Goal: Task Accomplishment & Management: Manage account settings

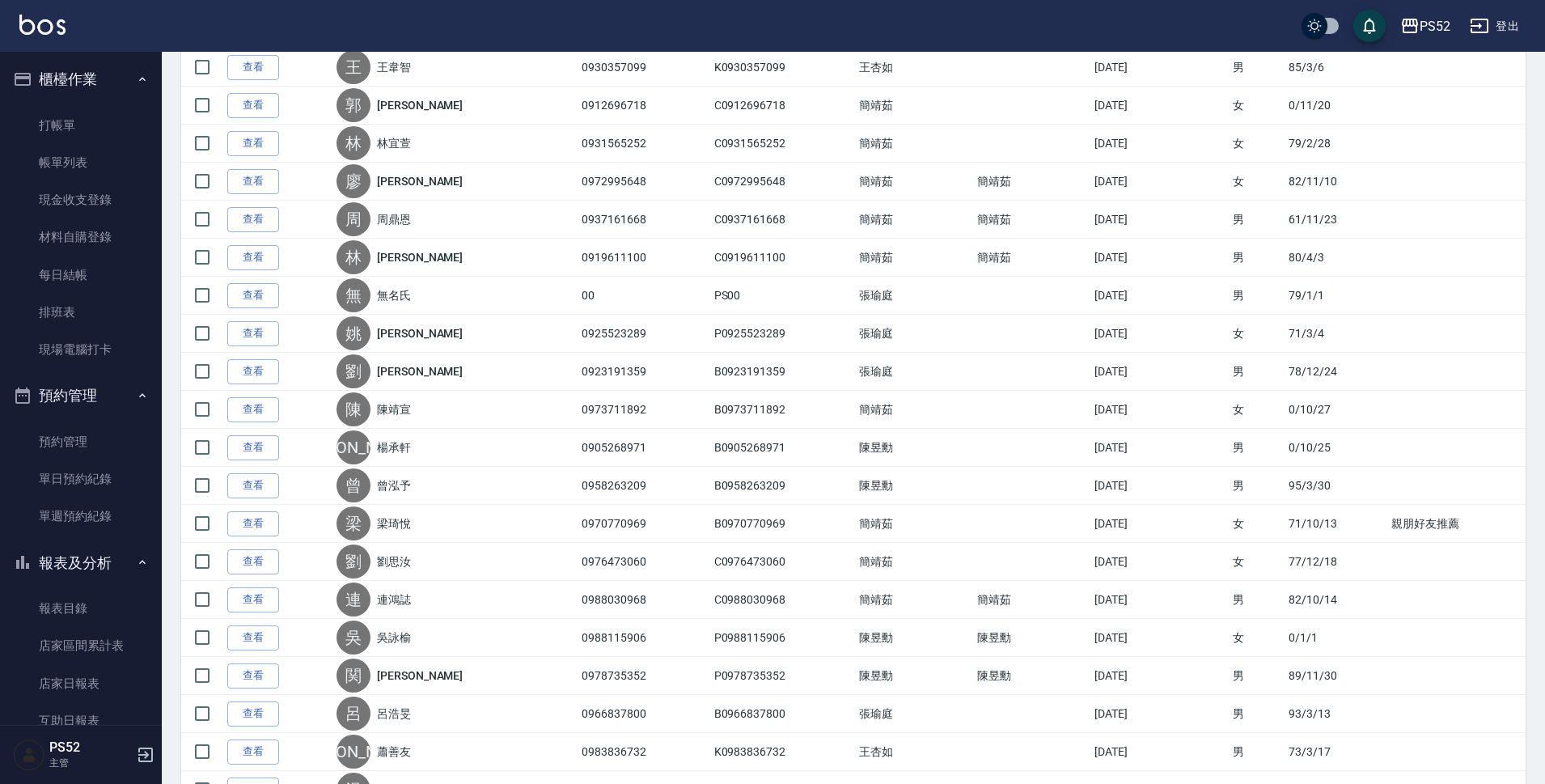
scroll to position [511, 0]
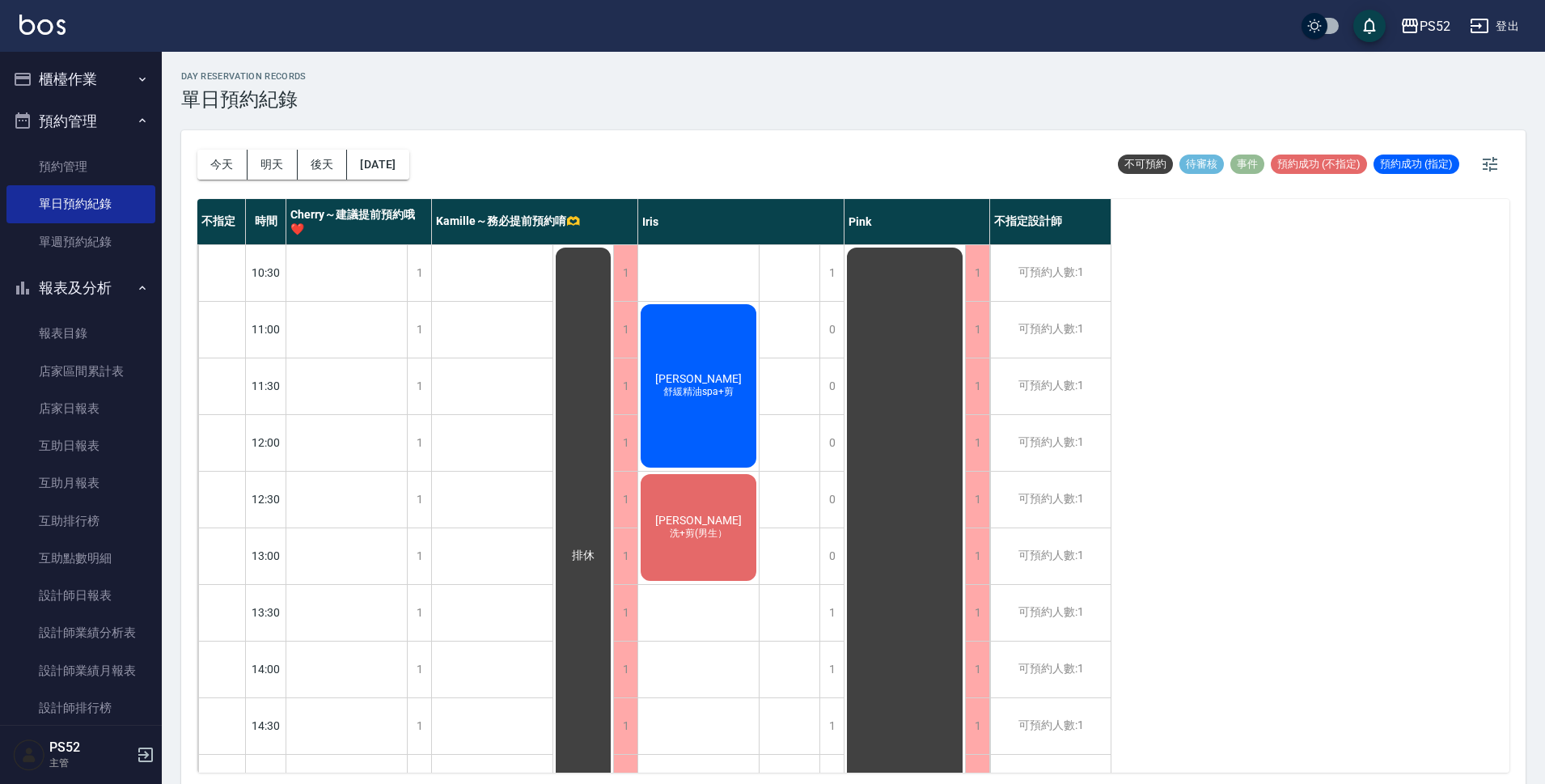
click at [408, 159] on button "2025/09/09" at bounding box center [378, 164] width 61 height 30
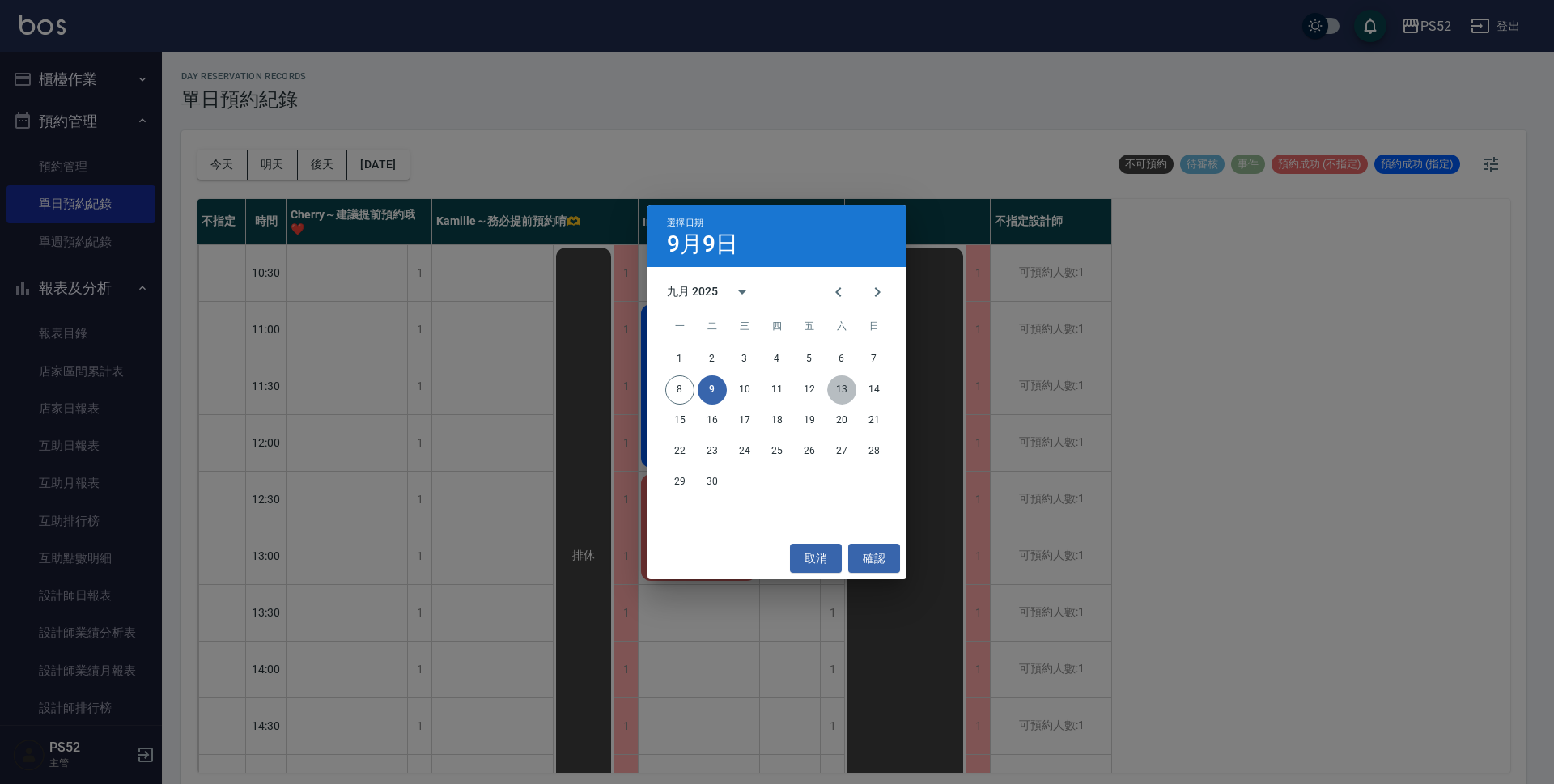
click at [832, 384] on button "13" at bounding box center [841, 389] width 29 height 29
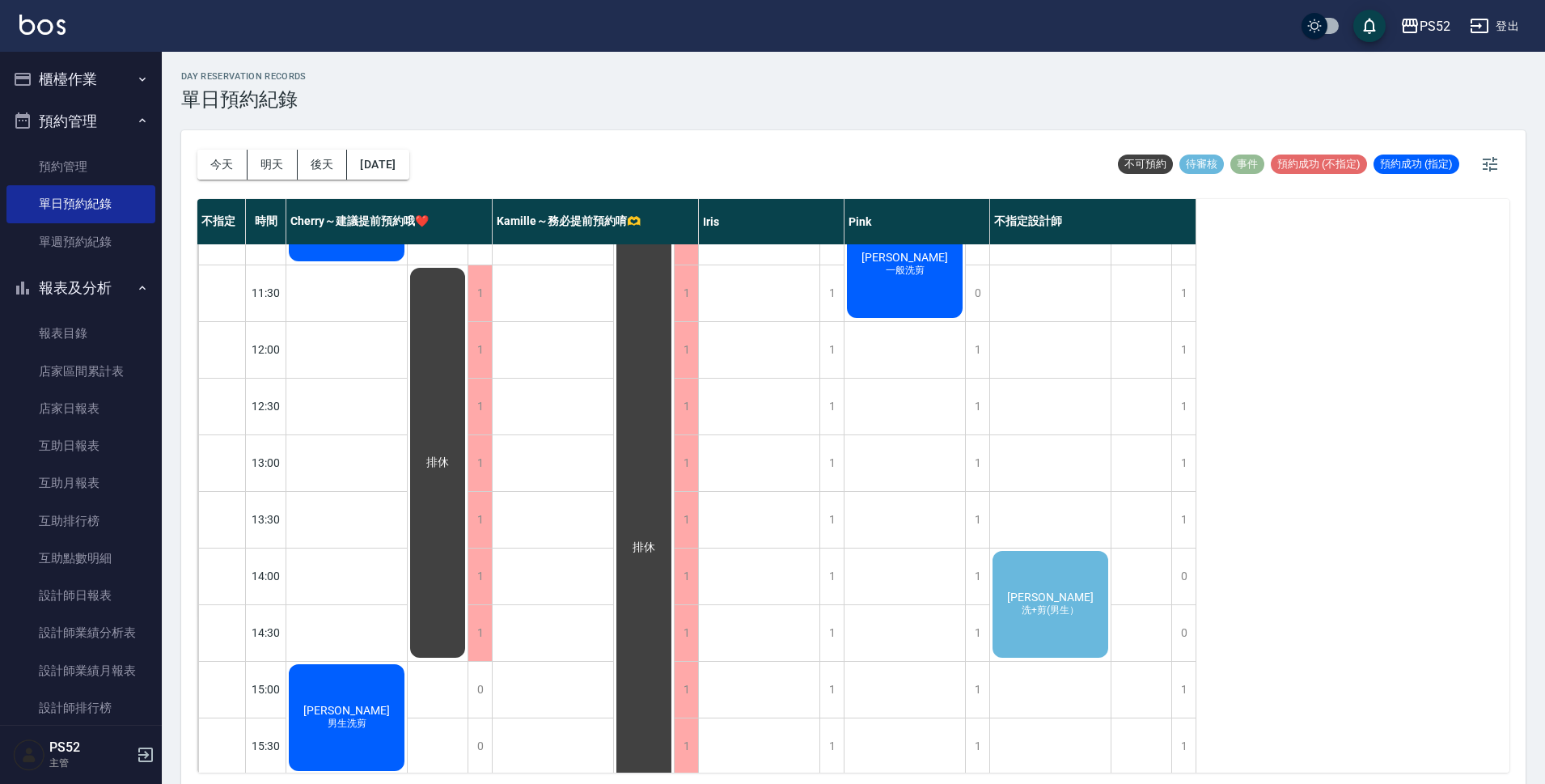
scroll to position [108, 0]
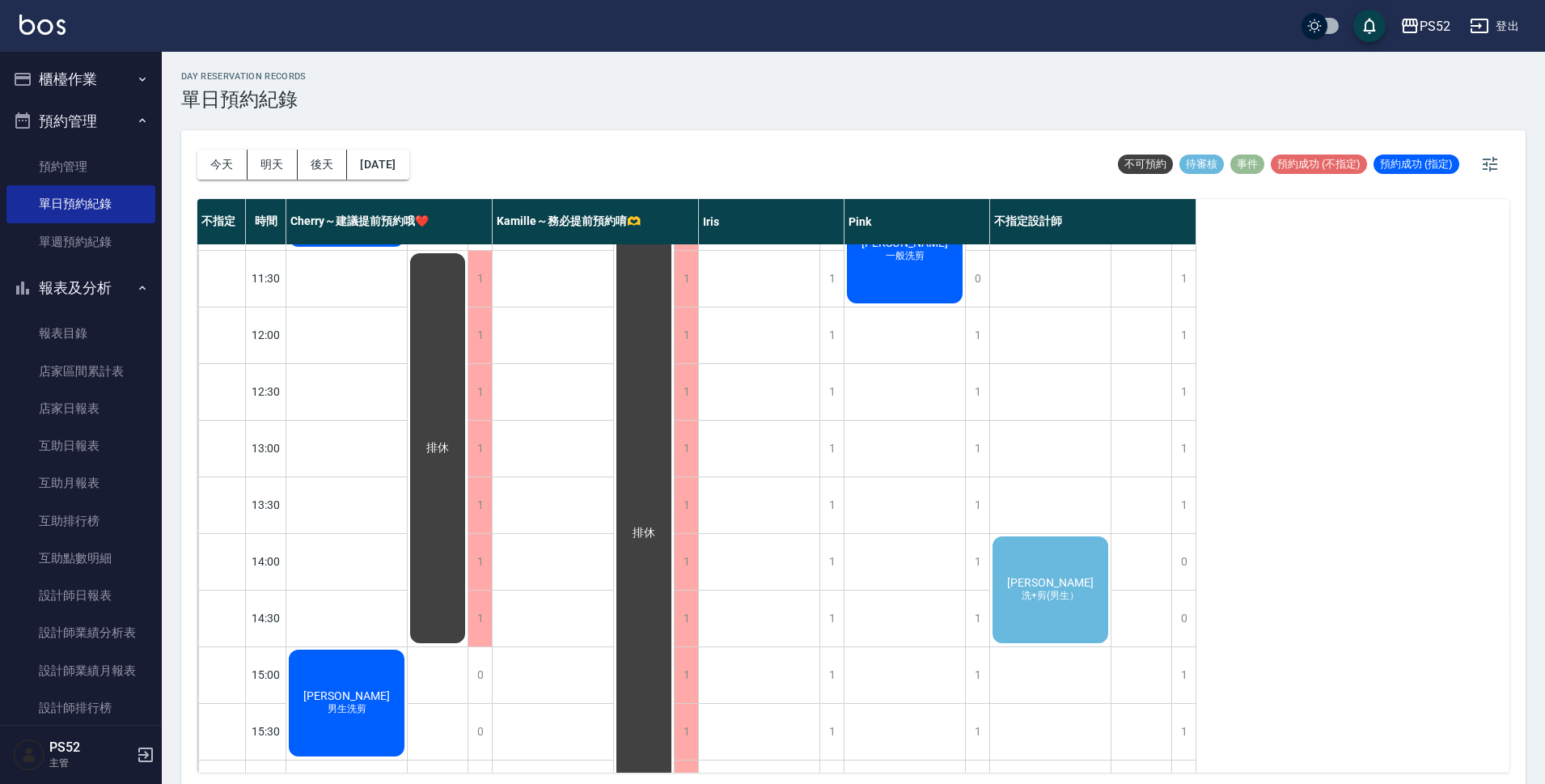
click at [1078, 610] on div "吳漢偉 洗+剪(男生）" at bounding box center [1050, 589] width 120 height 112
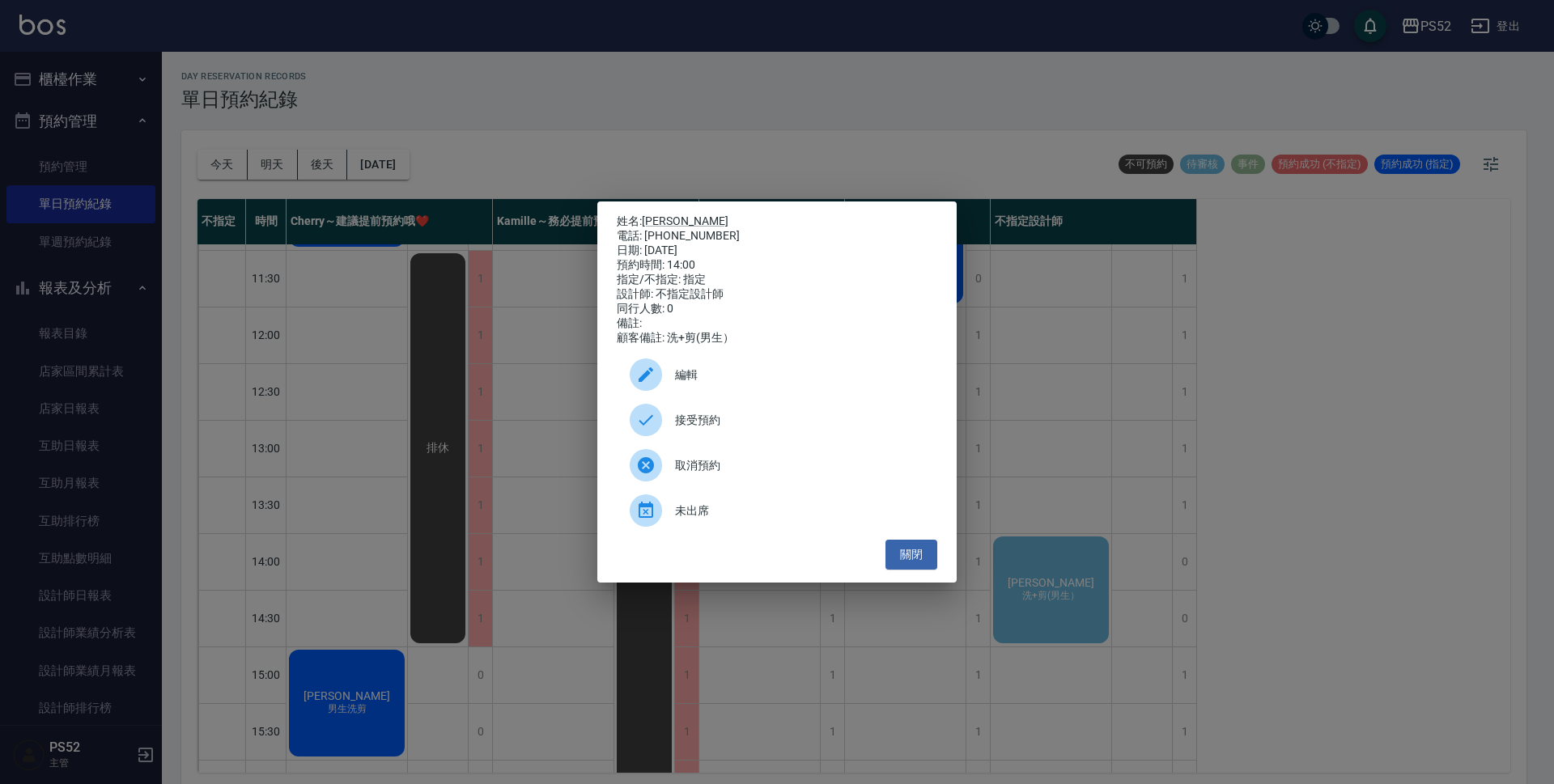
click at [725, 429] on span "接受預約" at bounding box center [799, 420] width 249 height 17
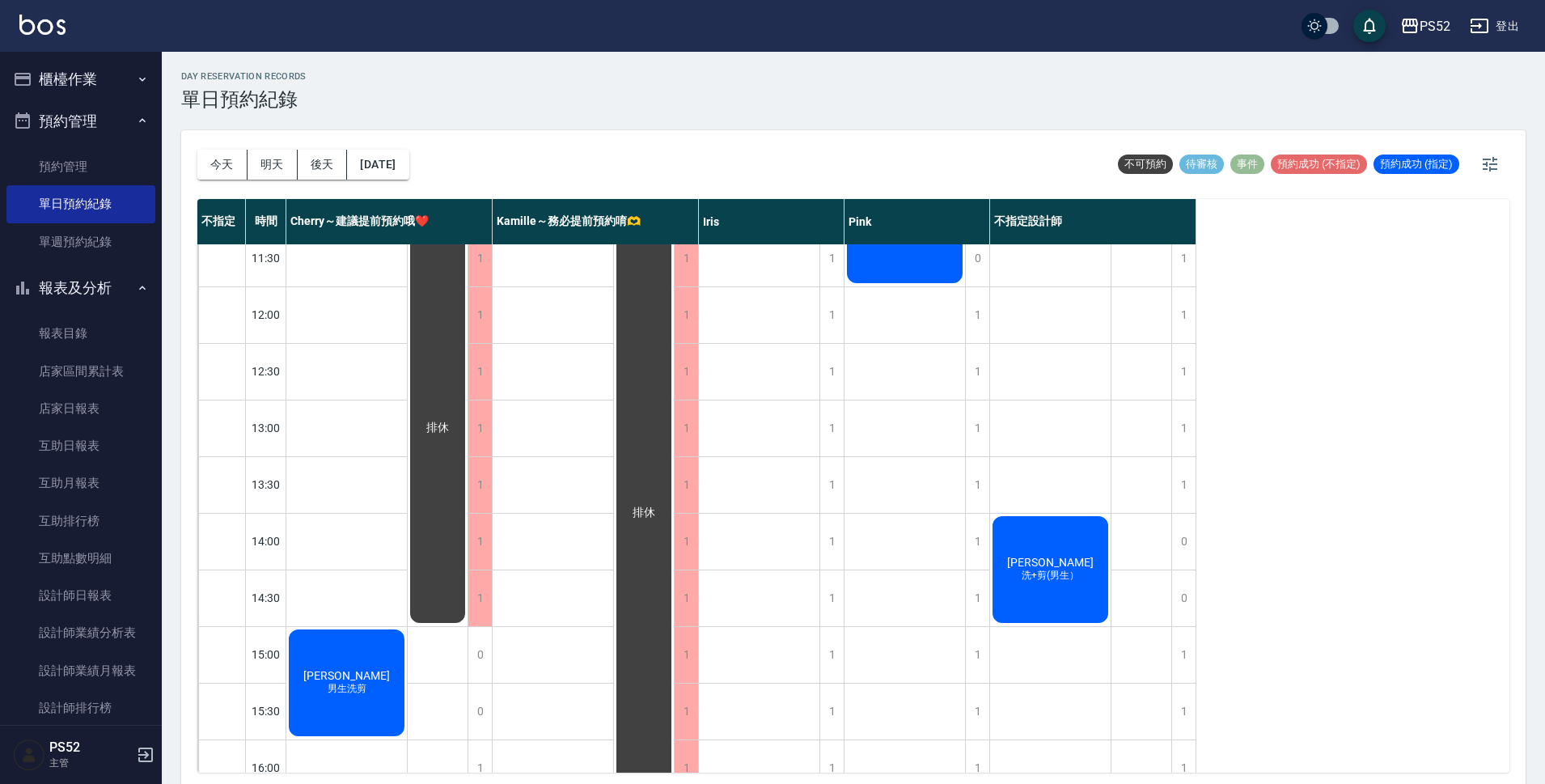
scroll to position [162, 0]
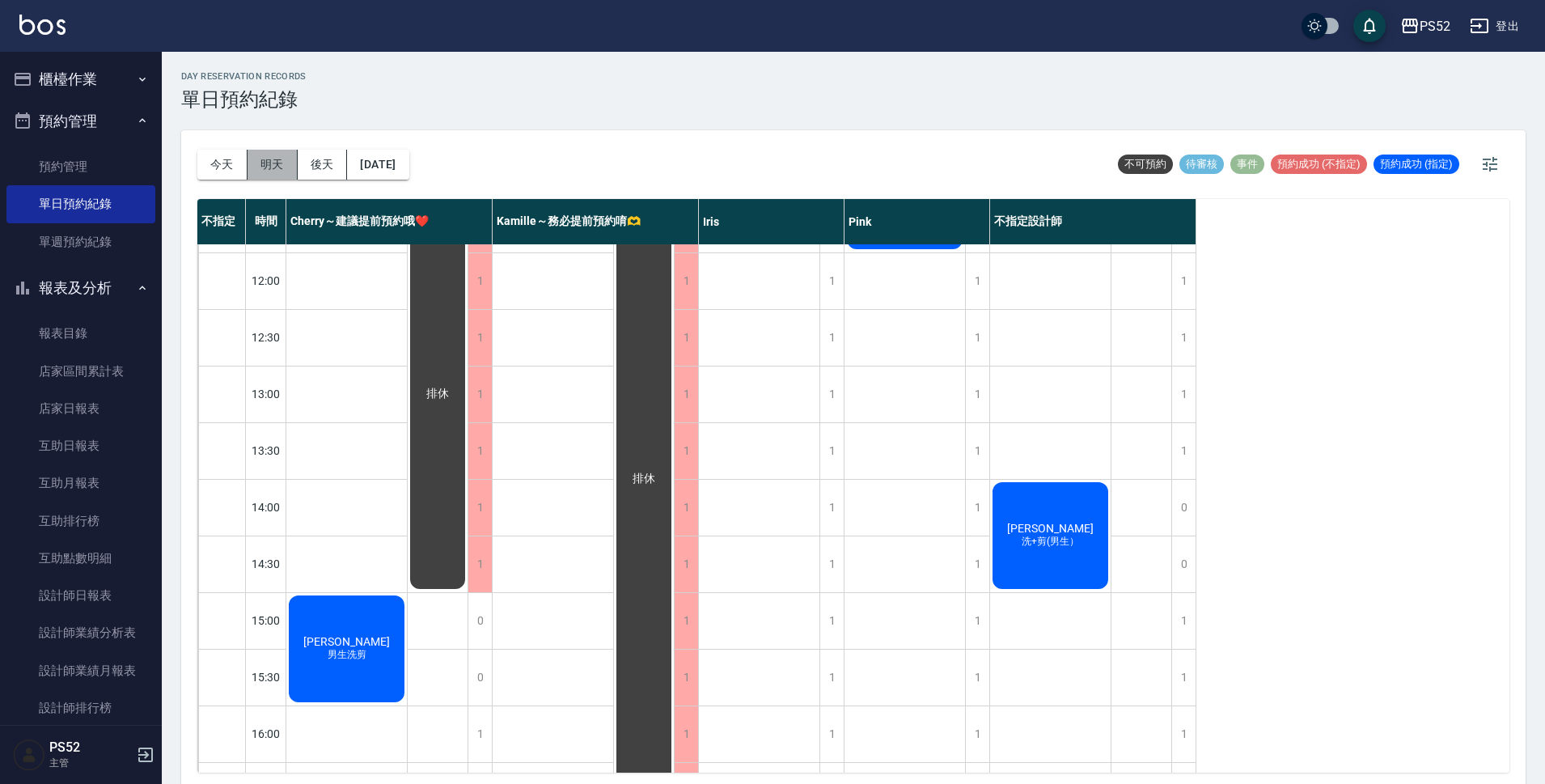
click at [269, 165] on button "明天" at bounding box center [272, 164] width 50 height 30
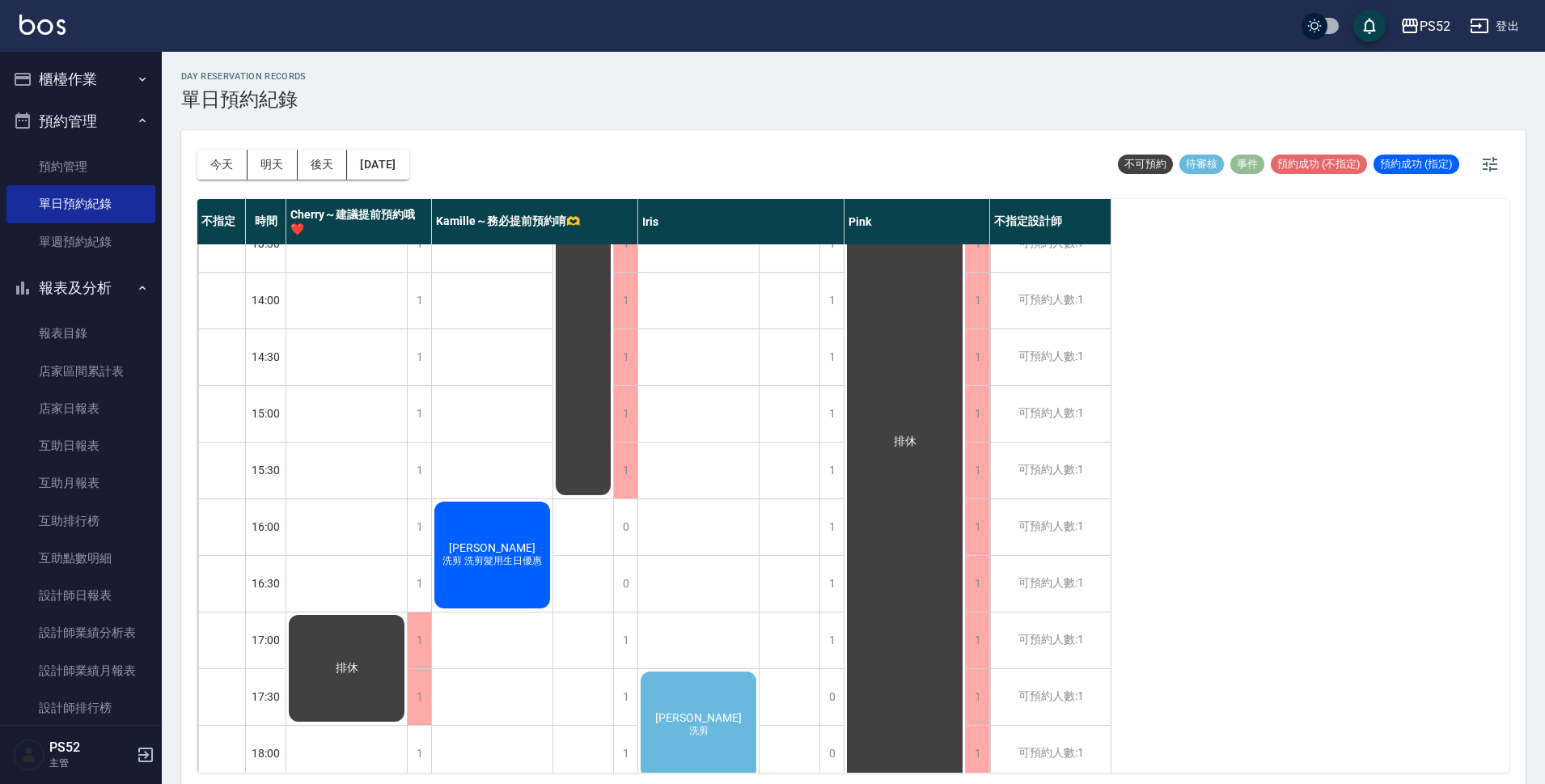
scroll to position [404, 0]
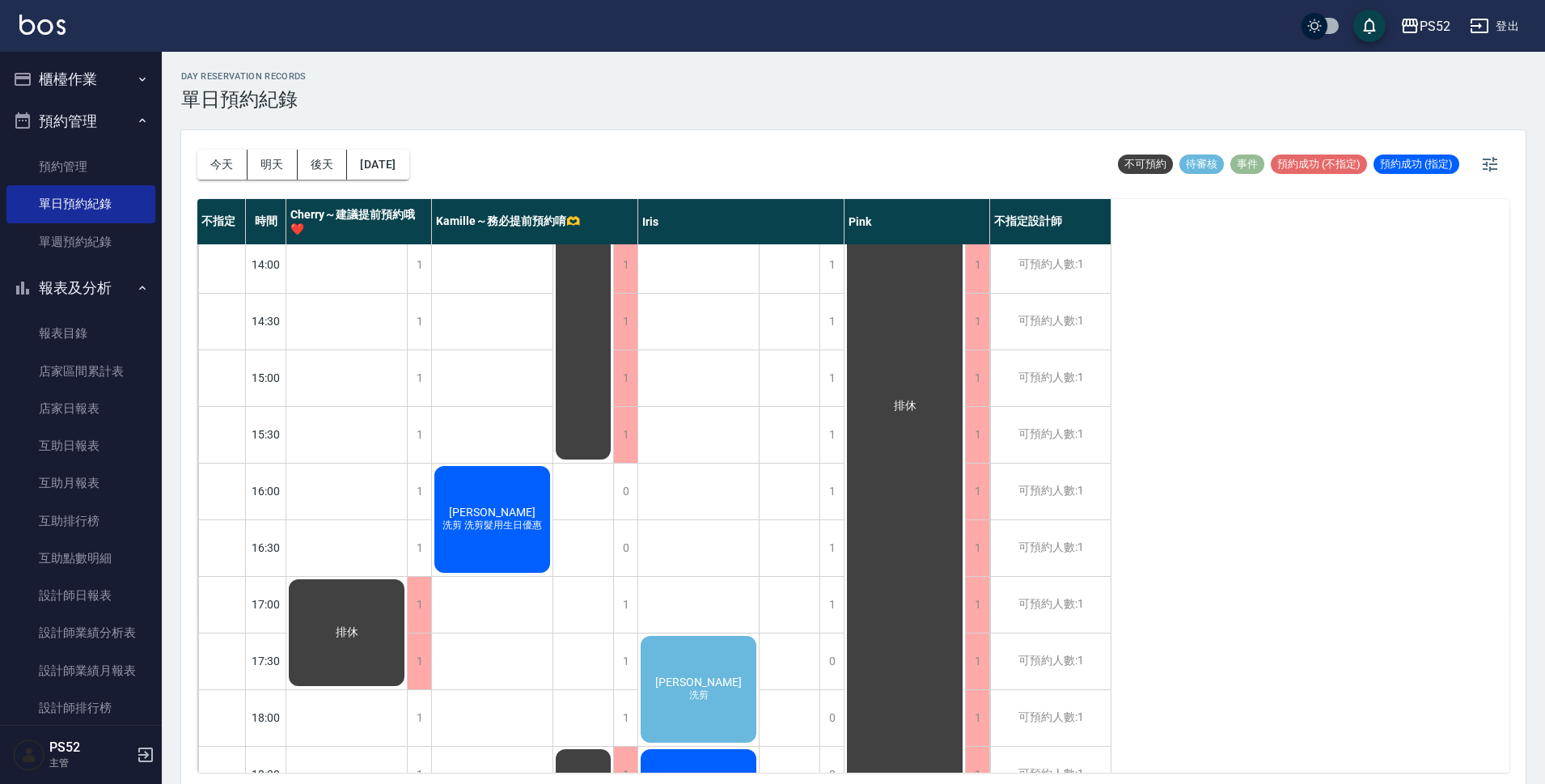
click at [733, 670] on div "黃博彥 洗剪" at bounding box center [698, 689] width 120 height 112
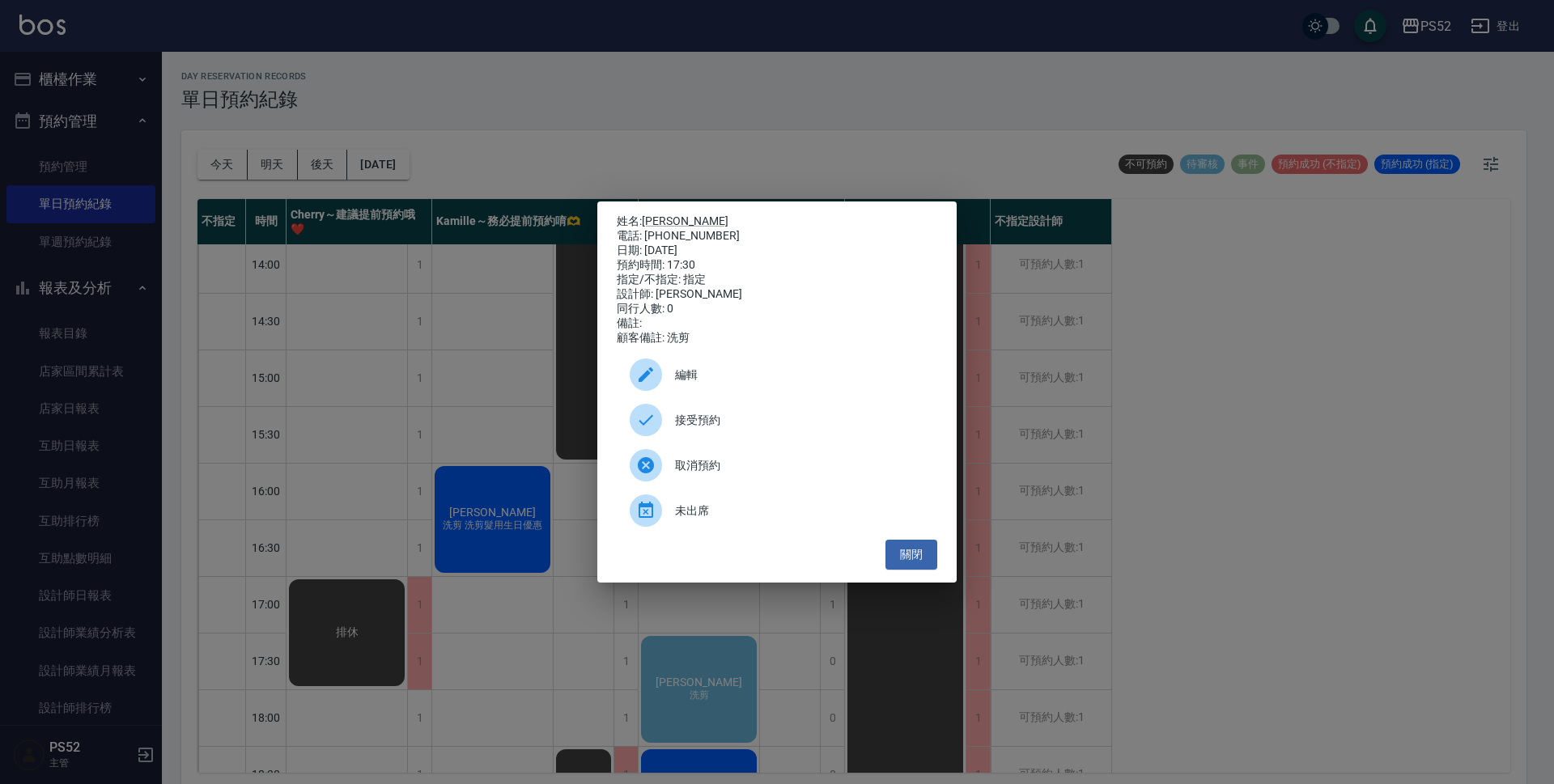
click at [706, 420] on span "接受預約" at bounding box center [799, 420] width 249 height 17
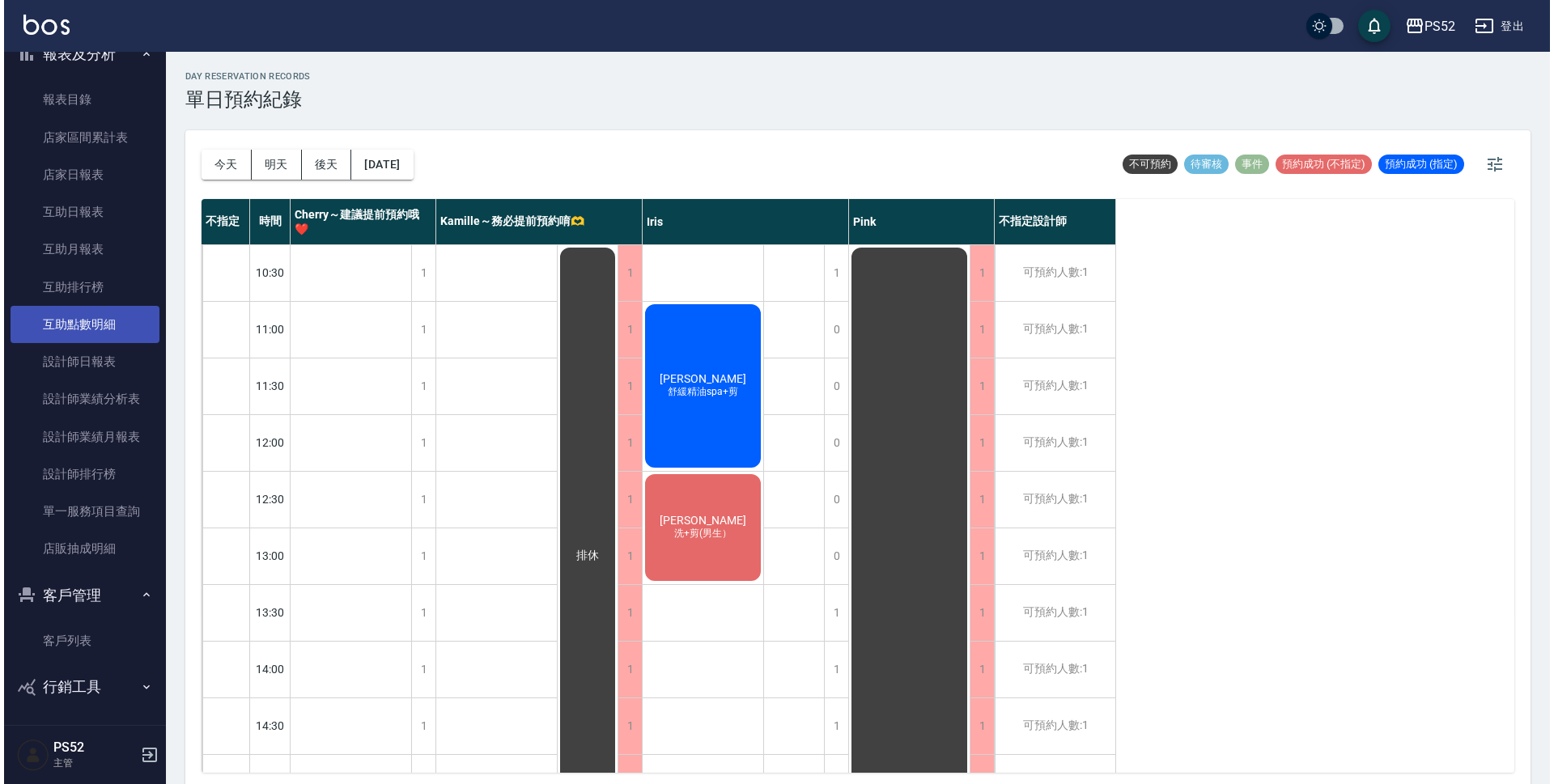
scroll to position [236, 0]
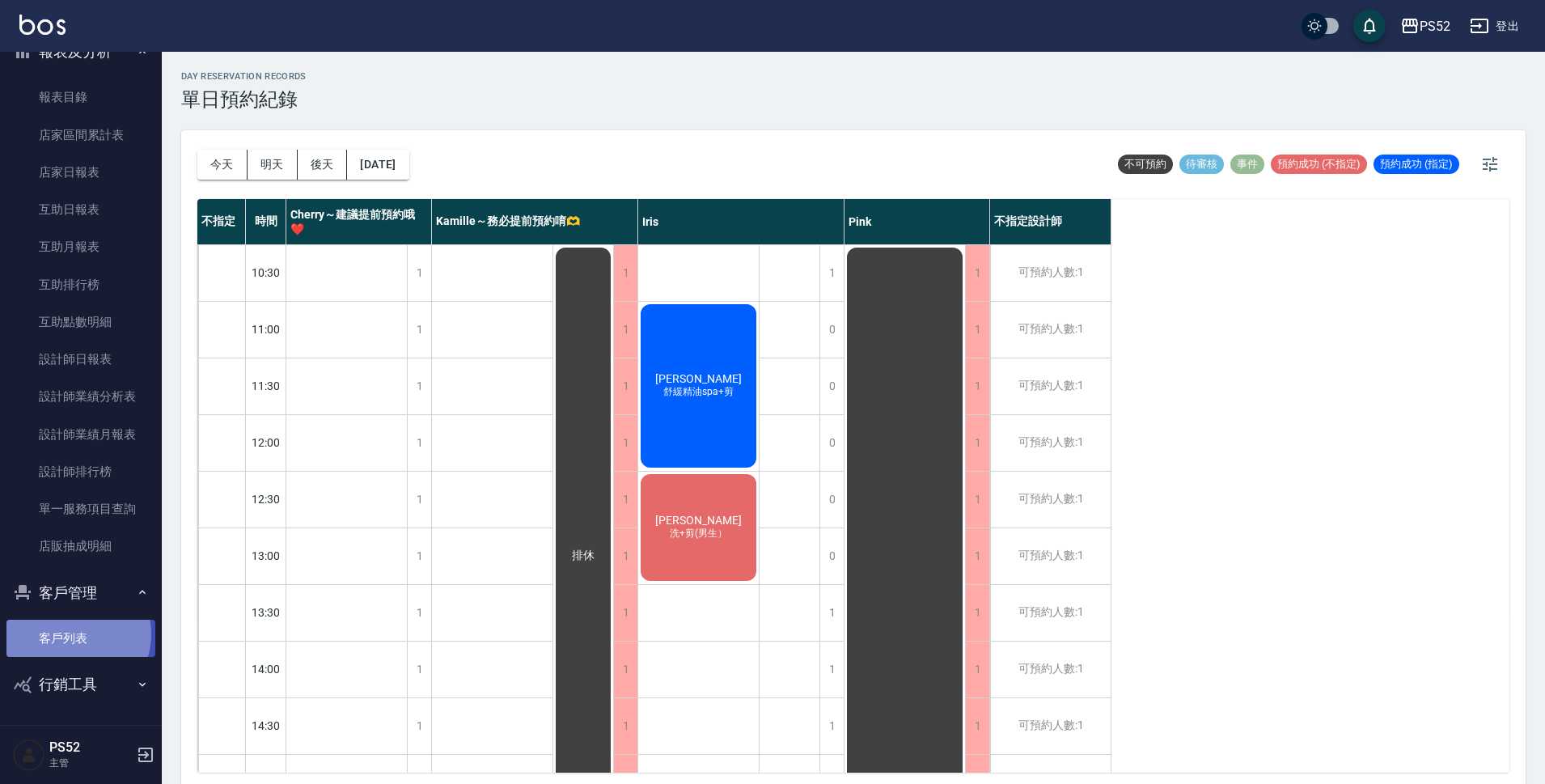
click at [71, 634] on link "客戶列表" at bounding box center [80, 638] width 149 height 37
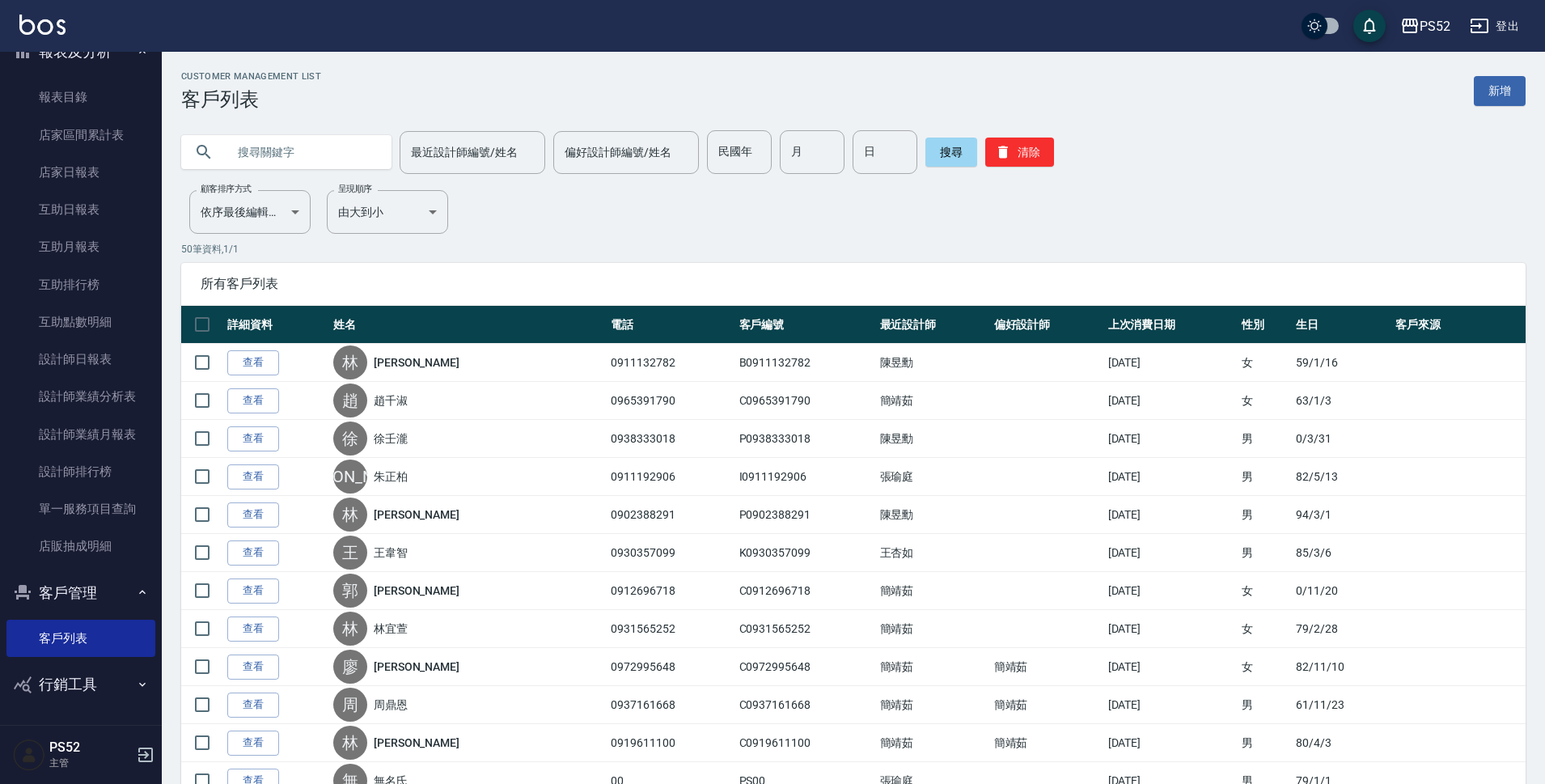
click at [266, 144] on input "text" at bounding box center [302, 152] width 152 height 44
type input "09055"
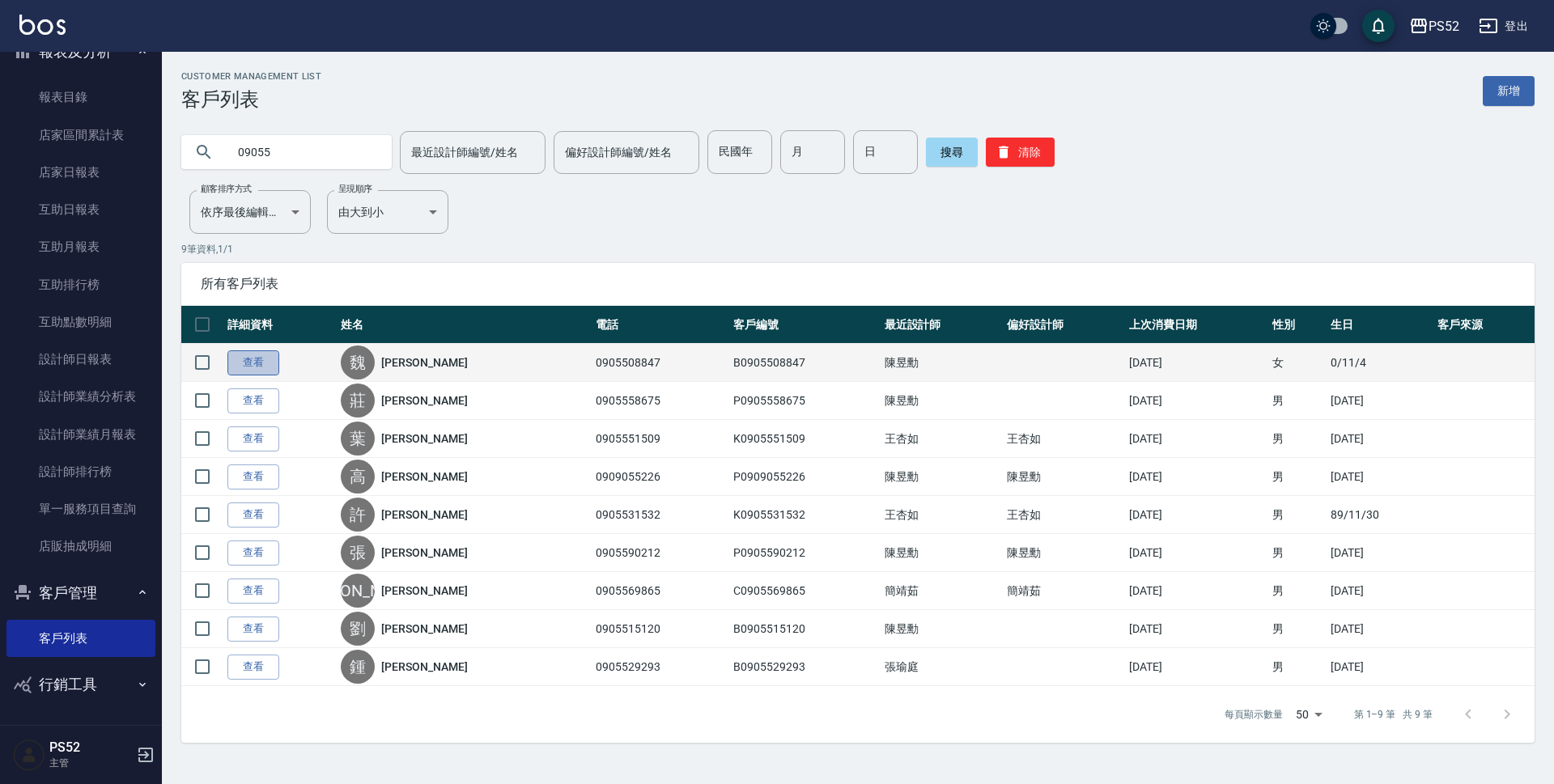
click at [231, 365] on link "查看" at bounding box center [253, 363] width 51 height 25
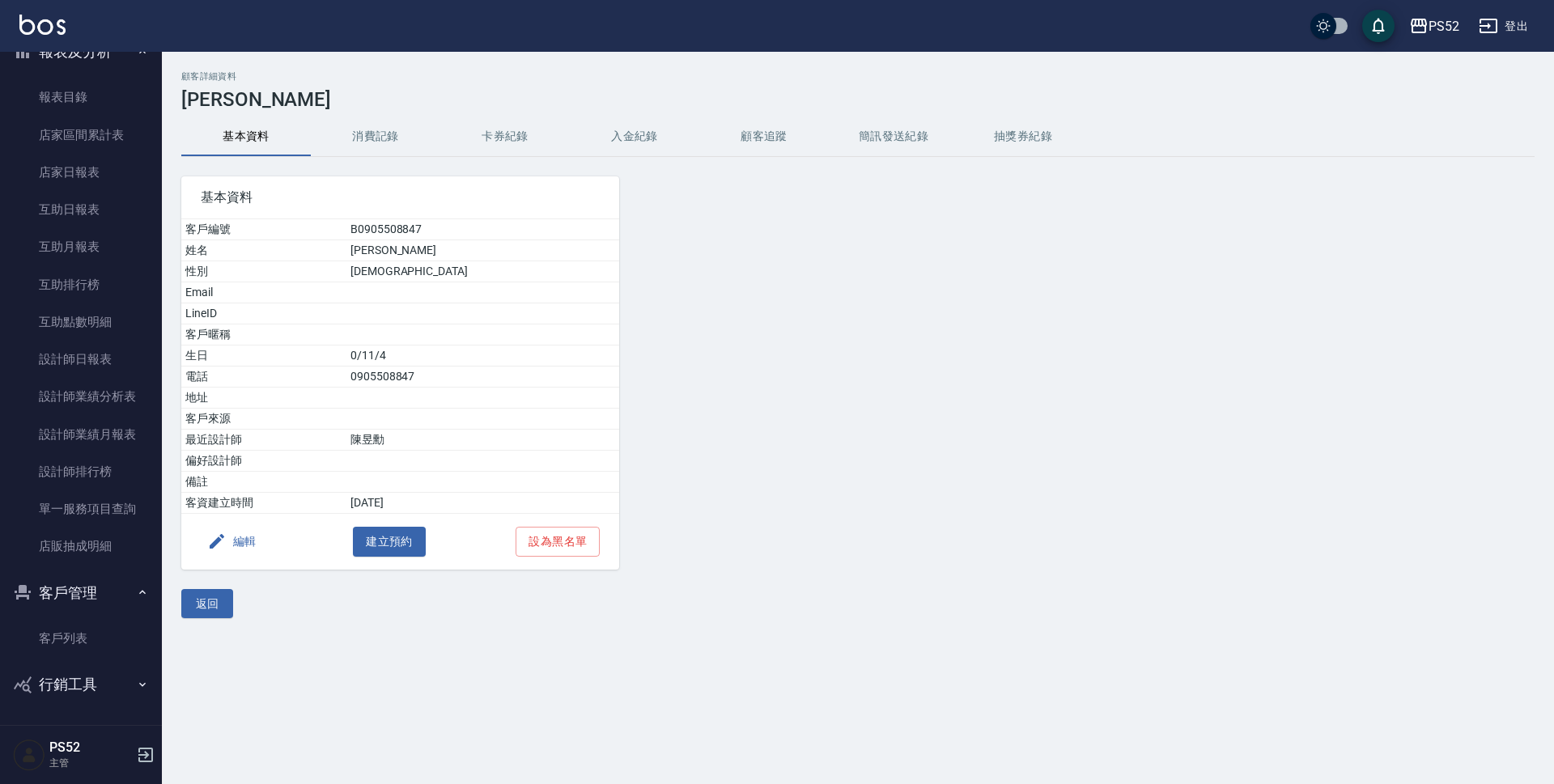
click at [391, 137] on button "消費記錄" at bounding box center [375, 136] width 130 height 39
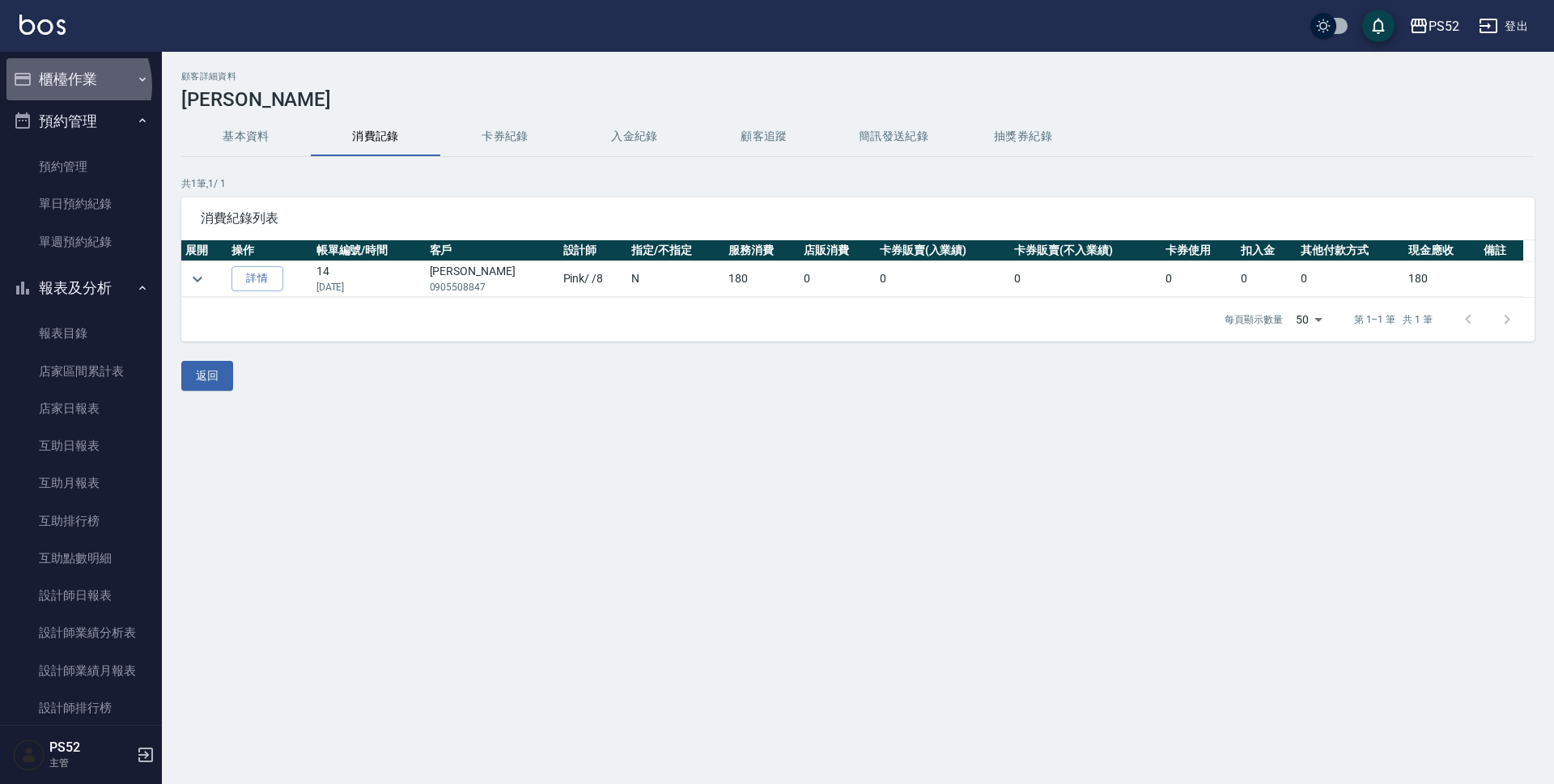
click at [60, 85] on button "櫃檯作業" at bounding box center [81, 79] width 149 height 42
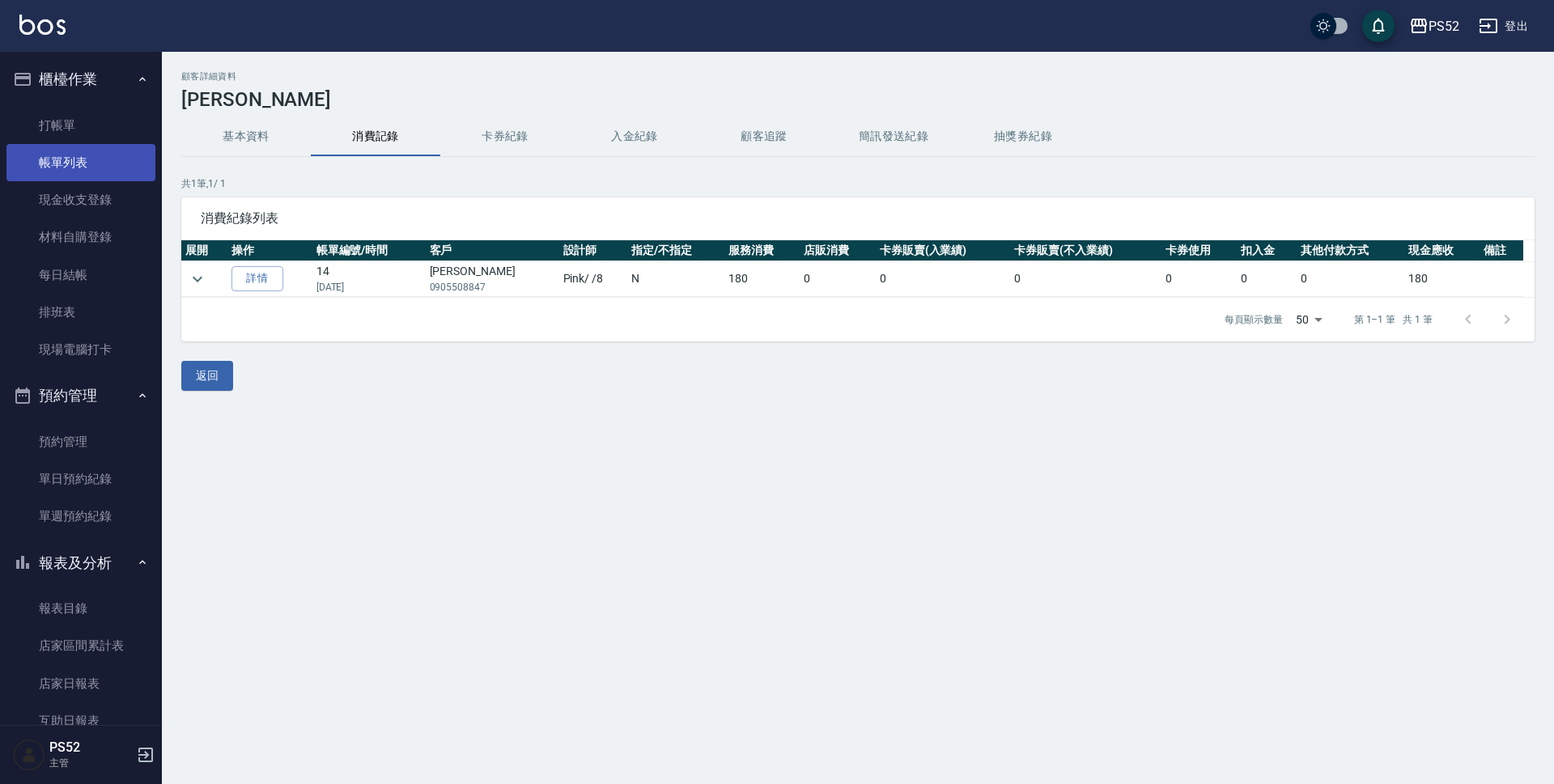
click at [114, 174] on link "帳單列表" at bounding box center [81, 163] width 149 height 37
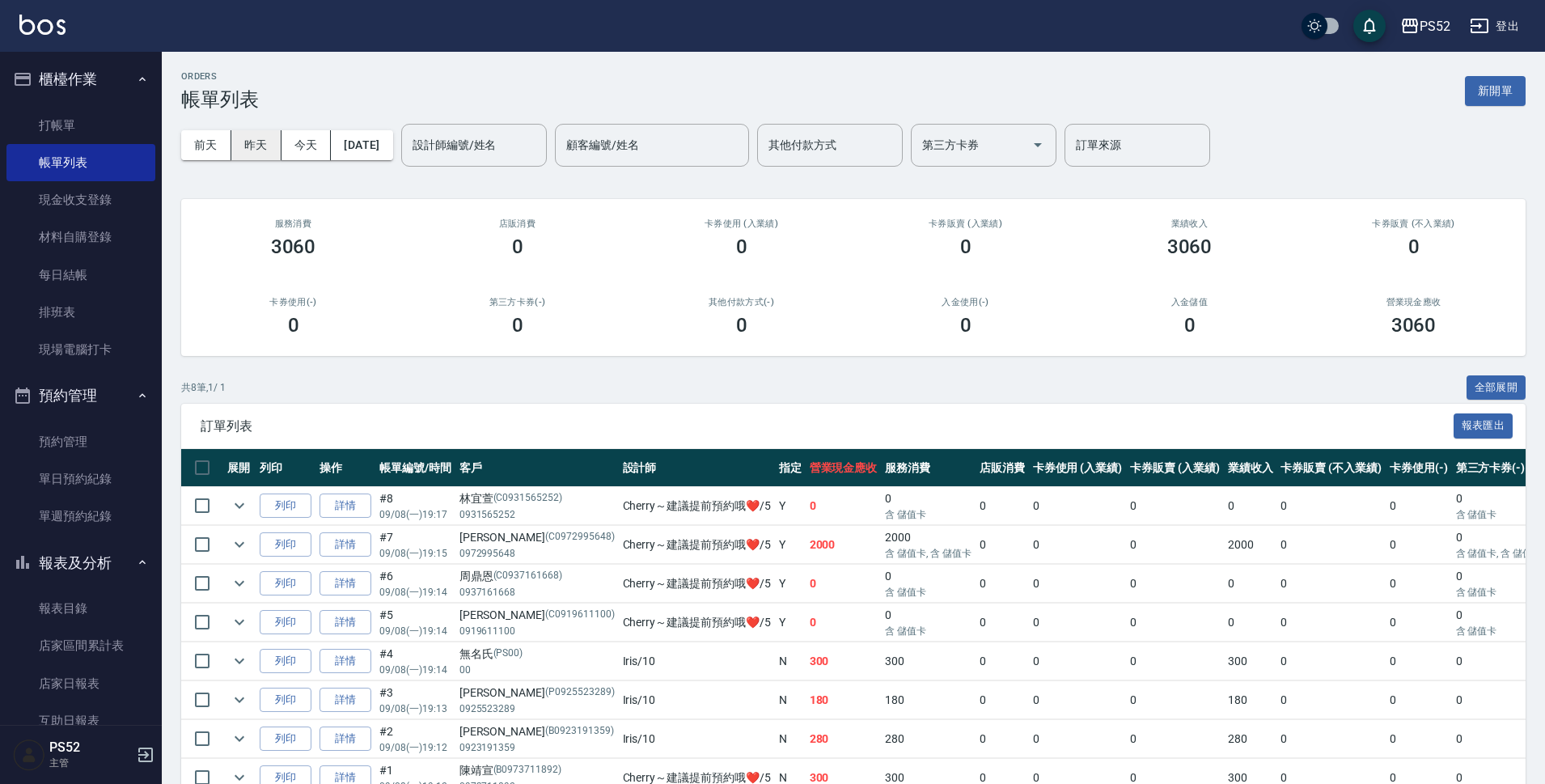
click at [248, 134] on button "昨天" at bounding box center [256, 145] width 50 height 30
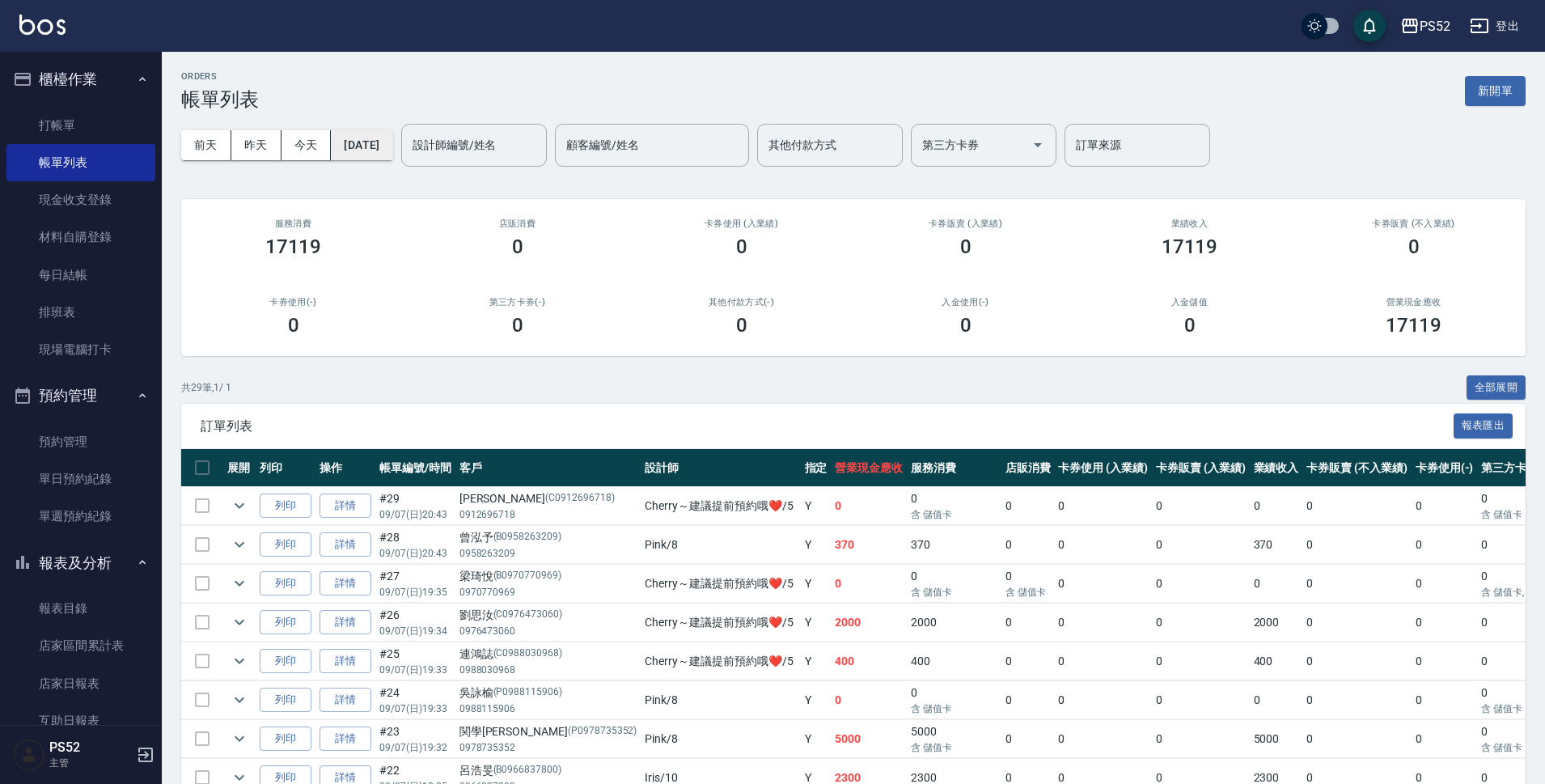
click at [388, 150] on button "[DATE]" at bounding box center [362, 145] width 61 height 30
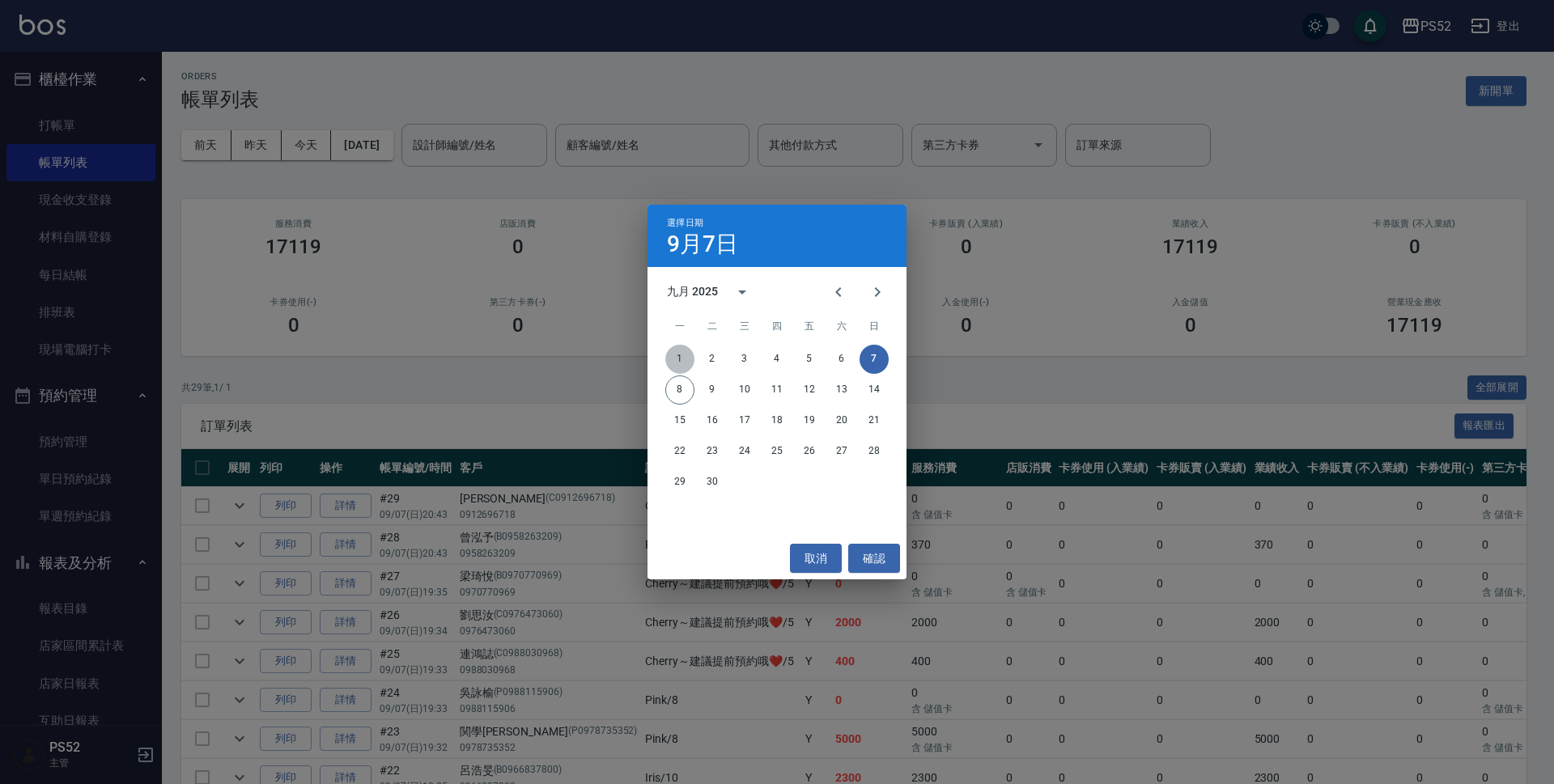
click at [677, 358] on button "1" at bounding box center [679, 358] width 29 height 29
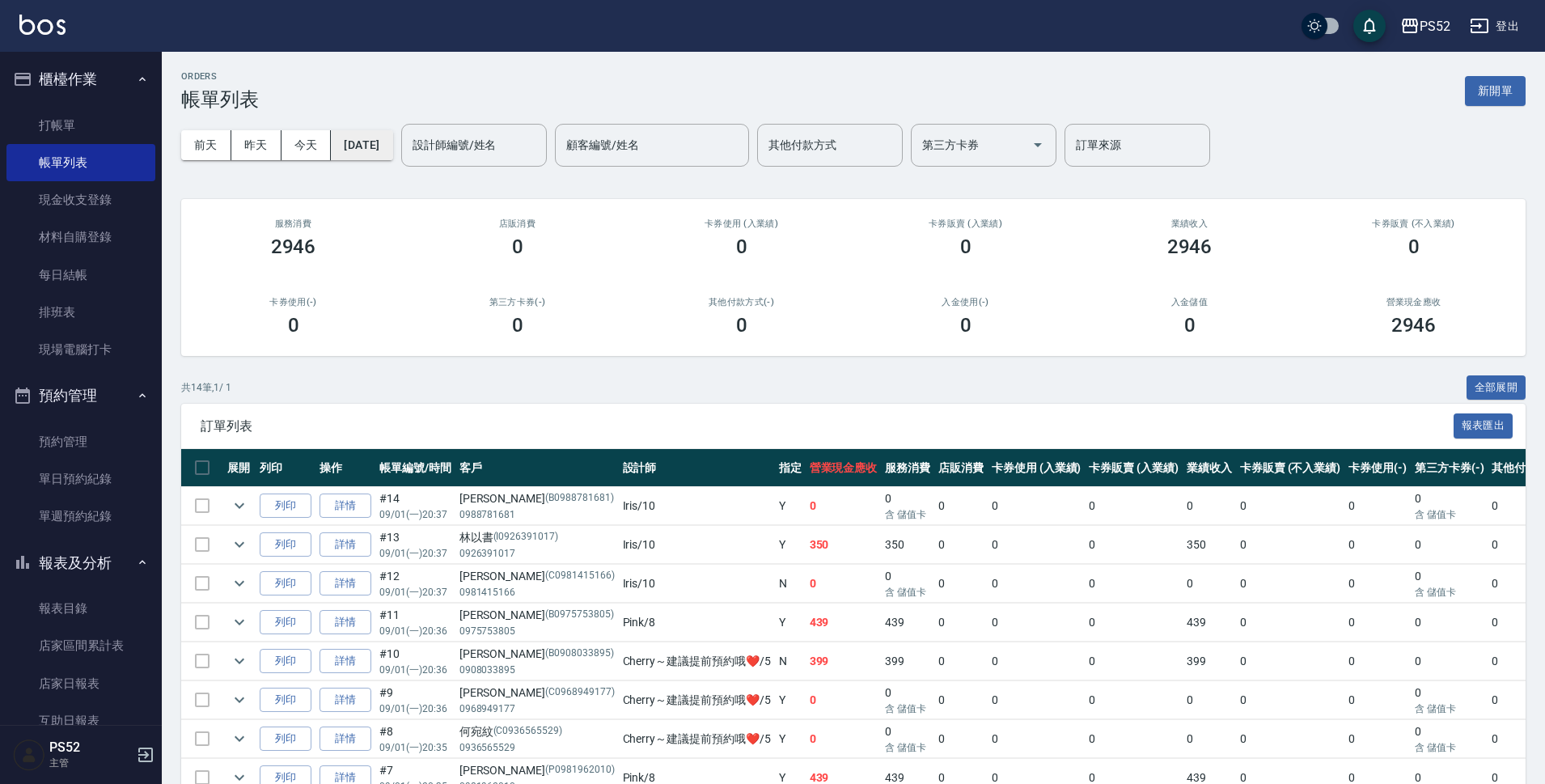
click at [386, 143] on button "[DATE]" at bounding box center [362, 145] width 61 height 30
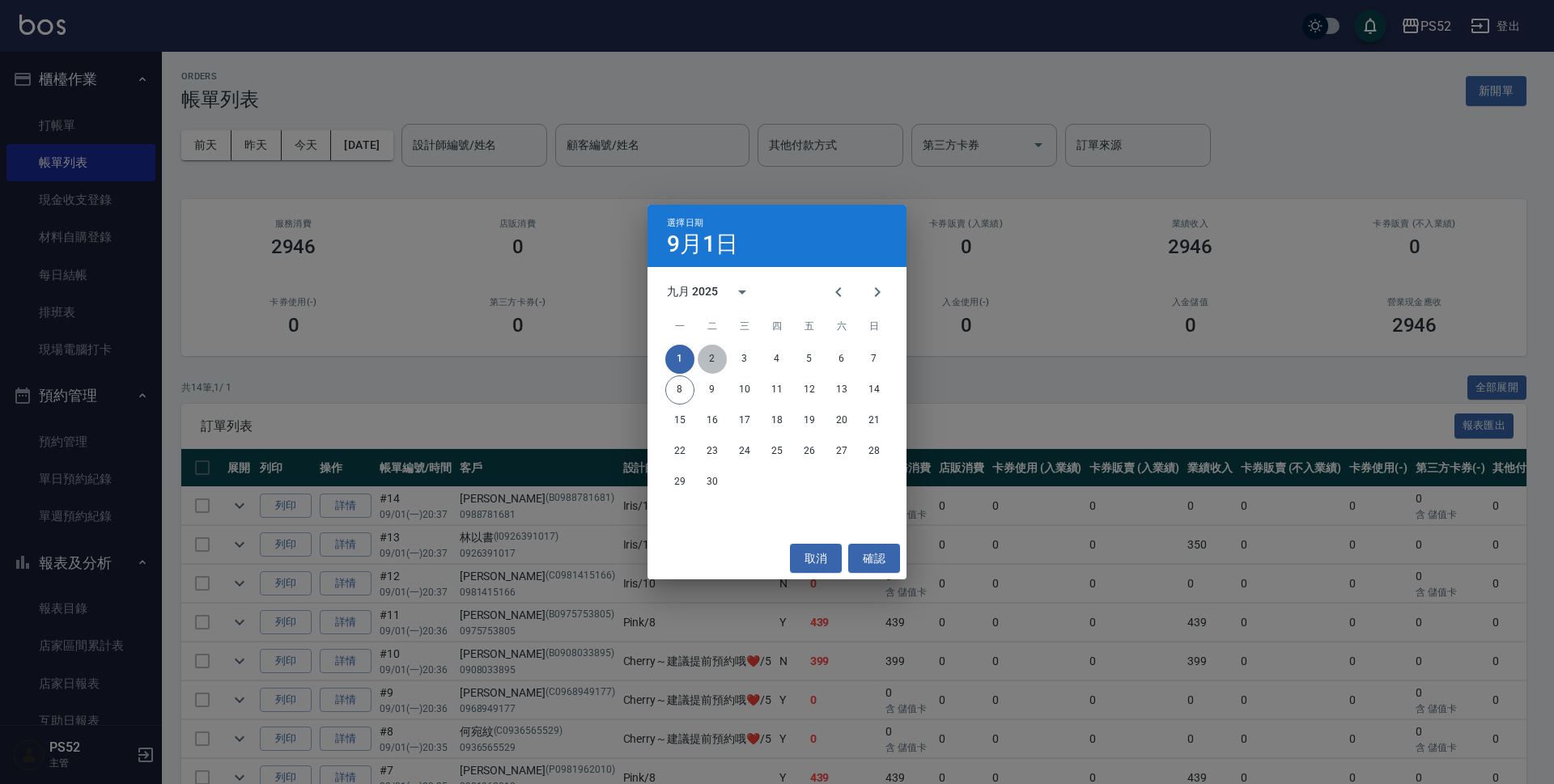
click at [719, 350] on button "2" at bounding box center [711, 358] width 29 height 29
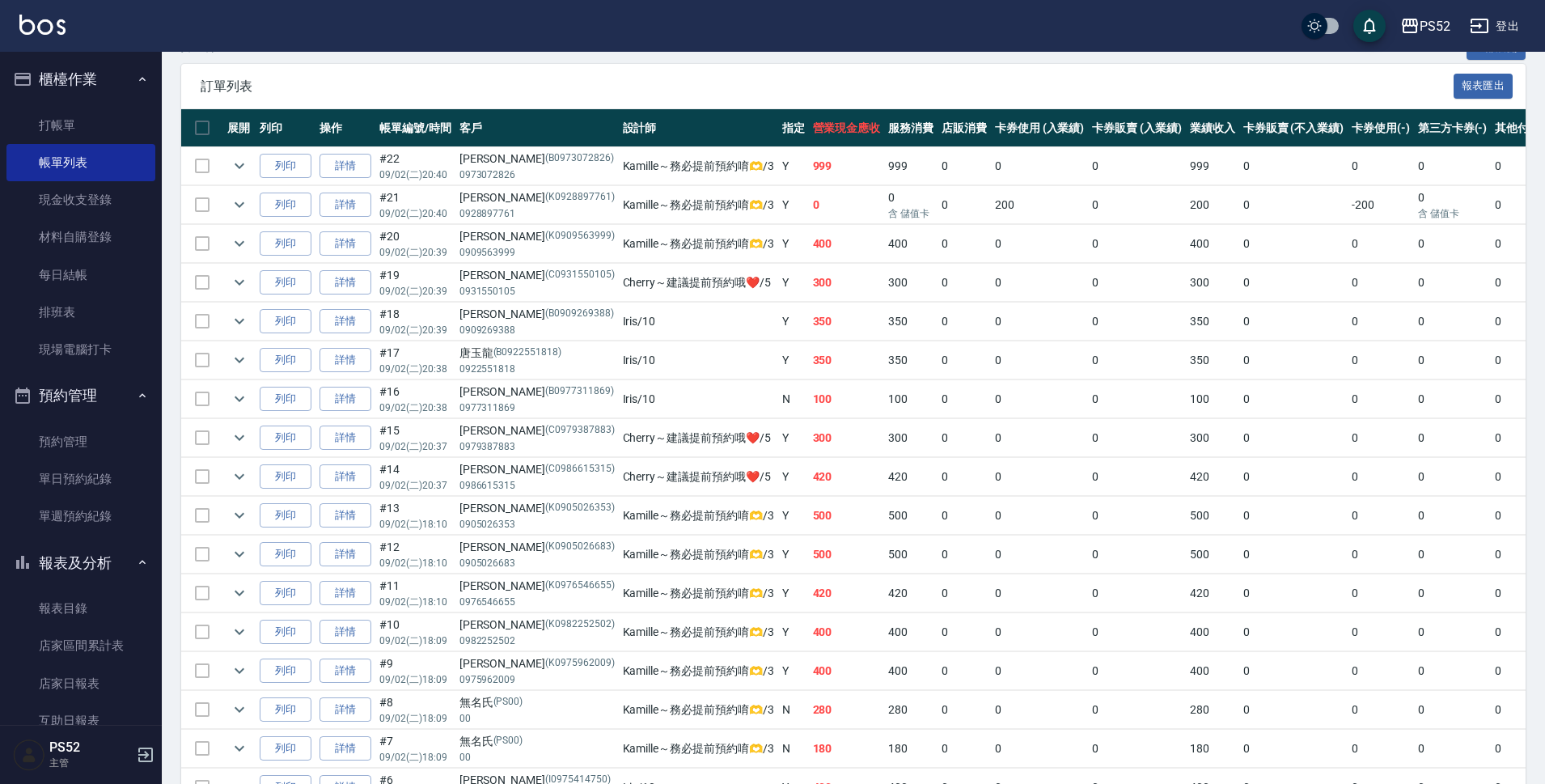
scroll to position [350, 0]
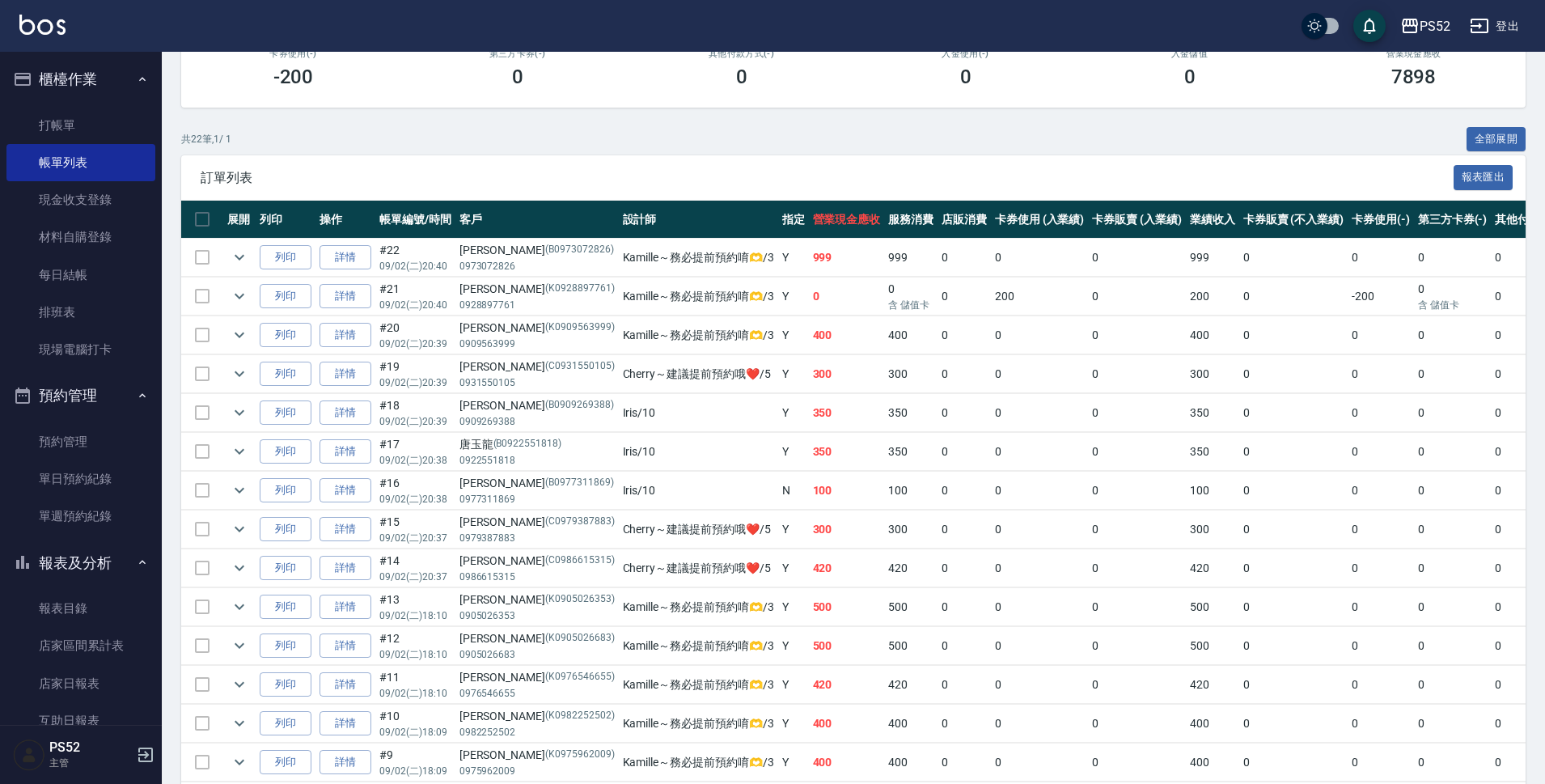
click at [302, 108] on div "ORDERS 帳單列表 新開單 前天 昨天 今天 2025/09/02 設計師編號/姓名 設計師編號/姓名 顧客編號/姓名 顧客編號/姓名 其他付款方式 其他…" at bounding box center [853, 480] width 1383 height 1352
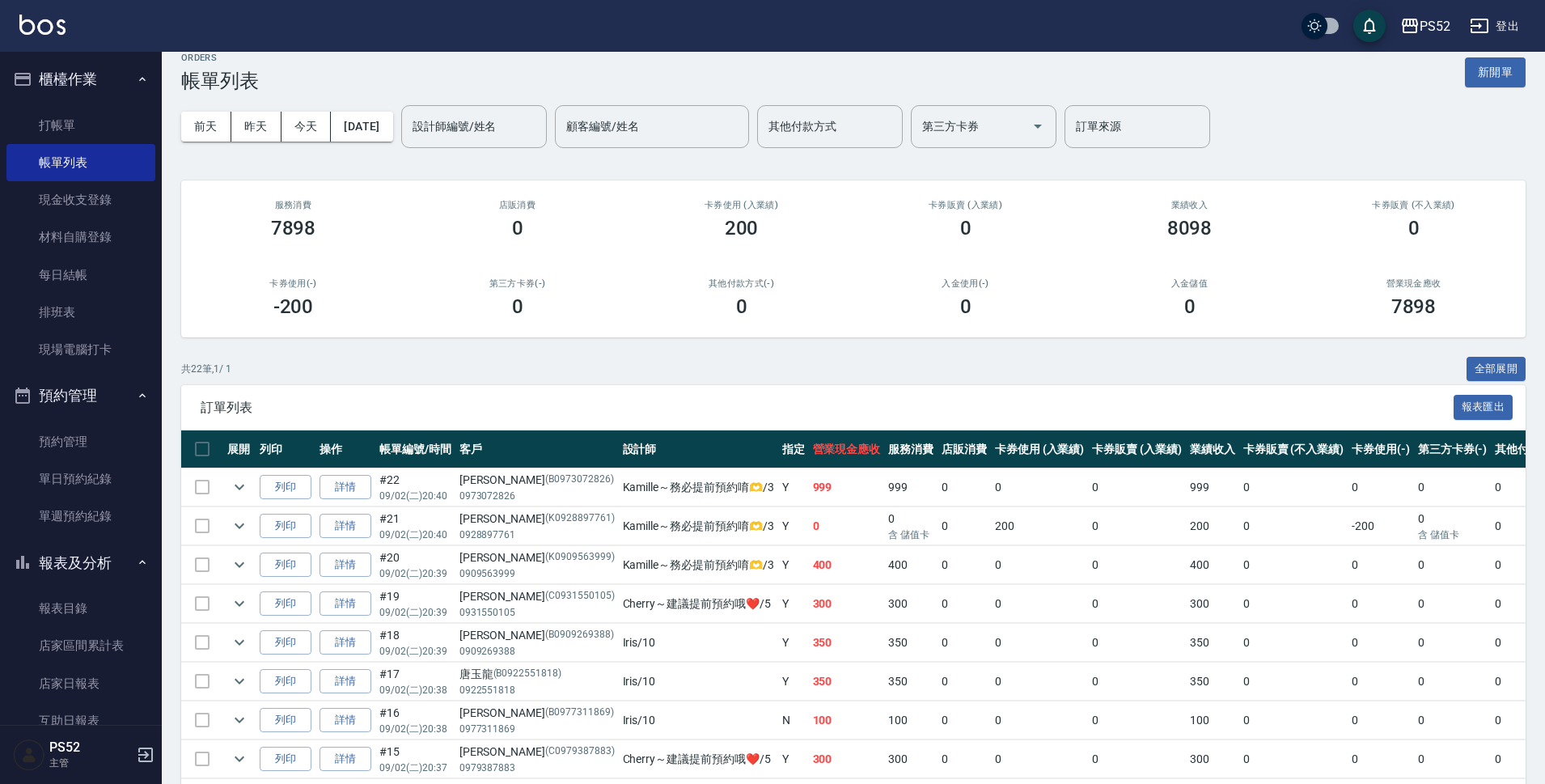
scroll to position [0, 0]
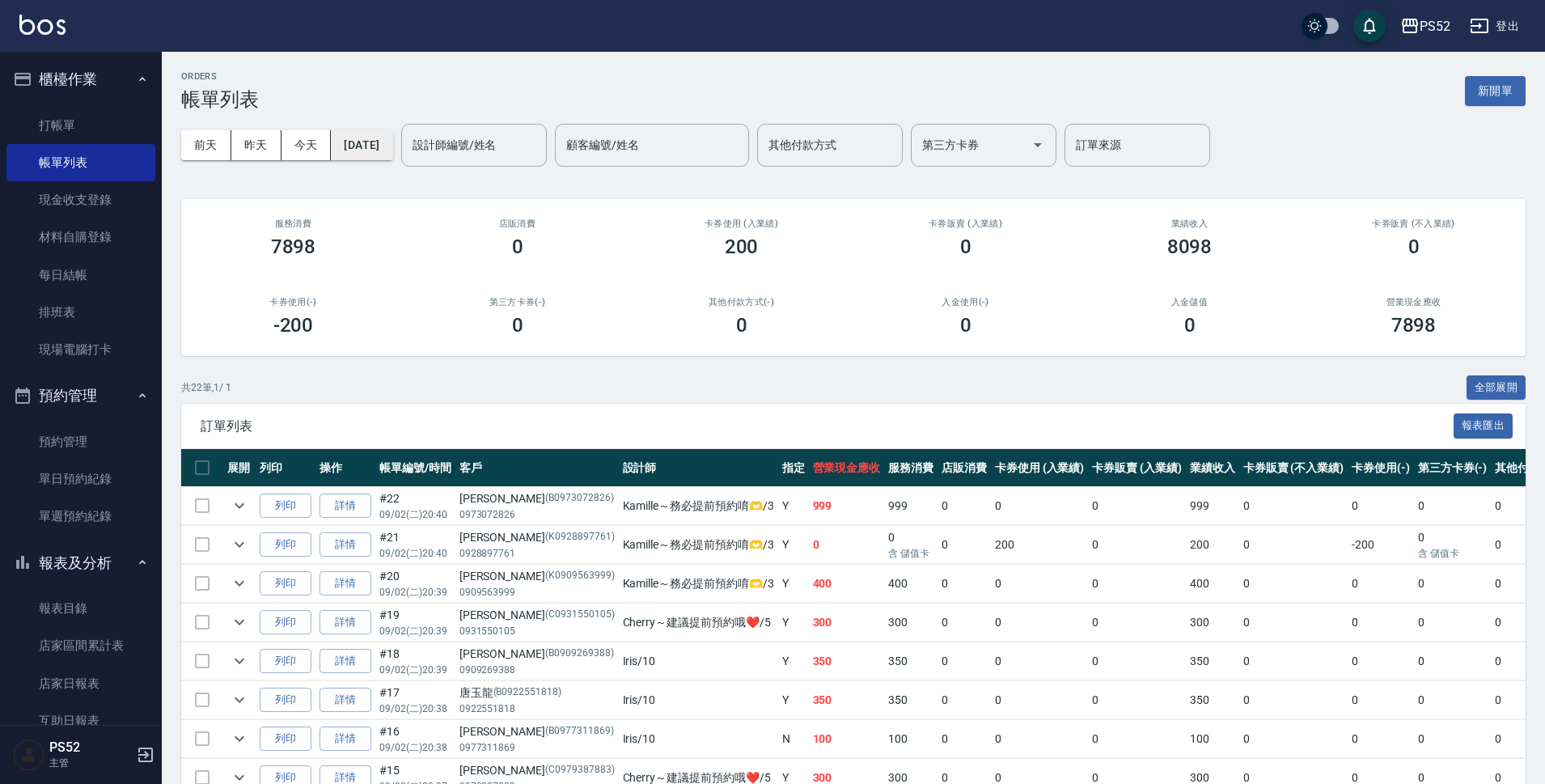
click at [372, 152] on button "[DATE]" at bounding box center [362, 145] width 61 height 30
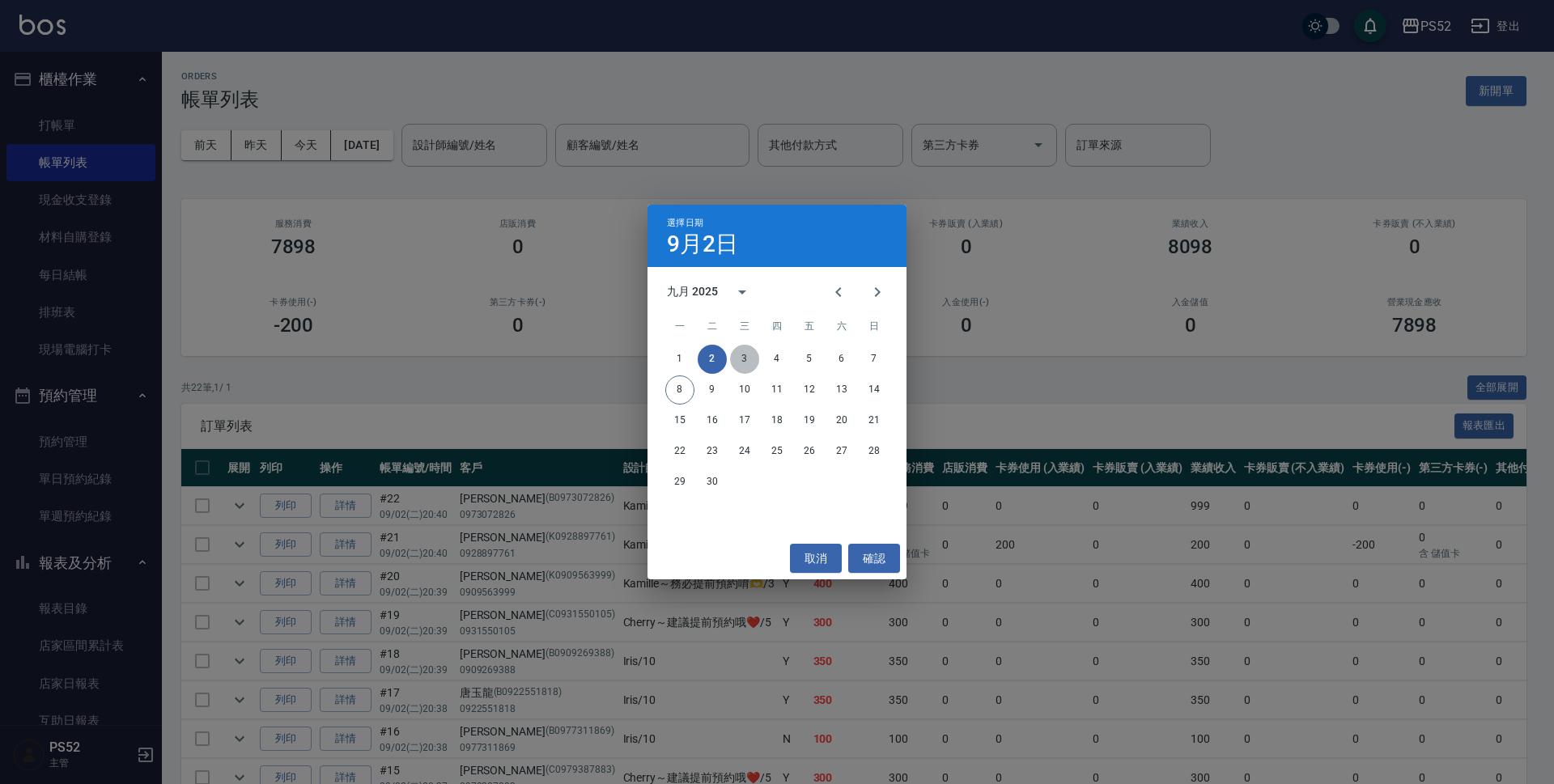
click at [740, 356] on button "3" at bounding box center [744, 358] width 29 height 29
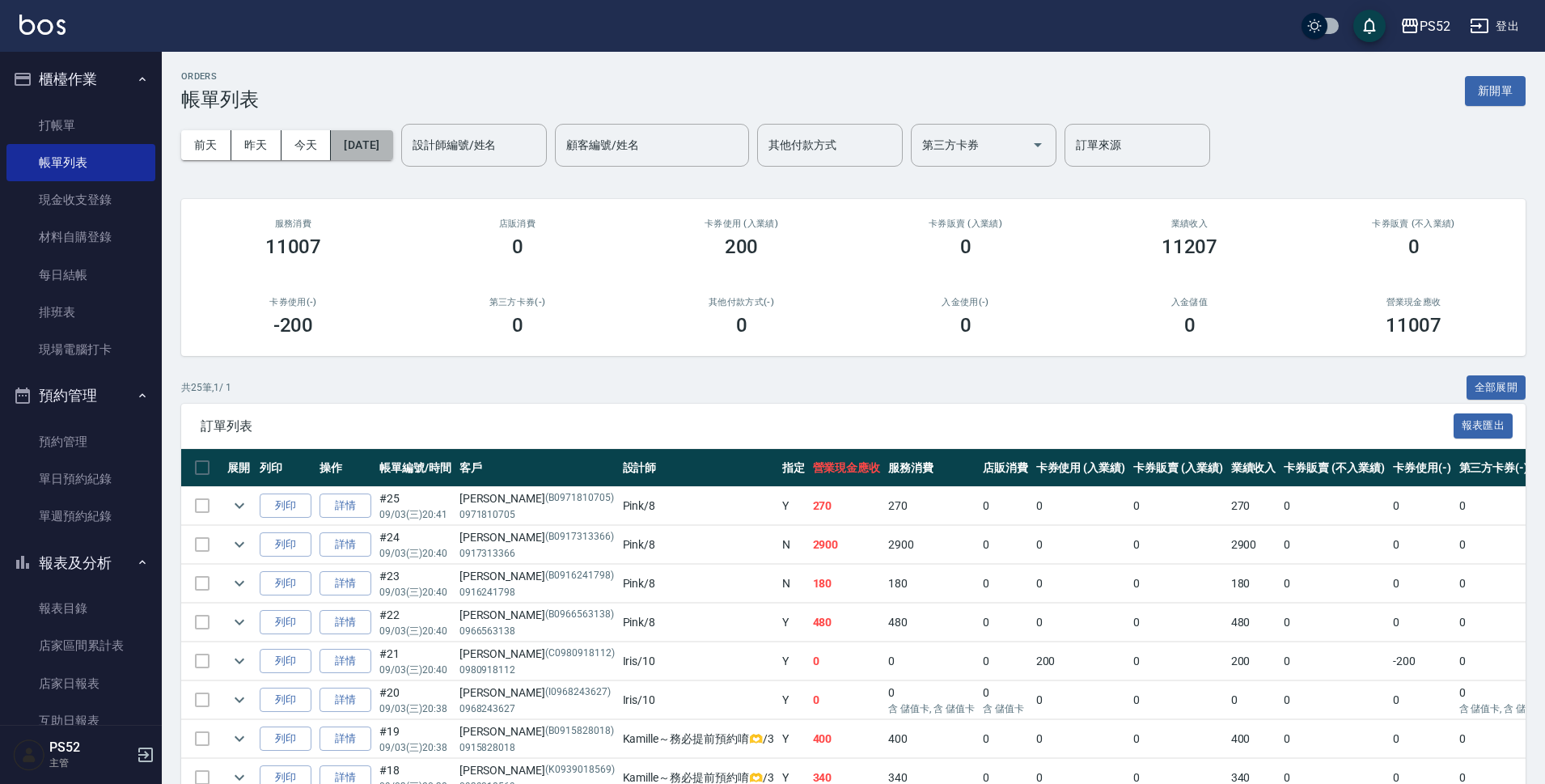
click at [392, 145] on button "[DATE]" at bounding box center [362, 145] width 61 height 30
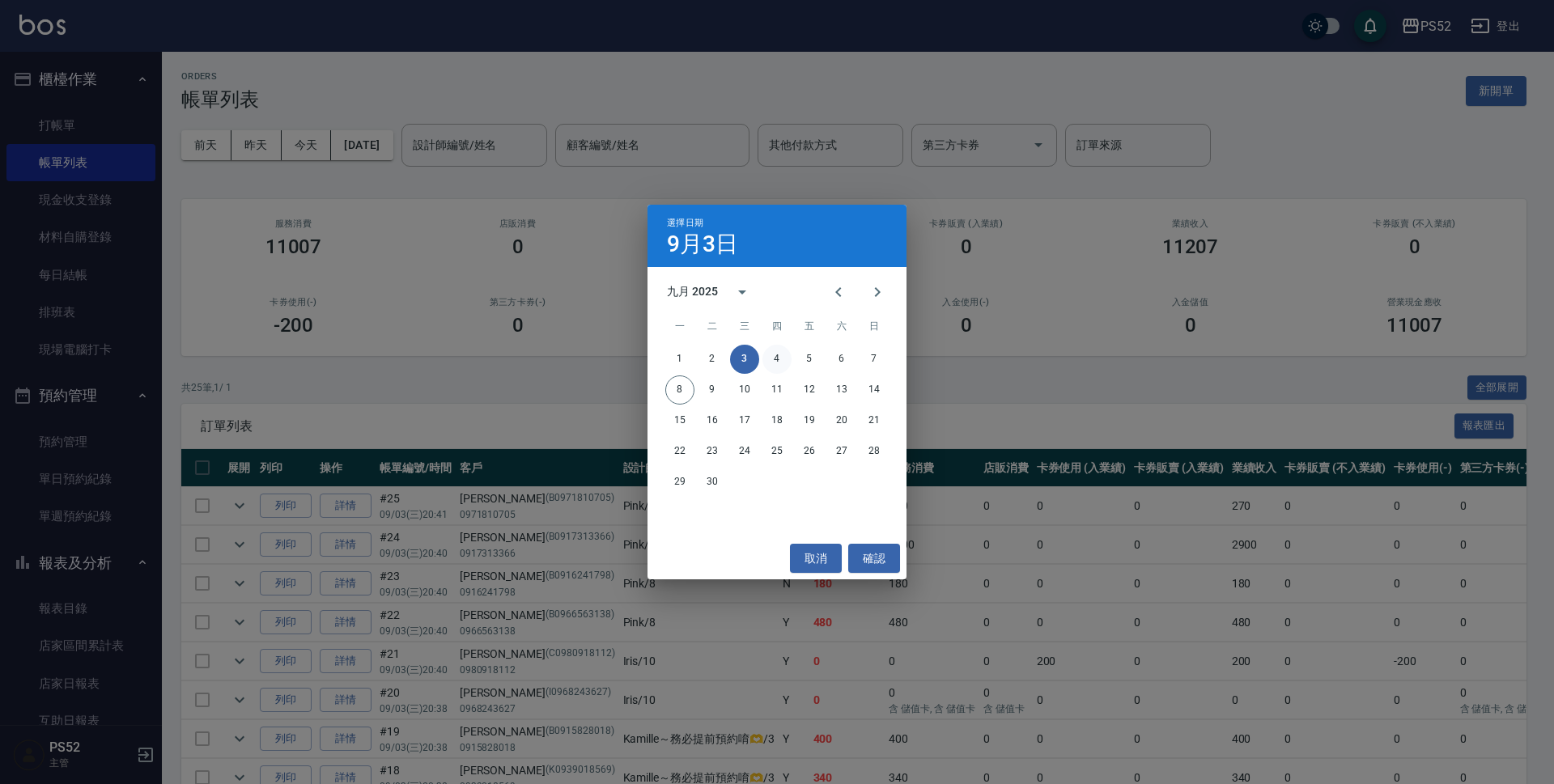
click at [770, 355] on button "4" at bounding box center [776, 358] width 29 height 29
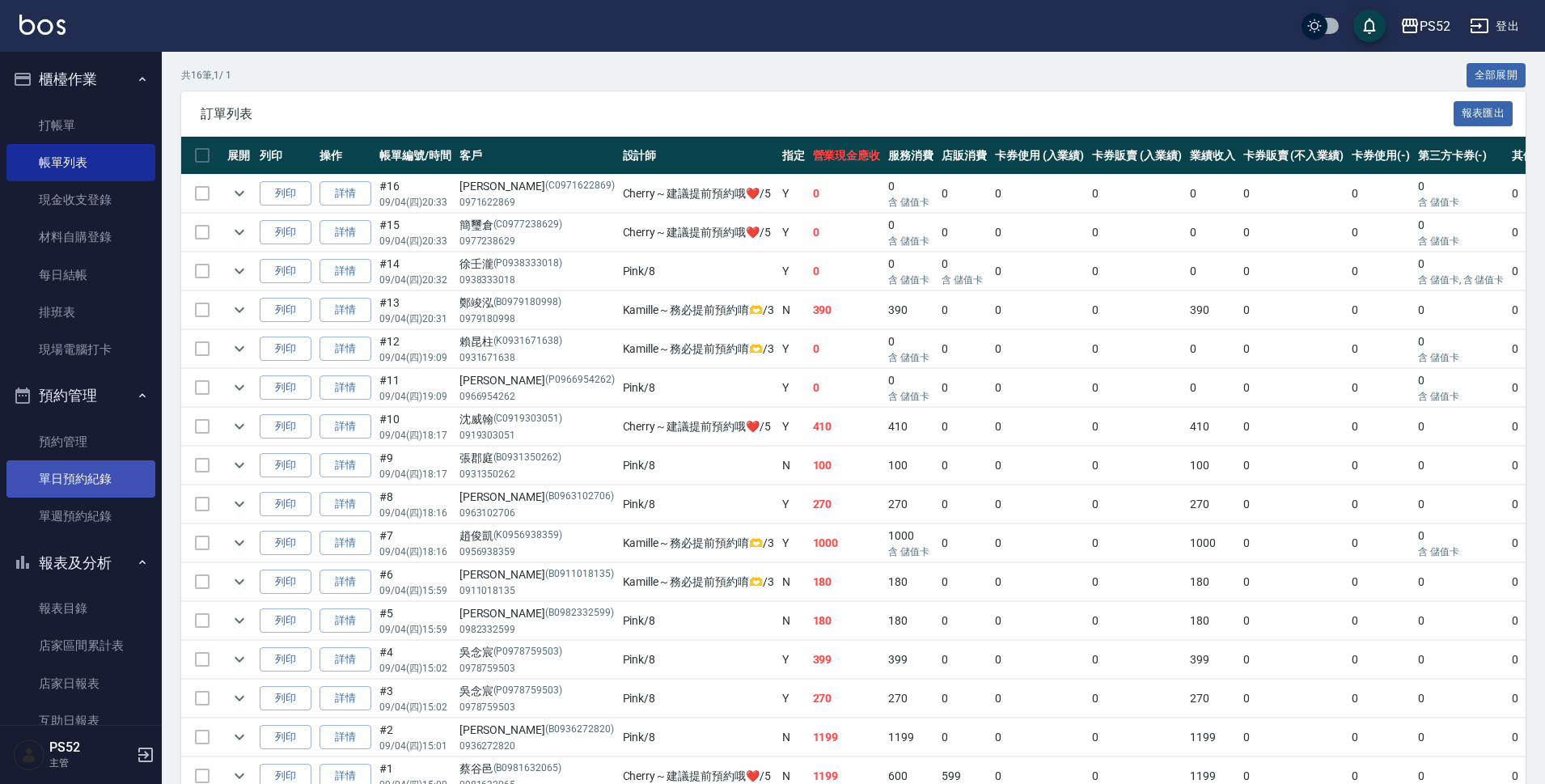
scroll to position [294, 0]
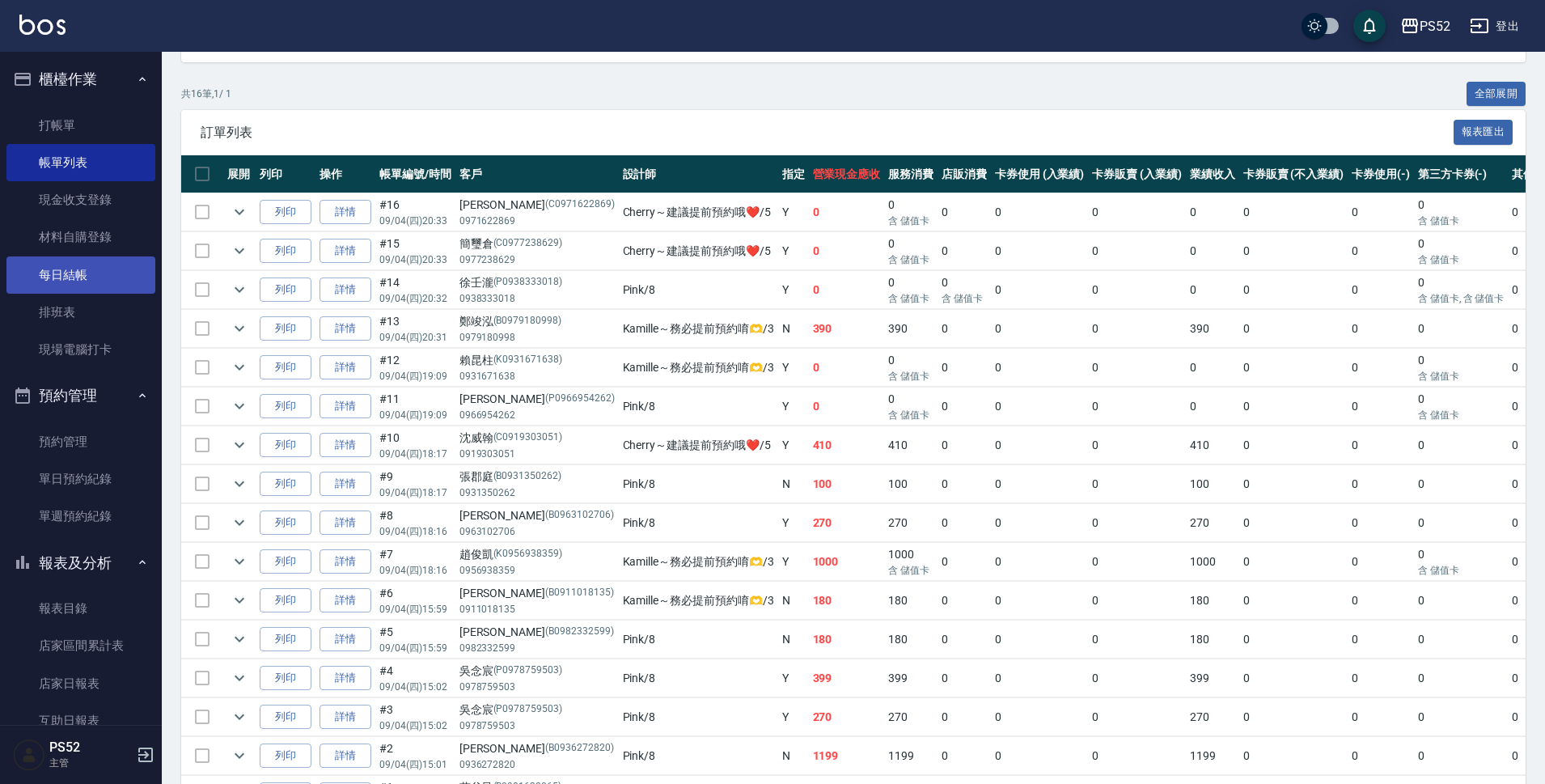
click at [80, 285] on link "每日結帳" at bounding box center [80, 275] width 149 height 37
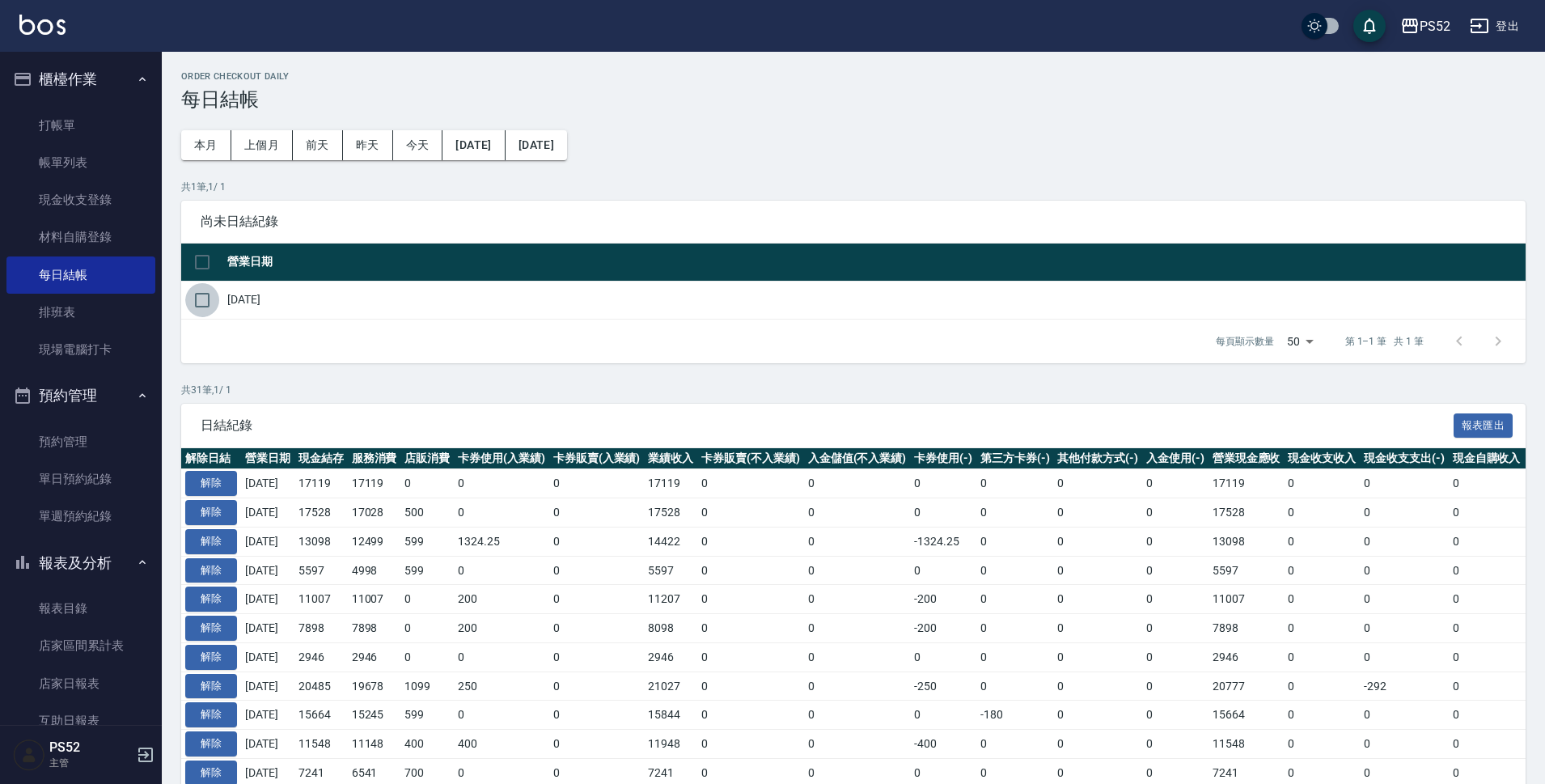
click at [197, 290] on input "checkbox" at bounding box center [202, 299] width 34 height 34
checkbox input "true"
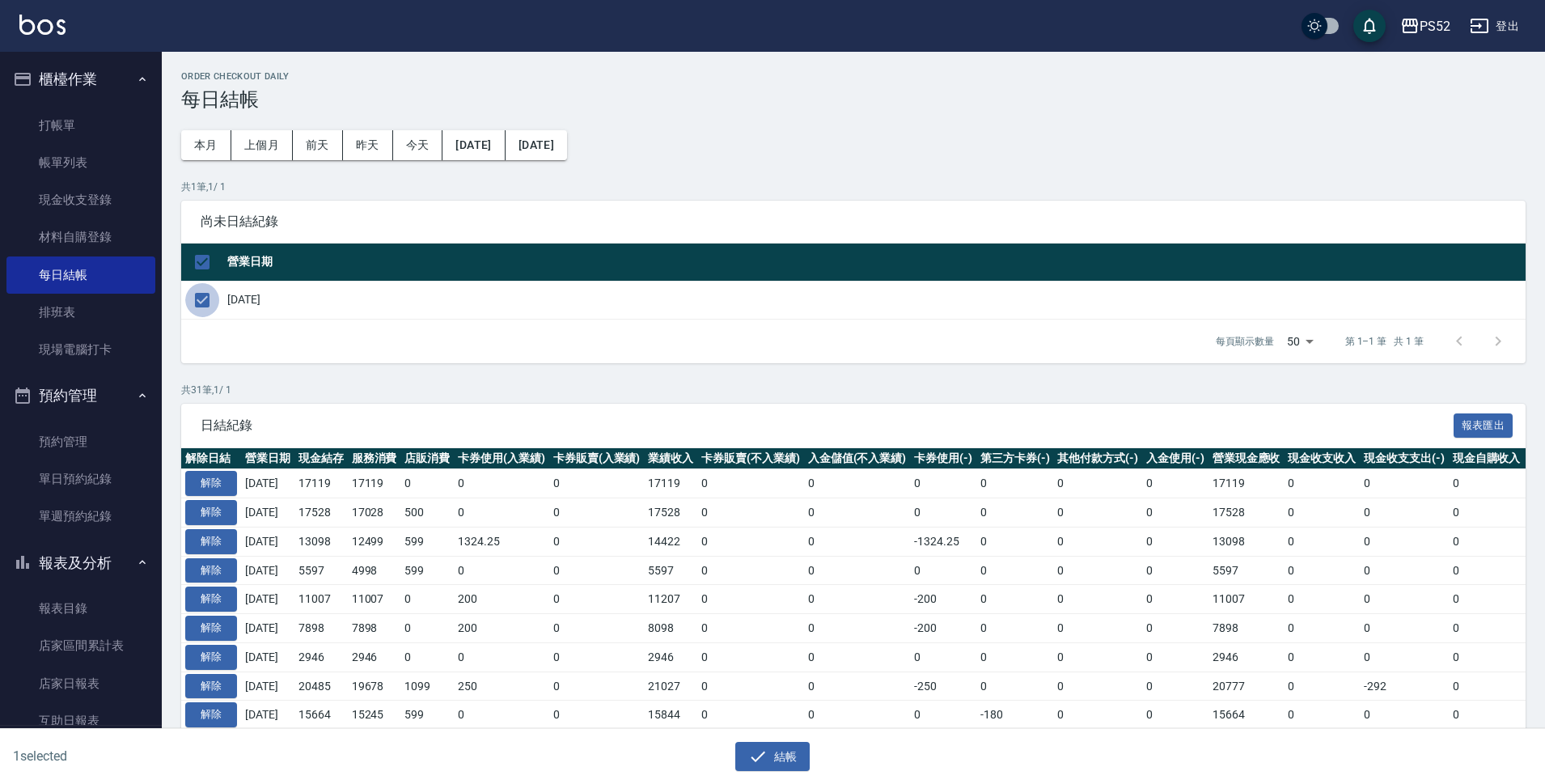
click at [205, 294] on input "checkbox" at bounding box center [202, 299] width 34 height 34
checkbox input "false"
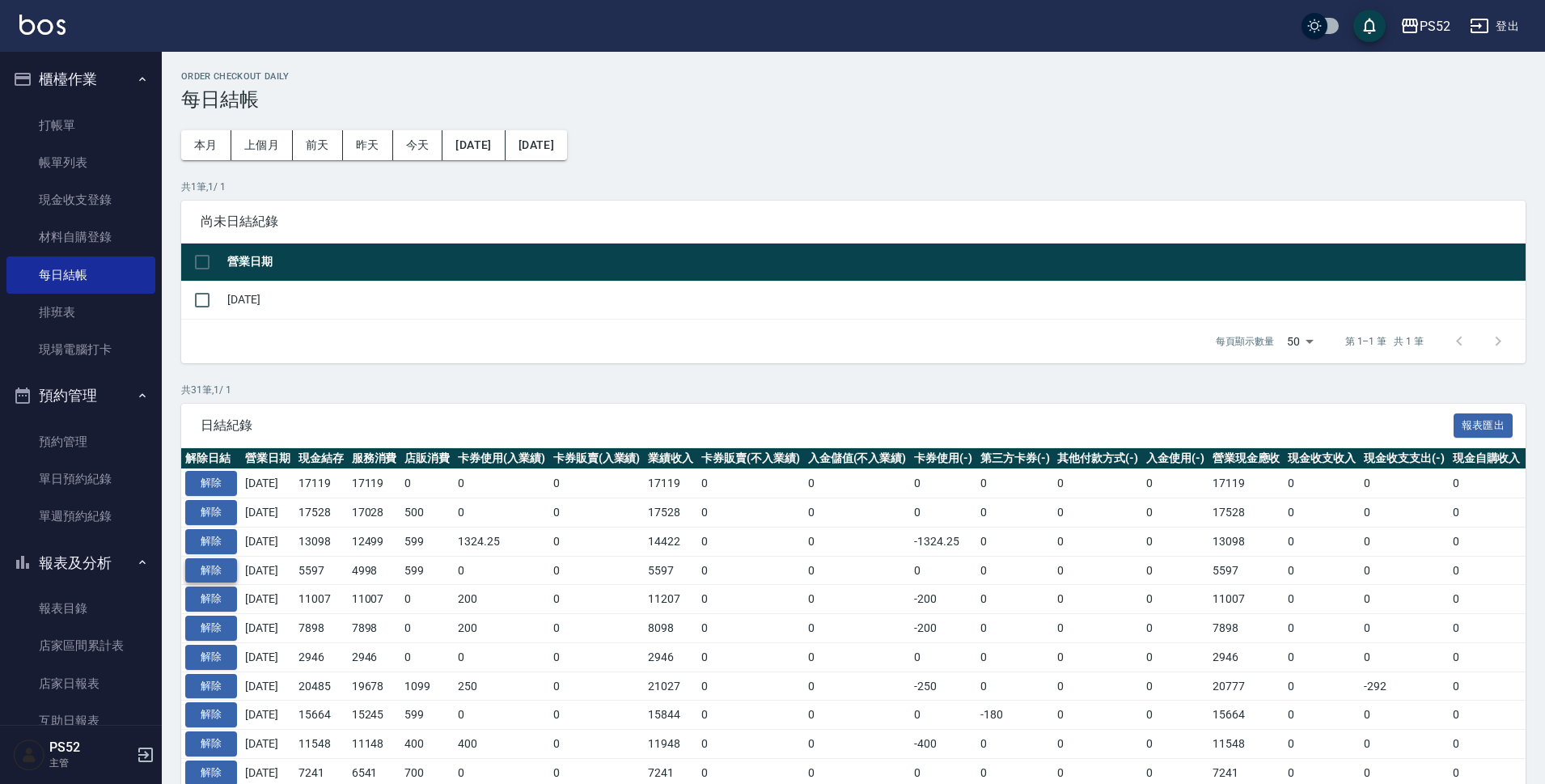
click at [224, 564] on button "解除" at bounding box center [211, 571] width 51 height 25
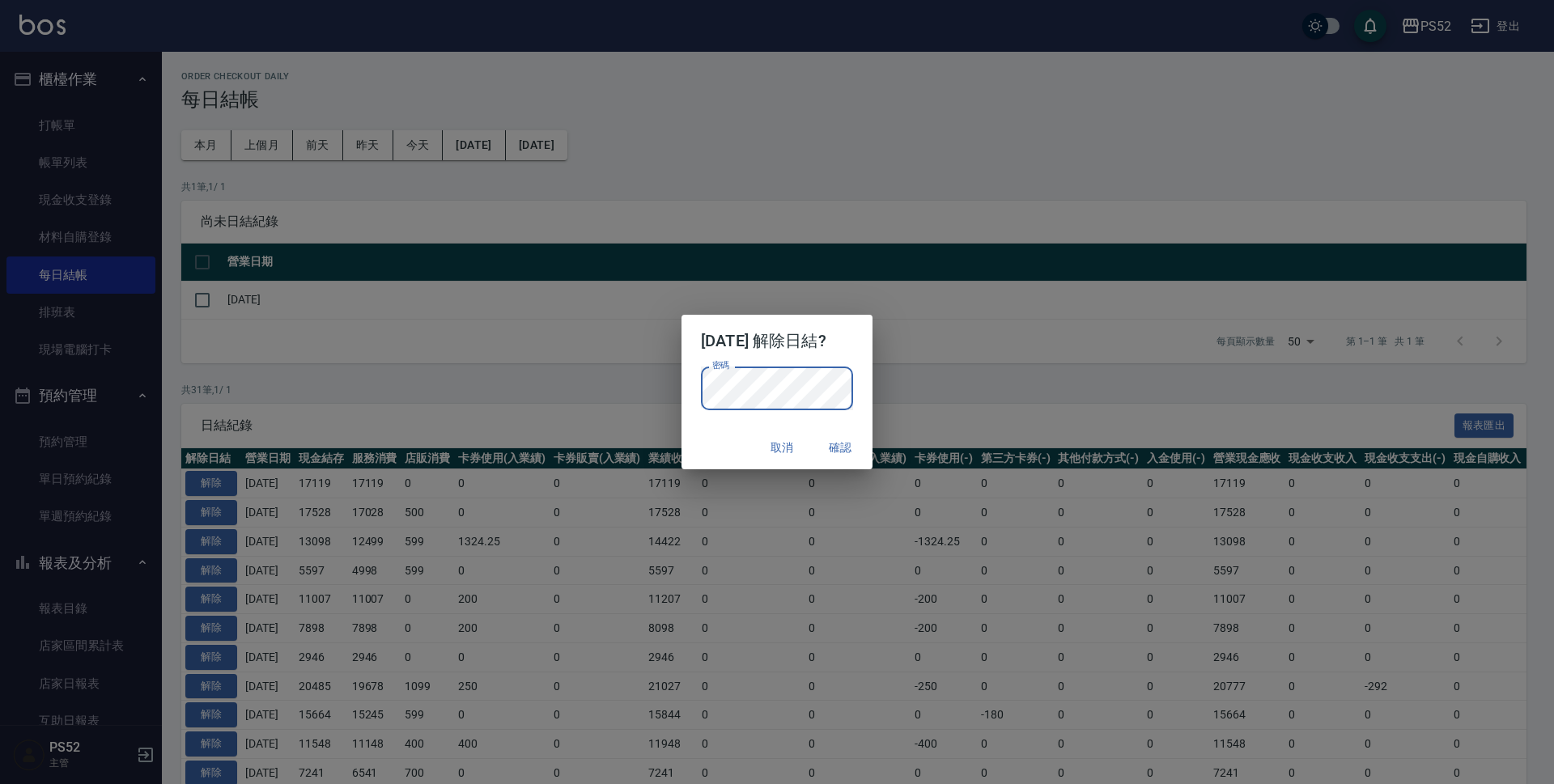
click at [843, 451] on button "確認" at bounding box center [840, 448] width 51 height 30
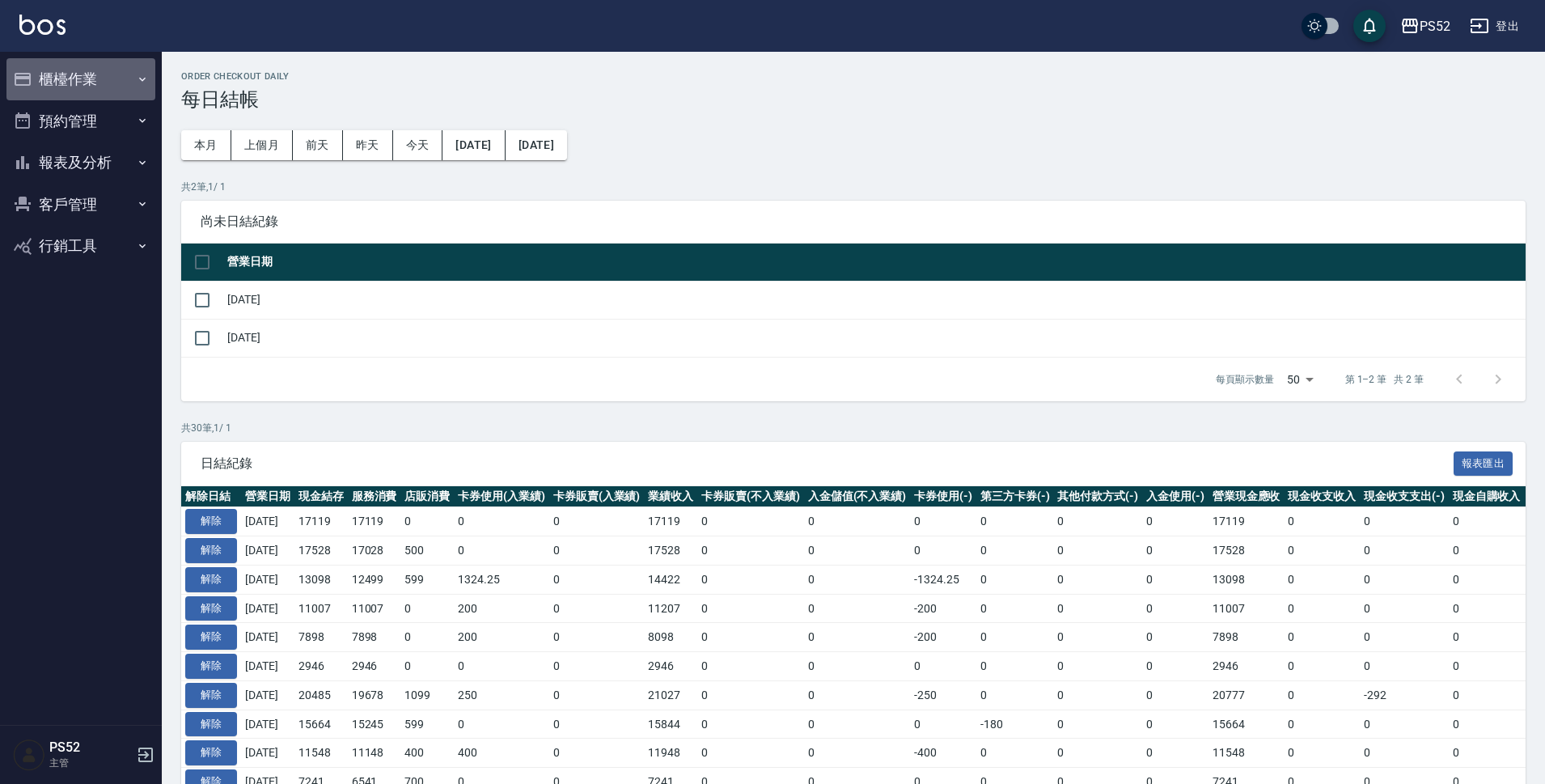
click at [84, 78] on button "櫃檯作業" at bounding box center [80, 79] width 149 height 42
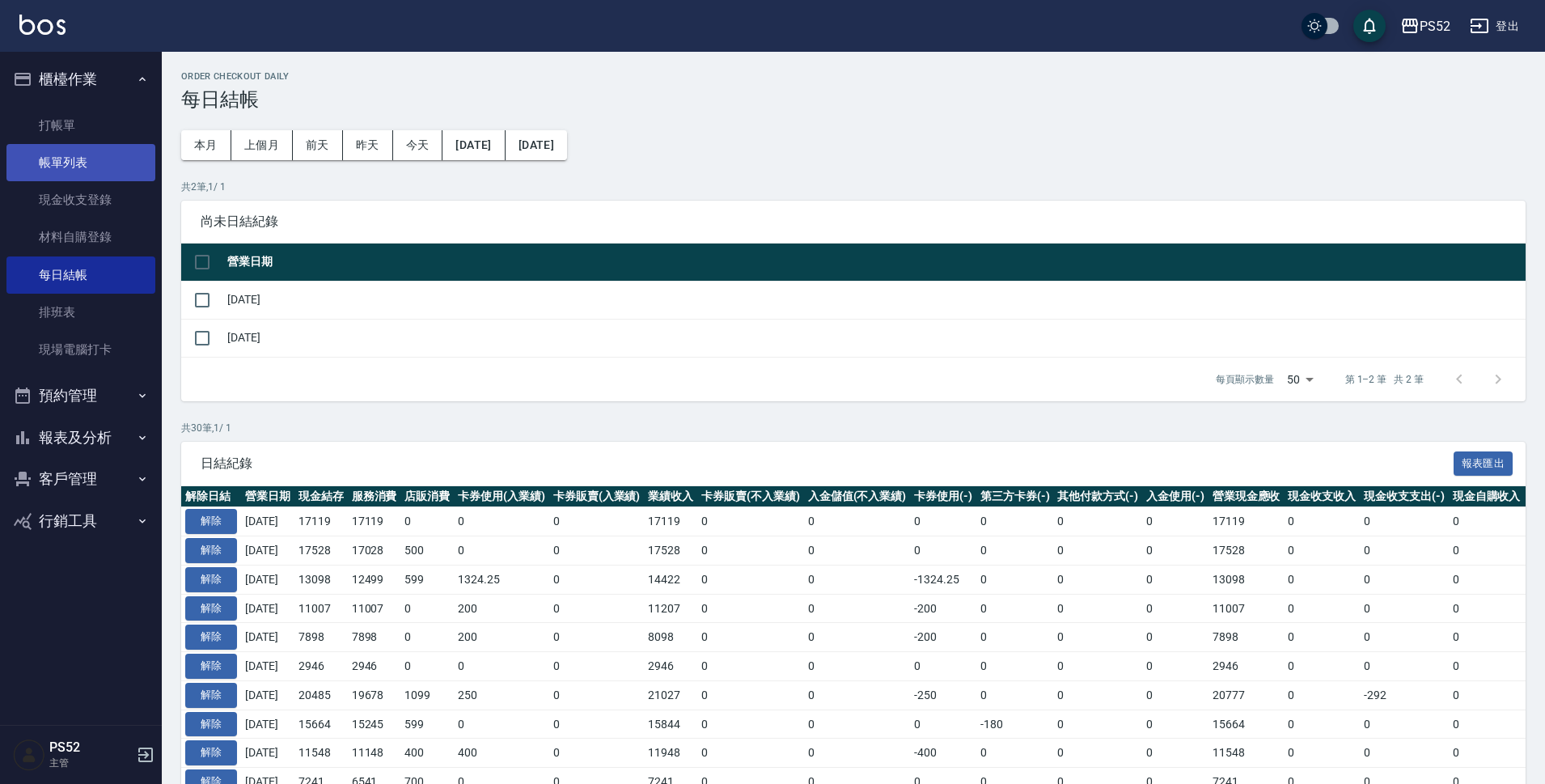
click at [112, 173] on link "帳單列表" at bounding box center [80, 163] width 149 height 37
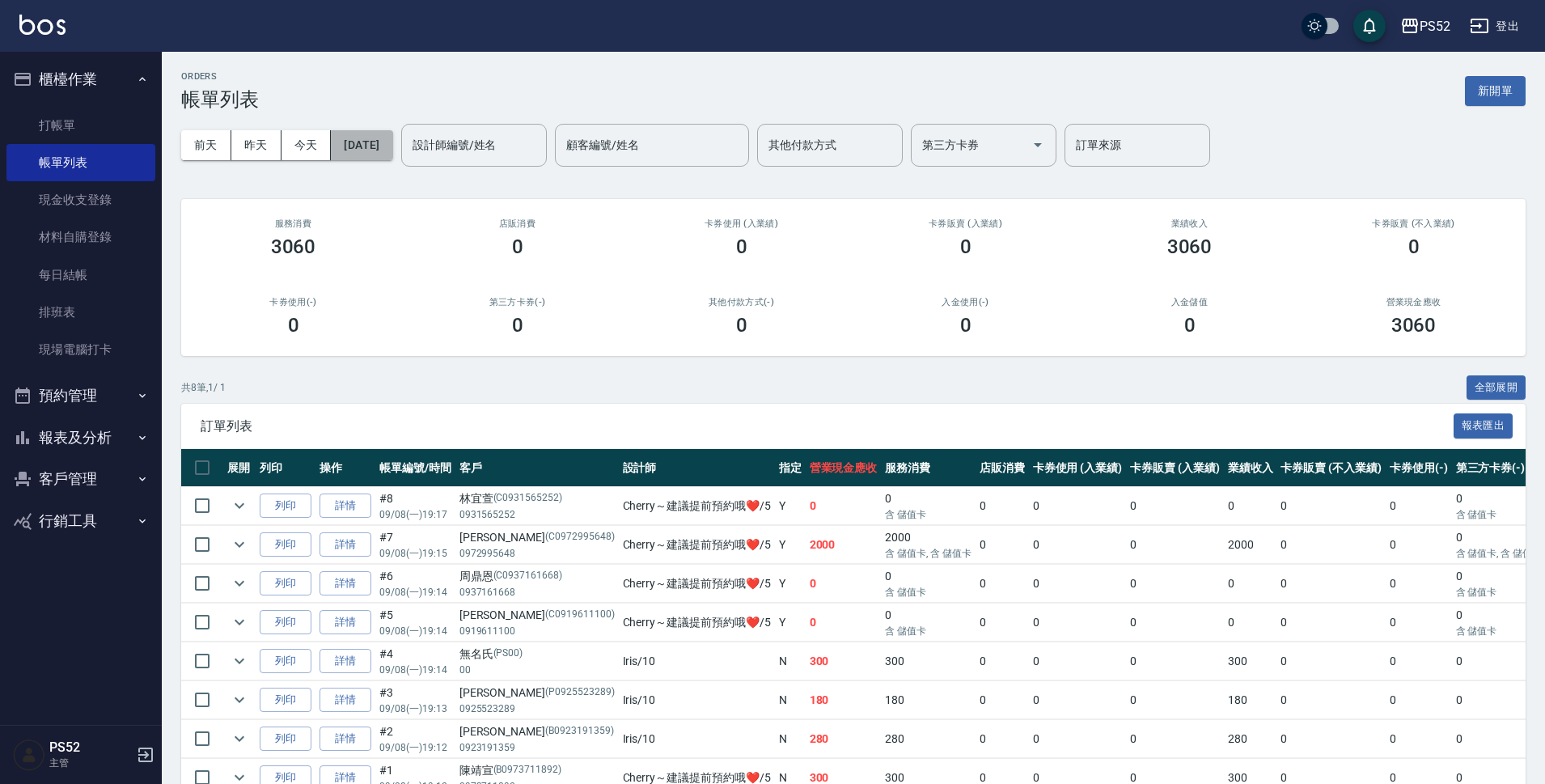
click at [385, 142] on button "[DATE]" at bounding box center [362, 145] width 61 height 30
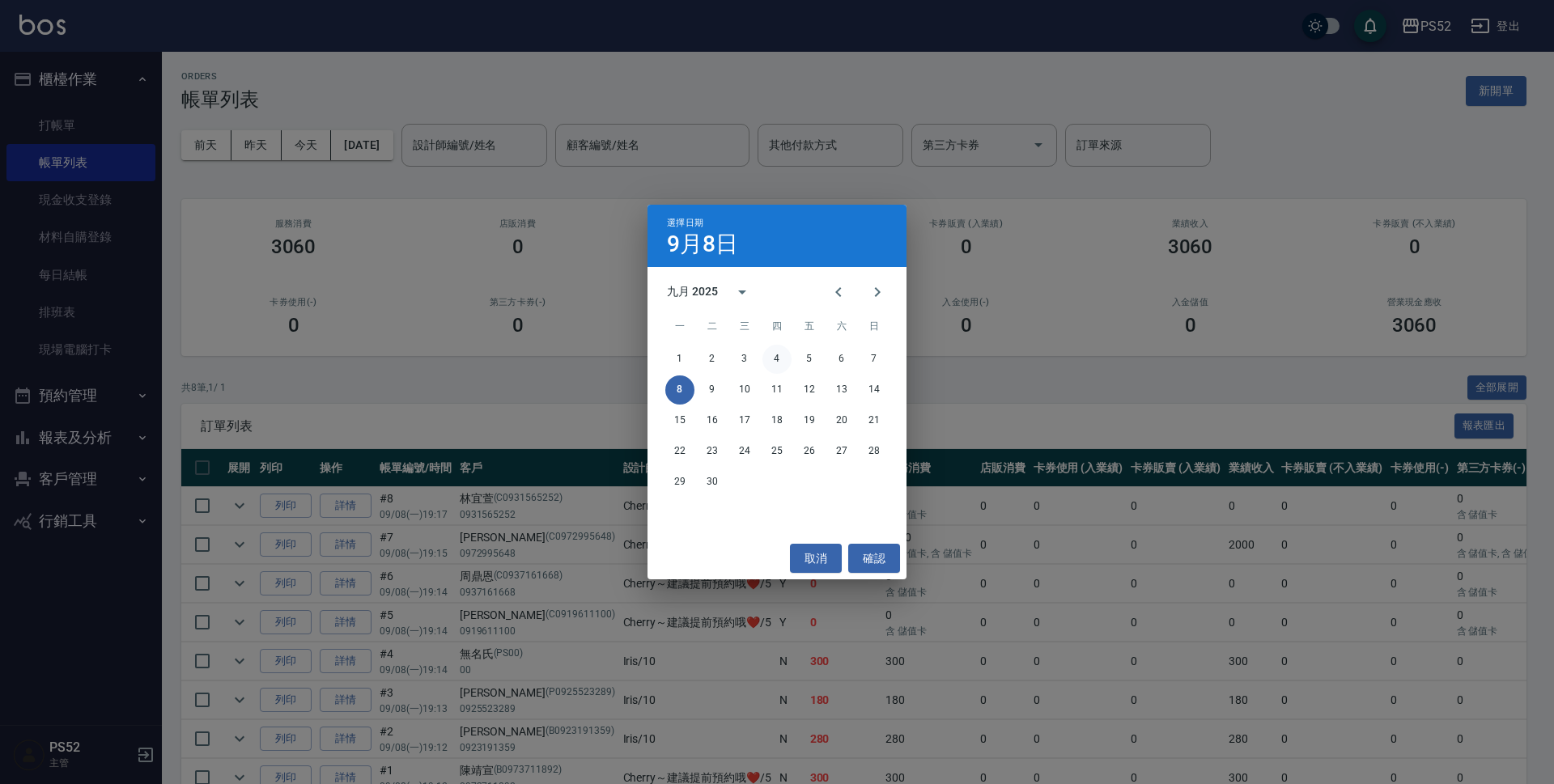
click at [779, 363] on button "4" at bounding box center [776, 358] width 29 height 29
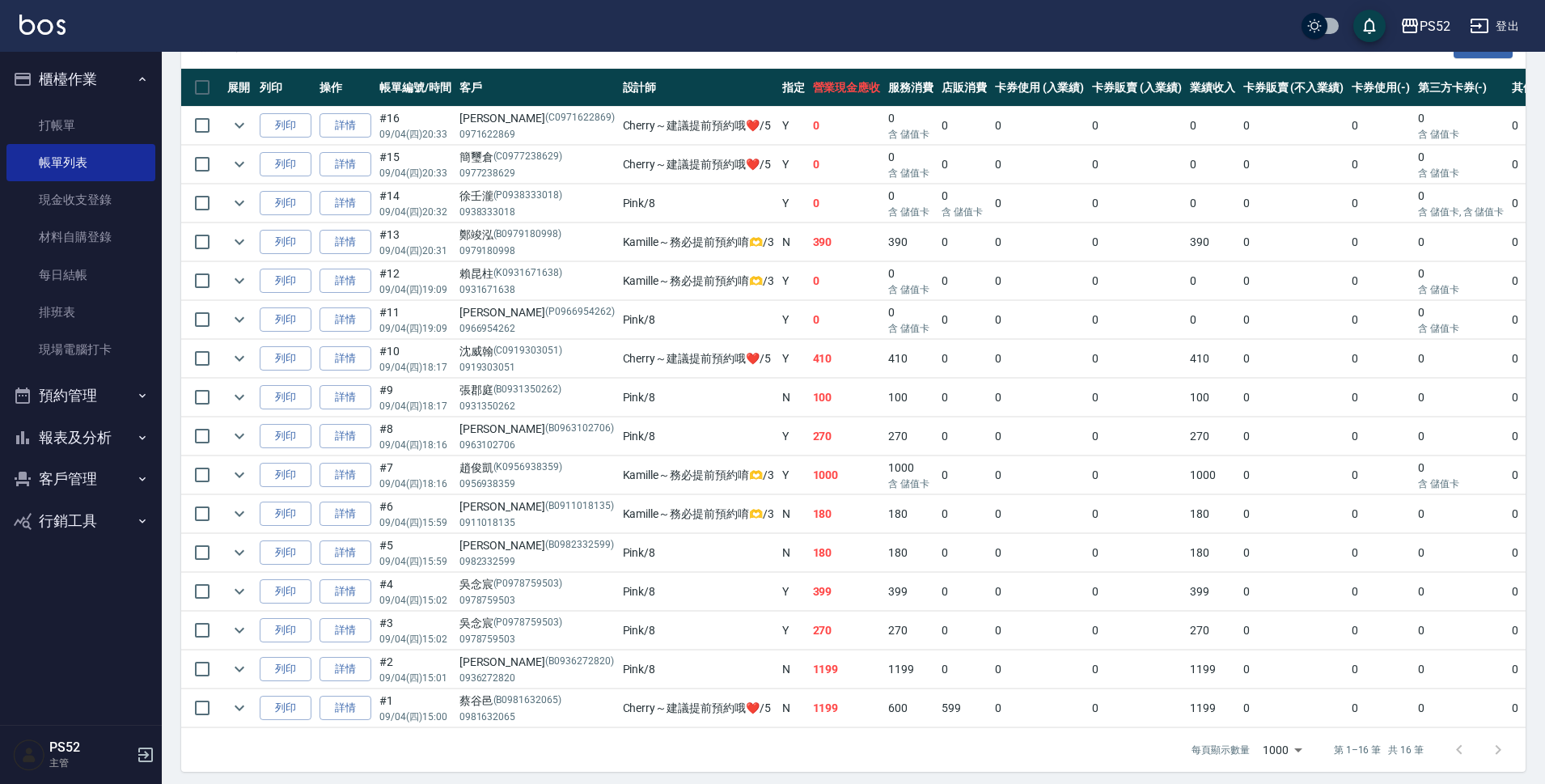
scroll to position [402, 0]
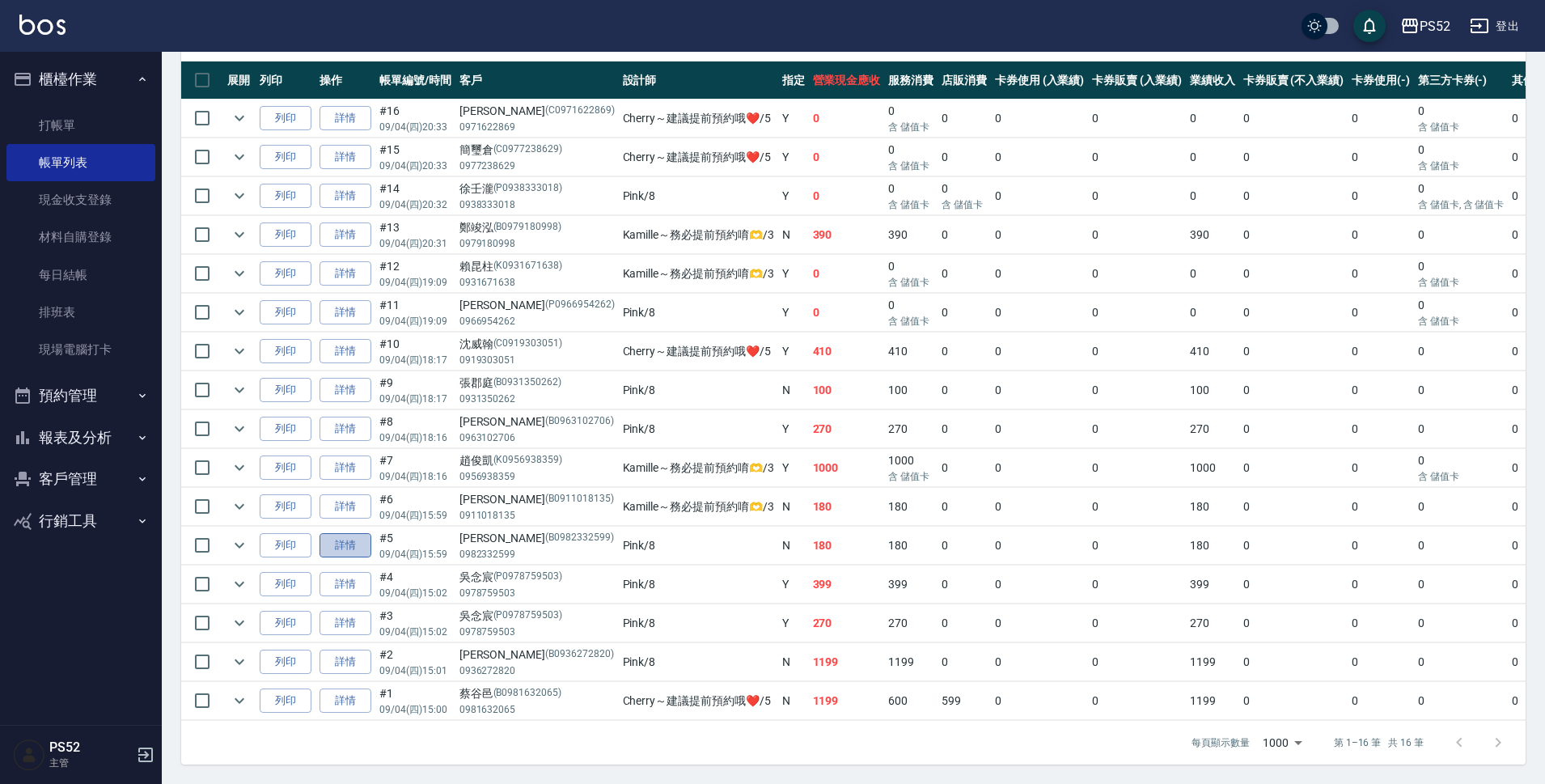
click at [352, 538] on link "詳情" at bounding box center [345, 545] width 51 height 25
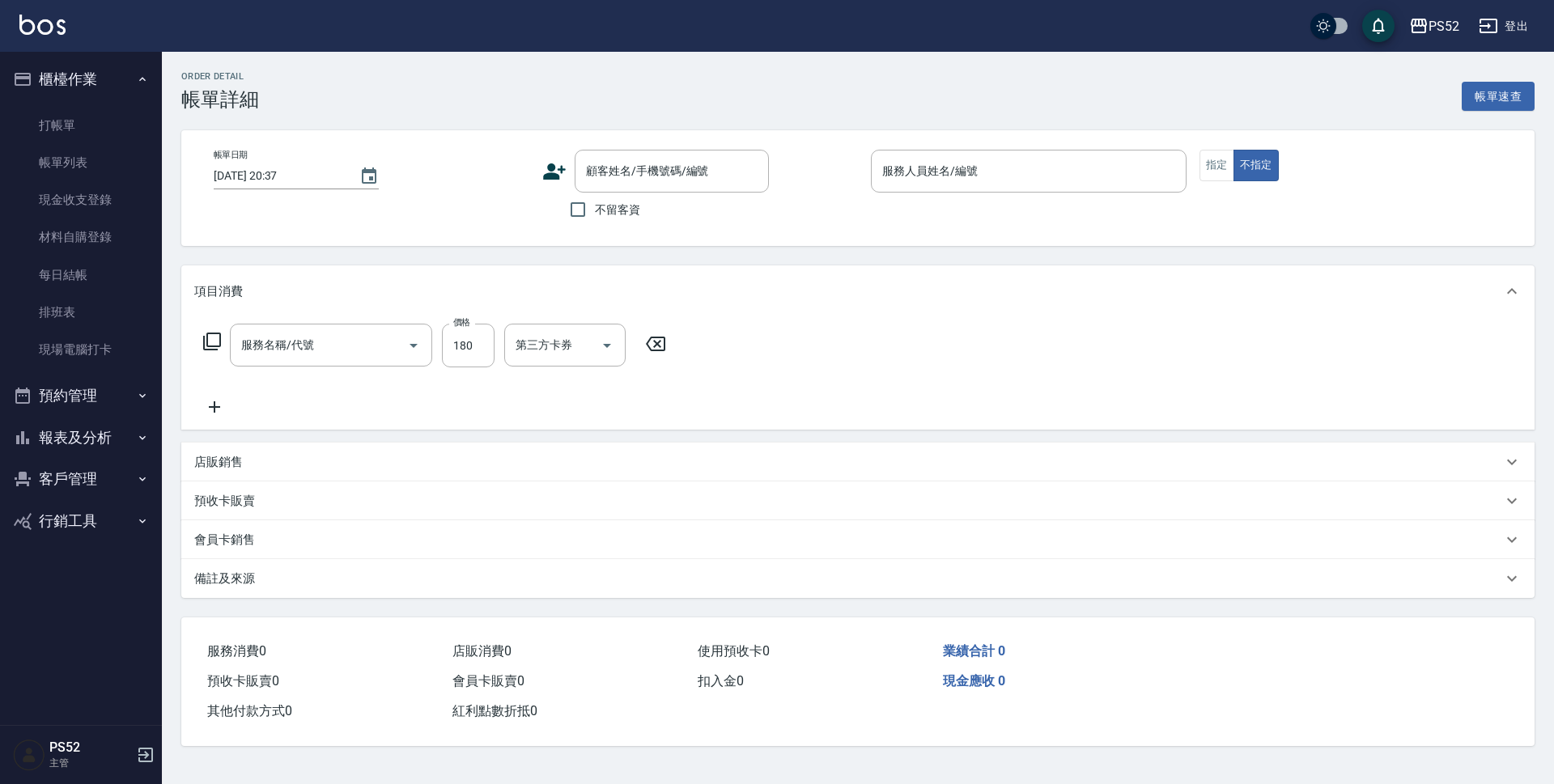
type input "2025/09/04 15:59"
type input "Pink-8"
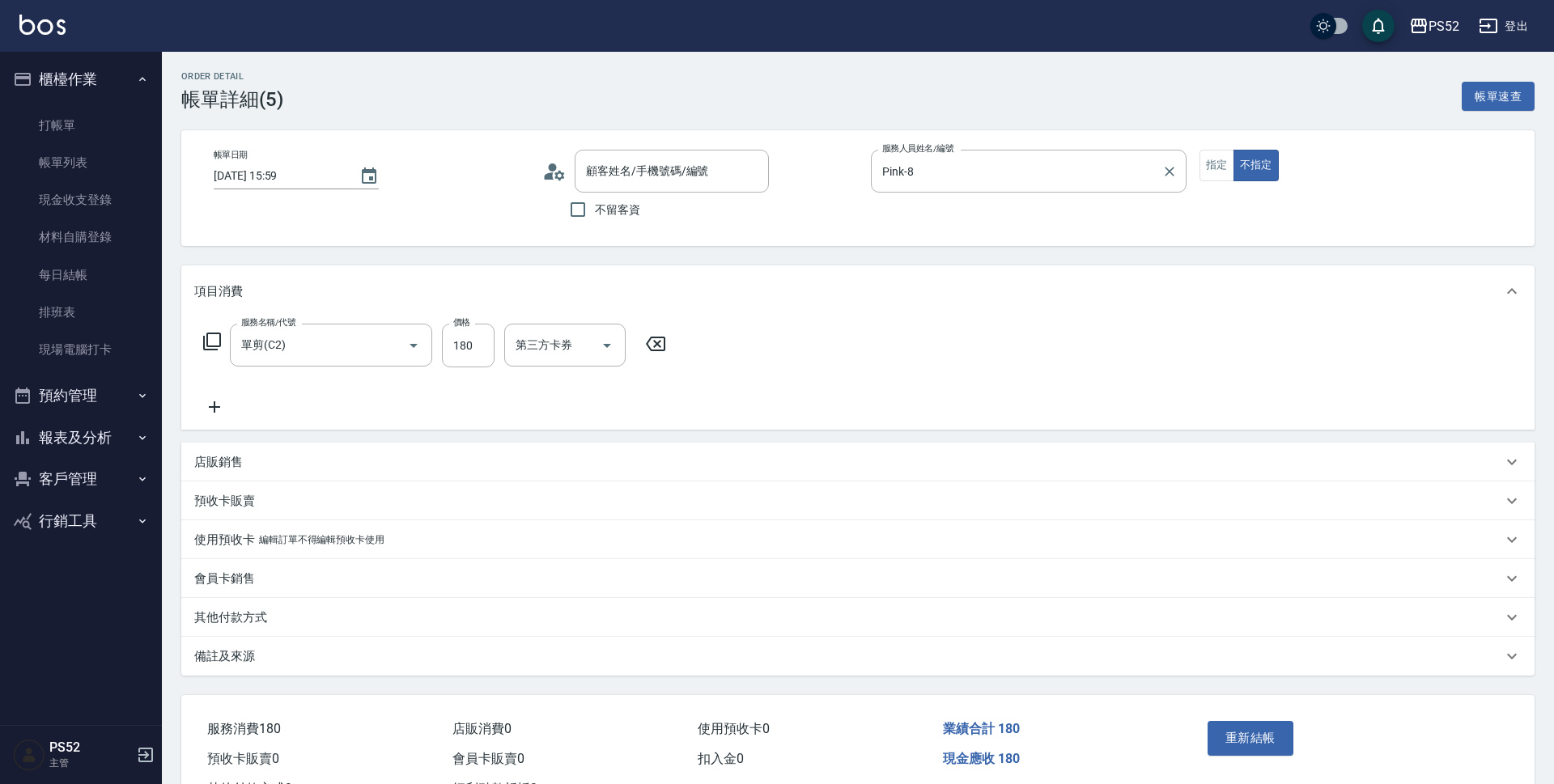
type input "單剪(C2)"
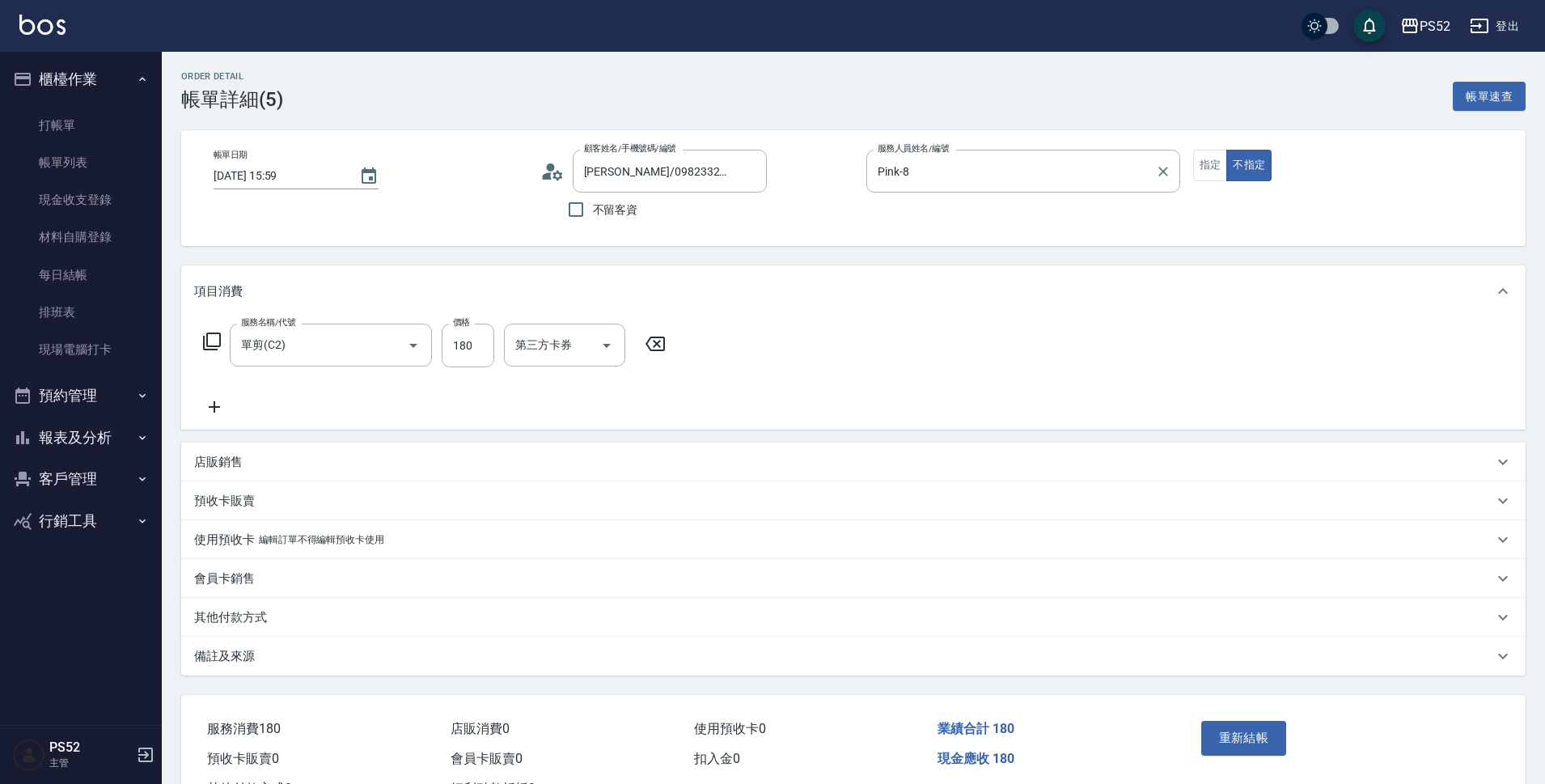
type input "柳芳葳/0982332599/B0982332599"
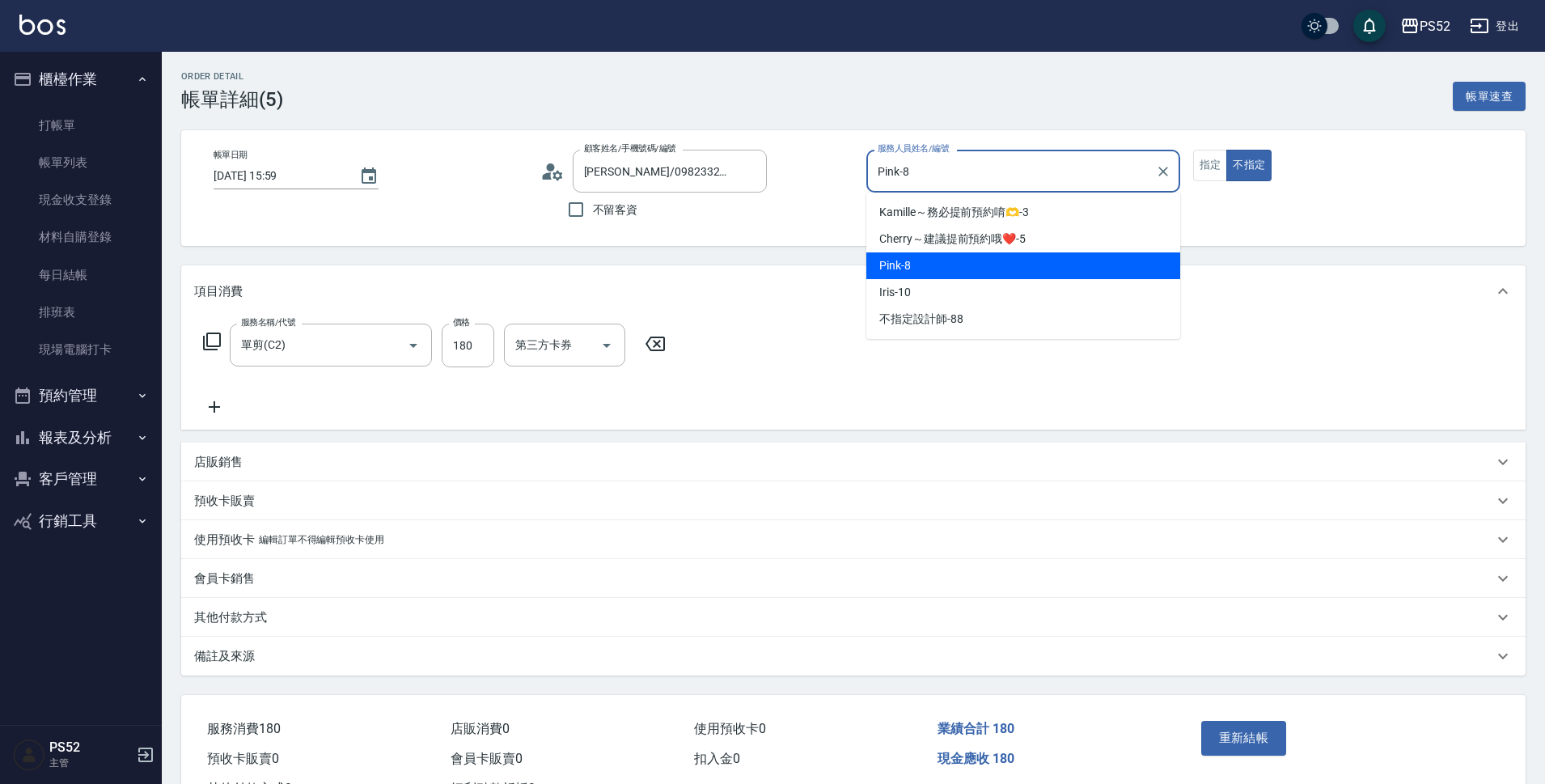
click at [925, 168] on input "Pink-8" at bounding box center [1011, 171] width 275 height 28
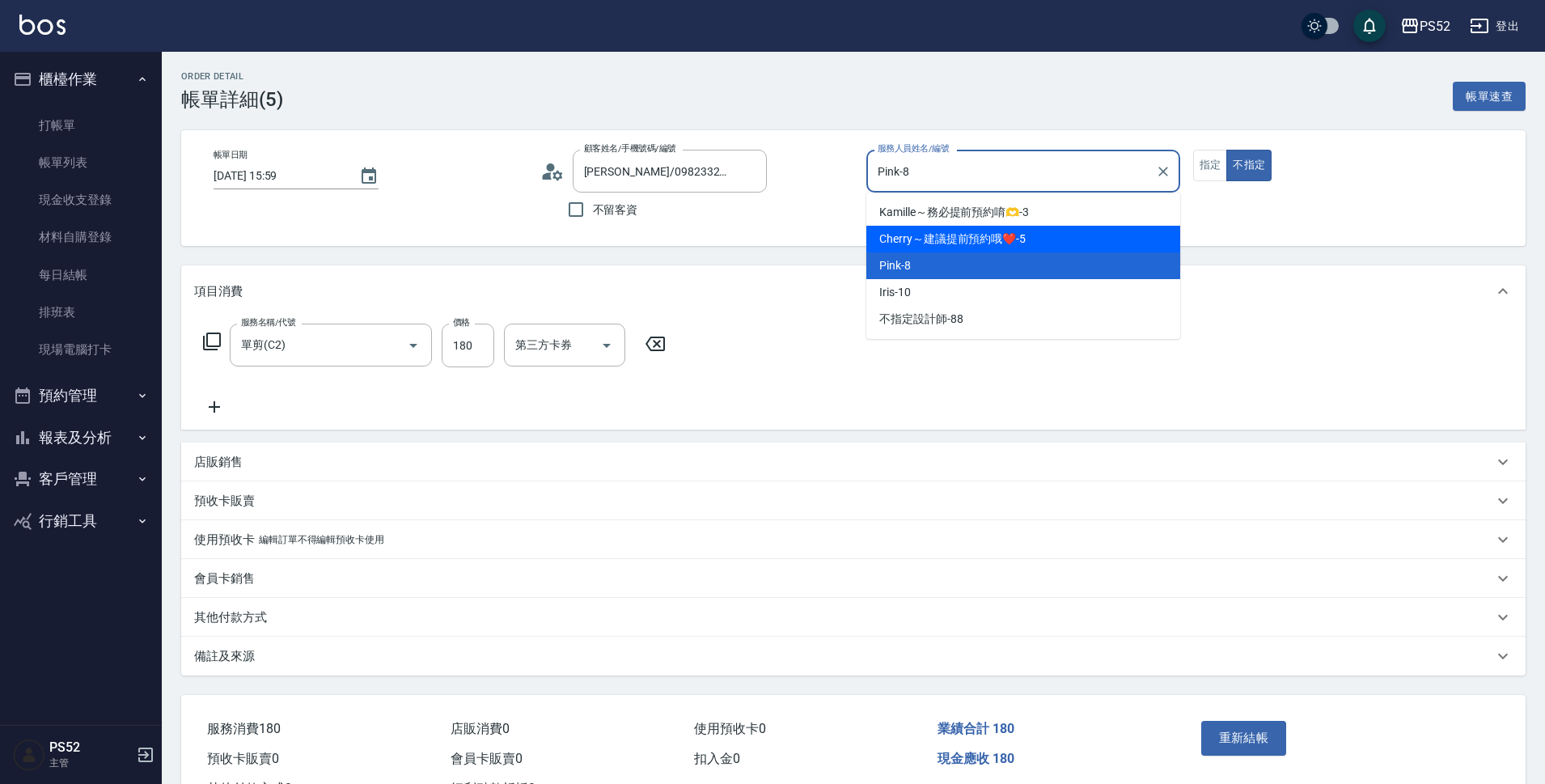
click at [1012, 243] on span "Cherry～建議提前預約哦❤️ -5" at bounding box center [953, 239] width 146 height 17
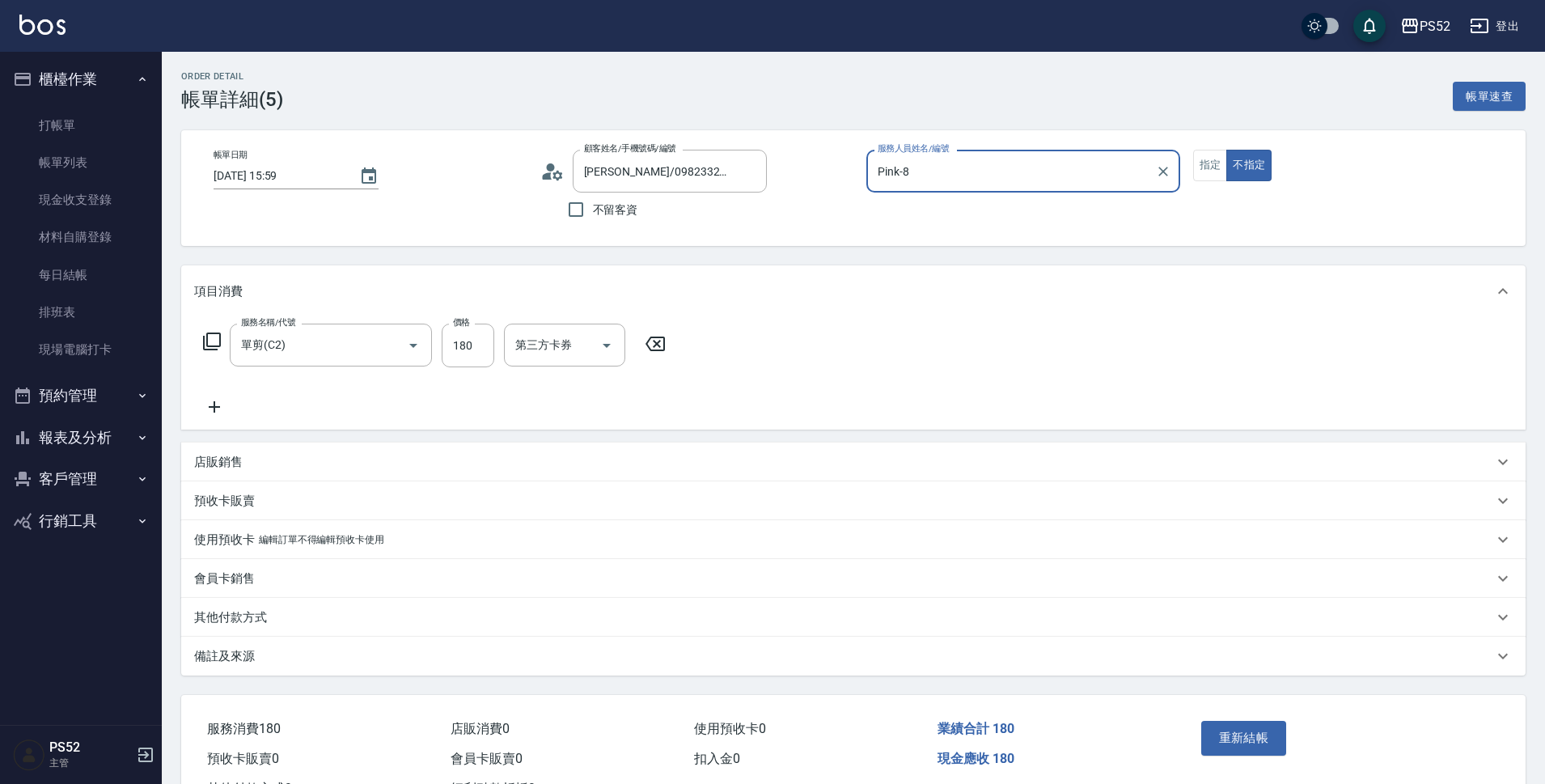
type input "Cherry～建議提前預約哦❤️-5"
click at [1236, 729] on button "重新結帳" at bounding box center [1244, 738] width 85 height 34
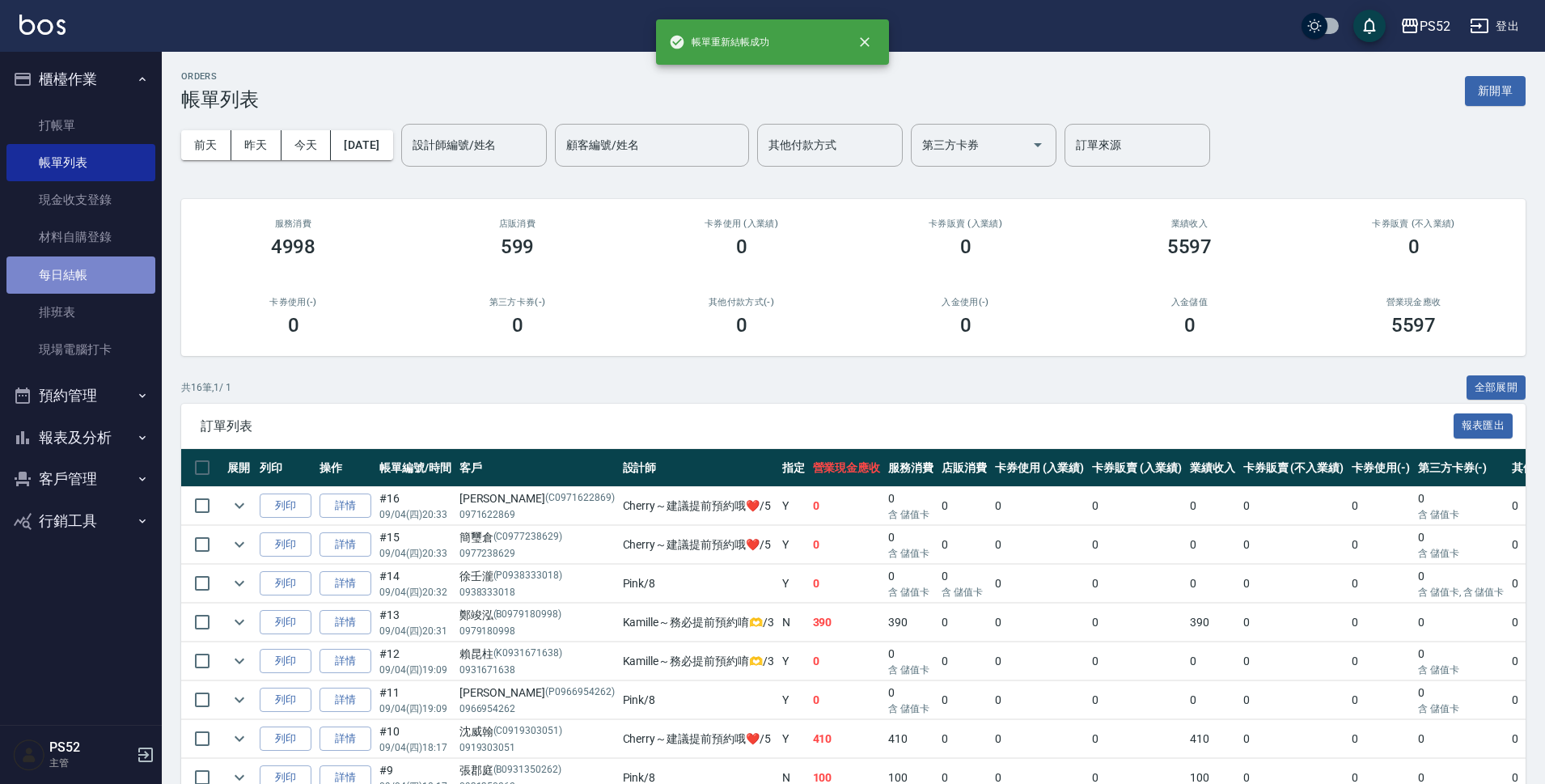
click at [99, 280] on link "每日結帳" at bounding box center [80, 275] width 149 height 37
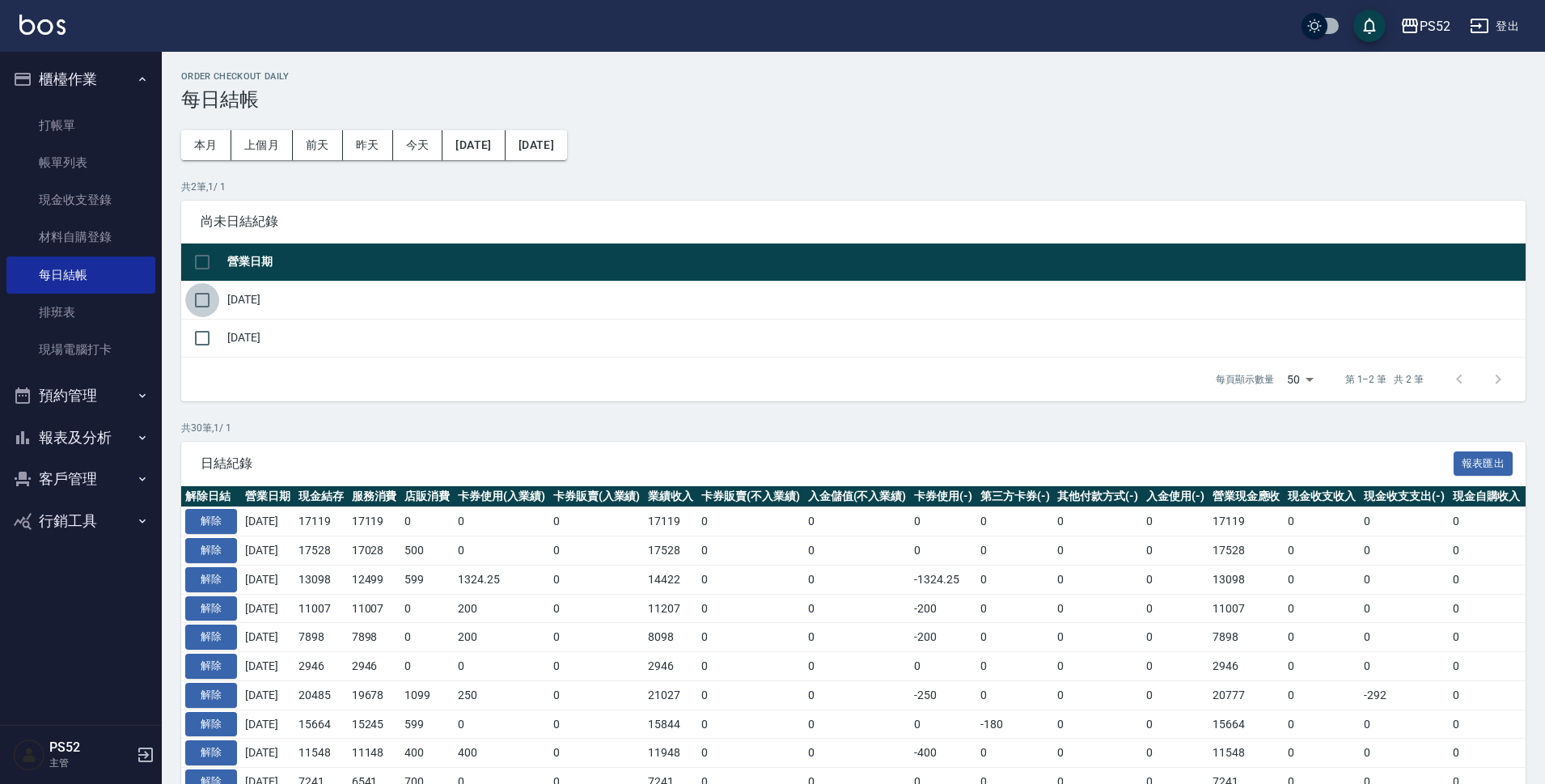
click at [211, 294] on input "checkbox" at bounding box center [202, 299] width 34 height 34
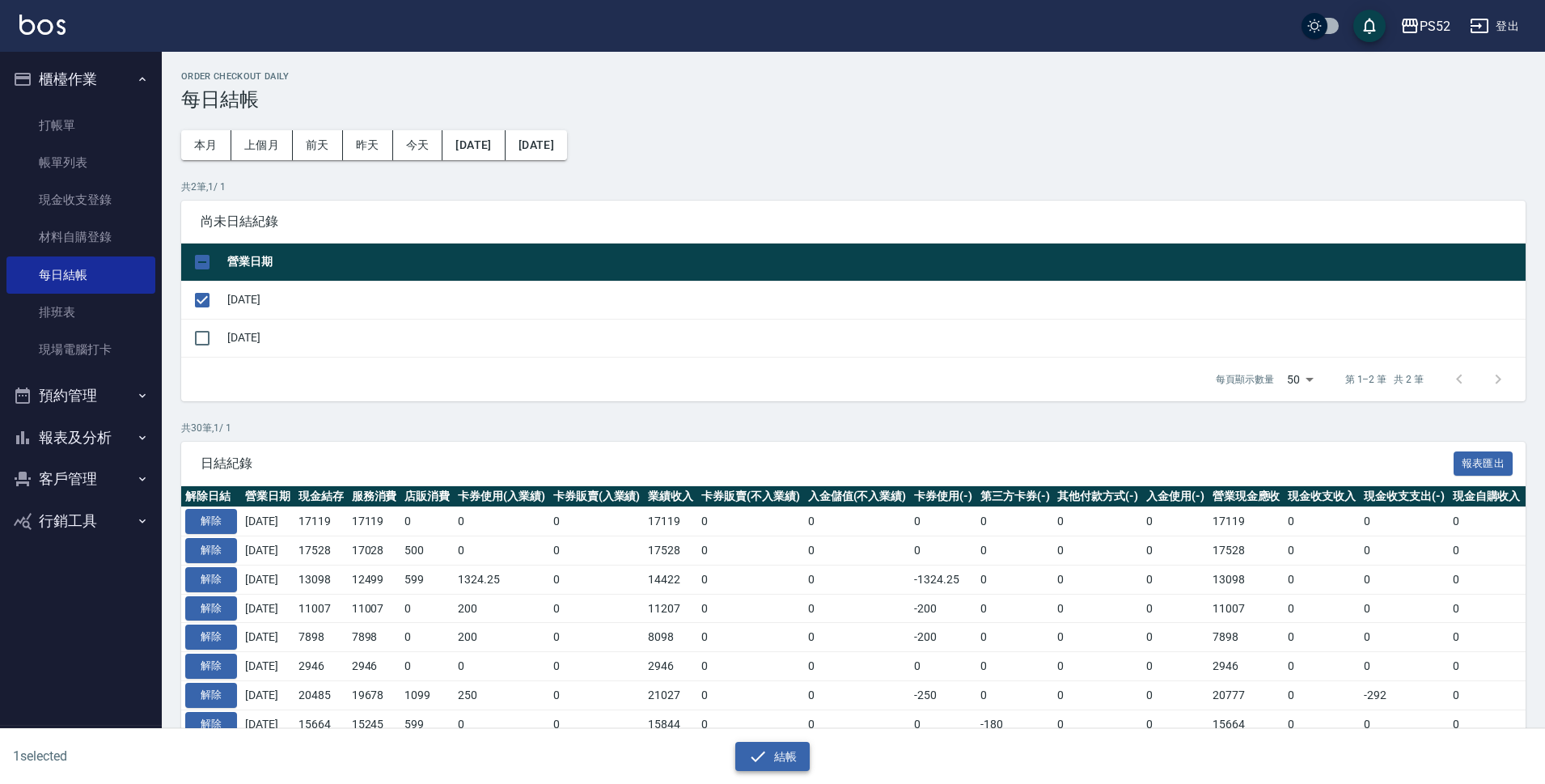
click at [777, 756] on button "結帳" at bounding box center [772, 757] width 76 height 30
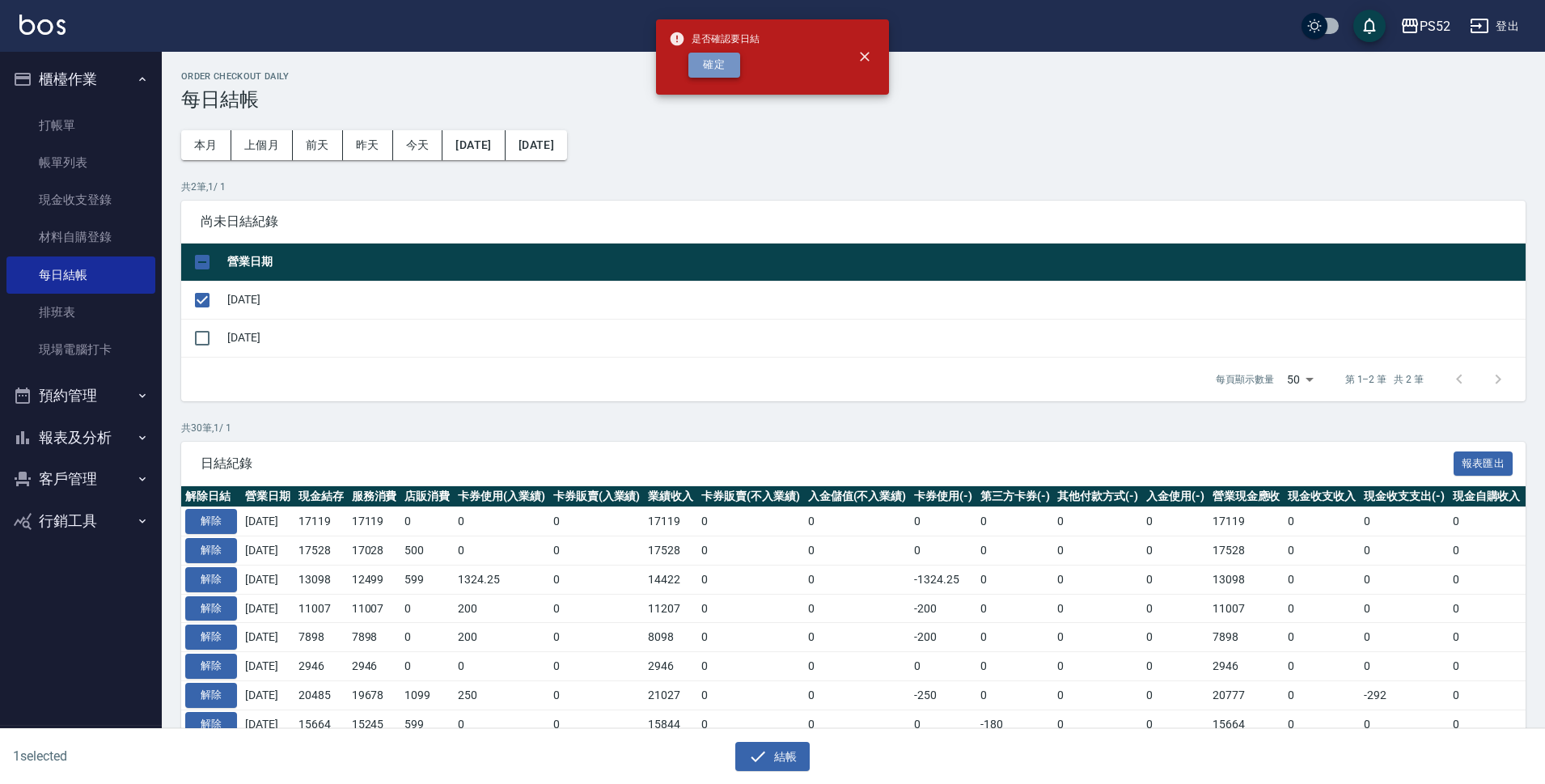
click at [719, 60] on button "確定" at bounding box center [714, 65] width 51 height 25
checkbox input "false"
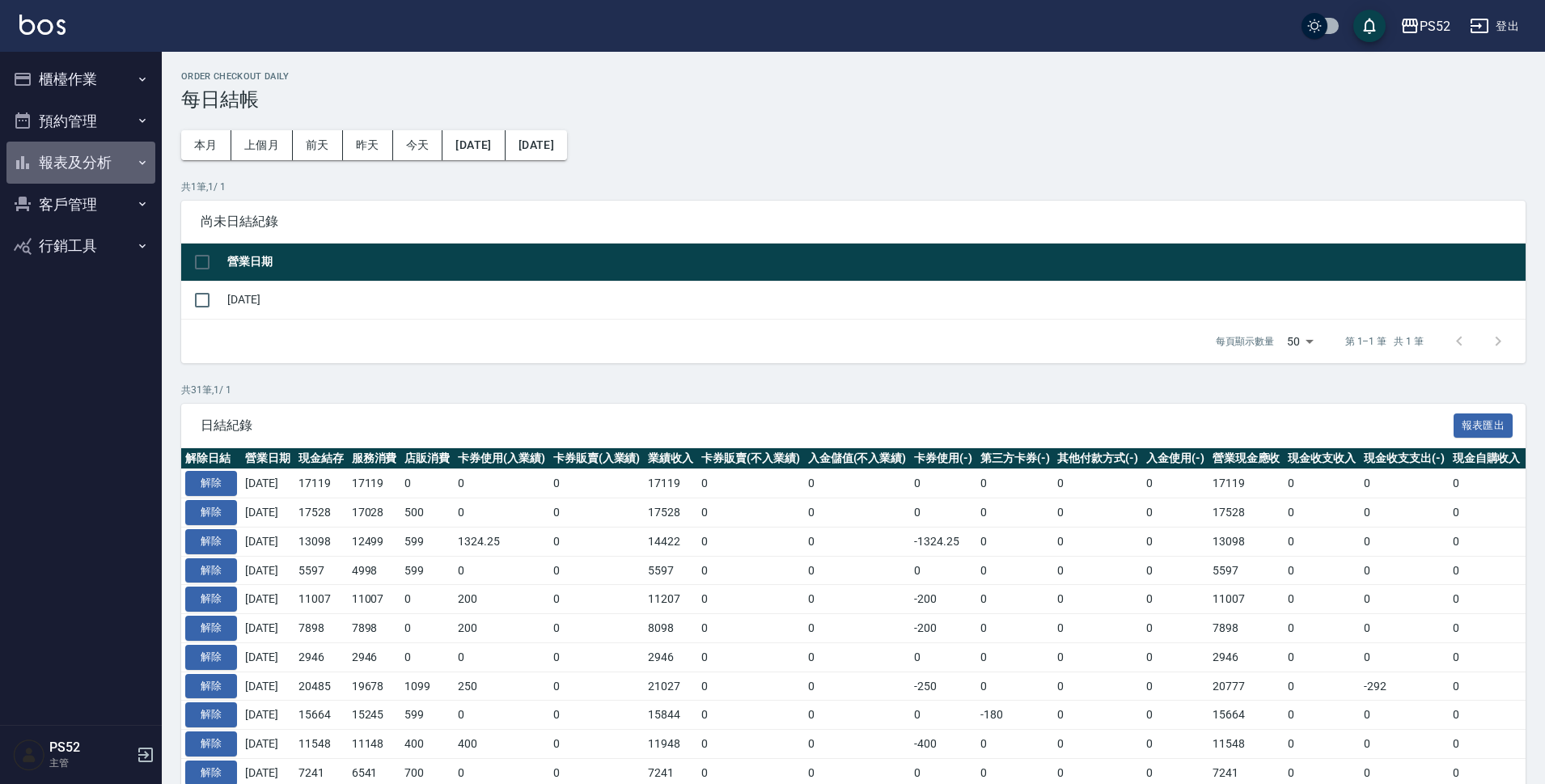
click at [86, 149] on button "報表及分析" at bounding box center [80, 163] width 149 height 42
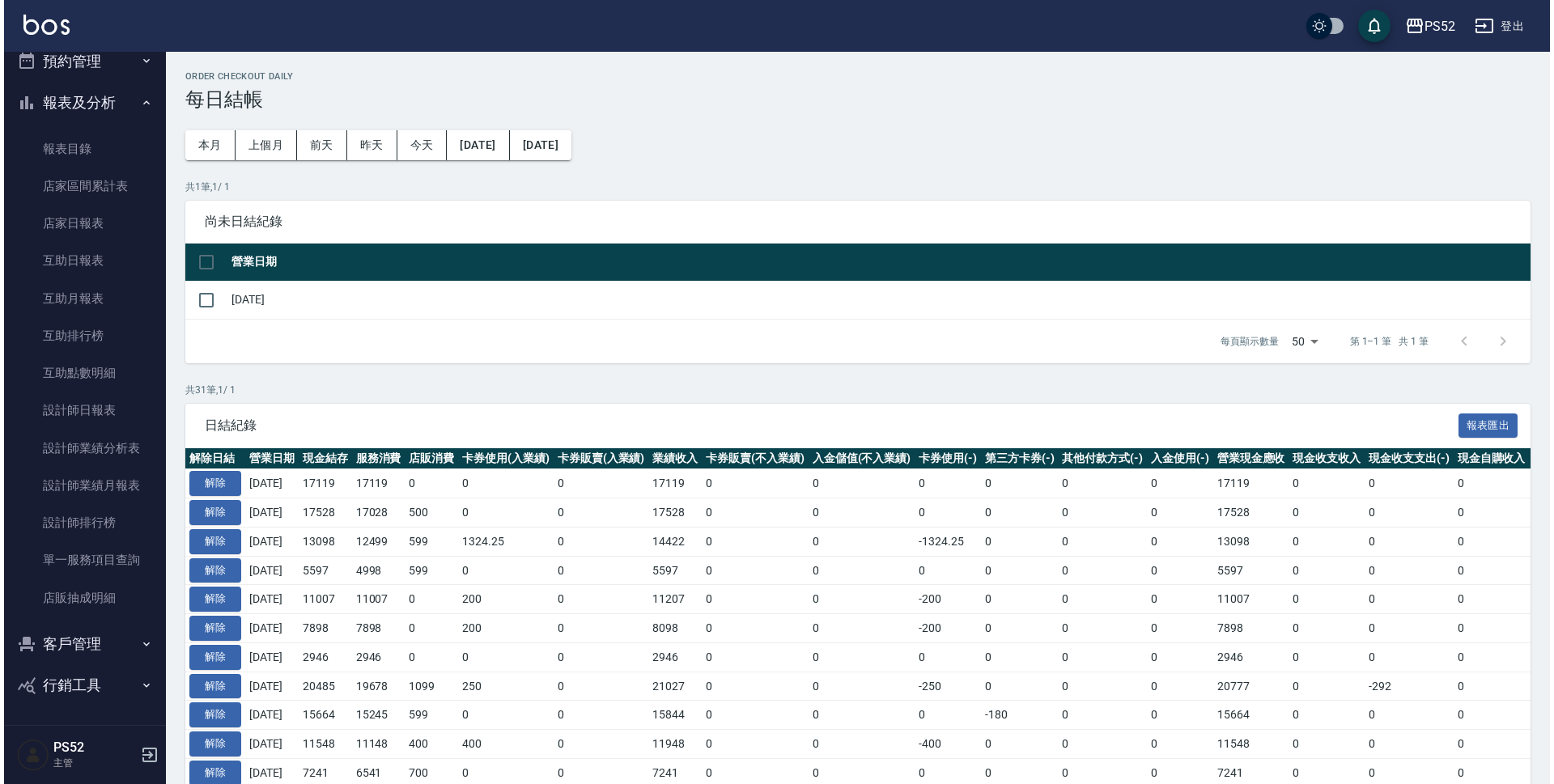
scroll to position [61, 0]
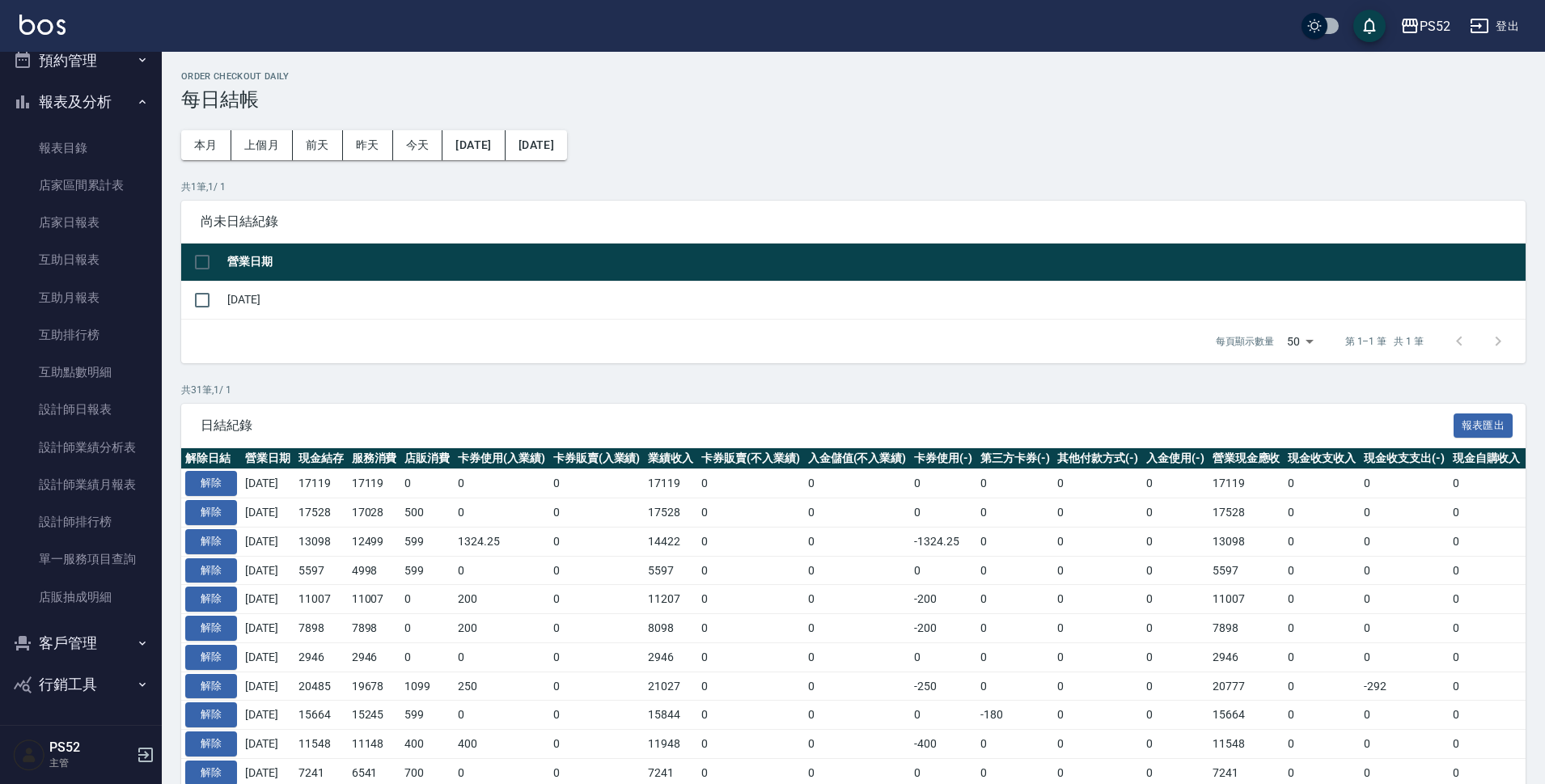
click at [109, 645] on button "客戶管理" at bounding box center [80, 643] width 149 height 42
click at [79, 682] on link "客戶列表" at bounding box center [80, 688] width 149 height 37
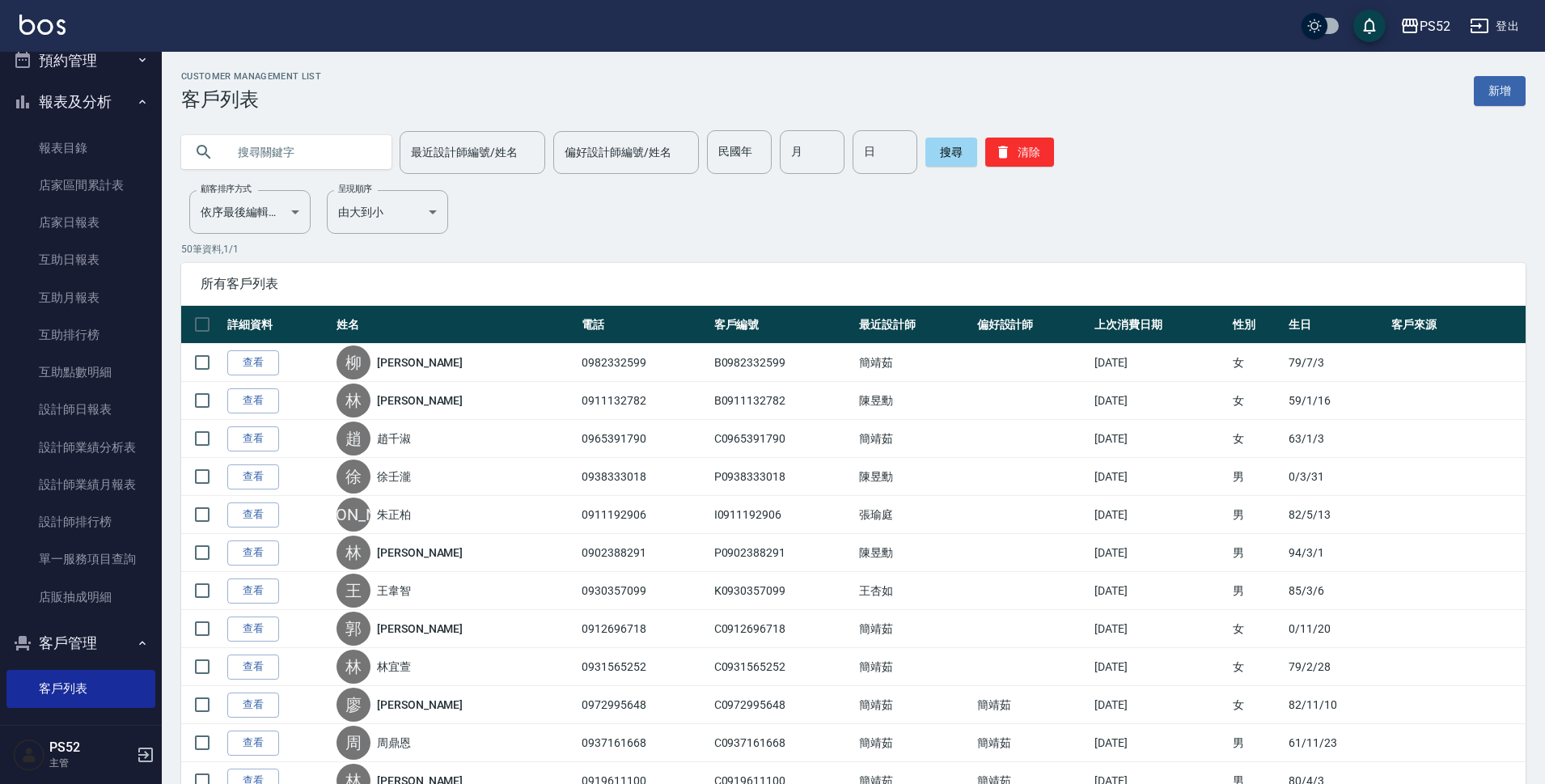
click at [332, 145] on input "text" at bounding box center [302, 152] width 152 height 44
type input "090550"
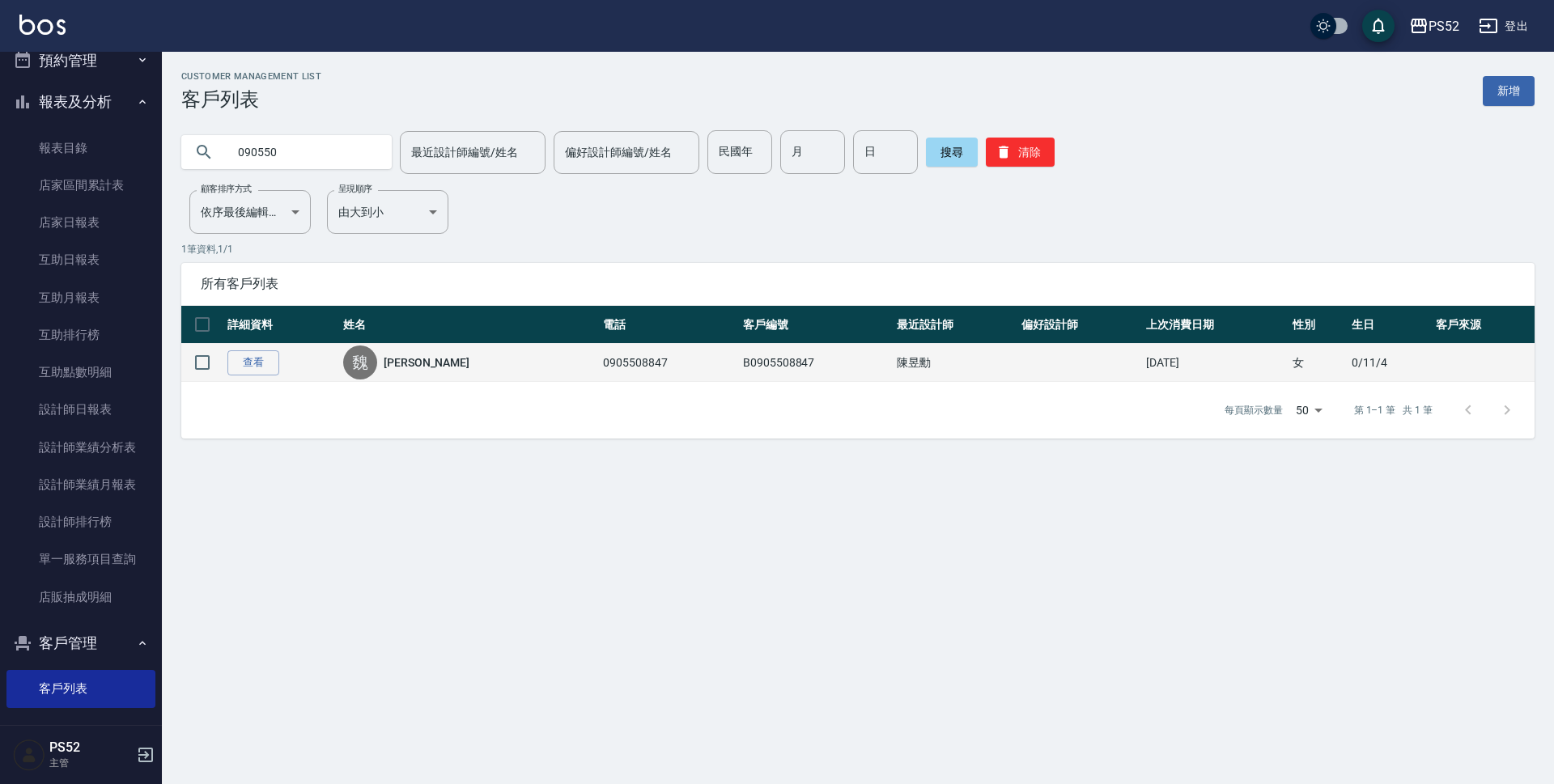
click at [226, 356] on td "查看" at bounding box center [281, 363] width 115 height 38
click at [285, 365] on td "查看" at bounding box center [281, 363] width 115 height 38
click at [260, 367] on link "查看" at bounding box center [253, 363] width 51 height 25
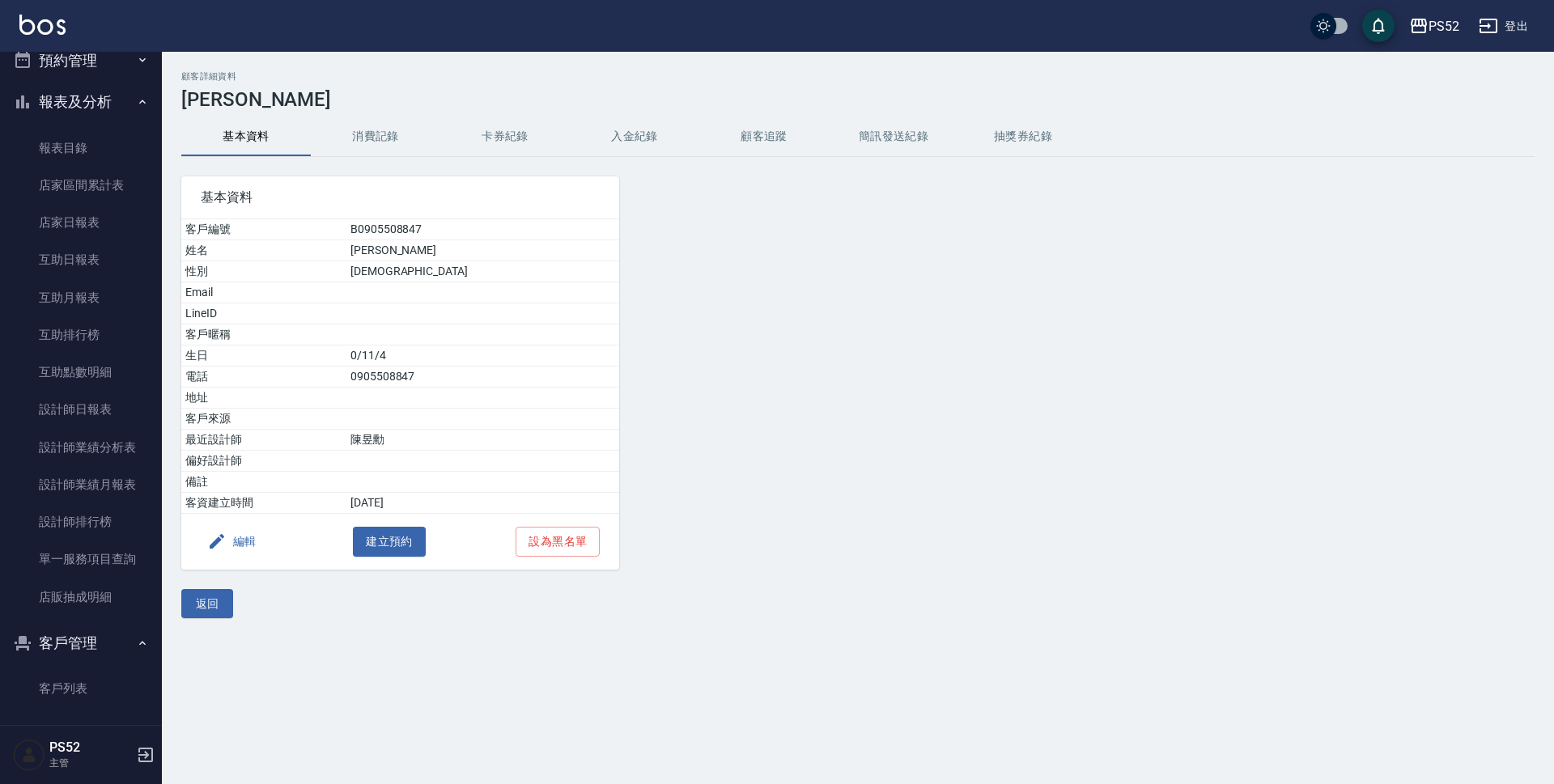
click at [387, 139] on button "消費記錄" at bounding box center [375, 136] width 130 height 39
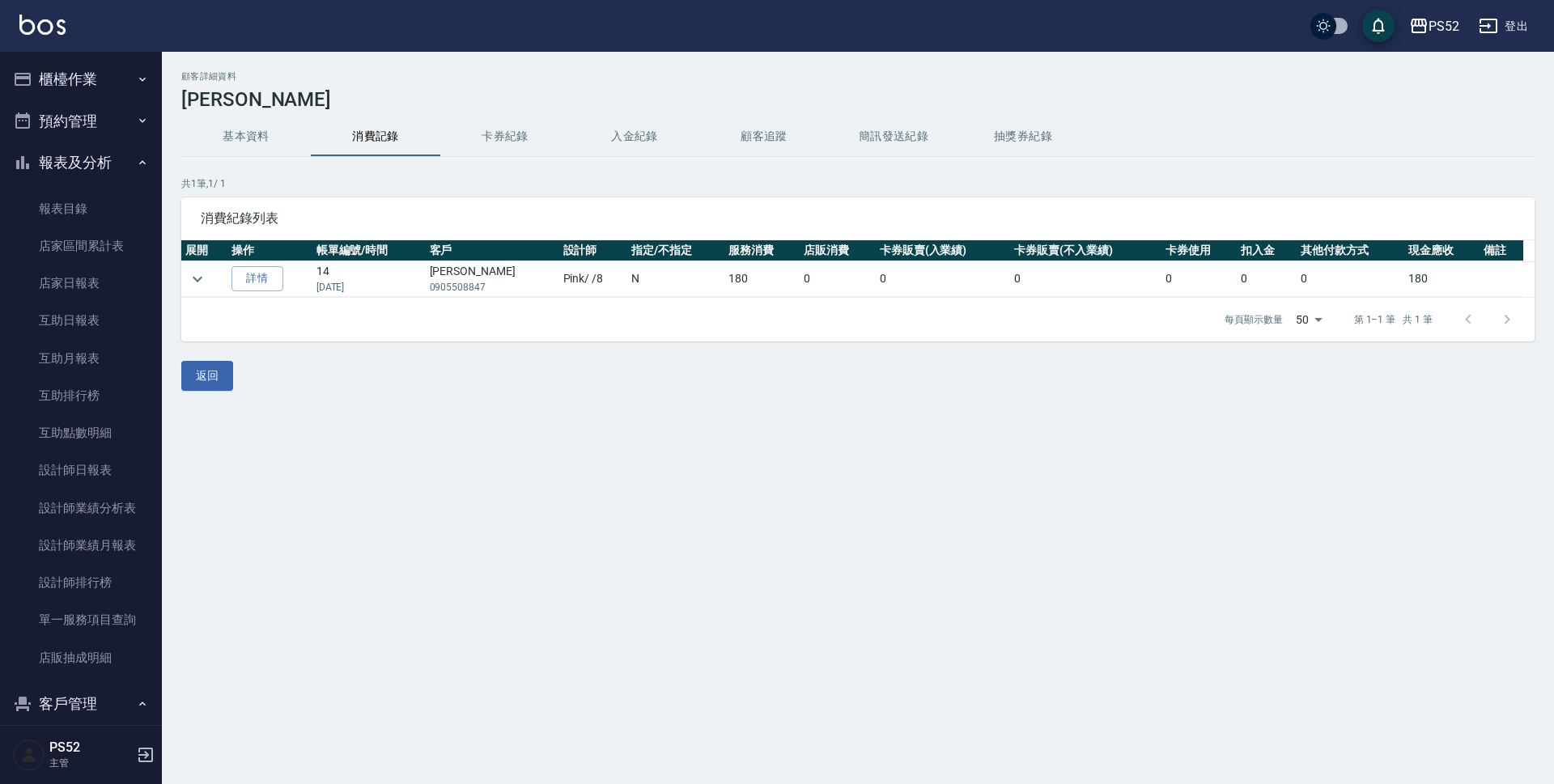
click at [100, 70] on button "櫃檯作業" at bounding box center [81, 79] width 149 height 42
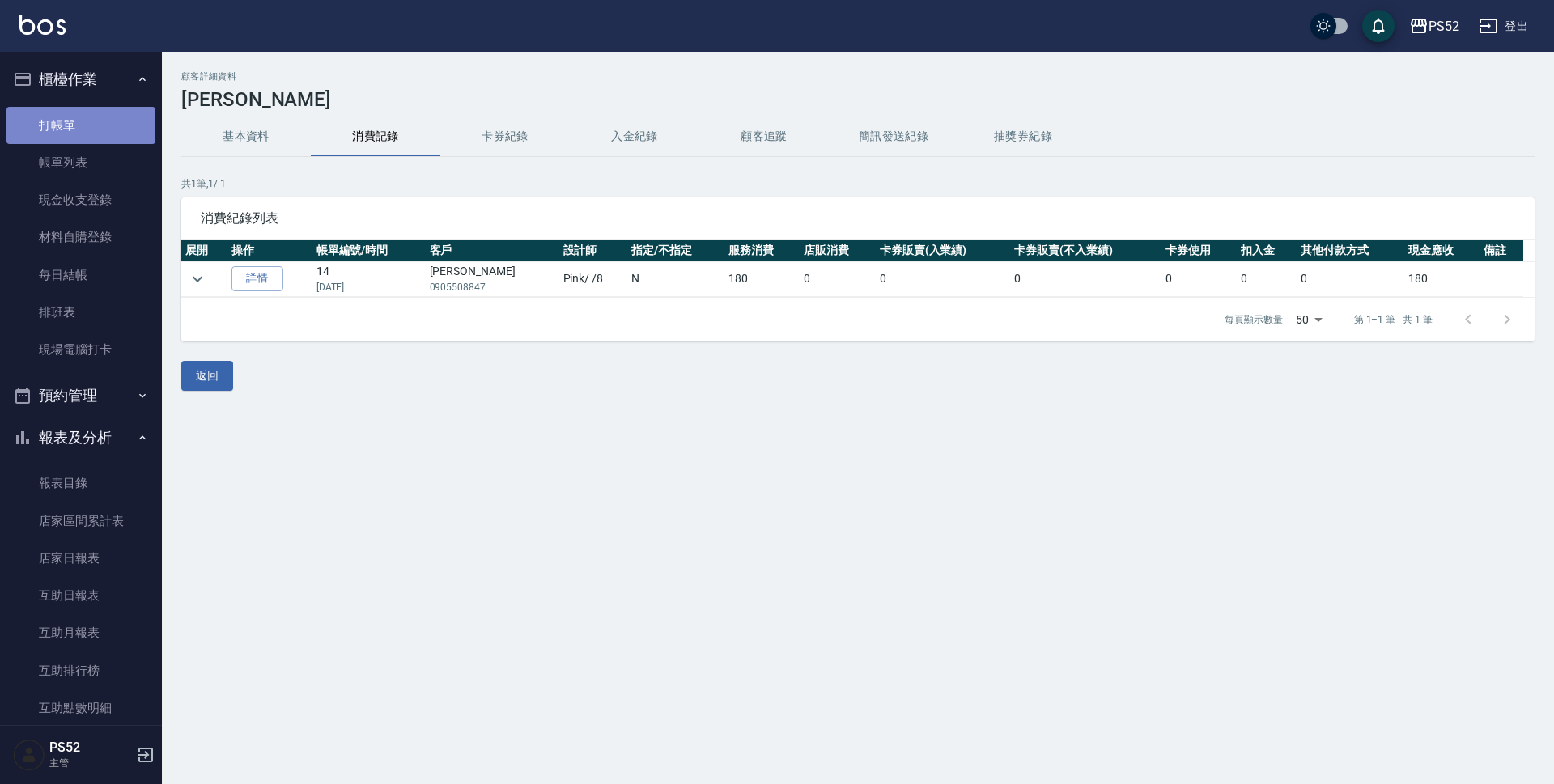
click at [121, 127] on link "打帳單" at bounding box center [81, 125] width 149 height 37
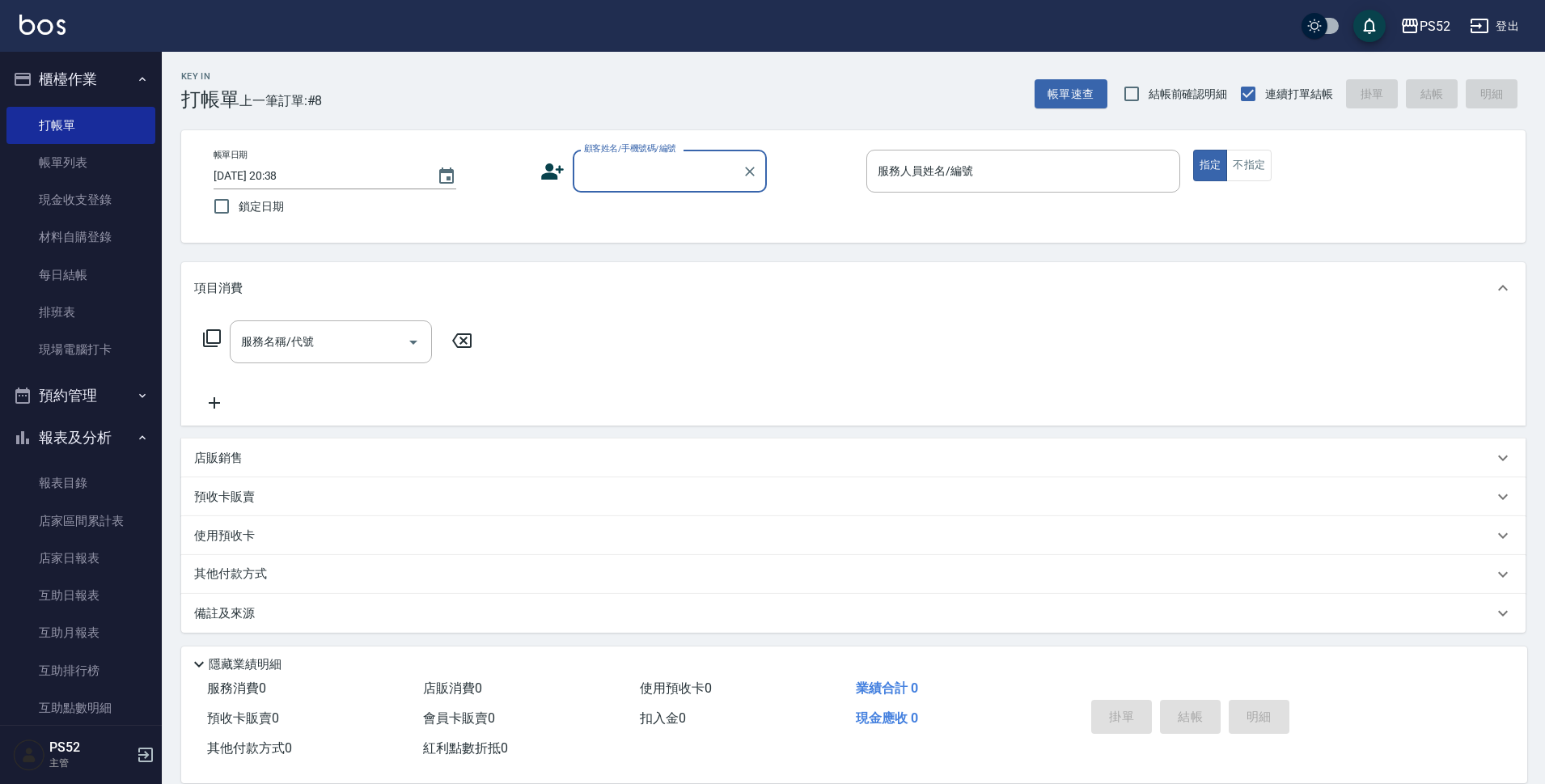
click at [699, 180] on input "顧客姓名/手機號碼/編號" at bounding box center [657, 171] width 155 height 28
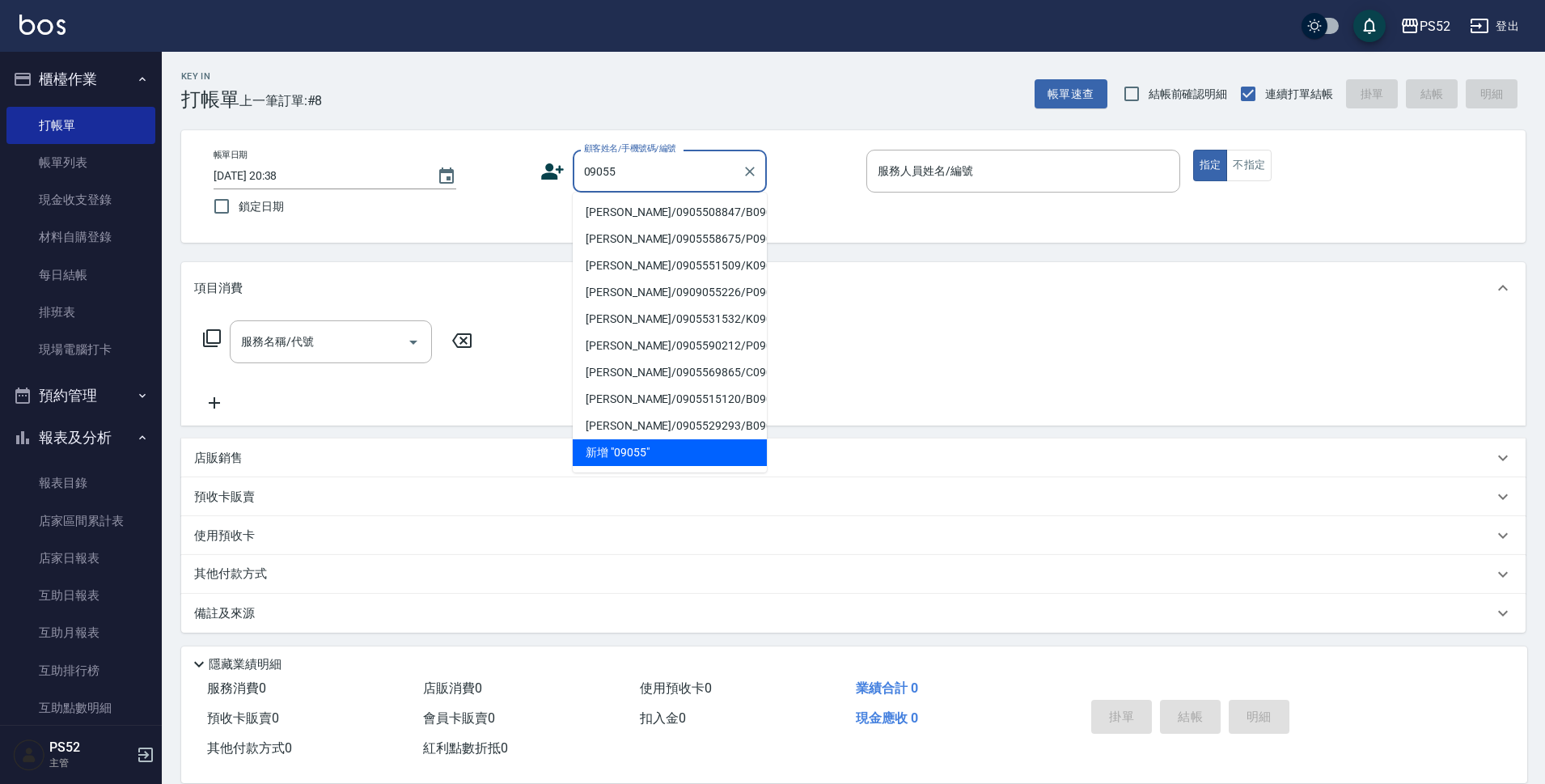
click at [695, 215] on li "魏意玲/0905508847/B0905508847" at bounding box center [670, 212] width 194 height 27
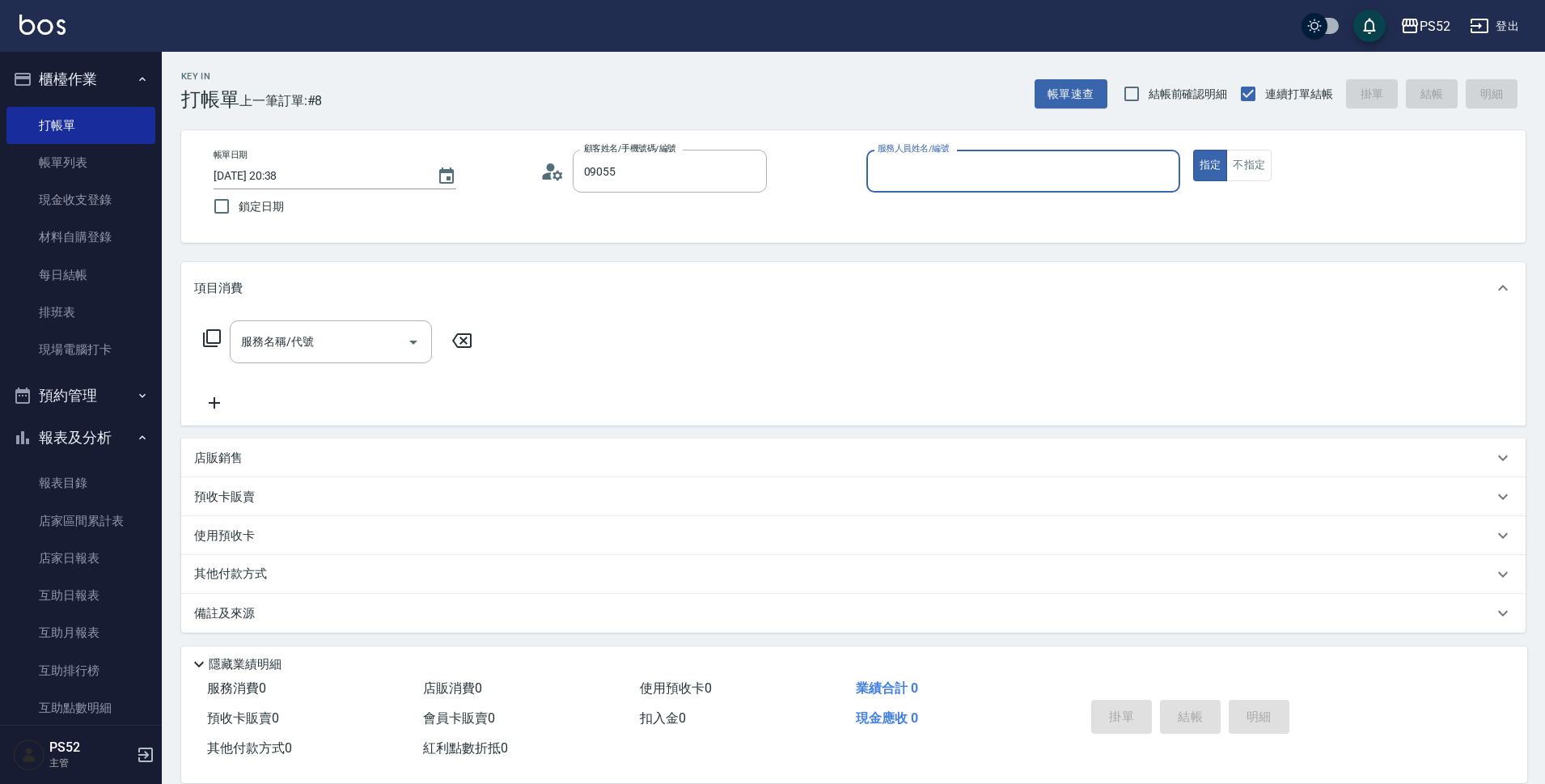
type input "魏意玲/0905508847/B0905508847"
click at [1257, 164] on button "不指定" at bounding box center [1249, 165] width 46 height 32
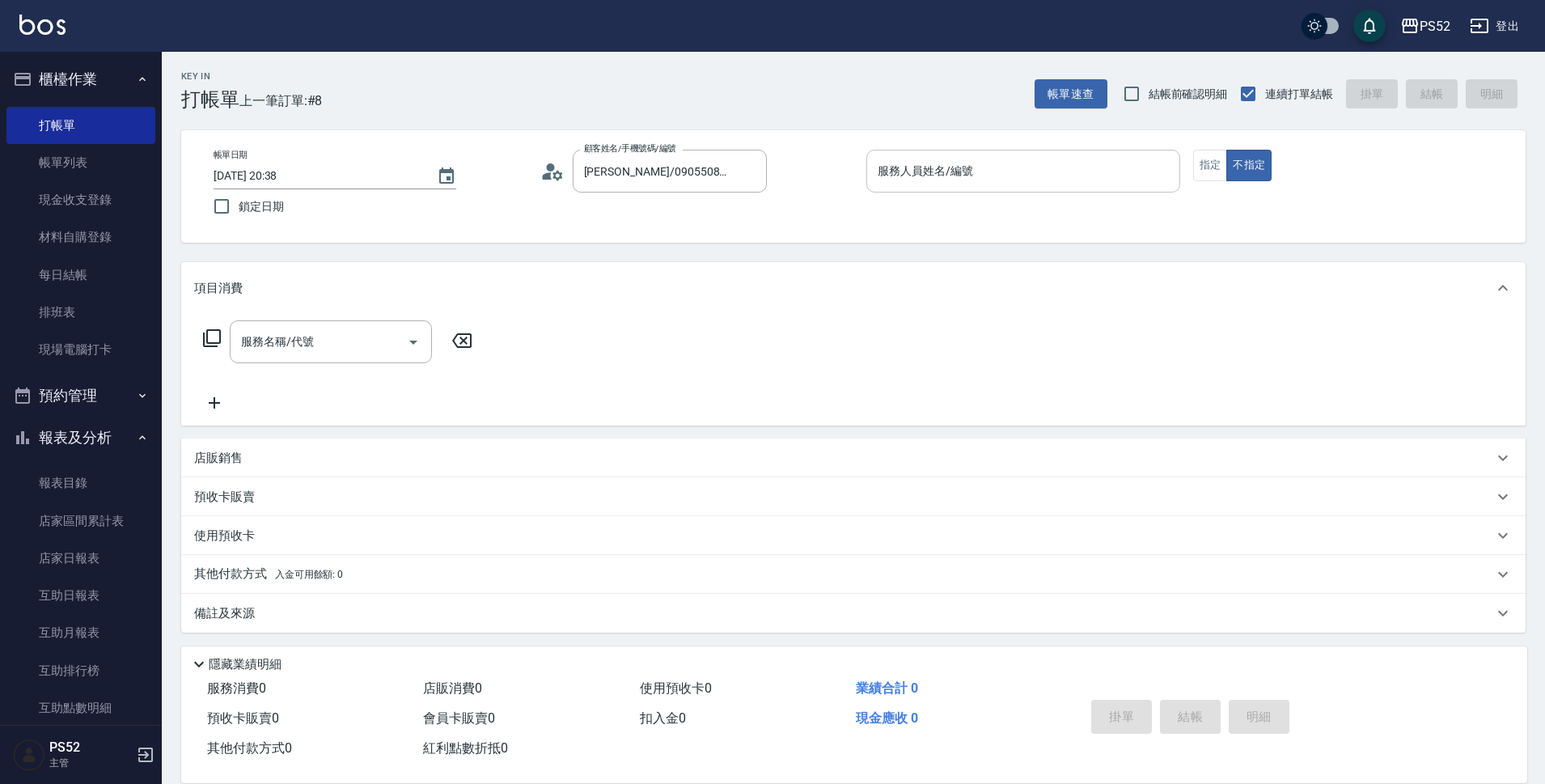
click at [991, 173] on input "服務人員姓名/編號" at bounding box center [1023, 171] width 300 height 28
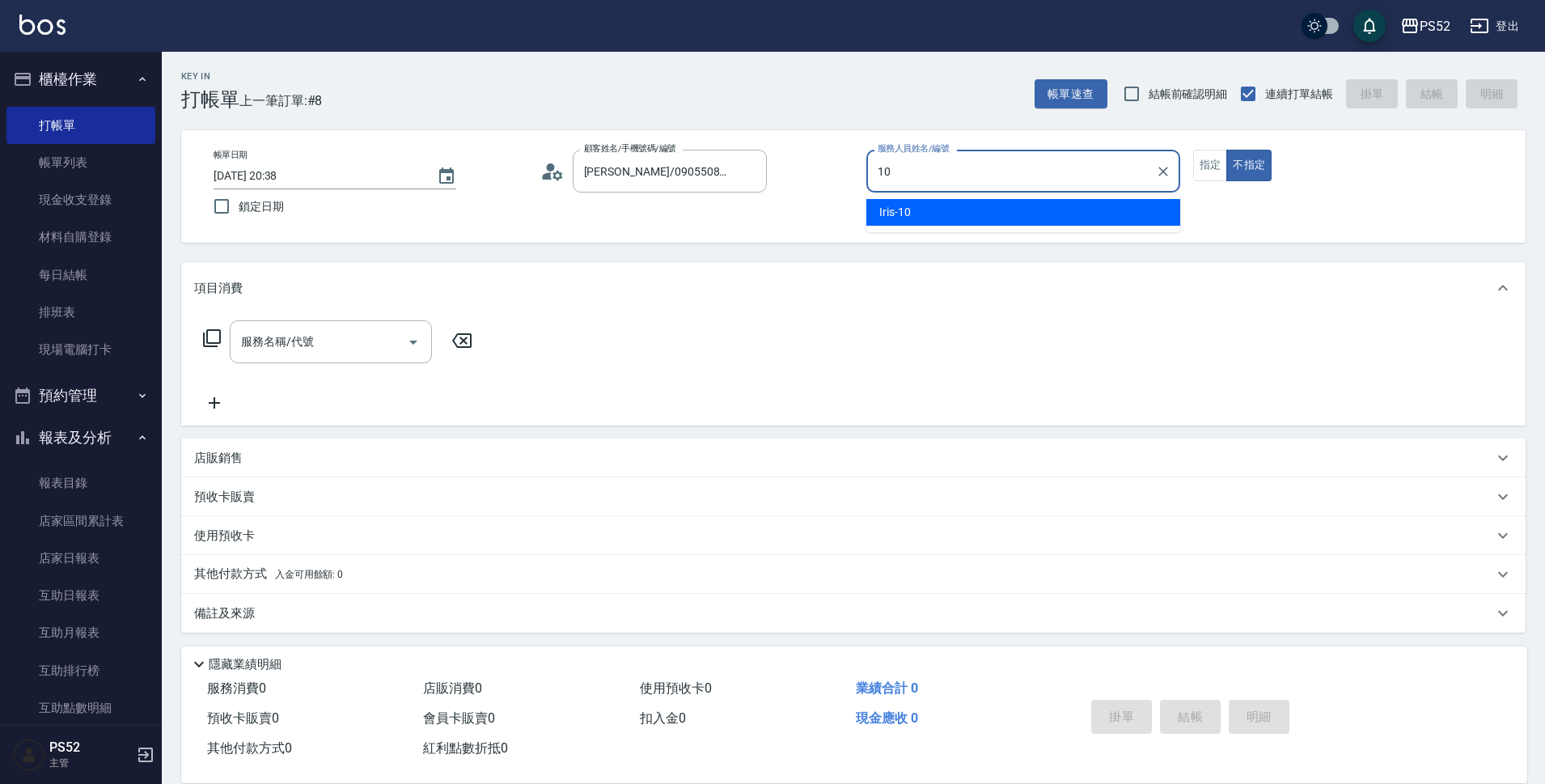
type input "Iris-10"
type button "false"
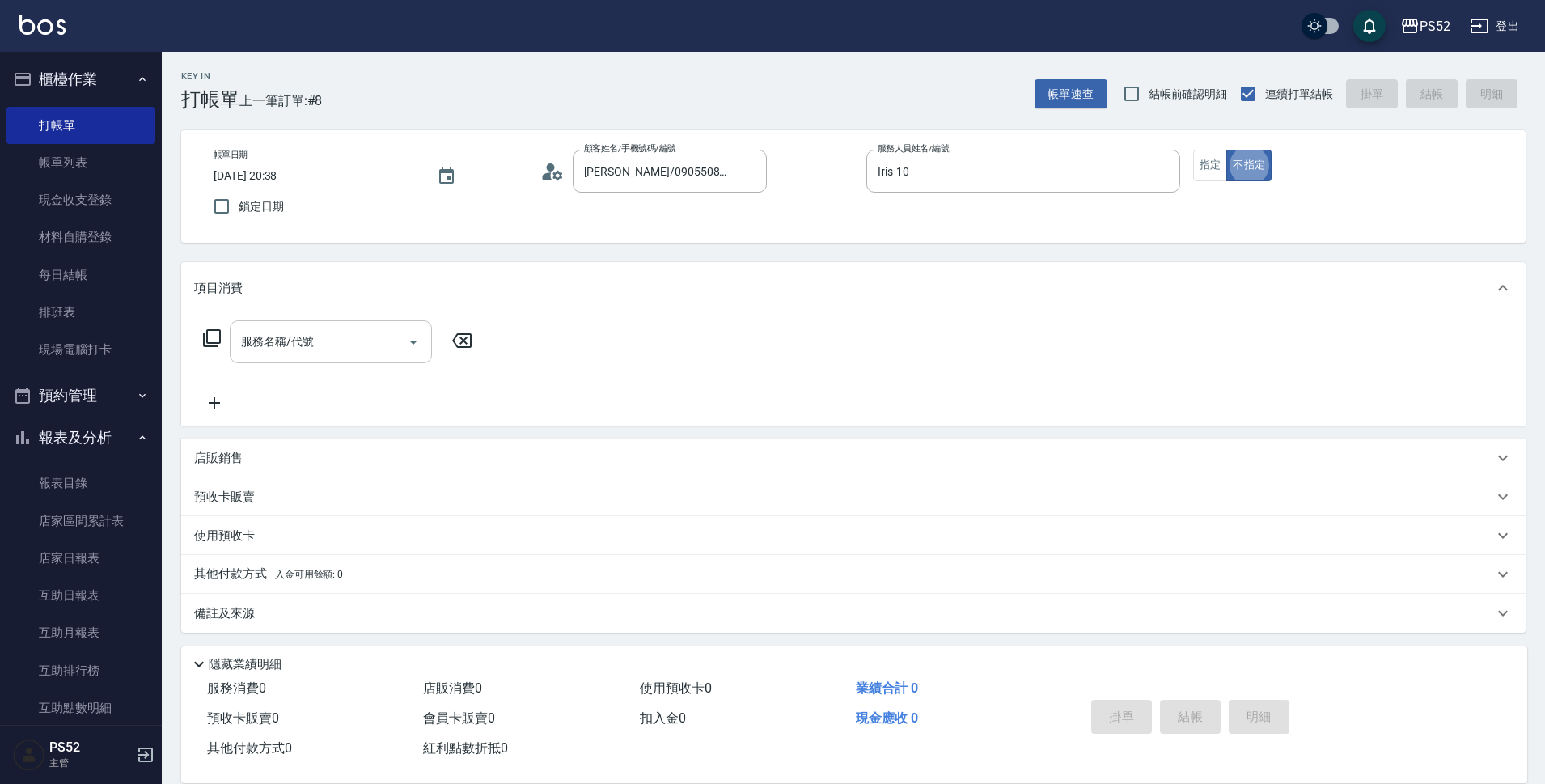
click at [282, 326] on div "服務名稱/代號" at bounding box center [331, 342] width 202 height 43
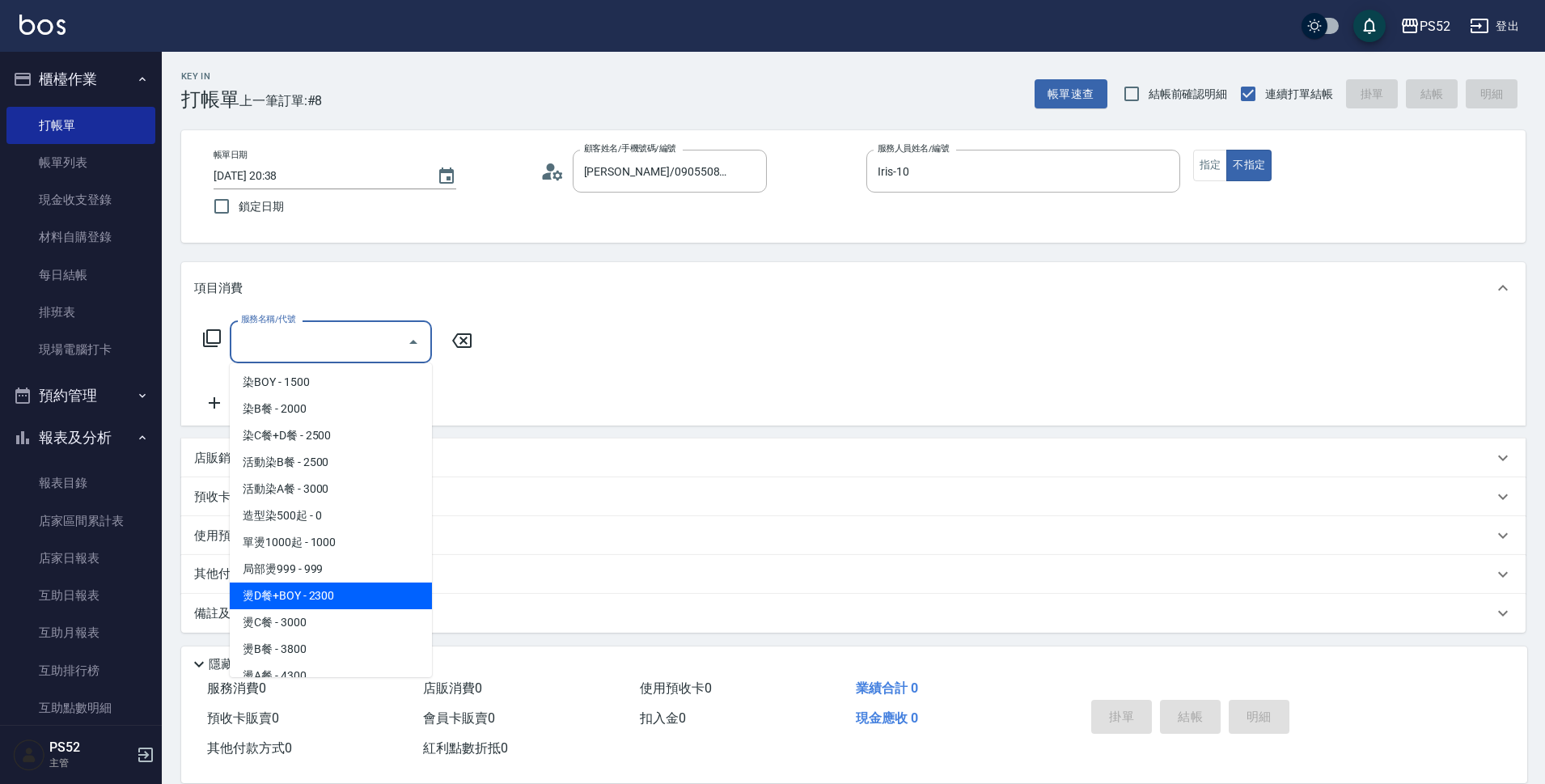
scroll to position [270, 0]
click at [386, 580] on span "局部燙999 - 999" at bounding box center [331, 567] width 202 height 27
type input "局部燙999(P2)"
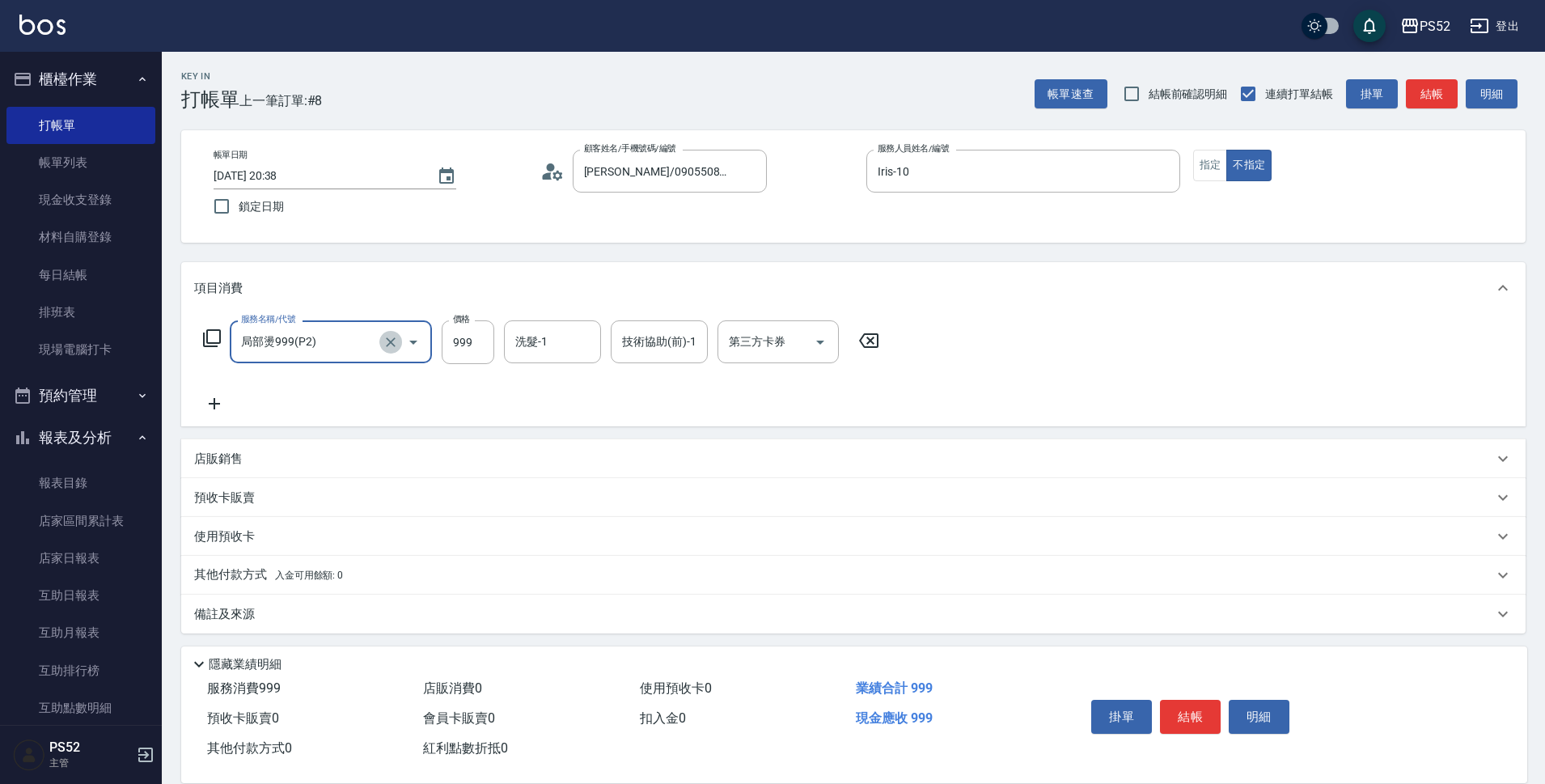
click at [381, 348] on button "Clear" at bounding box center [390, 342] width 22 height 22
click at [339, 346] on input "服務名稱/代號" at bounding box center [309, 342] width 143 height 28
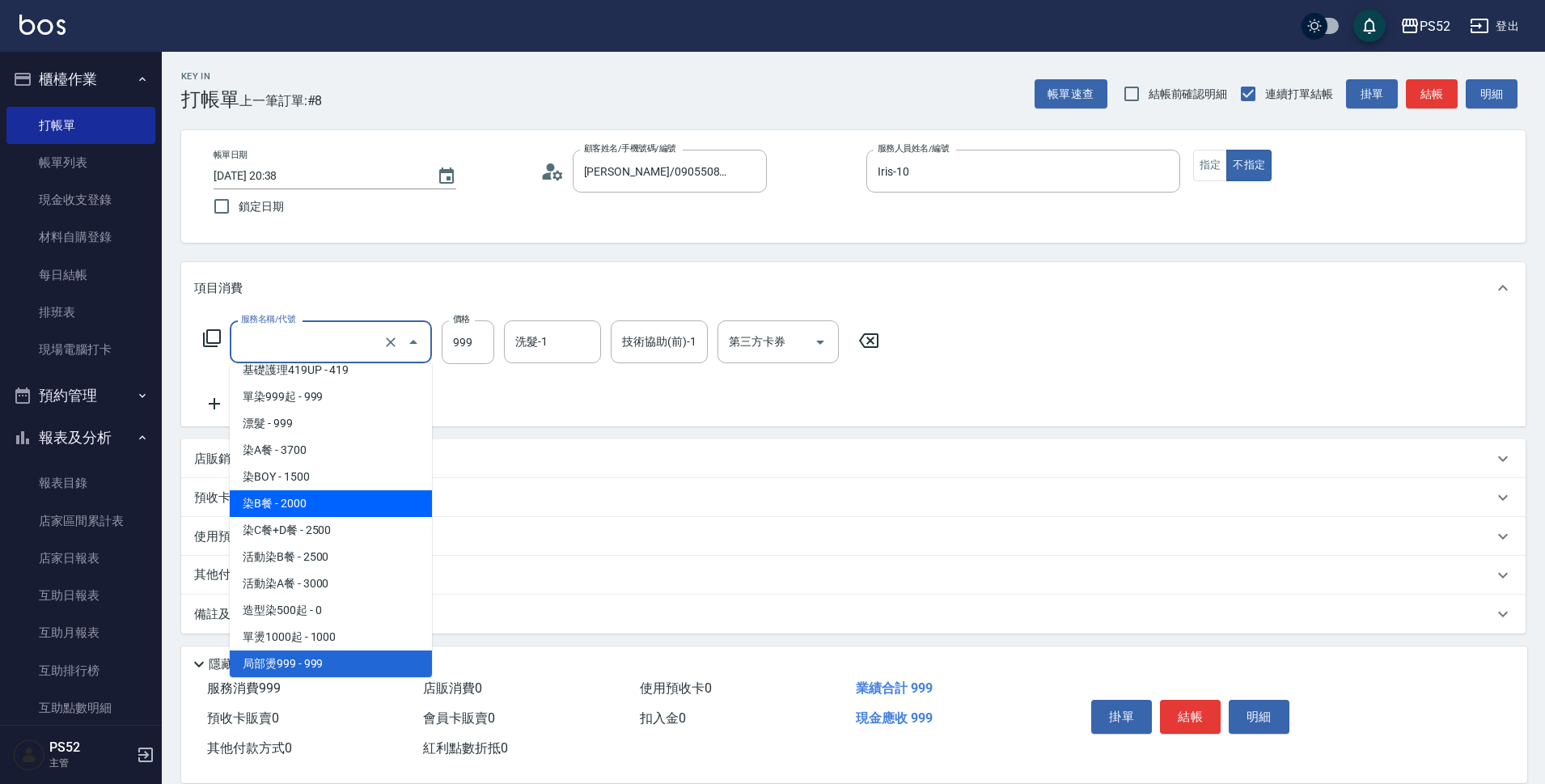
scroll to position [200, 0]
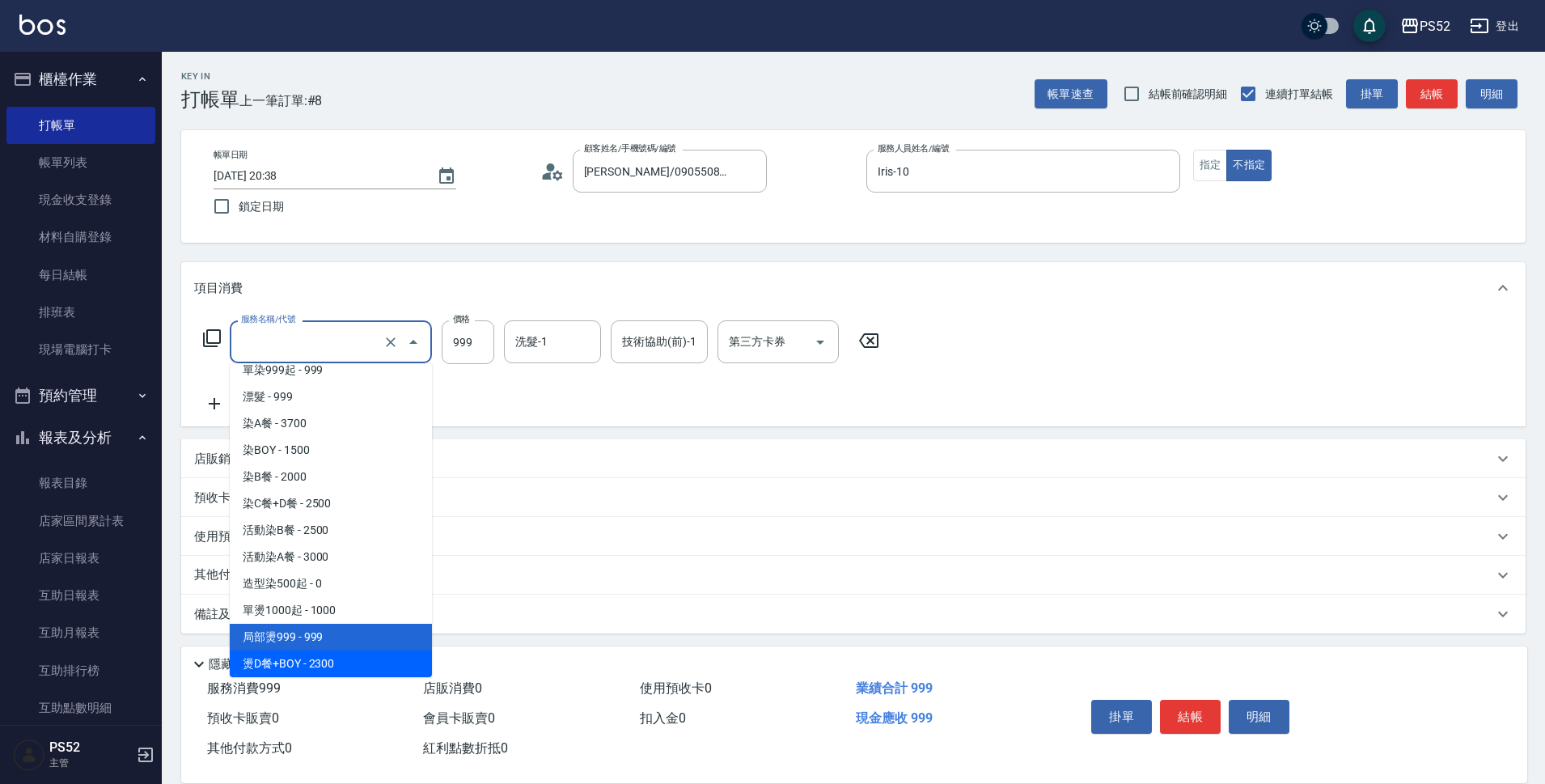
click at [345, 651] on span "燙D餐+BOY - 2300" at bounding box center [331, 664] width 202 height 27
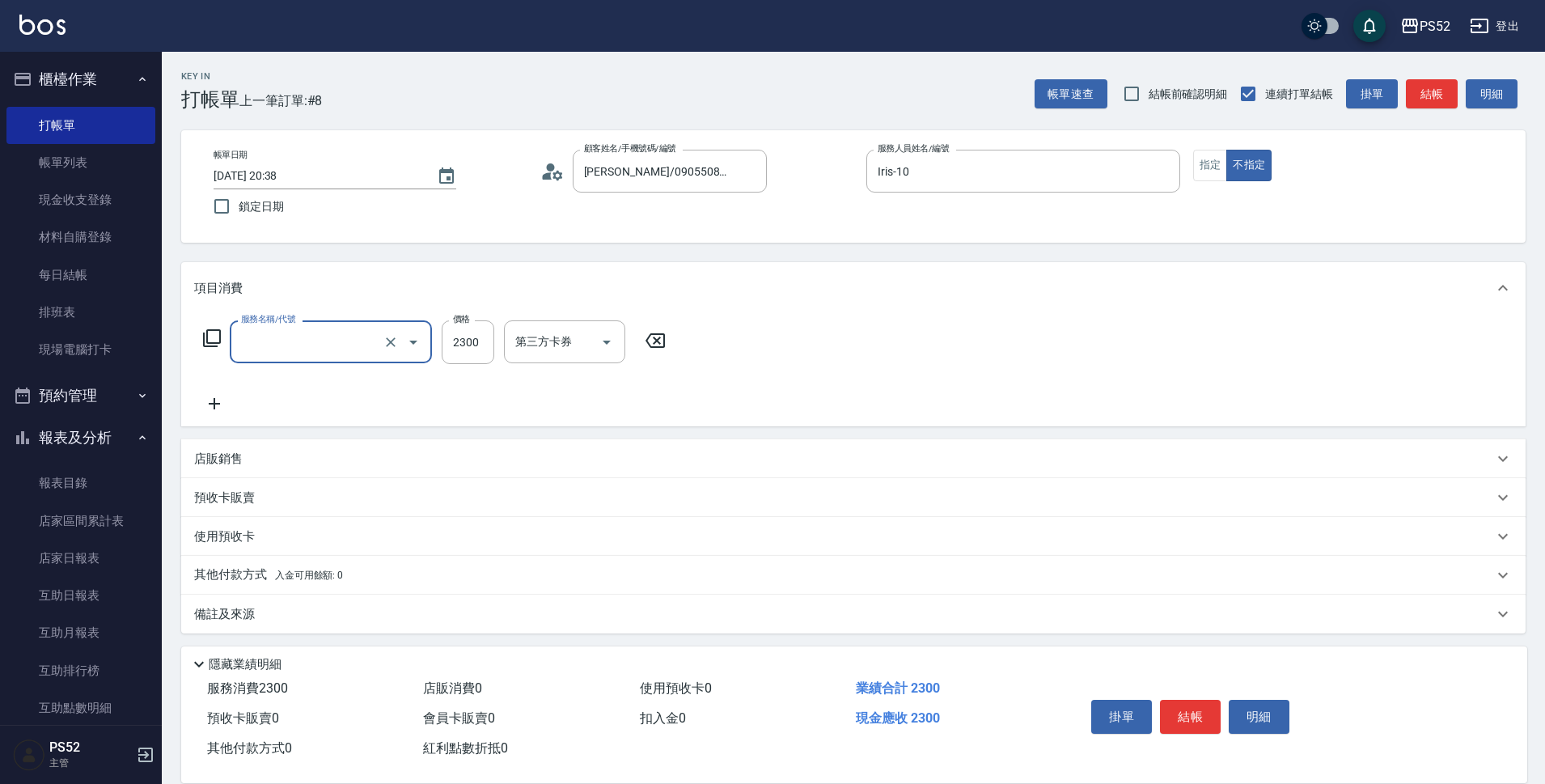
type input "燙D餐+BOY(P3)"
click at [465, 341] on input "2300" at bounding box center [467, 342] width 52 height 44
type input "2500"
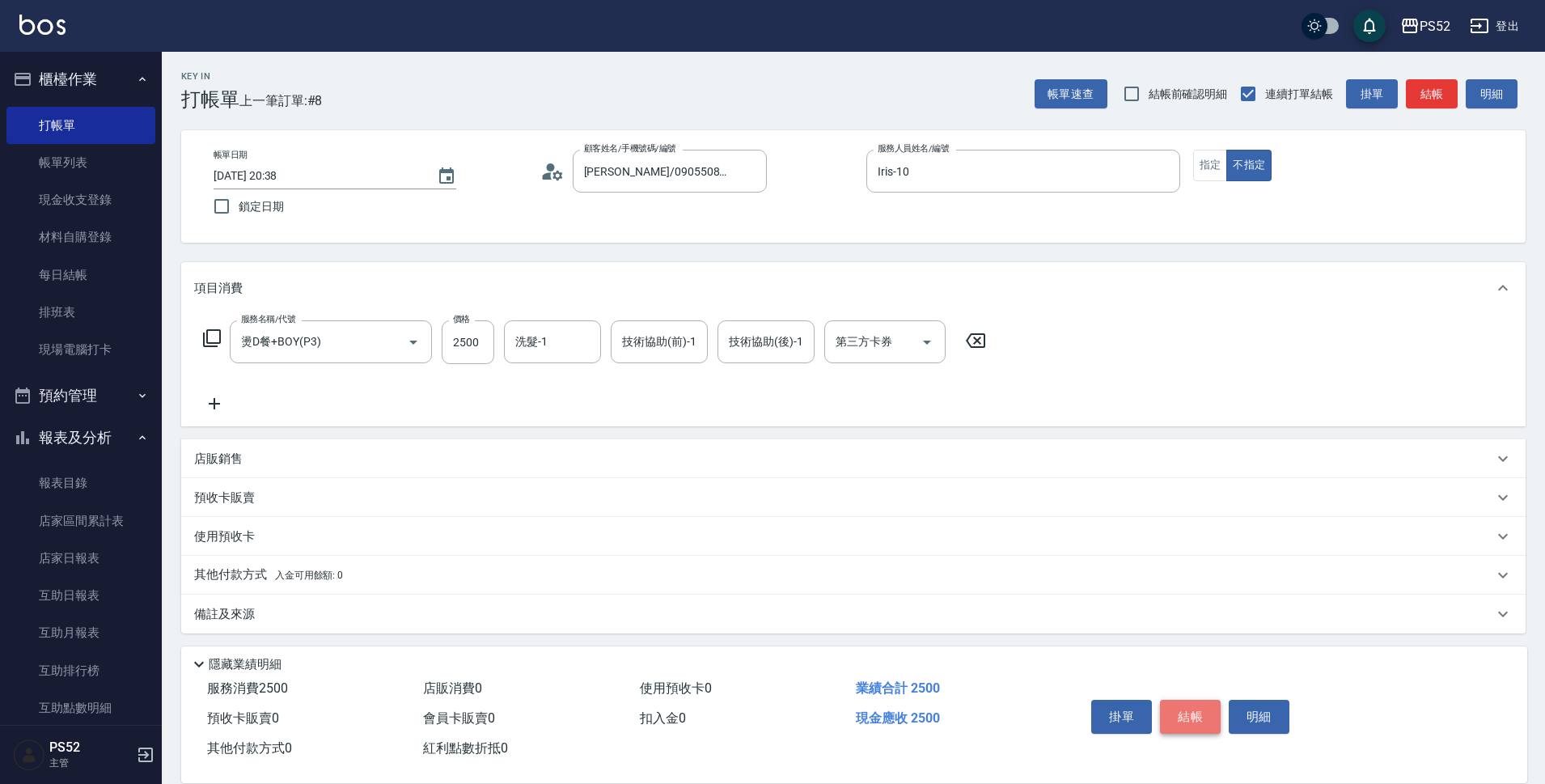
click at [1206, 710] on button "結帳" at bounding box center [1190, 716] width 61 height 34
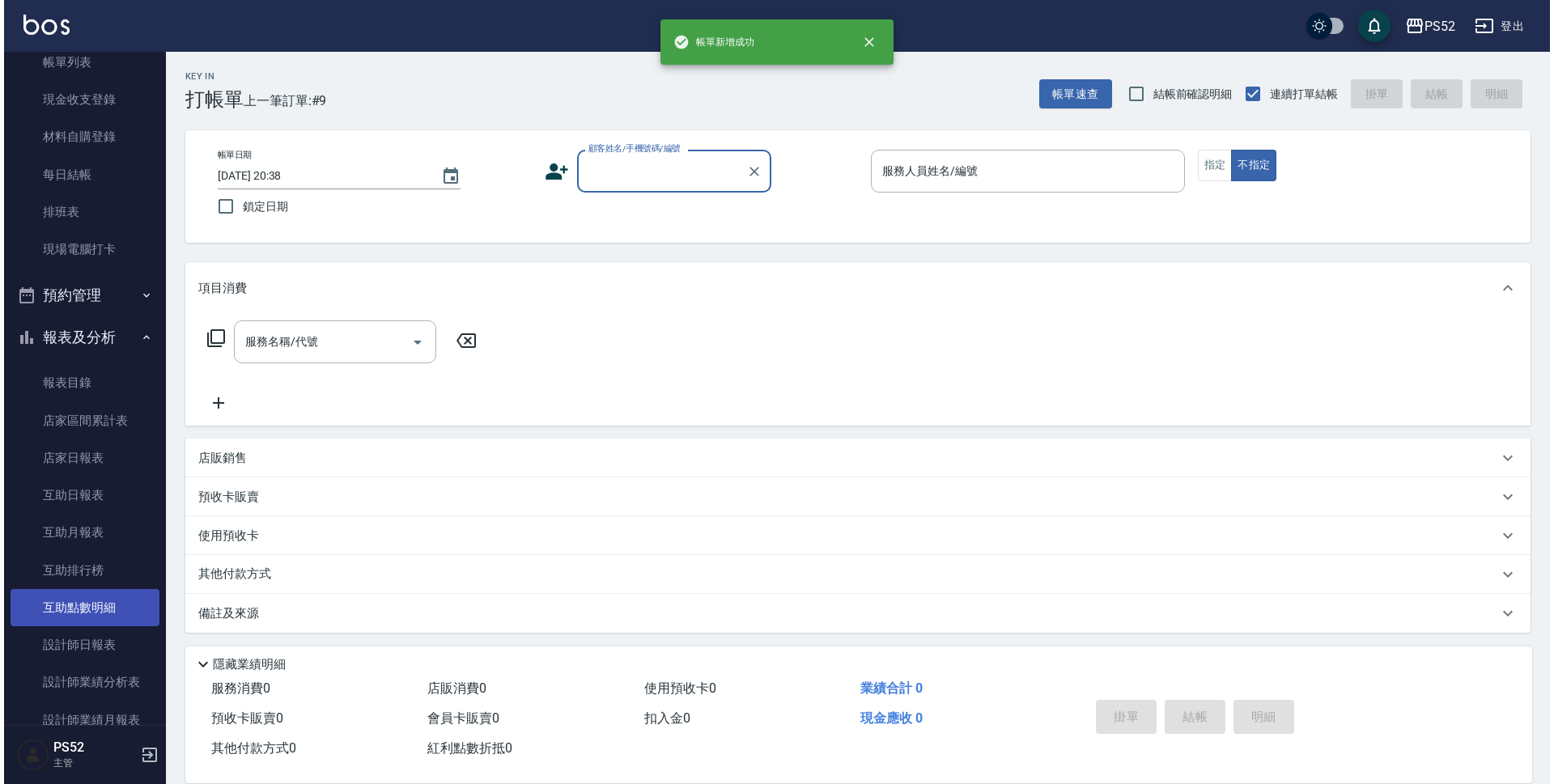
scroll to position [108, 0]
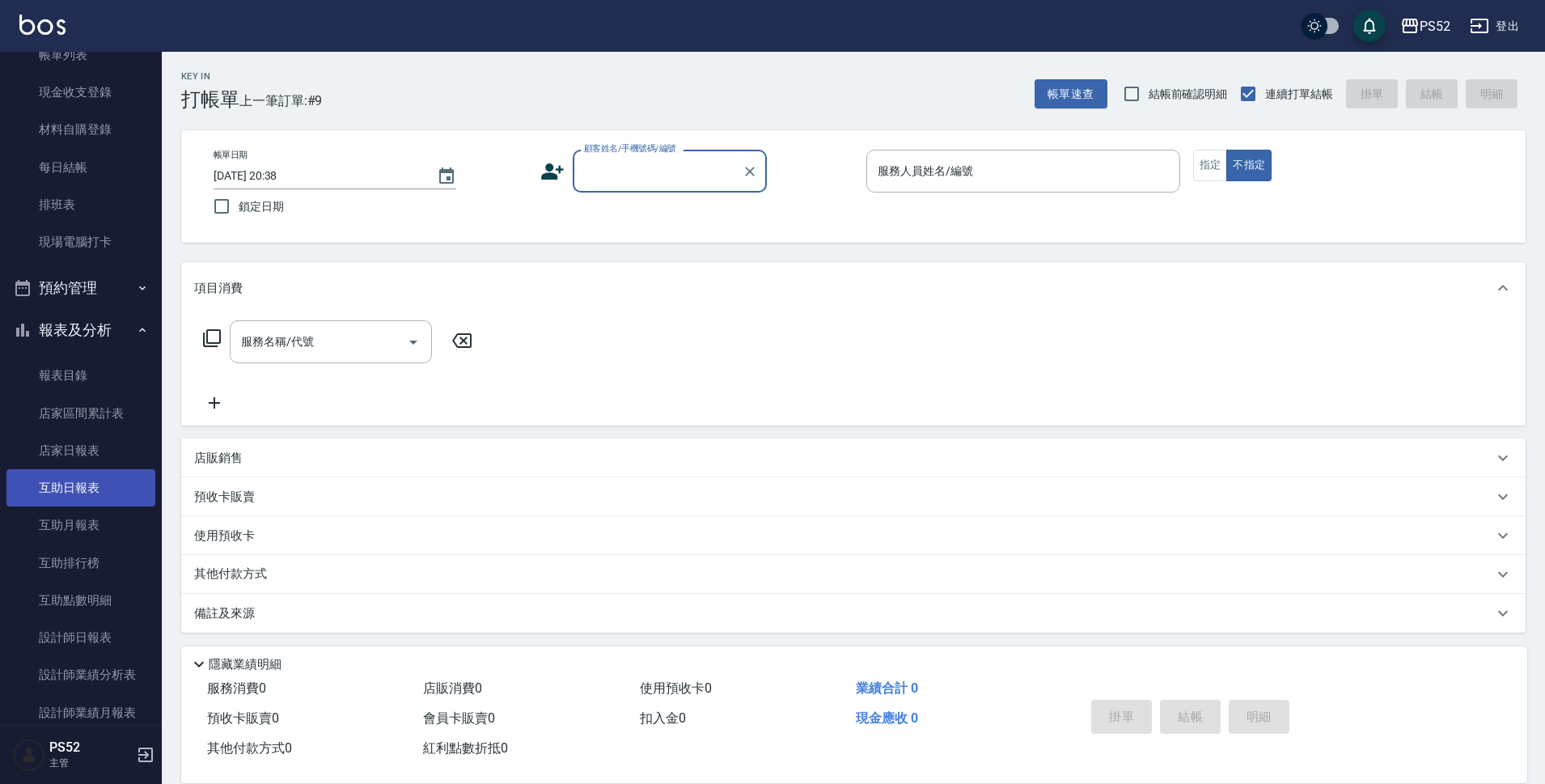
click at [105, 480] on link "互助日報表" at bounding box center [80, 487] width 149 height 37
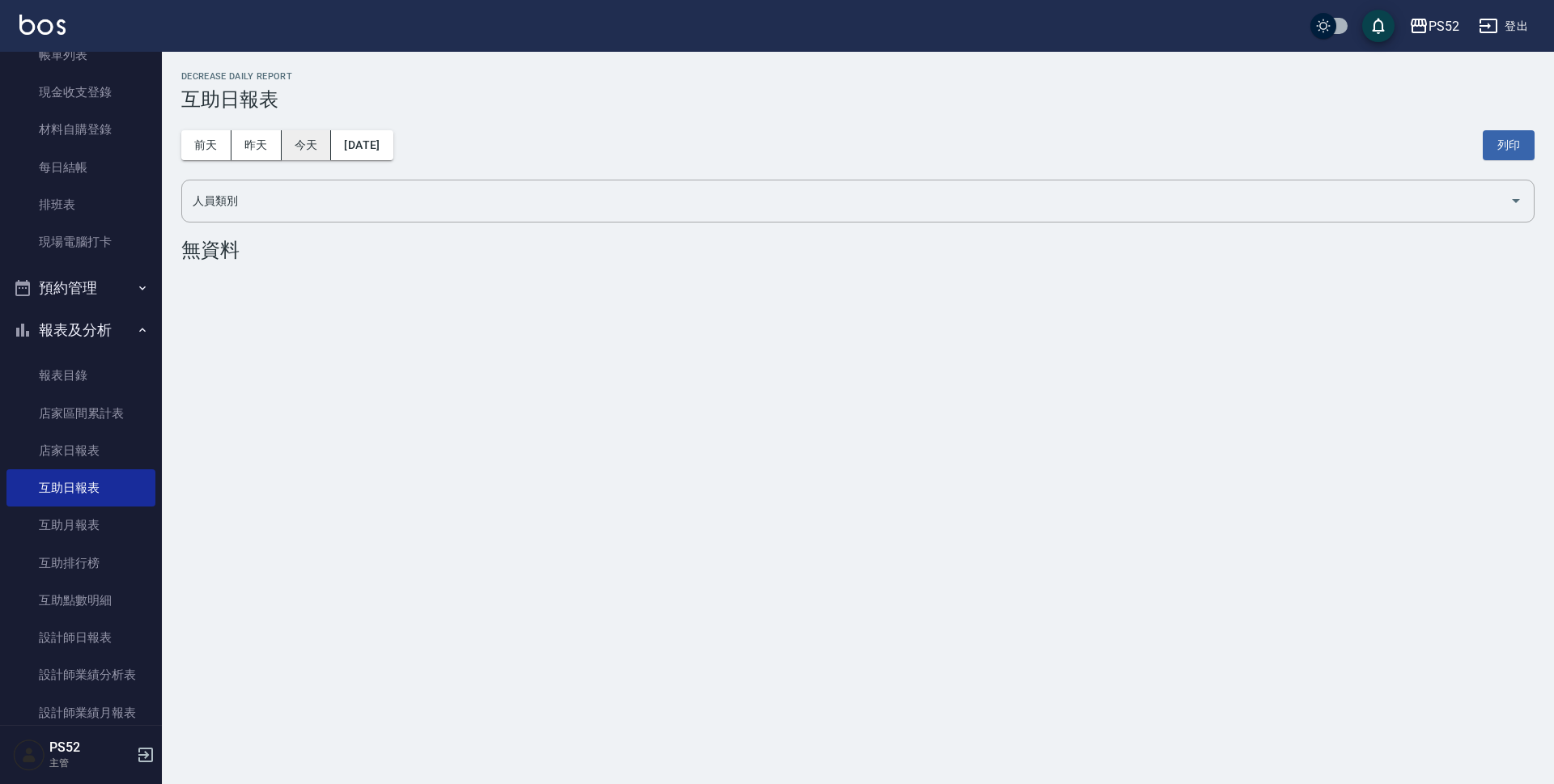
click at [300, 149] on button "今天" at bounding box center [306, 145] width 50 height 30
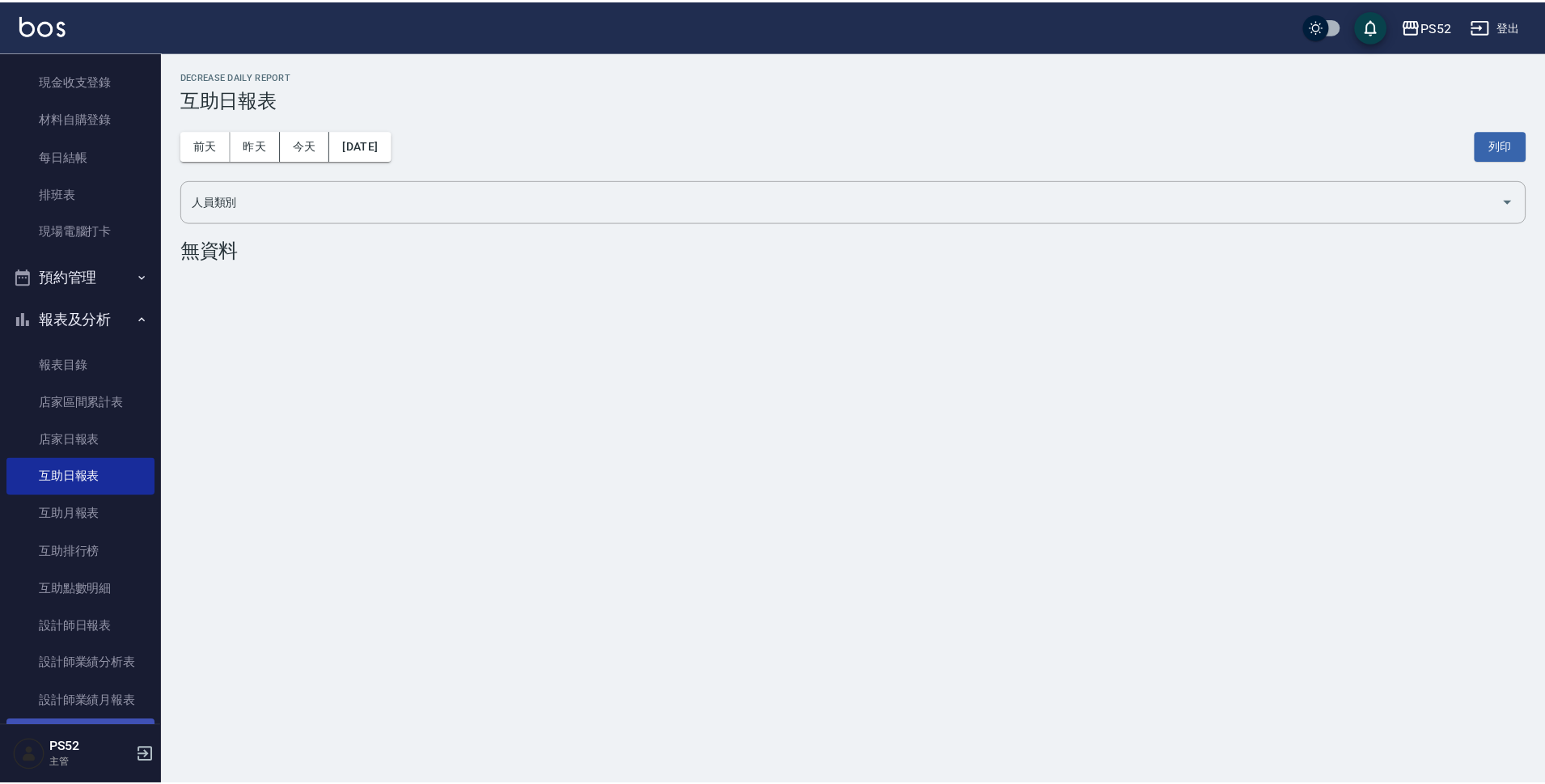
scroll to position [80, 0]
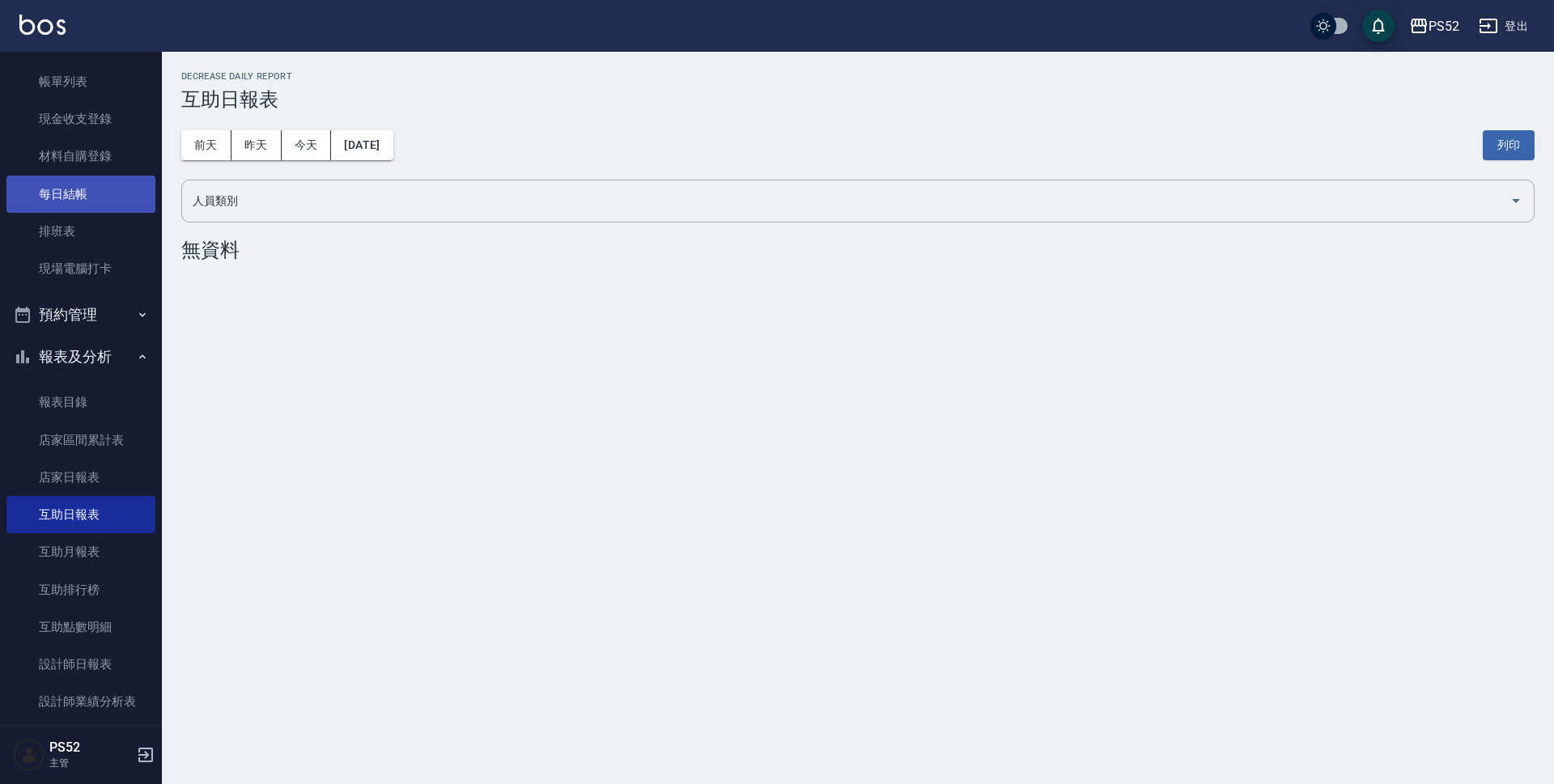
click at [82, 192] on link "每日結帳" at bounding box center [81, 194] width 149 height 37
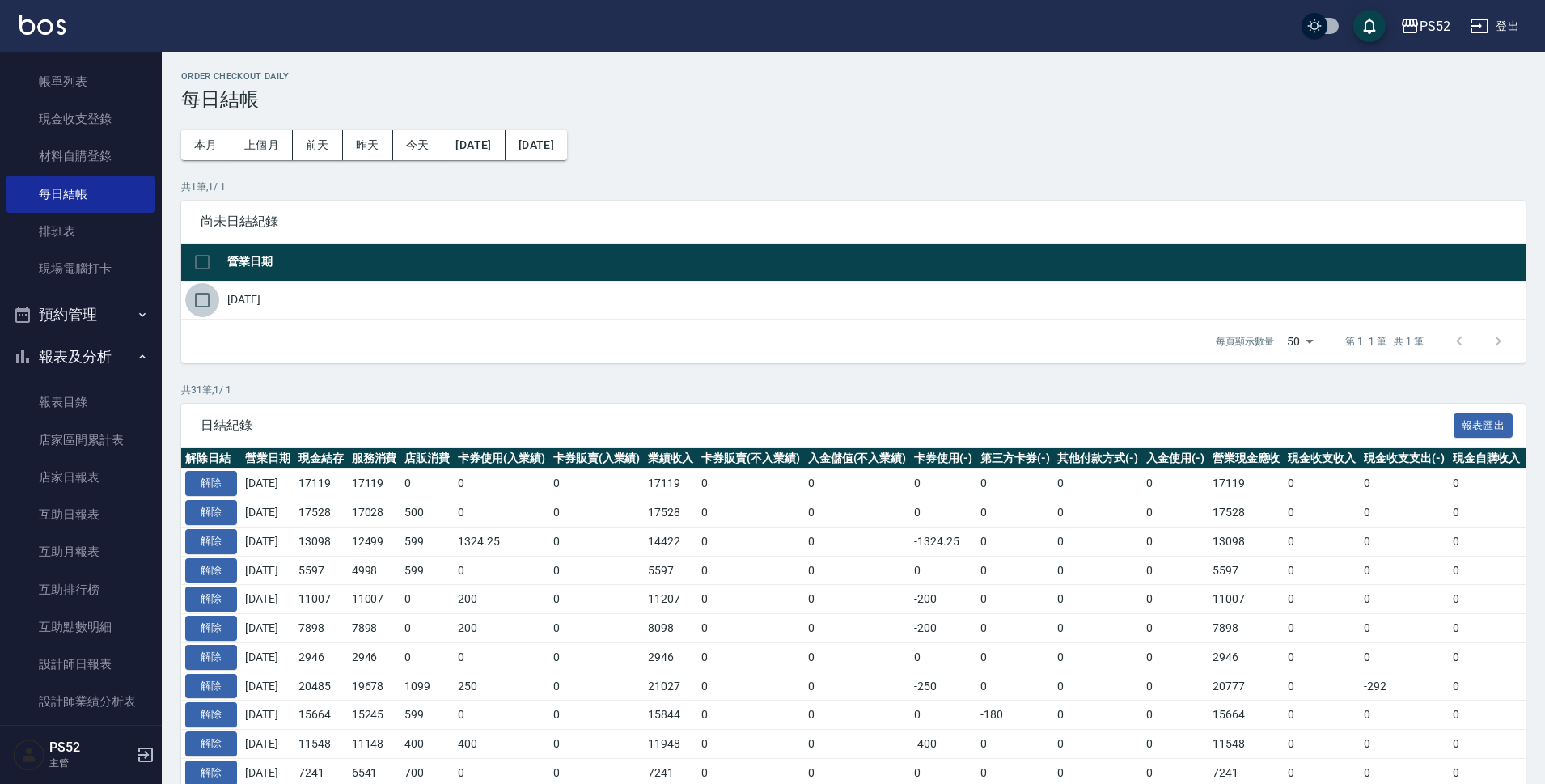
click at [193, 304] on input "checkbox" at bounding box center [202, 299] width 34 height 34
checkbox input "true"
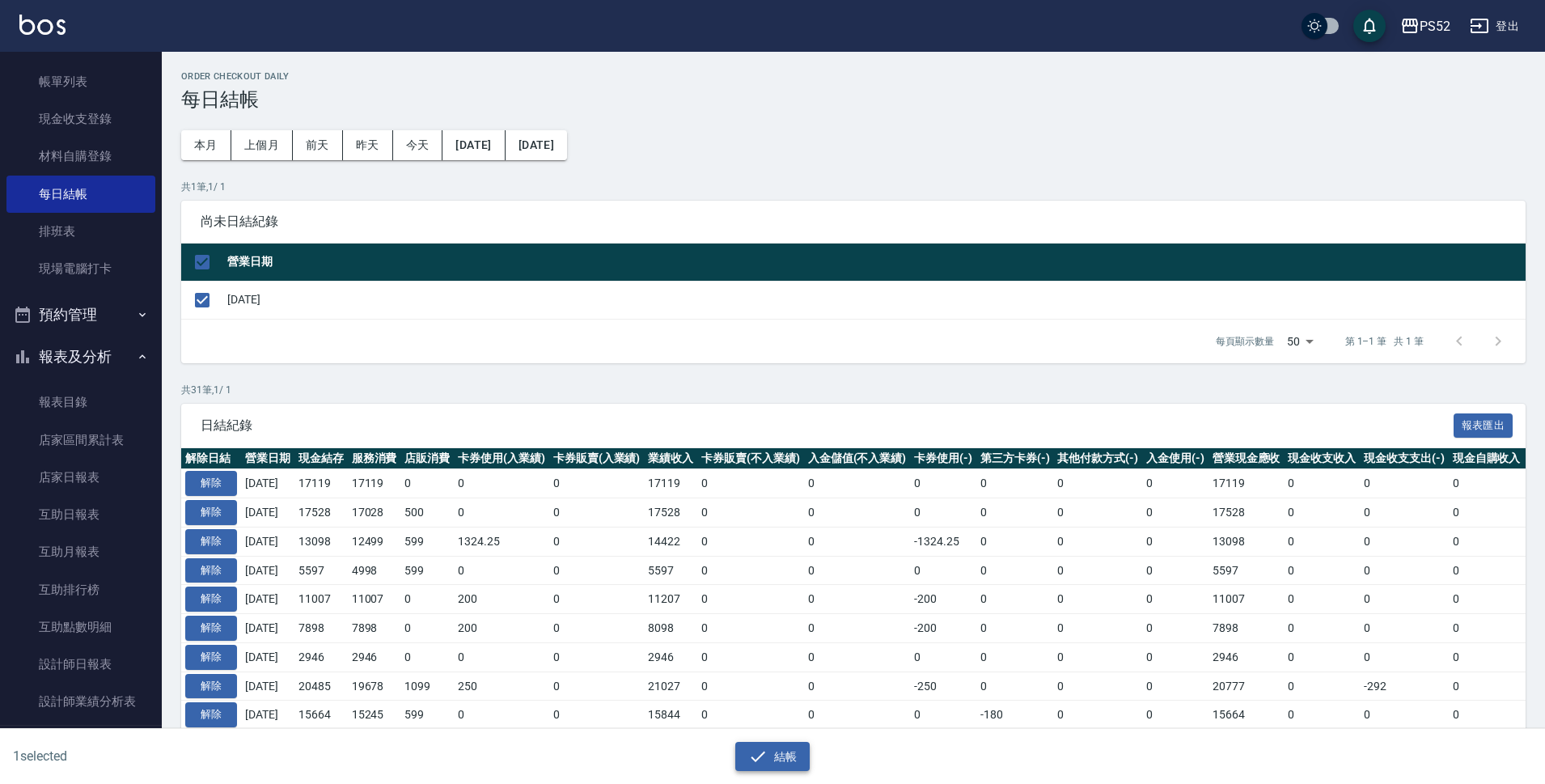
click at [783, 756] on button "結帳" at bounding box center [772, 757] width 76 height 30
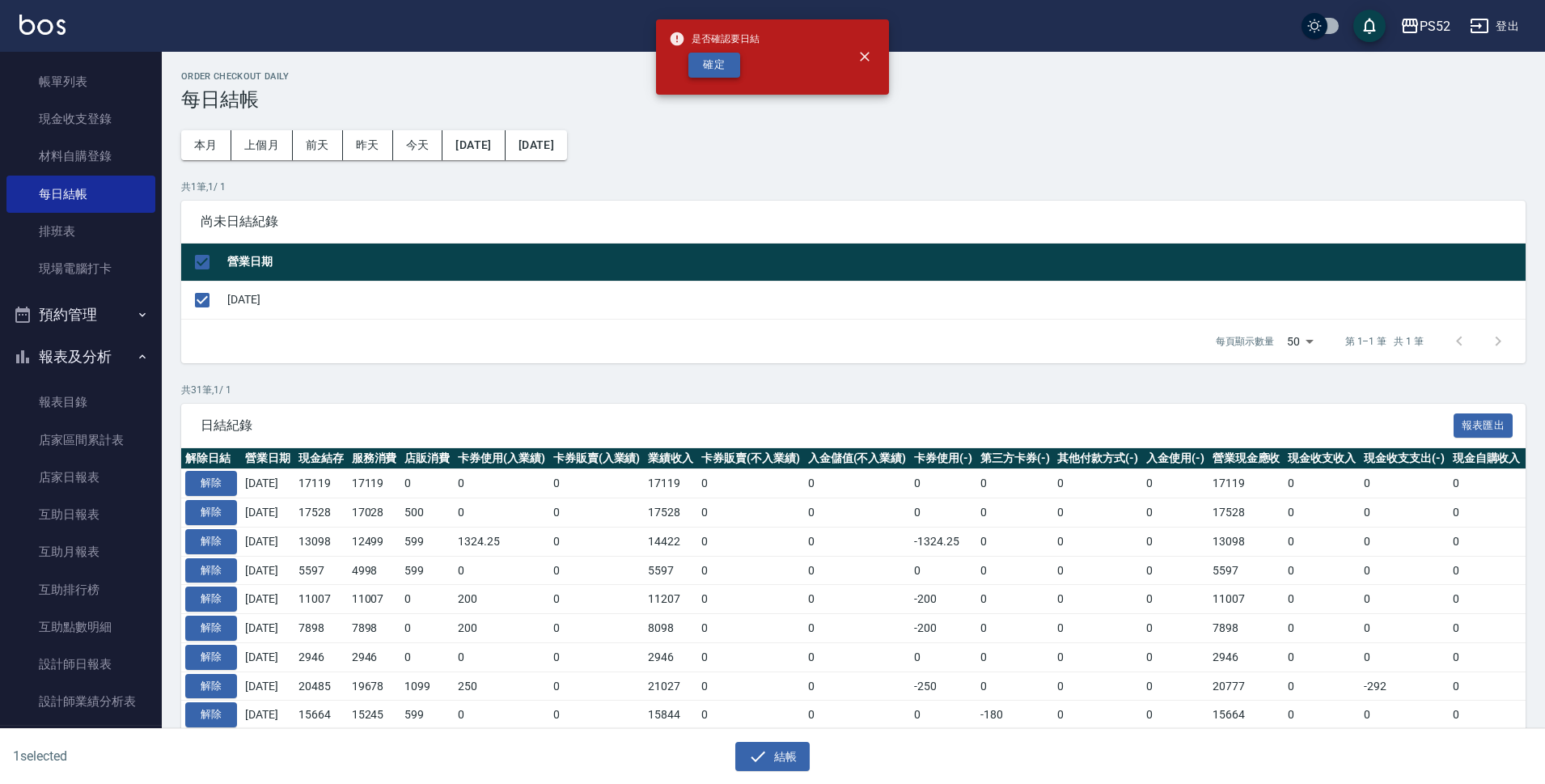
click at [726, 59] on button "確定" at bounding box center [714, 65] width 51 height 25
checkbox input "false"
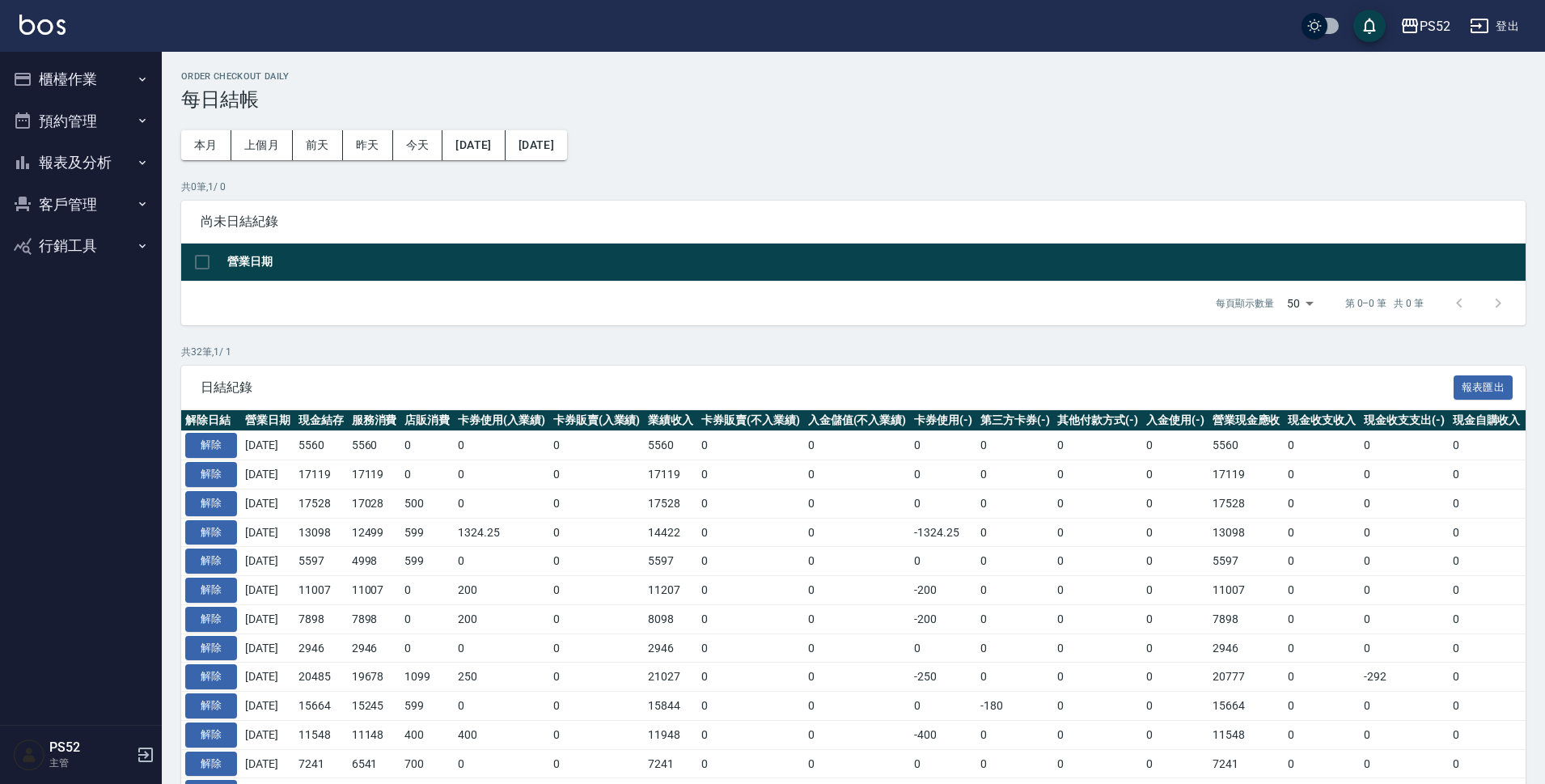
click at [96, 160] on button "報表及分析" at bounding box center [80, 163] width 149 height 42
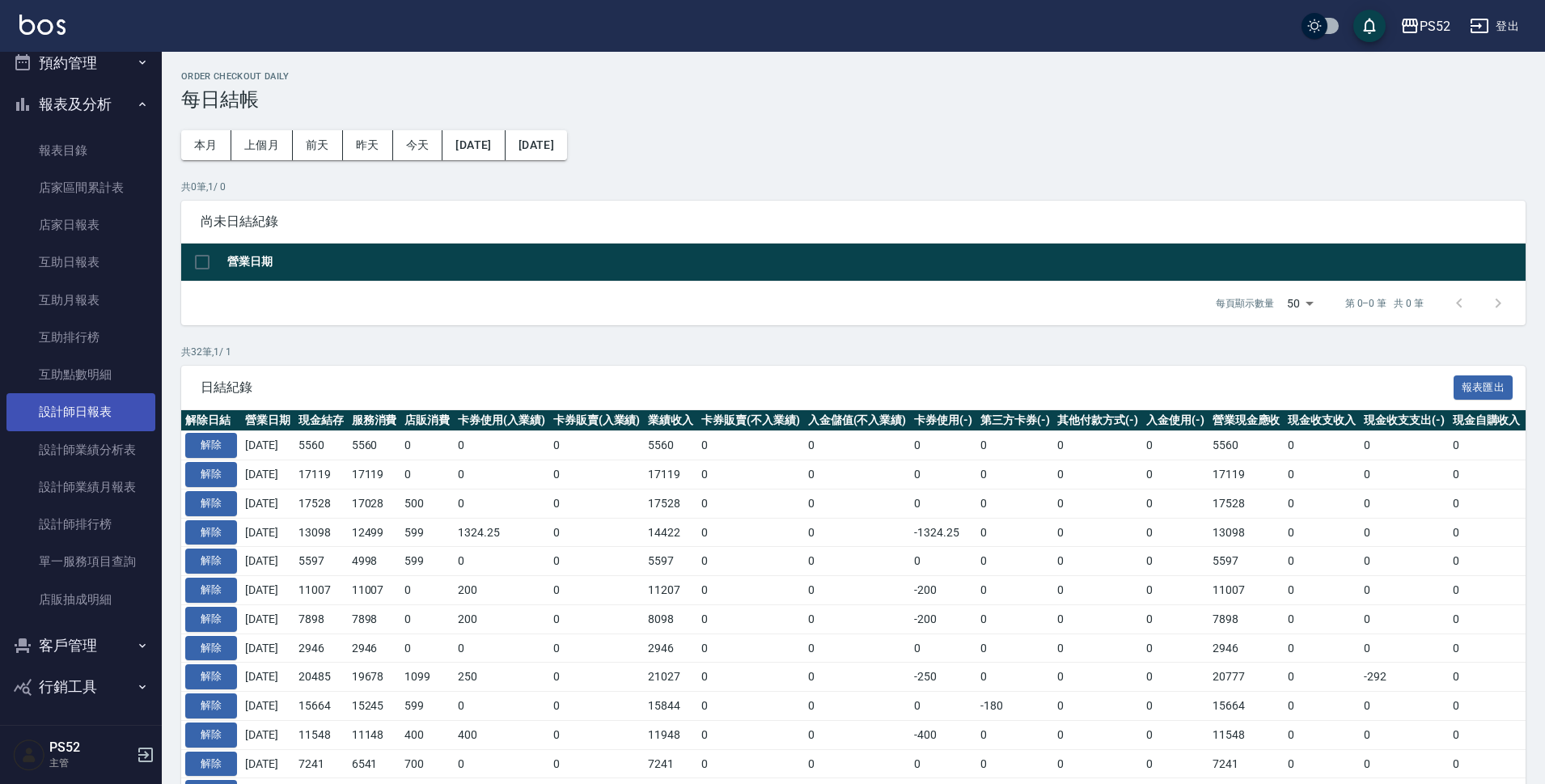
scroll to position [61, 0]
click at [126, 408] on link "設計師日報表" at bounding box center [80, 409] width 149 height 37
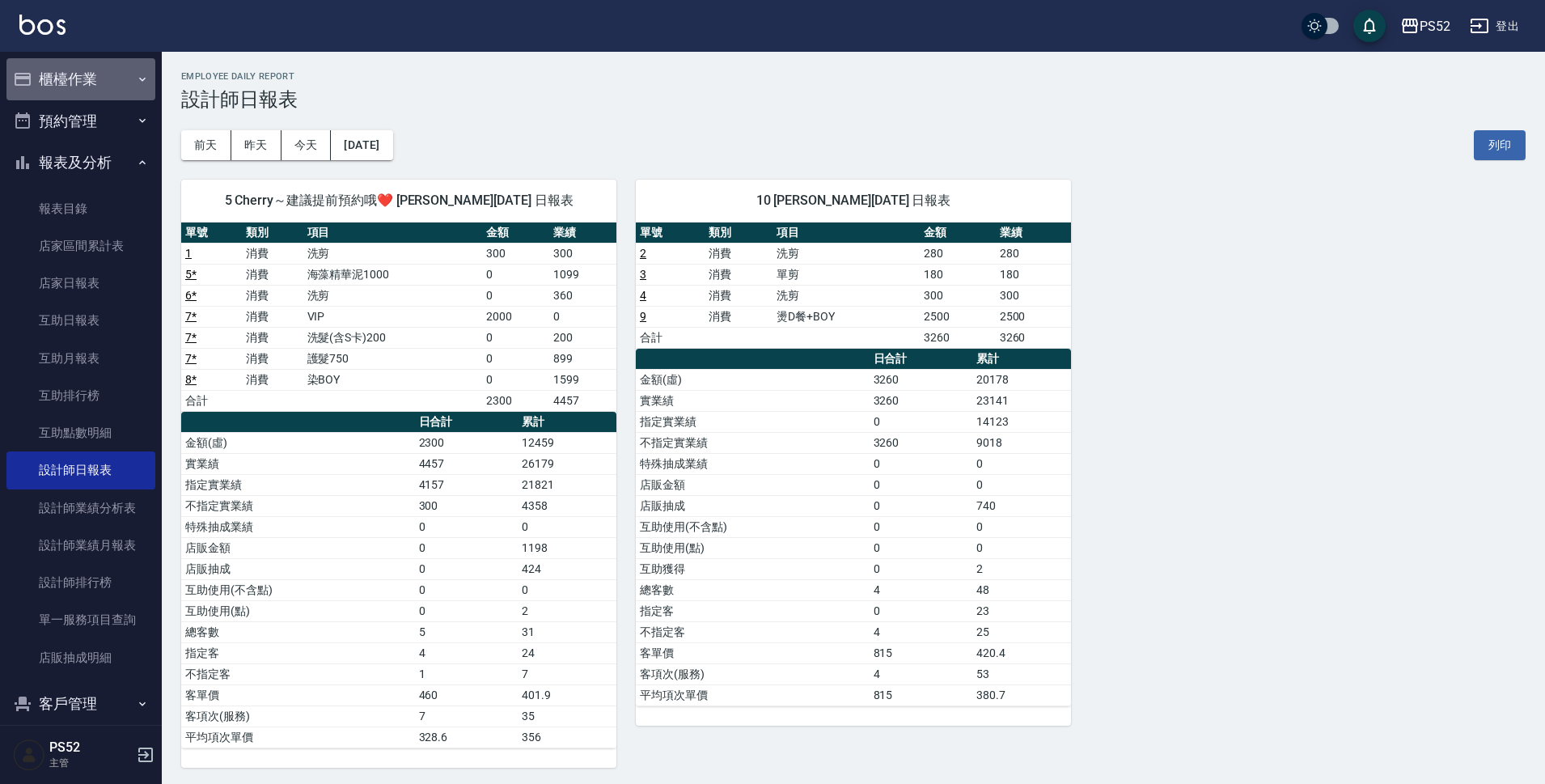
click at [120, 79] on button "櫃檯作業" at bounding box center [80, 79] width 149 height 42
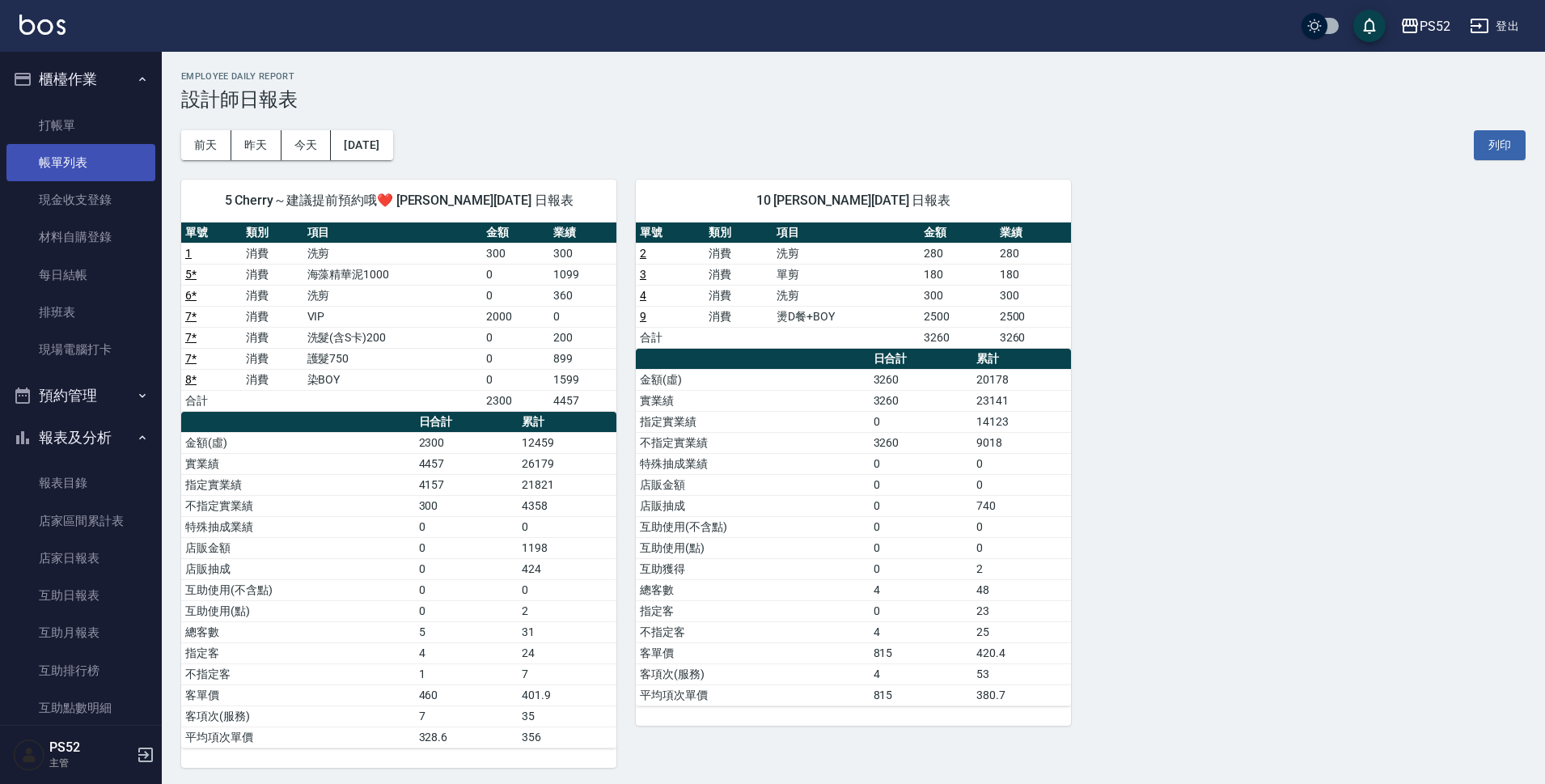
click at [85, 166] on link "帳單列表" at bounding box center [80, 163] width 149 height 37
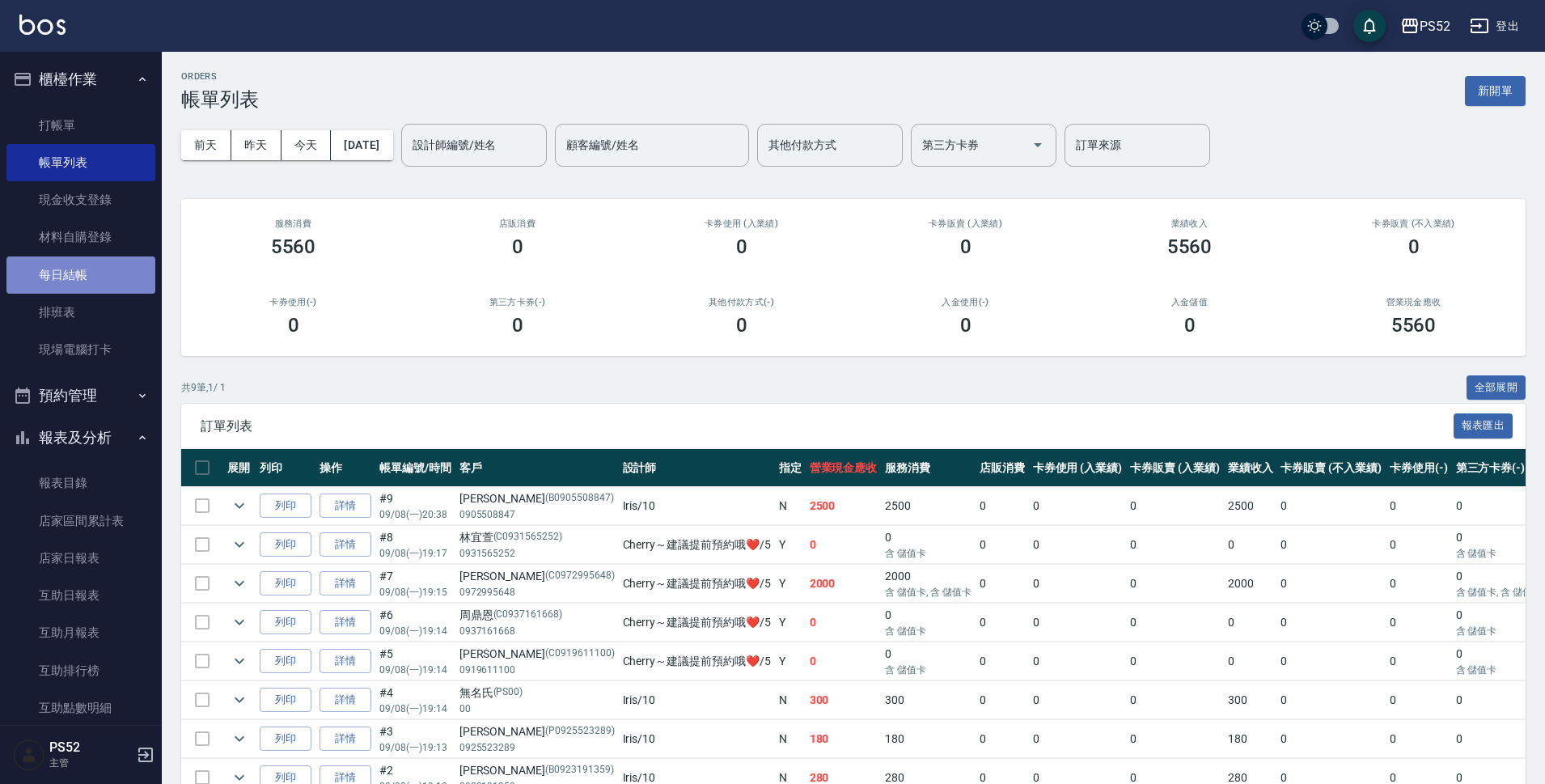
click at [85, 275] on link "每日結帳" at bounding box center [80, 275] width 149 height 37
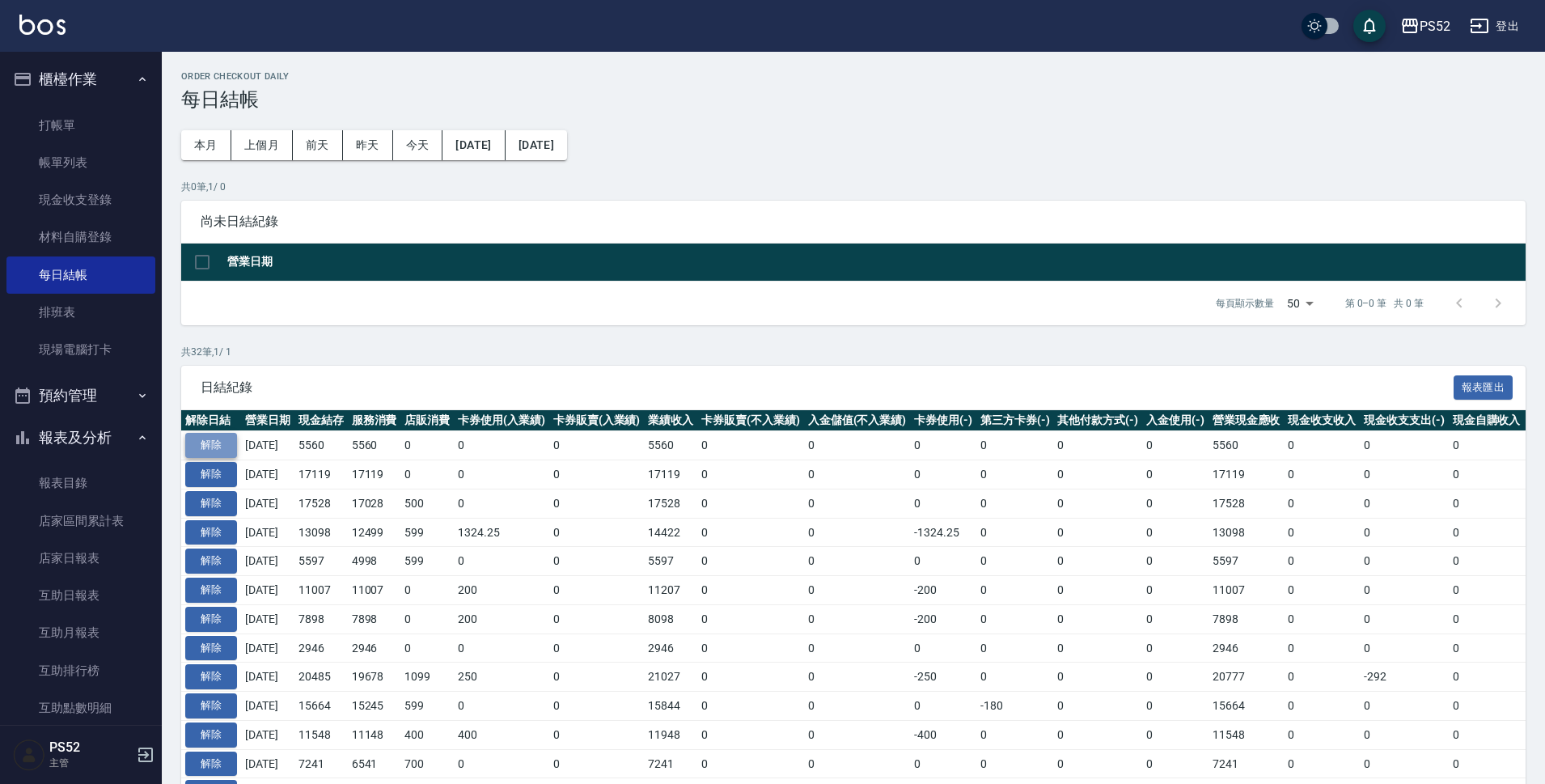
click at [219, 441] on button "解除" at bounding box center [211, 446] width 51 height 25
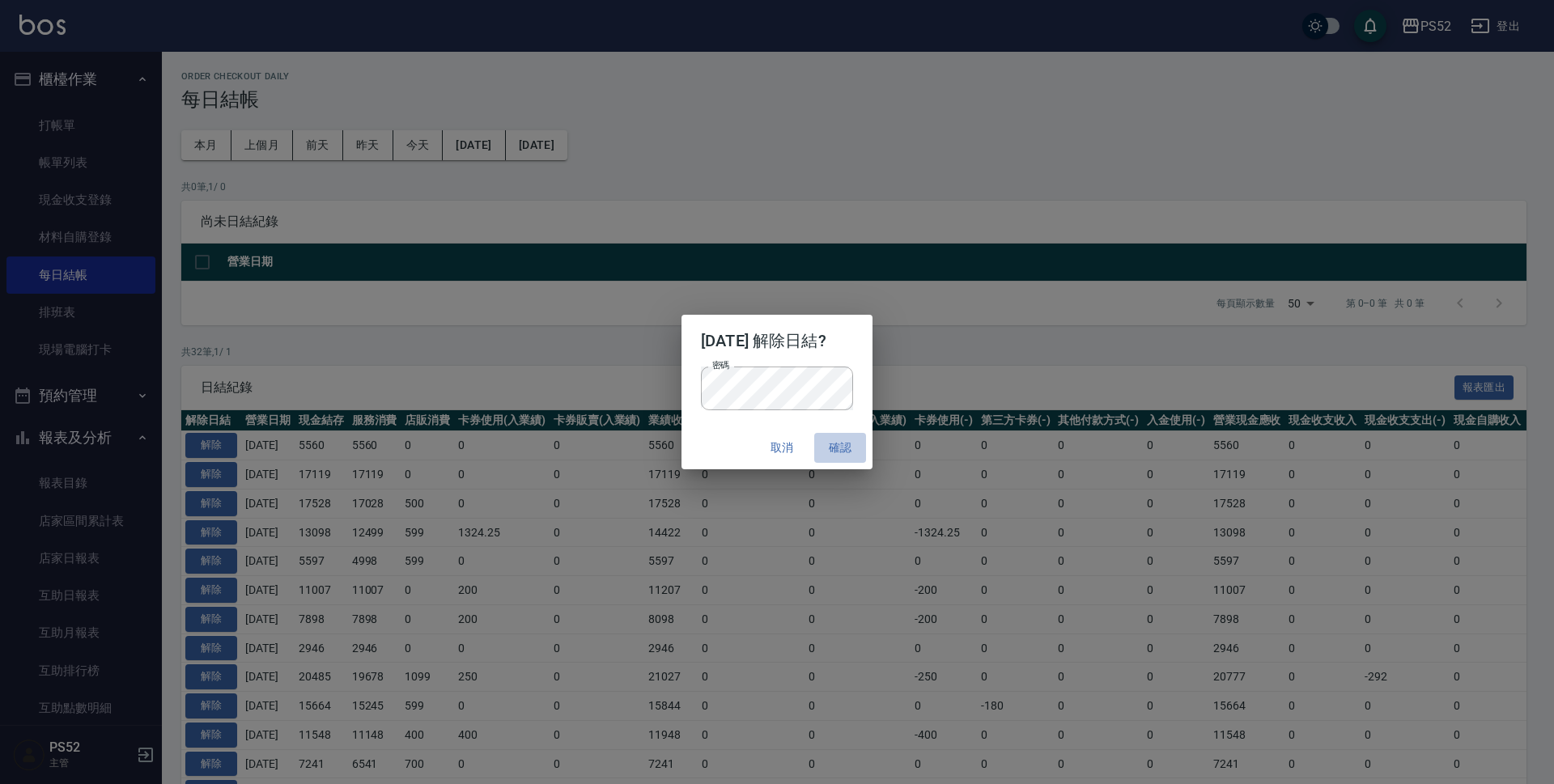
click at [844, 450] on button "確認" at bounding box center [840, 448] width 51 height 30
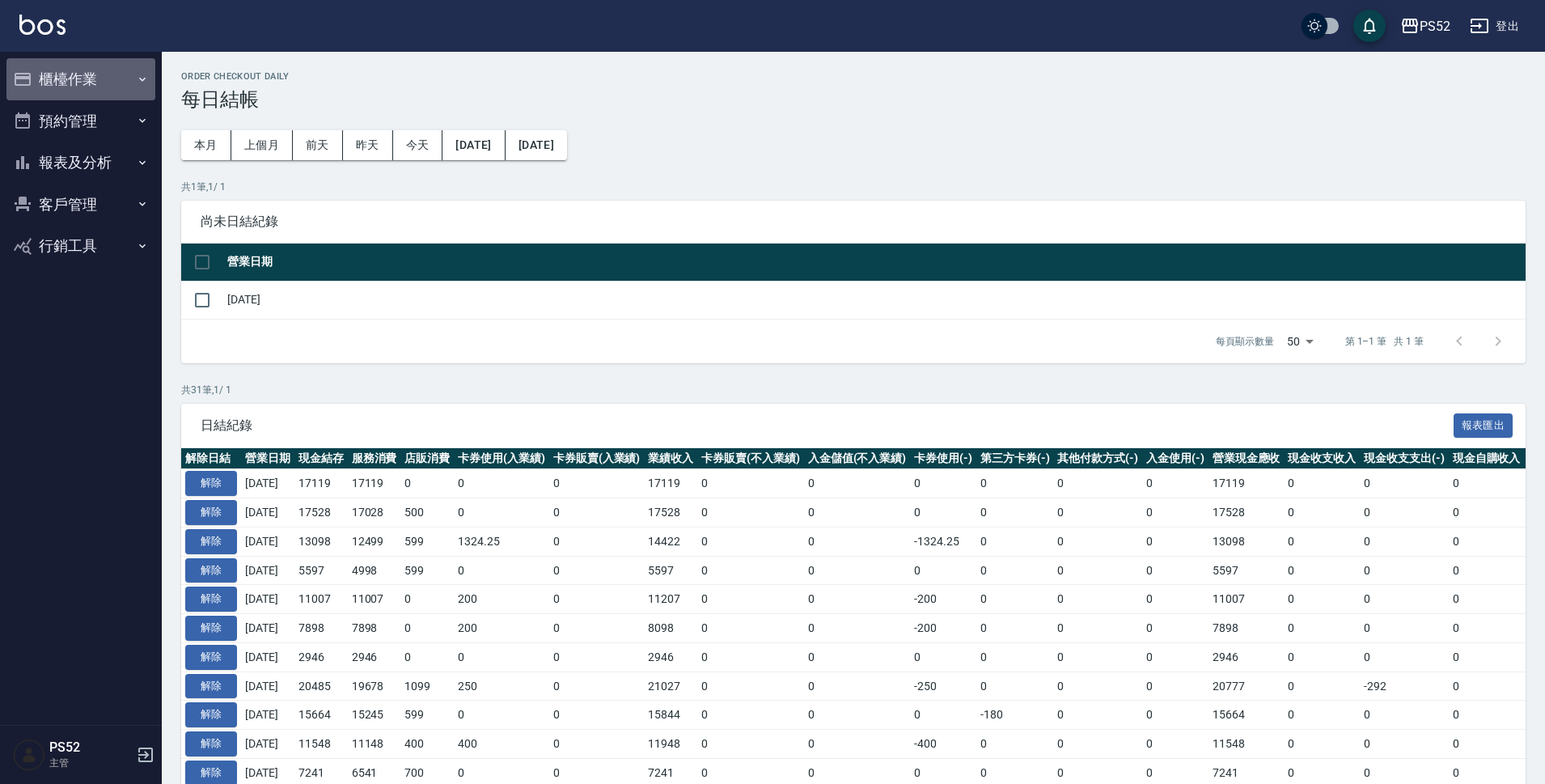
click at [85, 82] on button "櫃檯作業" at bounding box center [80, 79] width 149 height 42
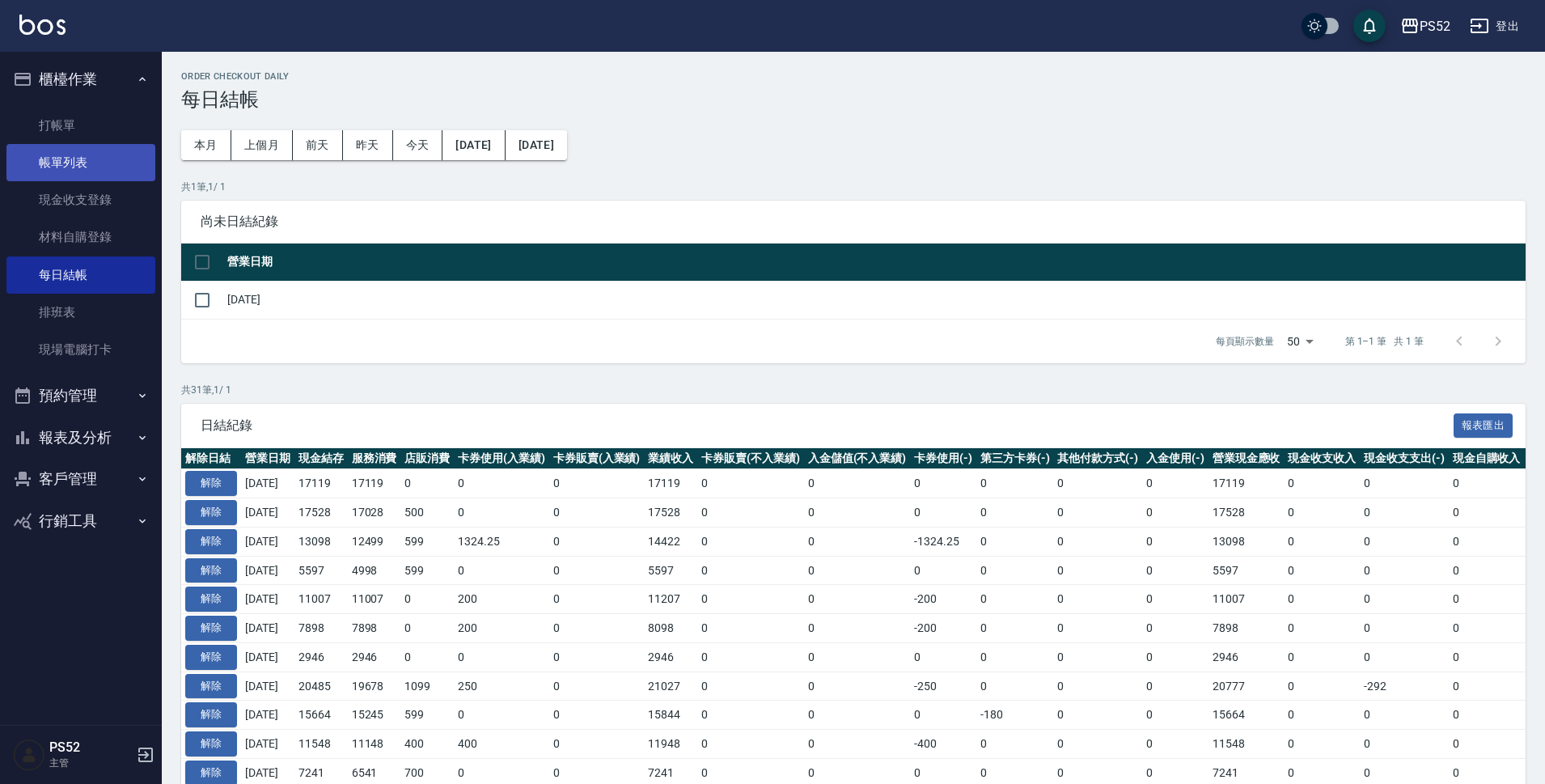
click at [117, 163] on link "帳單列表" at bounding box center [80, 163] width 149 height 37
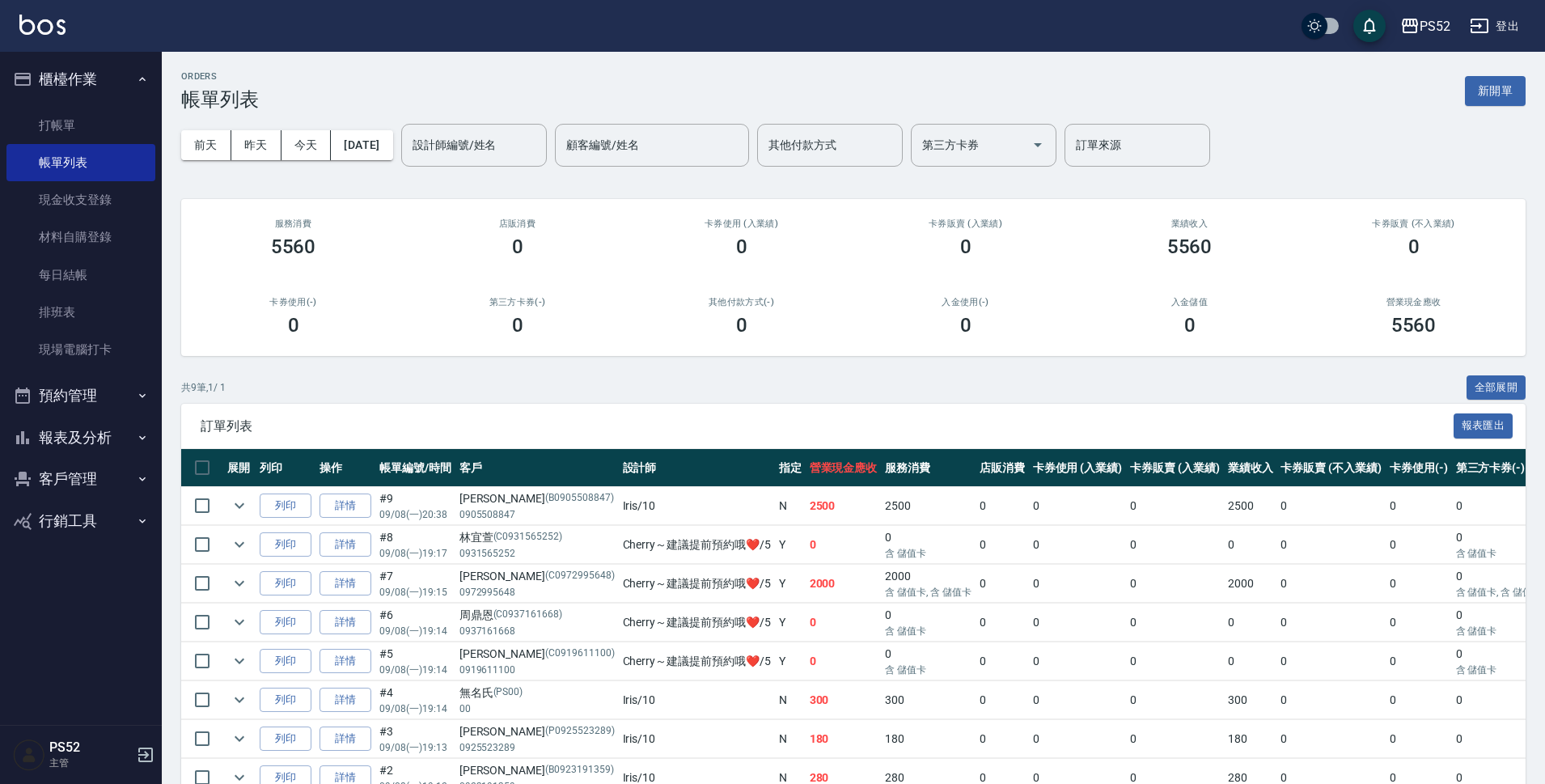
scroll to position [27, 0]
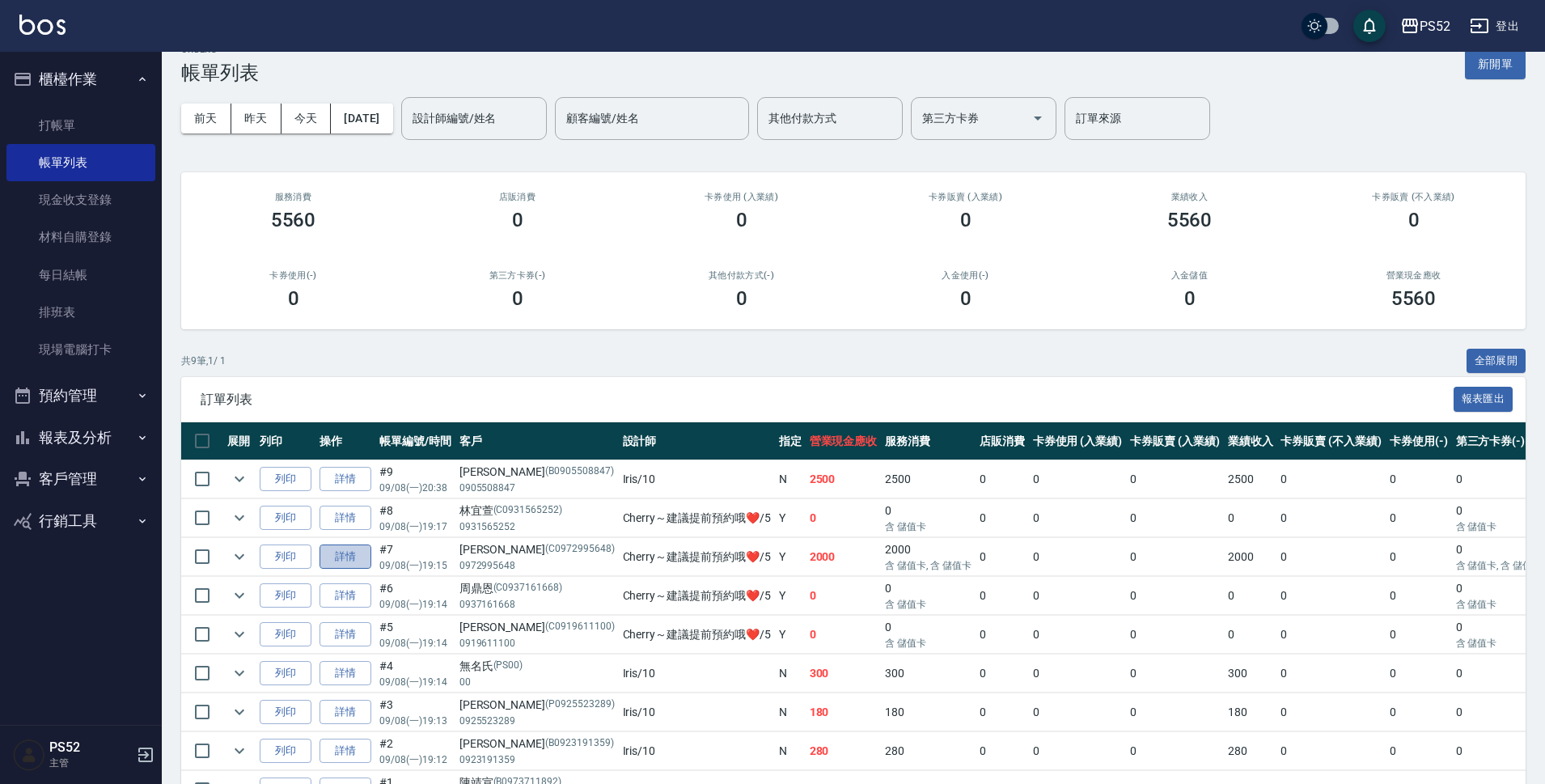
click at [353, 566] on link "詳情" at bounding box center [345, 557] width 51 height 25
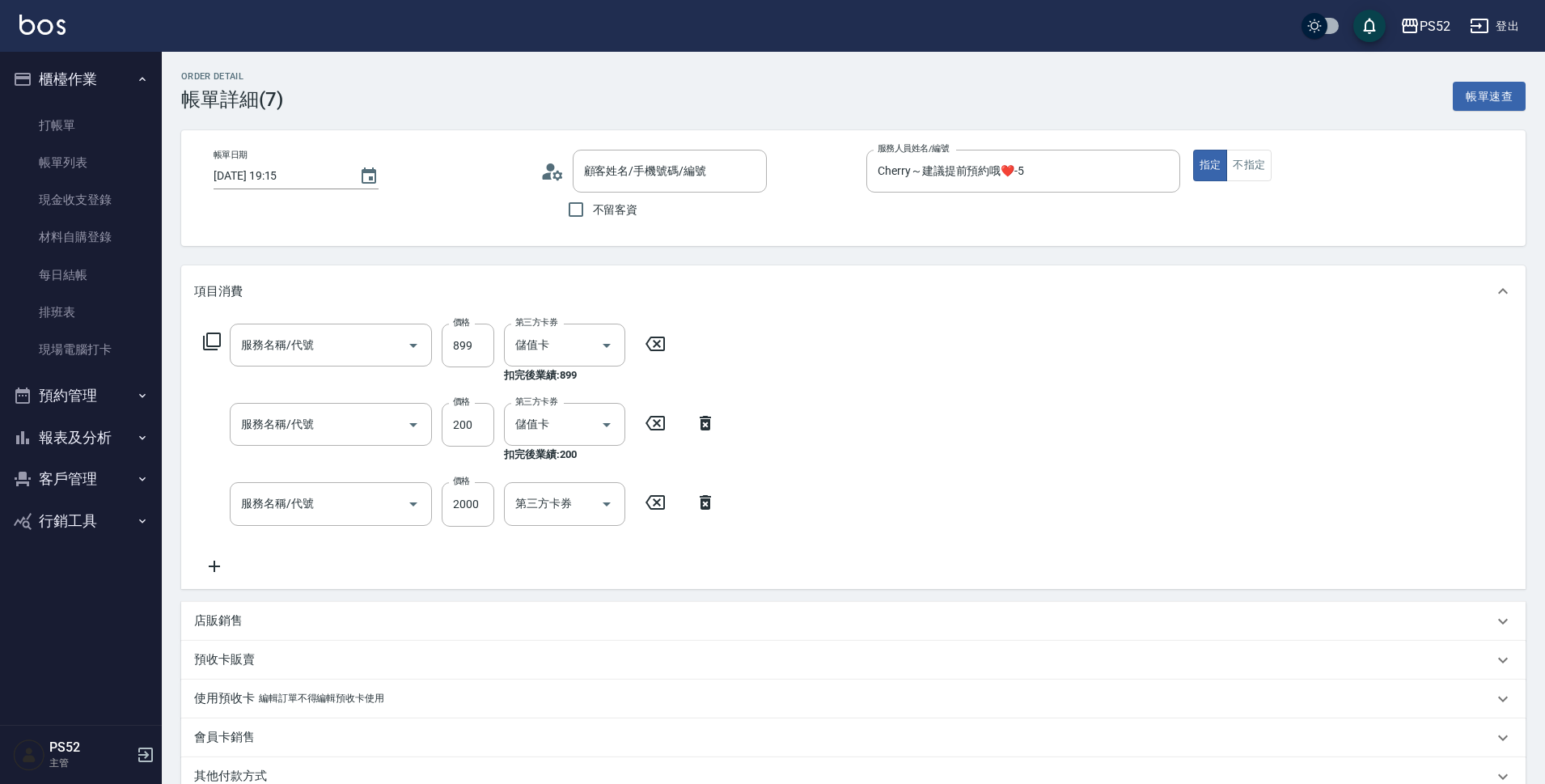
type input "[DATE] 19:15"
type input "Cherry～建議提前預約哦❤️-5"
type input "護髮750(T2)"
type input "洗髮(含S卡)200(S1)"
type input "VIP(888)"
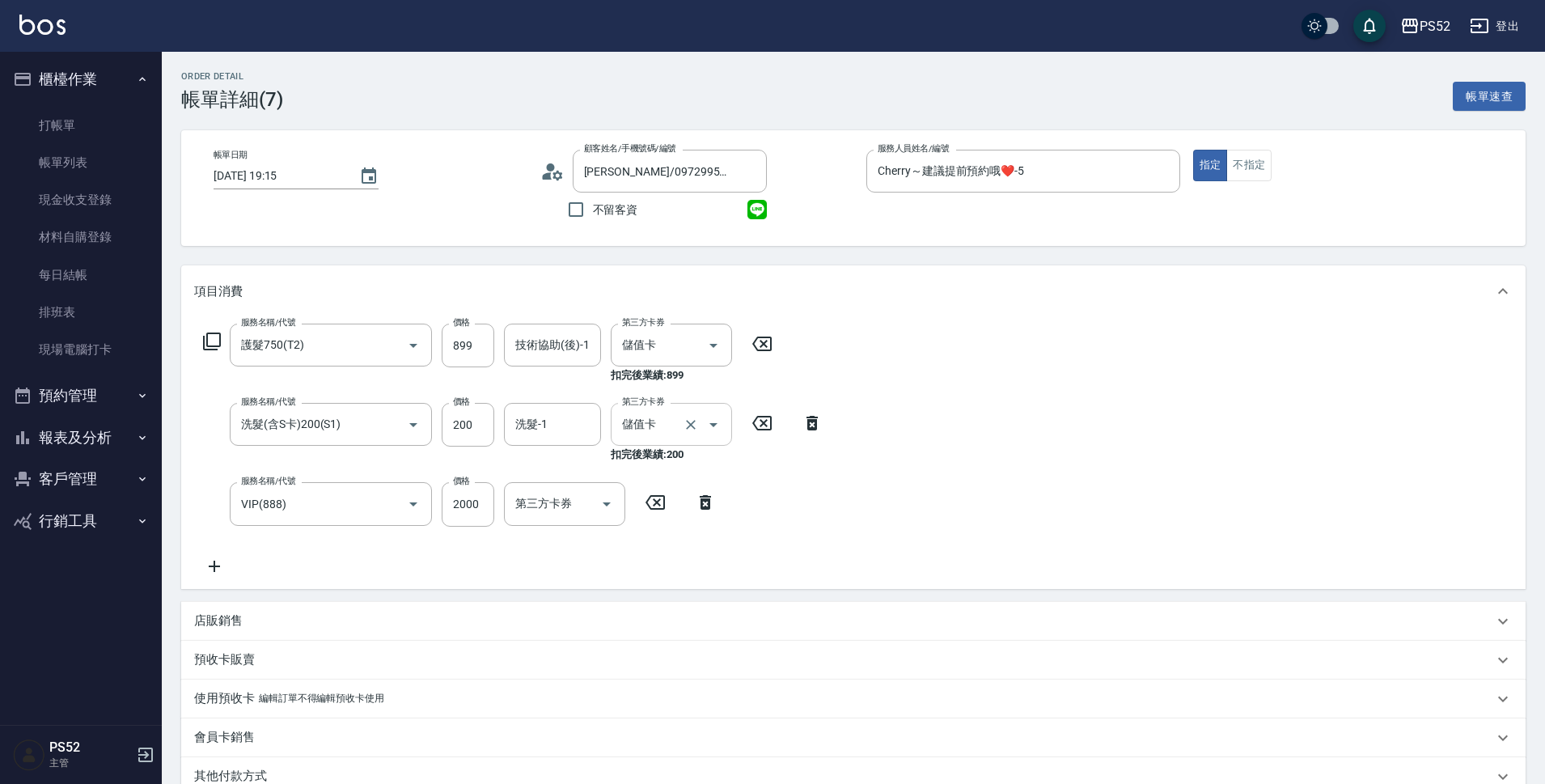
type input "[PERSON_NAME]/0972995648/C0972995648"
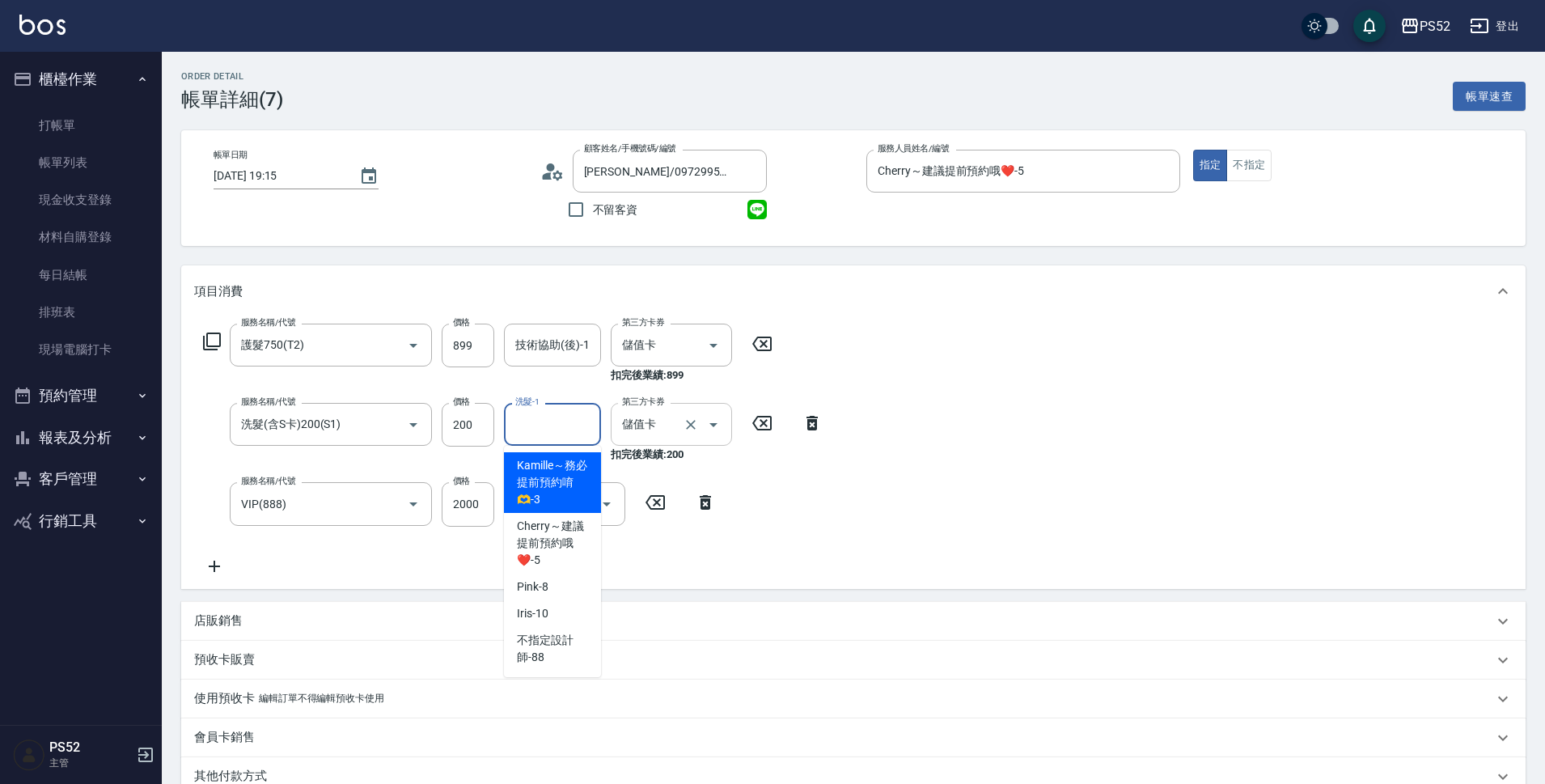
click at [558, 422] on input "洗髮-1" at bounding box center [552, 424] width 82 height 28
click at [565, 600] on div "Iris -10" at bounding box center [552, 613] width 97 height 27
type input "Iris-10"
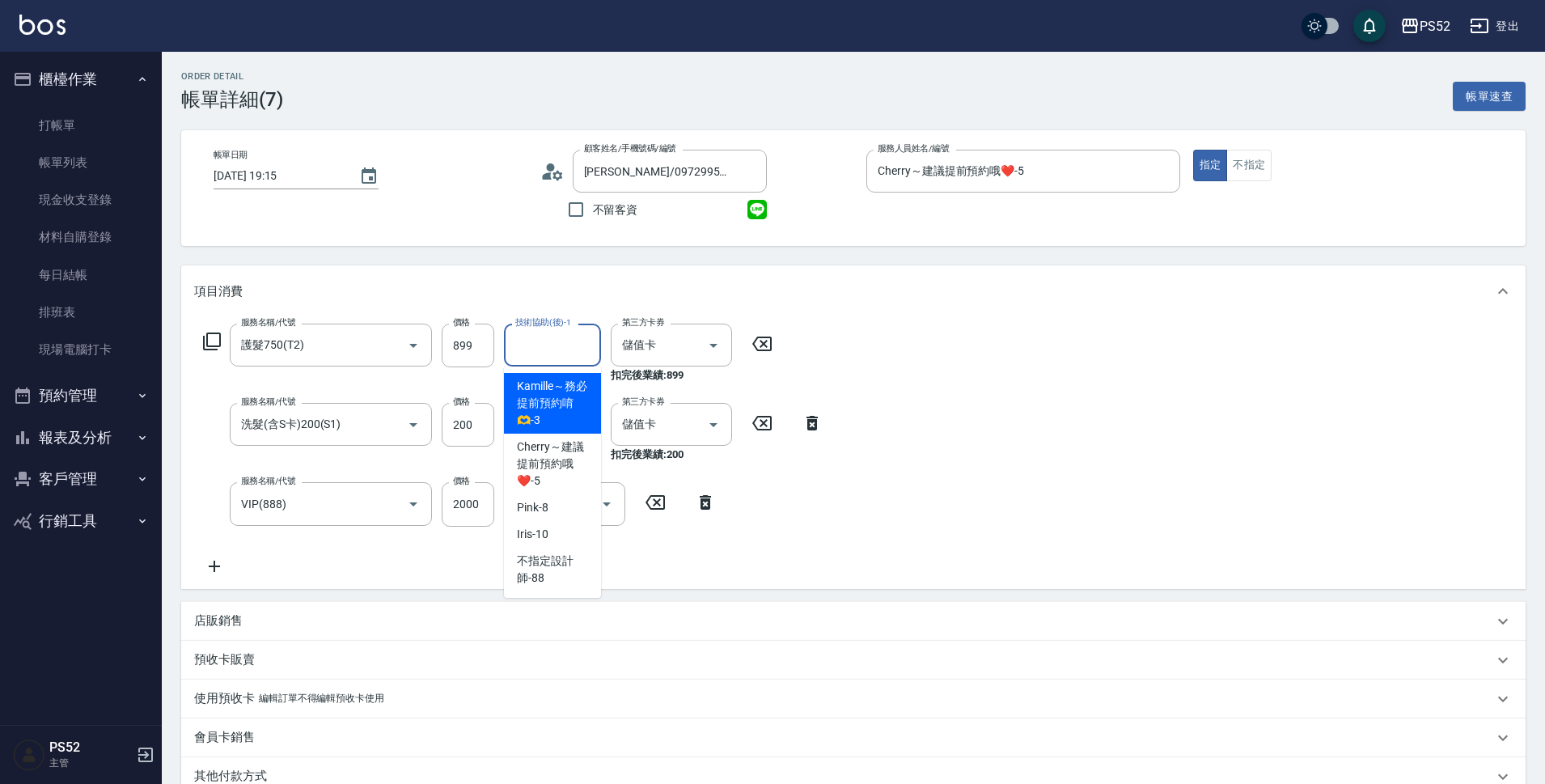
click at [552, 334] on div "技術協助(後)-1 技術協助(後)-1" at bounding box center [552, 345] width 97 height 43
click at [552, 521] on div "Iris -10" at bounding box center [552, 534] width 97 height 27
type input "Iris-10"
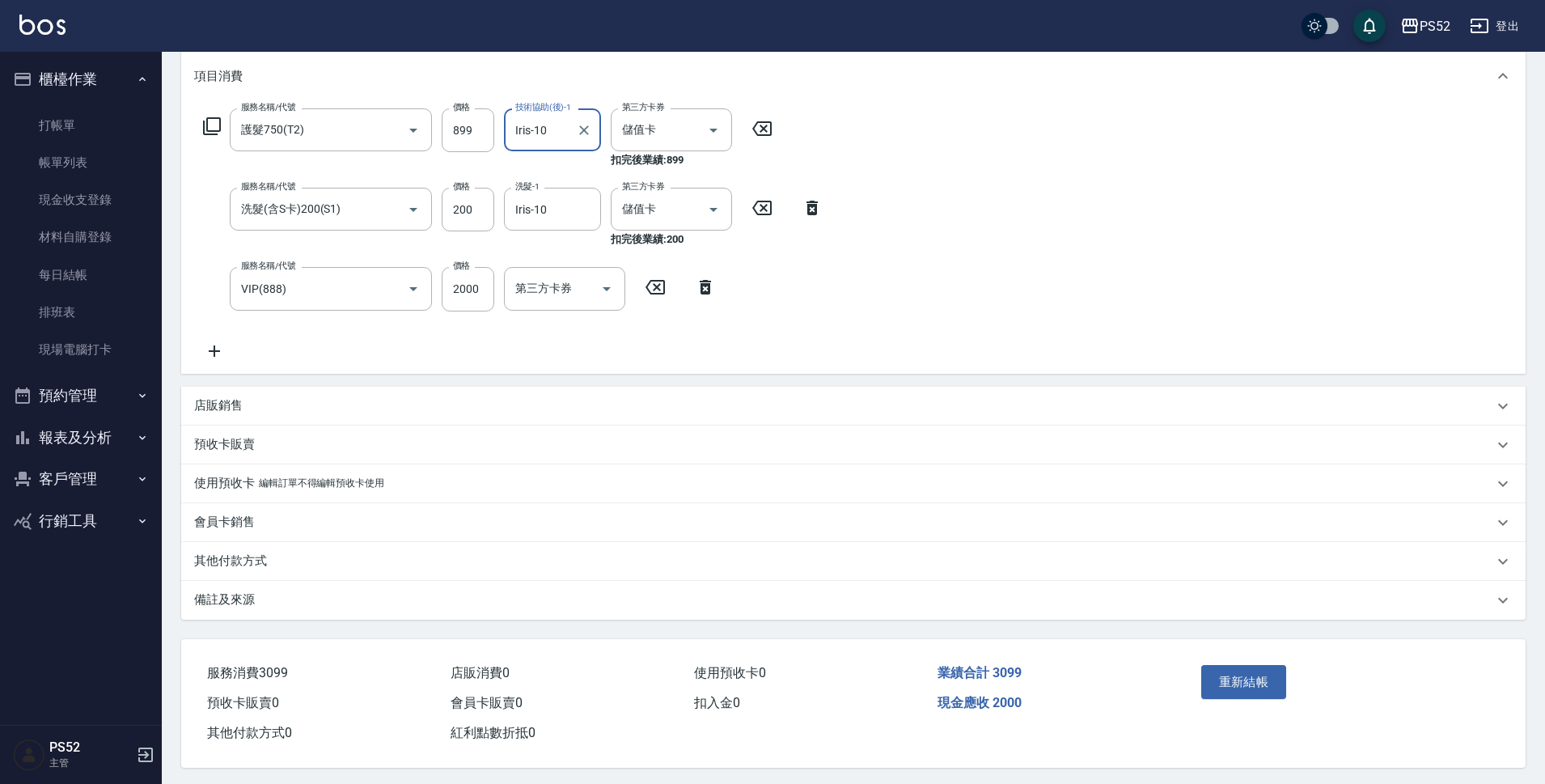
scroll to position [216, 0]
click at [1267, 678] on button "重新結帳" at bounding box center [1244, 680] width 85 height 34
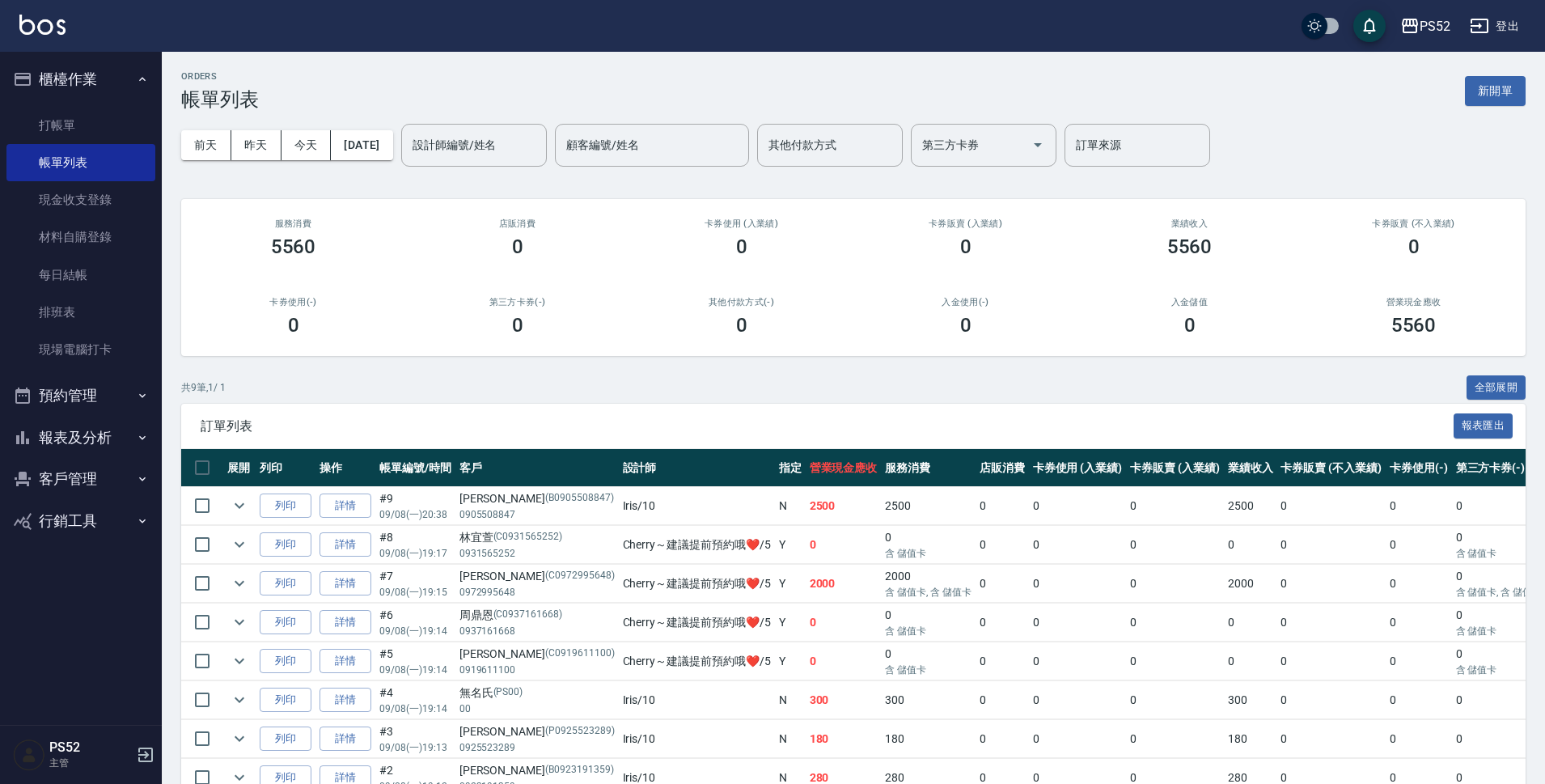
click at [70, 445] on button "報表及分析" at bounding box center [80, 437] width 149 height 42
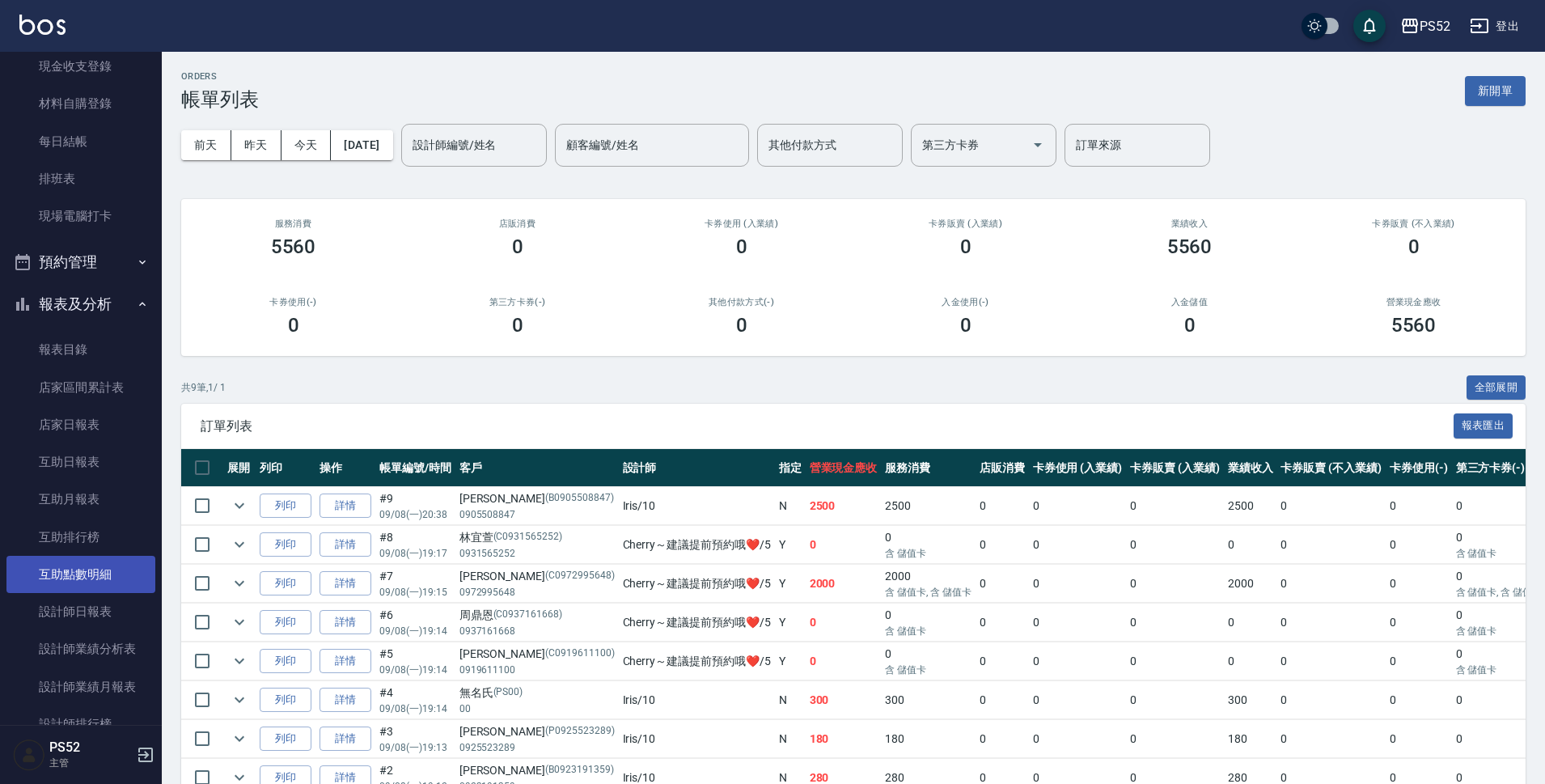
scroll to position [135, 0]
click at [103, 607] on link "設計師日報表" at bounding box center [80, 610] width 149 height 37
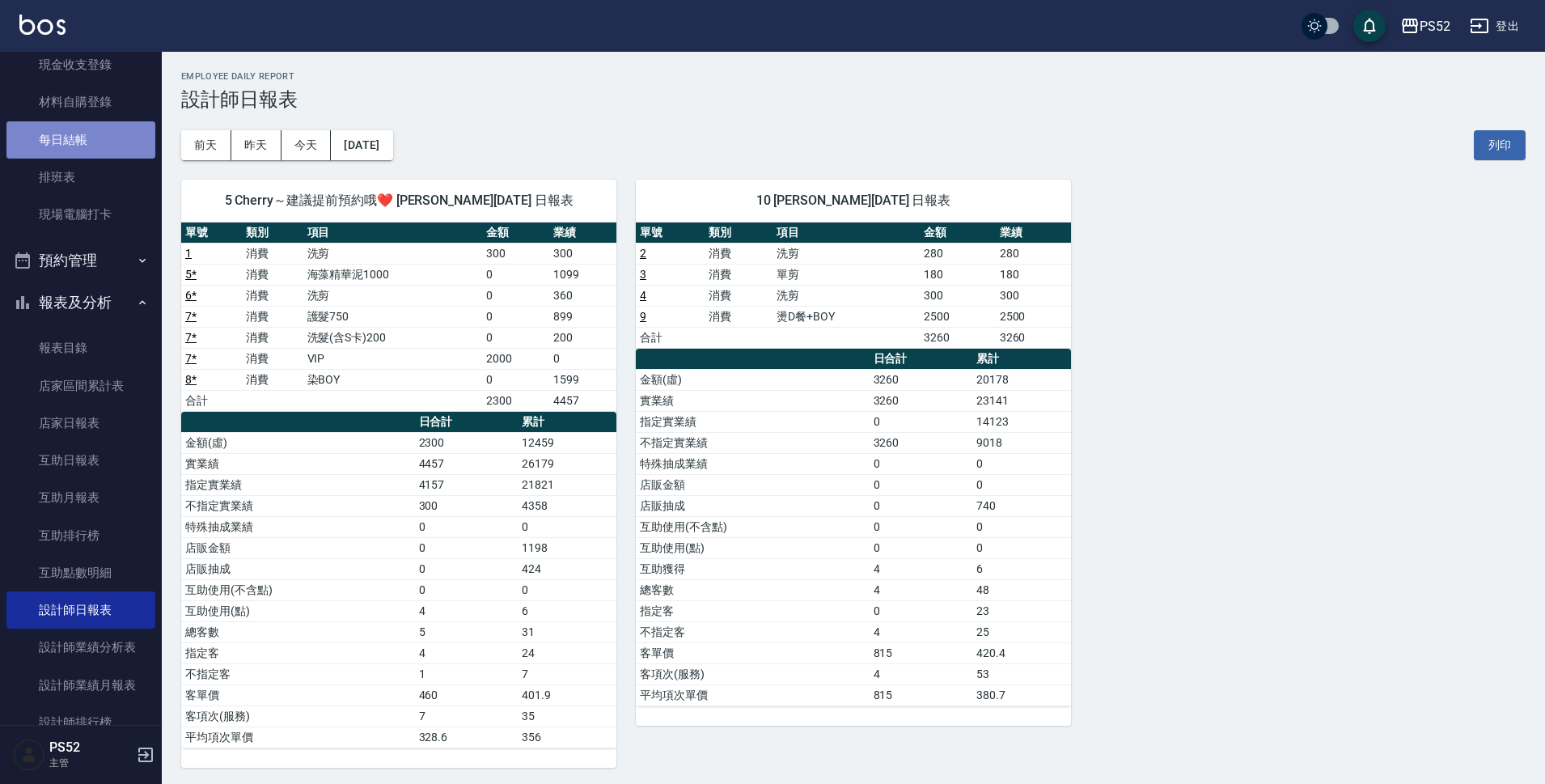
click at [85, 150] on link "每日結帳" at bounding box center [80, 139] width 149 height 37
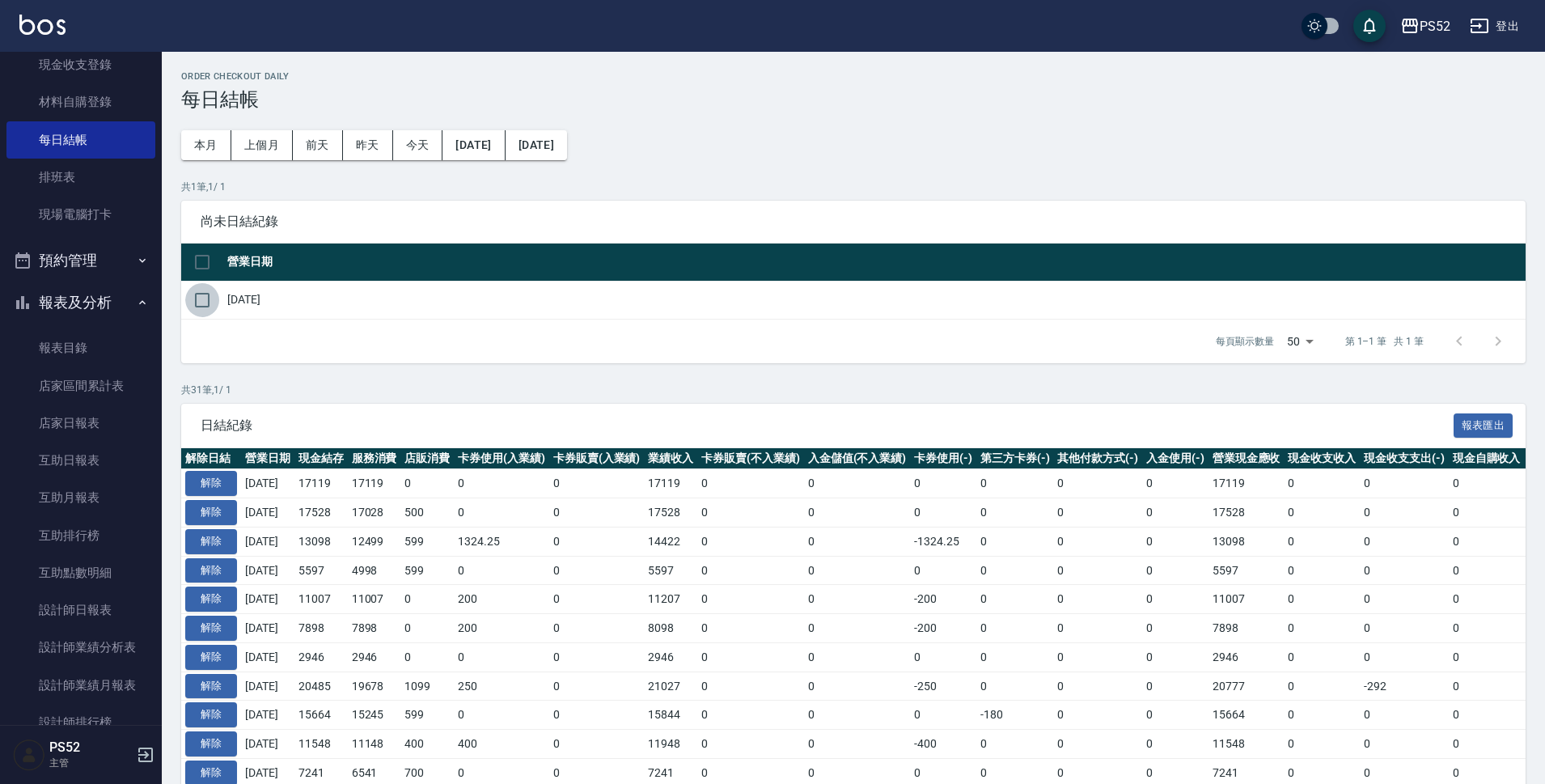
click at [190, 300] on input "checkbox" at bounding box center [202, 299] width 34 height 34
checkbox input "true"
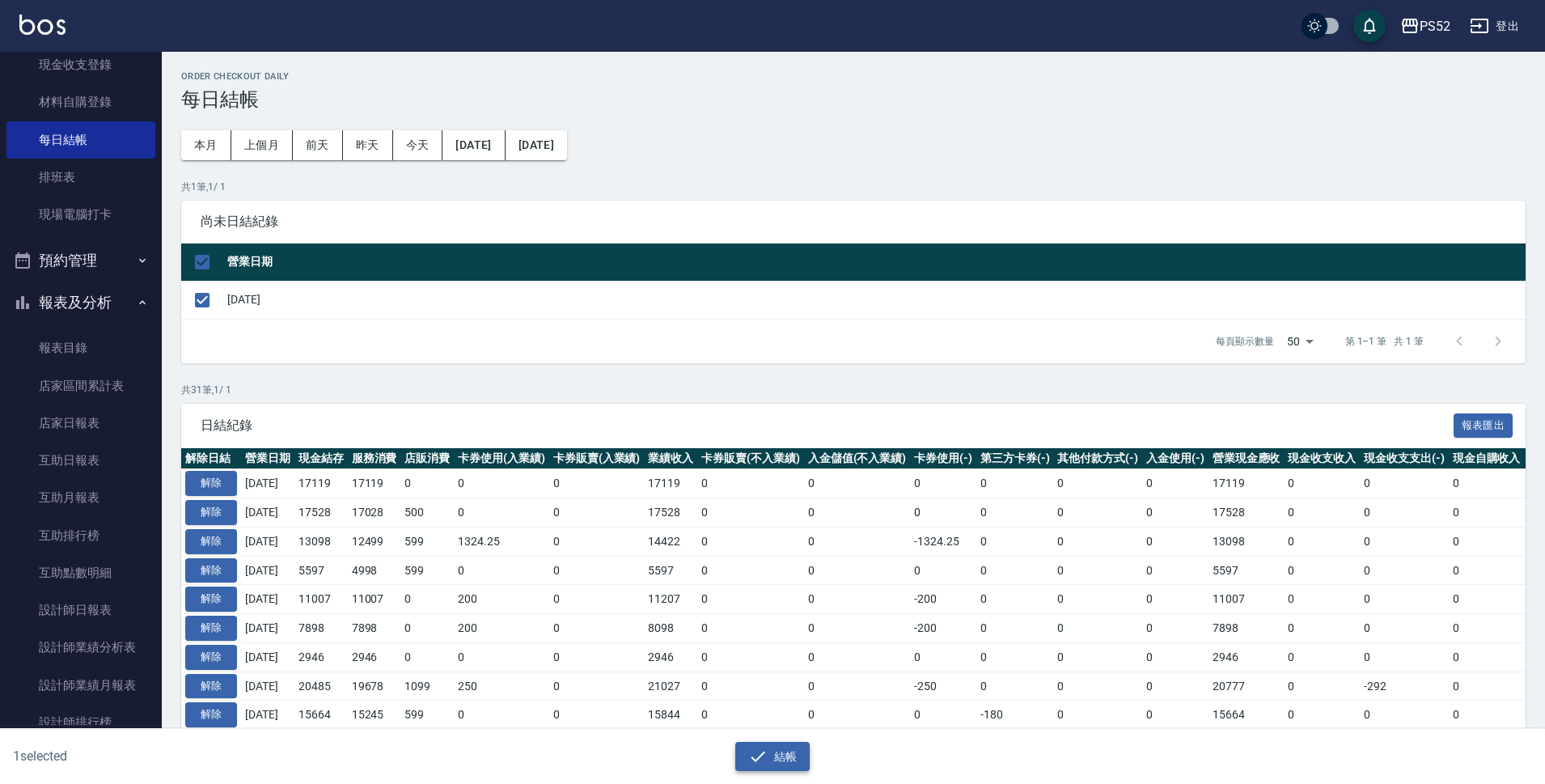
click at [793, 763] on button "結帳" at bounding box center [772, 757] width 76 height 30
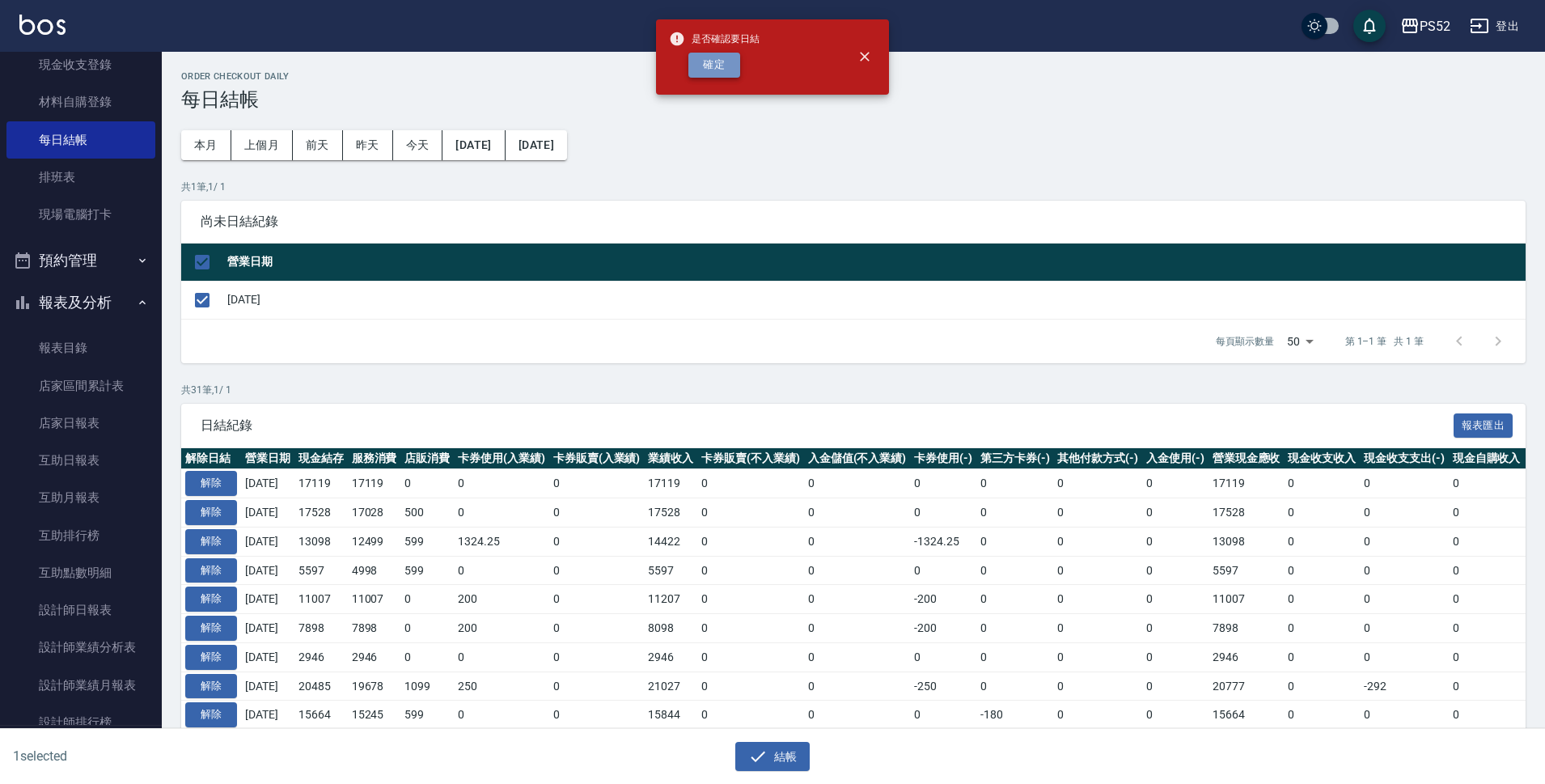
click at [710, 75] on button "確定" at bounding box center [714, 65] width 51 height 25
checkbox input "false"
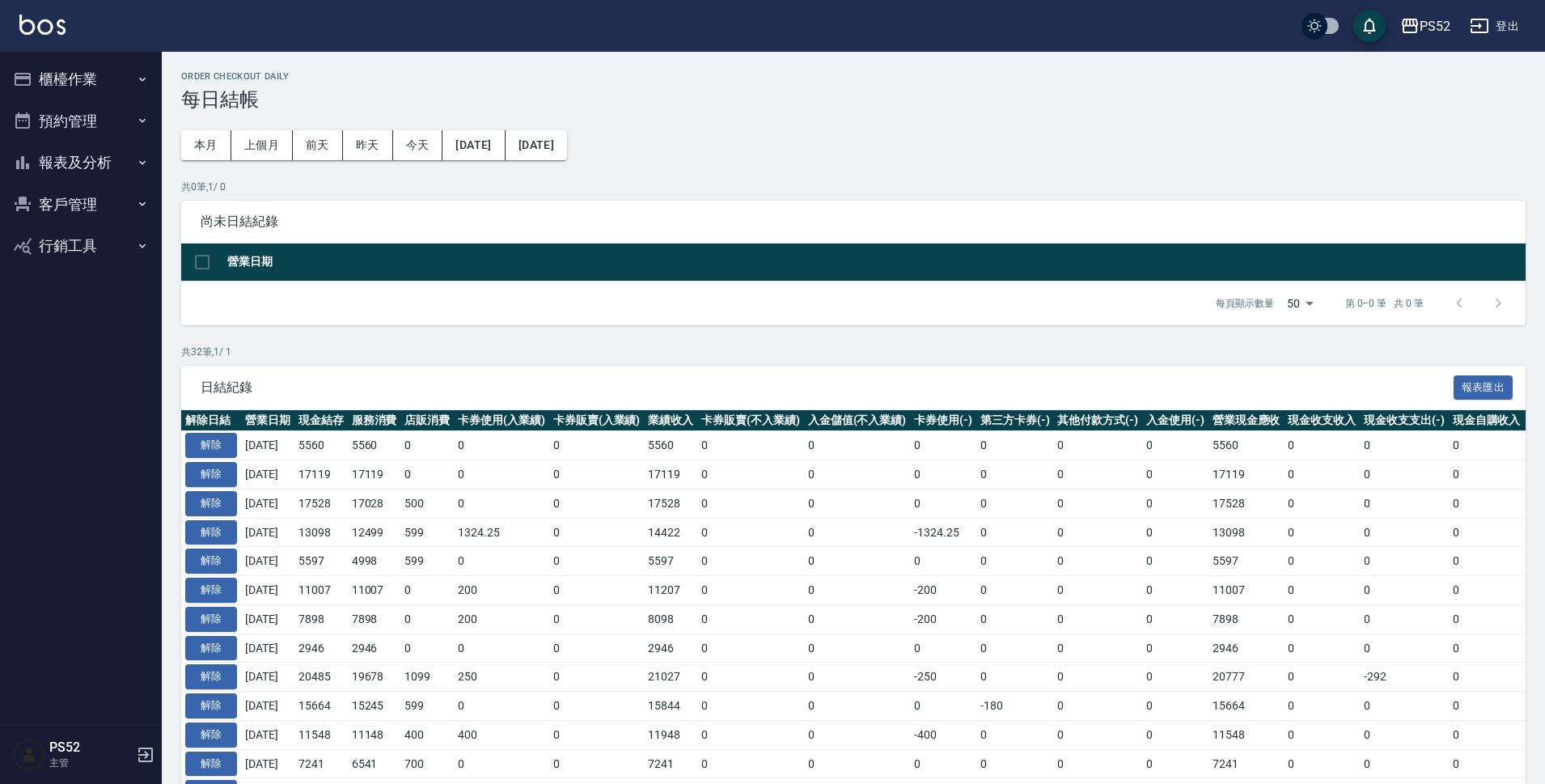
scroll to position [27, 0]
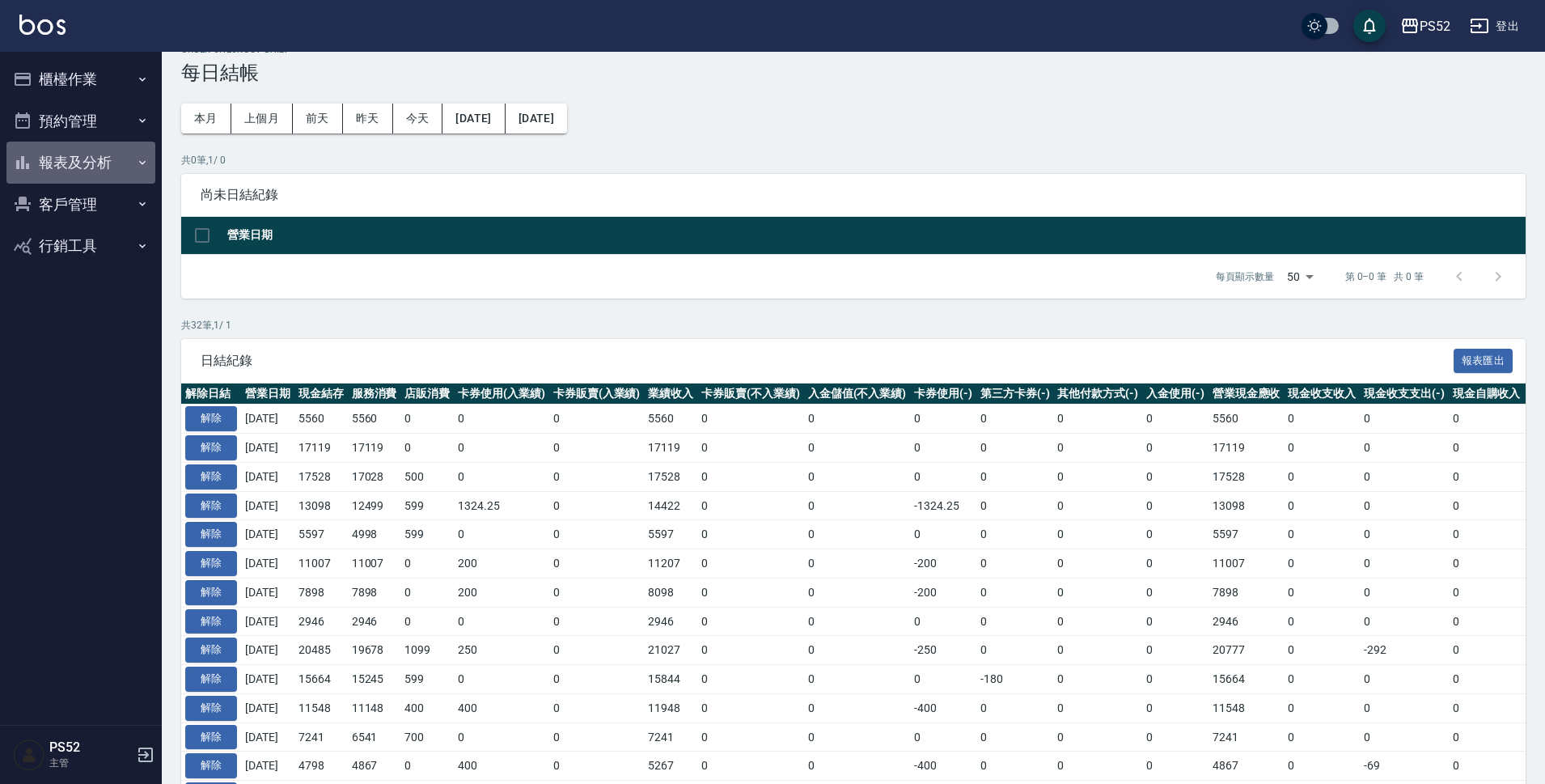
click at [100, 162] on button "報表及分析" at bounding box center [80, 163] width 149 height 42
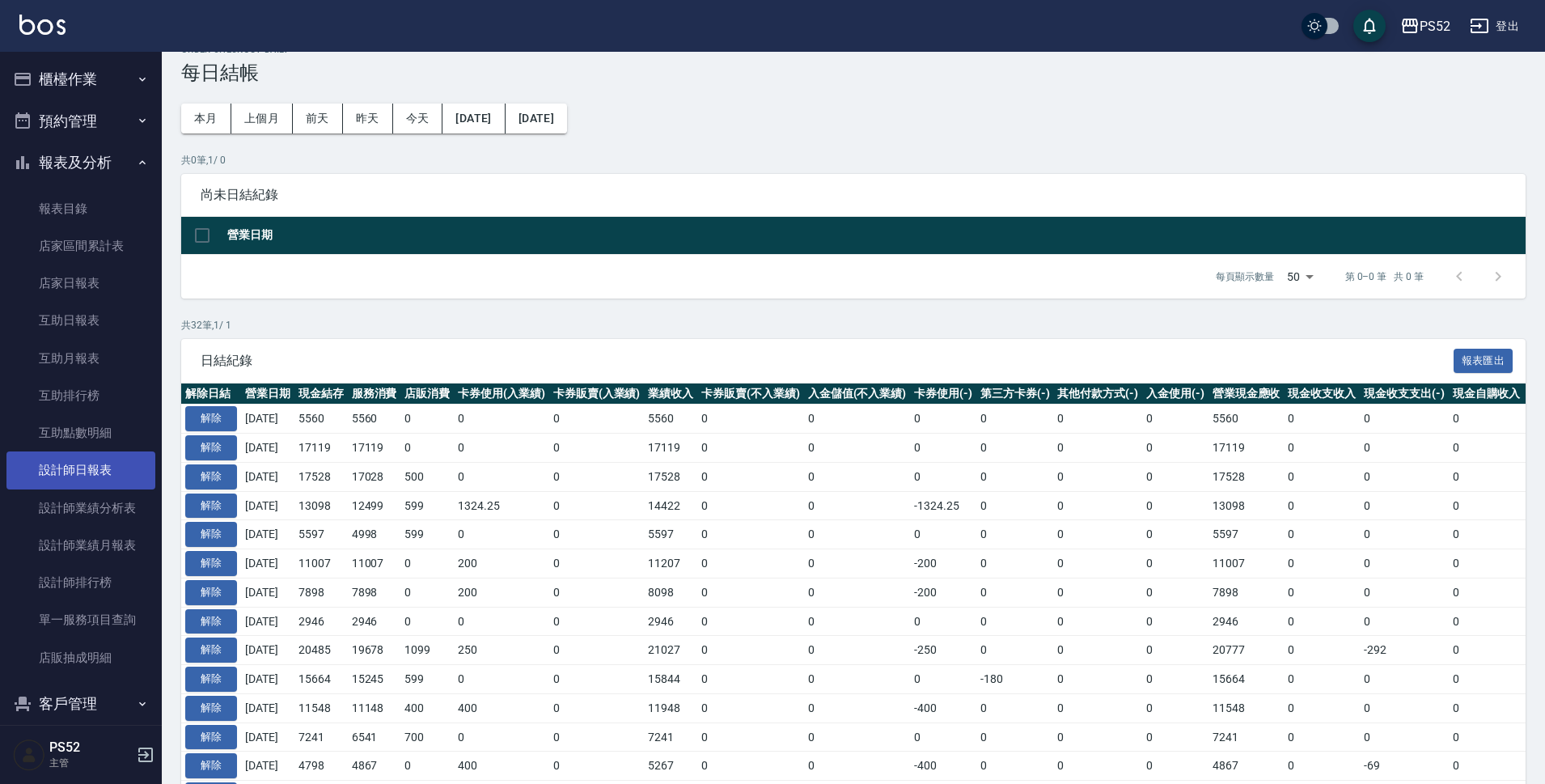
click at [74, 461] on link "設計師日報表" at bounding box center [80, 470] width 149 height 37
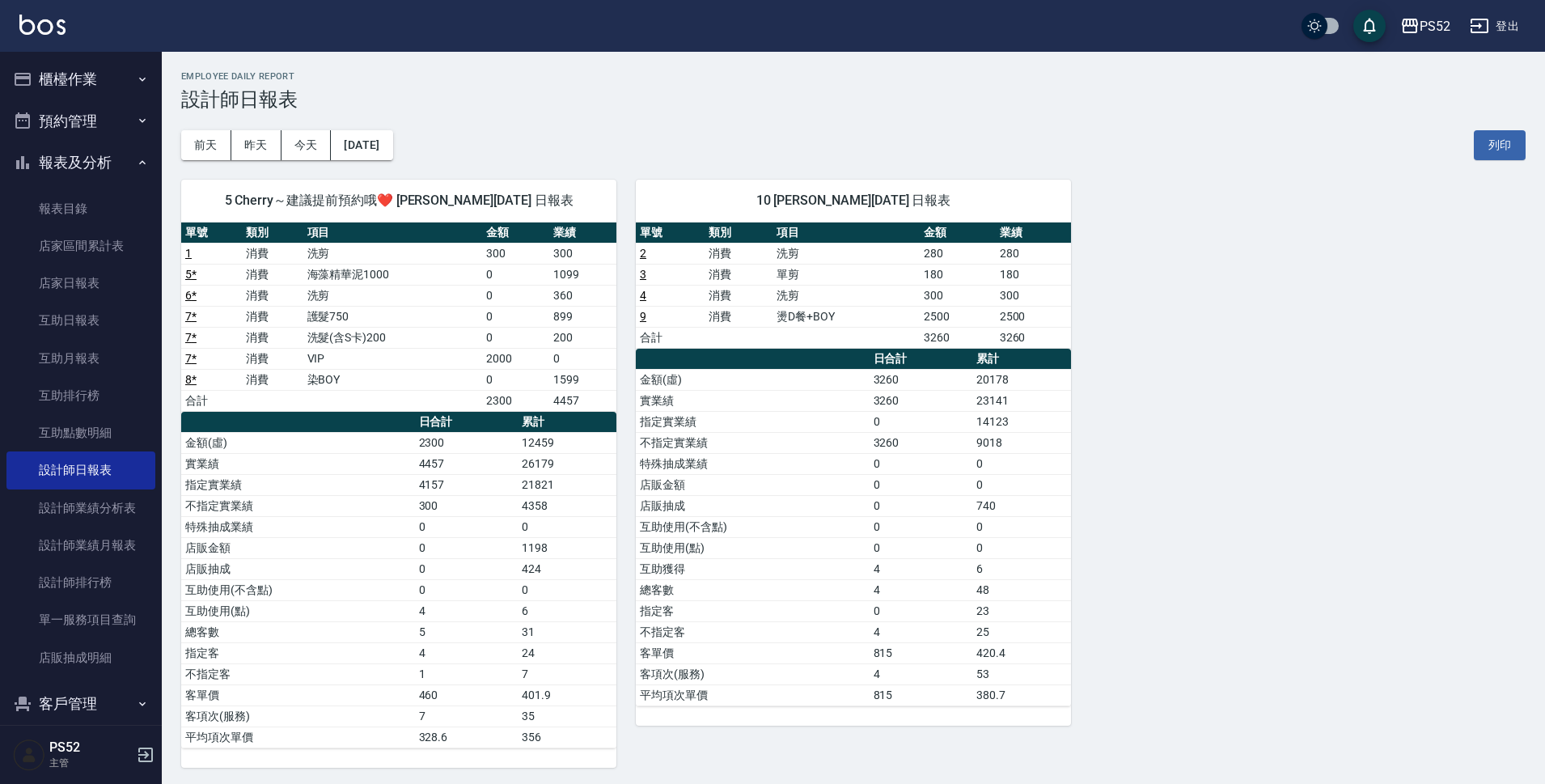
click at [69, 85] on button "櫃檯作業" at bounding box center [80, 79] width 149 height 42
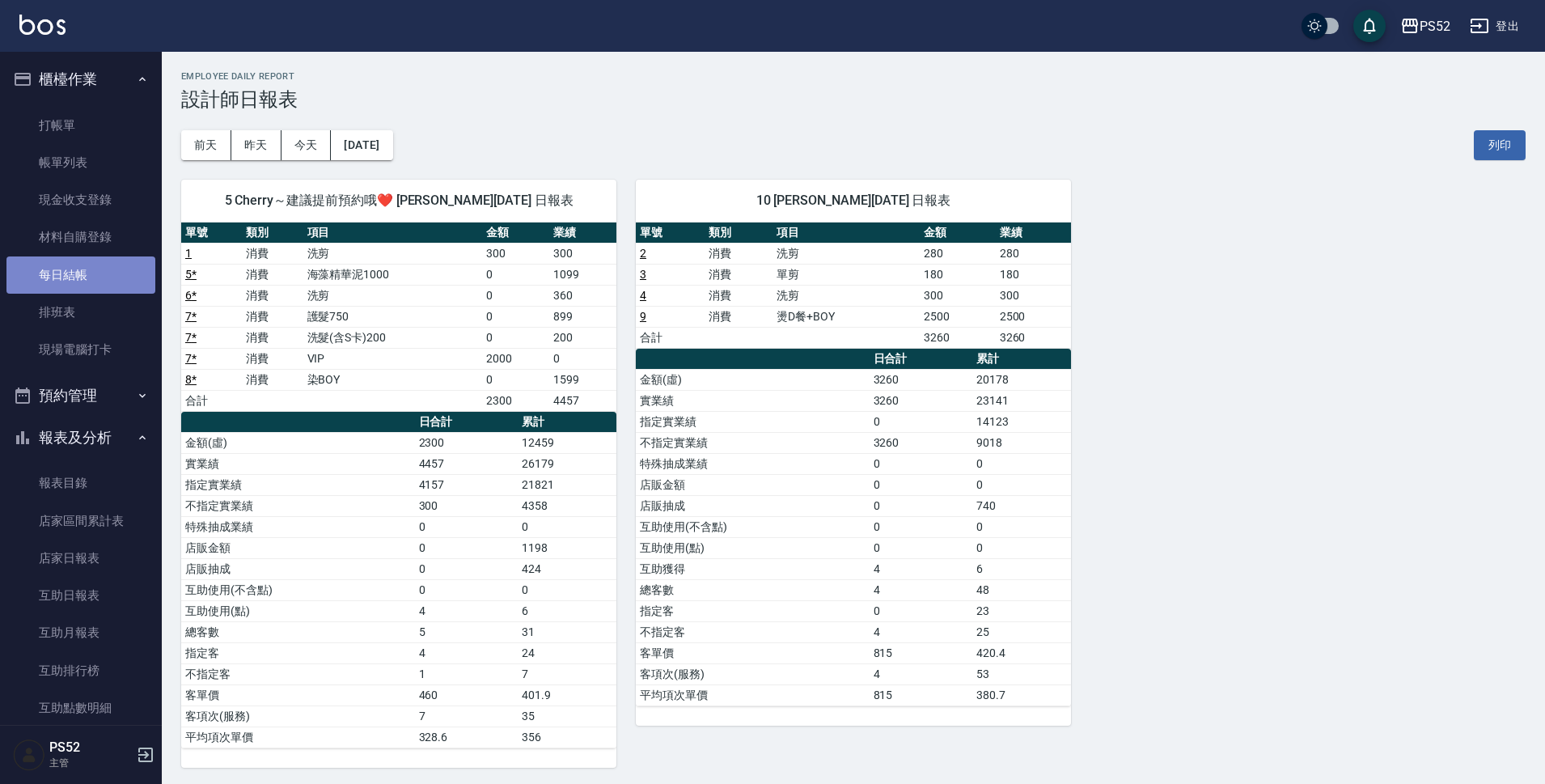
click at [108, 275] on link "每日結帳" at bounding box center [80, 275] width 149 height 37
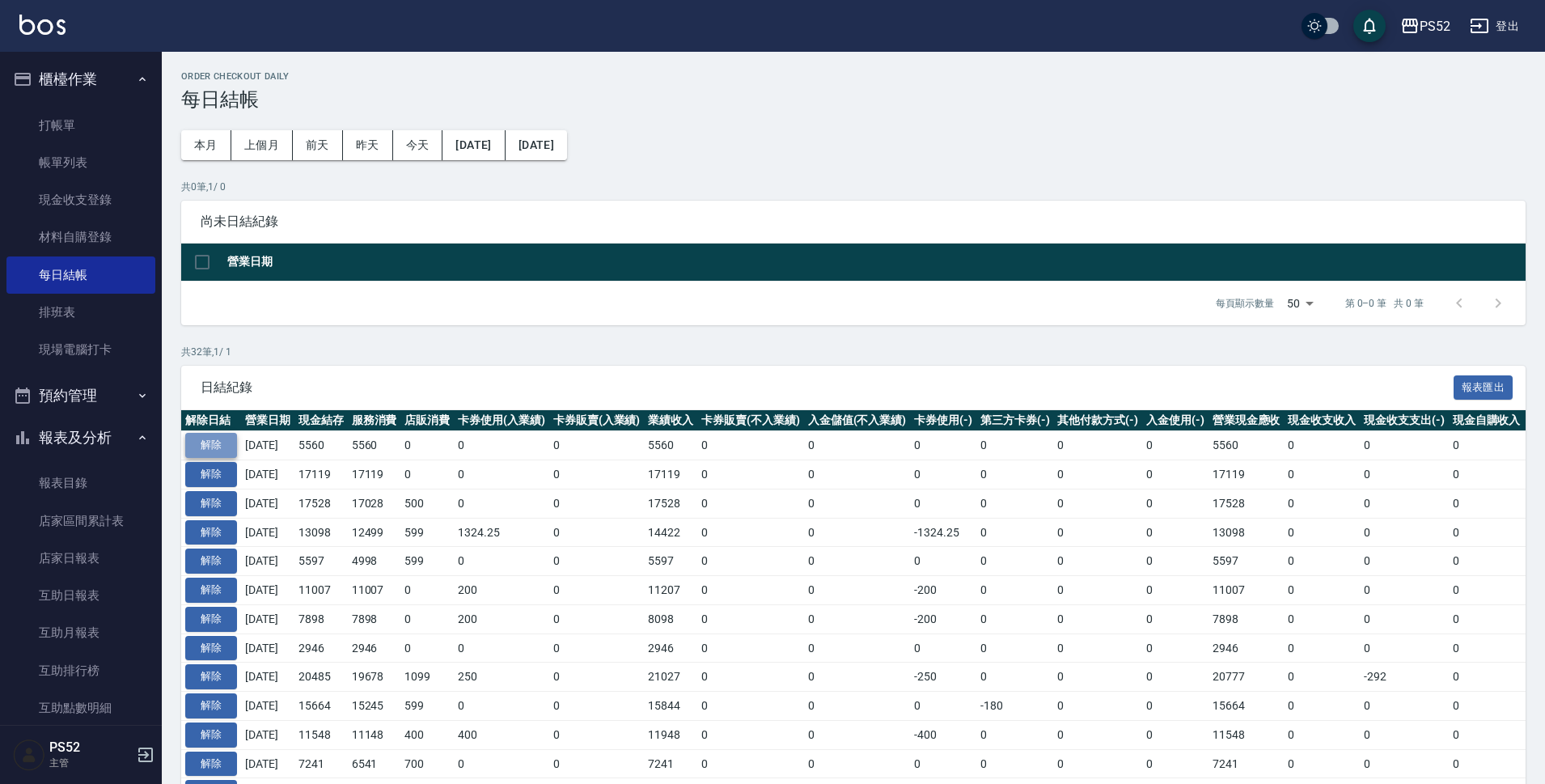
click at [209, 450] on button "解除" at bounding box center [211, 446] width 51 height 25
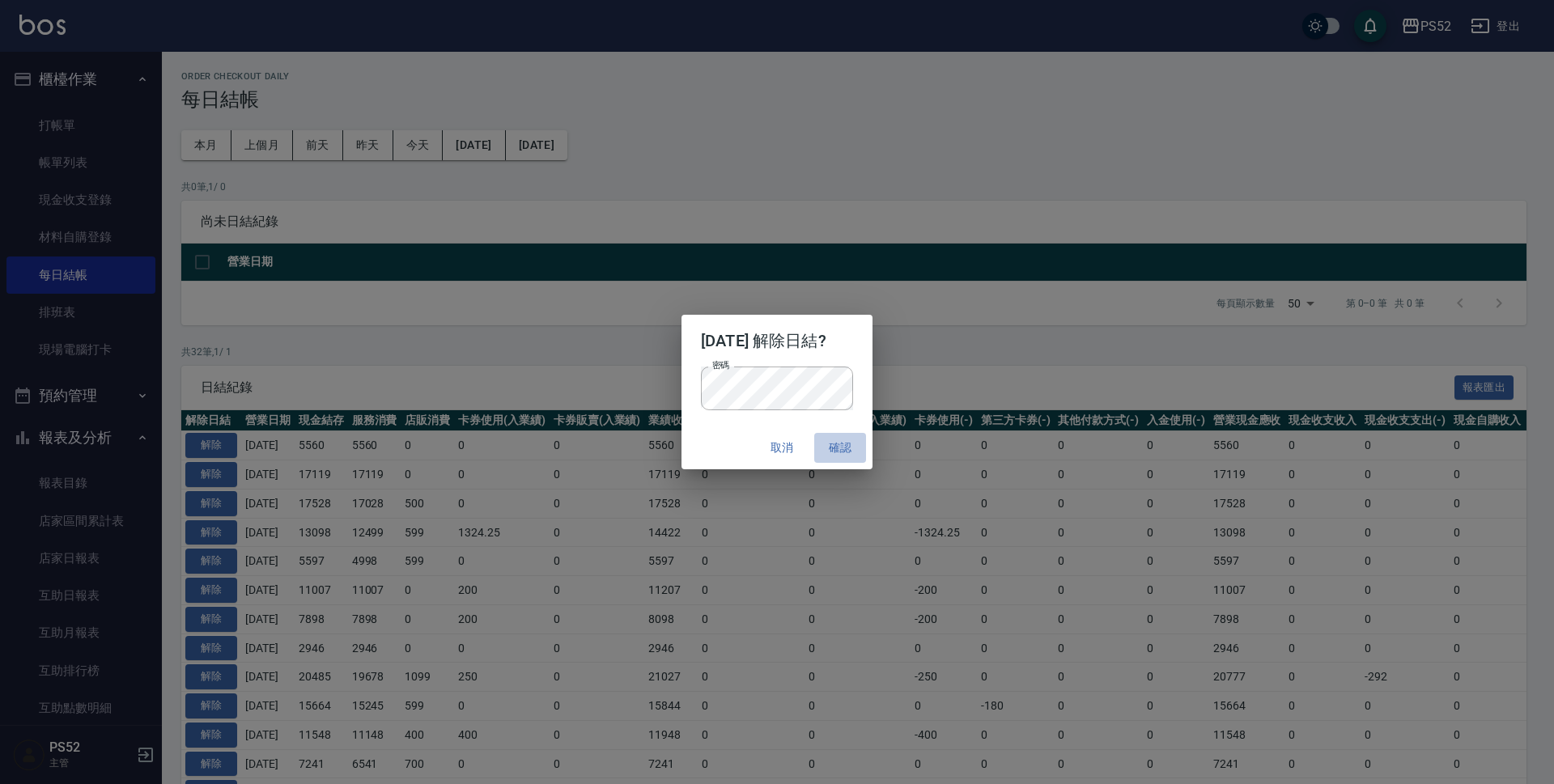
click at [850, 456] on button "確認" at bounding box center [840, 448] width 51 height 30
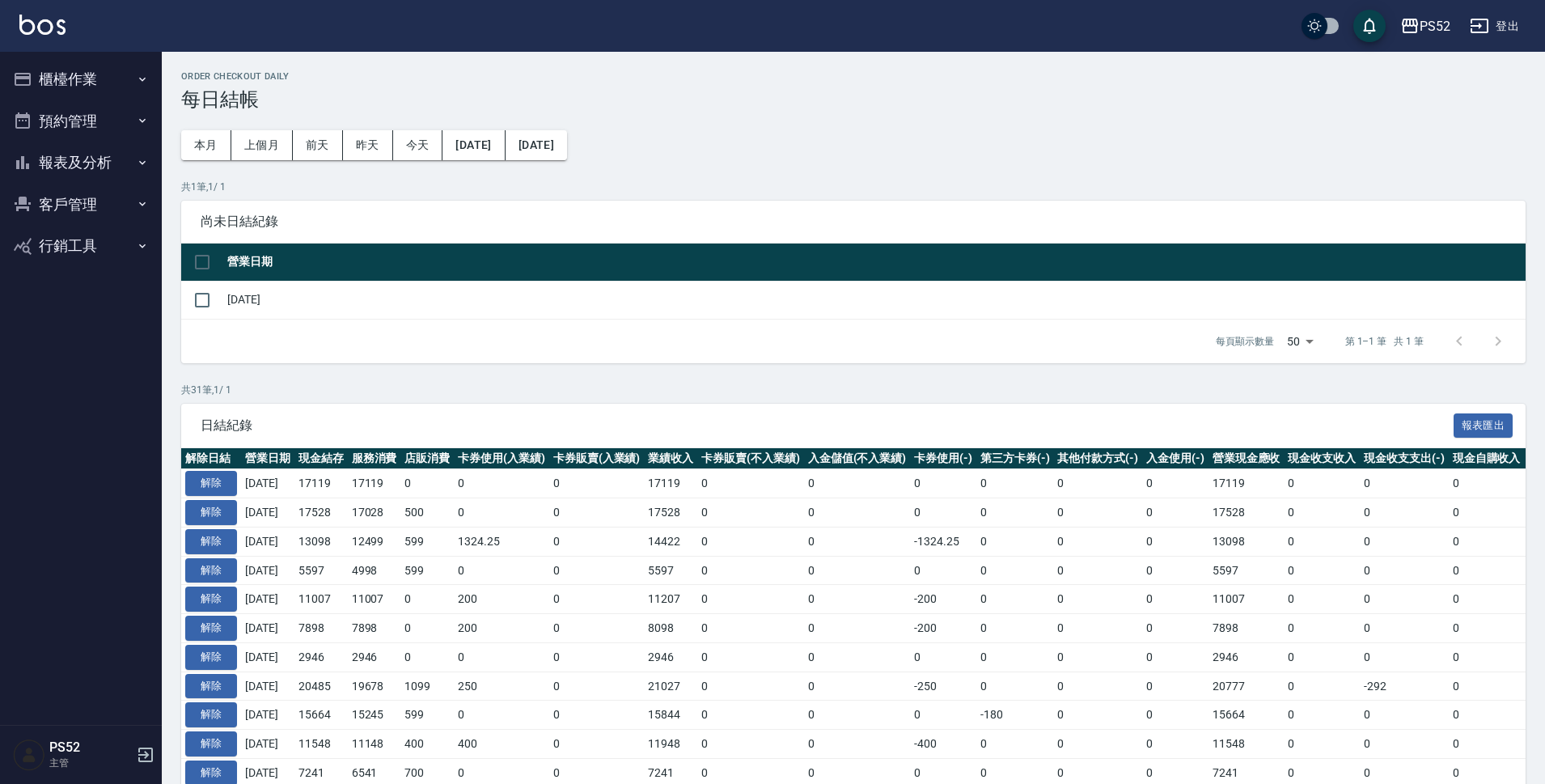
click at [95, 76] on button "櫃檯作業" at bounding box center [80, 79] width 149 height 42
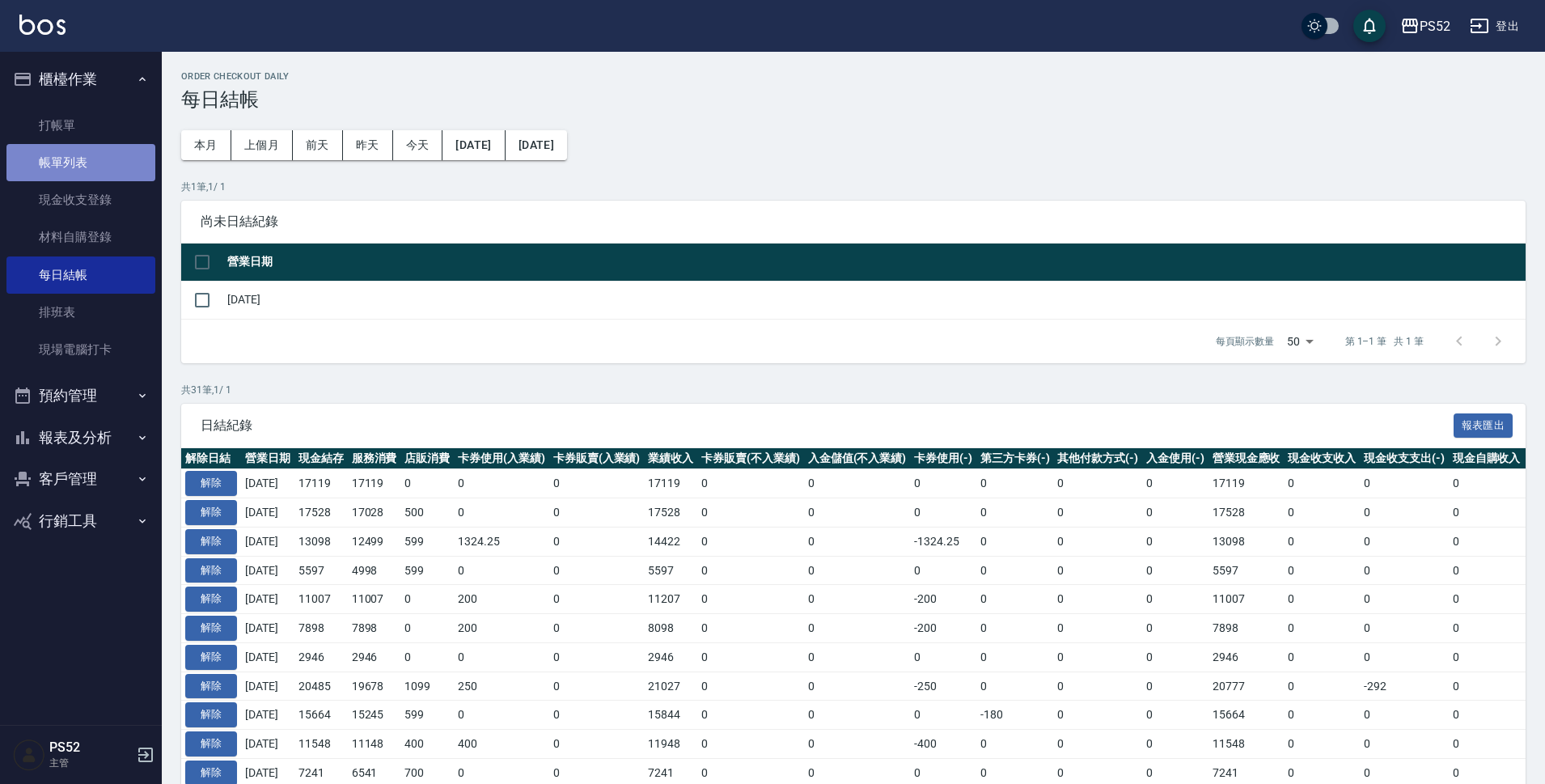
click at [90, 149] on link "帳單列表" at bounding box center [80, 163] width 149 height 37
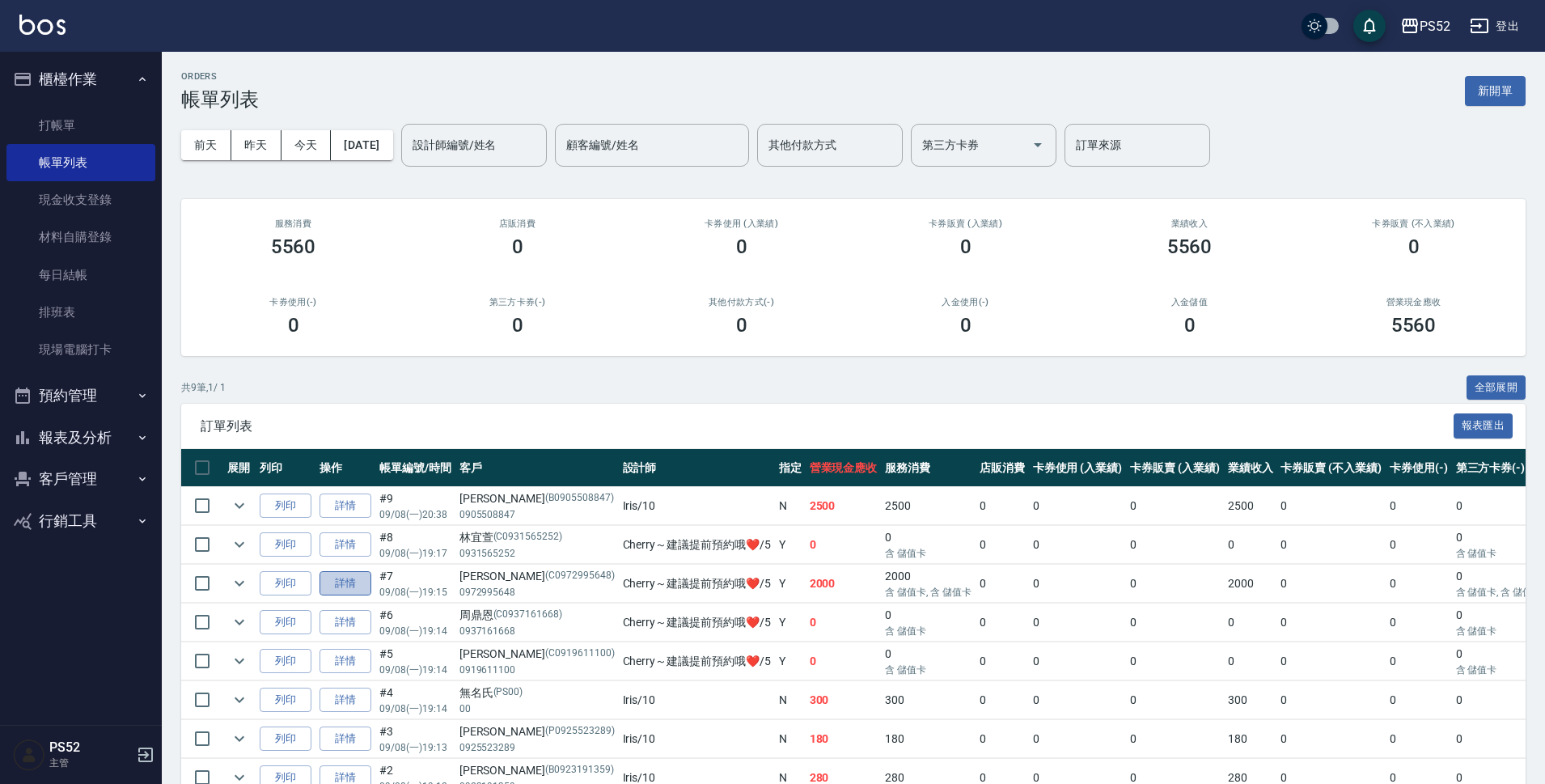
click at [327, 586] on link "詳情" at bounding box center [345, 583] width 51 height 25
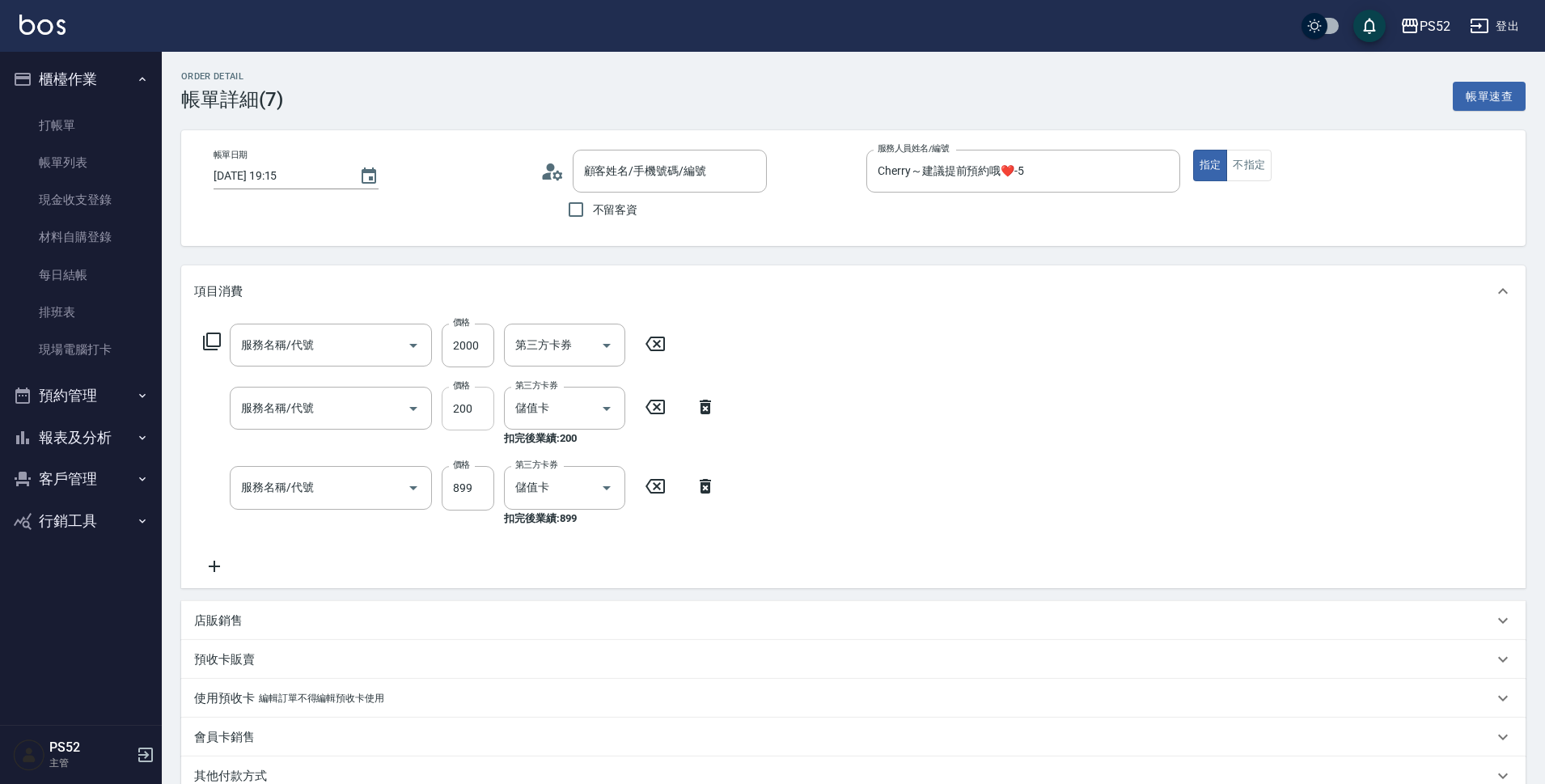
type input "[DATE] 19:15"
type input "Cherry～建議提前預約哦❤️-5"
type input "VIP(888)"
type input "洗髮(含S卡)200(S1)"
type input "護髮750(T2)"
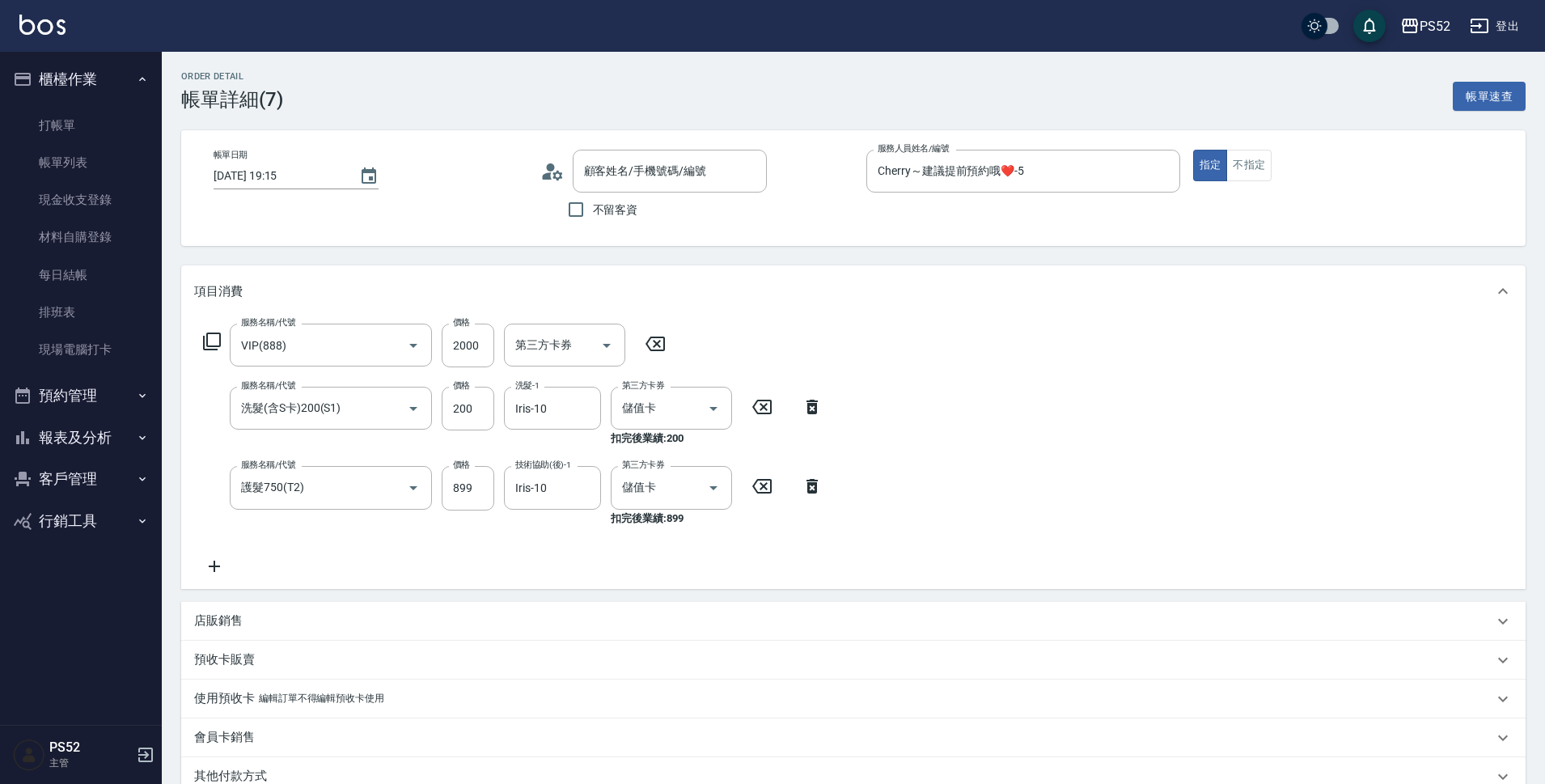
type input "[PERSON_NAME]/0972995648/C0972995648"
click at [410, 491] on icon "Open" at bounding box center [413, 487] width 19 height 19
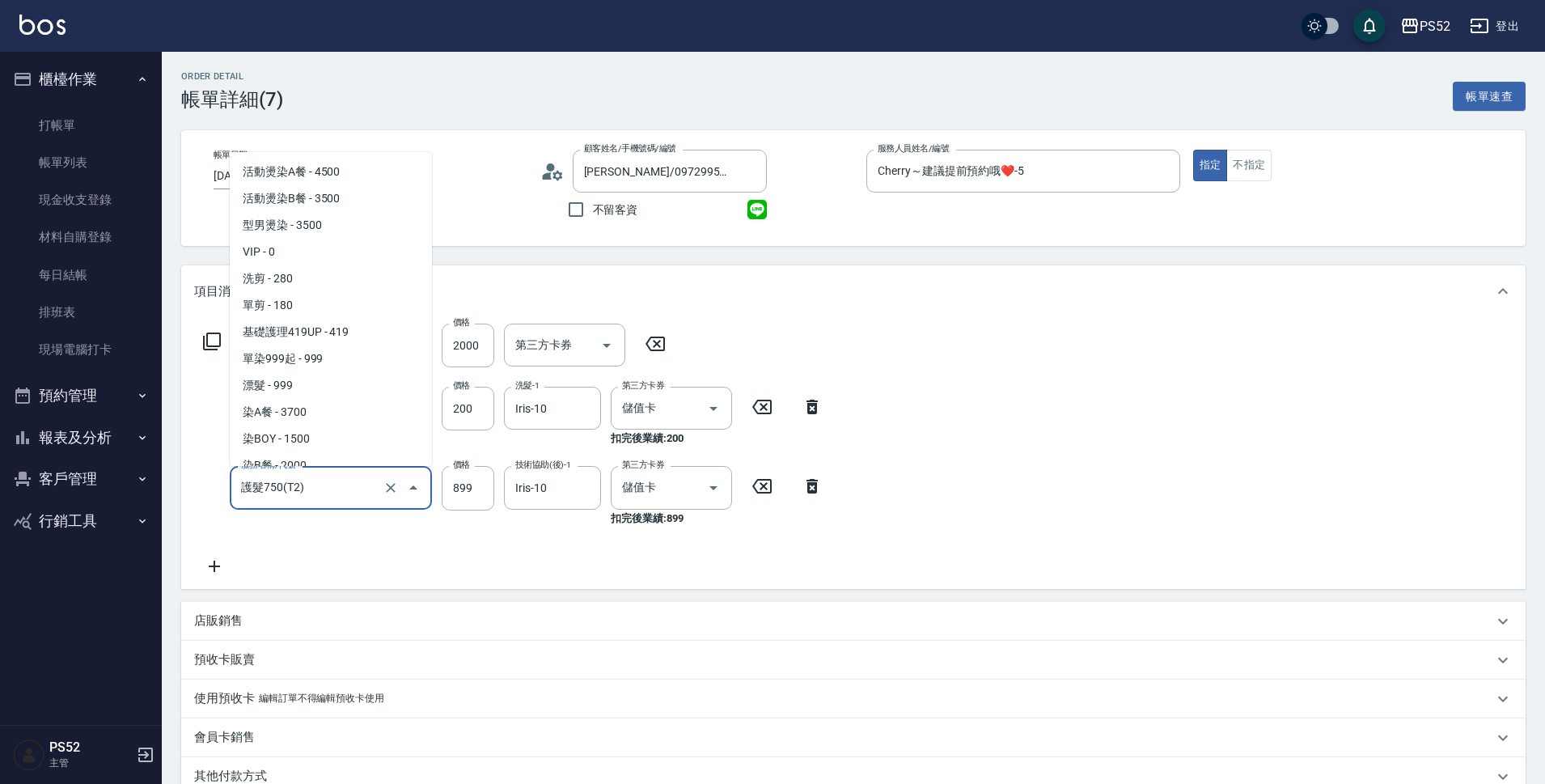
scroll to position [760, 0]
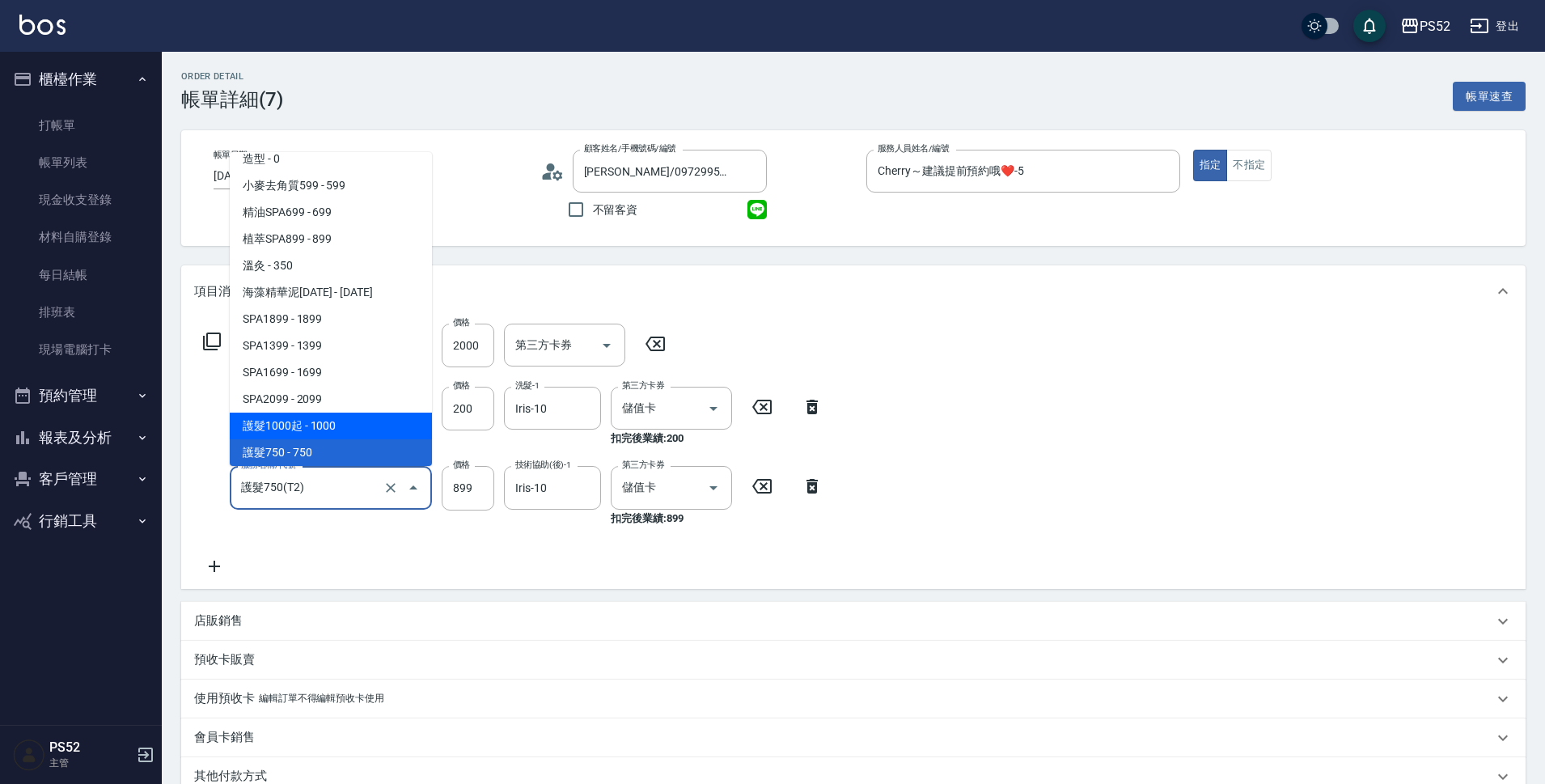
click at [364, 436] on span "護髮1000起 - 1000" at bounding box center [331, 426] width 202 height 27
type input "護髮1000起(T1)"
type input "1000"
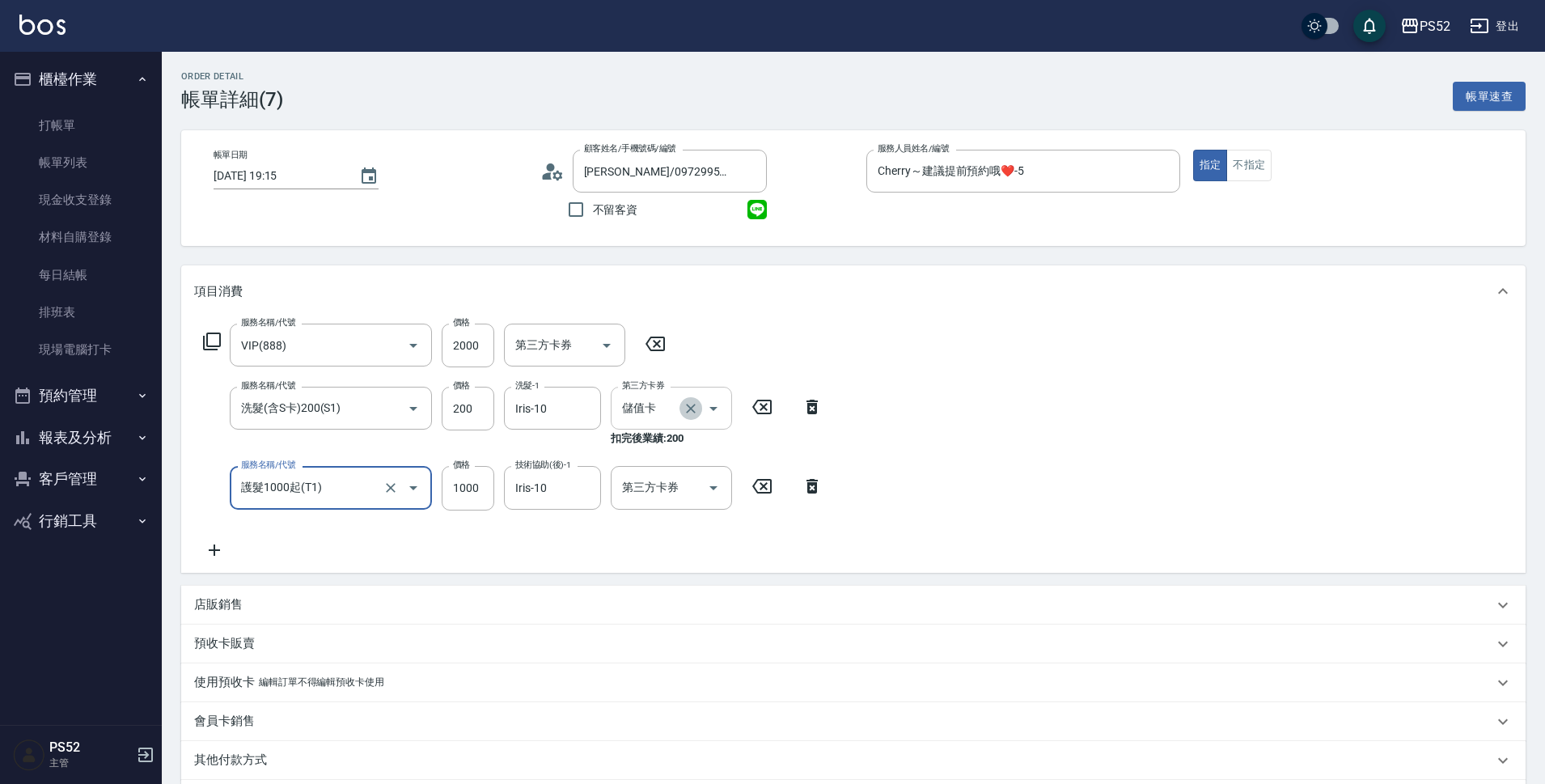
click at [685, 406] on icon "Clear" at bounding box center [690, 408] width 16 height 16
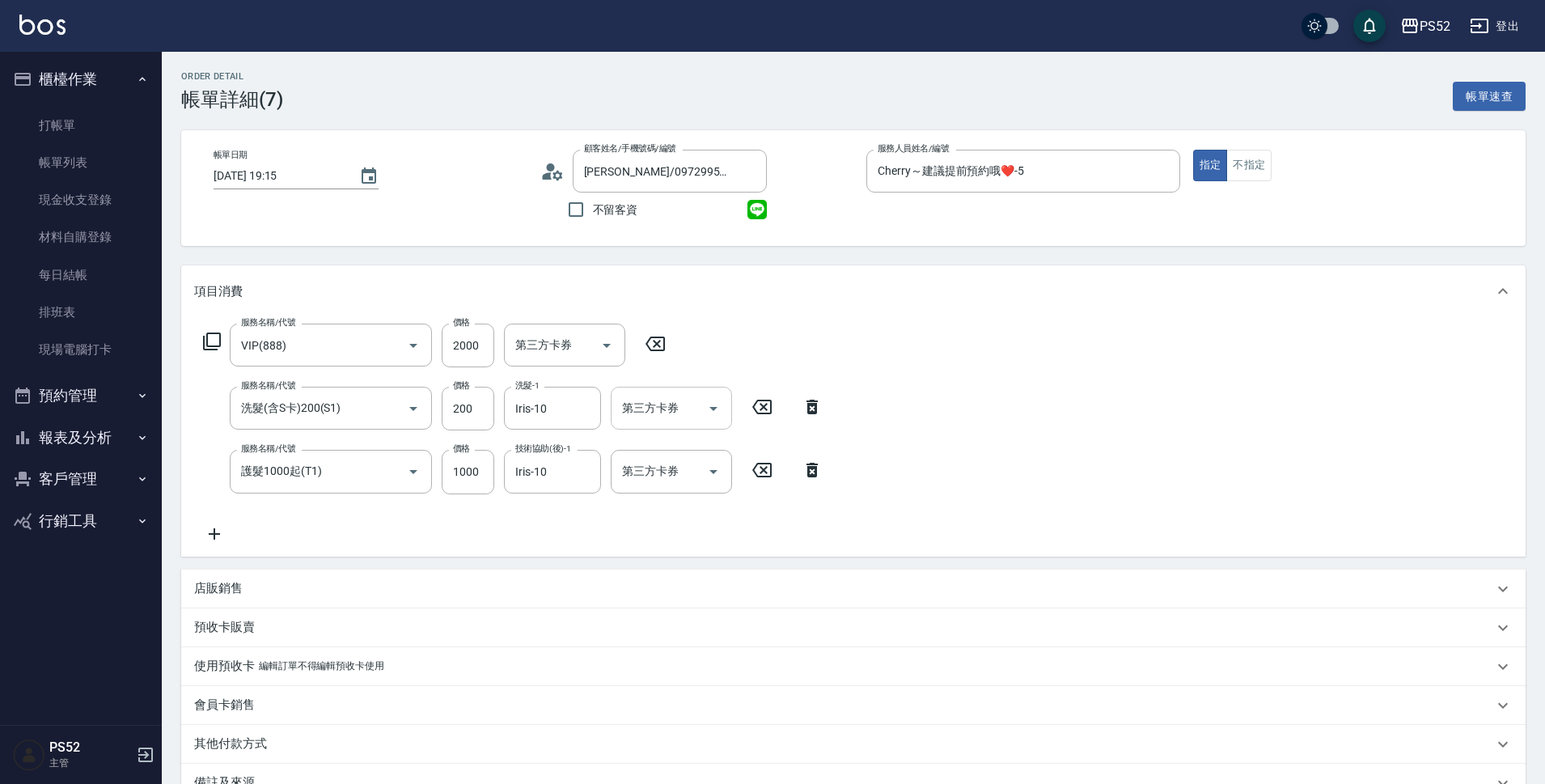
click at [813, 405] on icon at bounding box center [812, 407] width 12 height 15
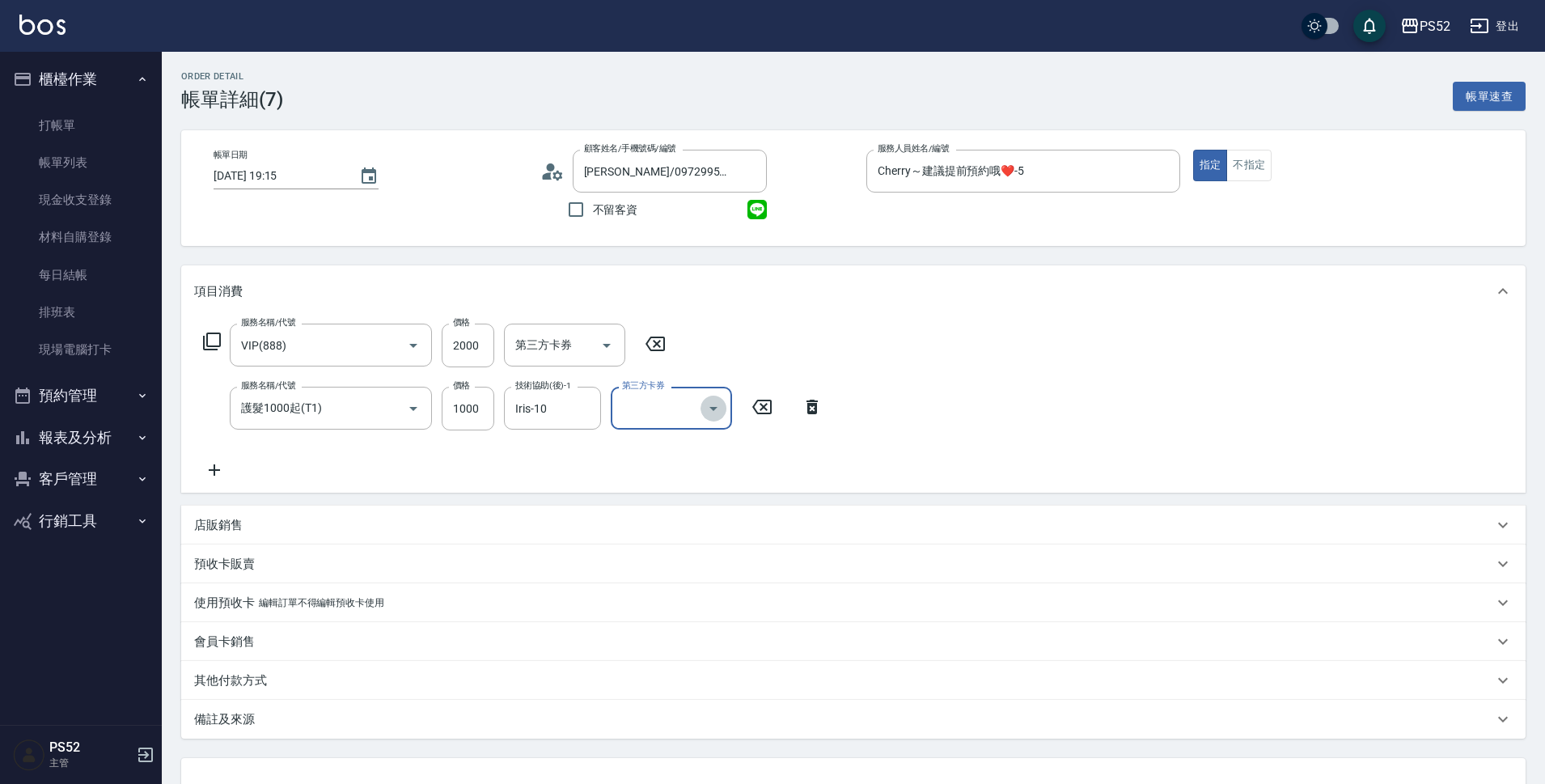
click at [703, 414] on button "Open" at bounding box center [713, 408] width 26 height 26
click at [690, 567] on span "儲值卡" at bounding box center [671, 556] width 121 height 27
type input "儲值卡"
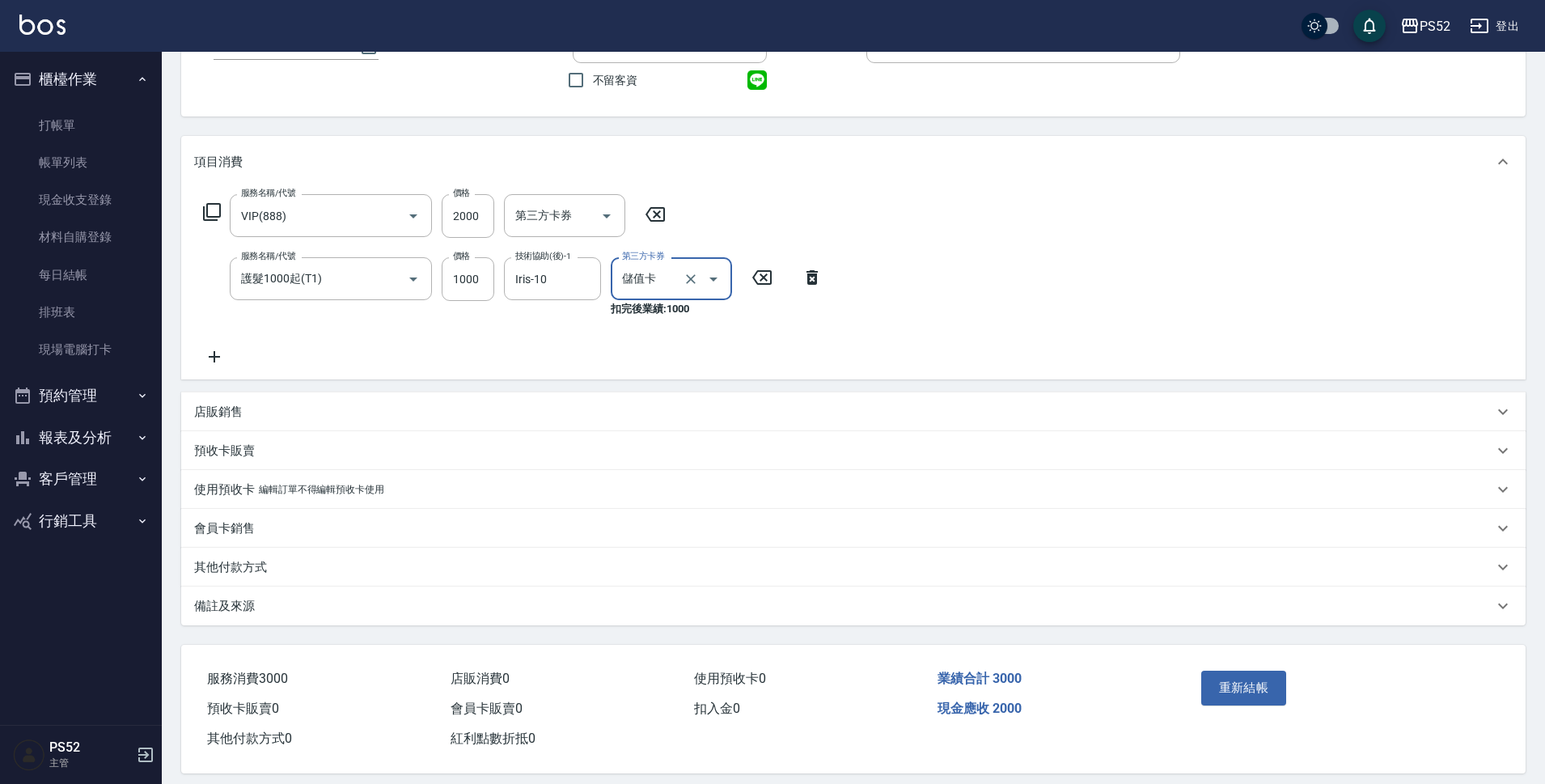
scroll to position [145, 0]
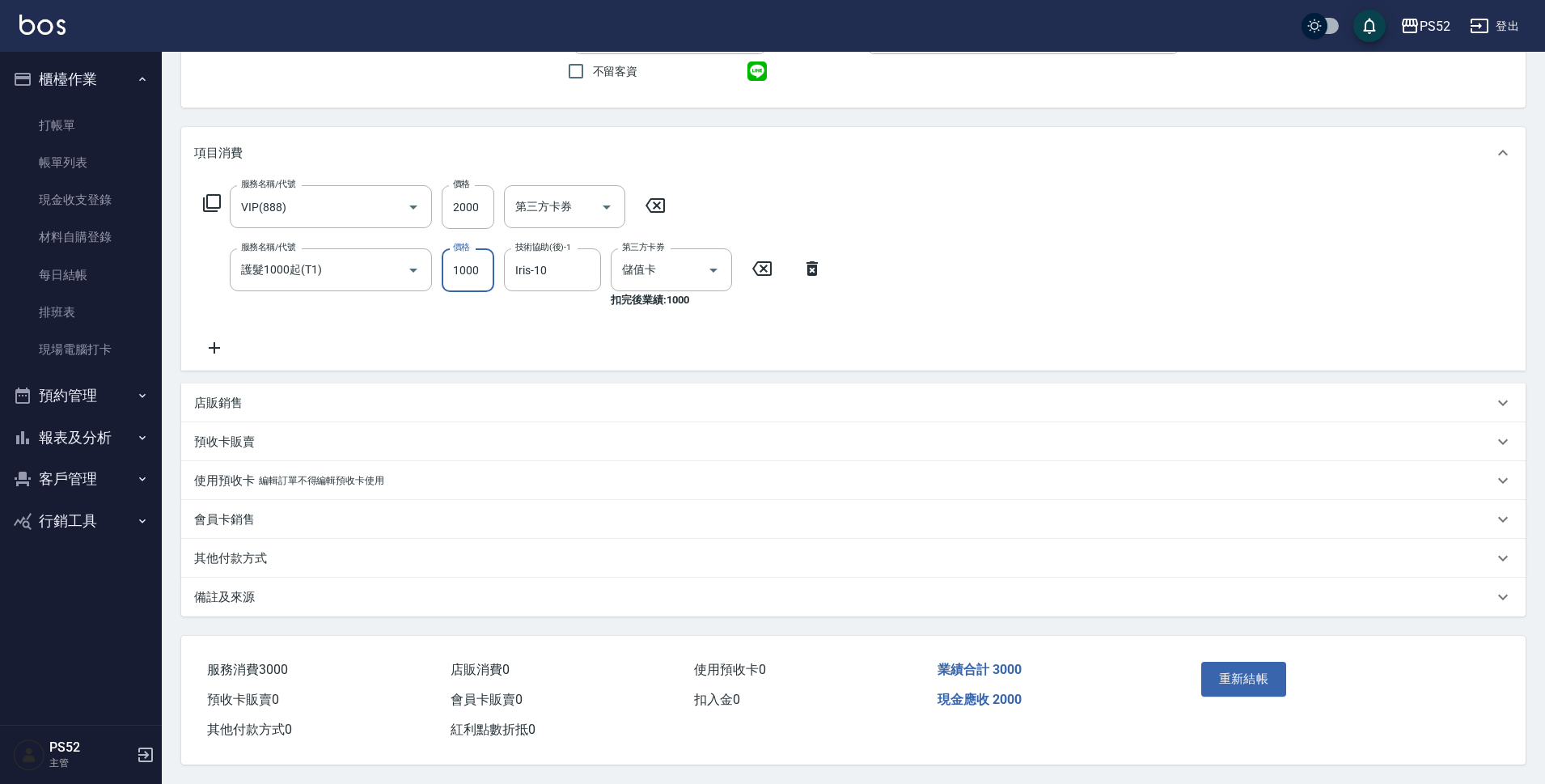
click at [470, 277] on input "1000" at bounding box center [467, 270] width 52 height 44
type input "1099"
click at [856, 346] on div "服務名稱/代號 VIP(888) 服務名稱/代號 價格 2000 價格 第三方卡券 第三方卡券 服務名稱/代號 護髮1000起(T1) 服務名稱/代號 價格 …" at bounding box center [853, 274] width 1344 height 192
click at [1234, 689] on div "重新結帳" at bounding box center [1268, 690] width 146 height 71
click at [1211, 655] on div "重新結帳" at bounding box center [1268, 690] width 146 height 71
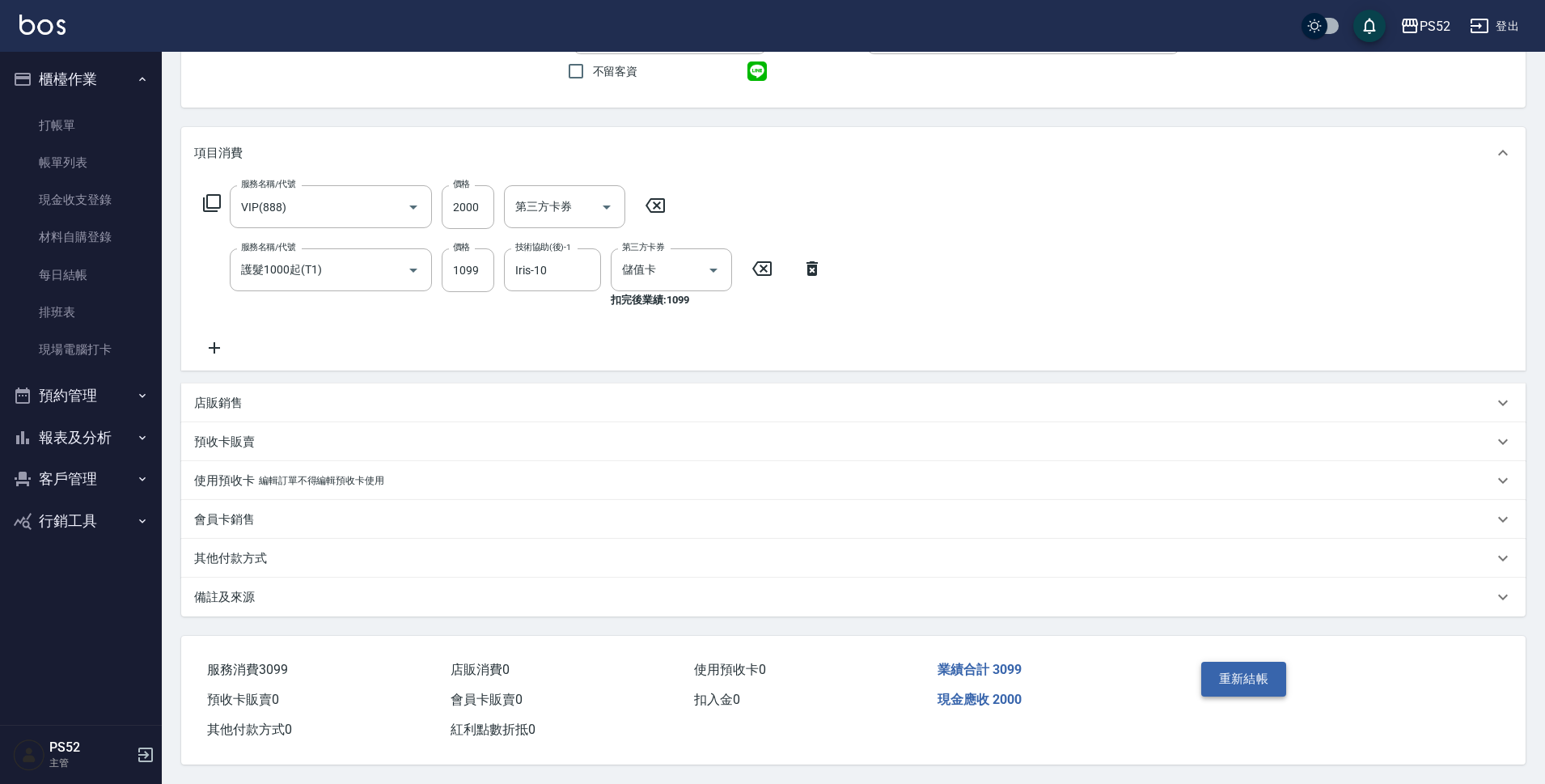
click at [1217, 662] on button "重新結帳" at bounding box center [1244, 679] width 85 height 34
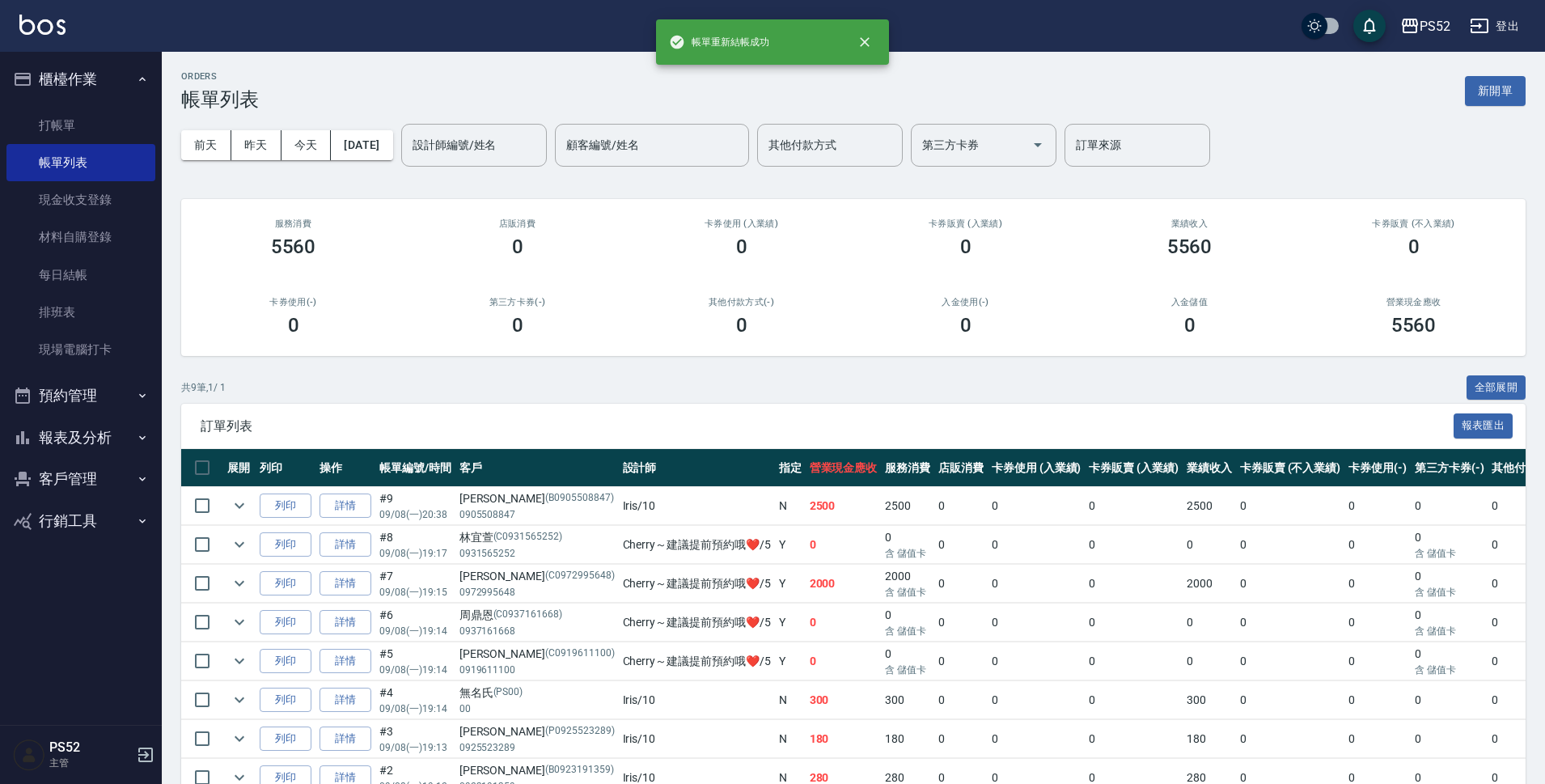
click at [74, 431] on button "報表及分析" at bounding box center [80, 437] width 149 height 42
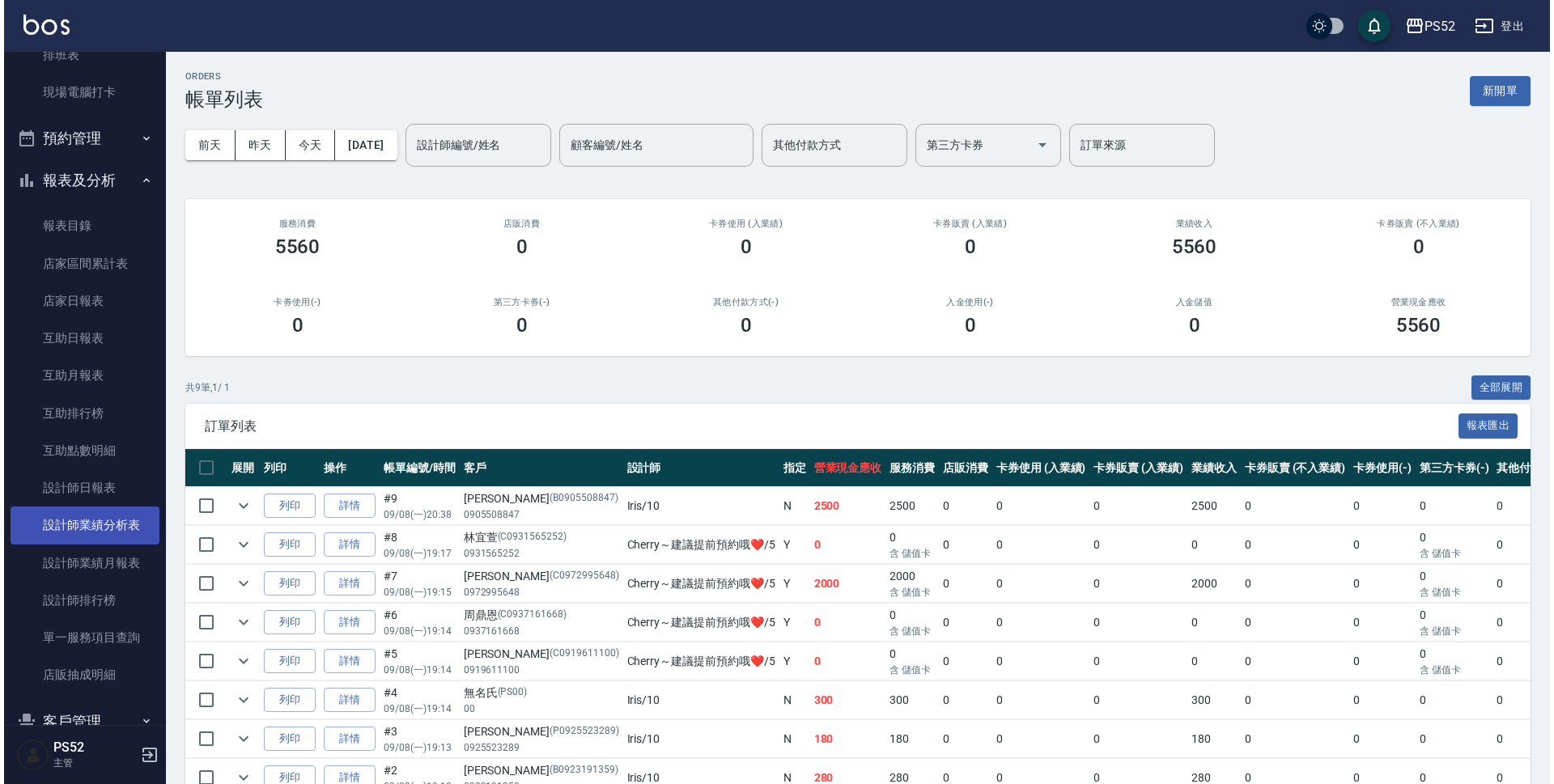
scroll to position [270, 0]
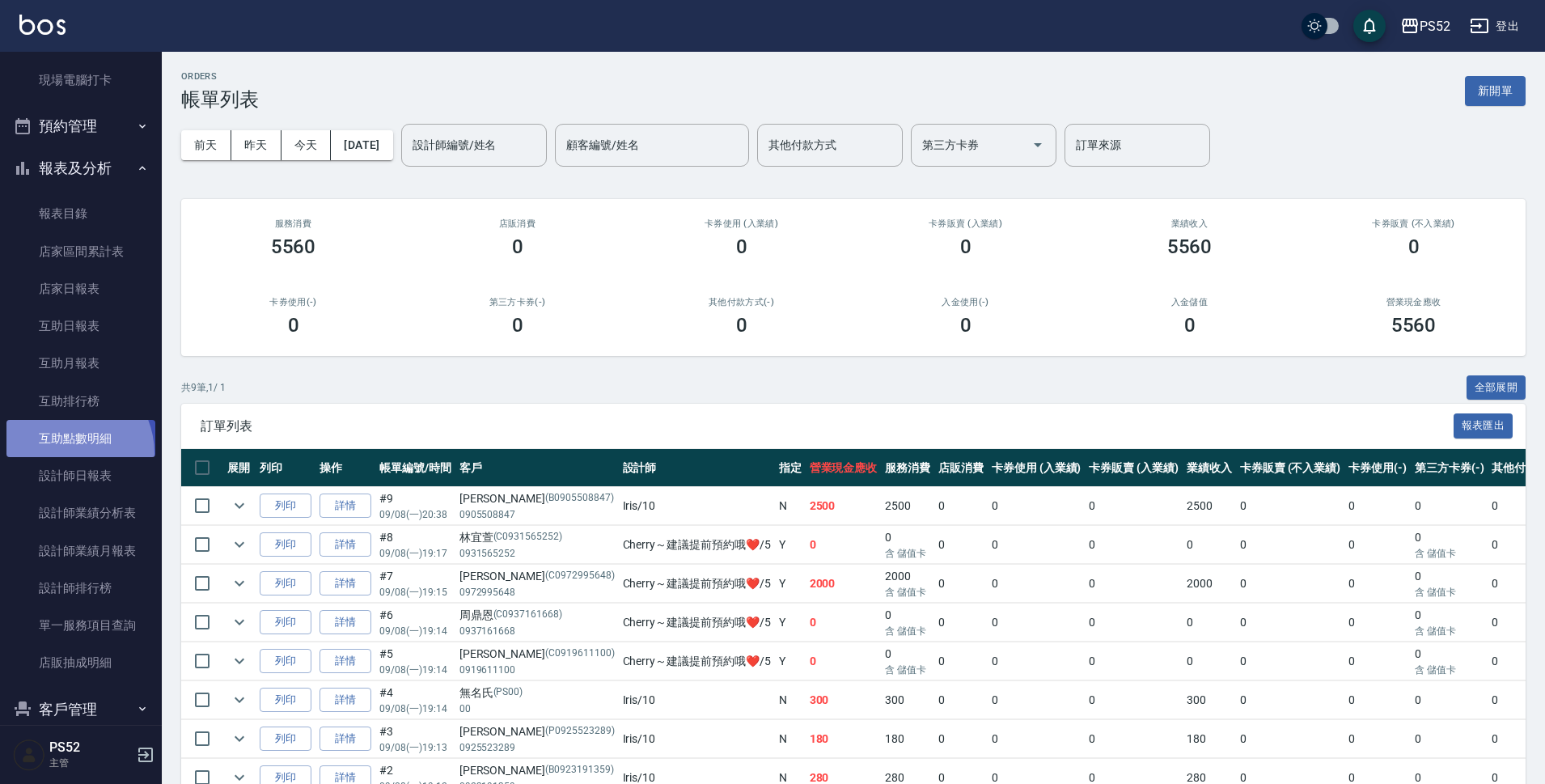
click at [64, 453] on link "互助點數明細" at bounding box center [80, 438] width 149 height 37
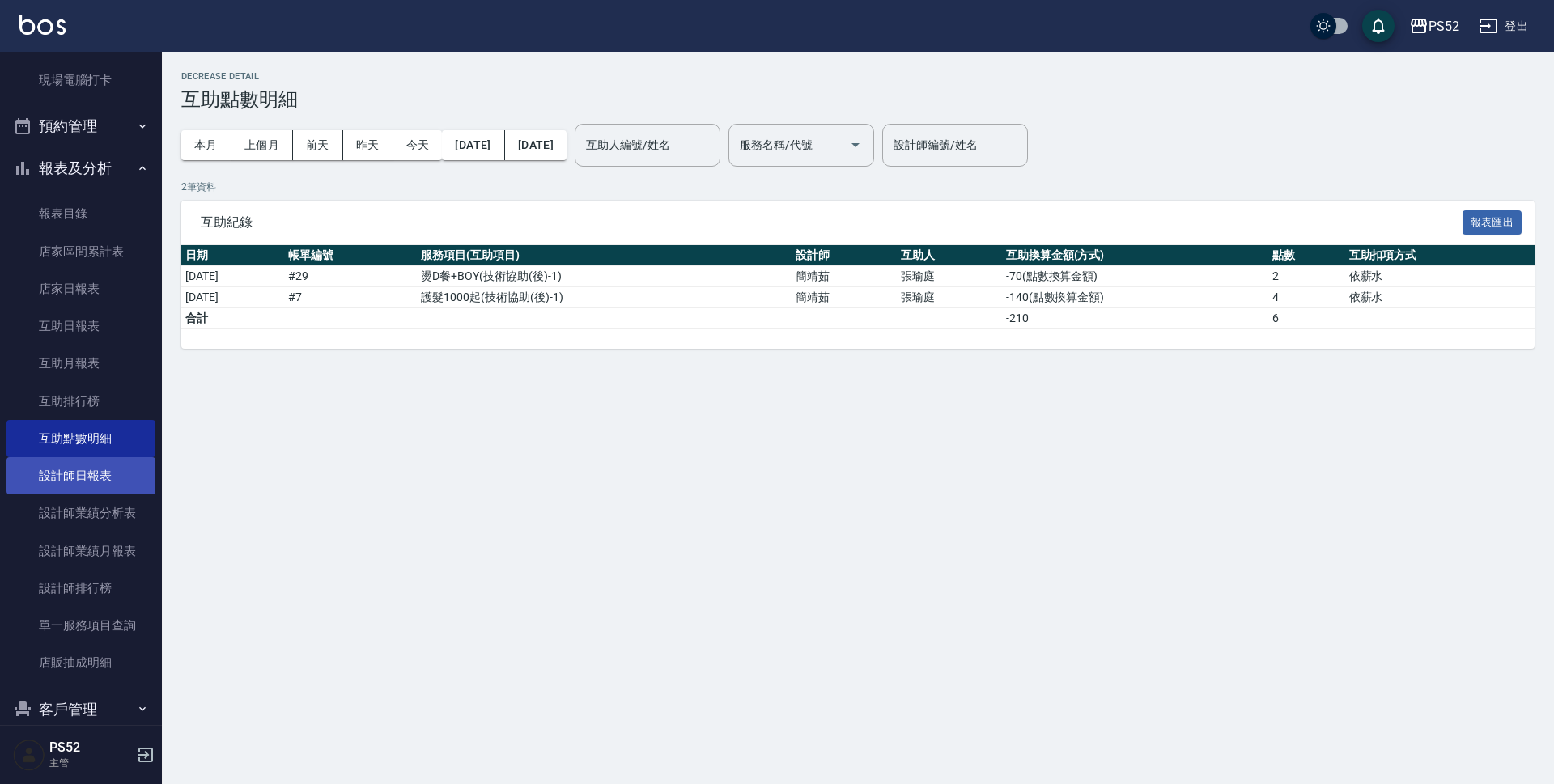
click at [74, 485] on link "設計師日報表" at bounding box center [81, 475] width 149 height 37
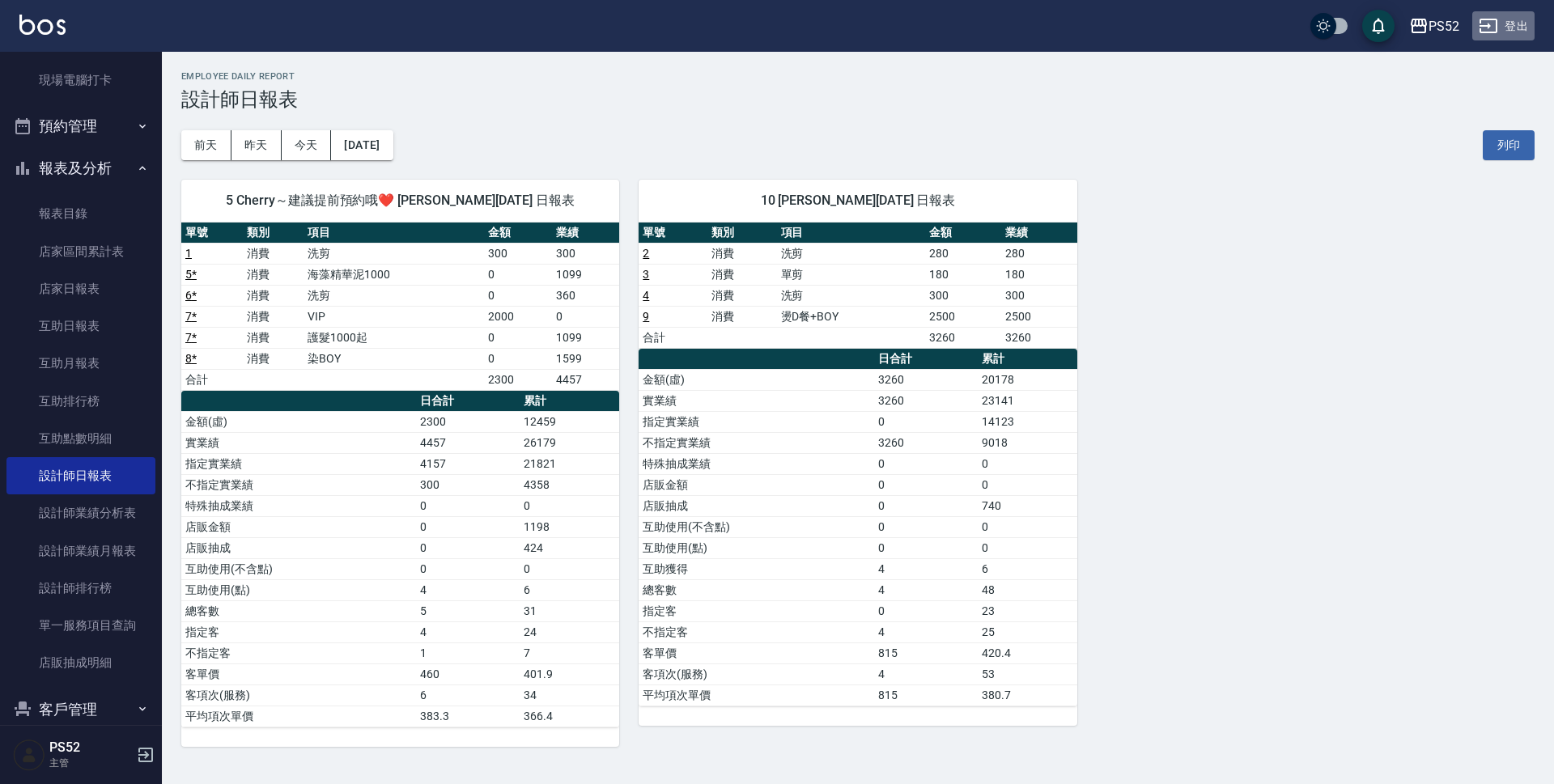
click at [1515, 32] on button "登出" at bounding box center [1503, 27] width 62 height 30
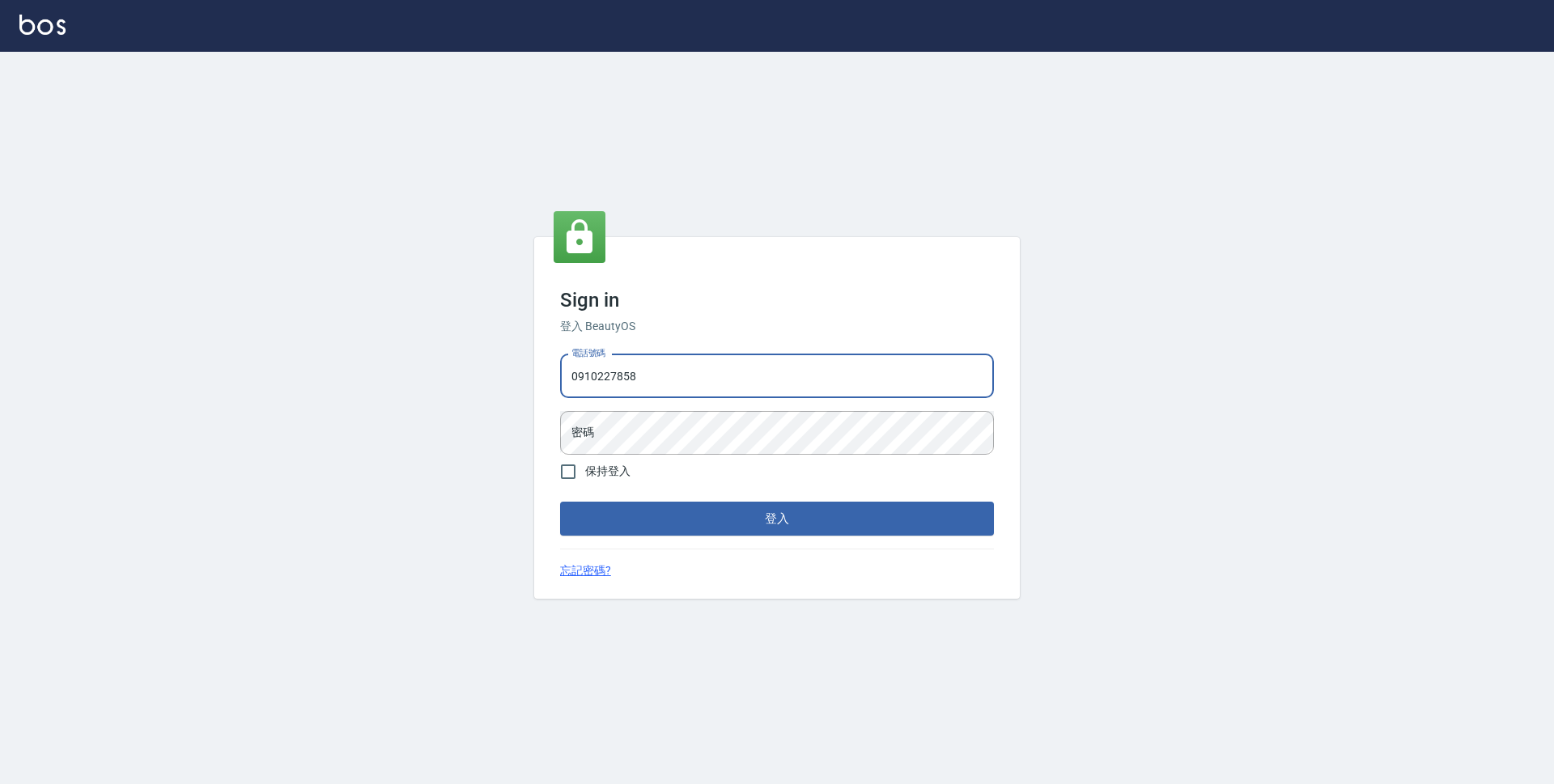
type input "0910227858"
click at [560, 501] on button "登入" at bounding box center [777, 518] width 434 height 34
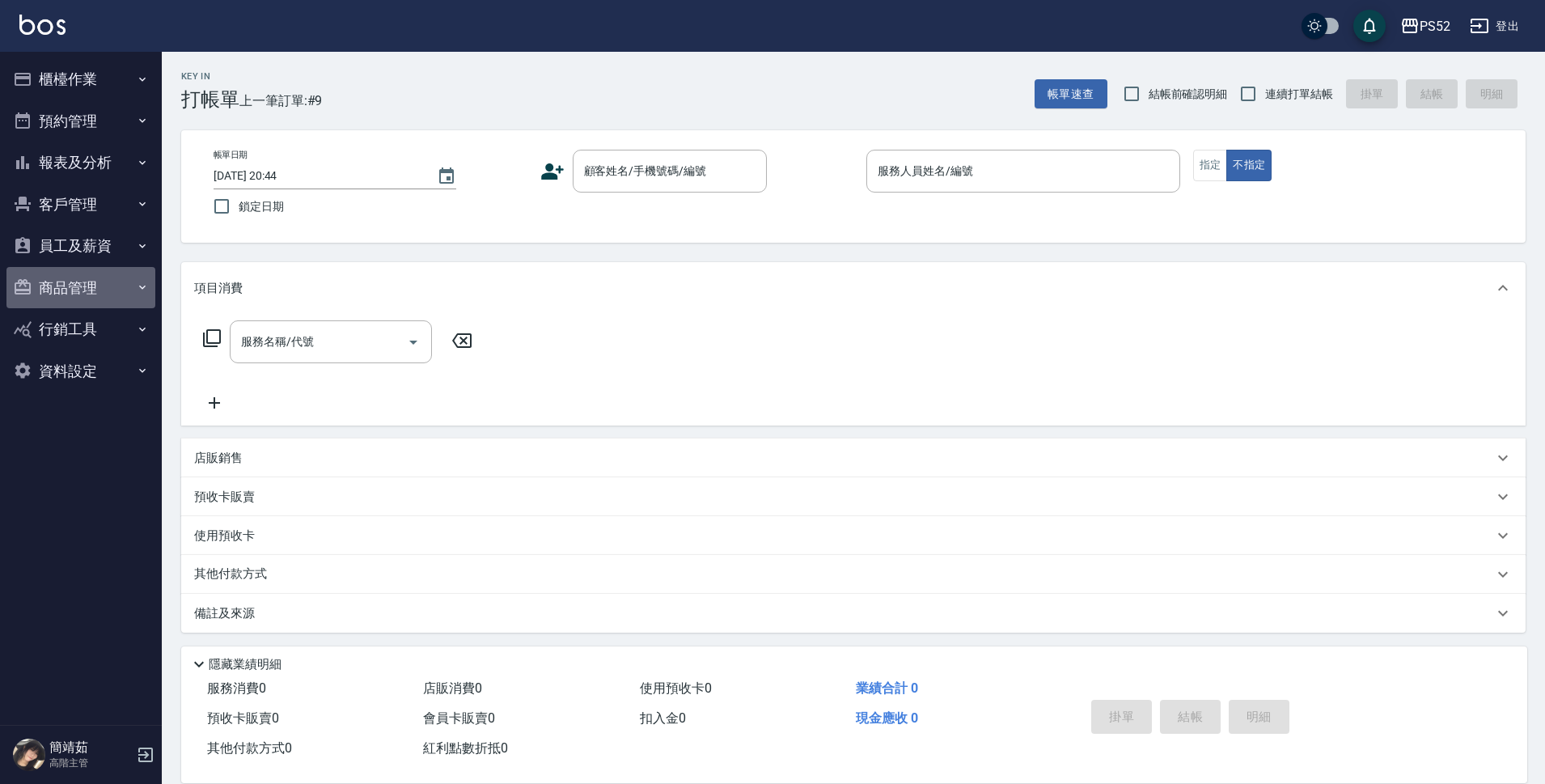
click at [94, 291] on button "商品管理" at bounding box center [80, 288] width 149 height 42
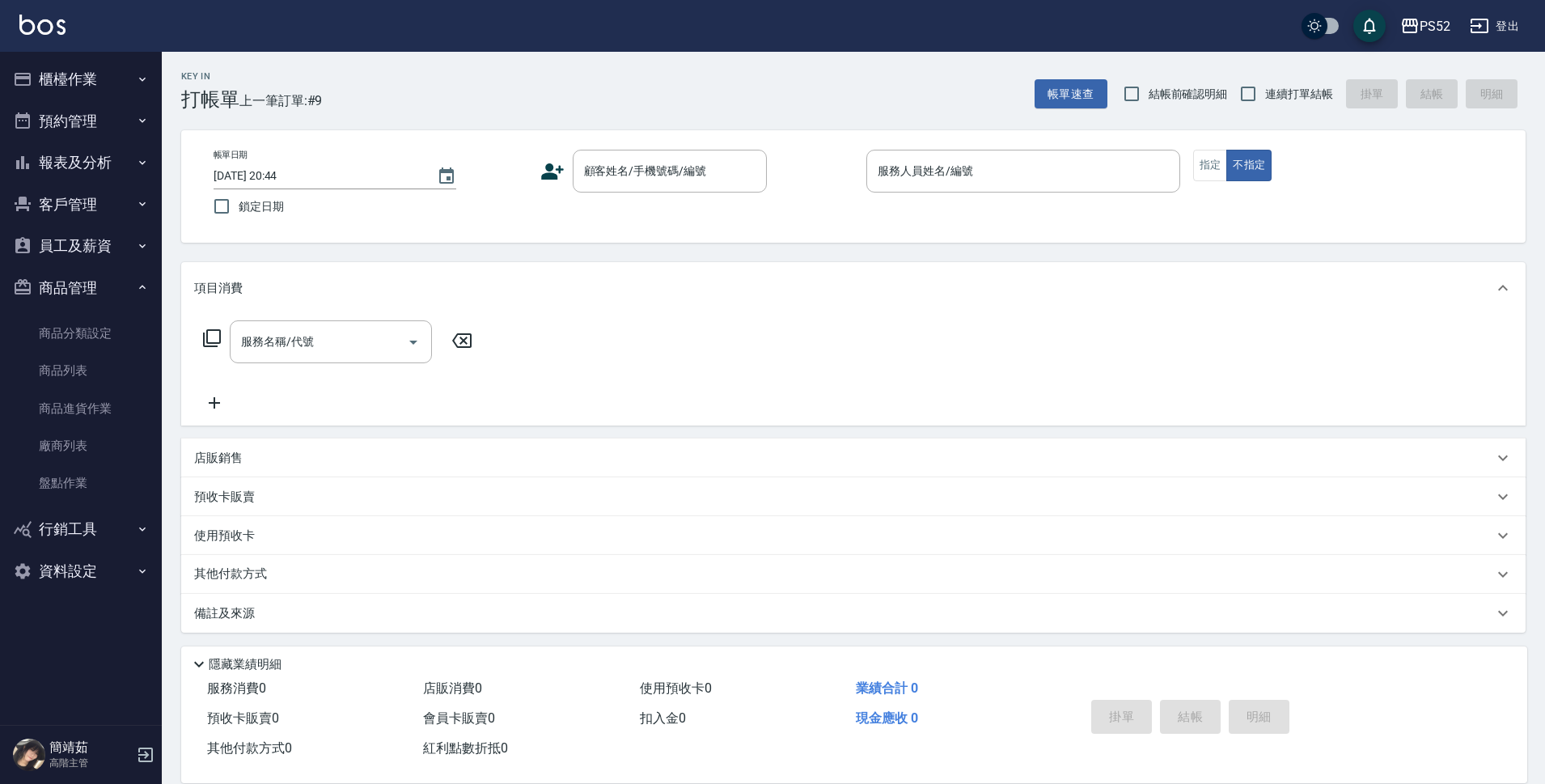
click at [125, 571] on button "資料設定" at bounding box center [80, 571] width 149 height 42
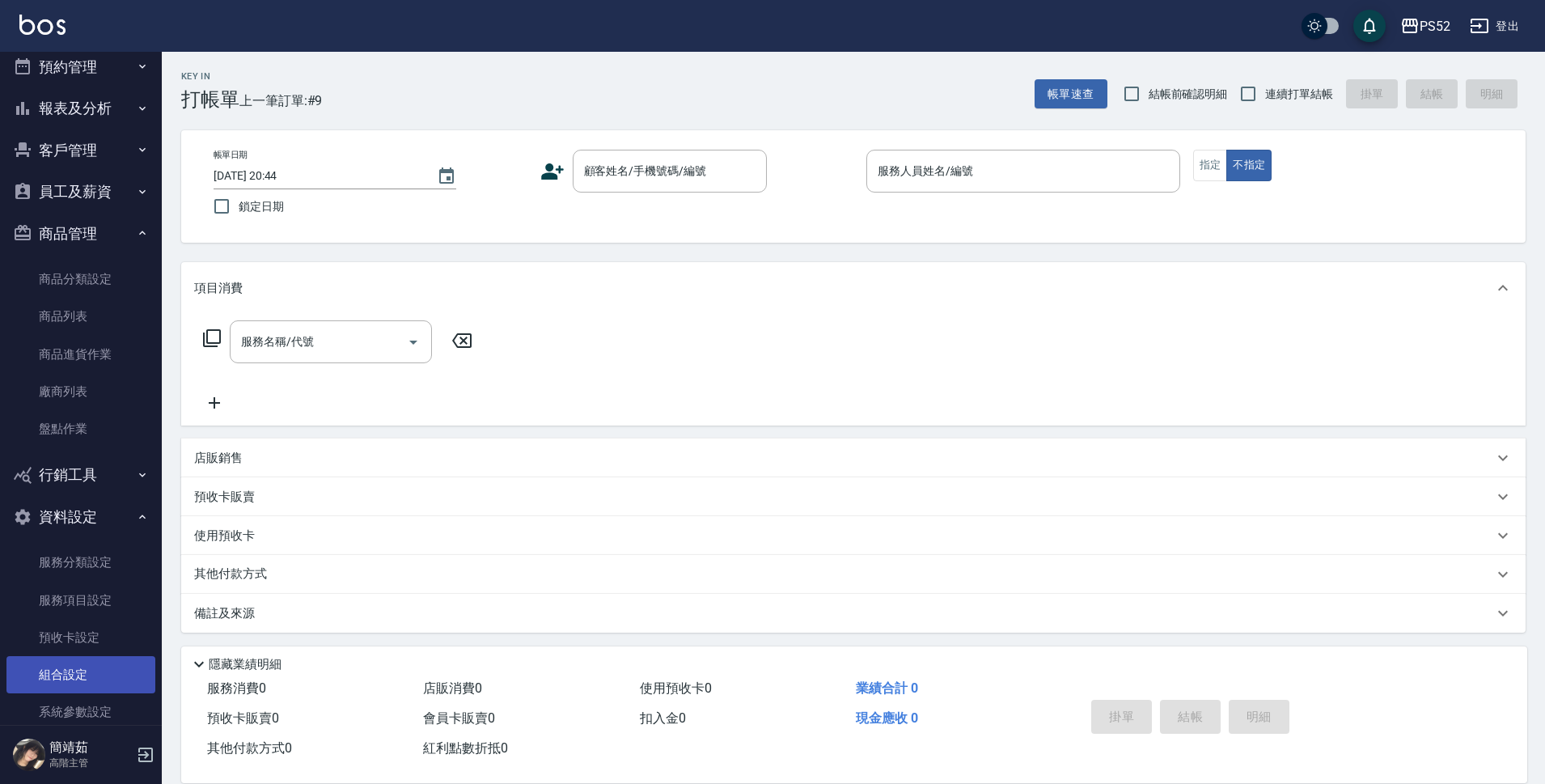
scroll to position [80, 0]
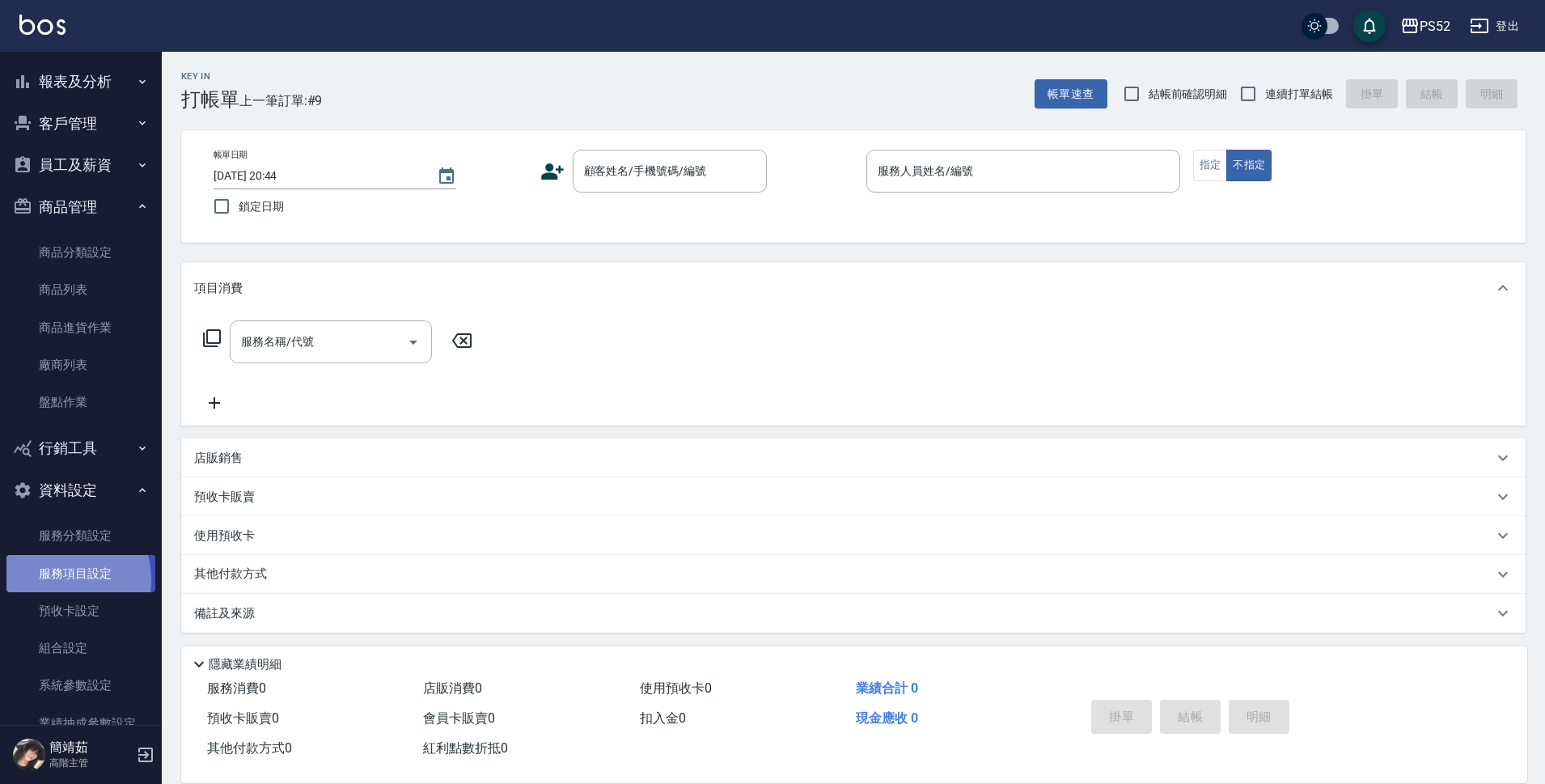
click at [56, 579] on link "服務項目設定" at bounding box center [80, 573] width 149 height 37
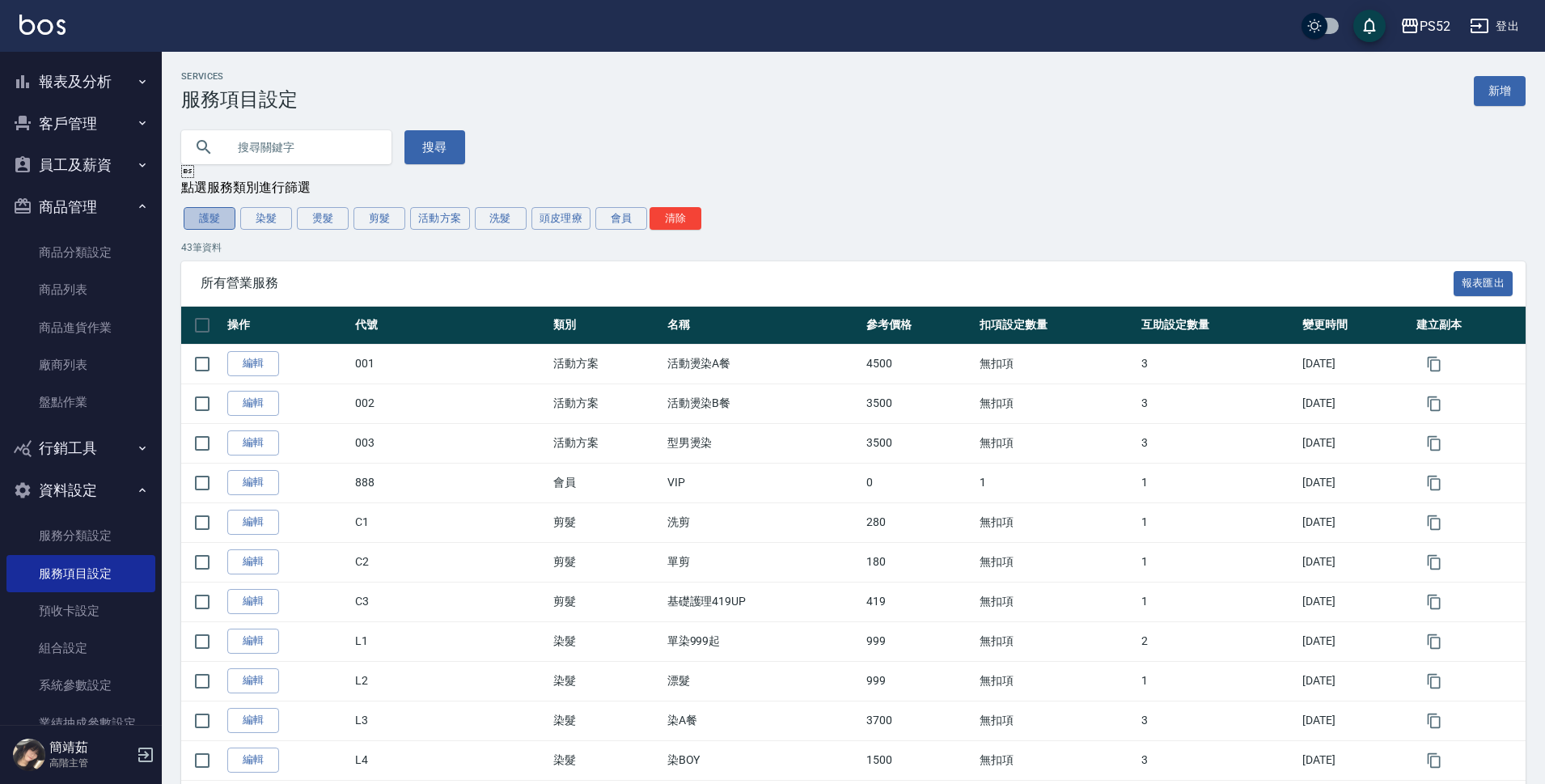
click at [209, 212] on button "護髮" at bounding box center [209, 218] width 51 height 22
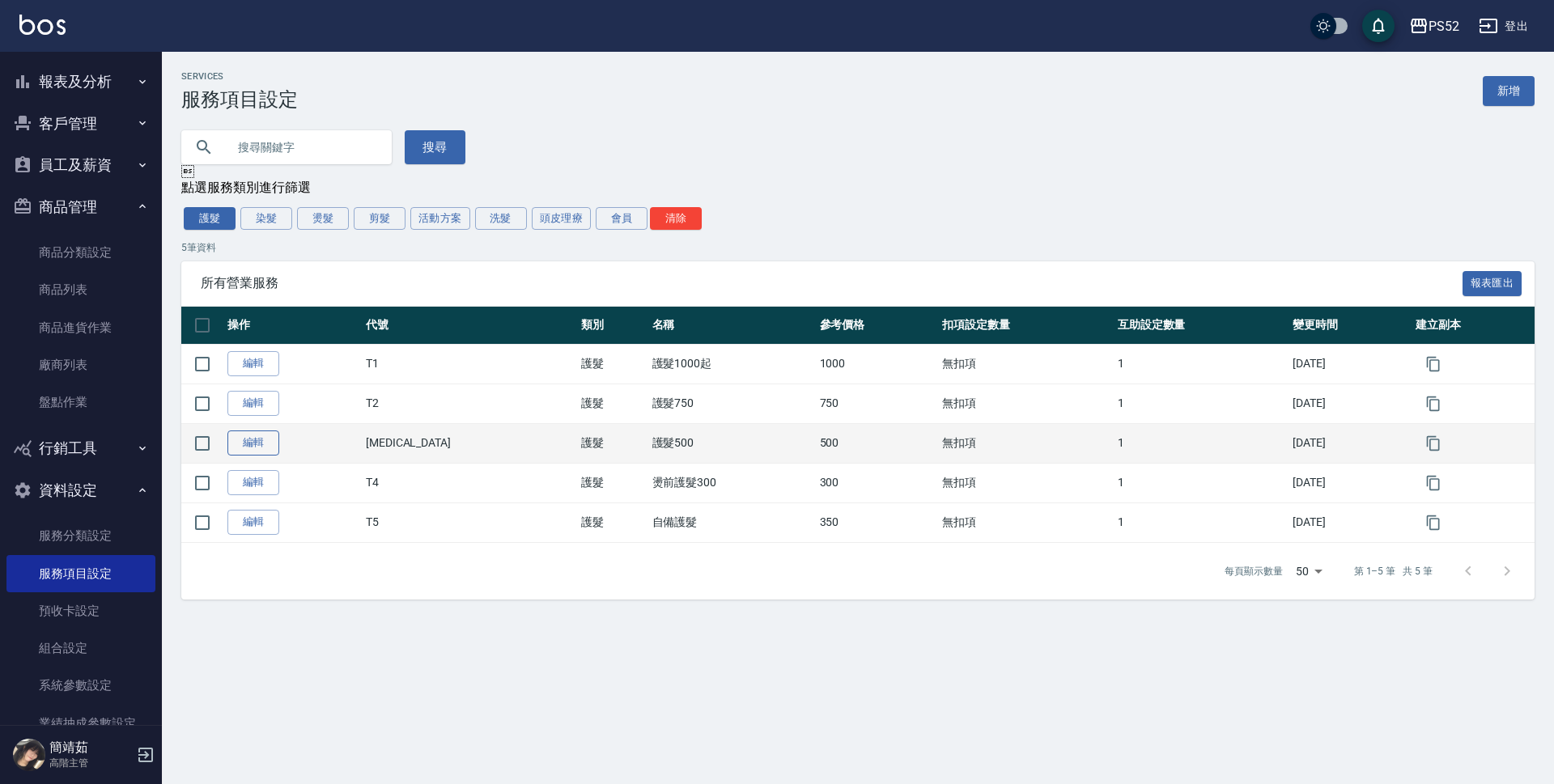
click at [257, 442] on link "編輯" at bounding box center [253, 443] width 51 height 25
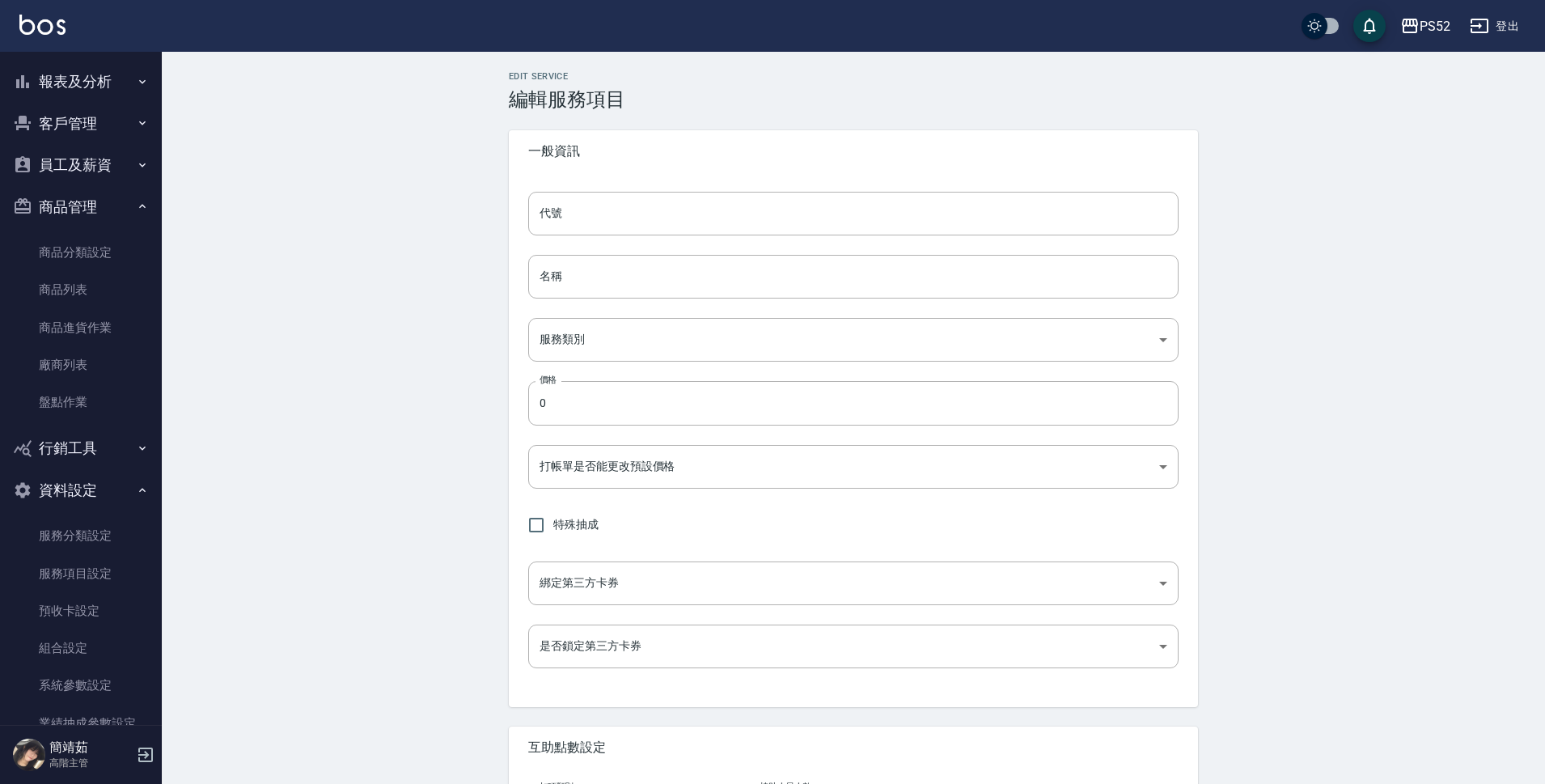
type input "[MEDICAL_DATA]"
type input "護髮500"
type input "7d37d6c2-b132-4f8c-879a-97fc0f53781d"
type input "500"
type input "FALSE"
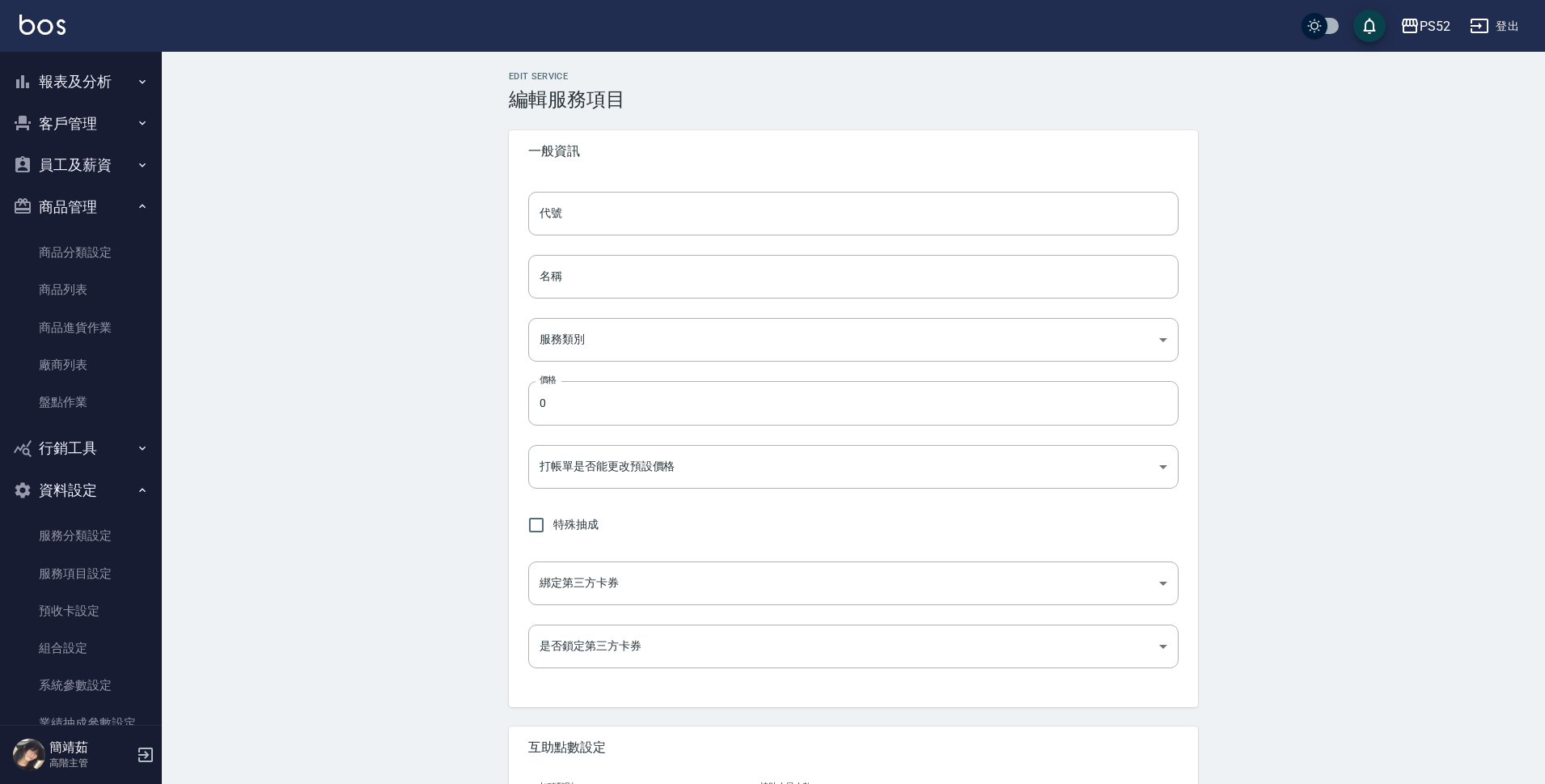
type input "none"
type input "UNSET"
type input "onSalary"
type input "技術協助(後)"
type input "1"
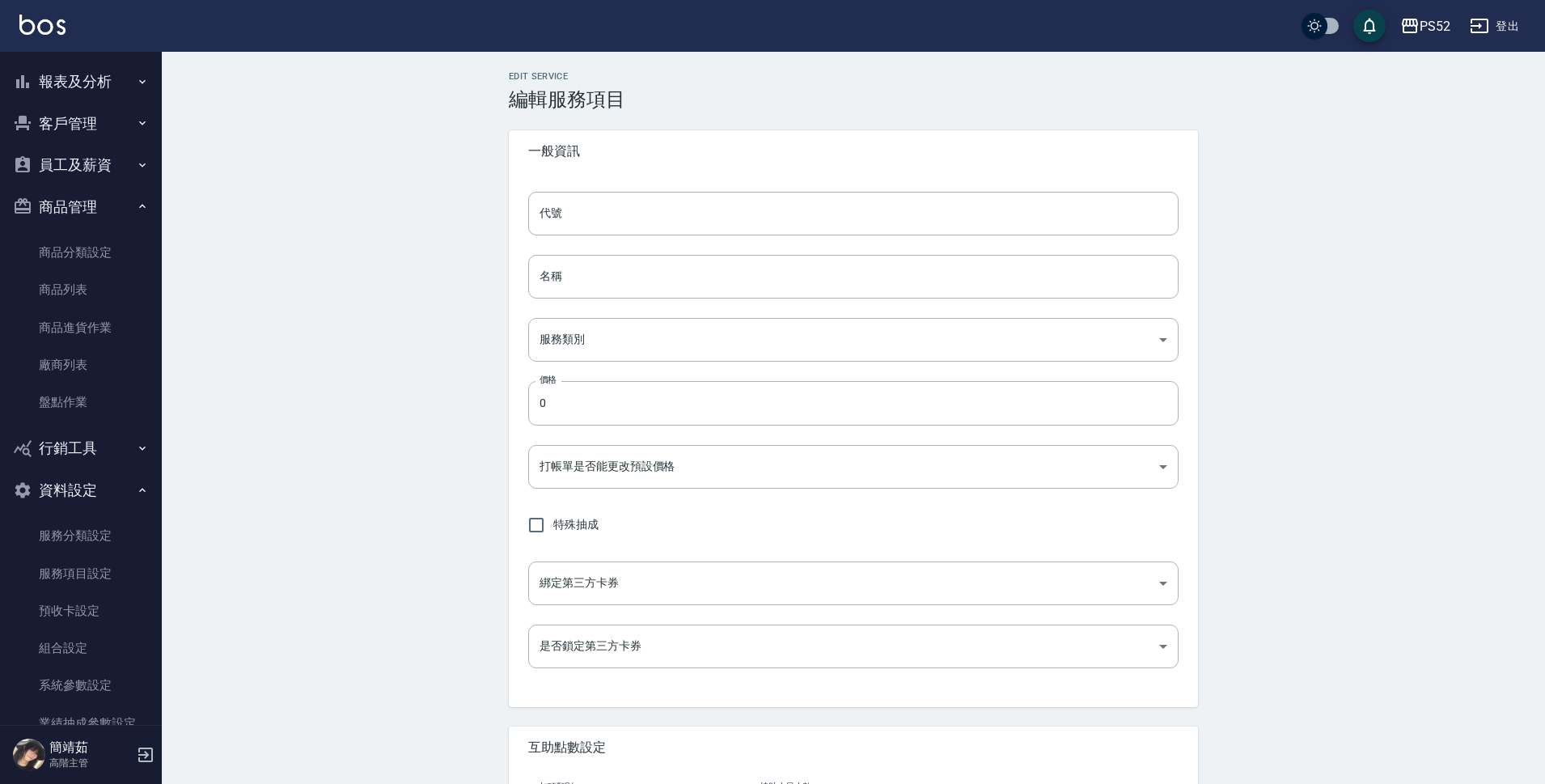
type input "點數"
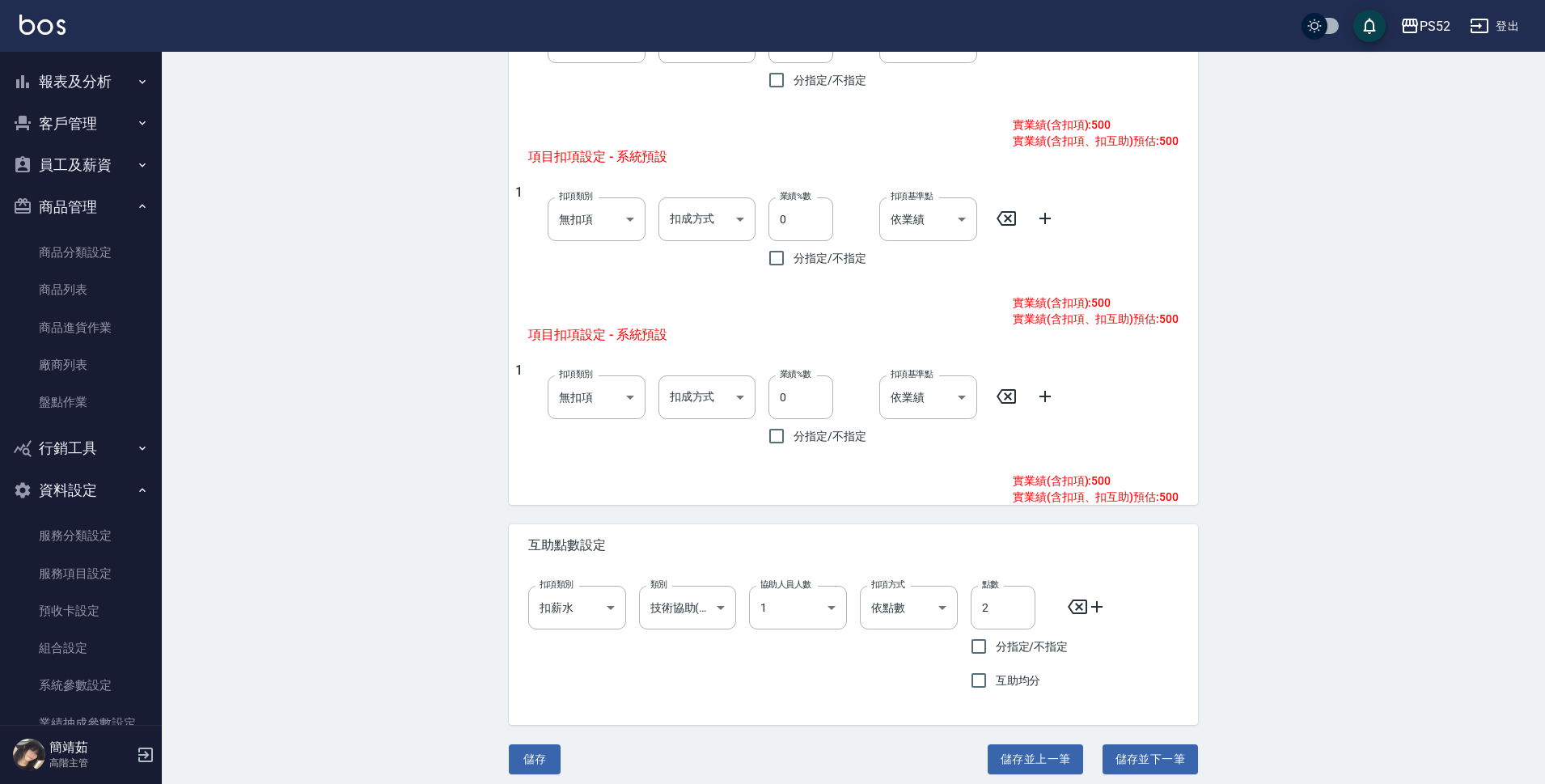
scroll to position [778, 0]
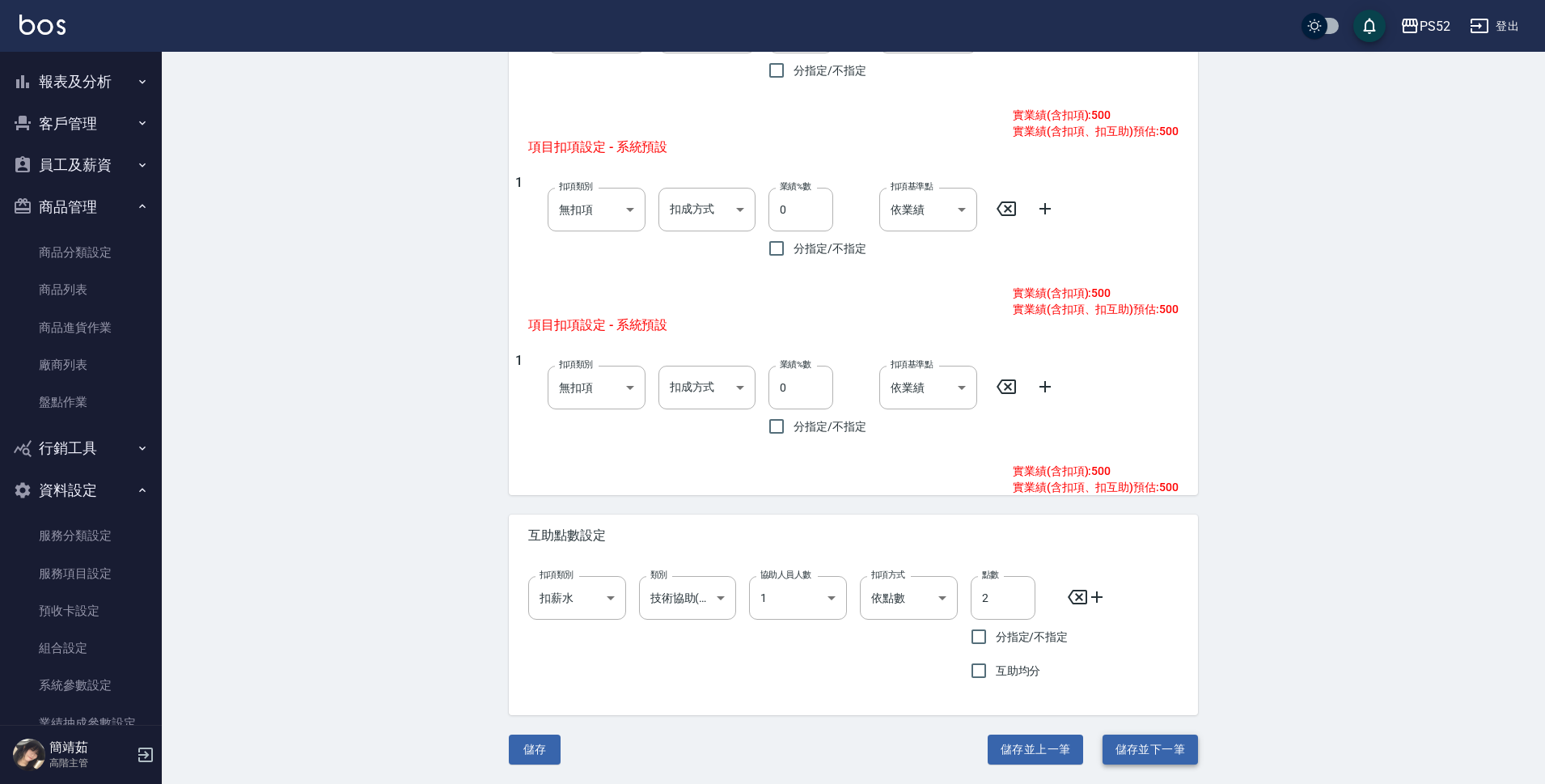
click at [1193, 744] on button "儲存並下一筆" at bounding box center [1150, 749] width 95 height 30
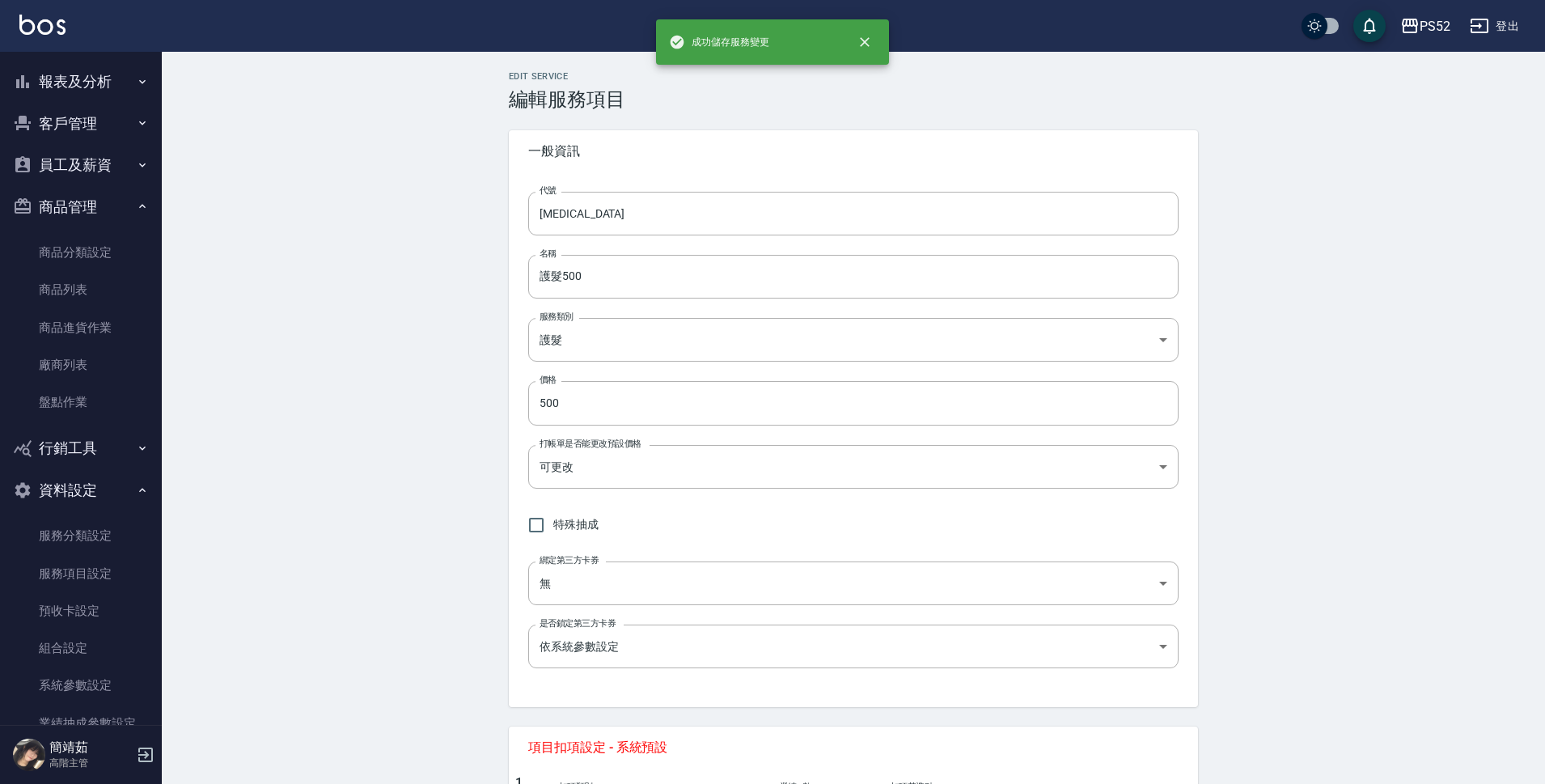
type input "T4"
type input "燙前護髮300"
type input "300"
type input "技術協助(前)"
type input "1"
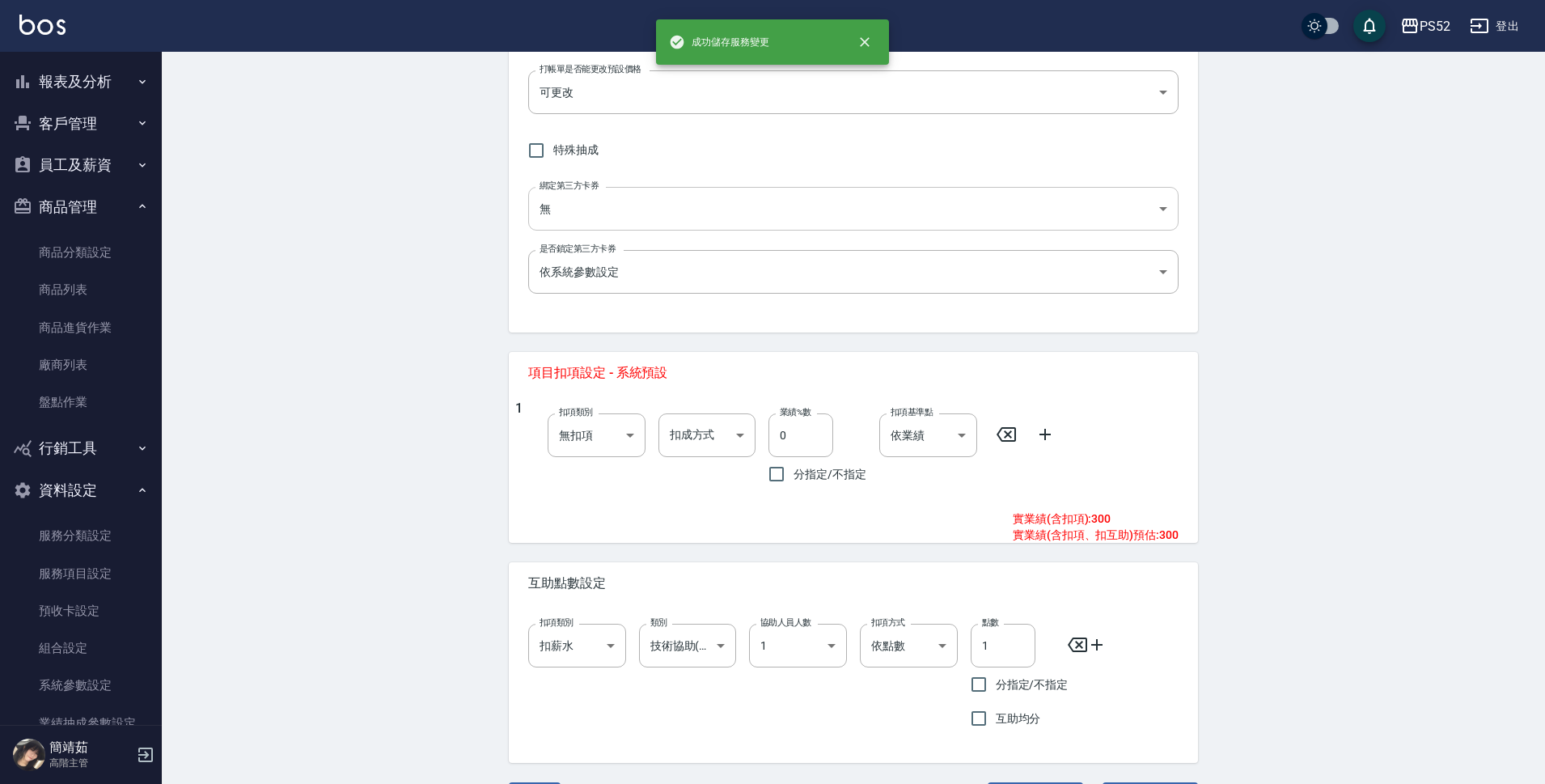
scroll to position [422, 0]
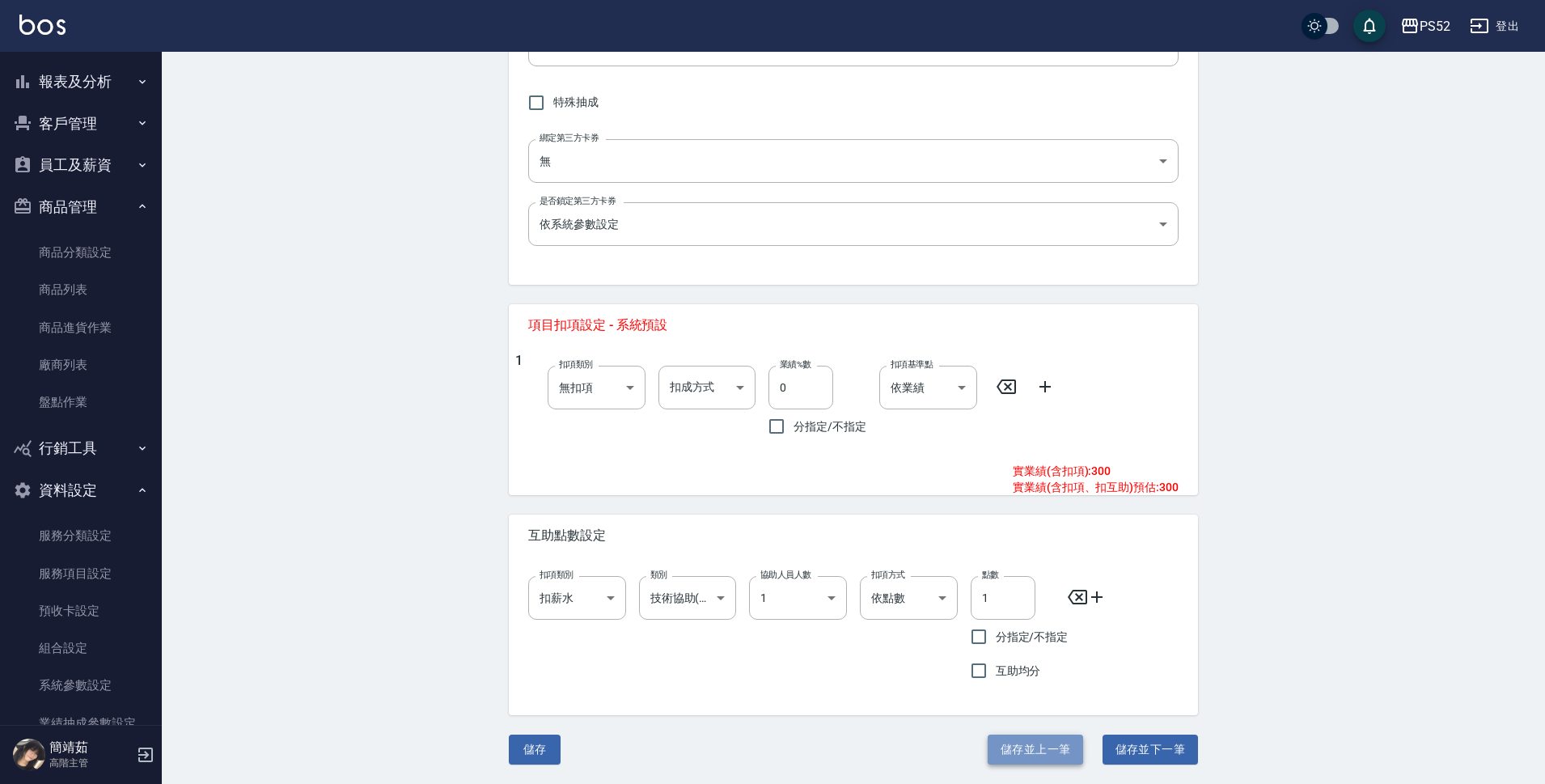
click at [1042, 748] on button "儲存並上一筆" at bounding box center [1035, 749] width 95 height 30
type input "[MEDICAL_DATA]"
type input "護髮500"
type input "500"
type input "技術協助(後)"
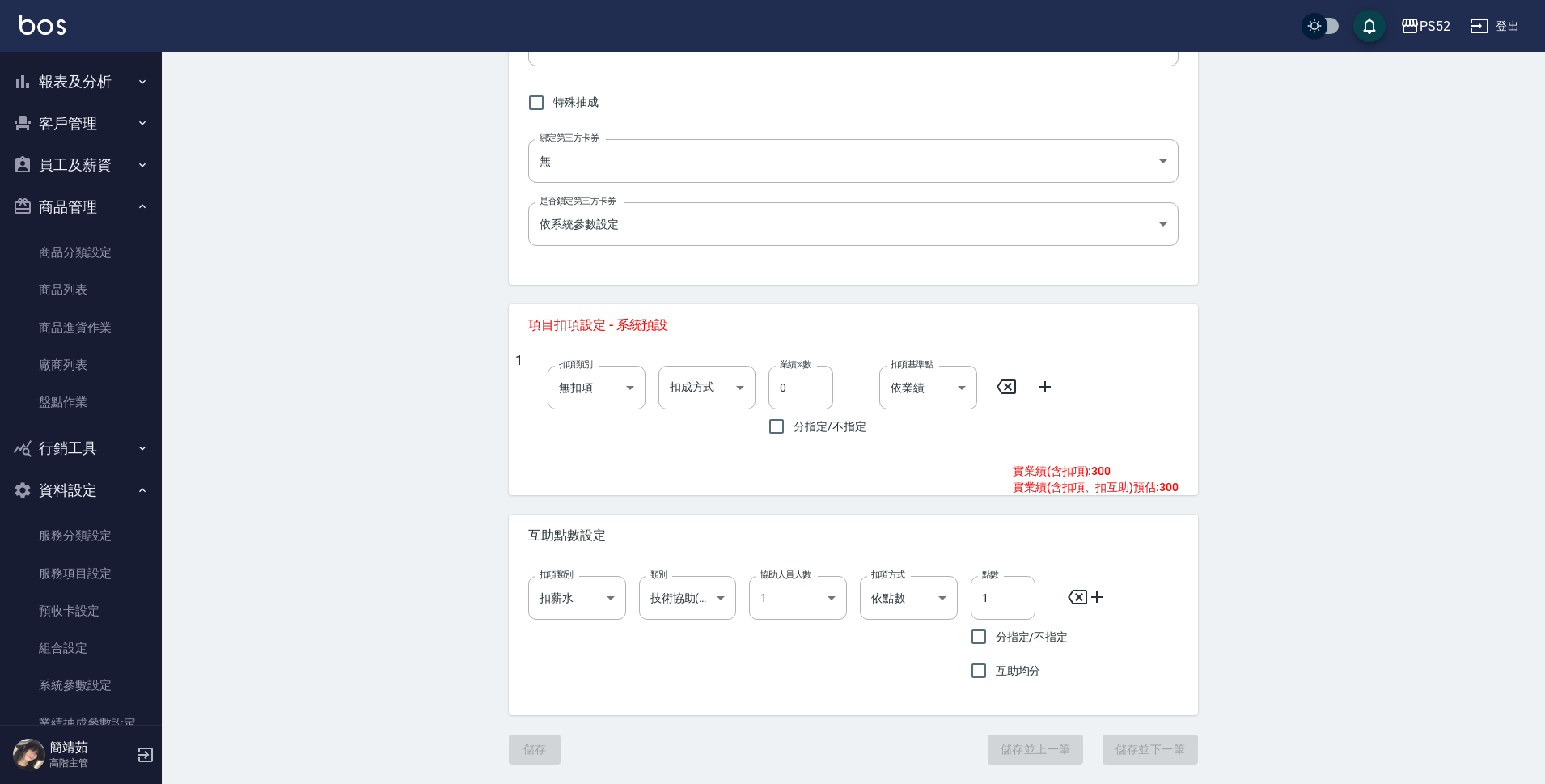
type input "2"
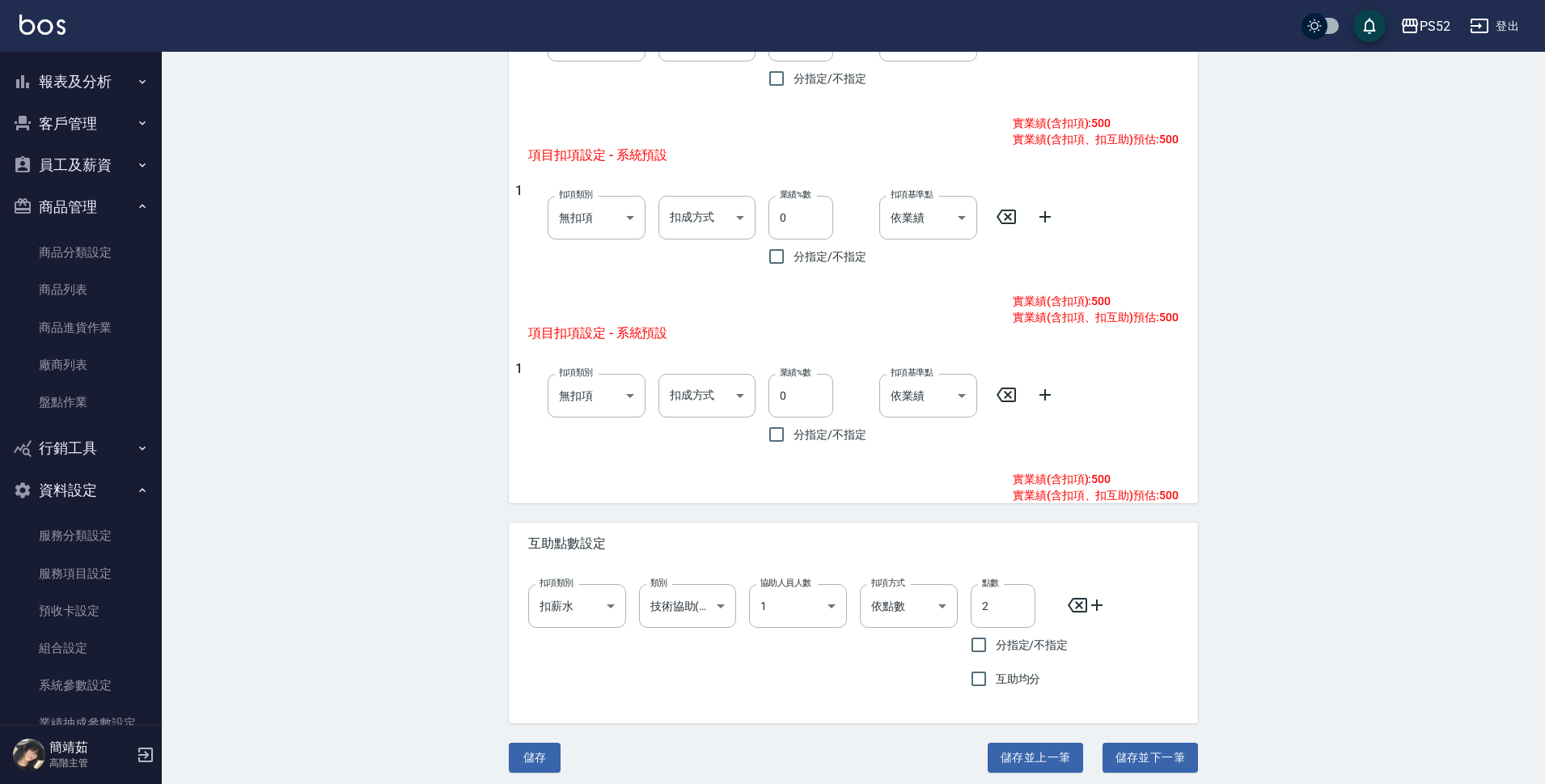
scroll to position [778, 0]
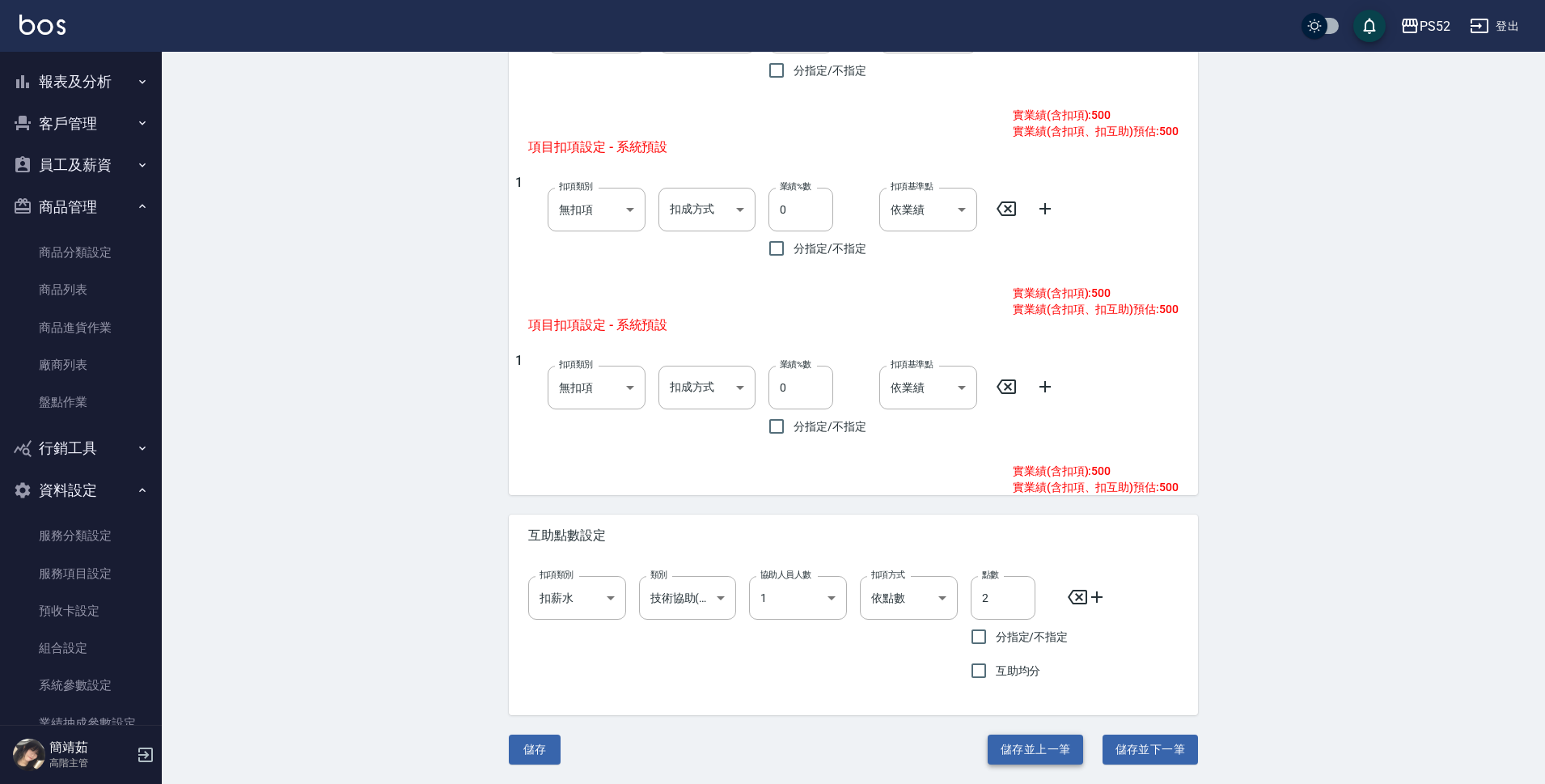
click at [1045, 743] on button "儲存並上一筆" at bounding box center [1035, 749] width 95 height 30
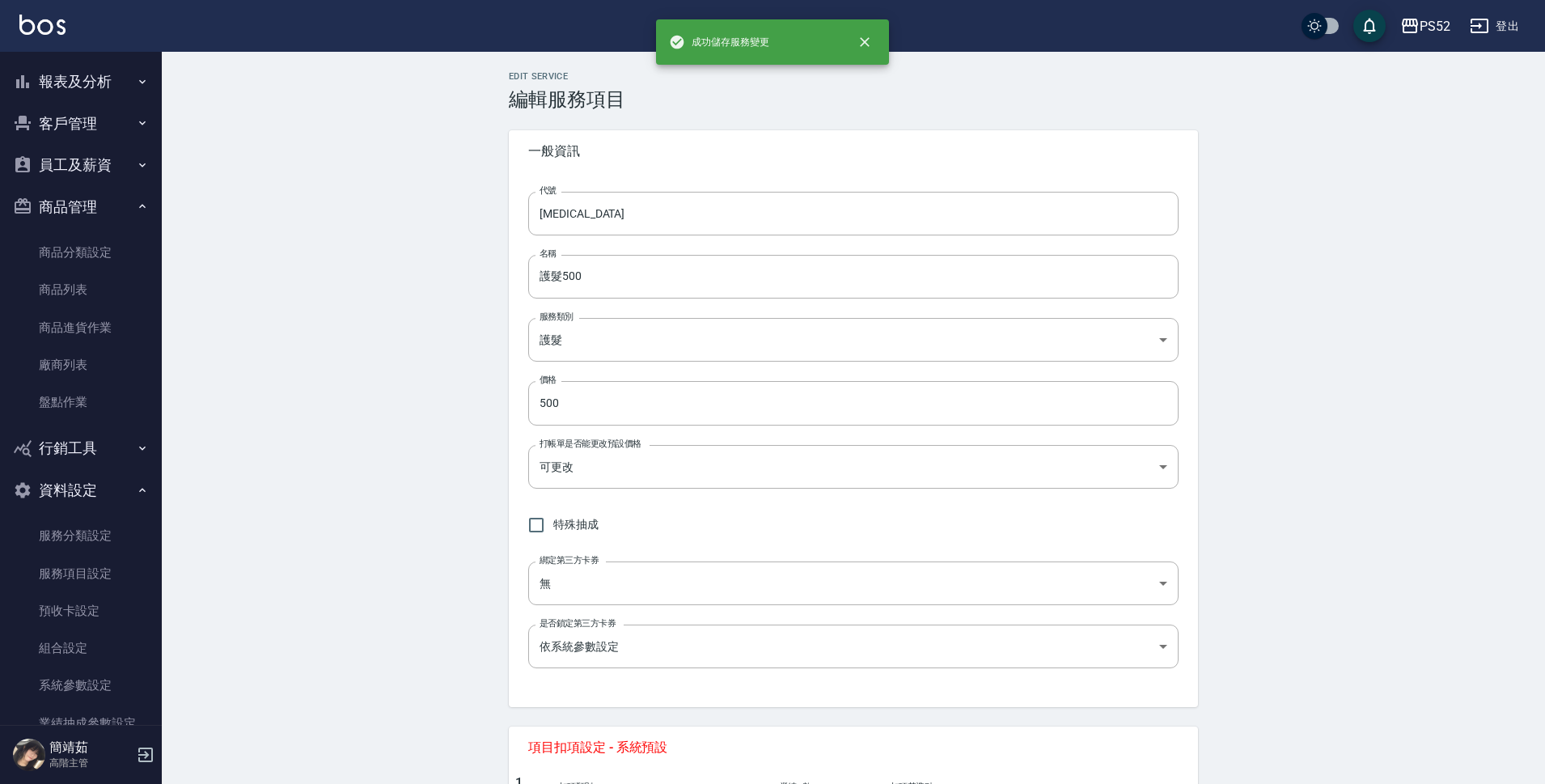
type input "T2"
type input "護髮750"
type input "750"
type input "3"
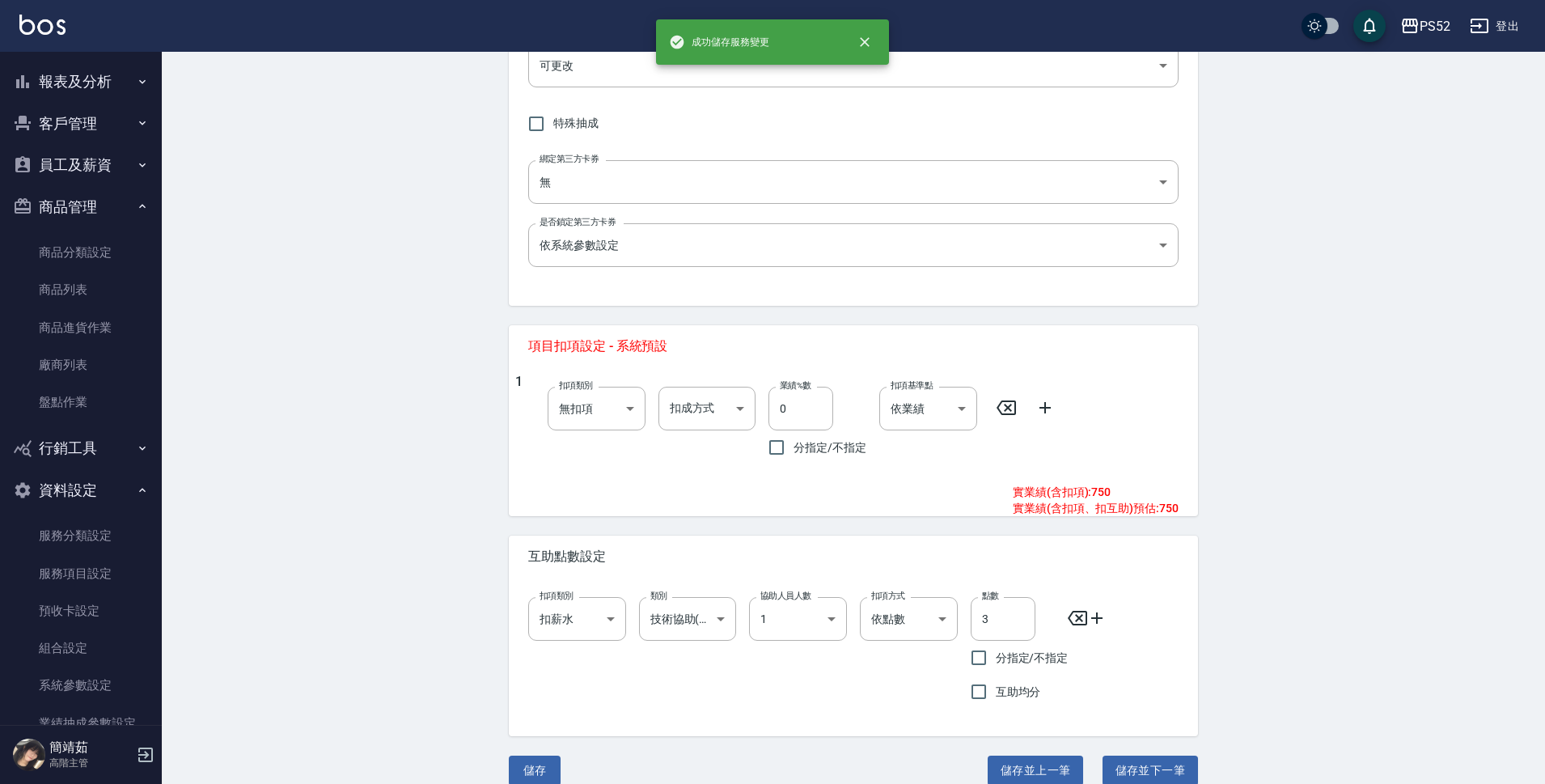
scroll to position [404, 0]
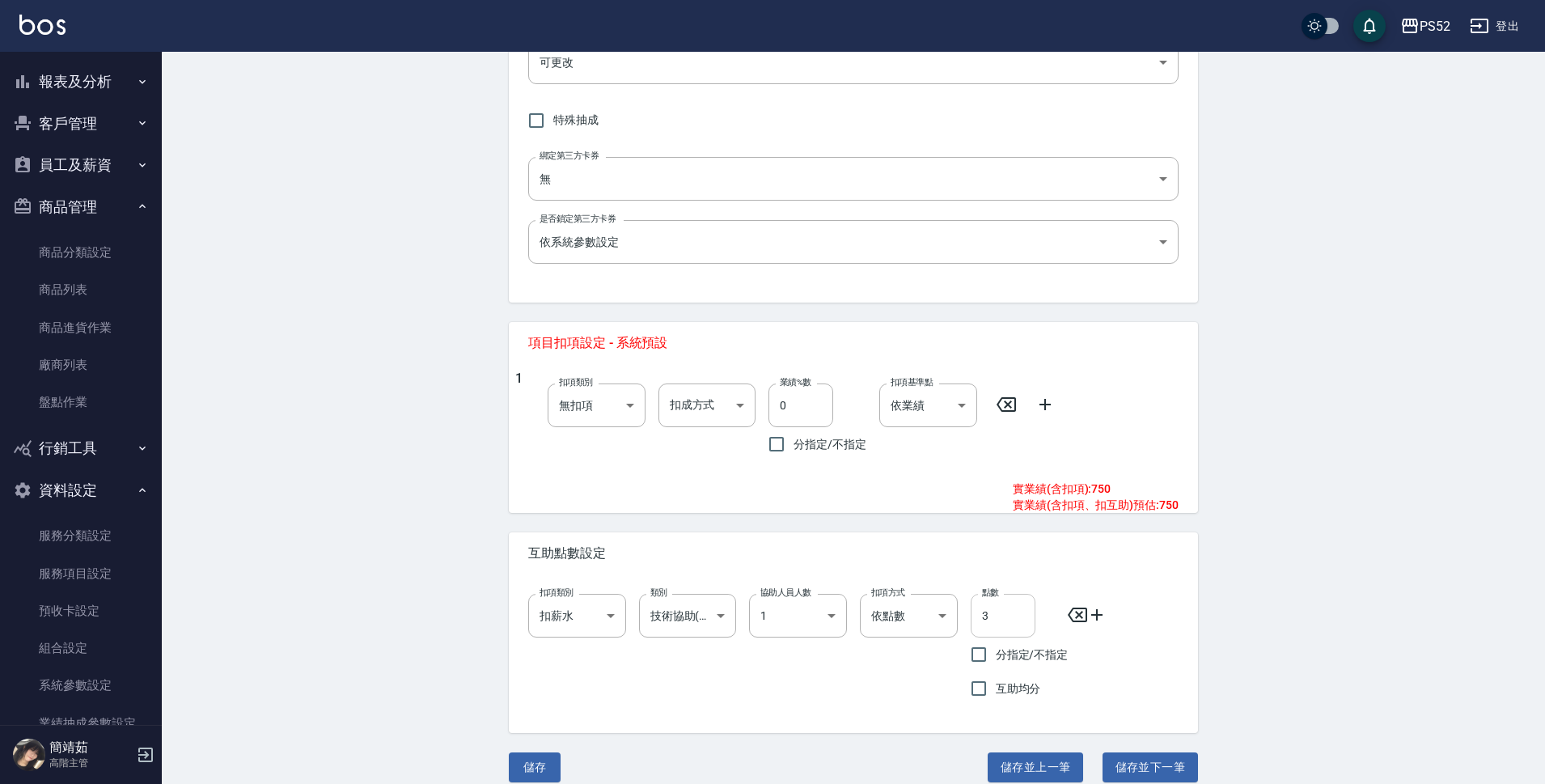
click at [999, 634] on input "3" at bounding box center [1003, 616] width 65 height 44
type input "2"
click at [1050, 759] on button "儲存並上一筆" at bounding box center [1035, 767] width 95 height 30
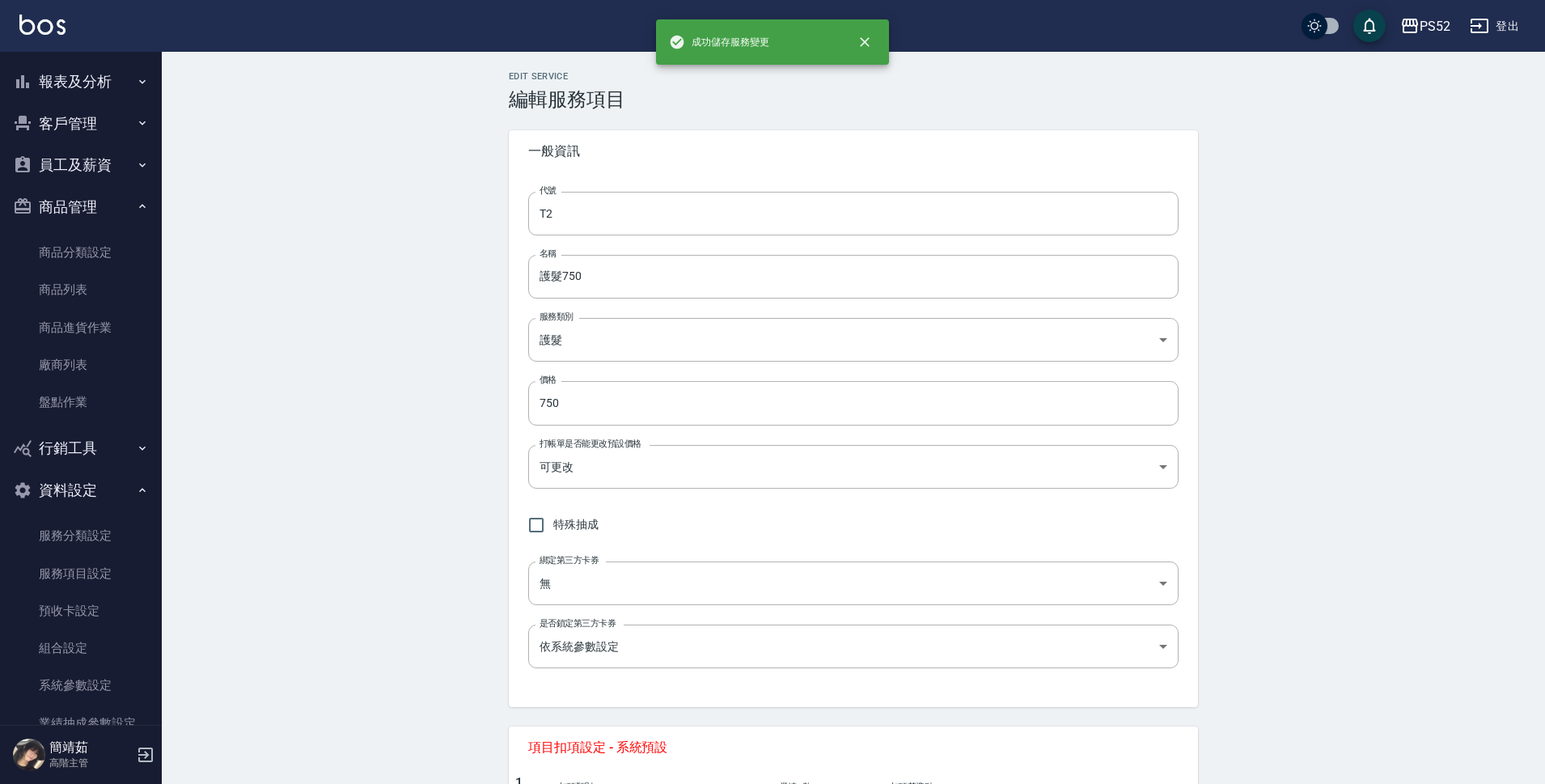
type input "T1"
type input "護髮1000起"
type input "1000"
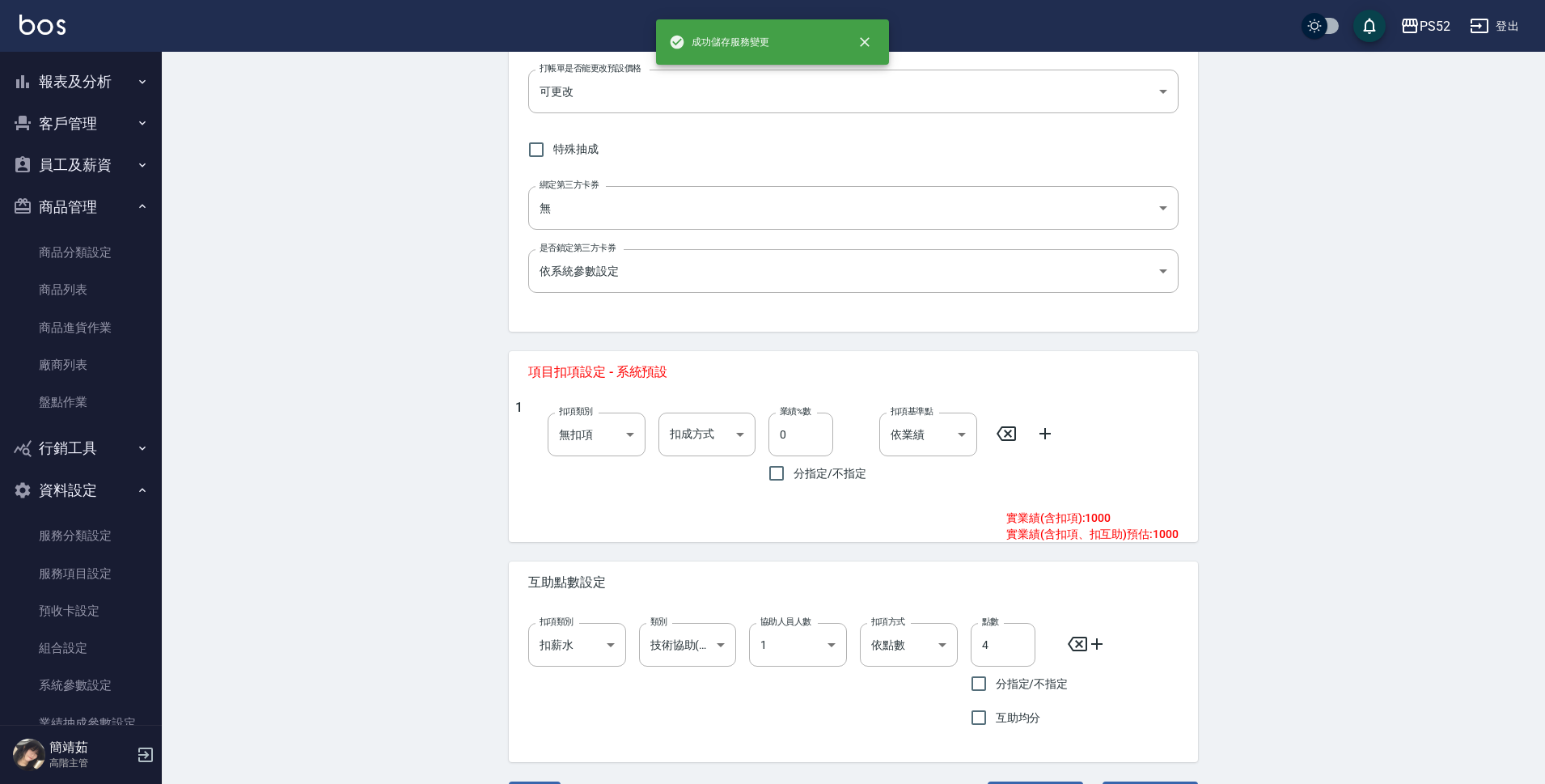
scroll to position [377, 0]
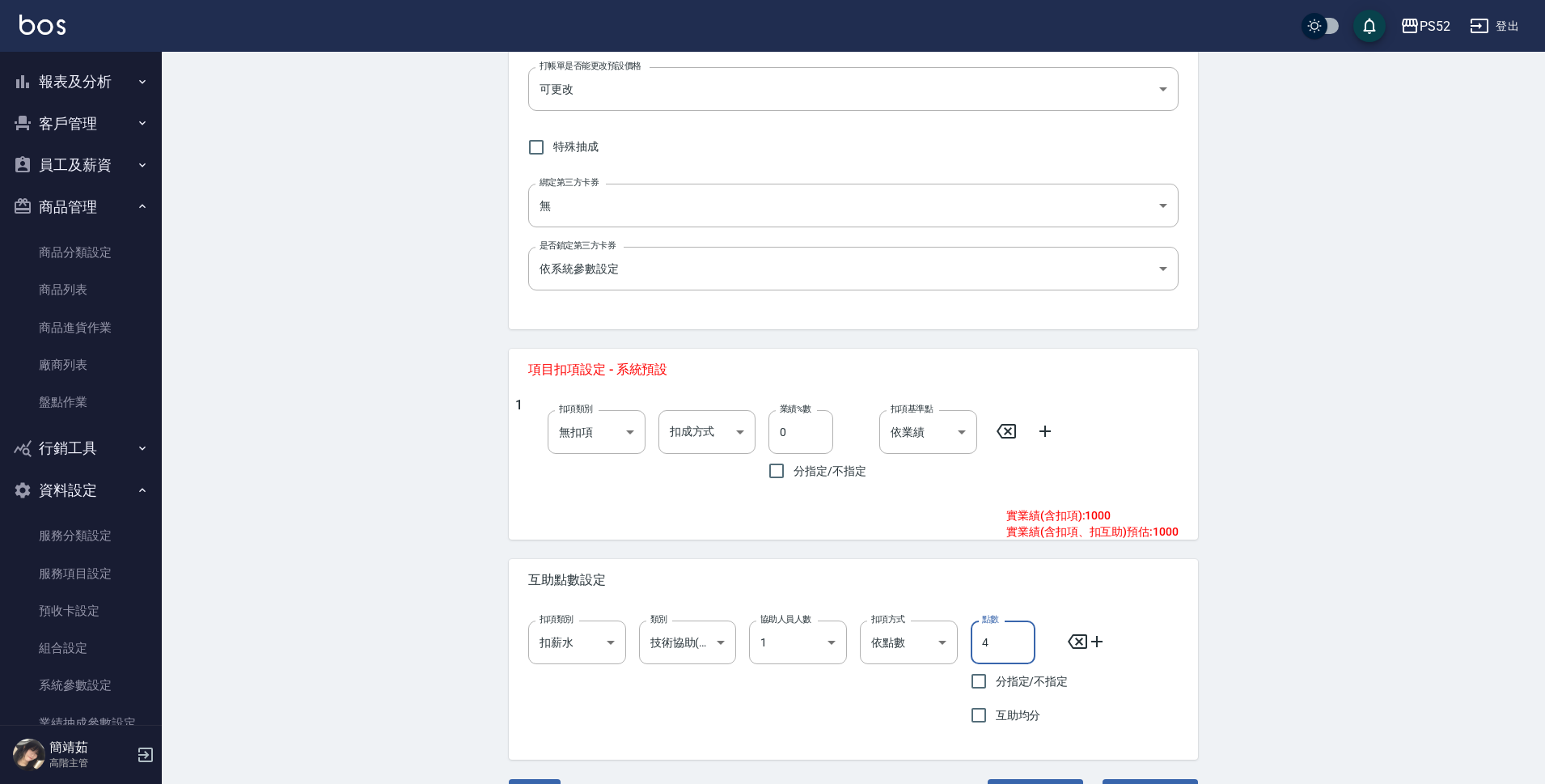
drag, startPoint x: 1022, startPoint y: 647, endPoint x: 958, endPoint y: 665, distance: 66.5
click at [958, 665] on div "點數 4 點數 分指定/不指定 互助均分" at bounding box center [1013, 670] width 111 height 124
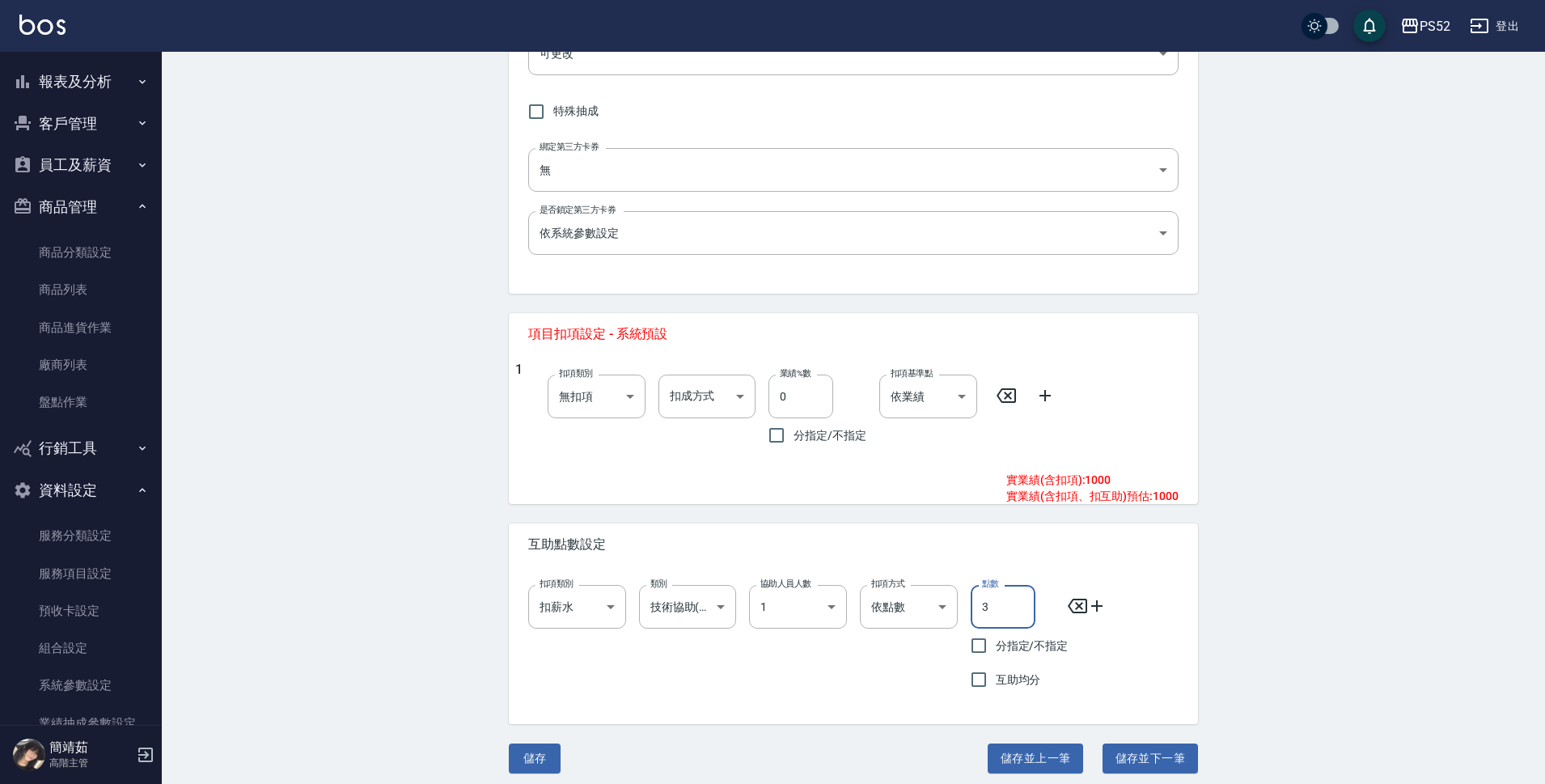
scroll to position [422, 0]
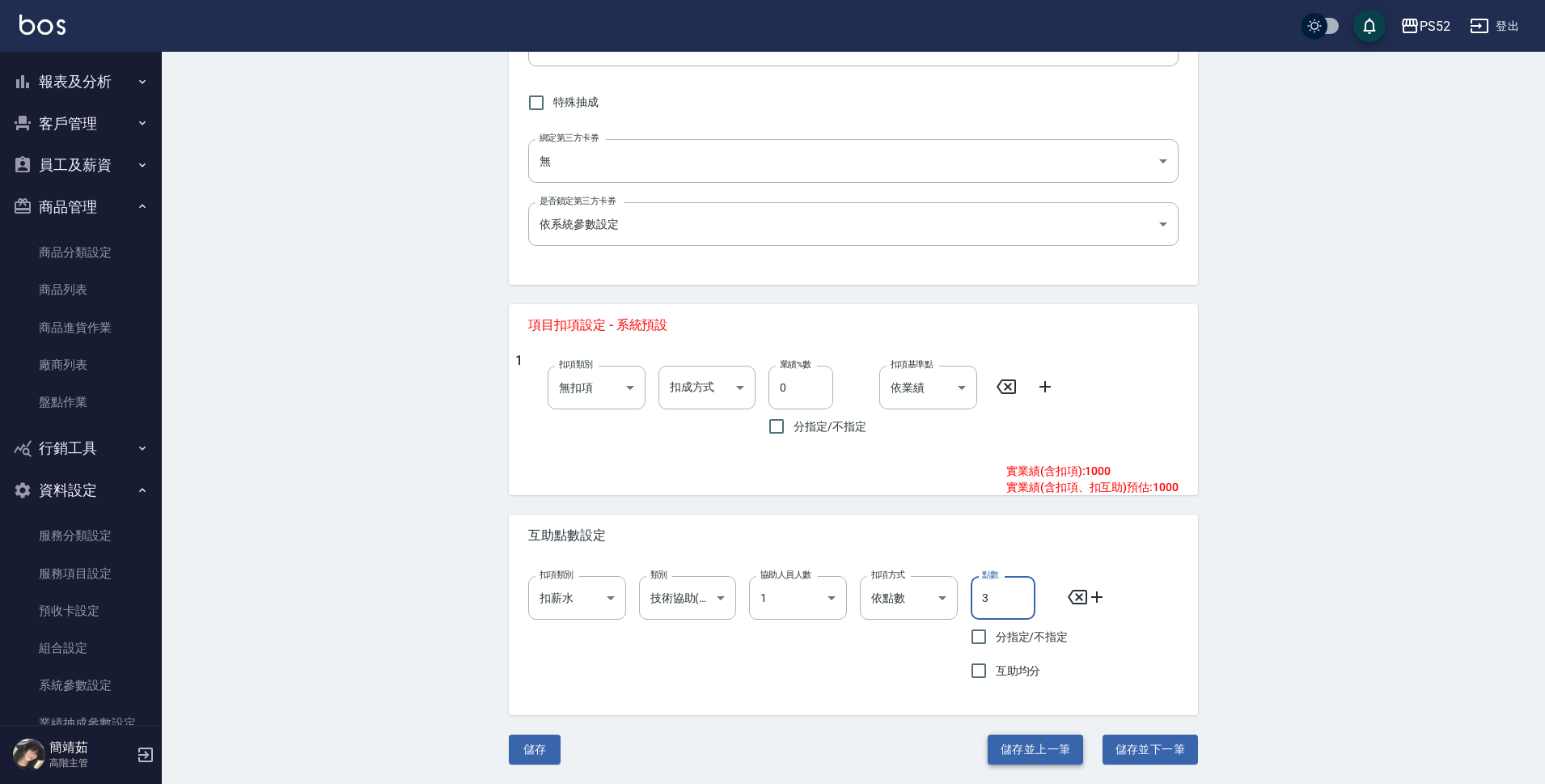
type input "3"
click at [1049, 754] on button "儲存並上一筆" at bounding box center [1035, 749] width 95 height 30
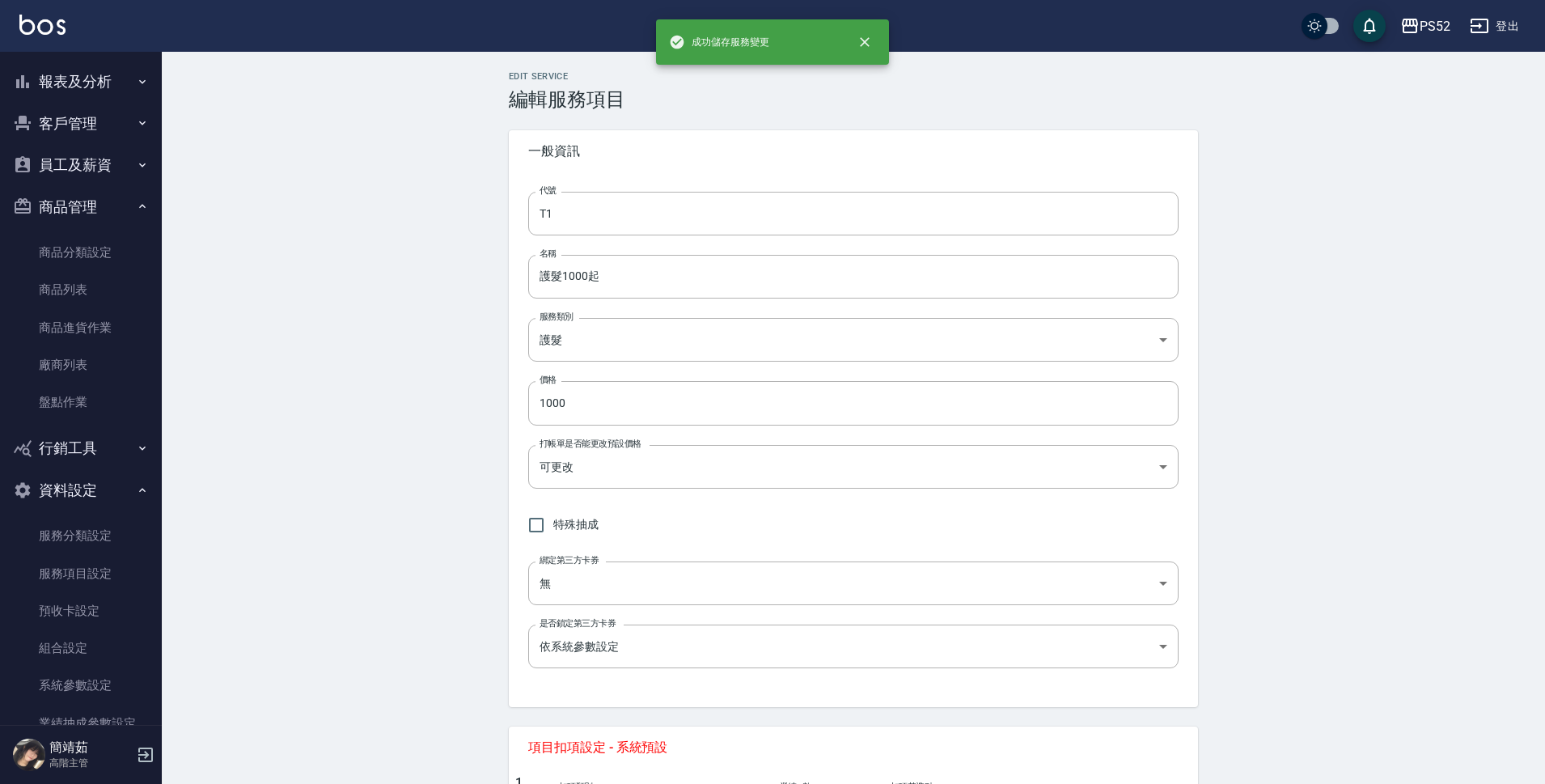
type input "SC9"
type input "SPA2099"
type input "30578a47-c6cf-4948-870d-83f73c1065ce"
type input "2099"
type input "洗髮"
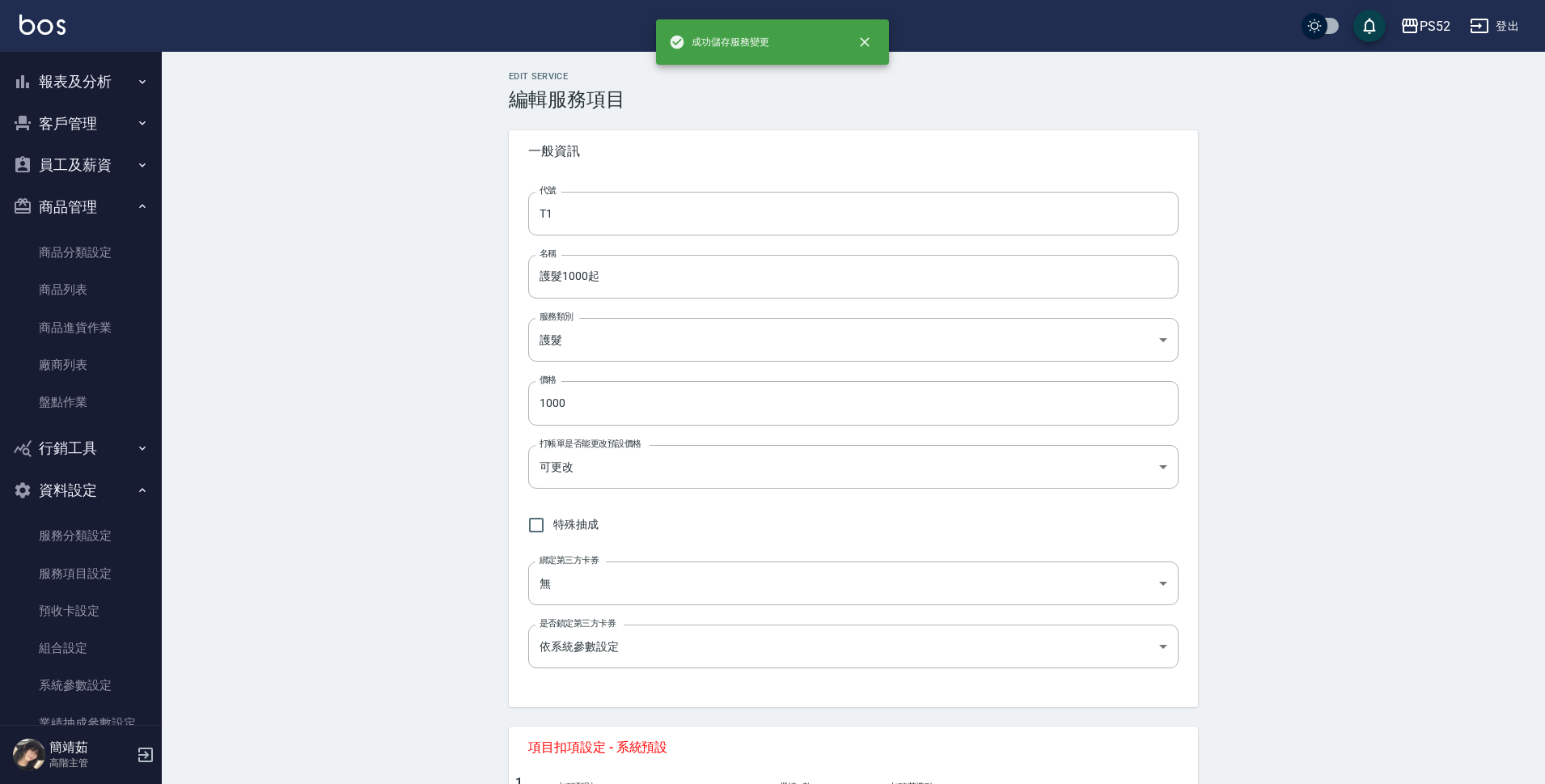
type input "1"
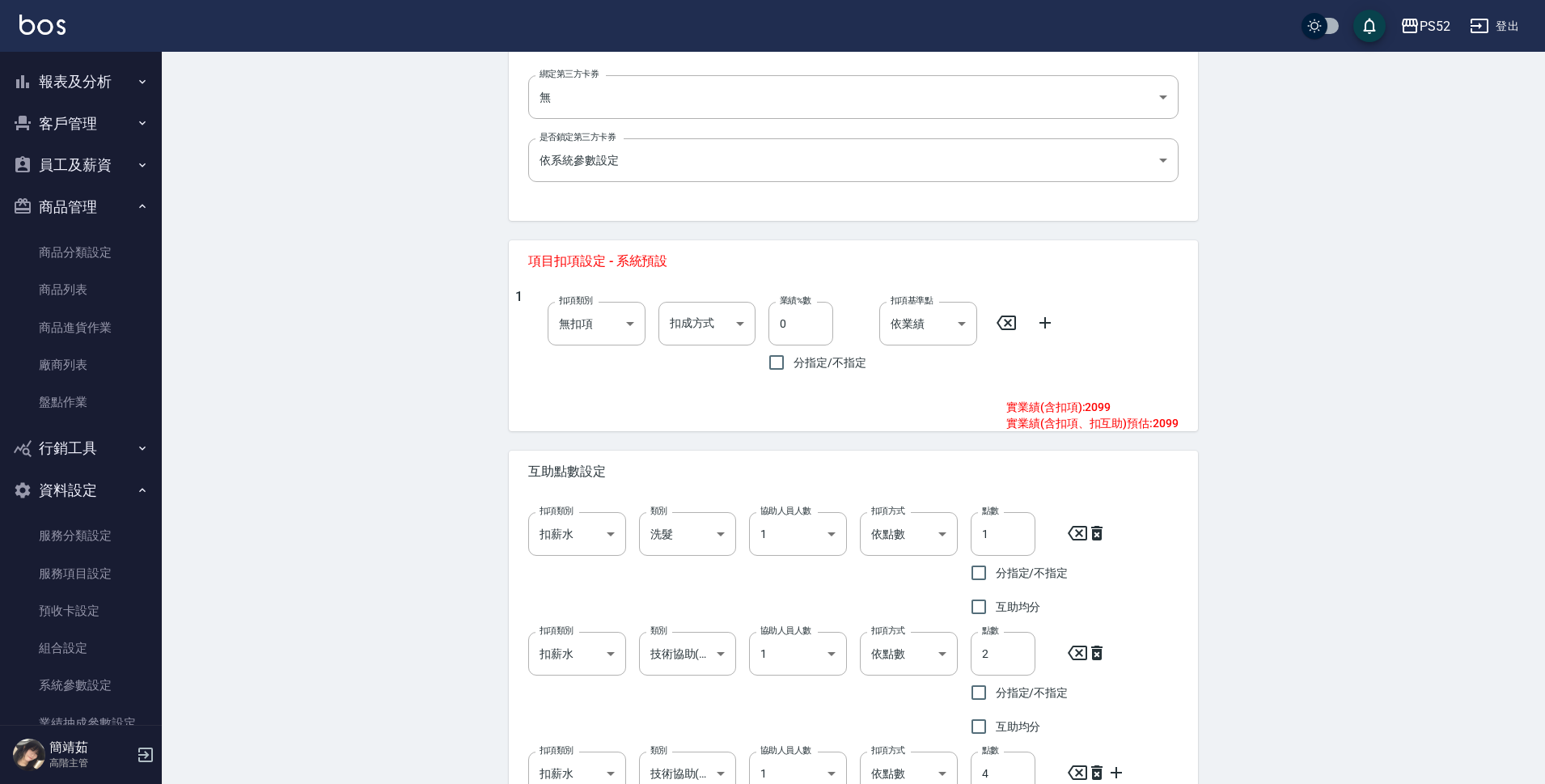
scroll to position [500, 0]
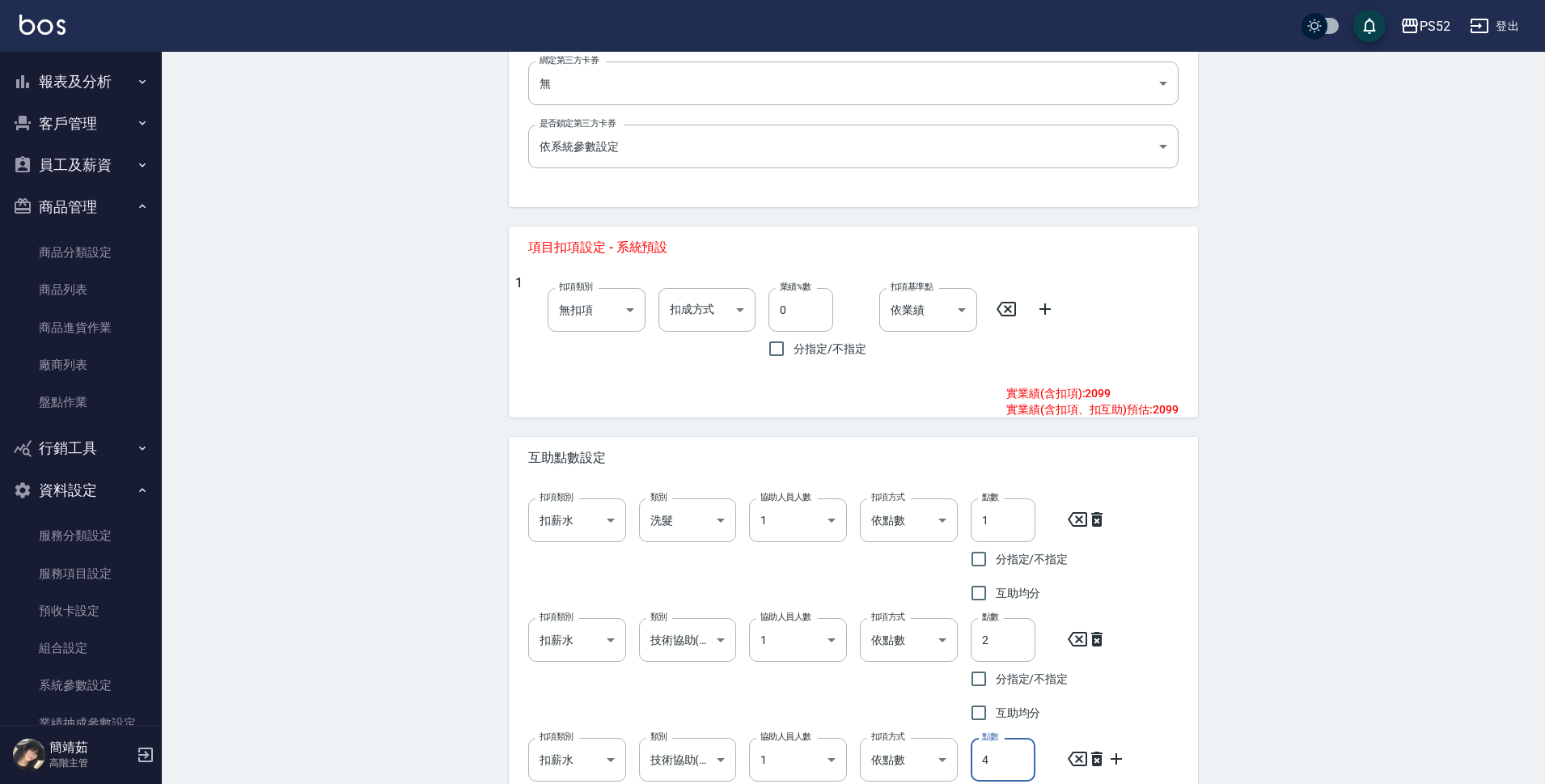
drag, startPoint x: 992, startPoint y: 753, endPoint x: 972, endPoint y: 759, distance: 20.9
click at [972, 759] on input "4" at bounding box center [1003, 759] width 65 height 44
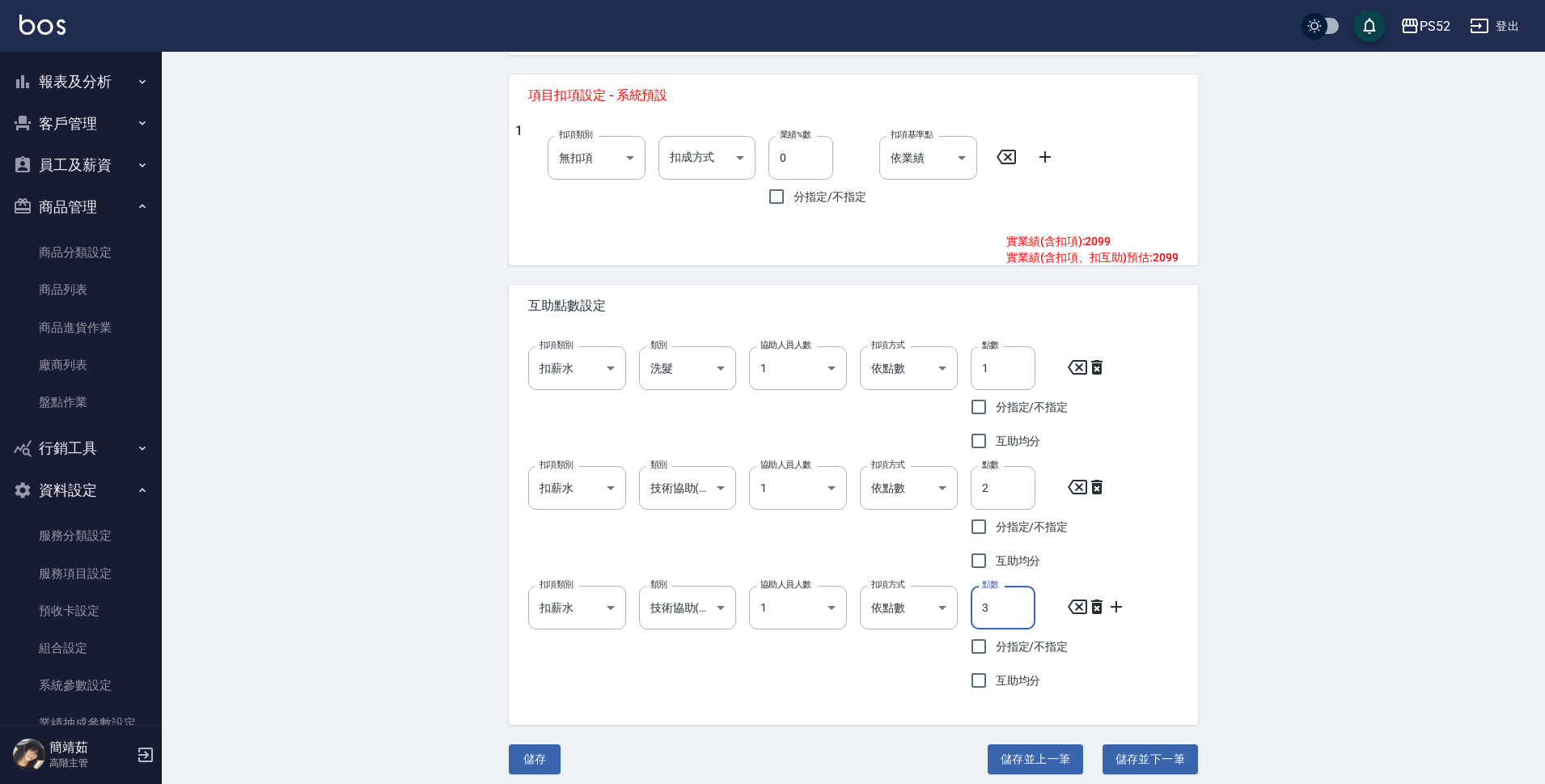
scroll to position [662, 0]
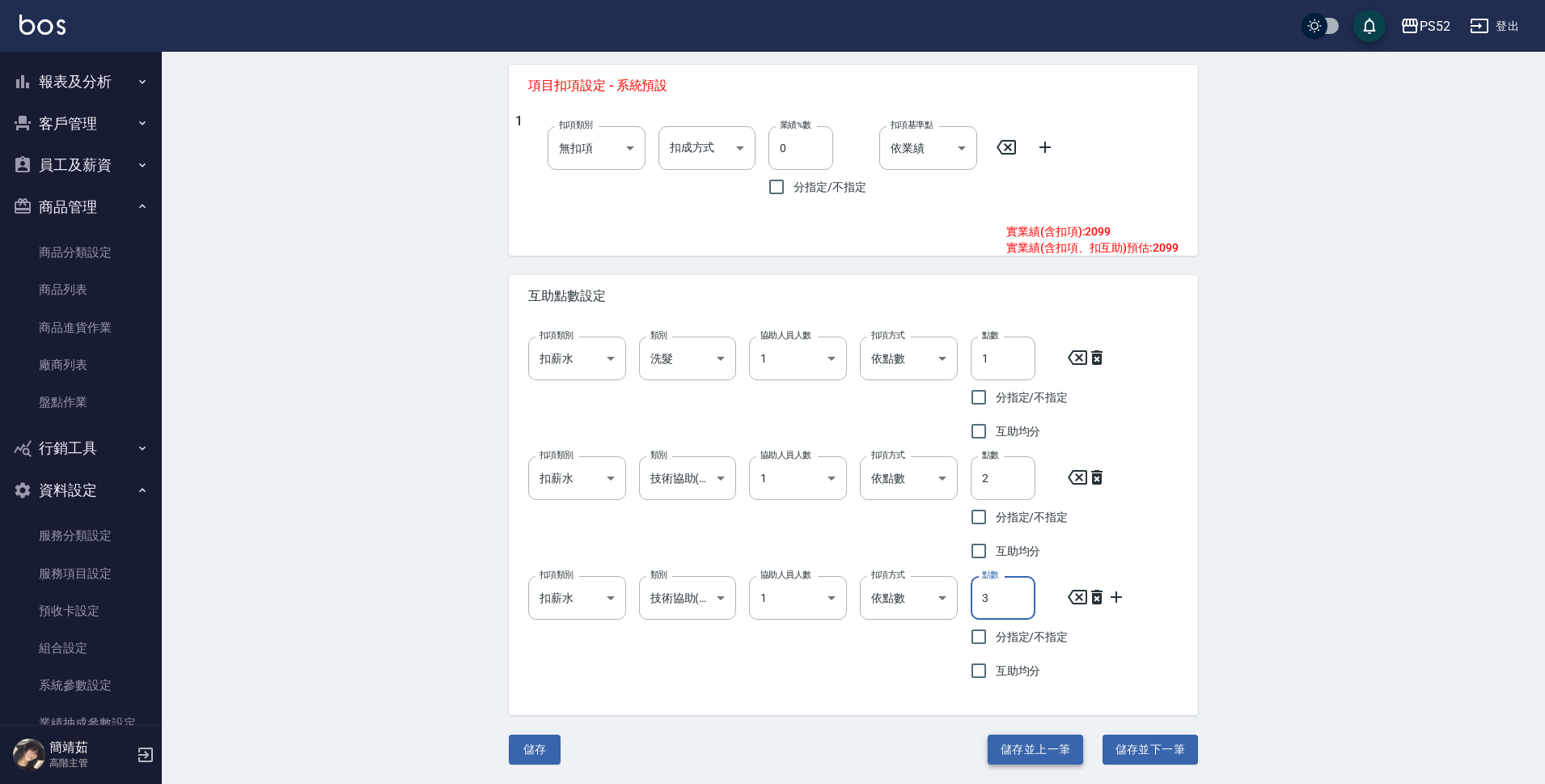
type input "3"
click at [1054, 744] on button "儲存並上一筆" at bounding box center [1035, 749] width 95 height 30
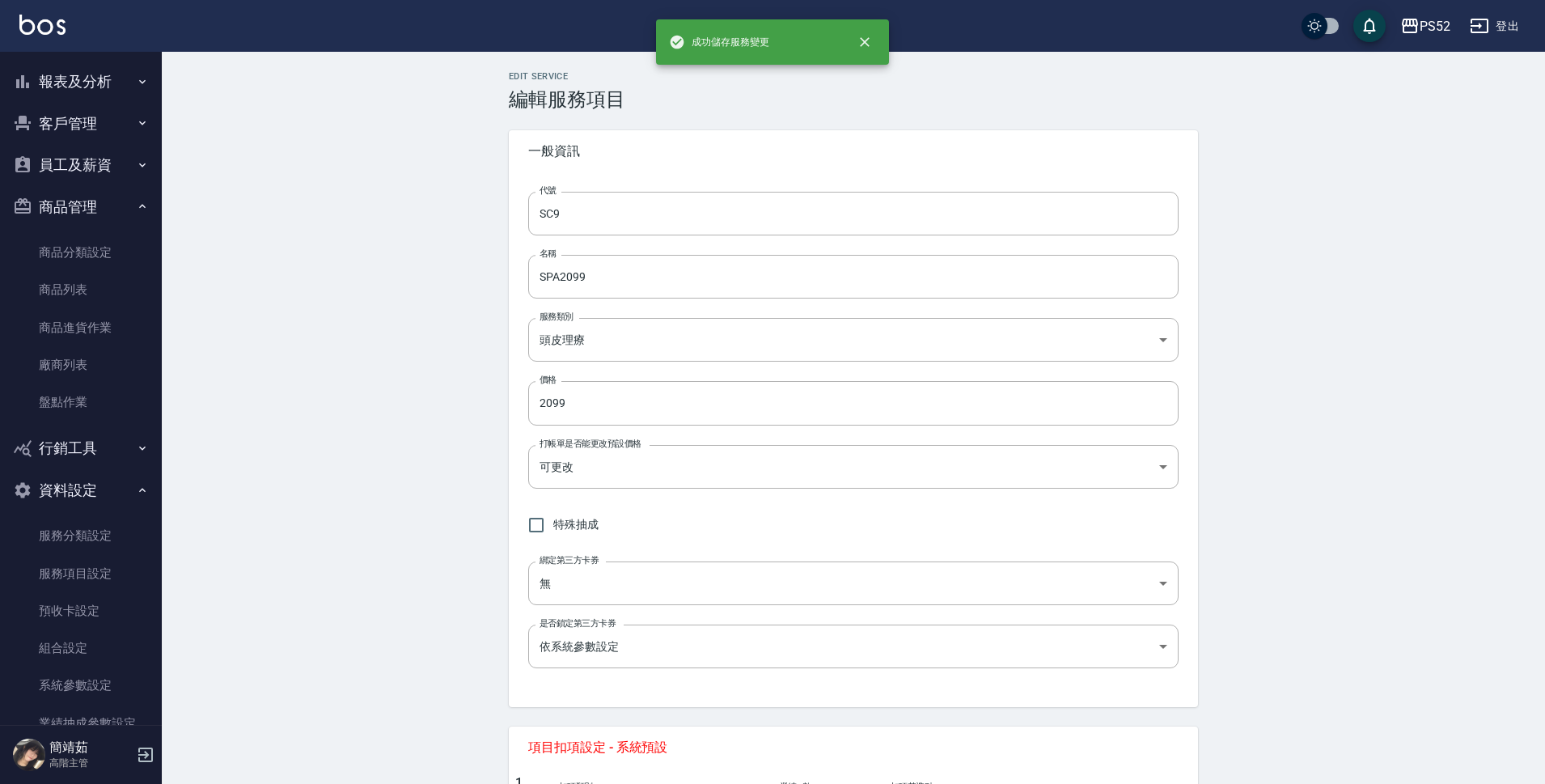
type input "SC8"
type input "SPA1699"
type input "1699"
type input "技術協助(前)"
type input "2"
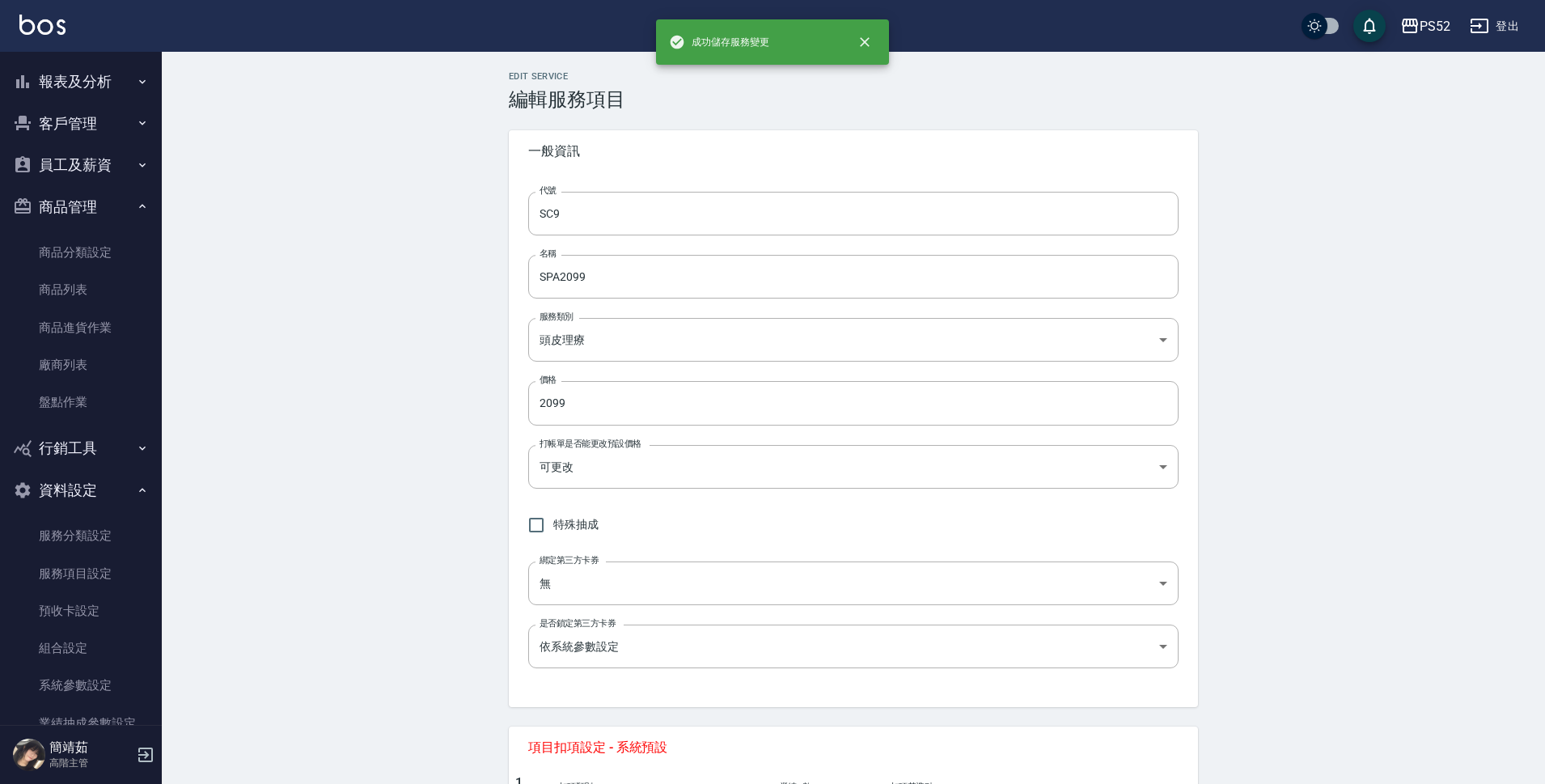
type input "洗髮"
type input "1"
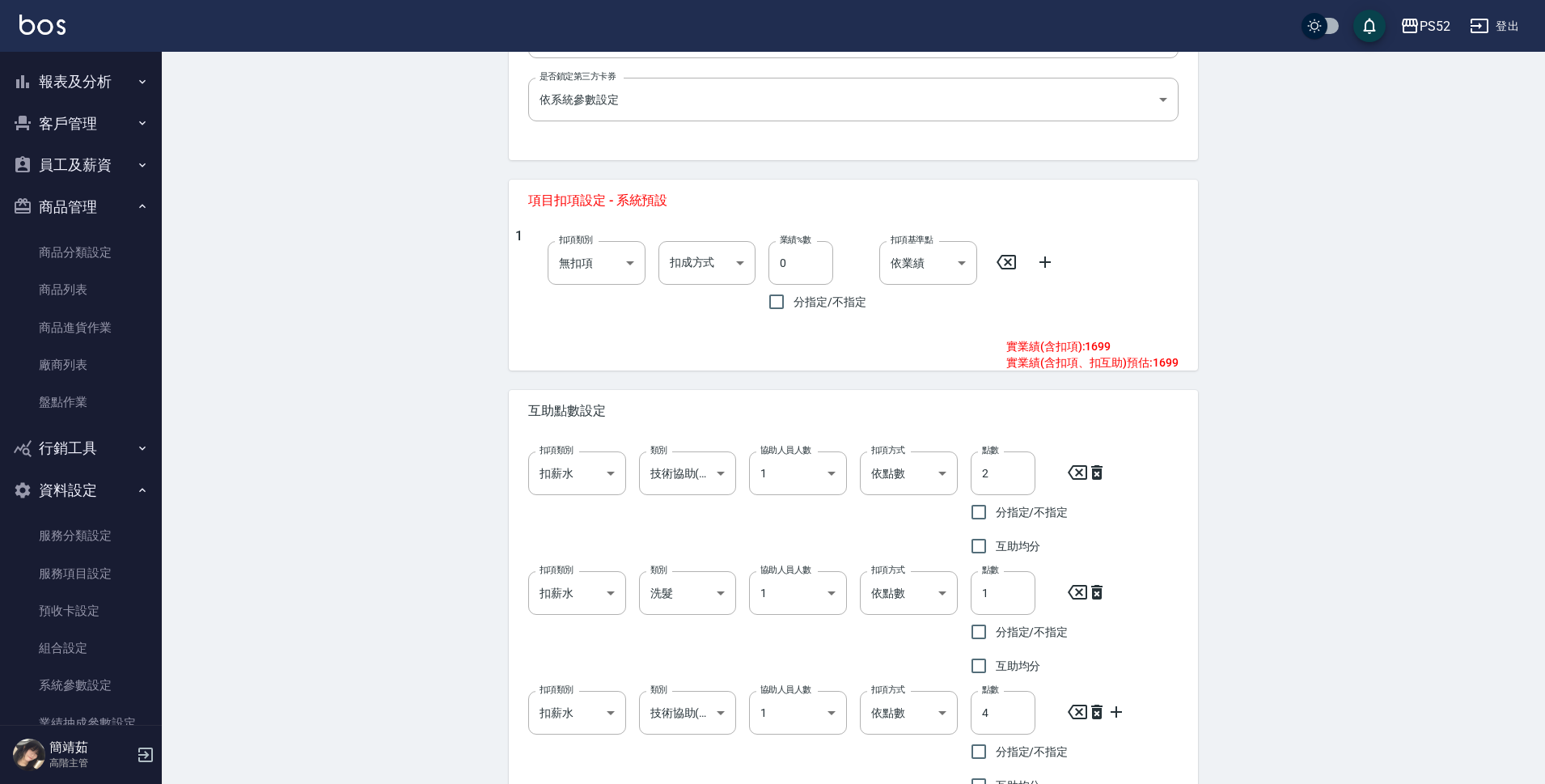
scroll to position [566, 0]
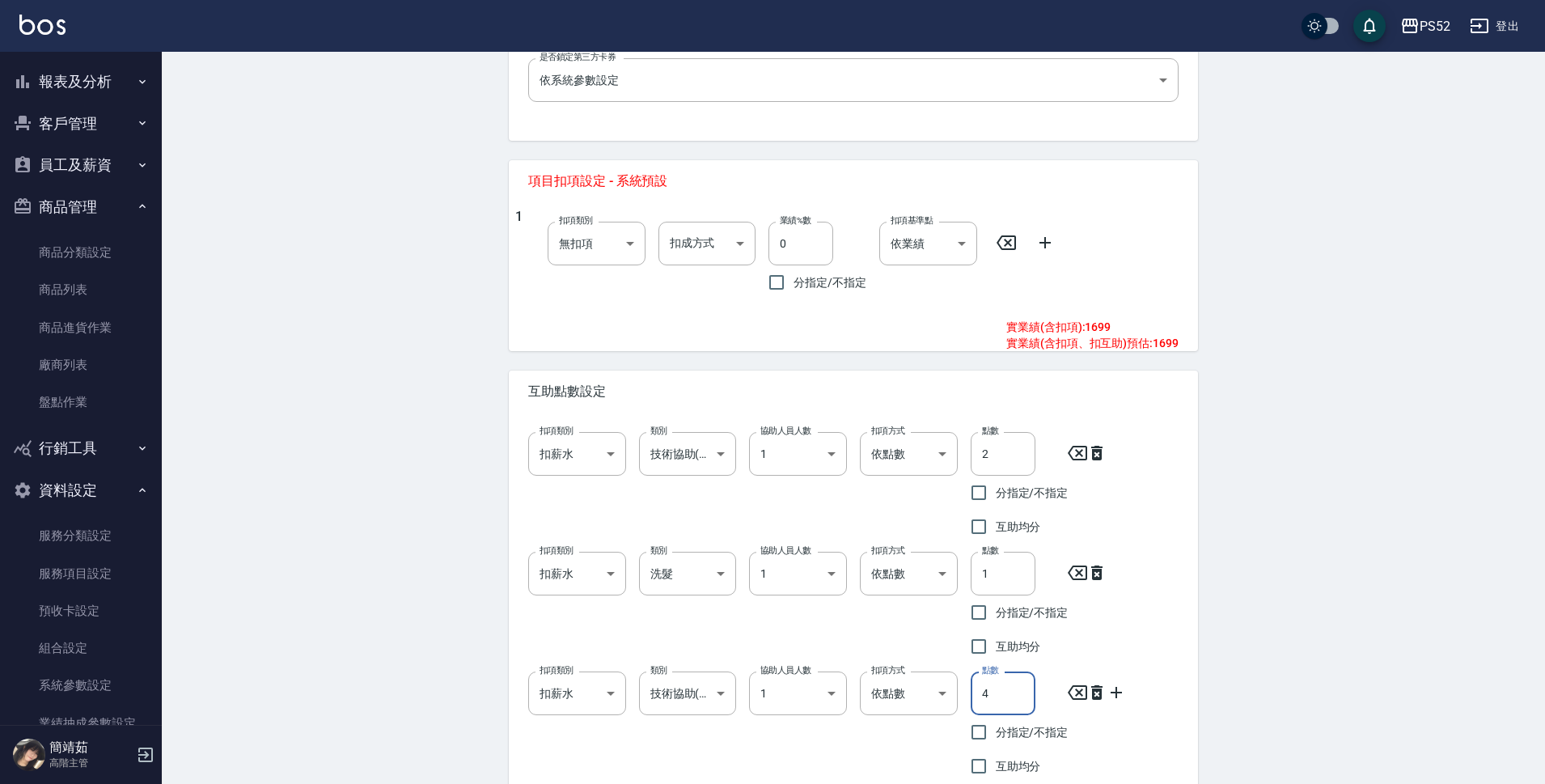
drag, startPoint x: 999, startPoint y: 692, endPoint x: 963, endPoint y: 709, distance: 39.8
click at [963, 709] on div "點數 4 點數 分指定/不指定 互助均分" at bounding box center [1013, 721] width 111 height 124
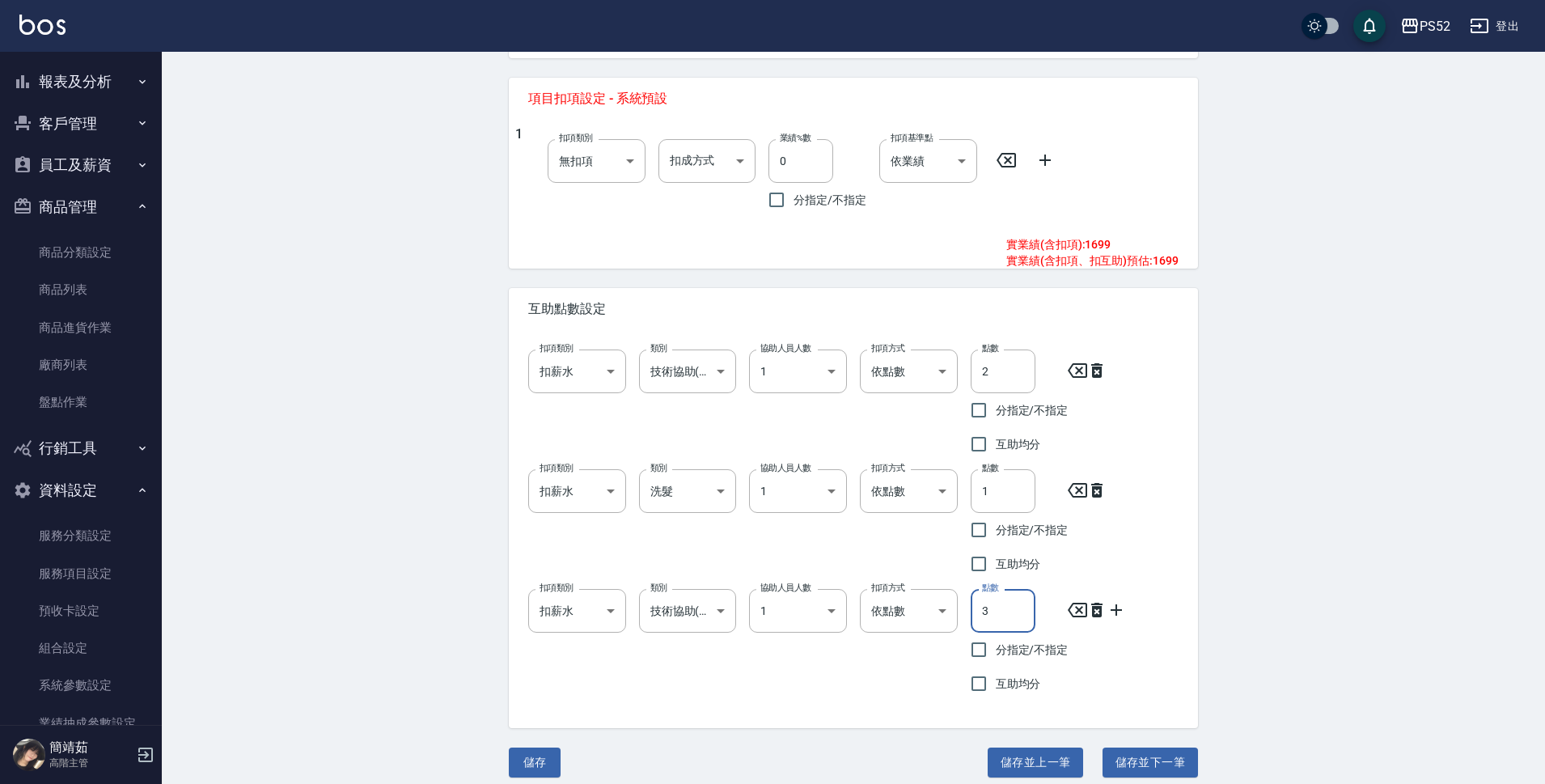
scroll to position [662, 0]
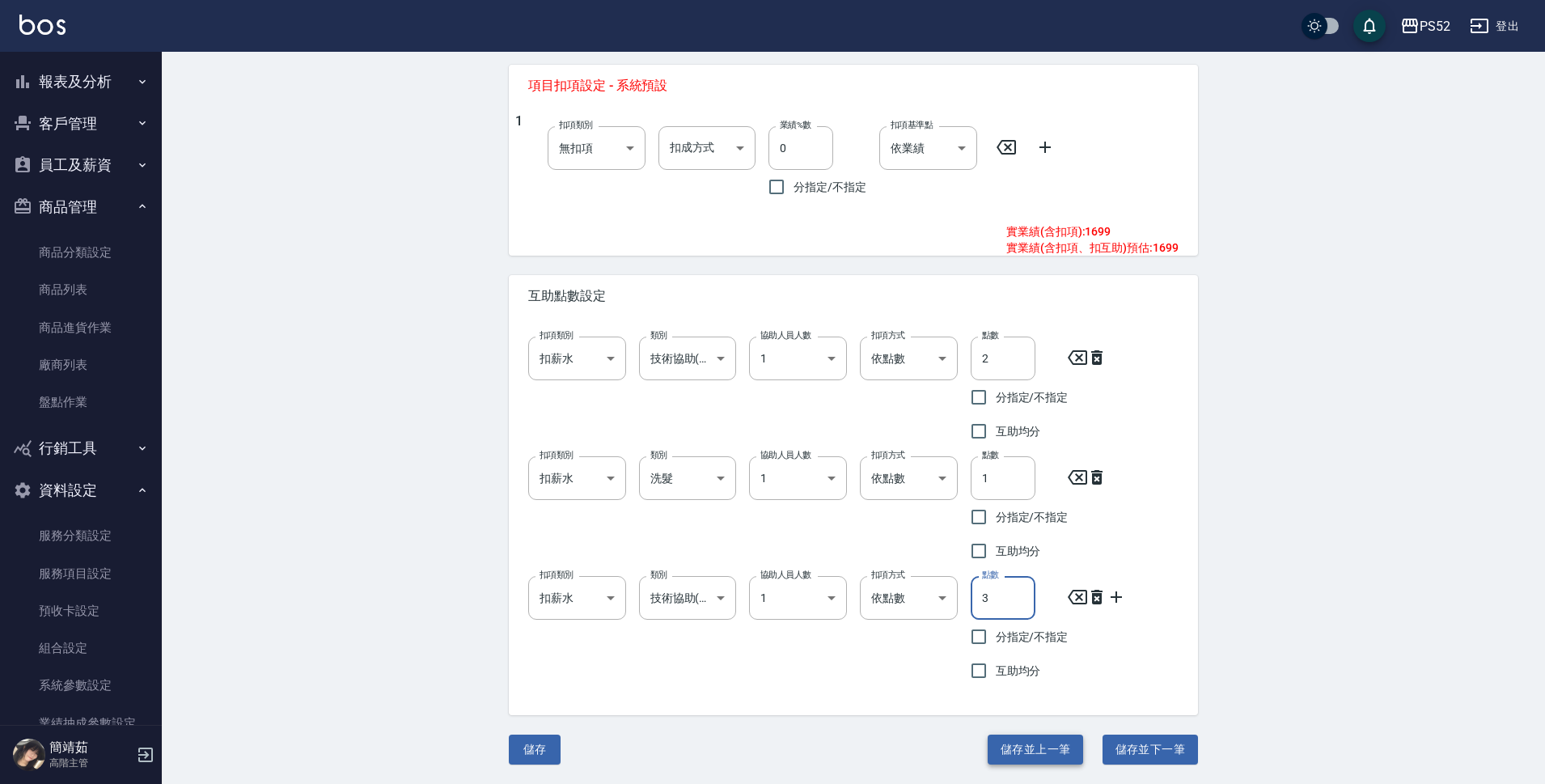
type input "3"
click at [1055, 745] on button "儲存並上一筆" at bounding box center [1035, 749] width 95 height 30
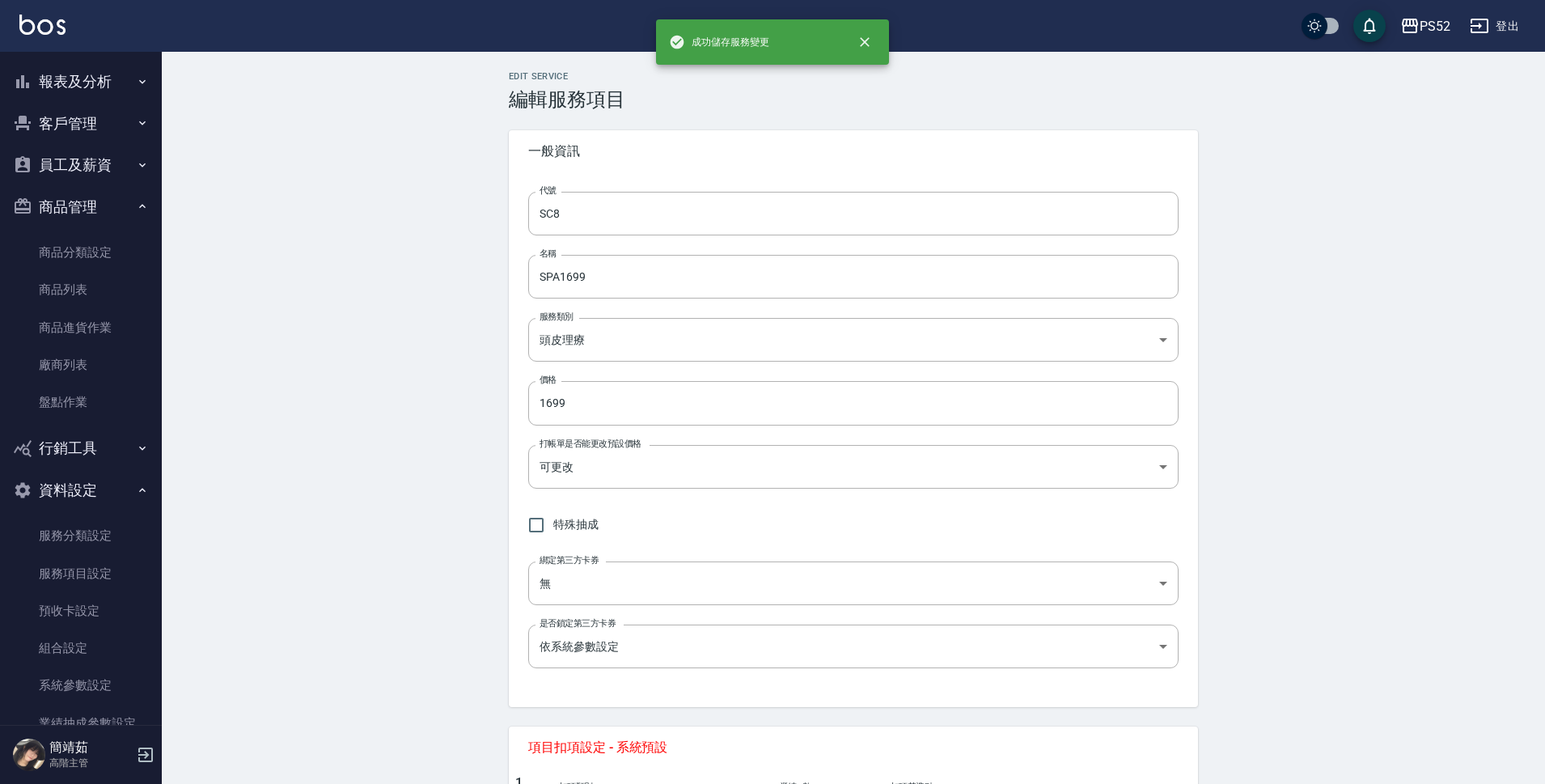
type input "SC7"
type input "SPA1399"
type input "1399"
type input "洗髮"
type input "1"
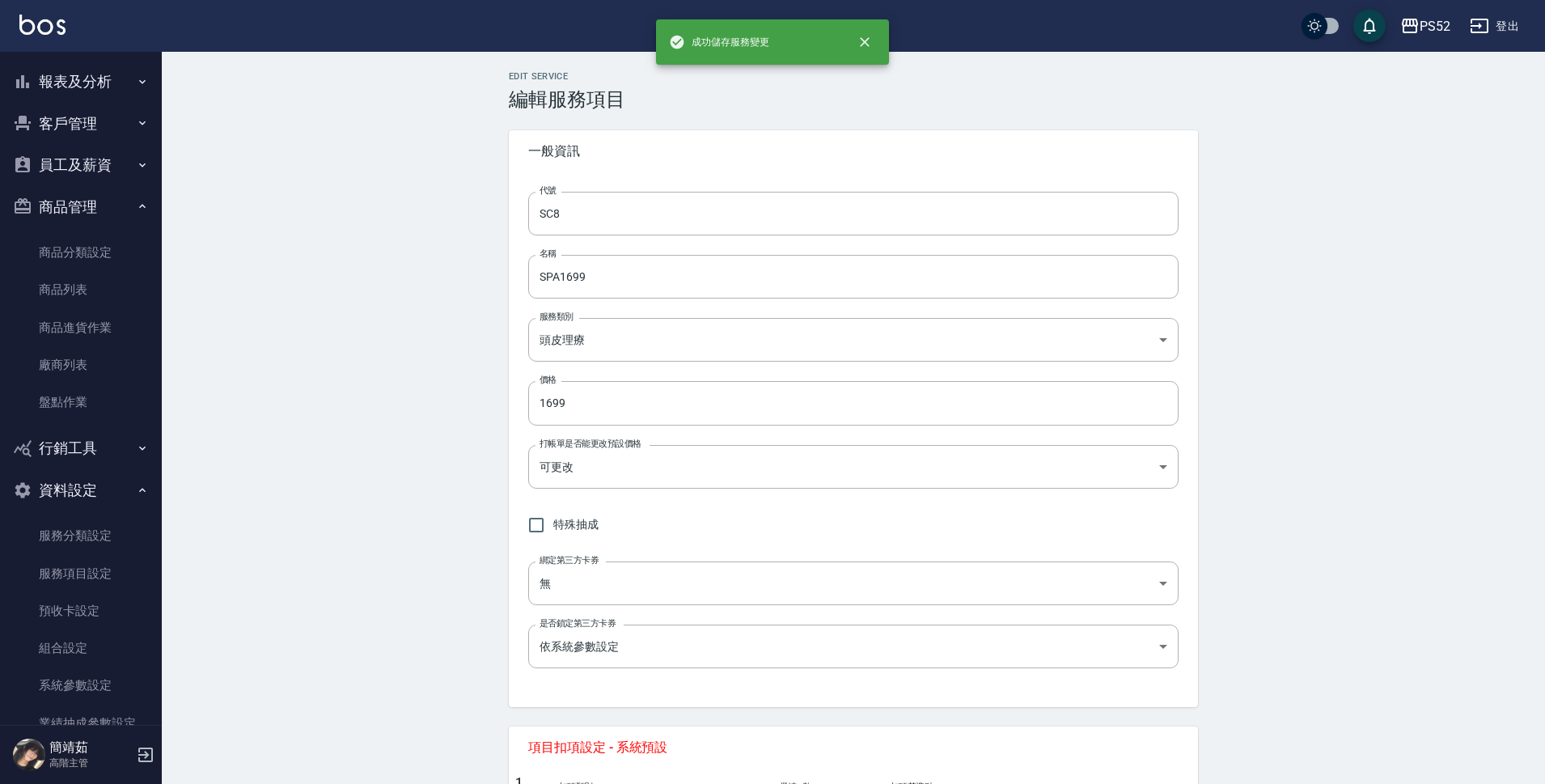
type input "技術協助(後)"
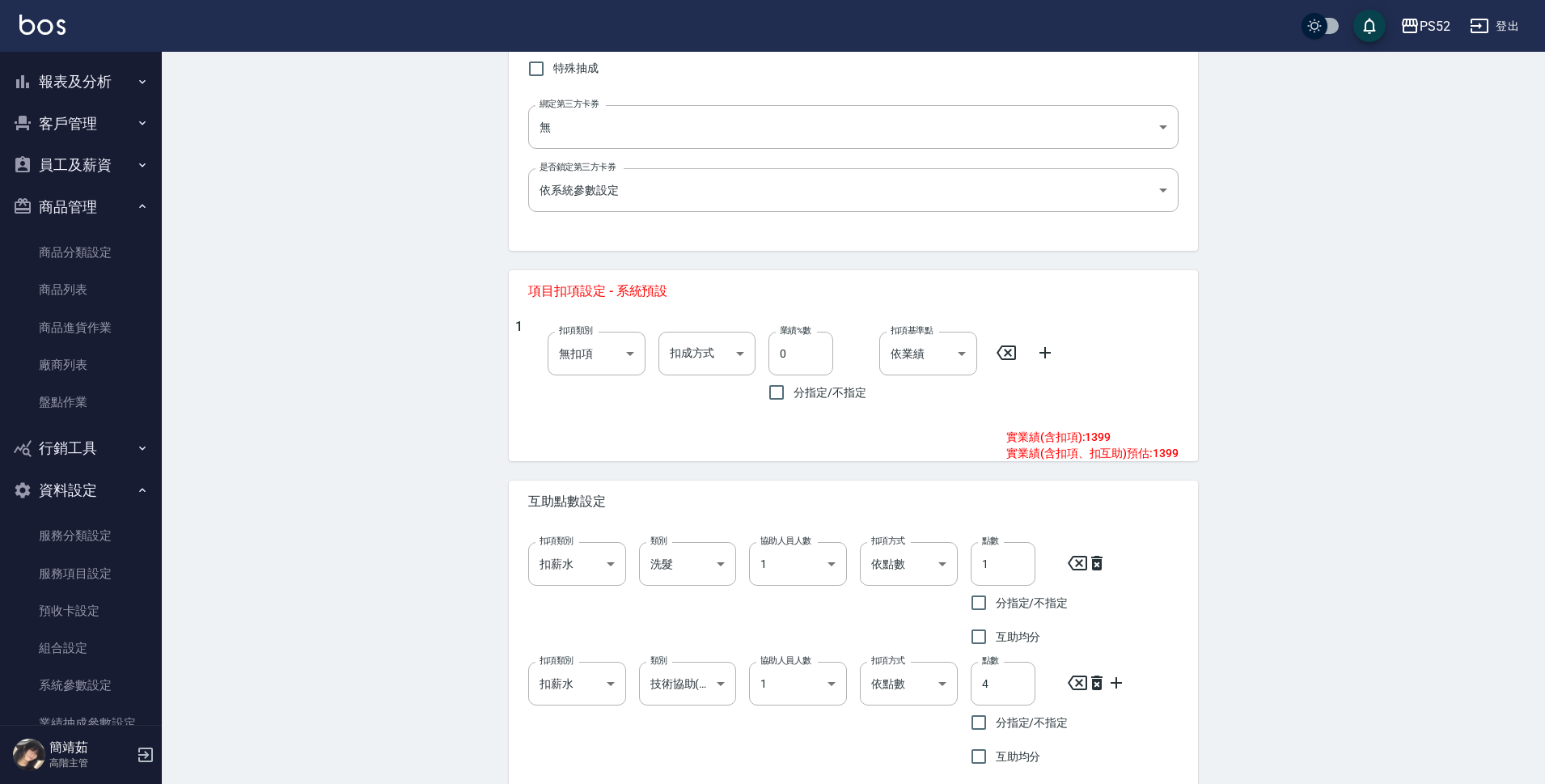
scroll to position [485, 0]
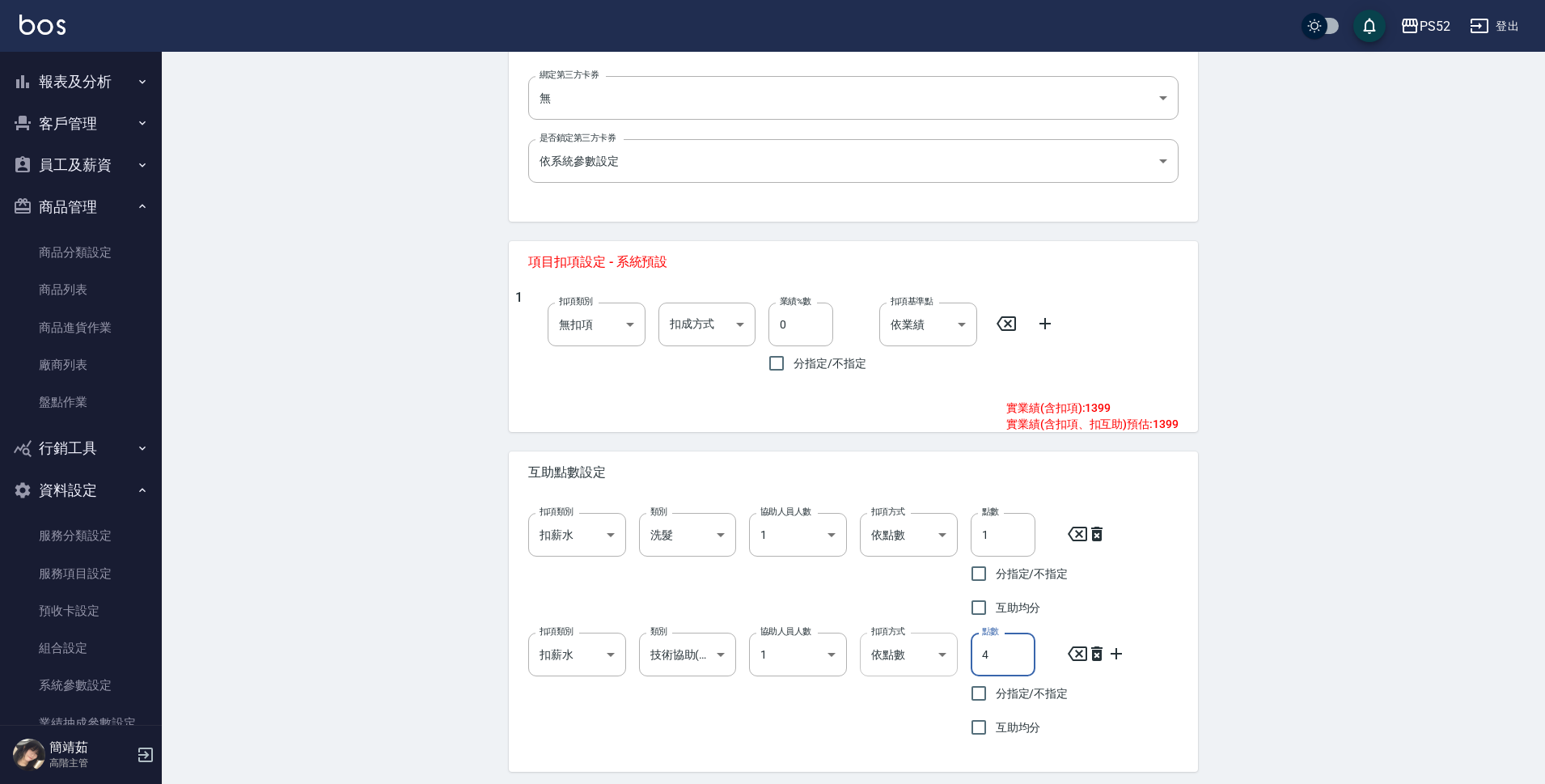
drag, startPoint x: 994, startPoint y: 659, endPoint x: 950, endPoint y: 668, distance: 44.9
click at [950, 668] on div "扣項類別 扣薪水 onSalary 扣項類別 類別 技術協助(後) 技術協助(後) 類別 協助人員人數 1 1 協助人員人數 扣項方式 依點數 點數 扣項方式…" at bounding box center [846, 682] width 663 height 124
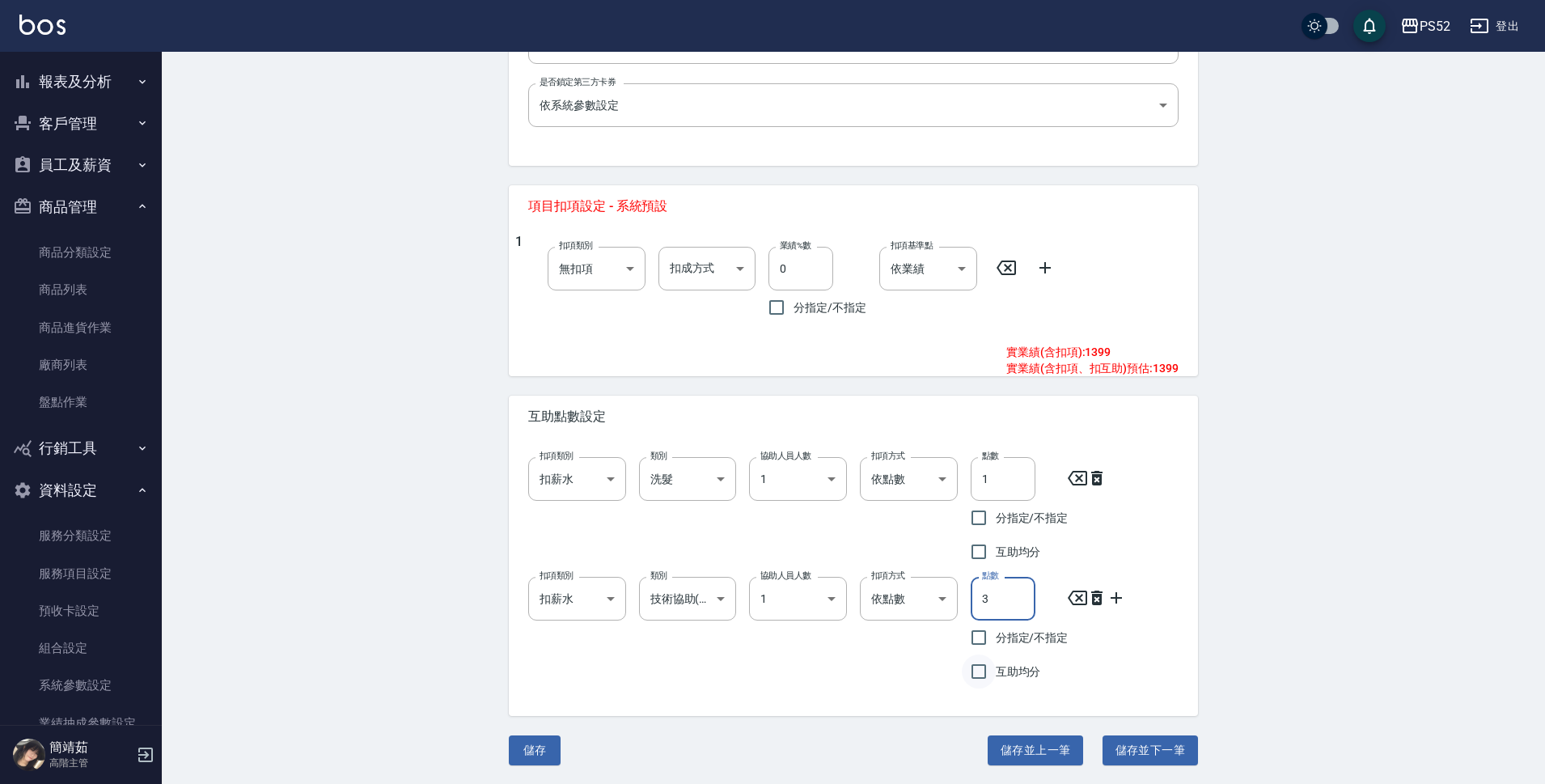
scroll to position [542, 0]
type input "3"
click at [1054, 752] on button "儲存並上一筆" at bounding box center [1035, 749] width 95 height 30
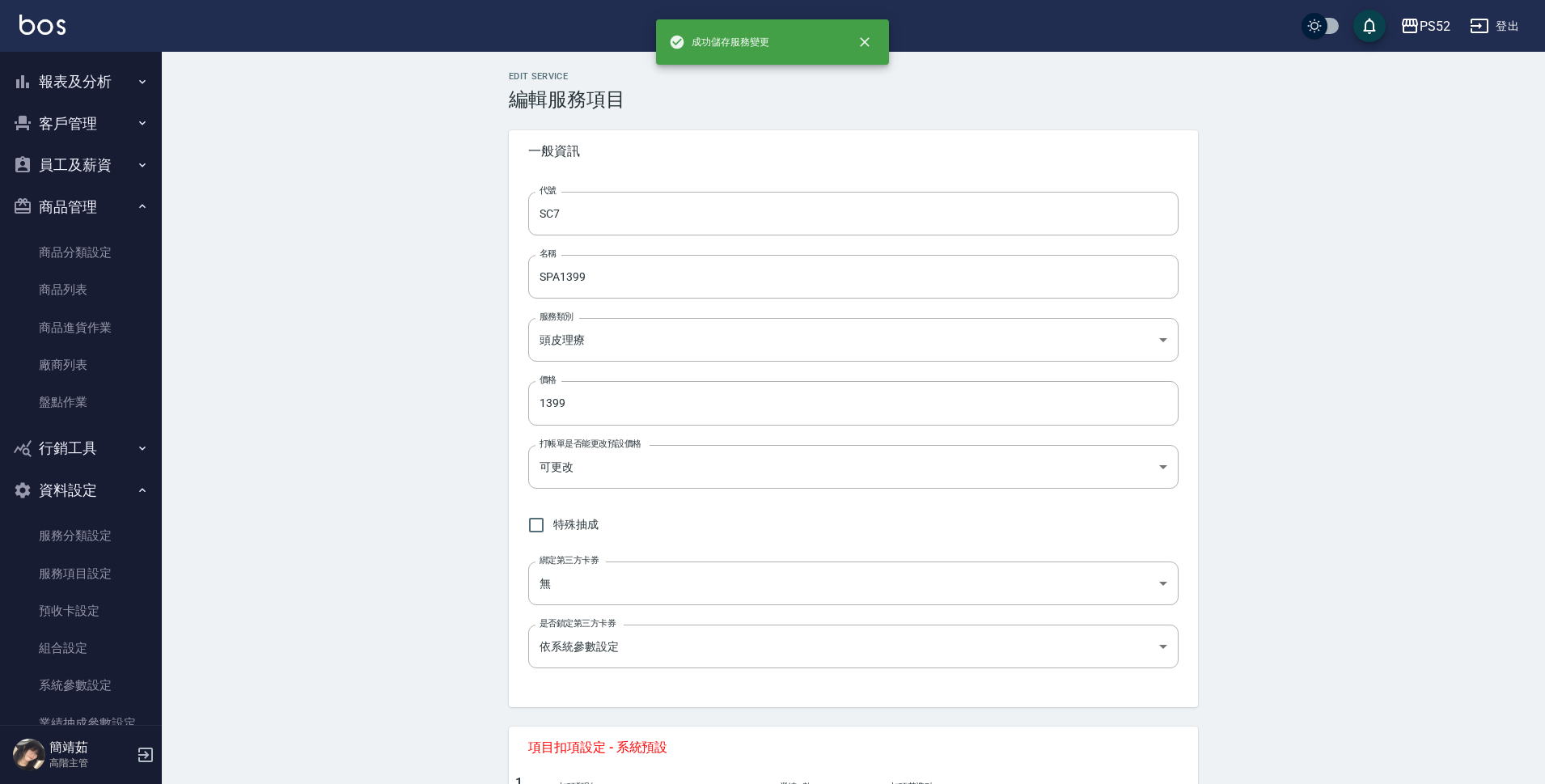
type input "SC6"
type input "SPA1899"
type input "1899"
type input "技術協助(前)"
type input "2"
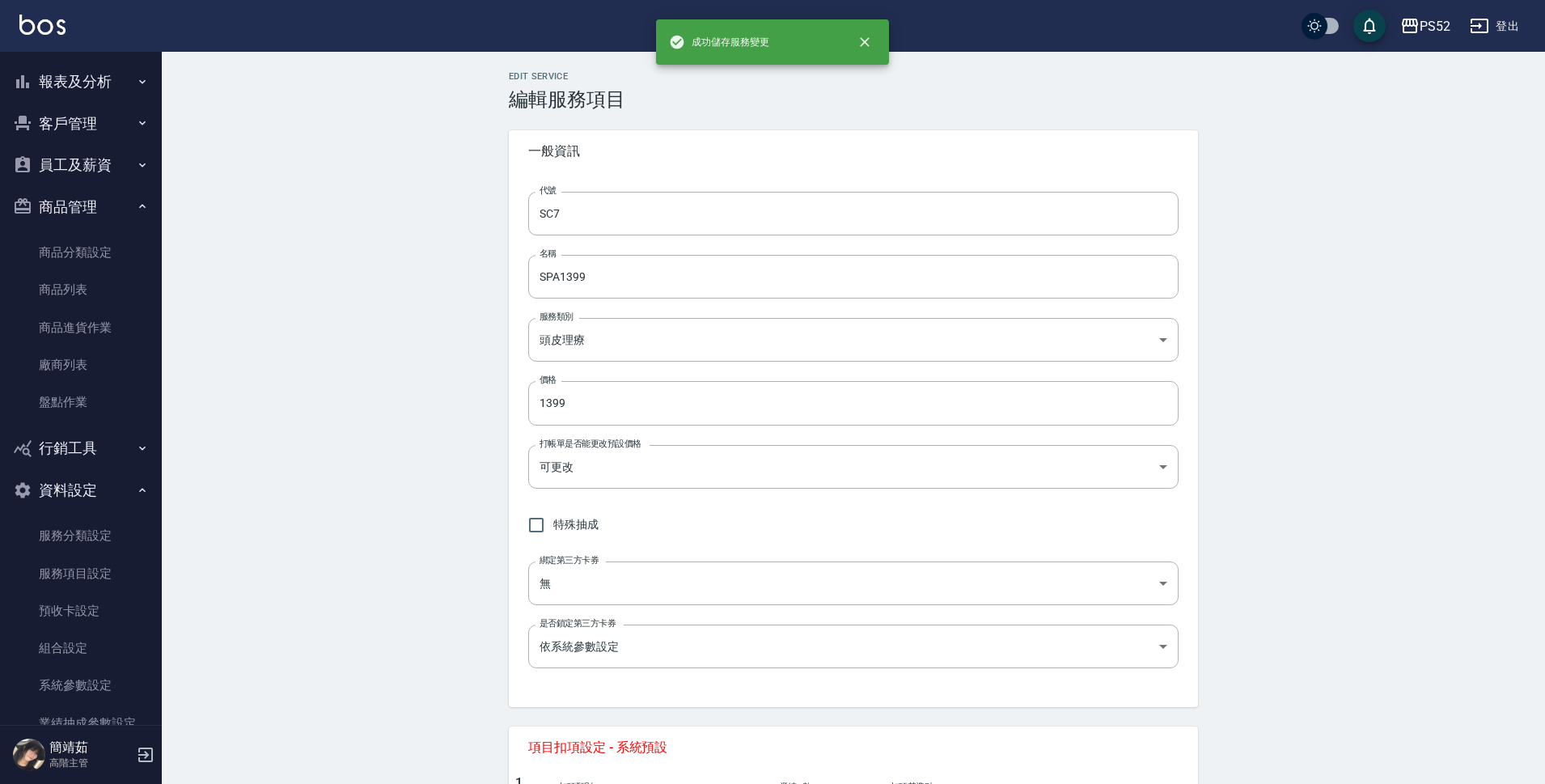
type input "洗髮"
type input "2"
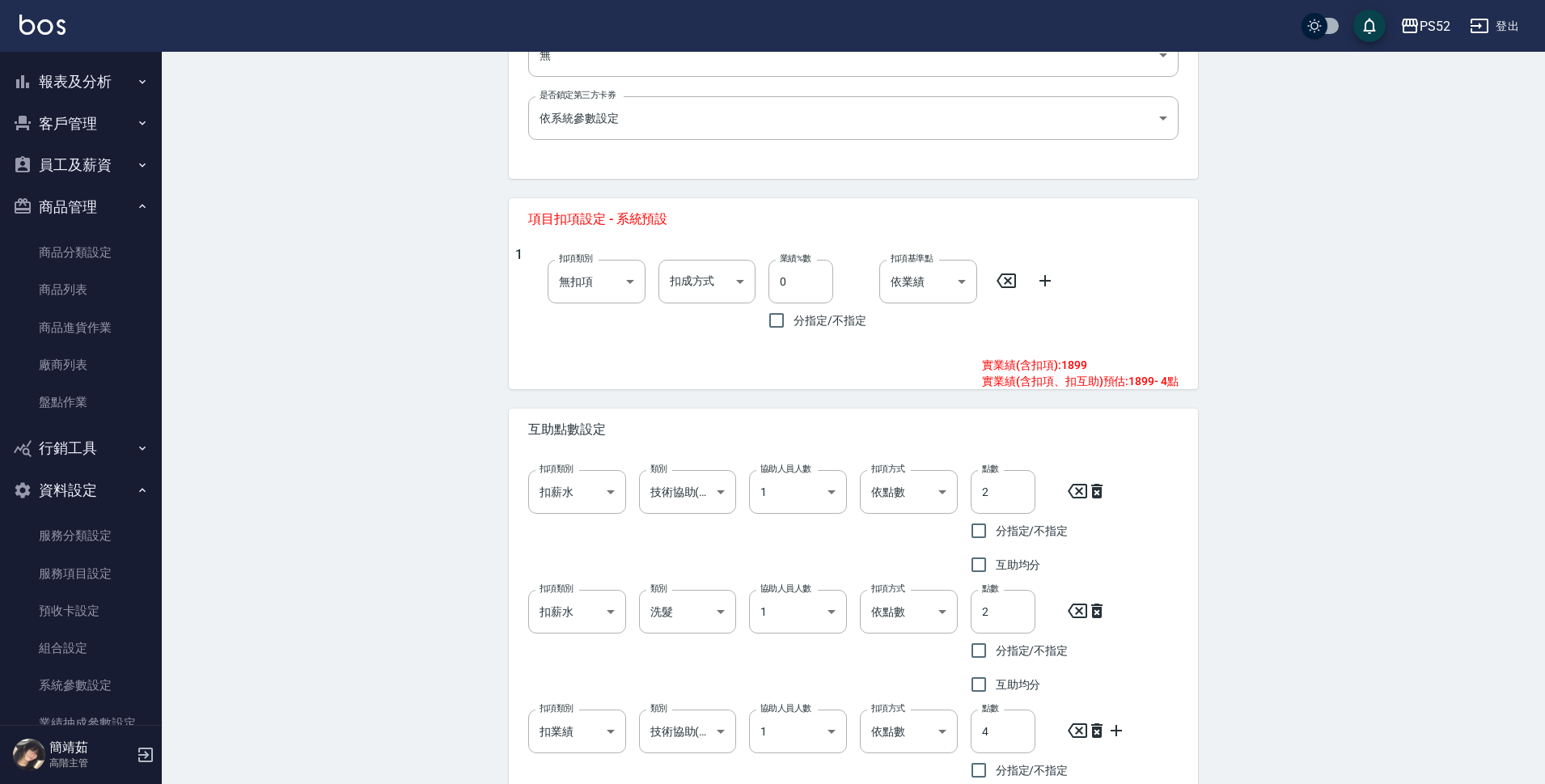
scroll to position [566, 0]
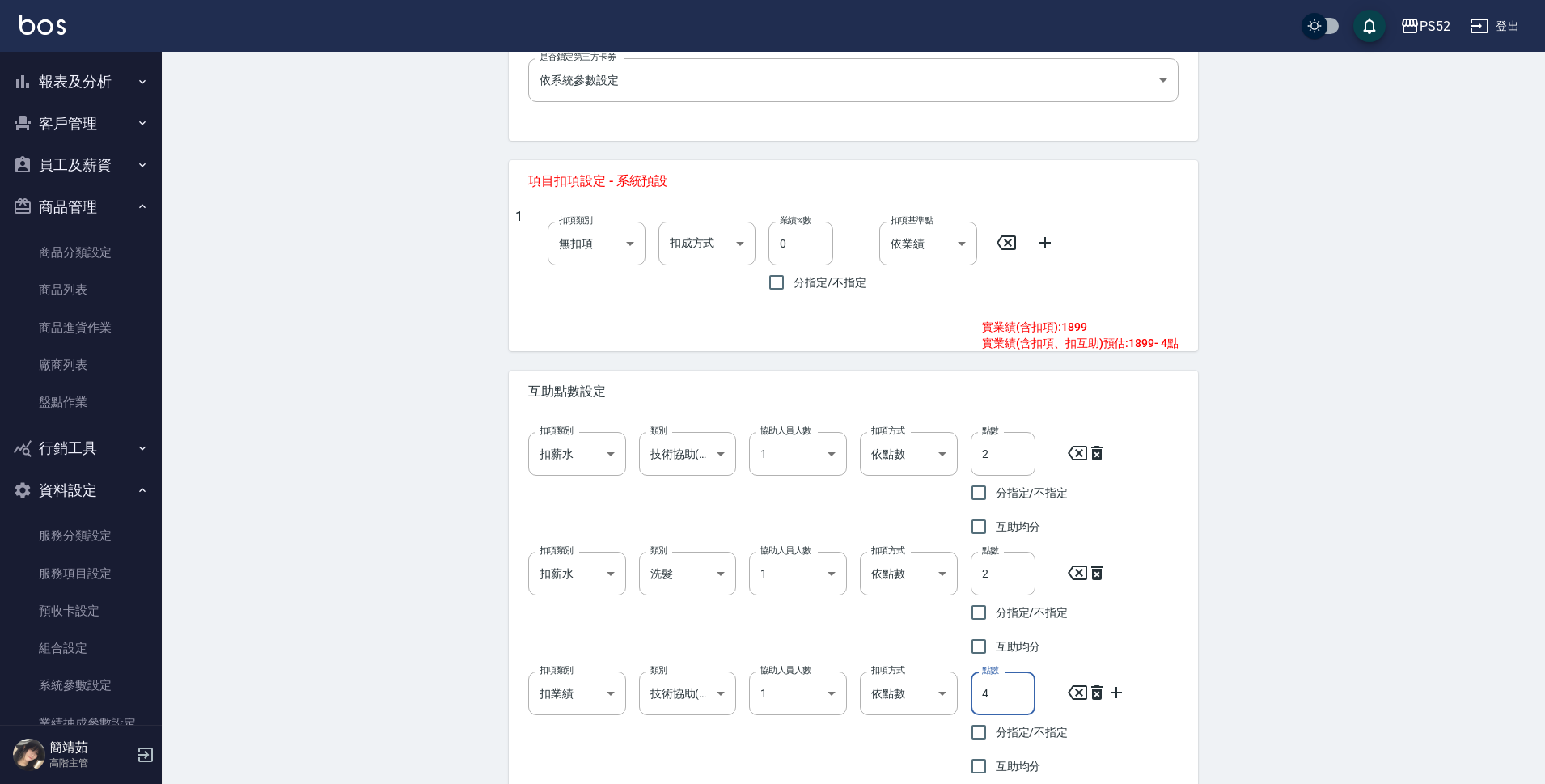
drag, startPoint x: 1020, startPoint y: 696, endPoint x: 967, endPoint y: 696, distance: 53.0
click at [967, 696] on div "點數 4 點數 分指定/不指定 互助均分" at bounding box center [1013, 721] width 111 height 124
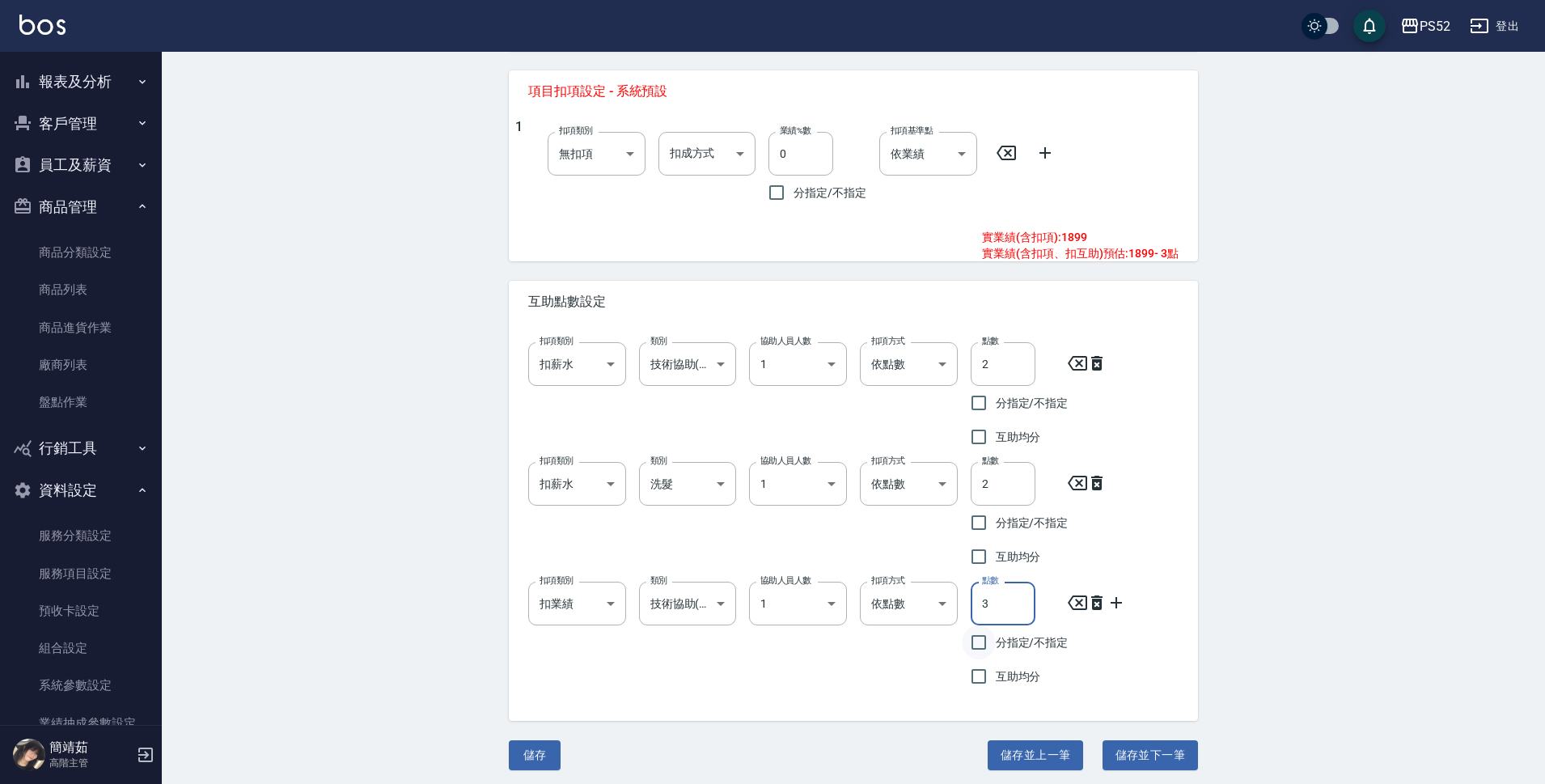
scroll to position [662, 0]
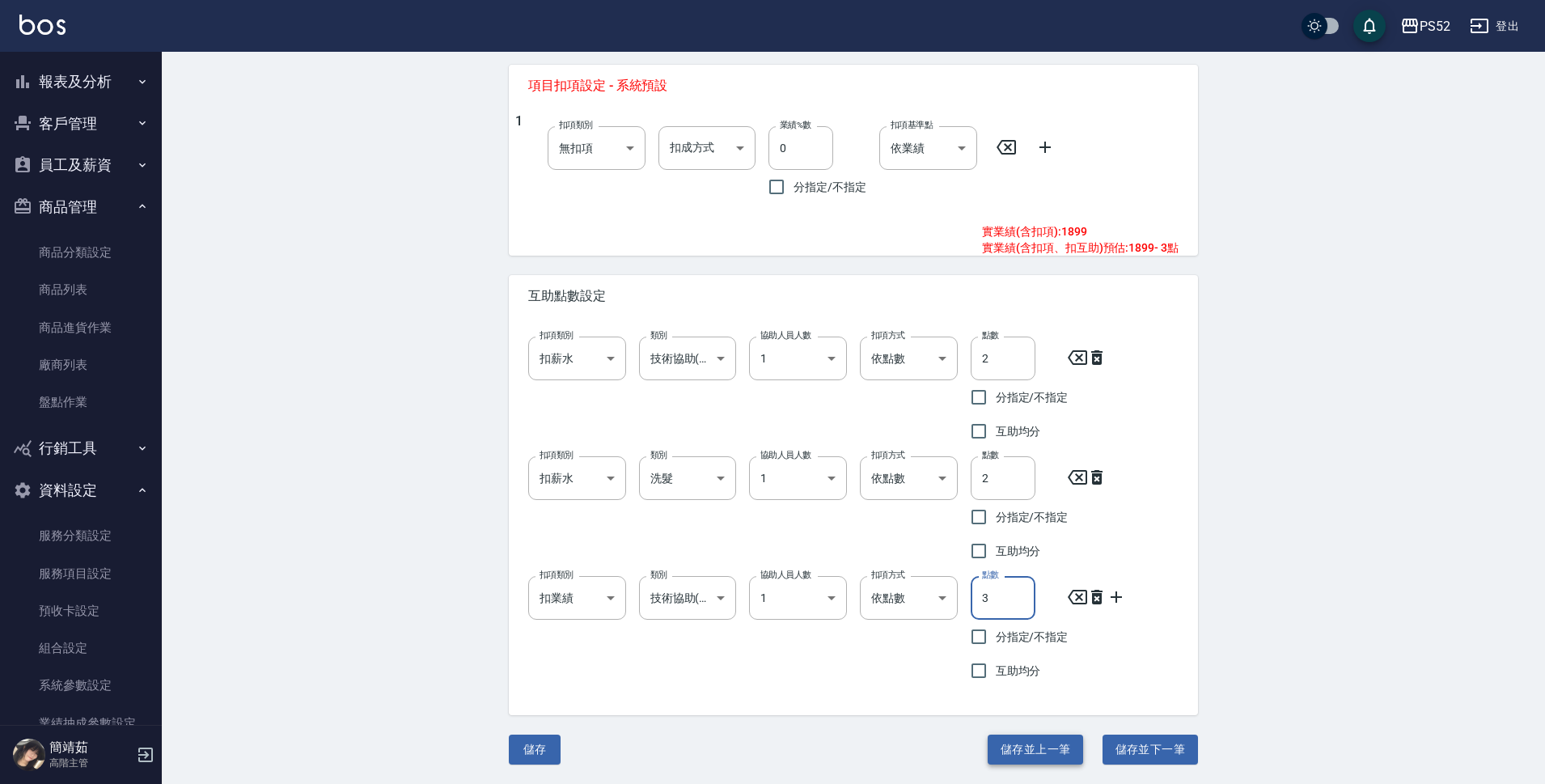
type input "3"
click at [1041, 738] on button "儲存並上一筆" at bounding box center [1035, 749] width 95 height 30
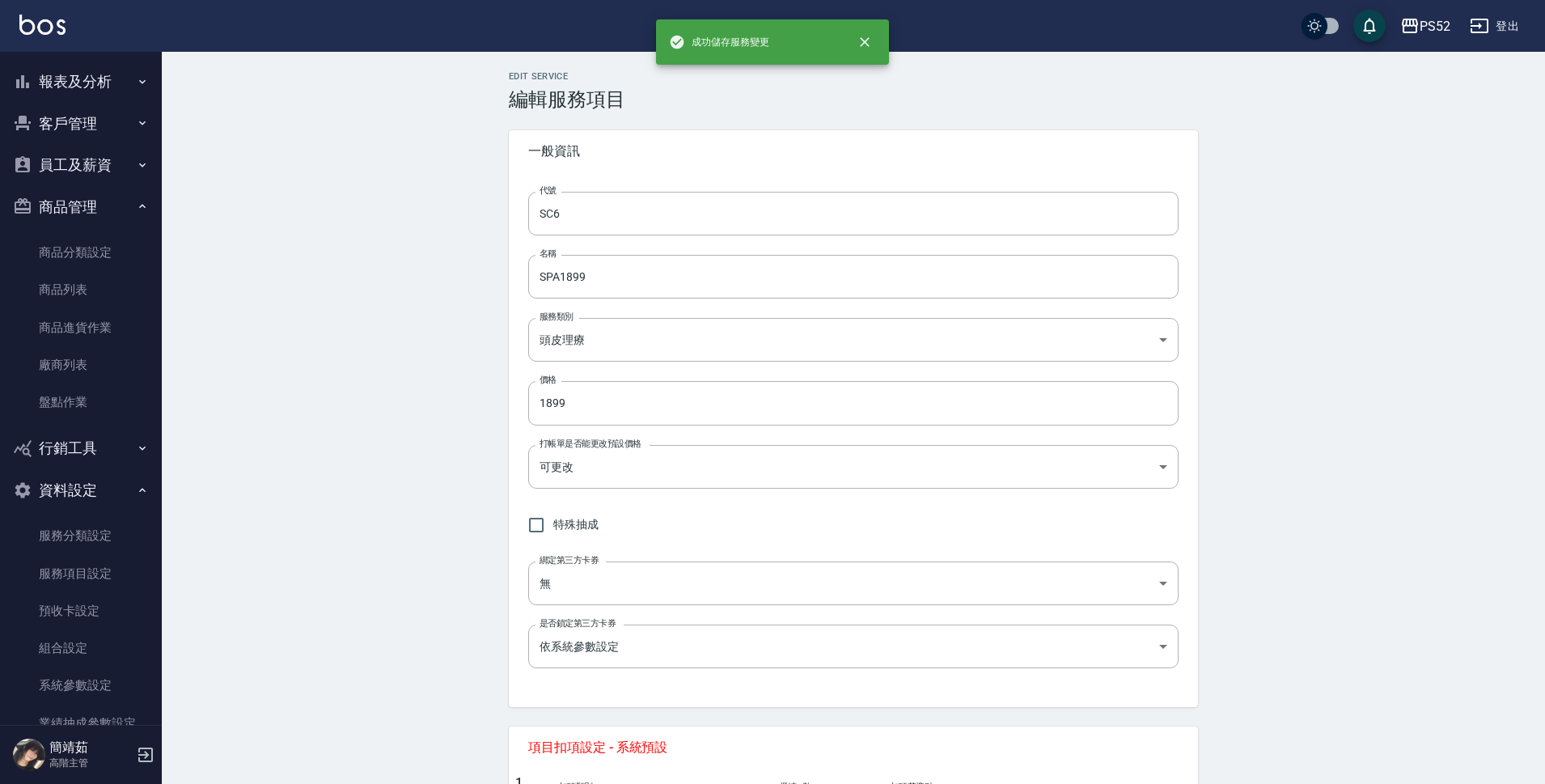
type input "SC5"
type input "海藻精華泥1000"
type input "1000"
type input "洗髮"
type input "1.5"
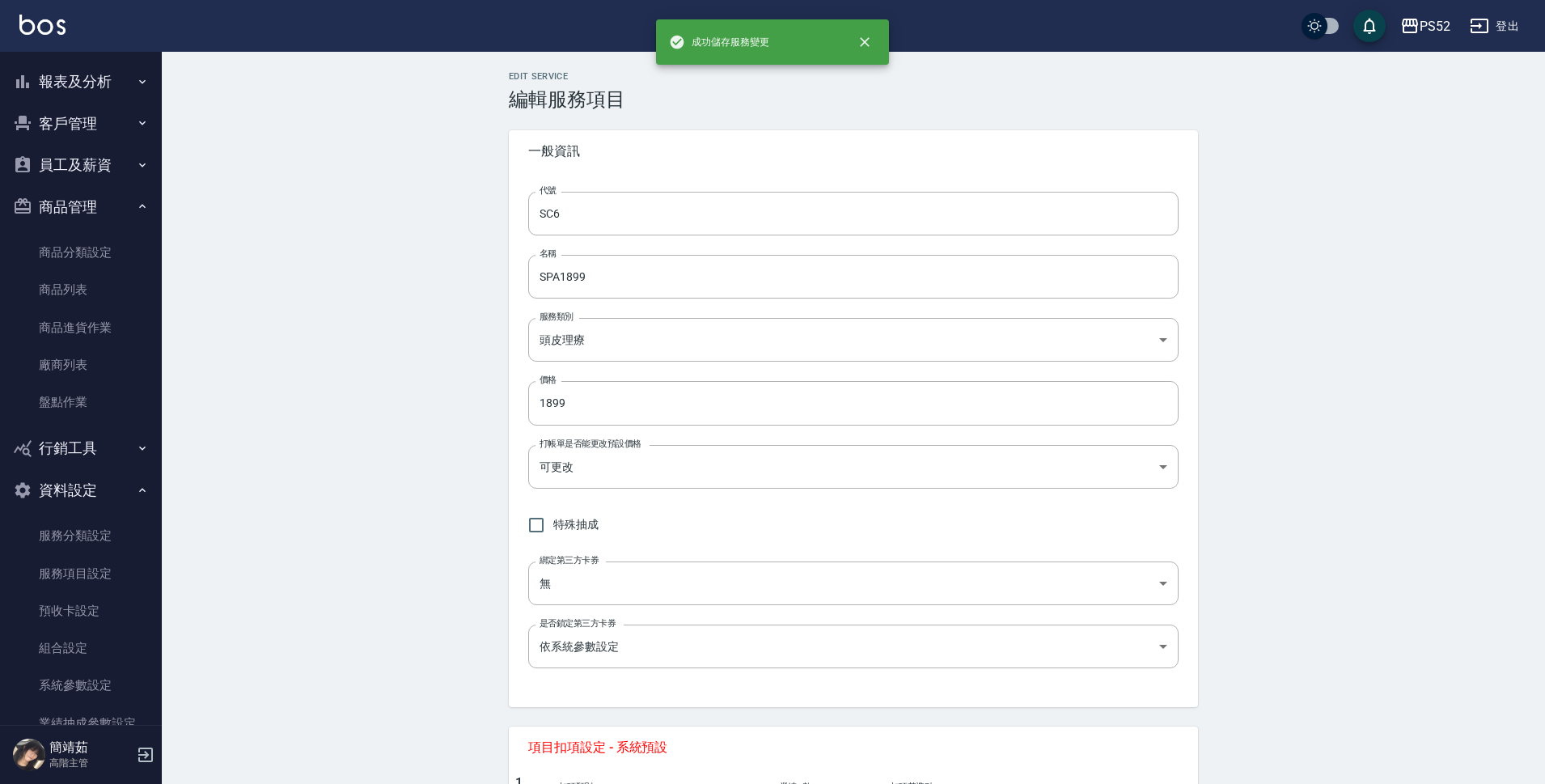
type input "技術協助(後)"
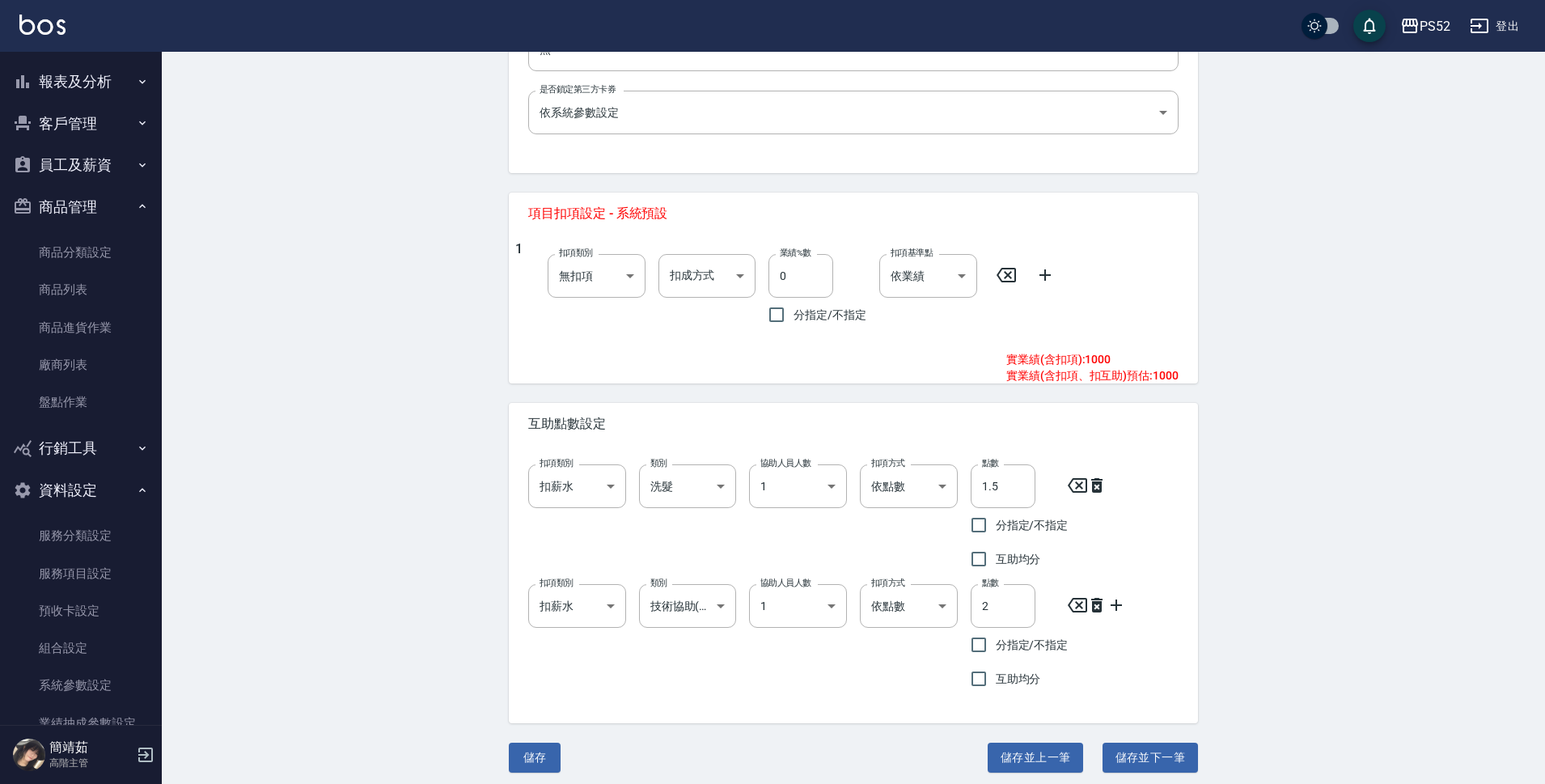
scroll to position [542, 0]
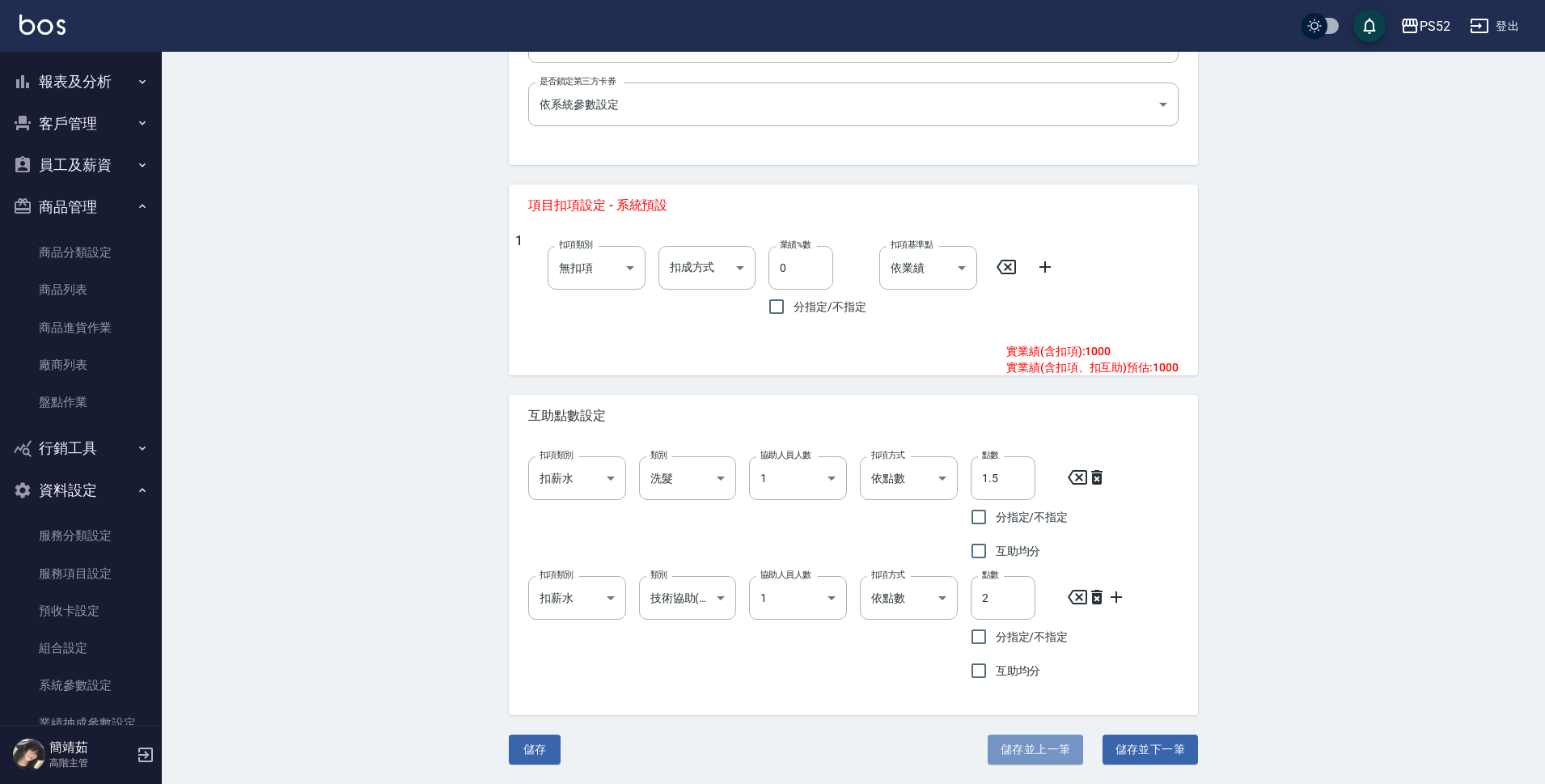
click at [1046, 744] on button "儲存並上一筆" at bounding box center [1035, 749] width 95 height 30
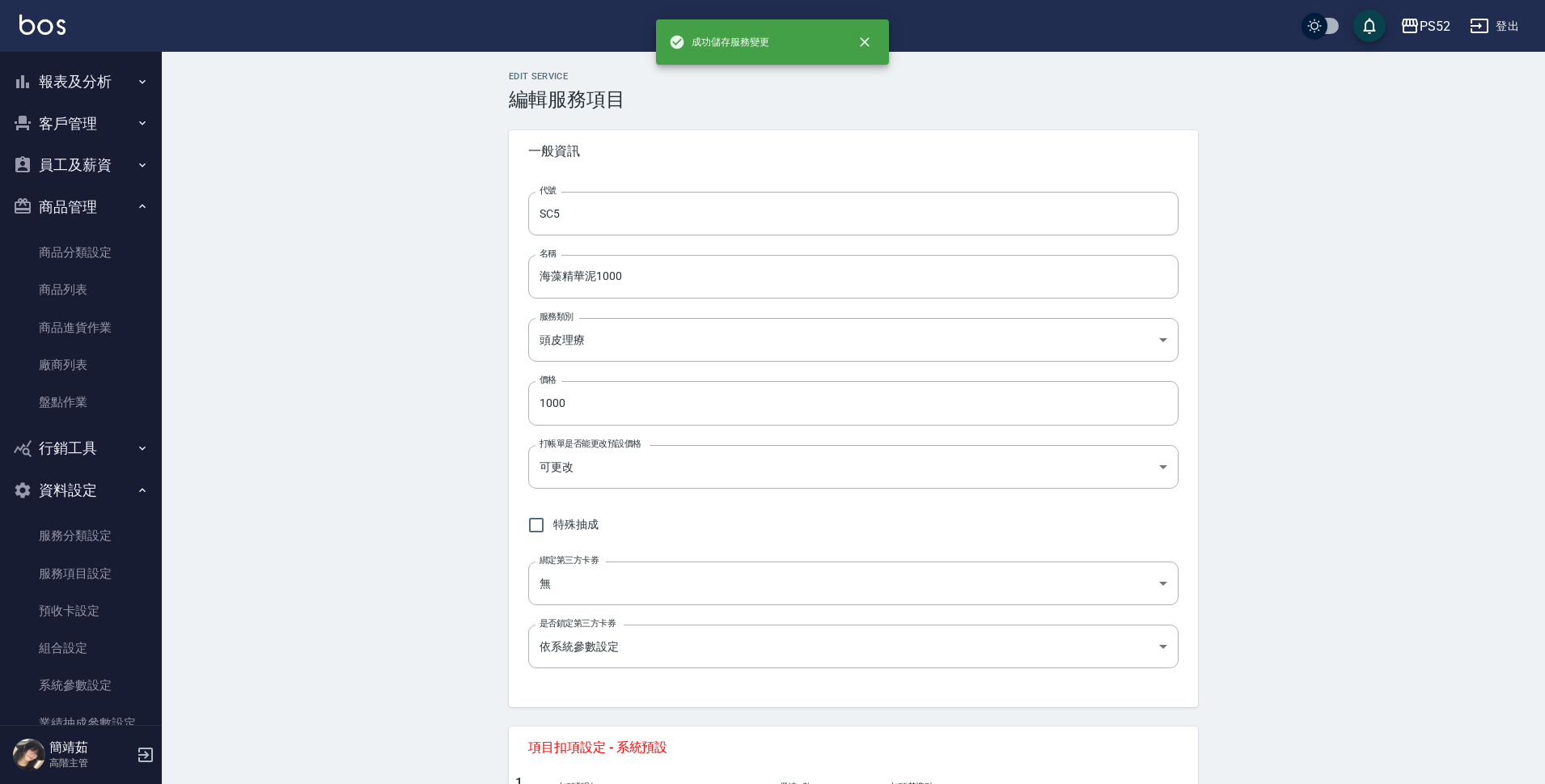
type input "SC4"
type input "溫灸"
type input "350"
type input "技術協助(前)"
type input "2"
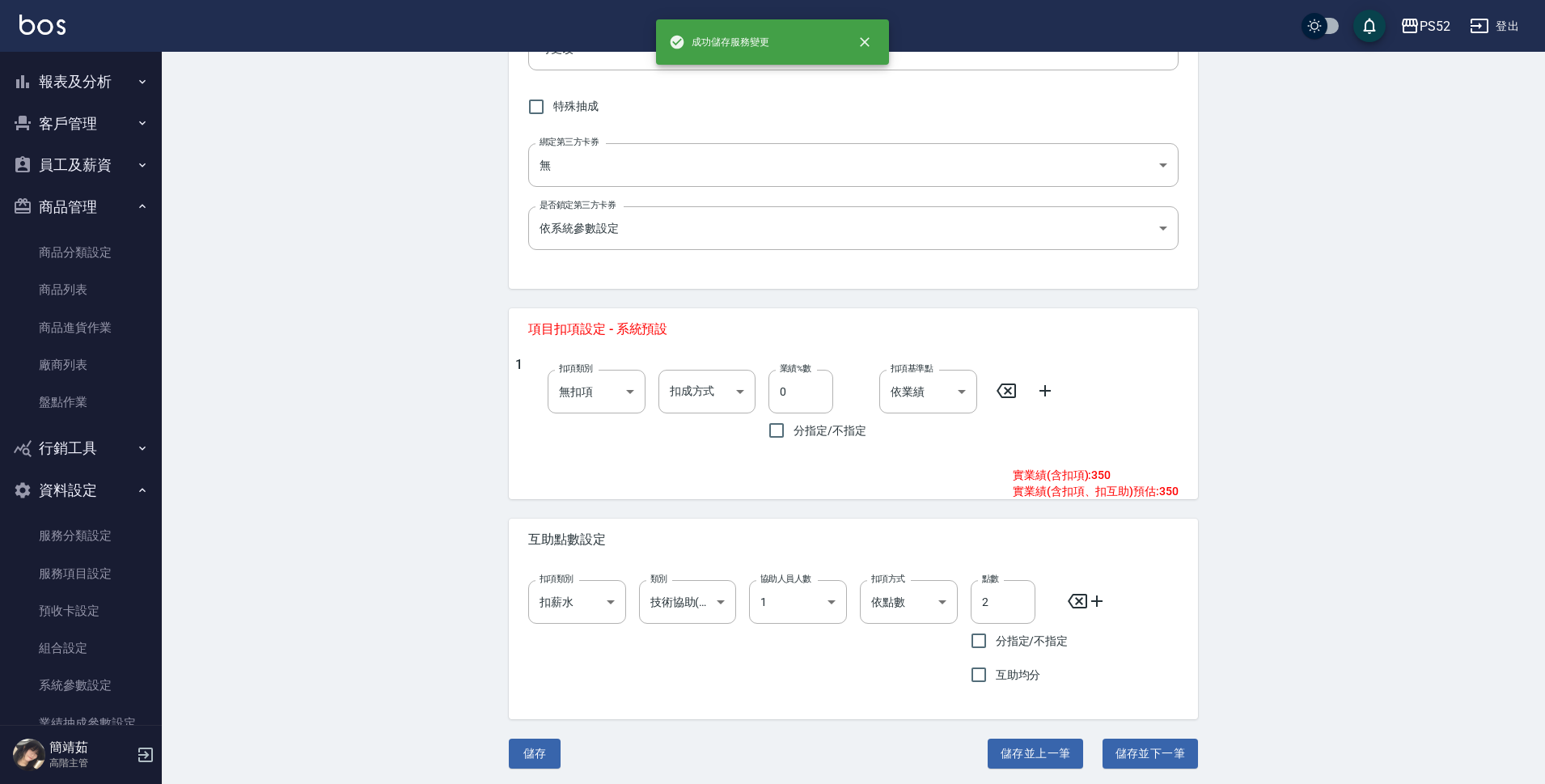
scroll to position [422, 0]
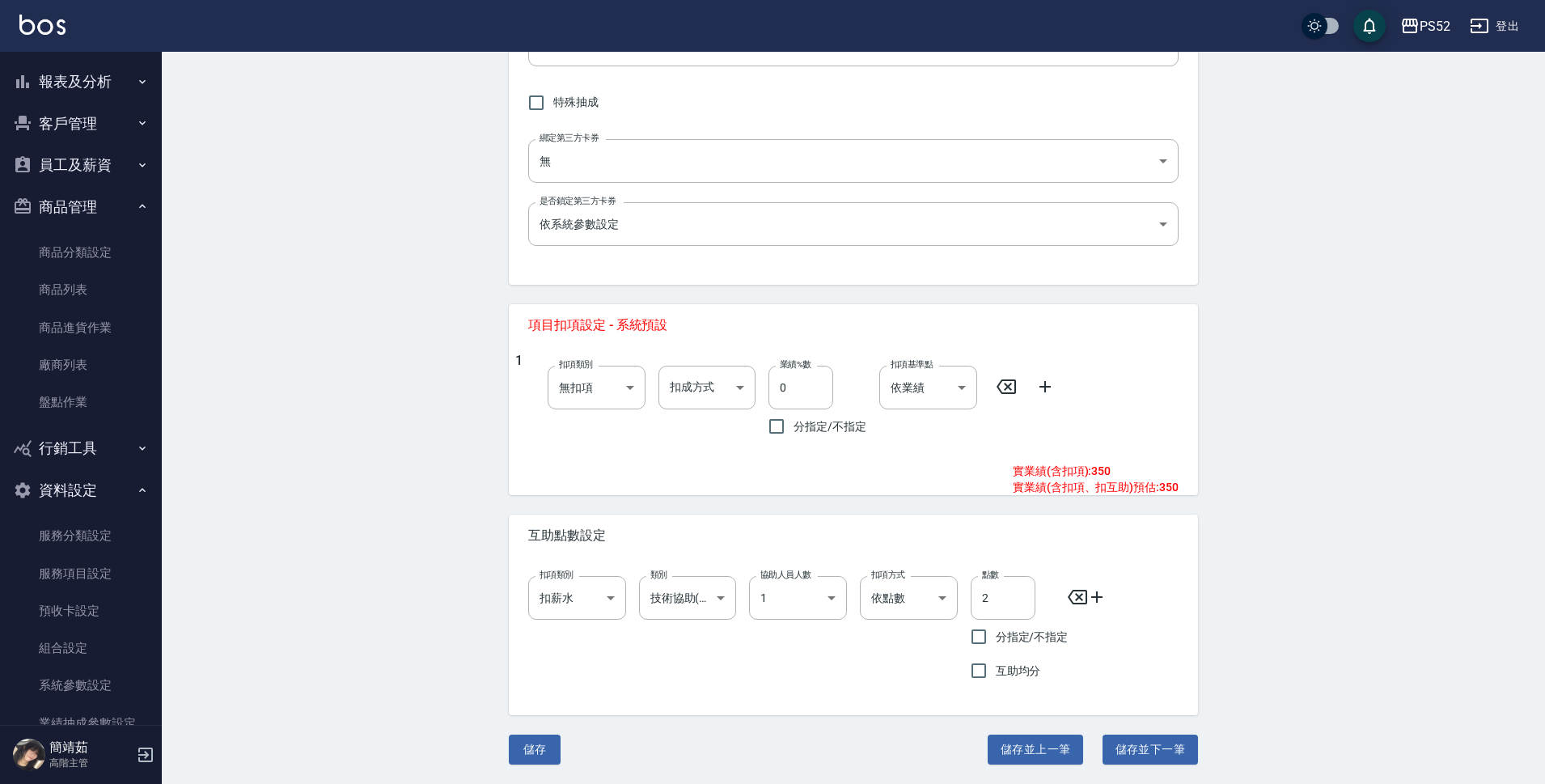
click at [1046, 744] on button "儲存並上一筆" at bounding box center [1035, 749] width 95 height 30
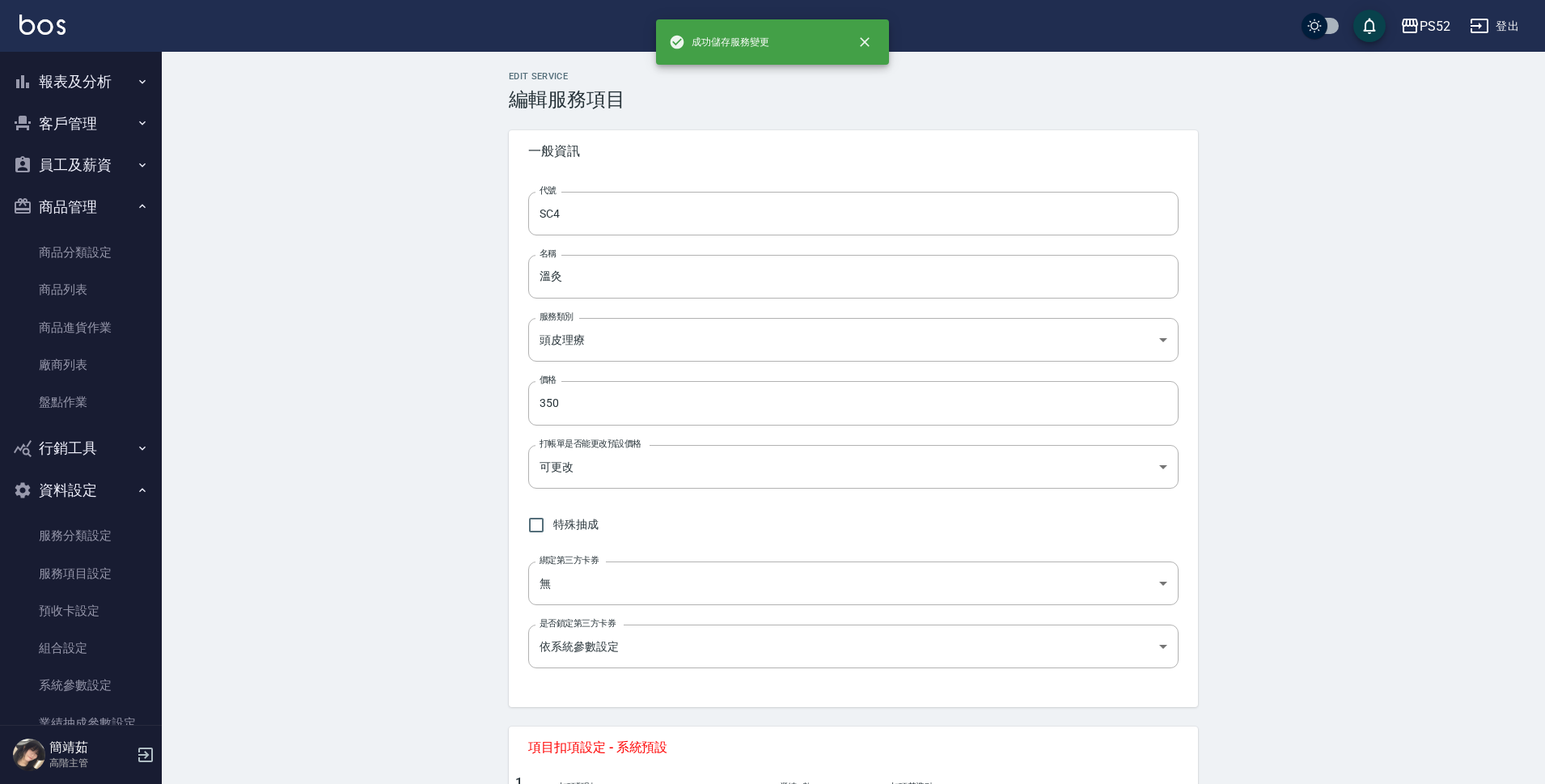
type input "SC3"
type input "植萃SPA899"
type input "899"
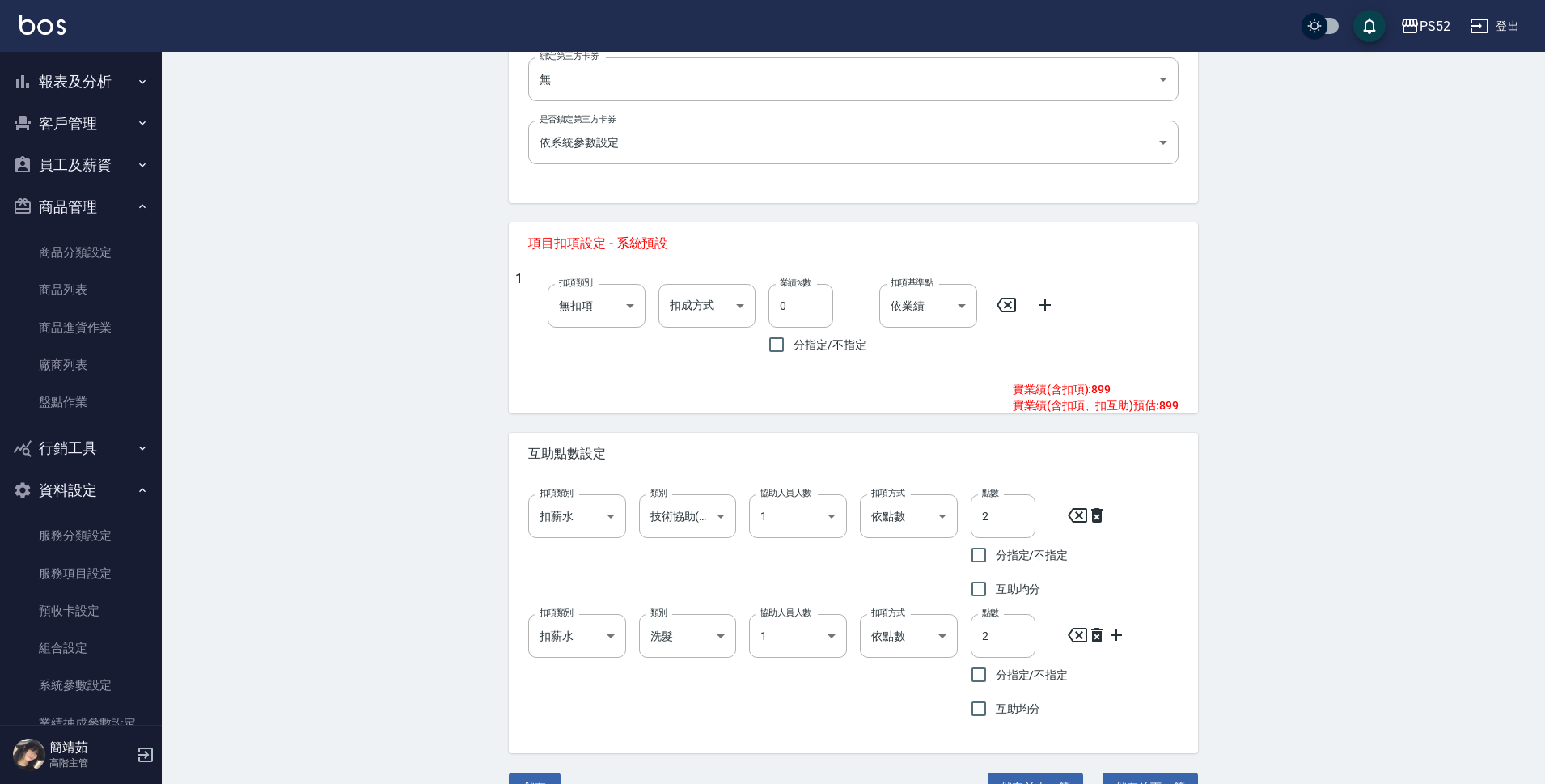
scroll to position [512, 0]
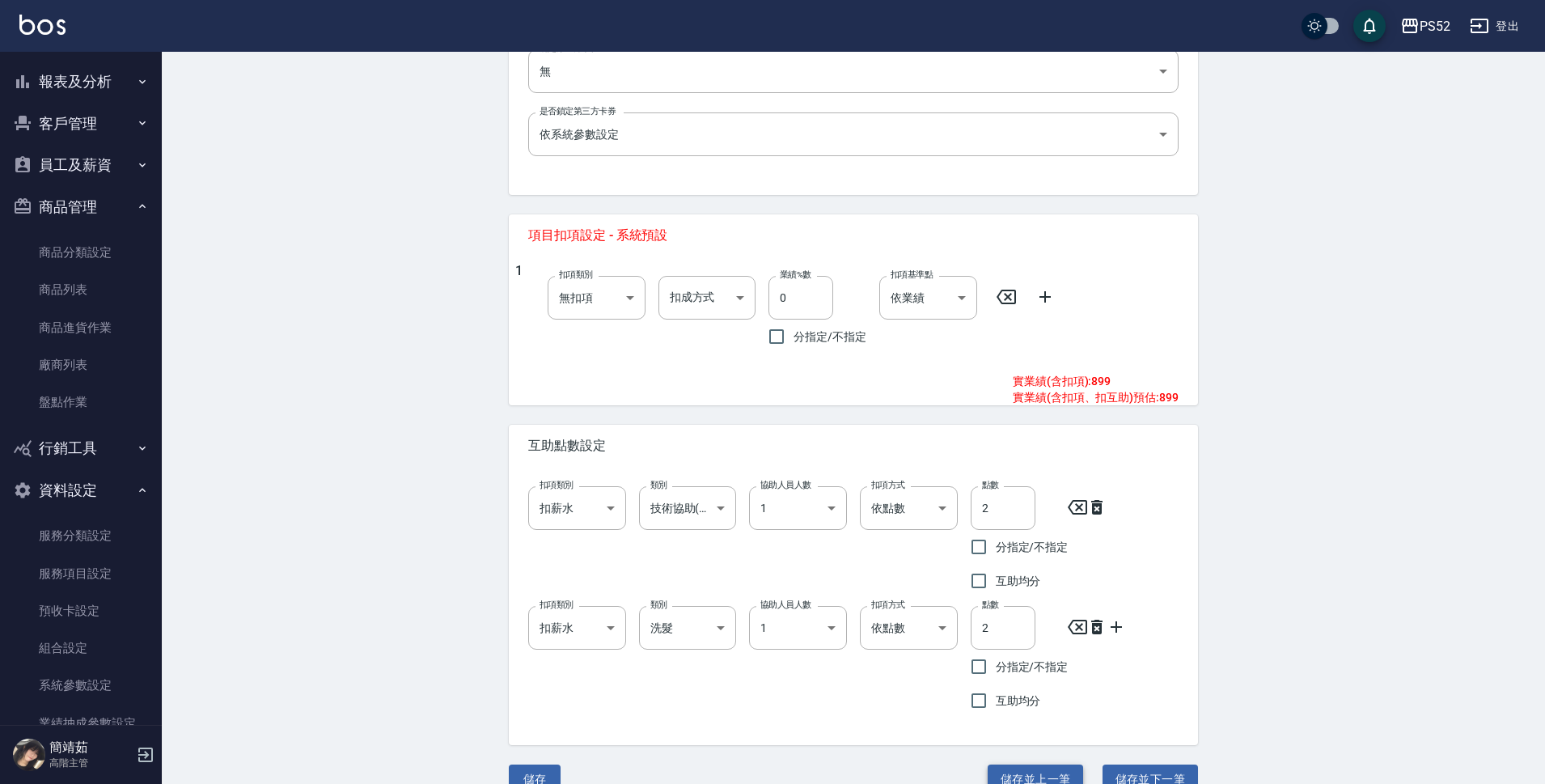
click at [1045, 780] on button "儲存並上一筆" at bounding box center [1035, 779] width 95 height 30
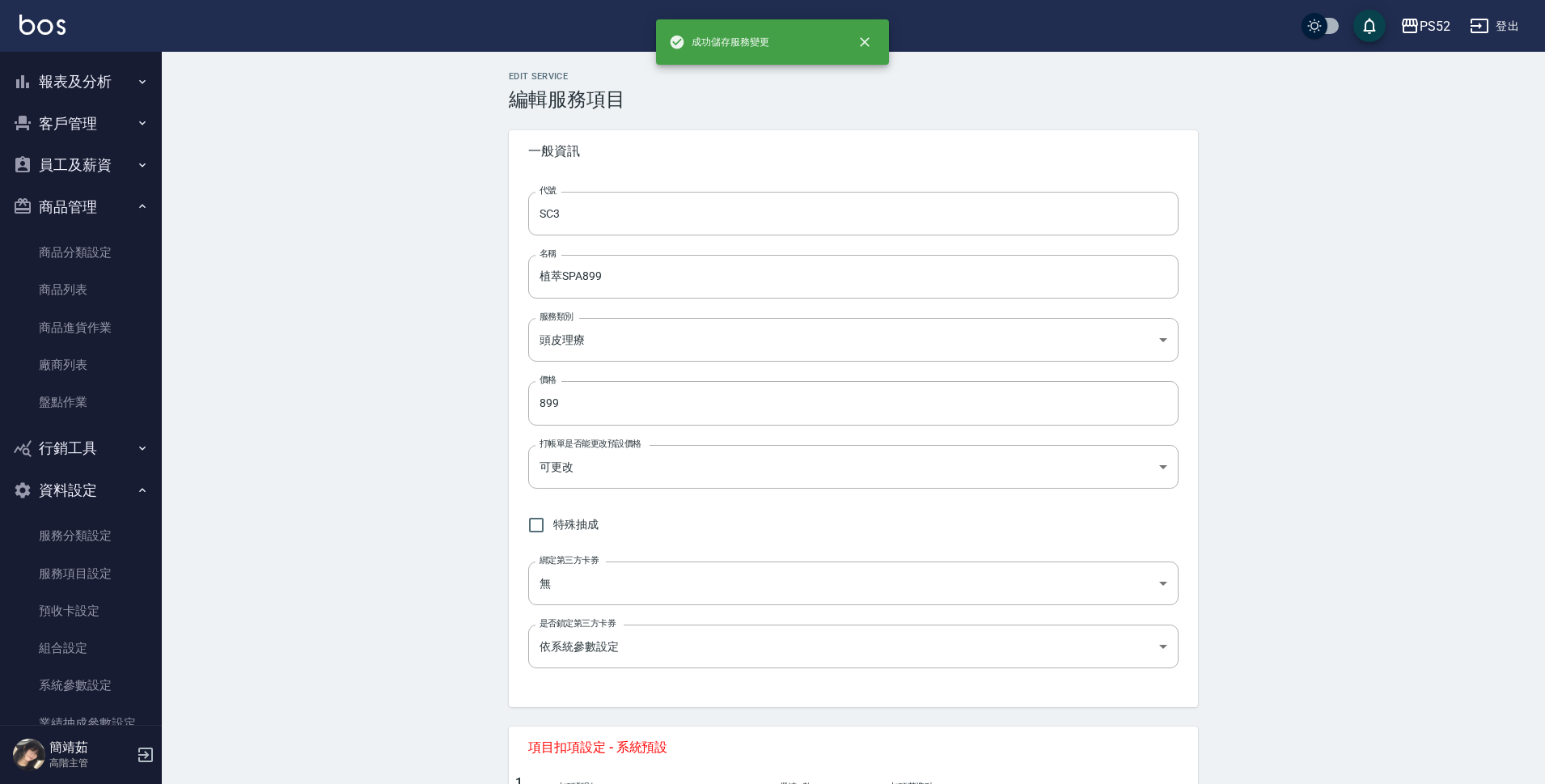
type input "SC2"
type input "精油SPA699"
type input "699"
type input "技術協助(後)"
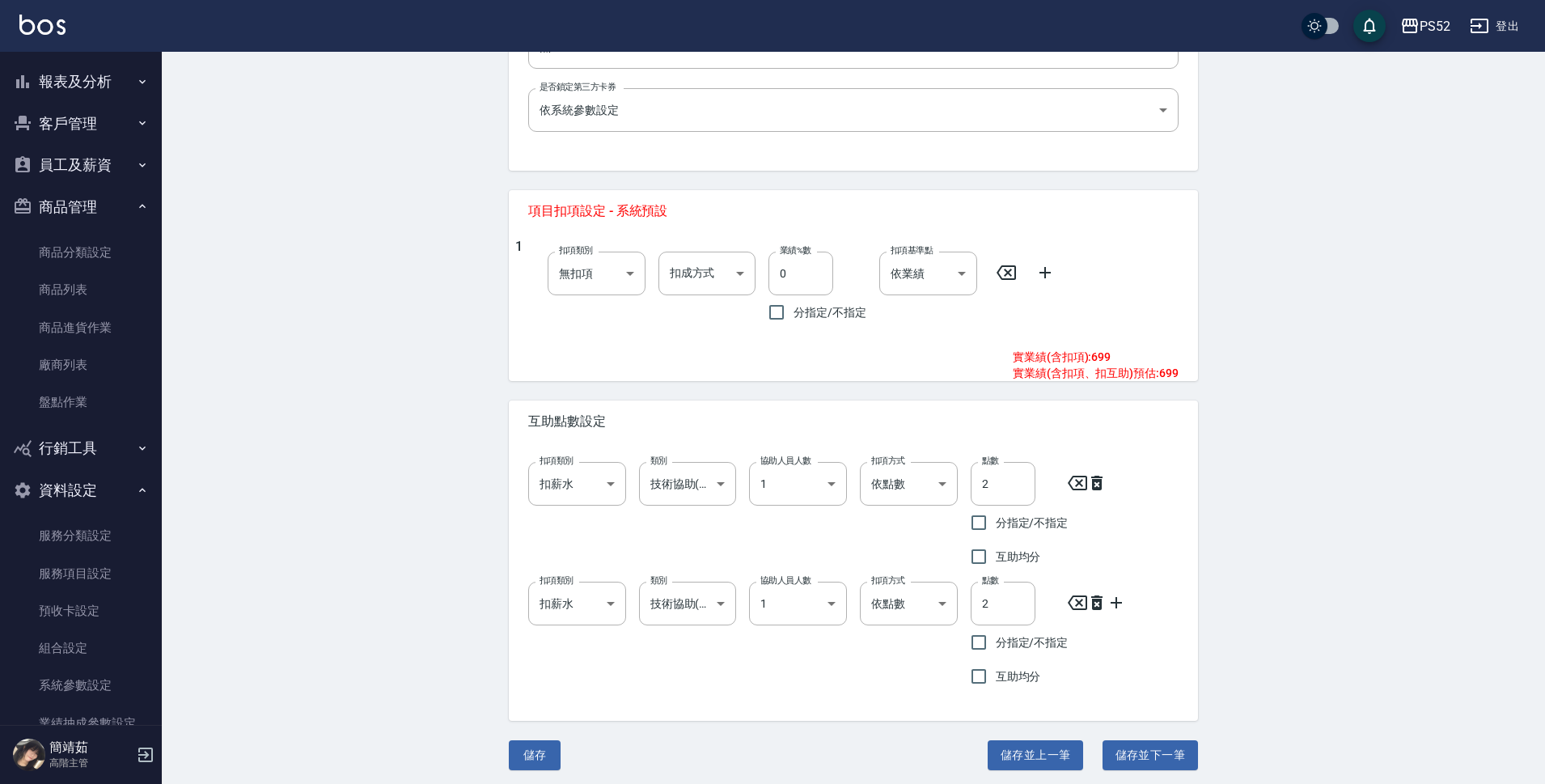
scroll to position [542, 0]
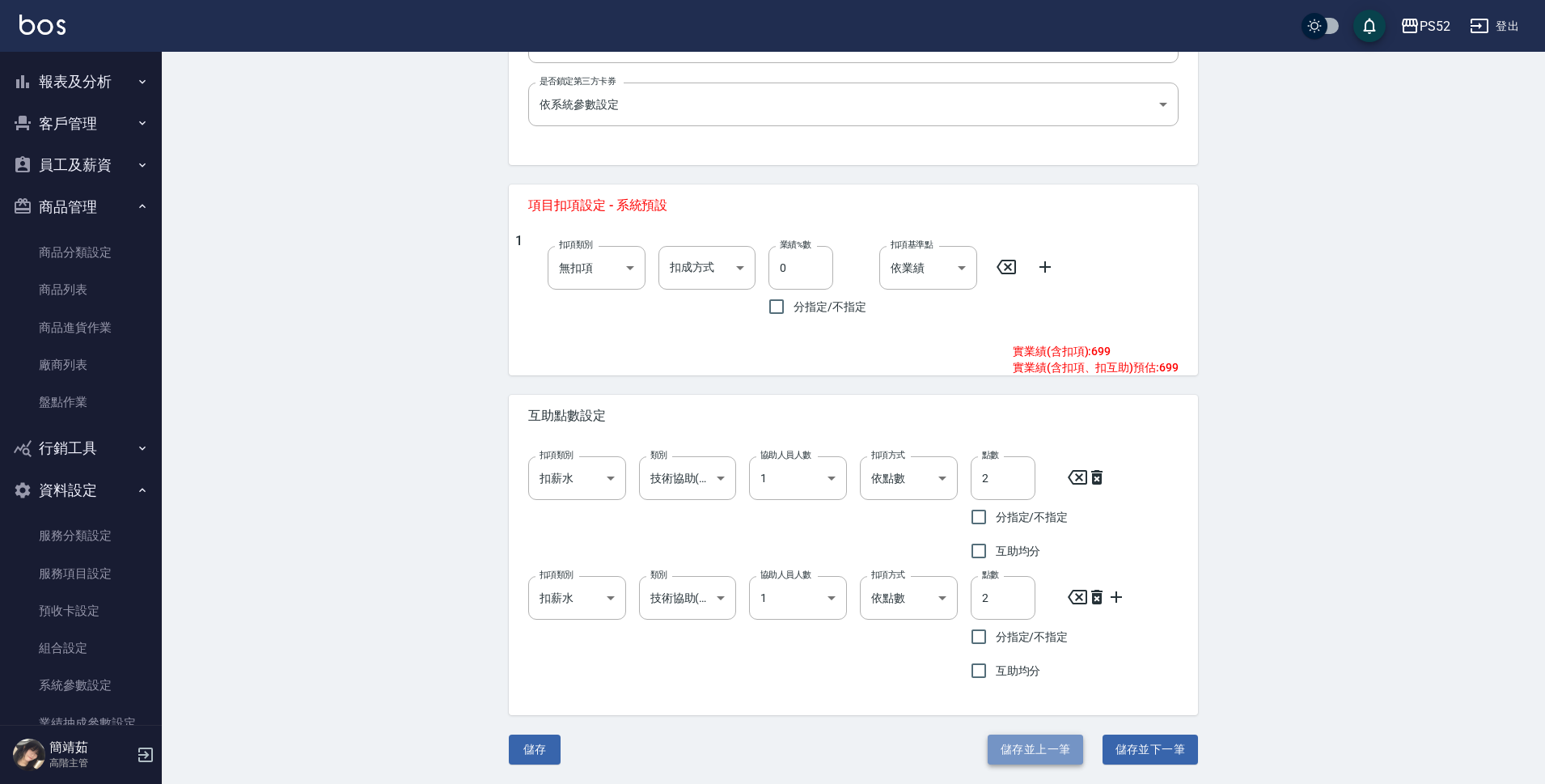
click at [1050, 742] on button "儲存並上一筆" at bounding box center [1035, 749] width 95 height 30
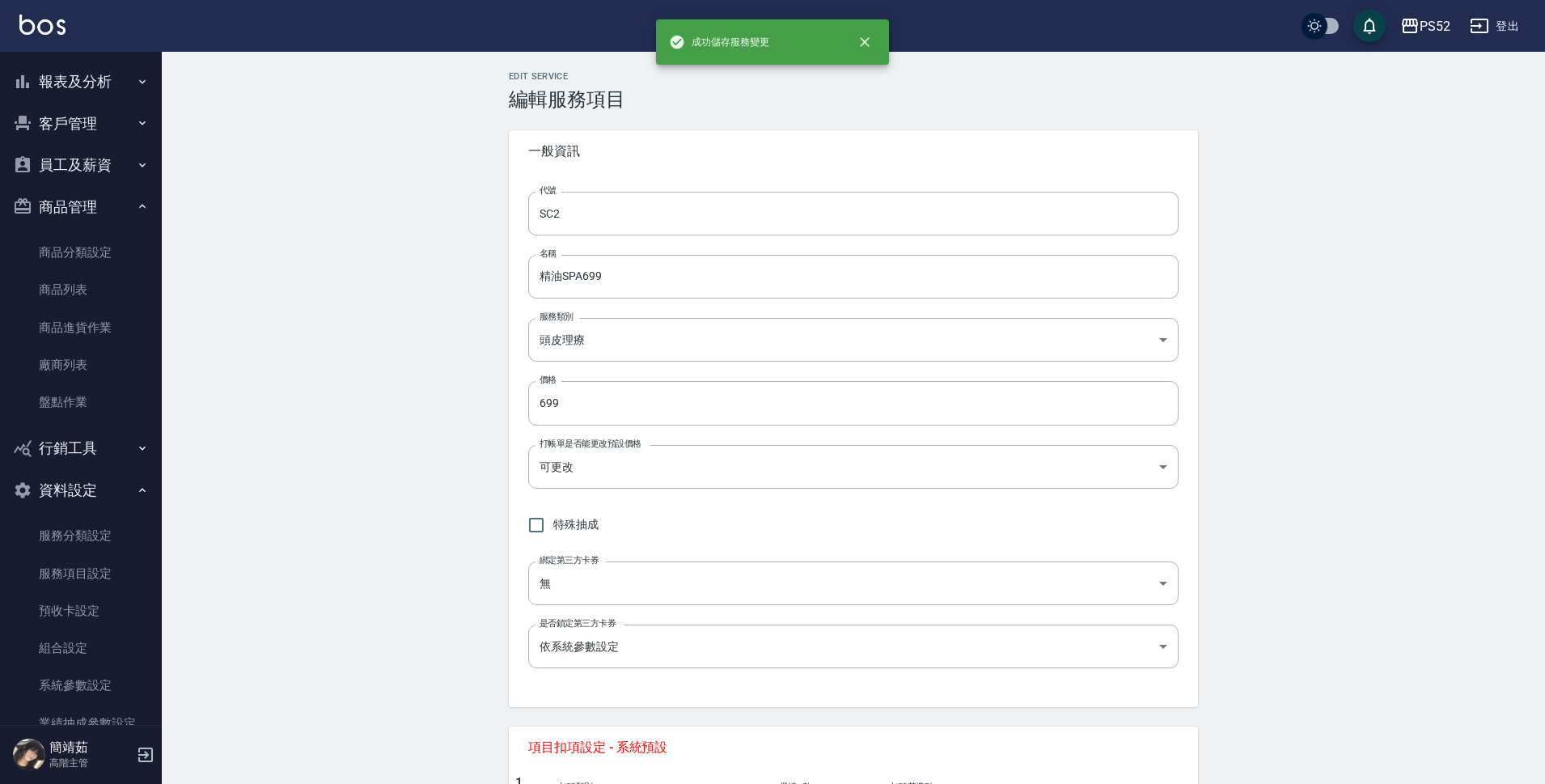
type input "SC1"
type input "小麥去角質599"
type input "599"
type input "1"
type input "洗髮"
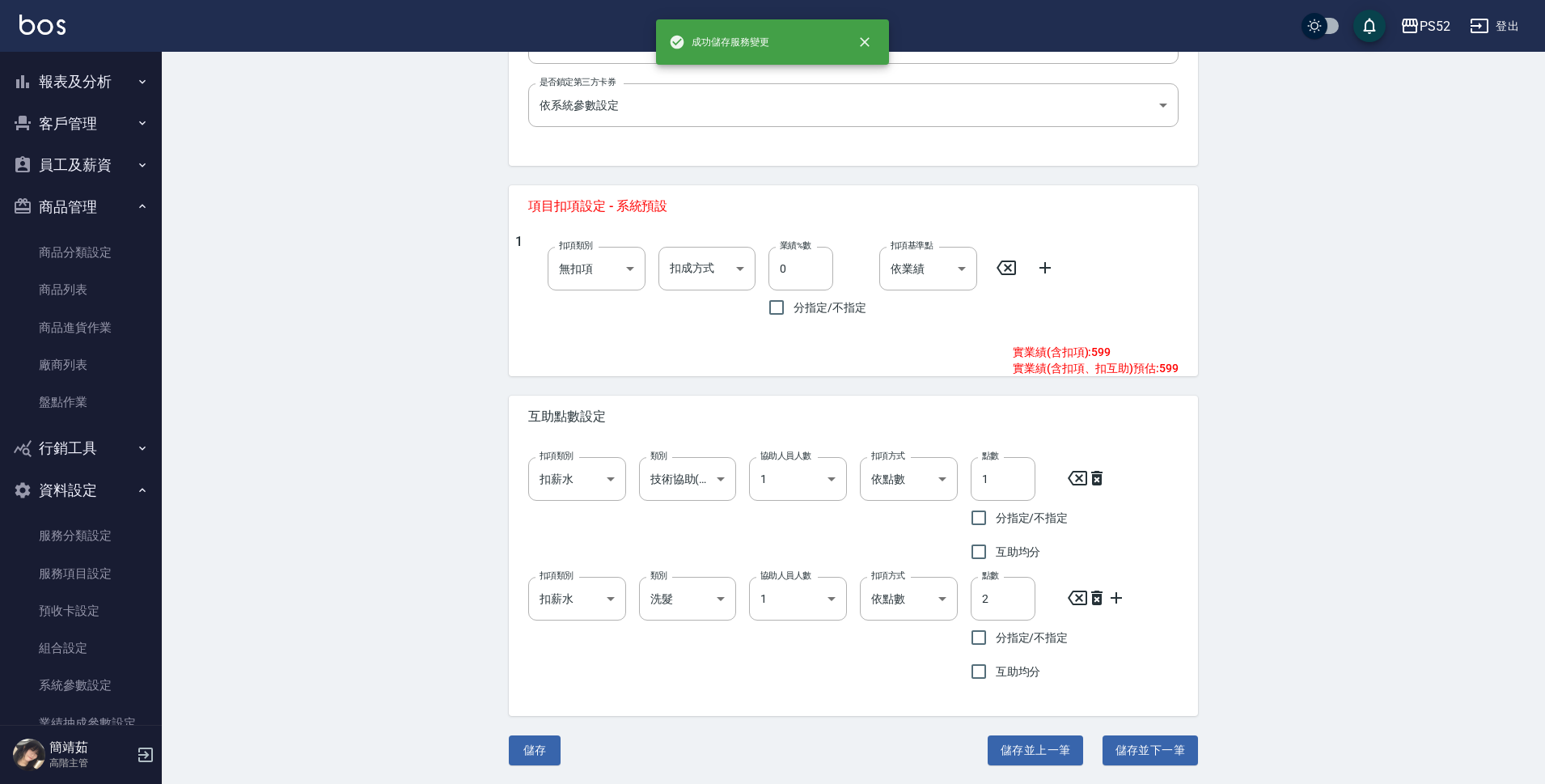
scroll to position [542, 0]
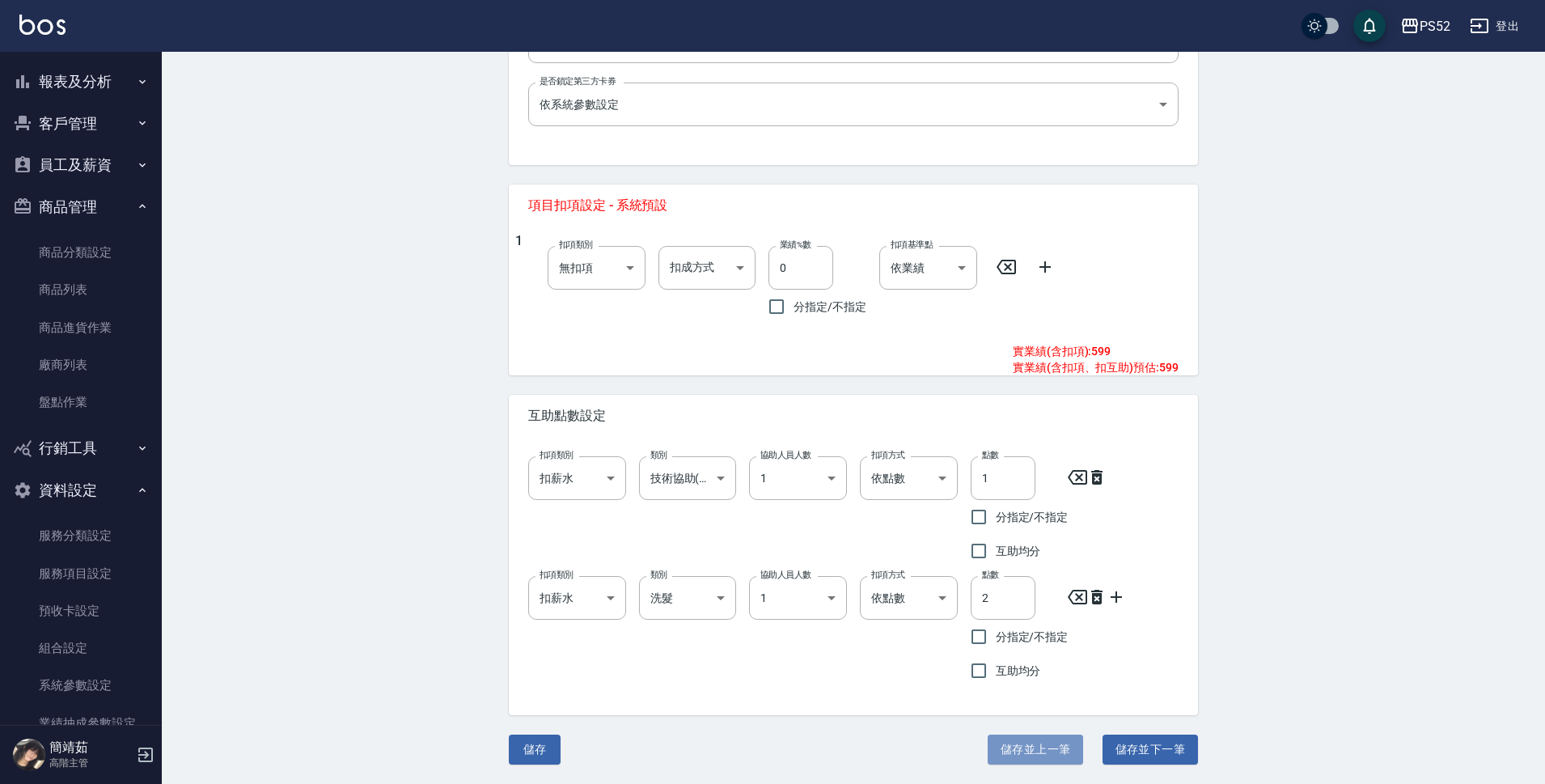
click at [1057, 743] on button "儲存並上一筆" at bounding box center [1035, 749] width 95 height 30
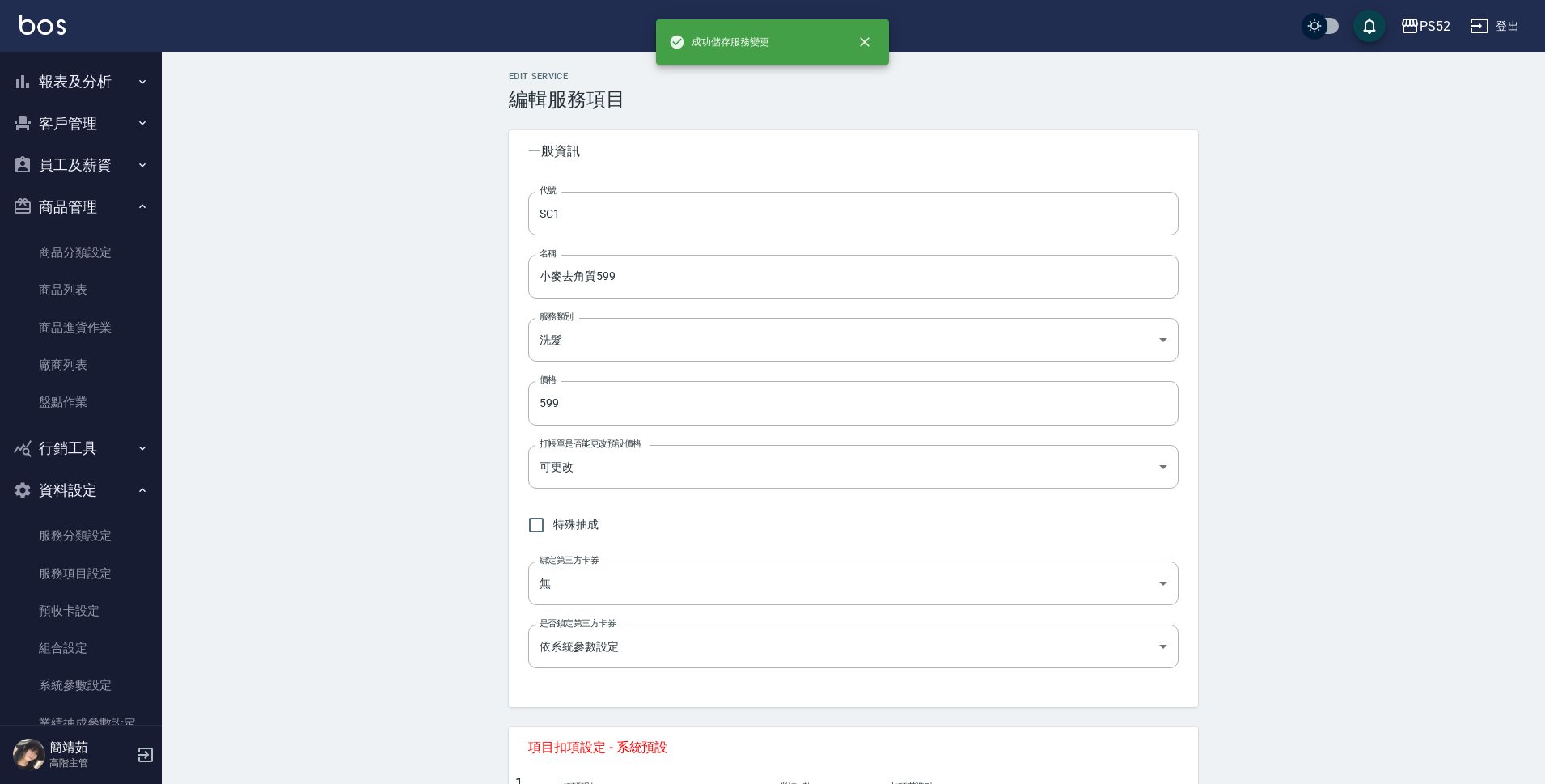
type input "S5"
type input "造型"
type input "8ef23c1b-f384-4b70-ba23-2fbfe14aea90"
type input "0"
type input "onSales"
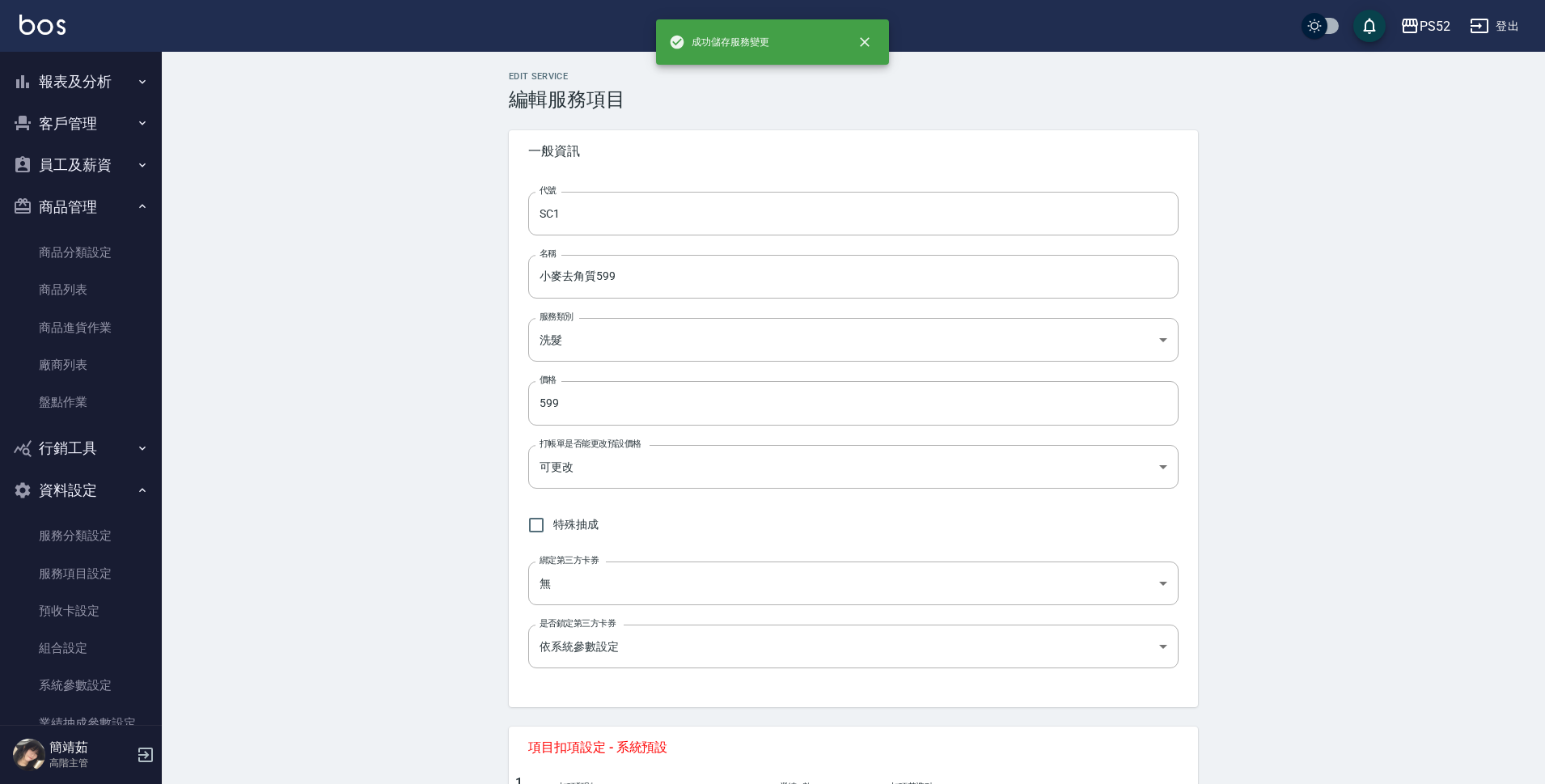
type input "0"
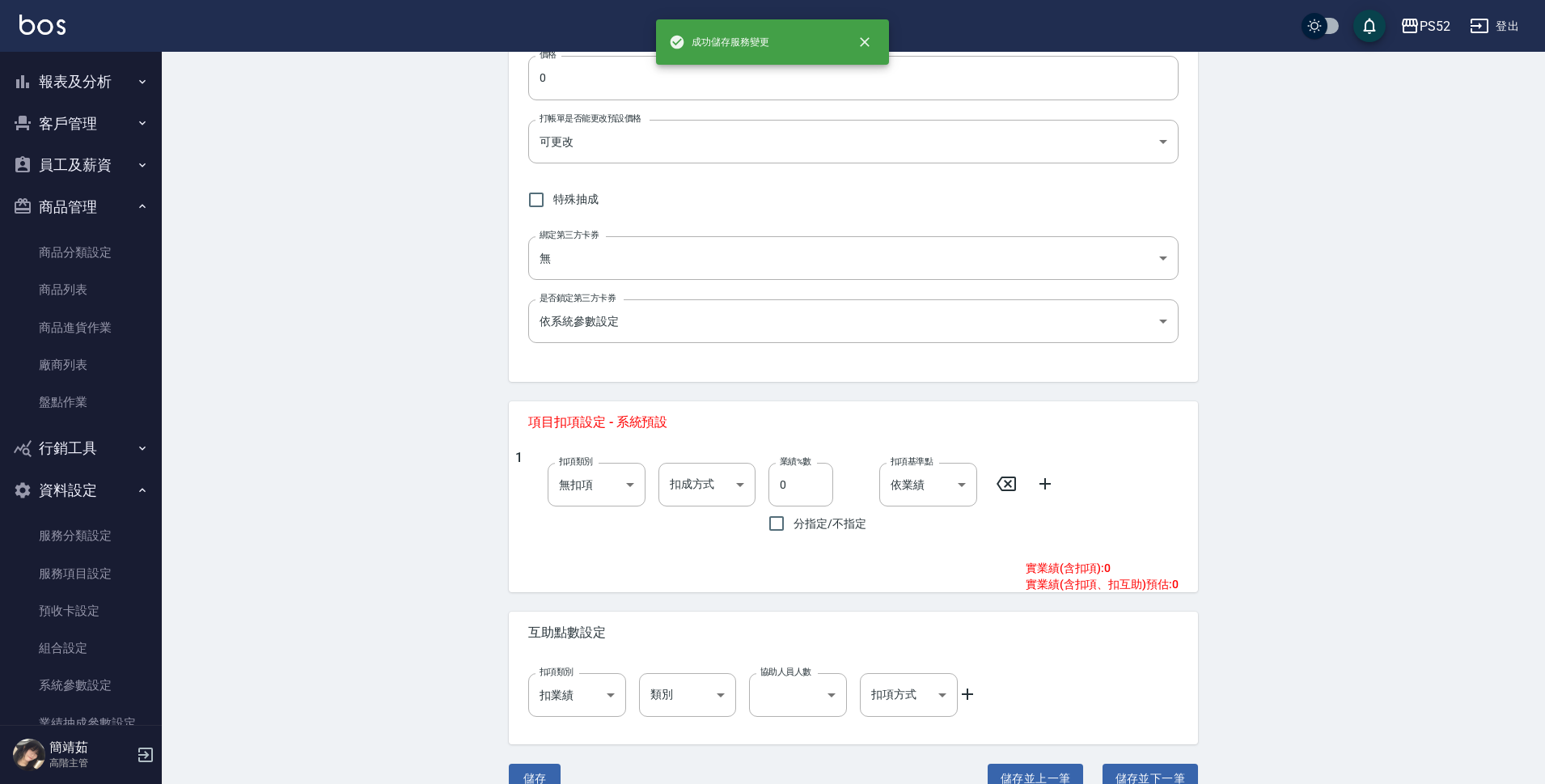
scroll to position [354, 0]
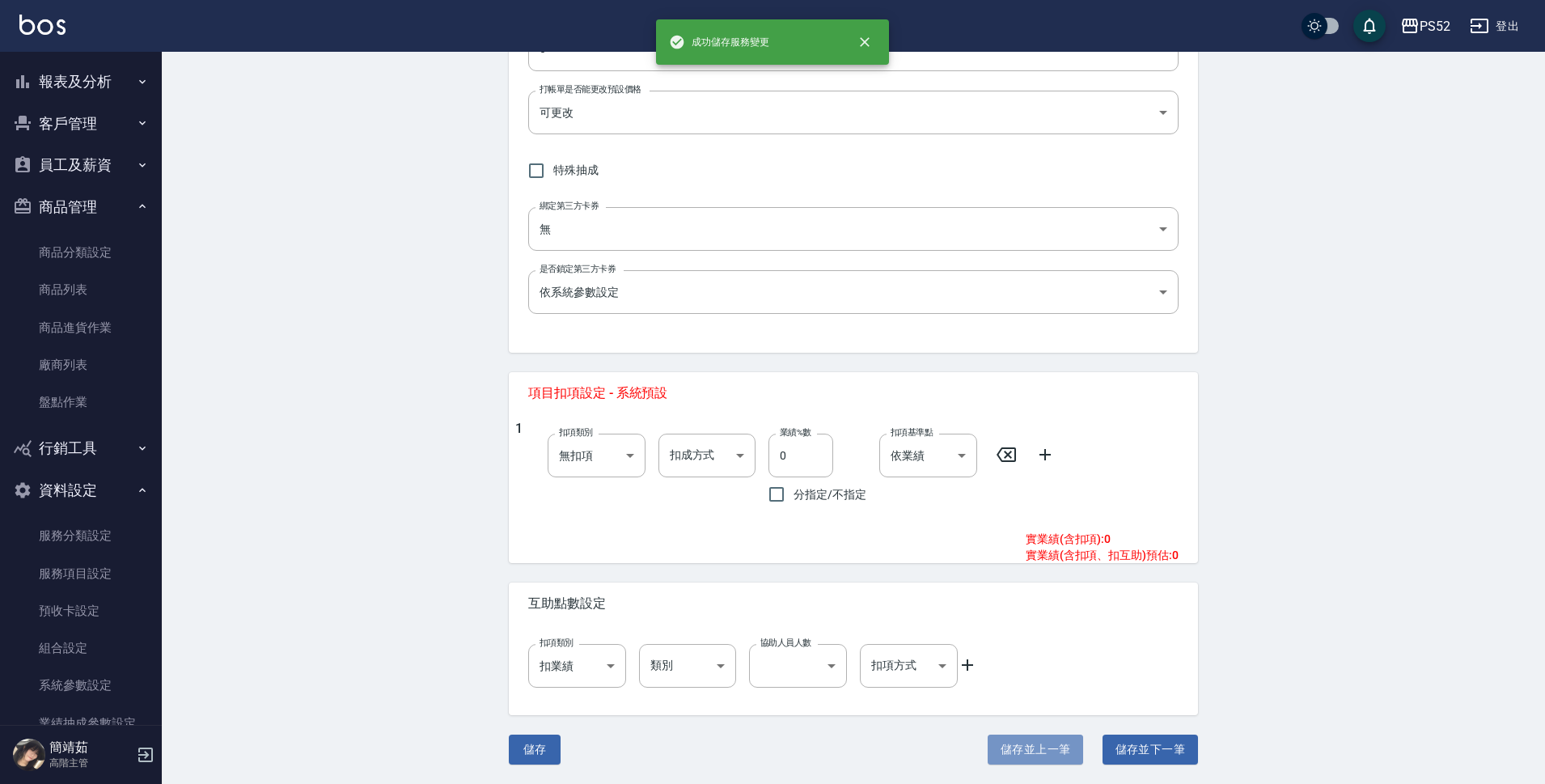
click at [1057, 743] on button "儲存並上一筆" at bounding box center [1035, 749] width 95 height 30
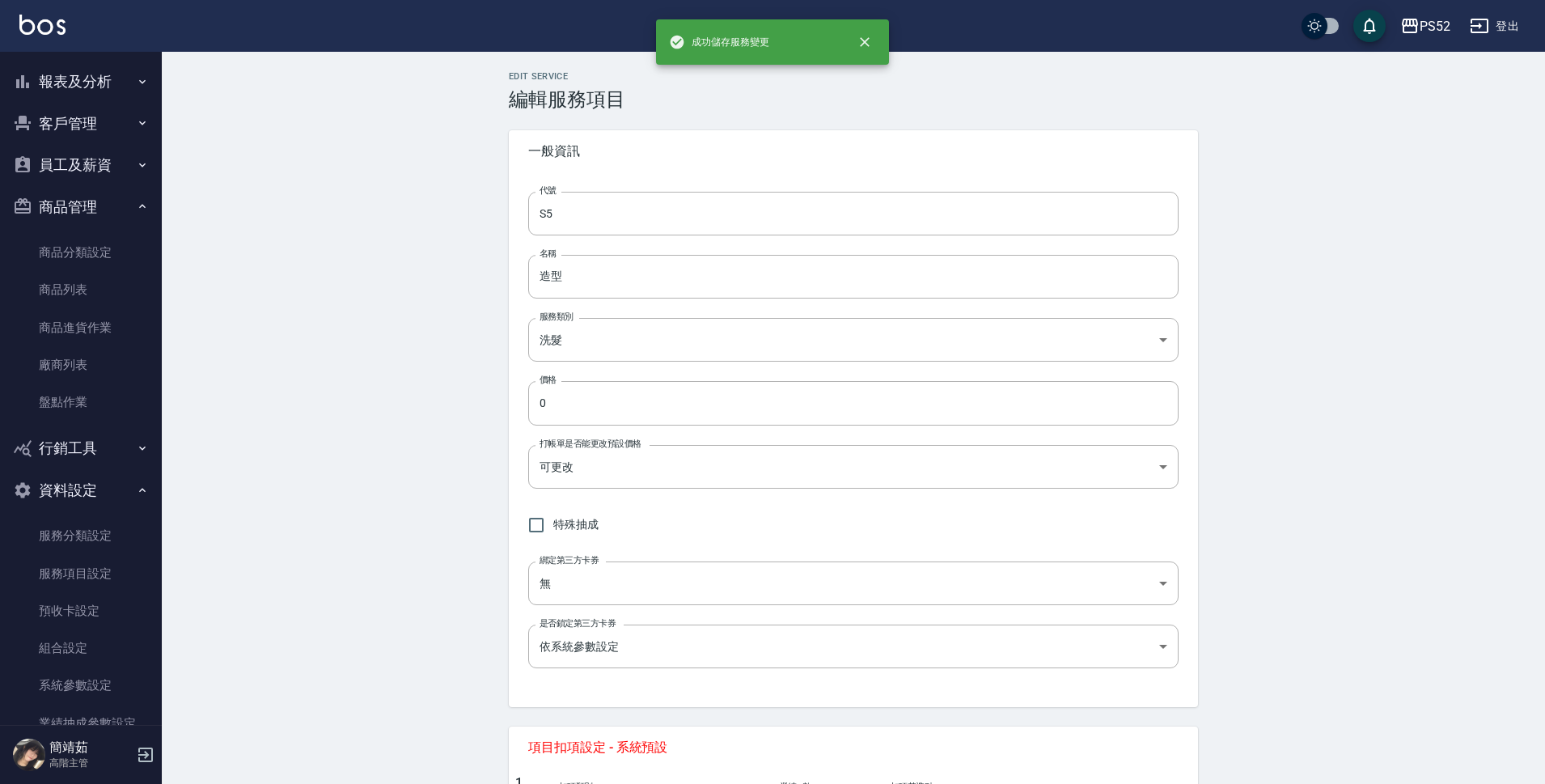
type input "S4"
type input "洗髮300元"
type input "300"
type input "onSalary"
type input "洗髮"
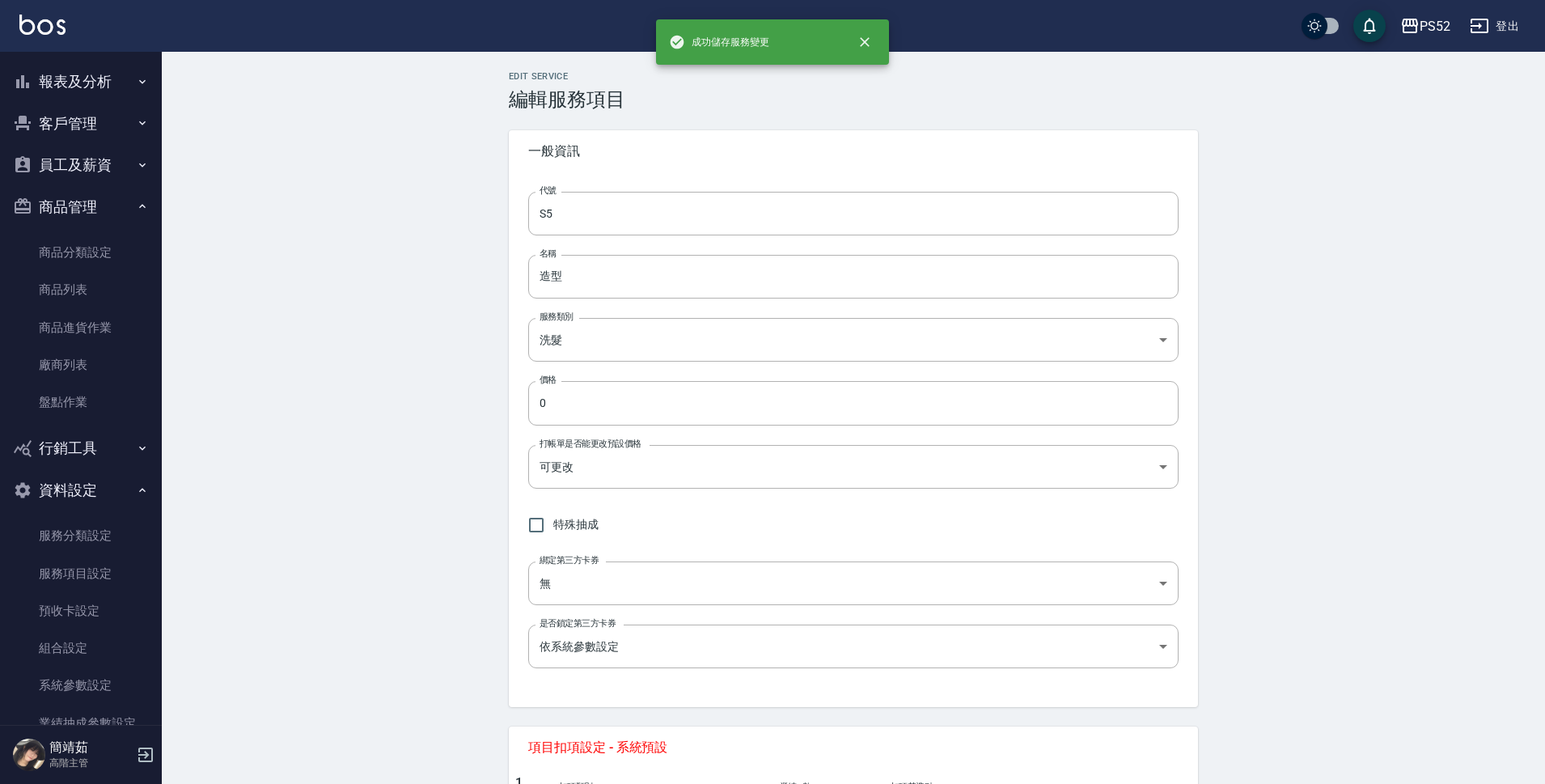
type input "1"
type input "點數"
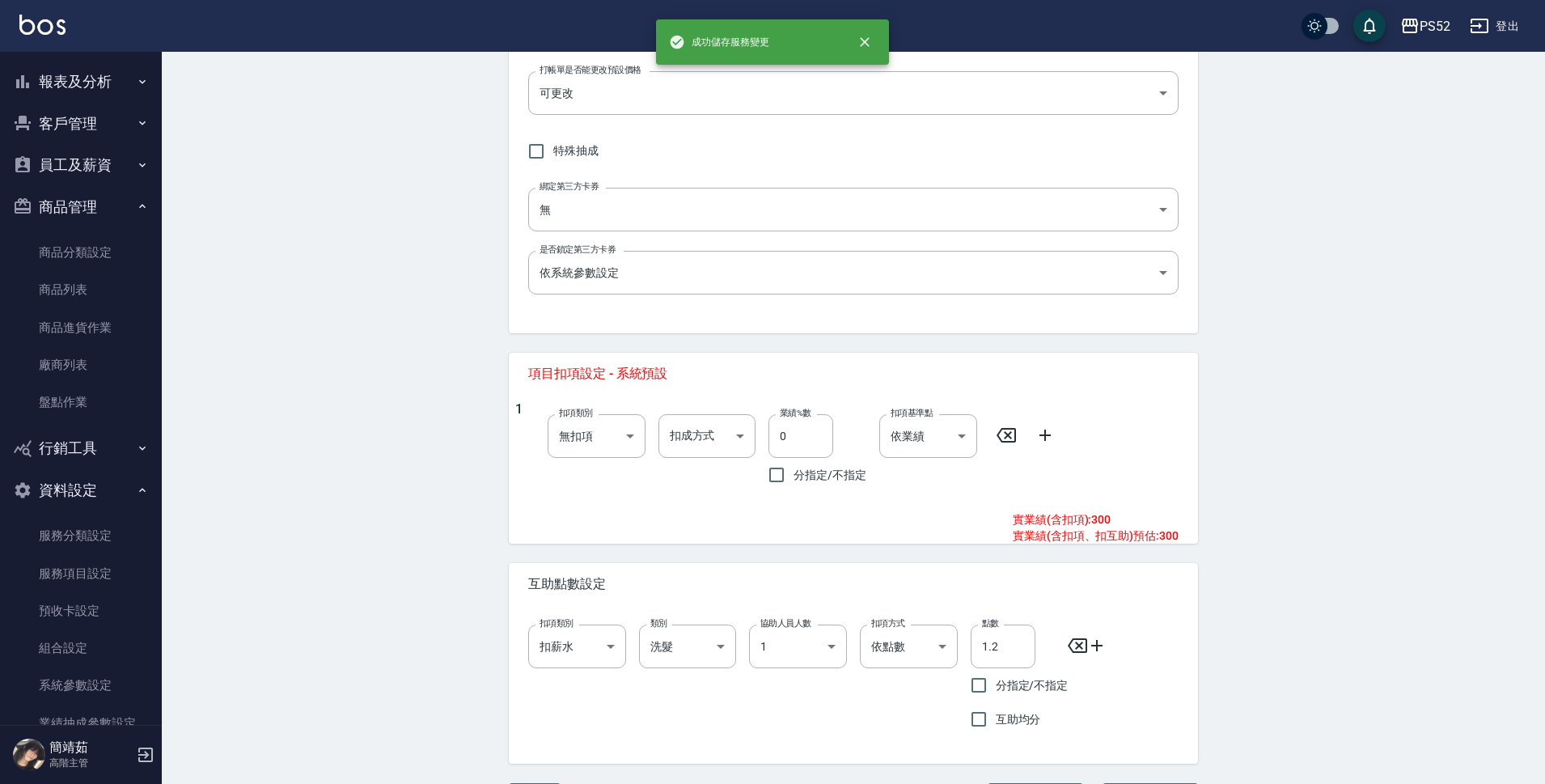
scroll to position [422, 0]
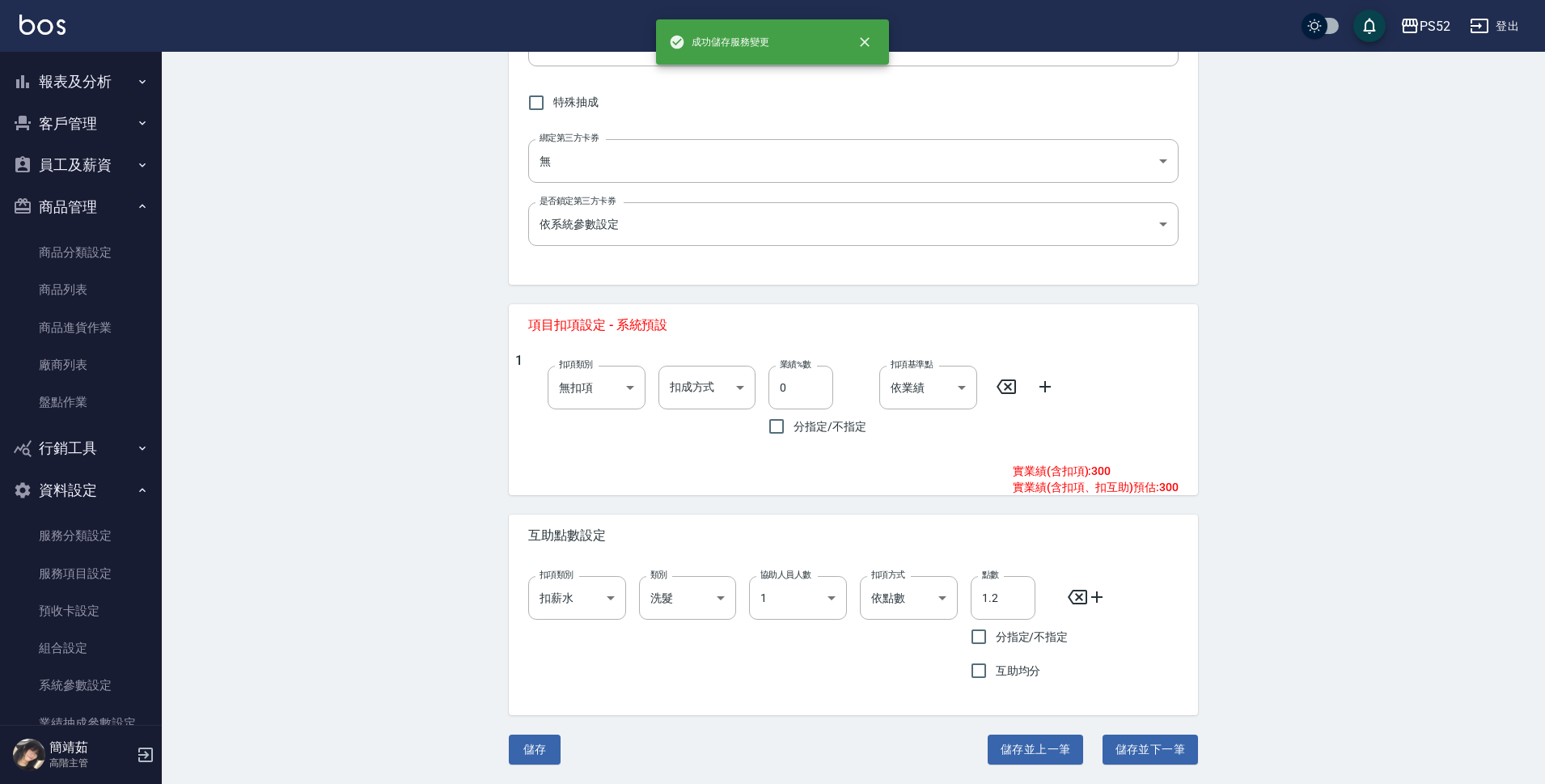
click at [1057, 743] on button "儲存並上一筆" at bounding box center [1035, 749] width 95 height 30
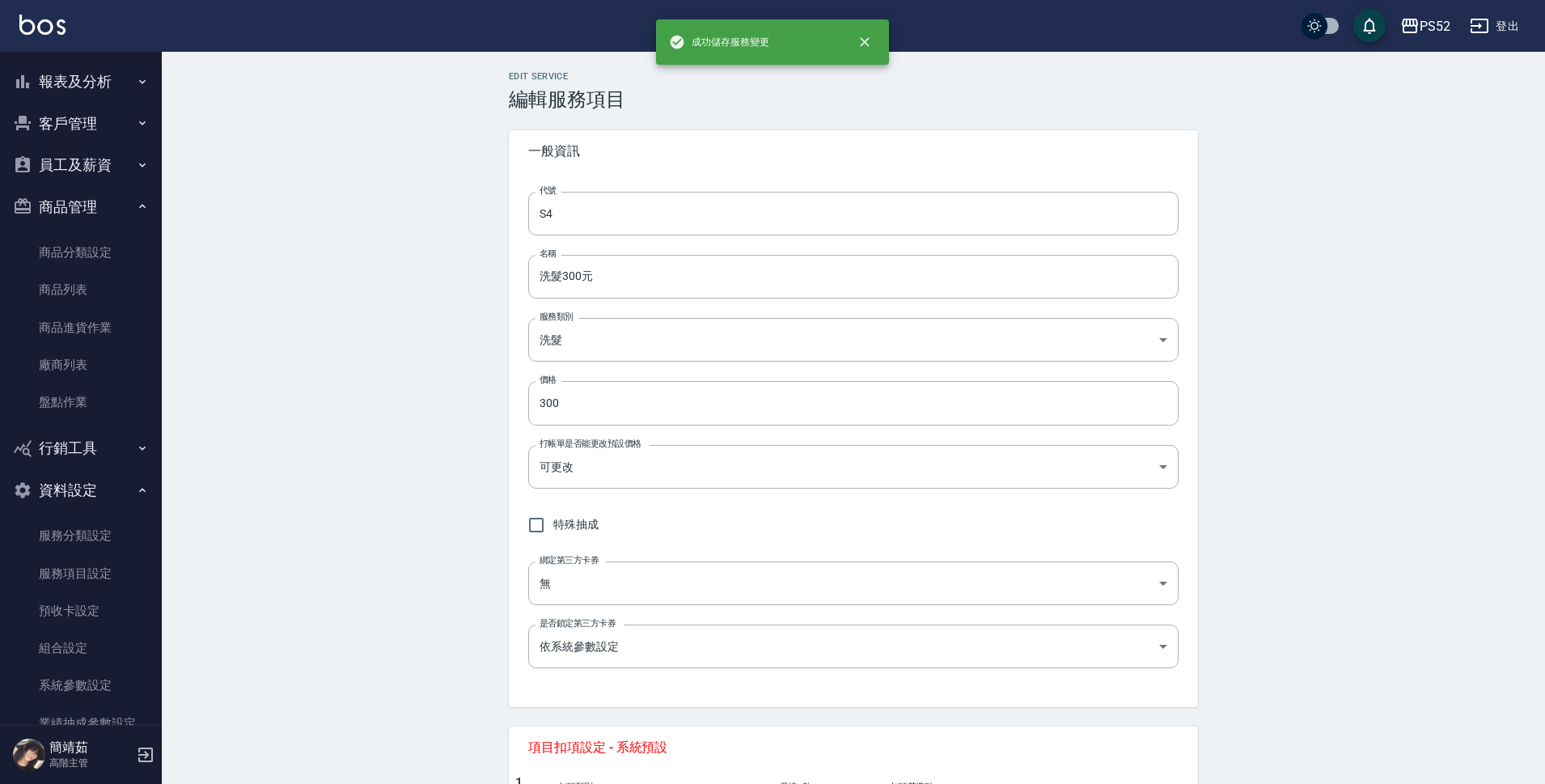
type input "S3"
type input "葉綠素/洗一次50"
type input "50"
type input "0.5"
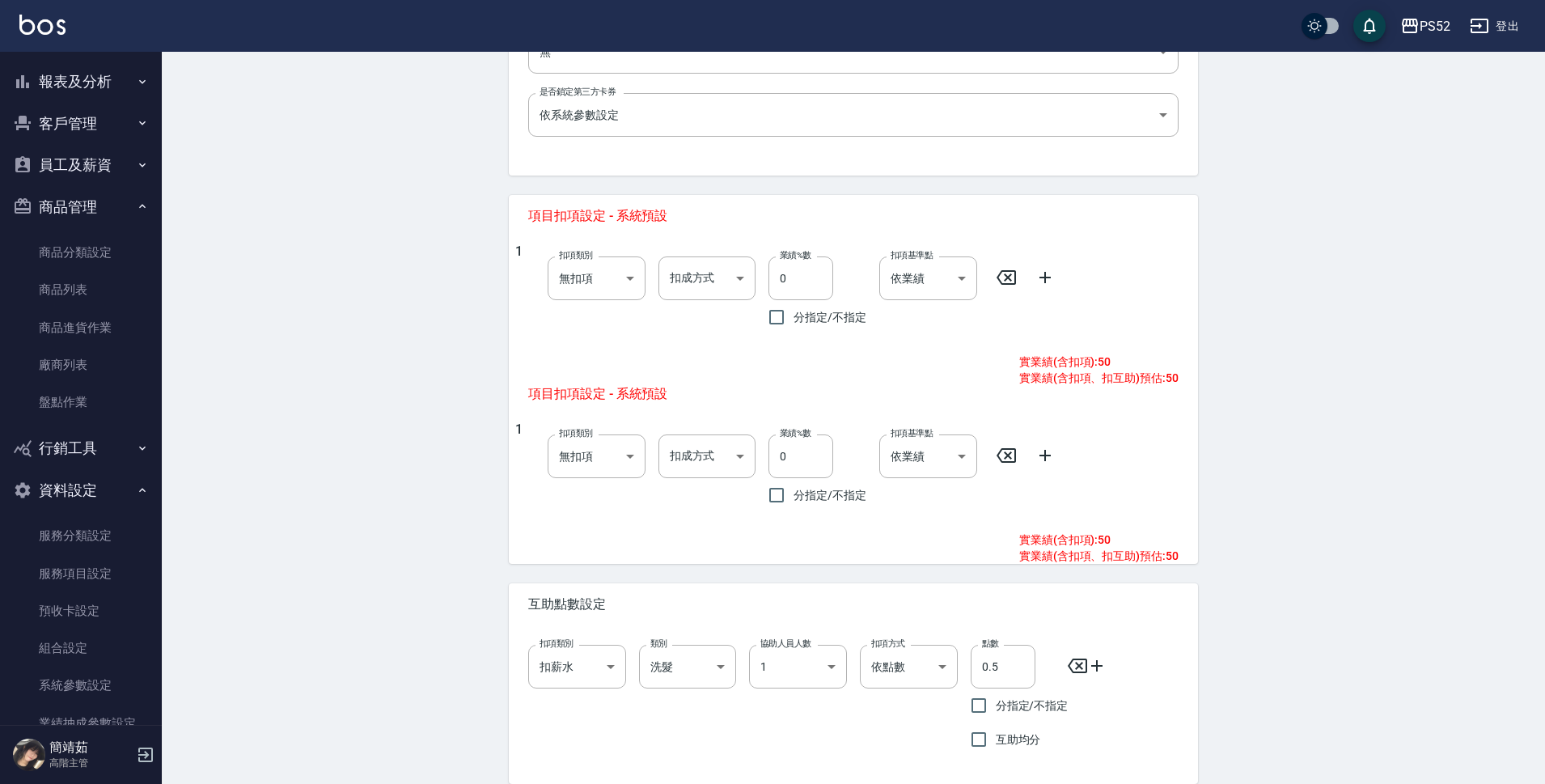
scroll to position [600, 0]
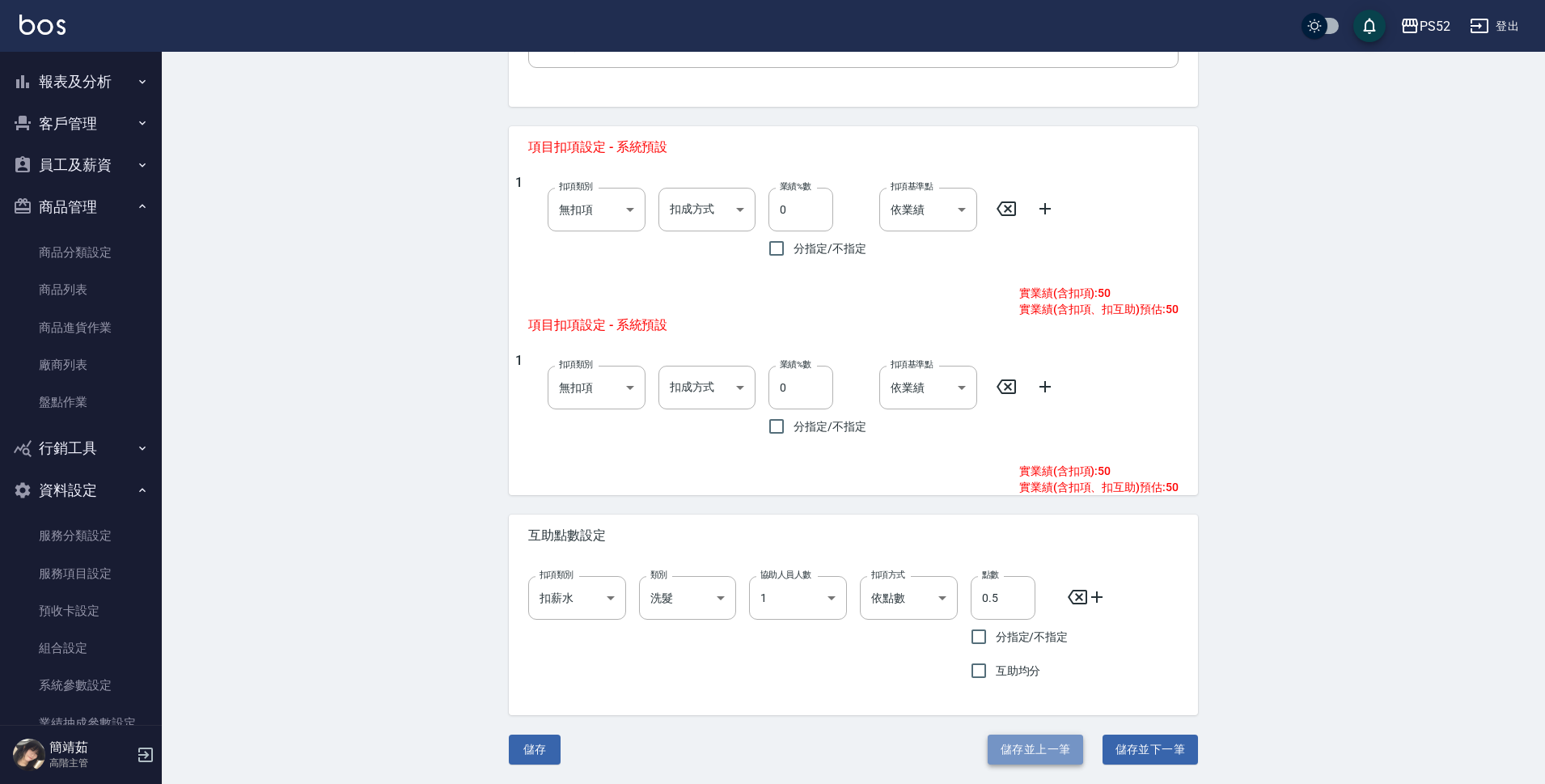
click at [1059, 751] on button "儲存並上一筆" at bounding box center [1035, 749] width 95 height 30
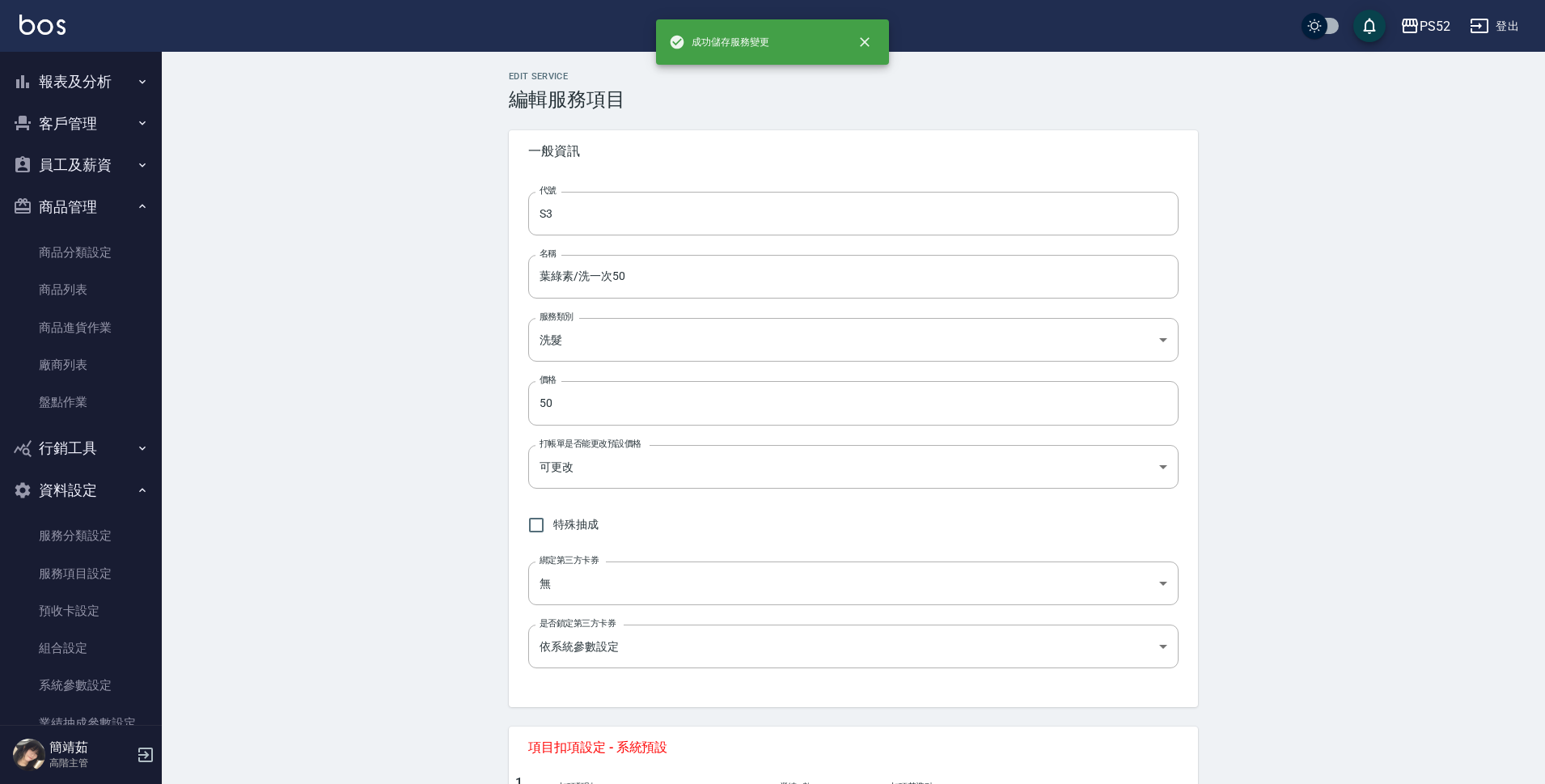
type input "S2"
type input "海鹽洗髮399"
type input "399"
type input "2"
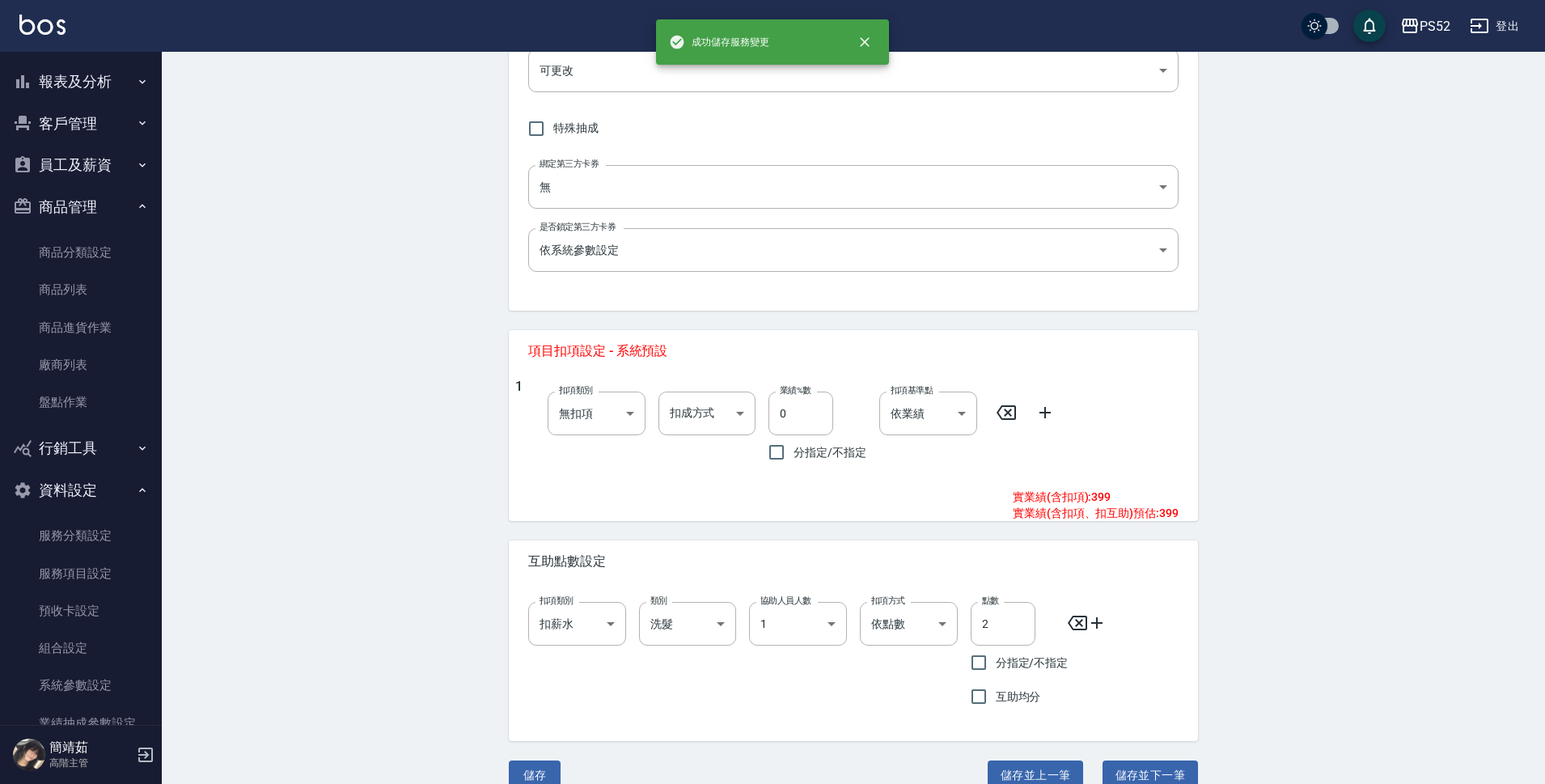
scroll to position [422, 0]
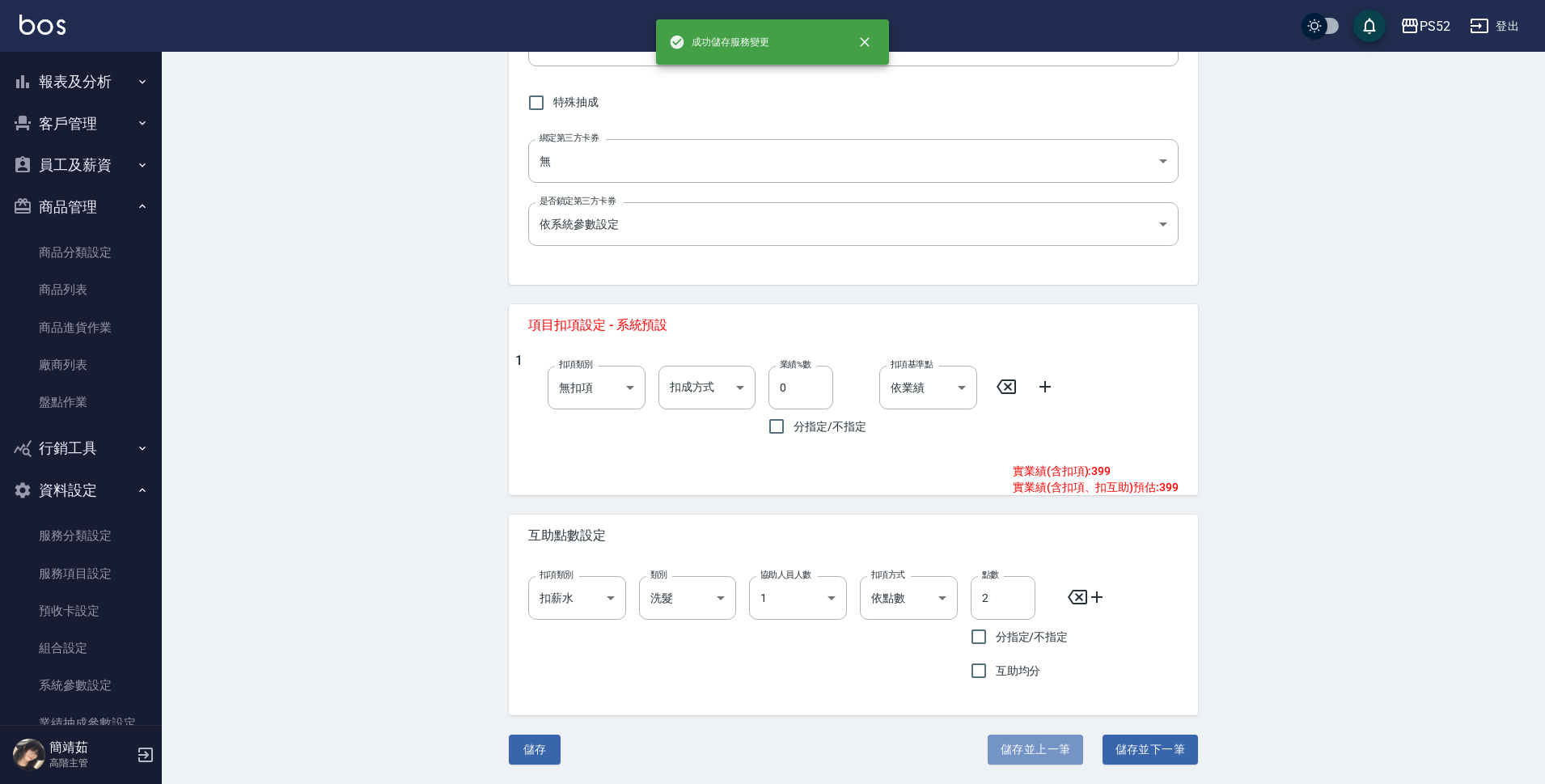
click at [1067, 758] on button "儲存並上一筆" at bounding box center [1035, 749] width 95 height 30
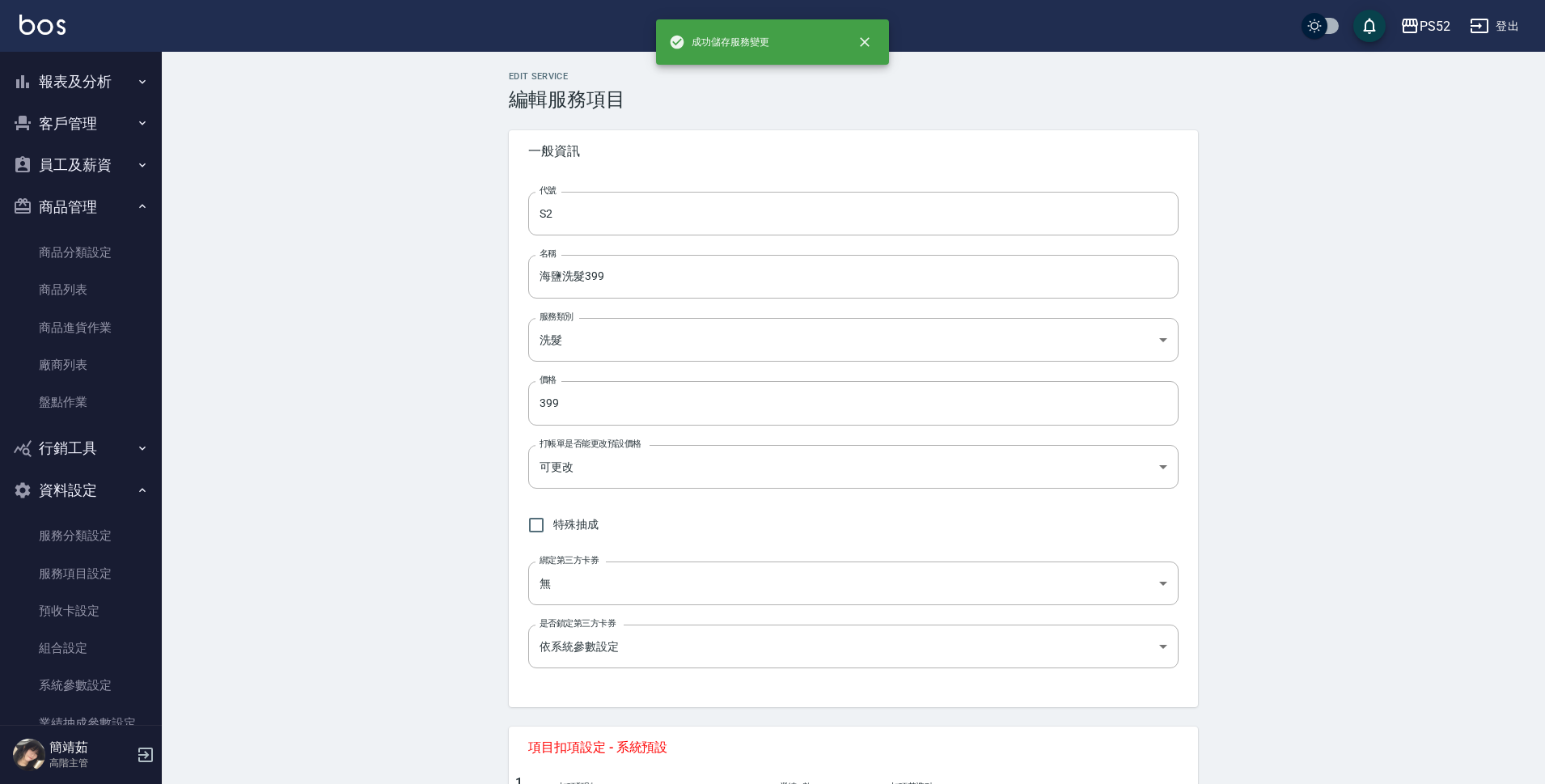
type input "S1"
type input "洗髮(含S卡)200"
type input "200"
type input "1"
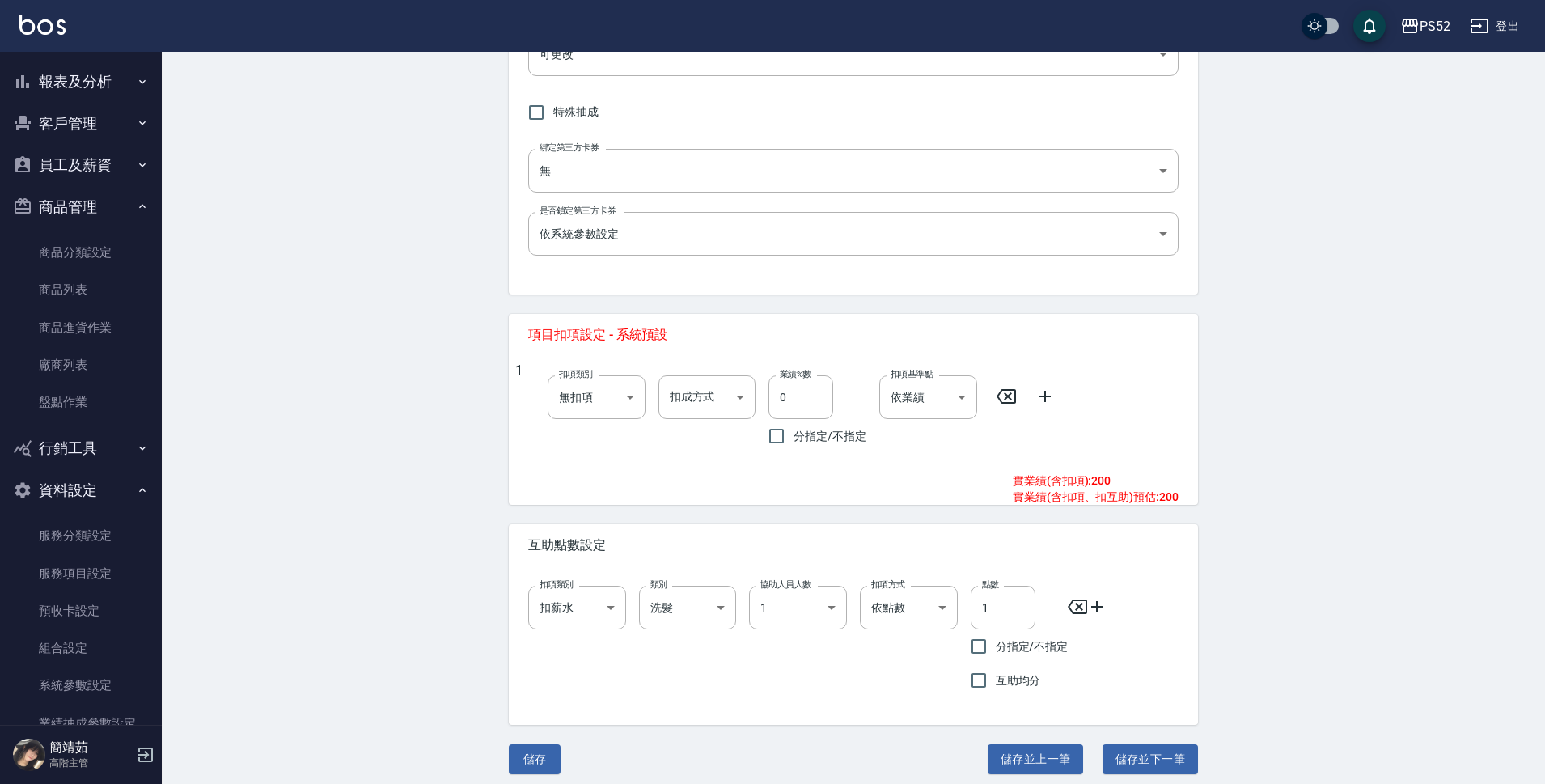
scroll to position [422, 0]
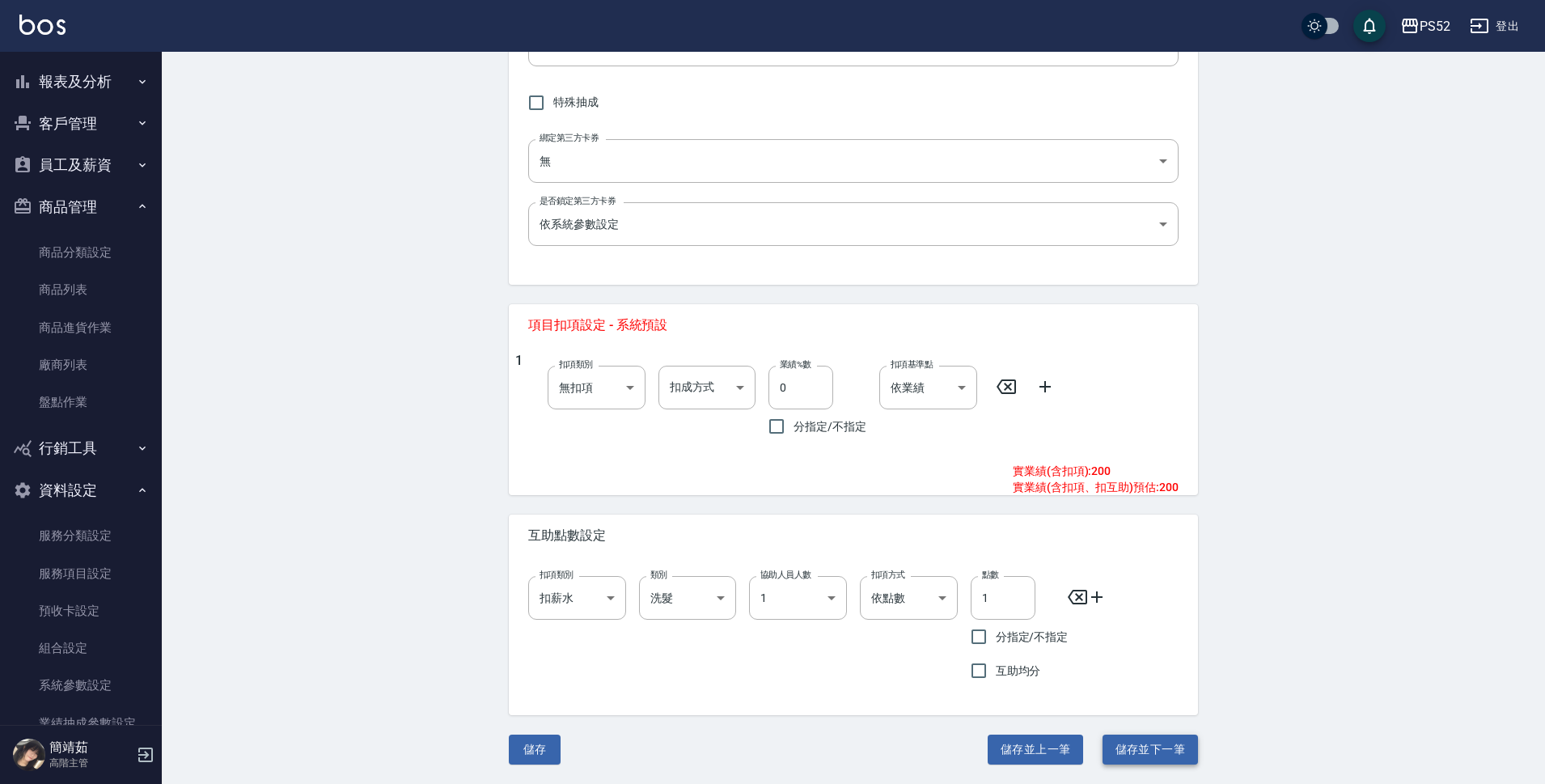
click at [1154, 751] on button "儲存並下一筆" at bounding box center [1150, 749] width 95 height 30
type input "S2"
type input "海鹽洗髮399"
type input "399"
type input "2"
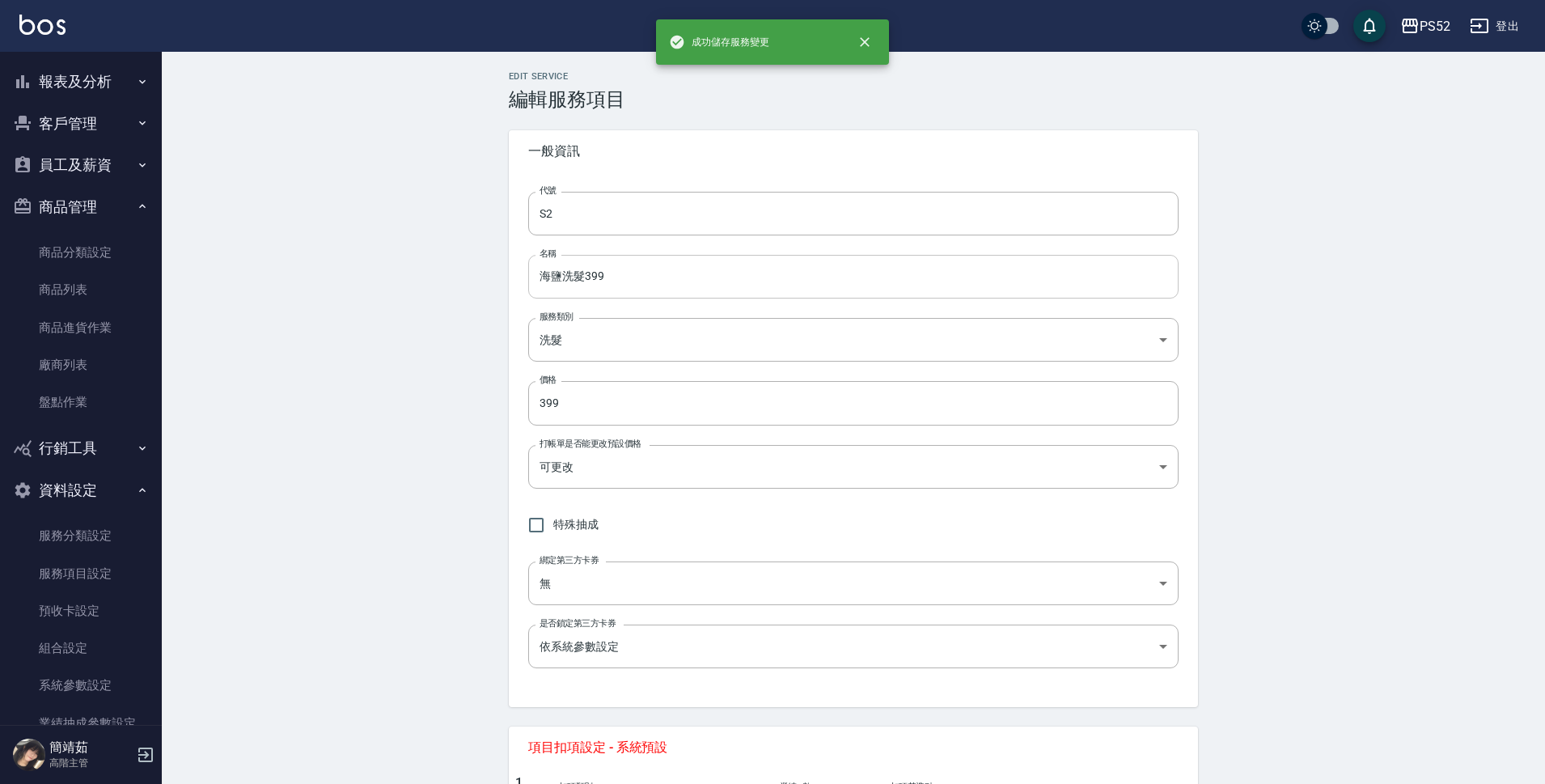
click at [565, 275] on input "海鹽洗髮399" at bounding box center [854, 276] width 651 height 44
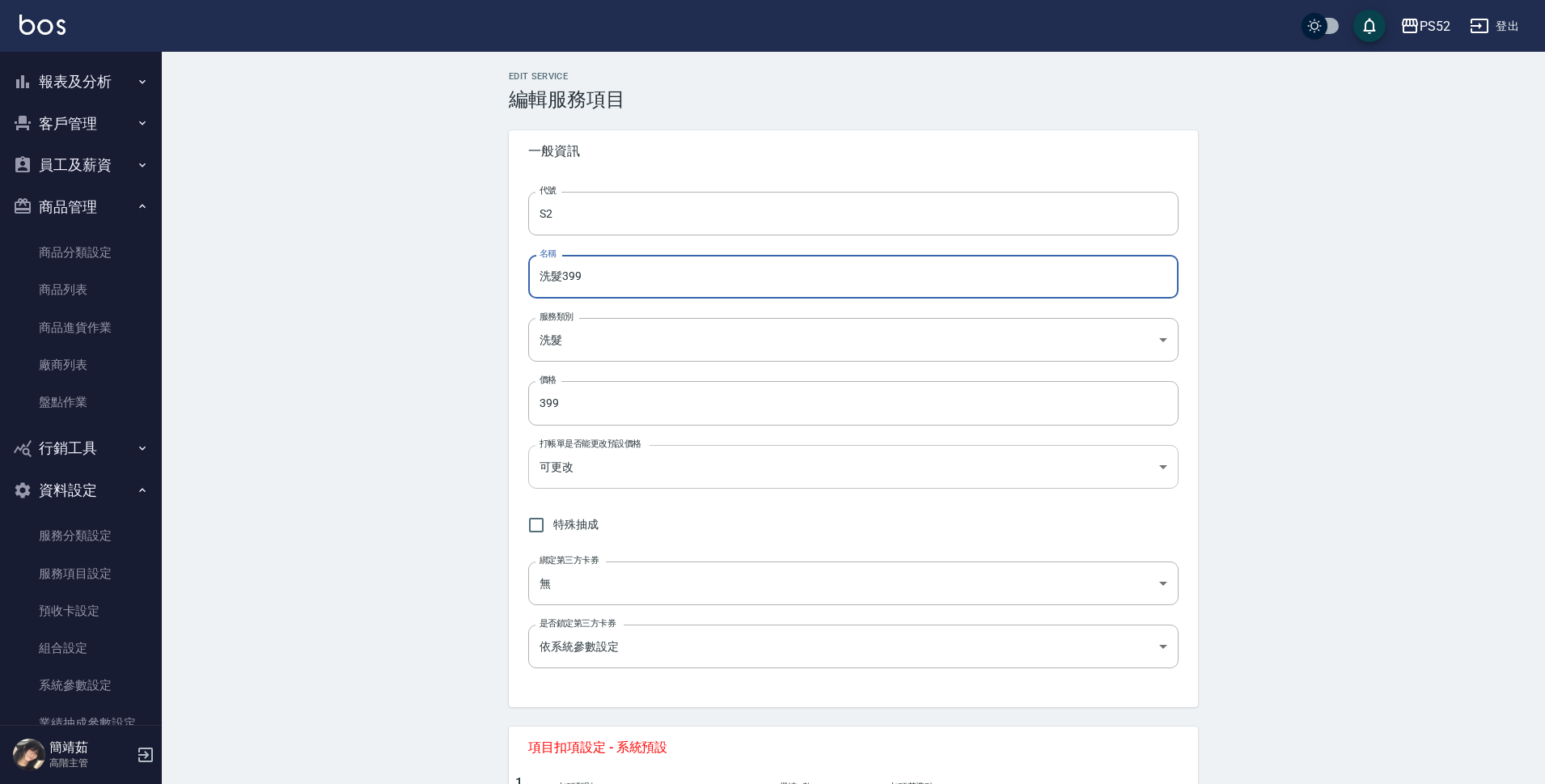
type input "洗髮399"
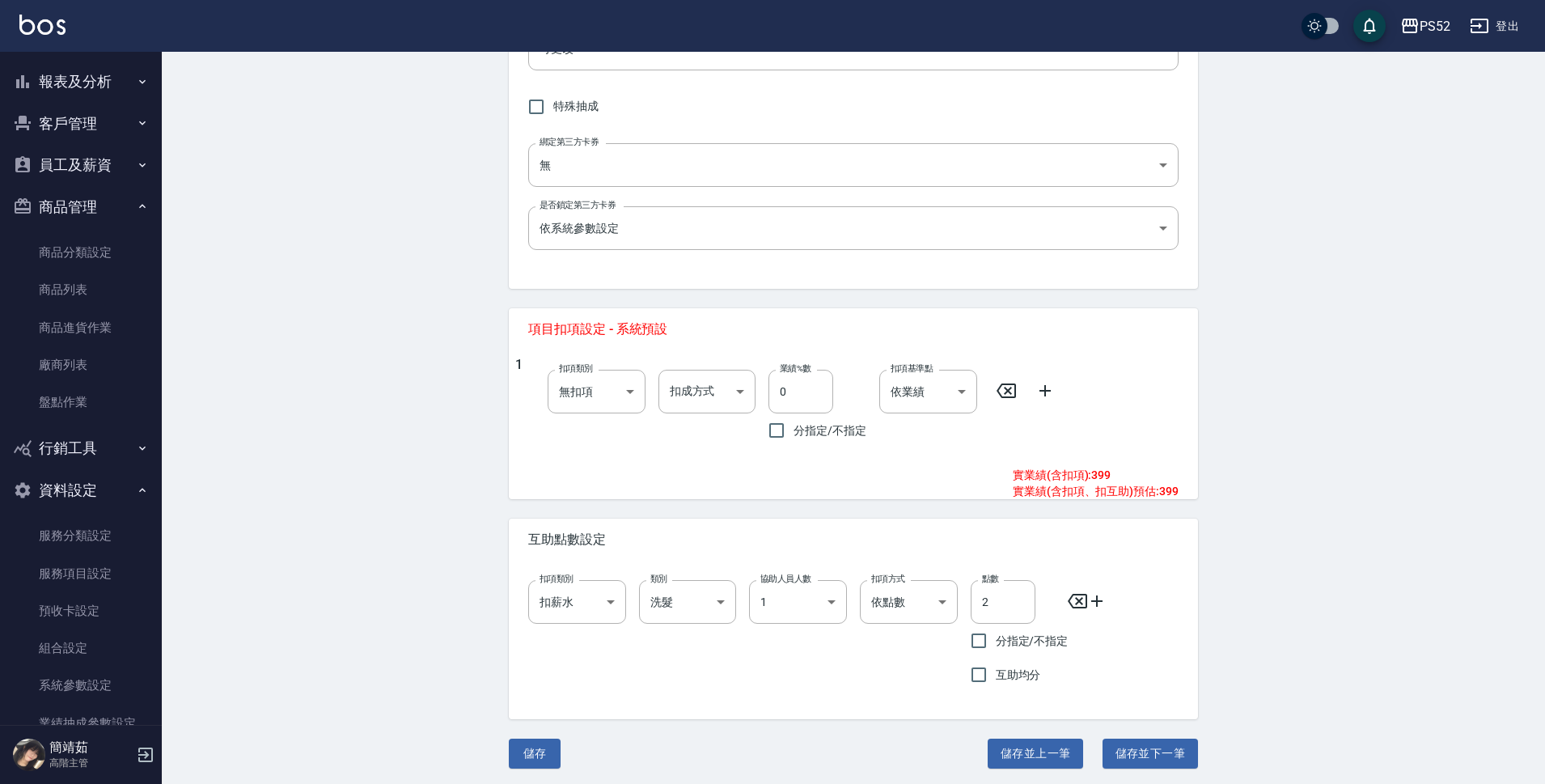
scroll to position [422, 0]
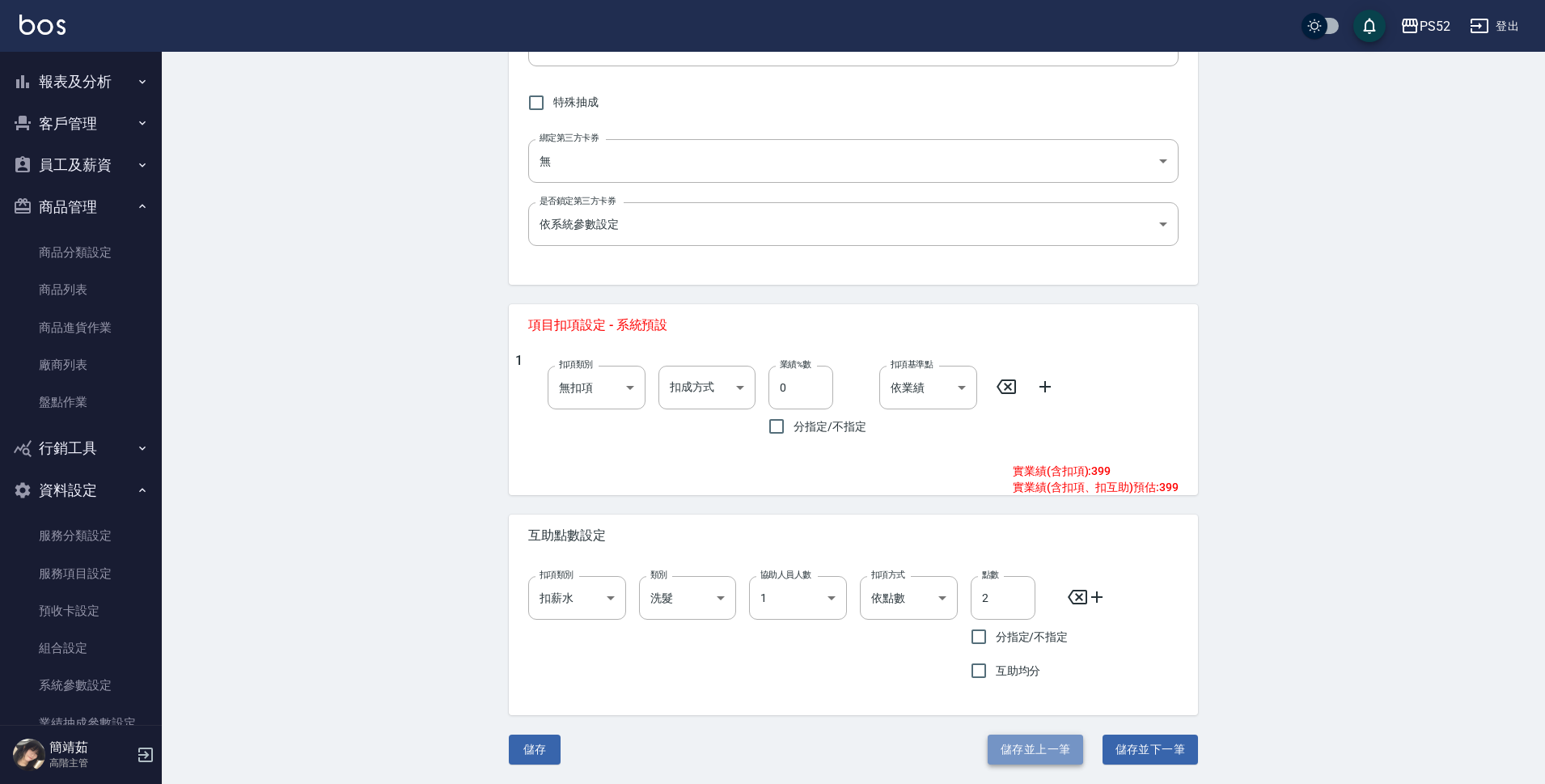
click at [1044, 757] on button "儲存並上一筆" at bounding box center [1035, 749] width 95 height 30
type input "S1"
type input "洗髮(含S卡)200"
type input "200"
type input "1"
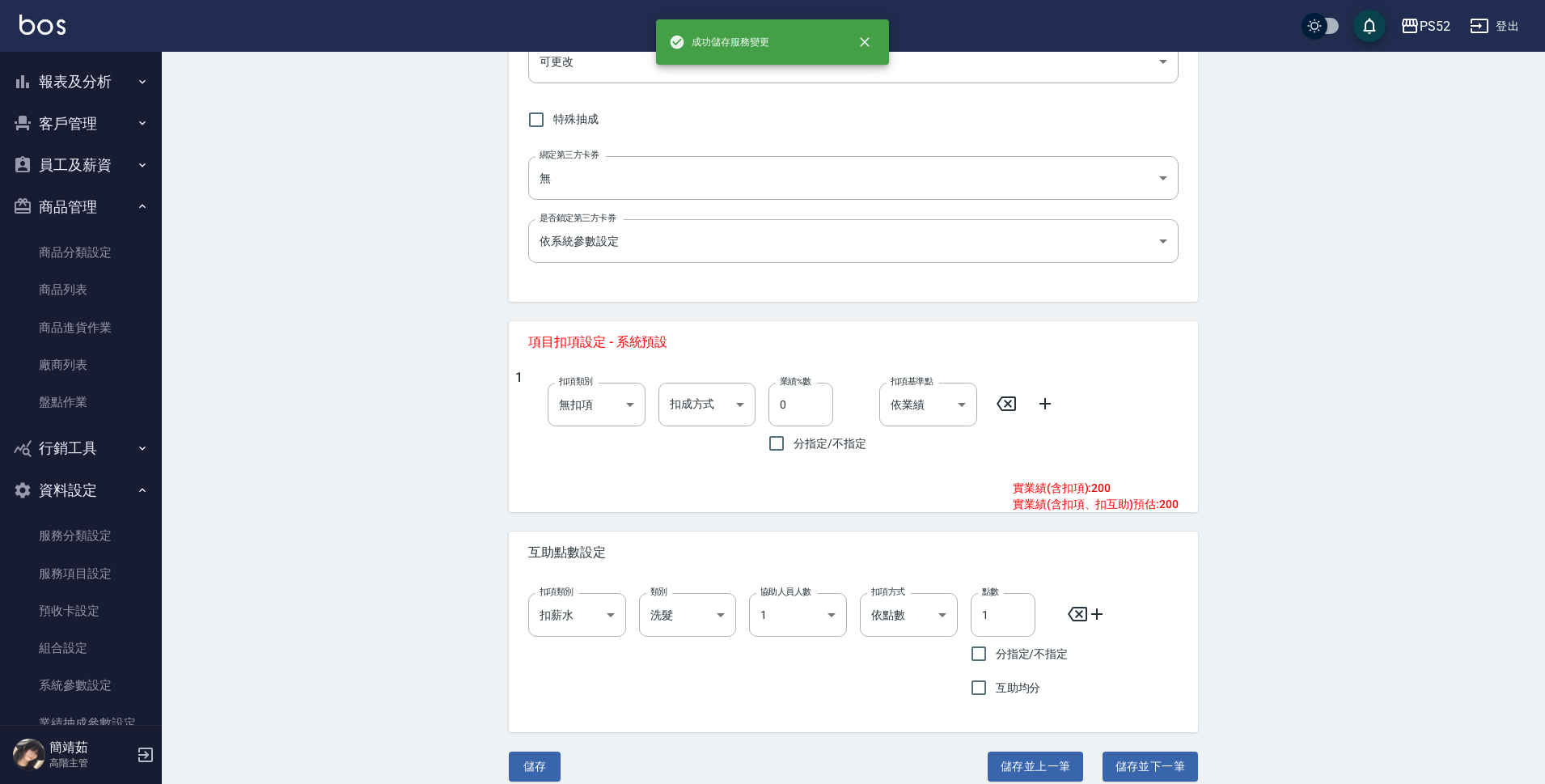
scroll to position [422, 0]
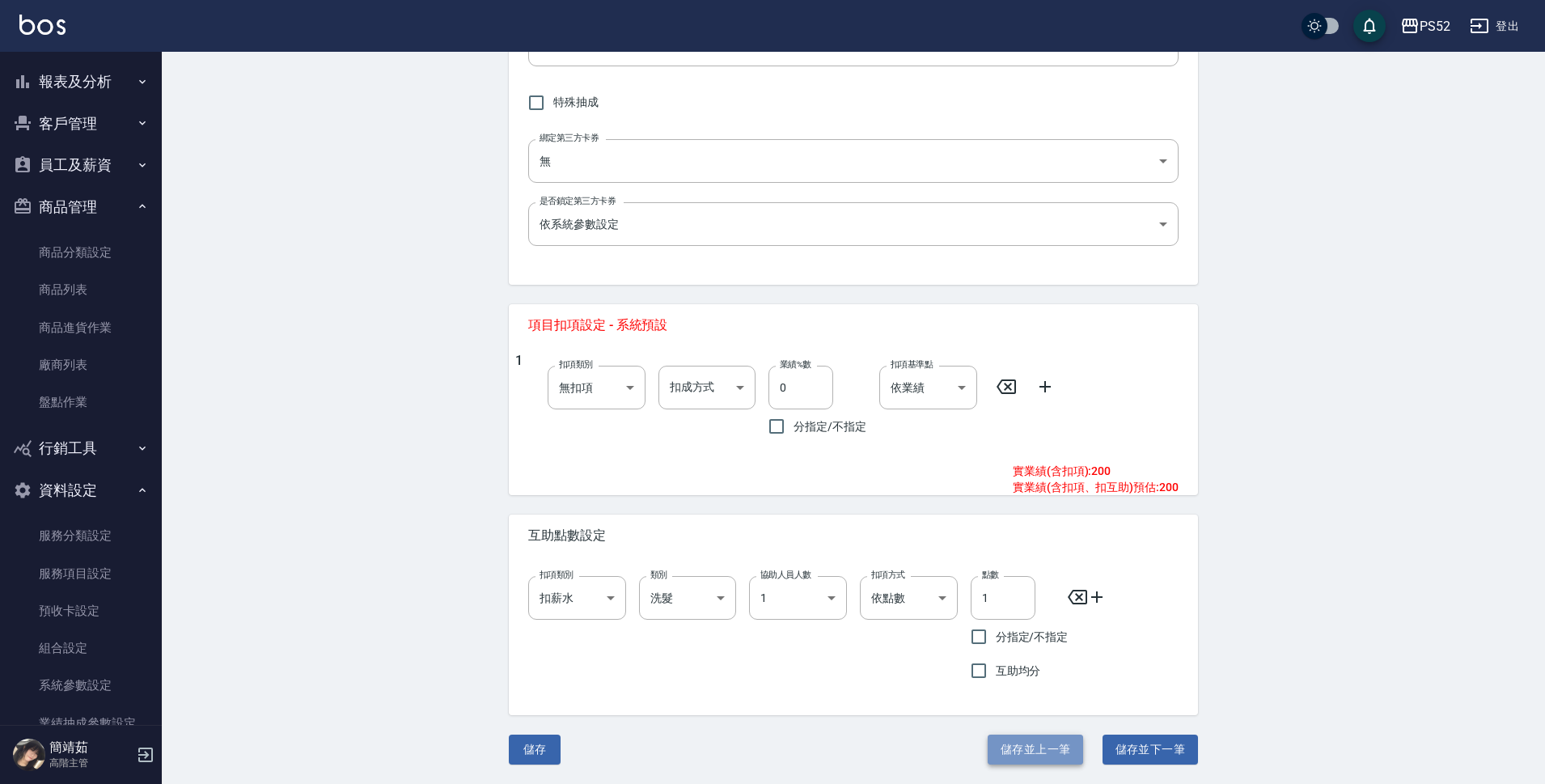
click at [1018, 738] on button "儲存並上一筆" at bounding box center [1035, 749] width 95 height 30
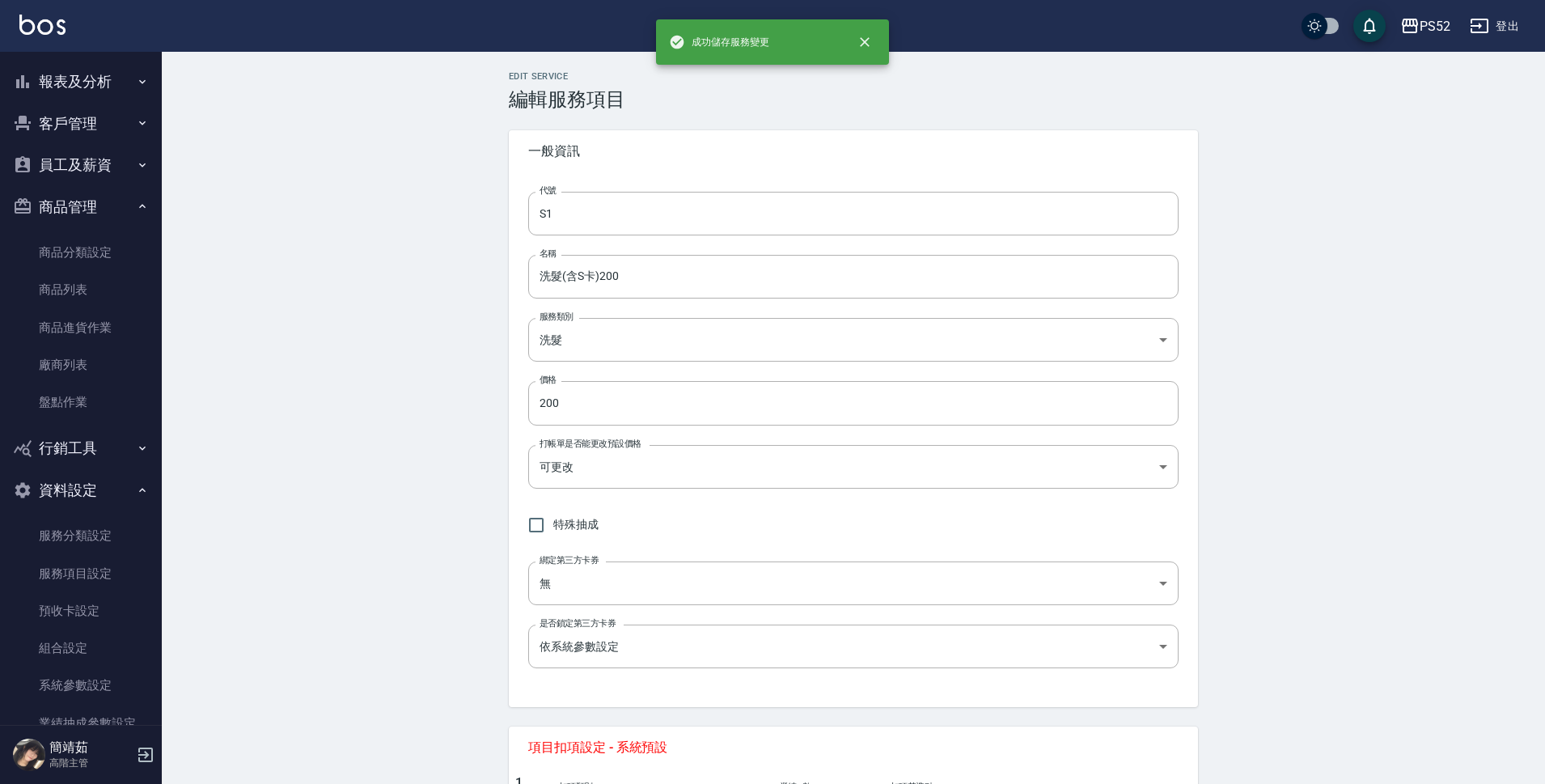
type input "P8"
type input "活動燙A餐"
type input "47b539d2-4a0c-418a-b4fb-ed3caa1a970e"
type input "3500"
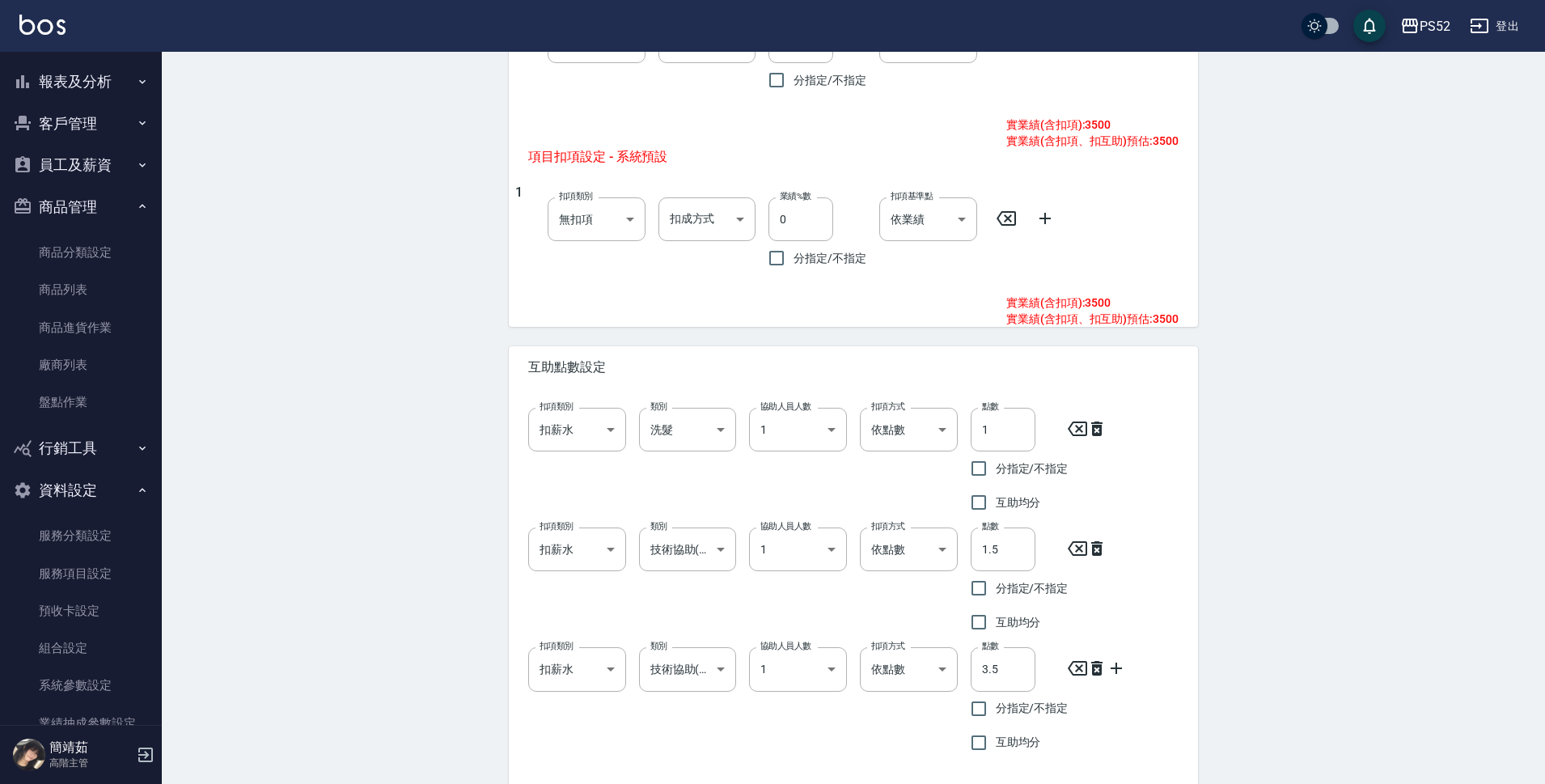
scroll to position [809, 0]
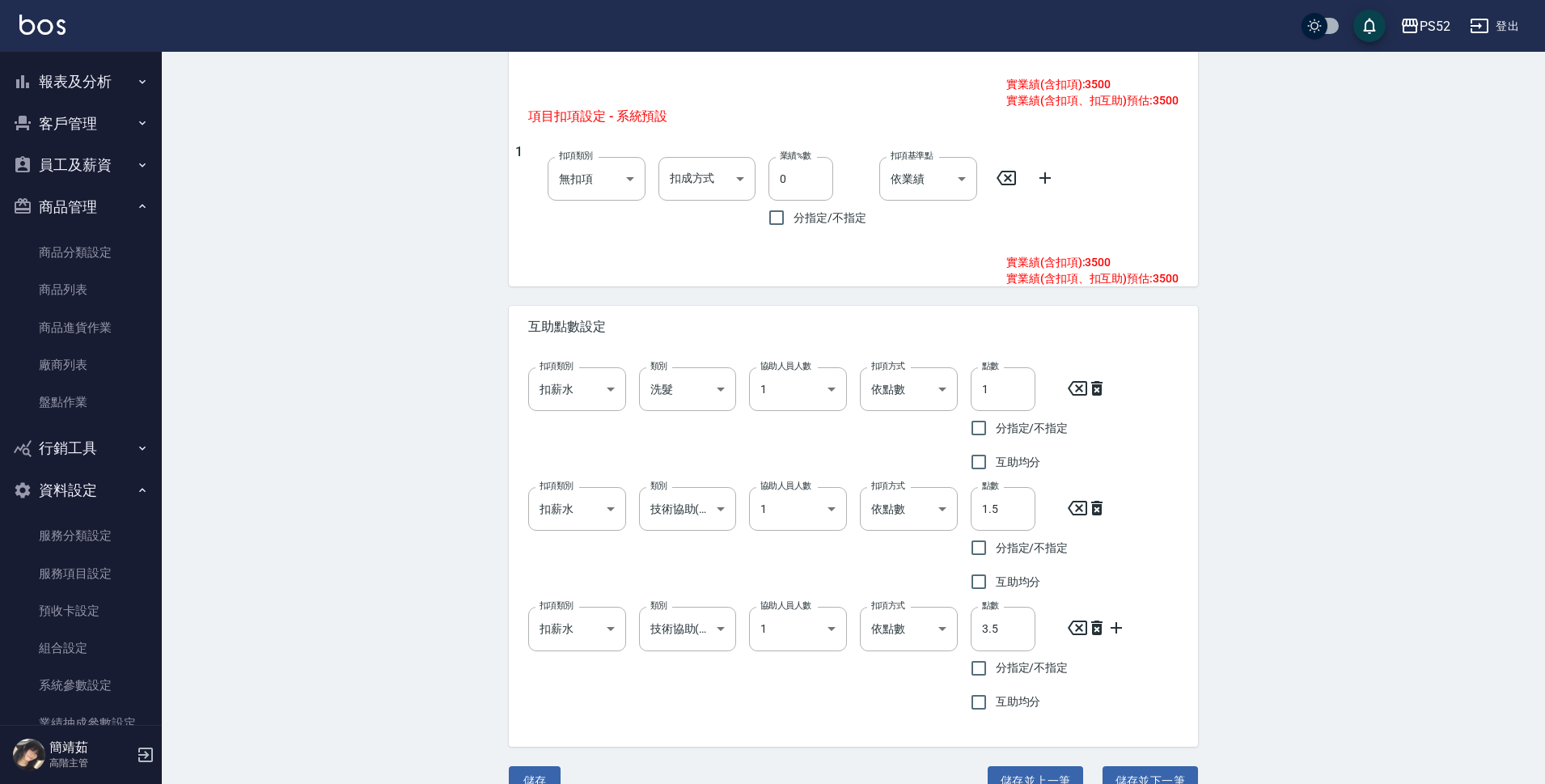
click at [80, 69] on button "報表及分析" at bounding box center [80, 81] width 149 height 42
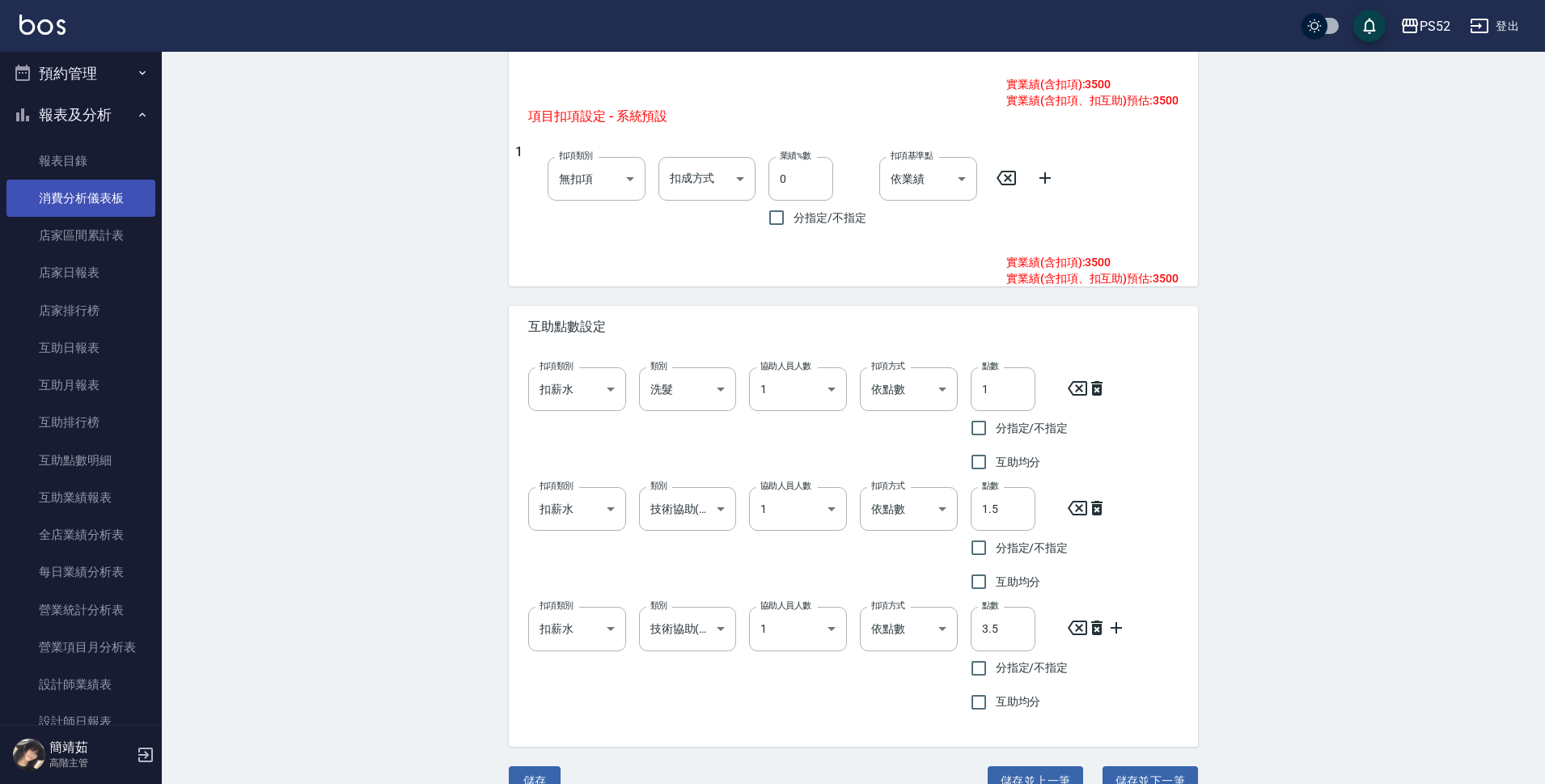
scroll to position [0, 0]
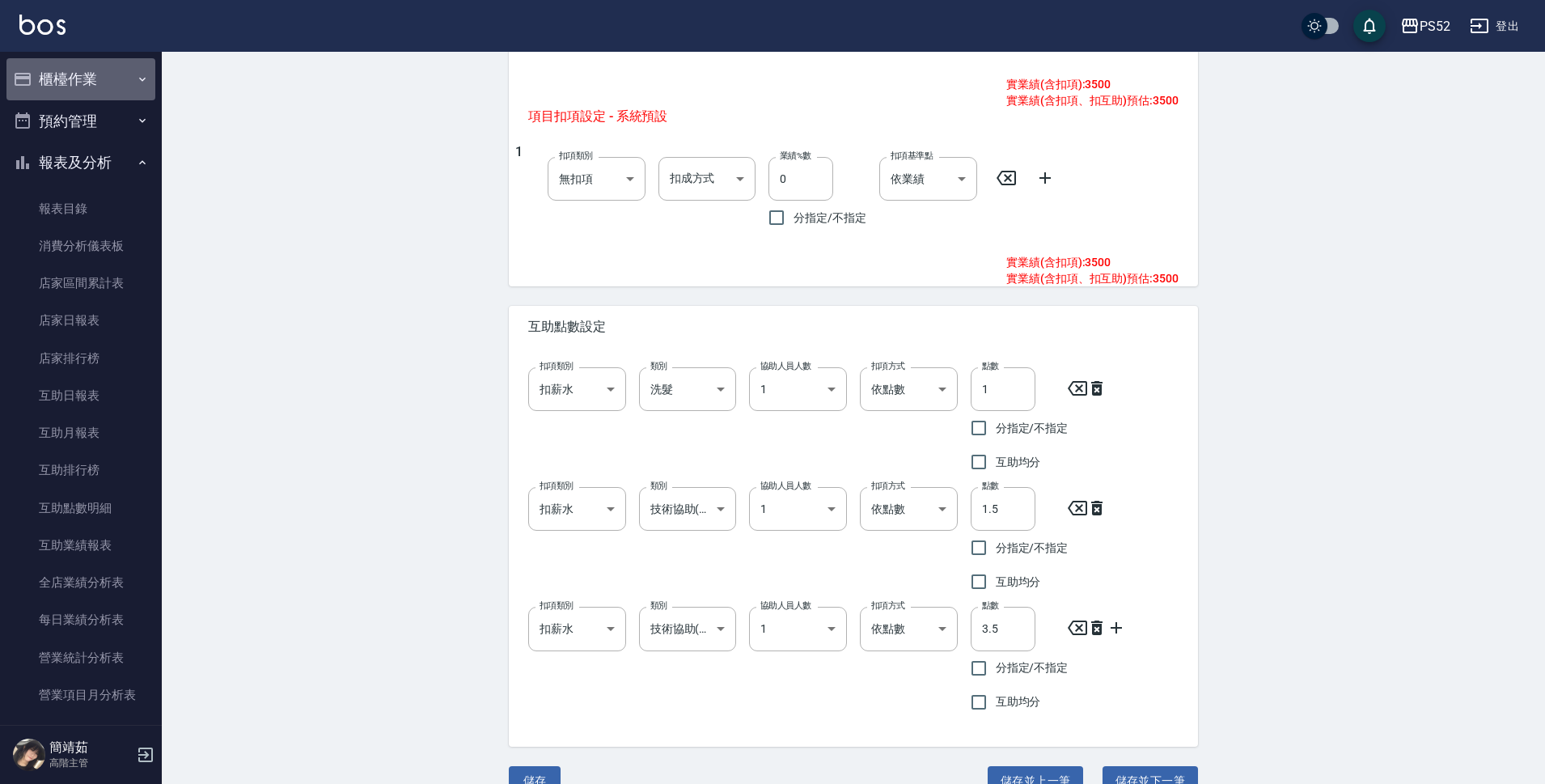
click at [89, 68] on button "櫃檯作業" at bounding box center [80, 79] width 149 height 42
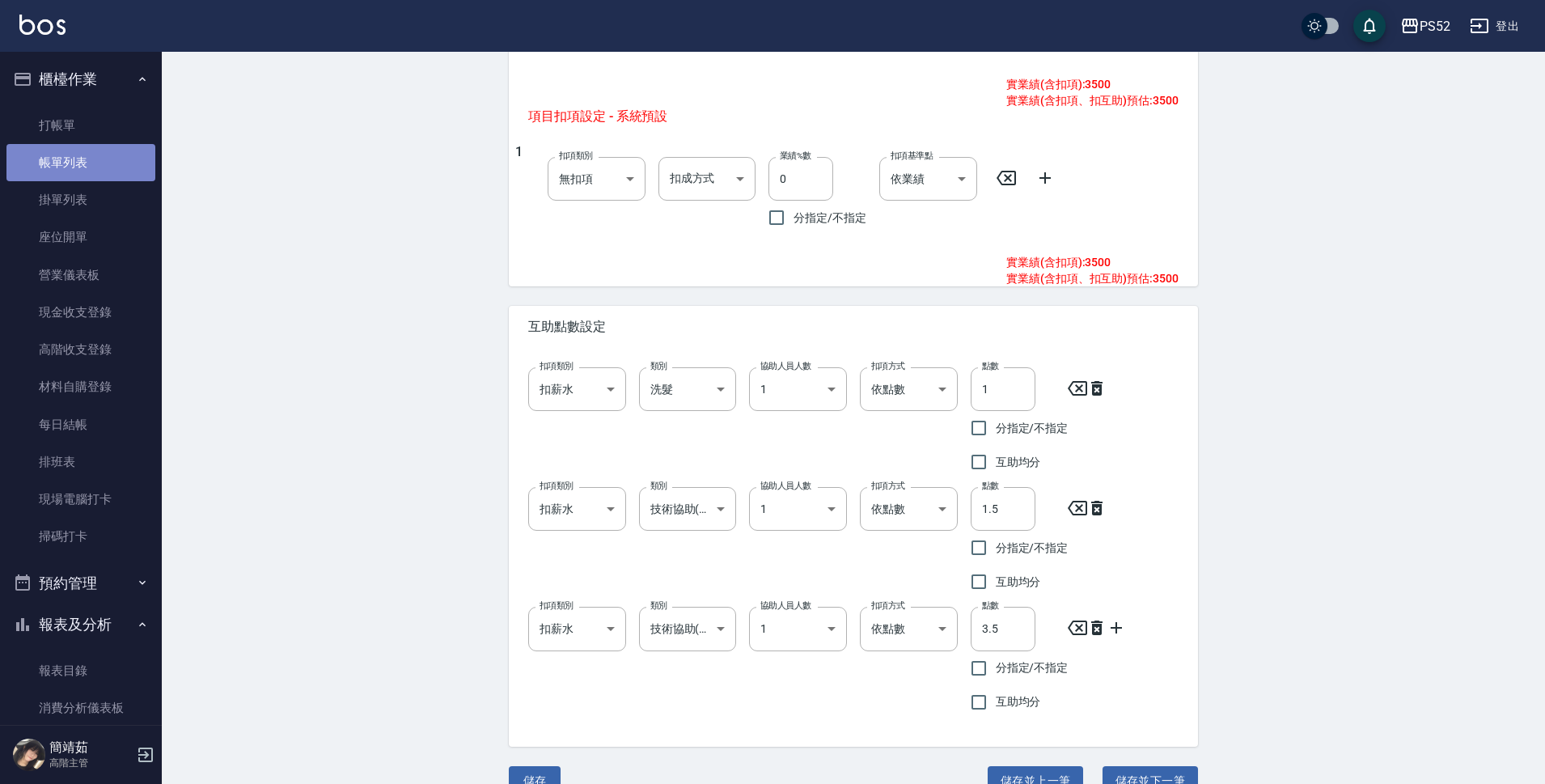
click at [103, 178] on link "帳單列表" at bounding box center [80, 163] width 149 height 37
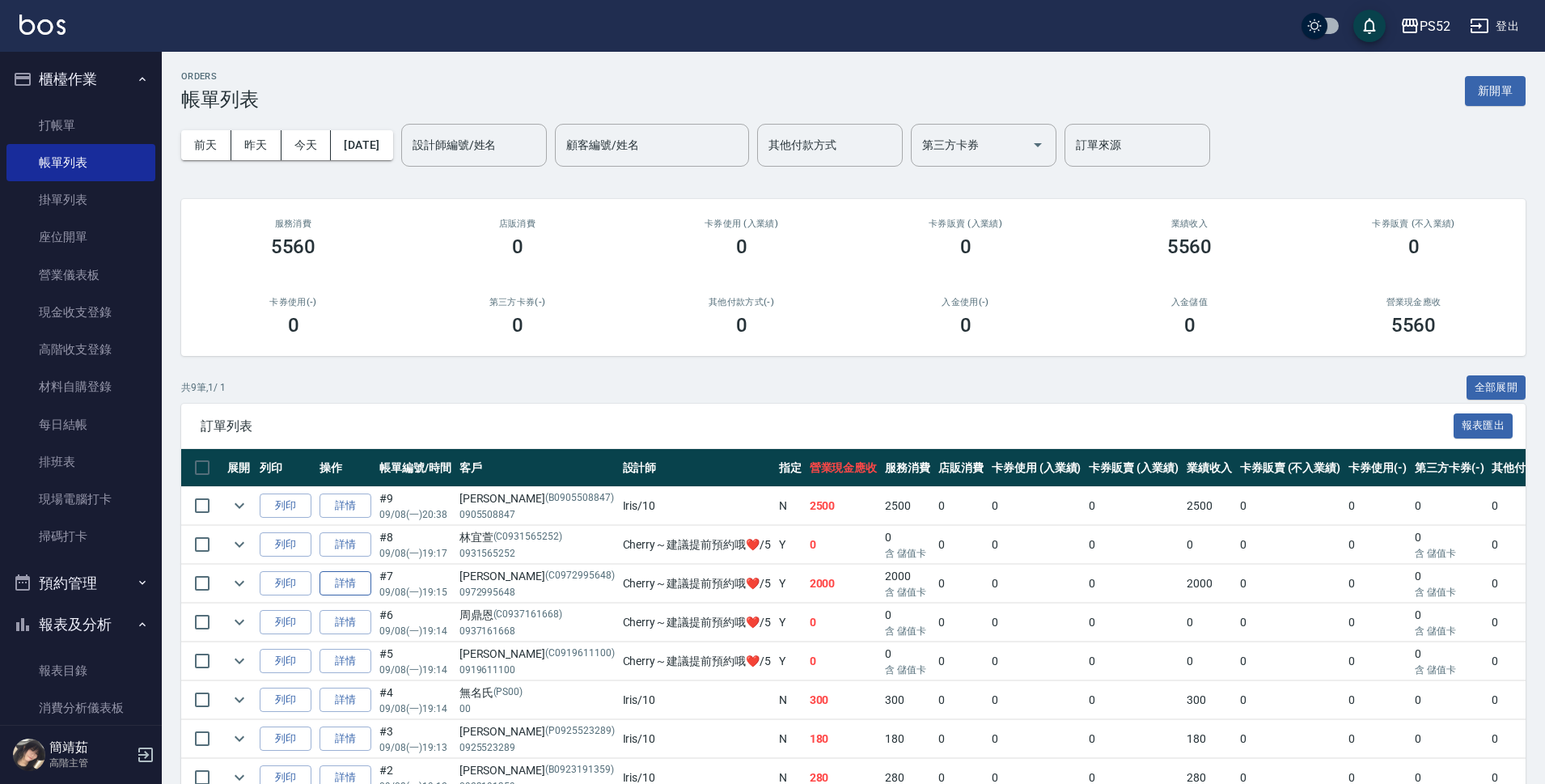
click at [350, 595] on link "詳情" at bounding box center [345, 583] width 51 height 25
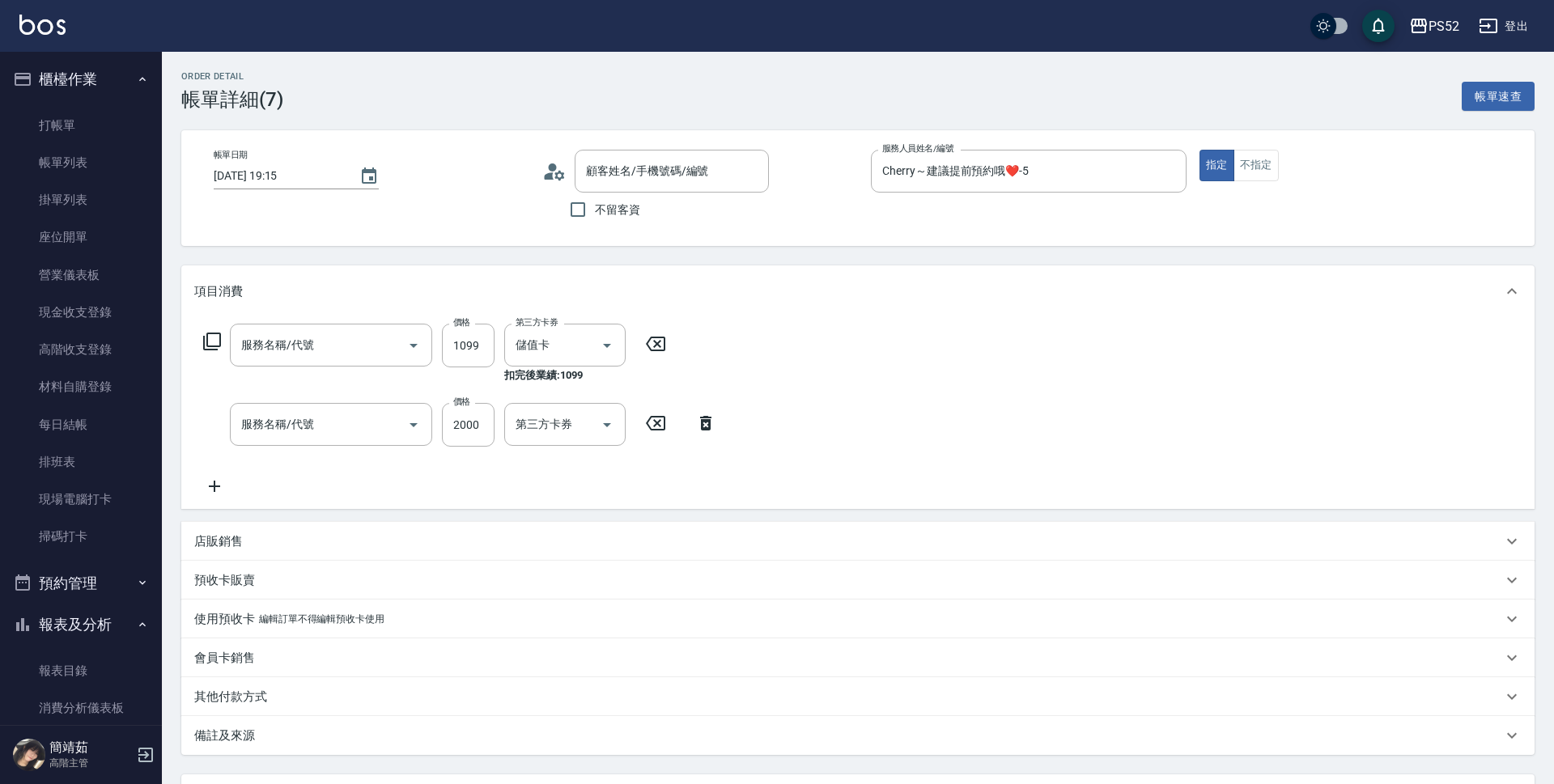
type input "2025/09/08 19:15"
type input "Cherry～建議提前預約哦❤️-5"
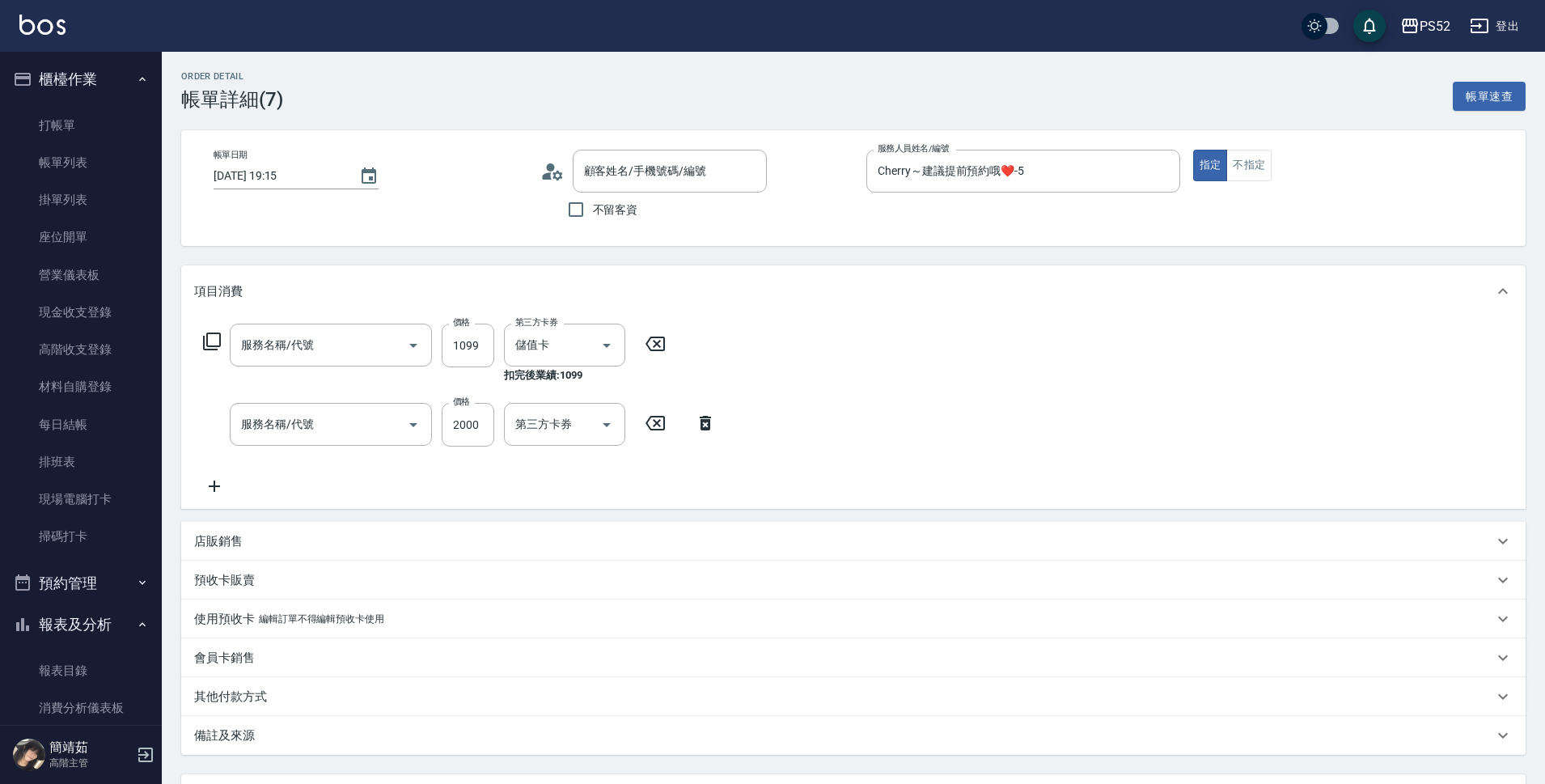
type input "廖庭妤/0972995648/C0972995648"
type input "護髮1000起(T1)"
type input "VIP(888)"
click at [578, 344] on icon "Clear" at bounding box center [583, 345] width 16 height 16
click at [541, 351] on input "技術協助(後)-1" at bounding box center [552, 345] width 82 height 28
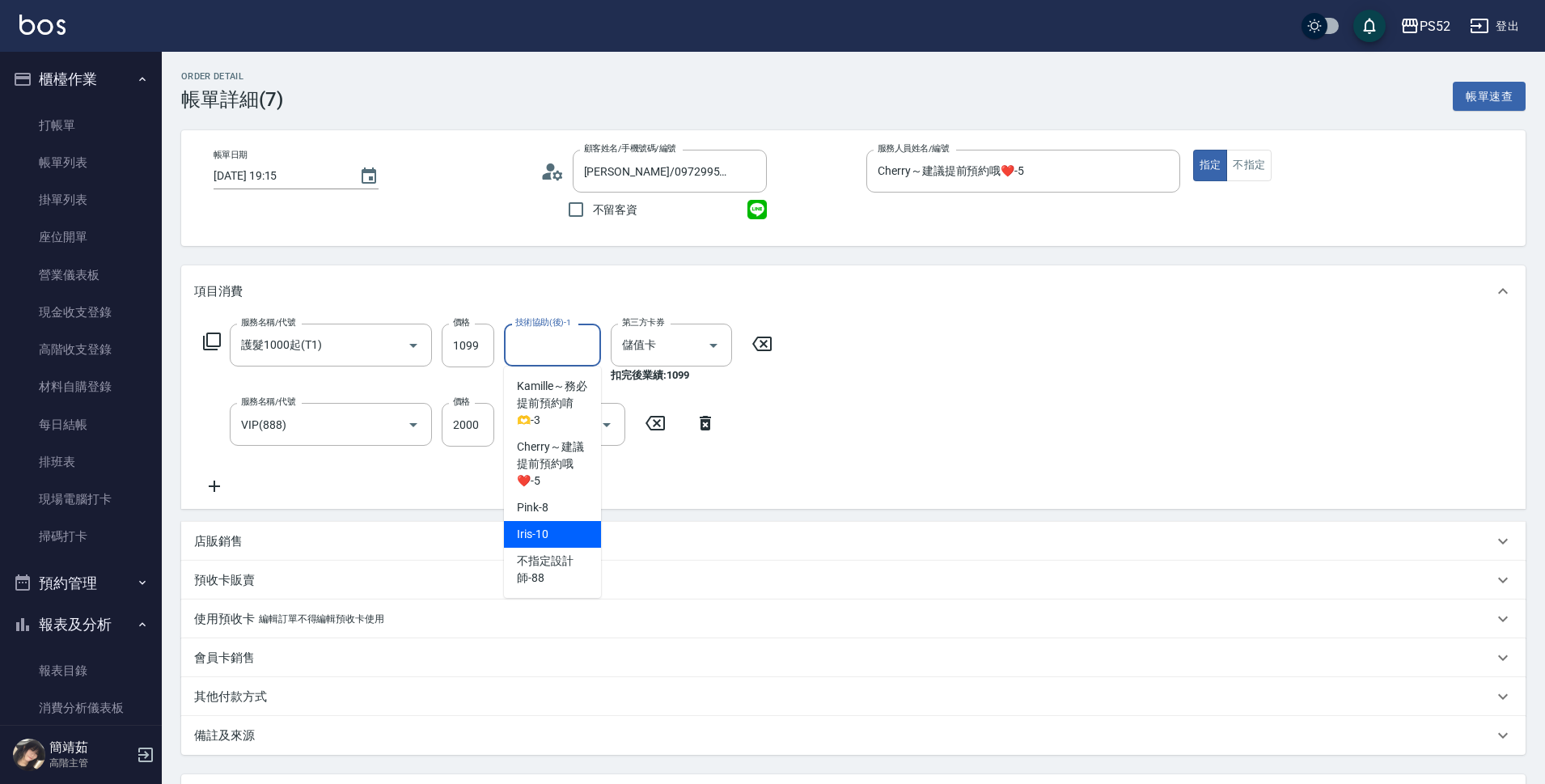
click at [565, 521] on div "Iris -10" at bounding box center [552, 534] width 97 height 27
type input "Iris-10"
click at [387, 342] on icon "Clear" at bounding box center [391, 345] width 10 height 10
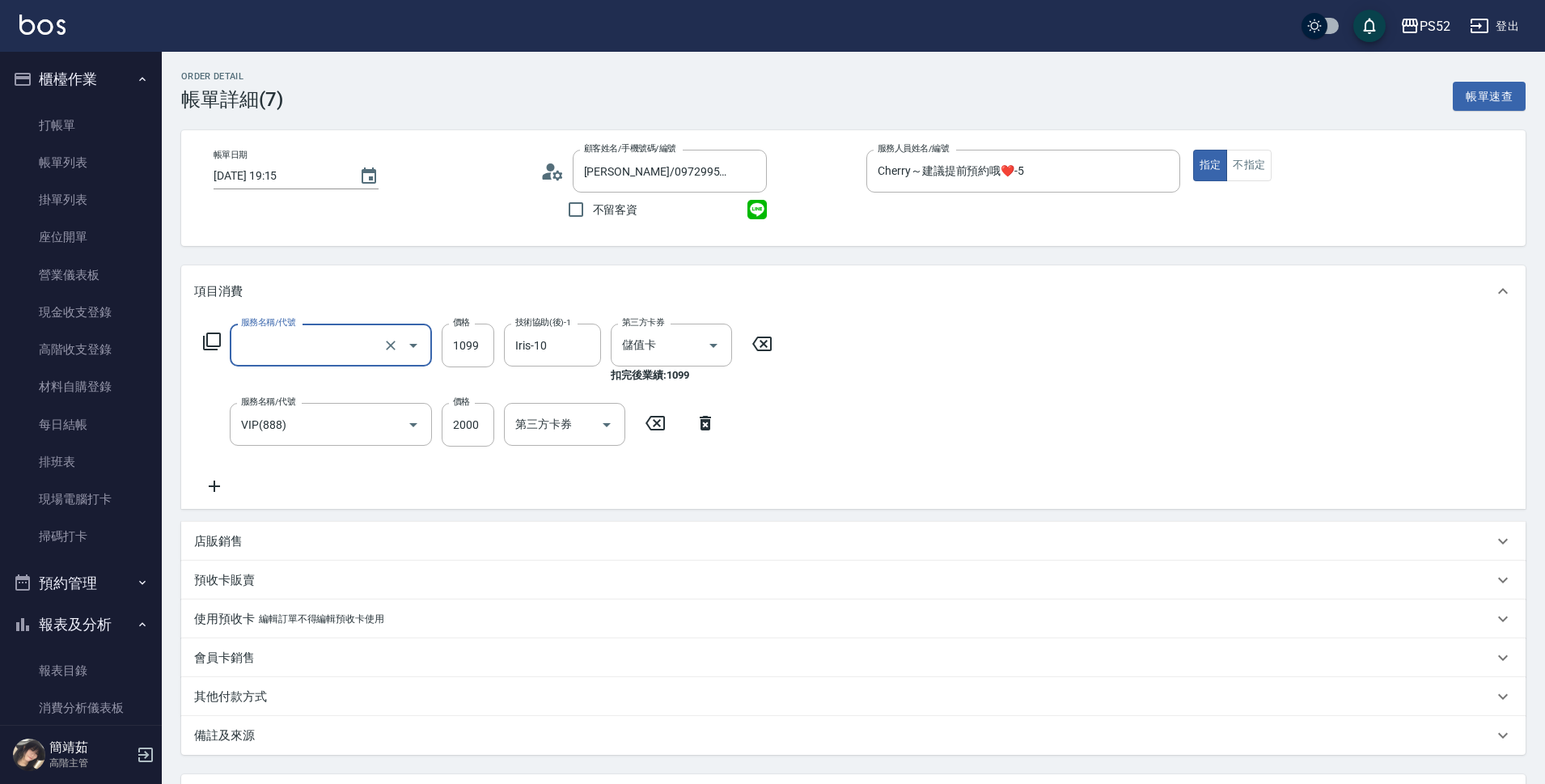
click at [359, 343] on input "服務名稱/代號" at bounding box center [309, 345] width 143 height 28
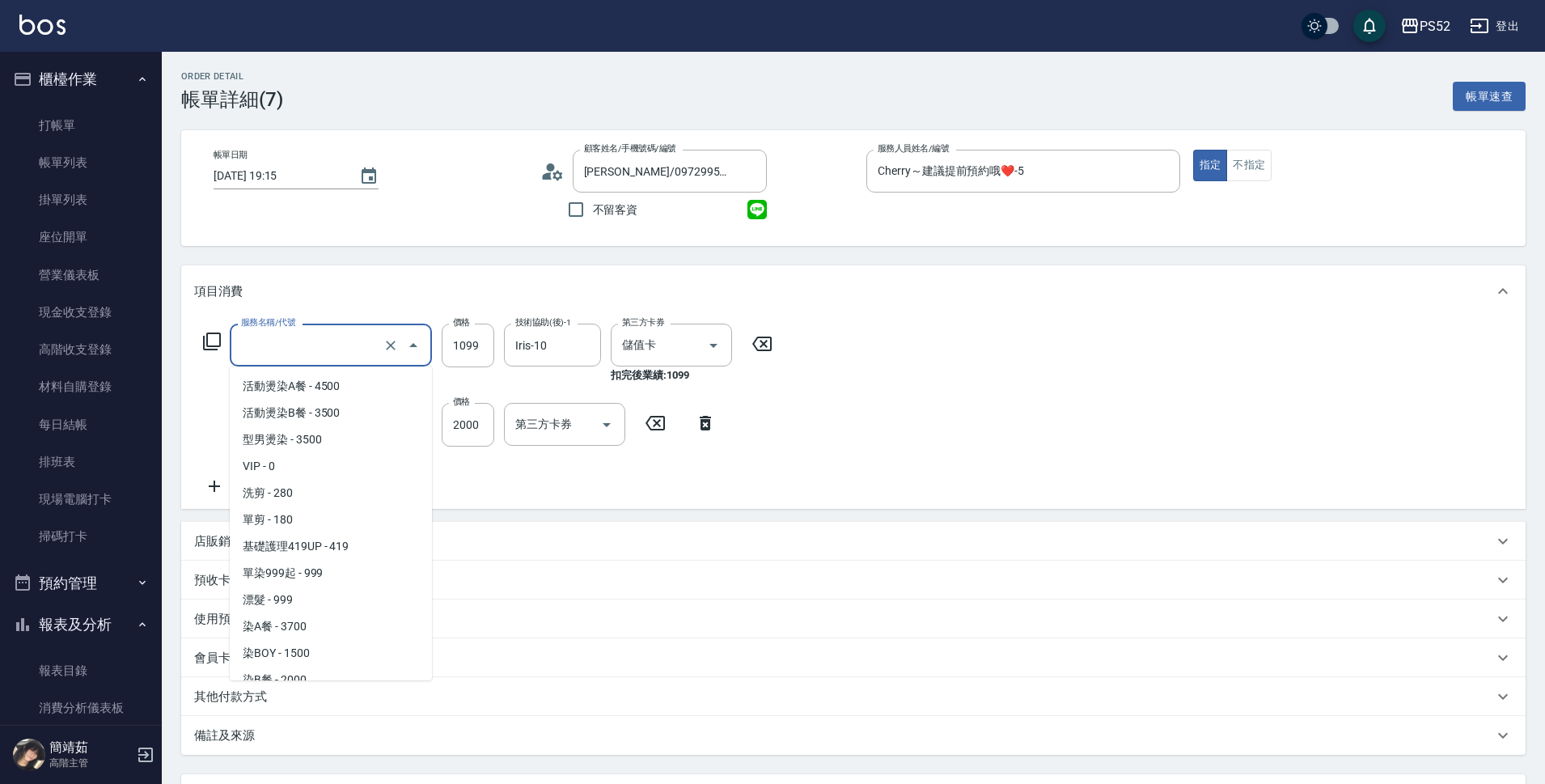
scroll to position [733, 0]
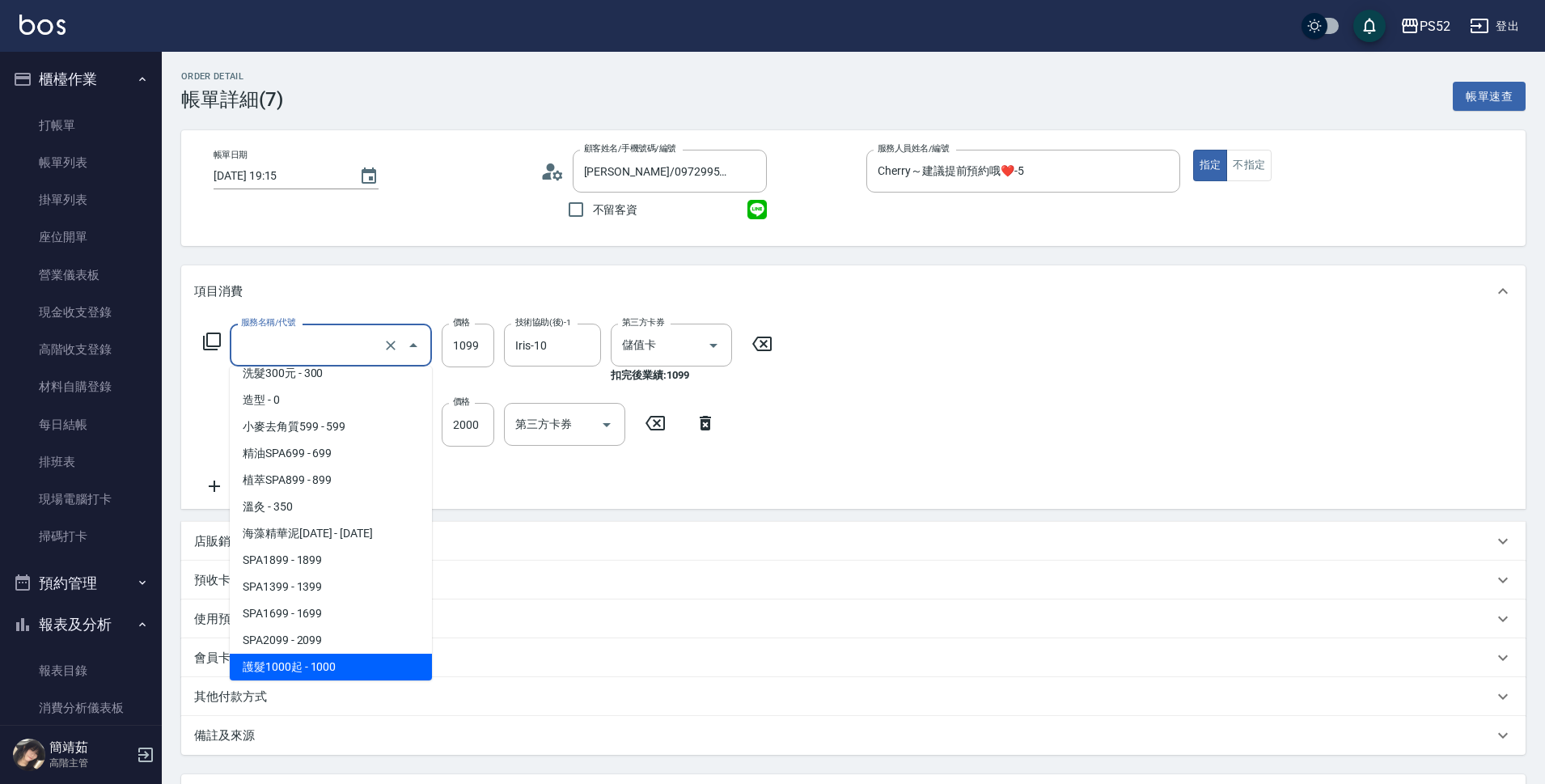
click at [387, 674] on span "護髮1000起 - 1000" at bounding box center [331, 667] width 202 height 27
type input "護髮1000起(T1)"
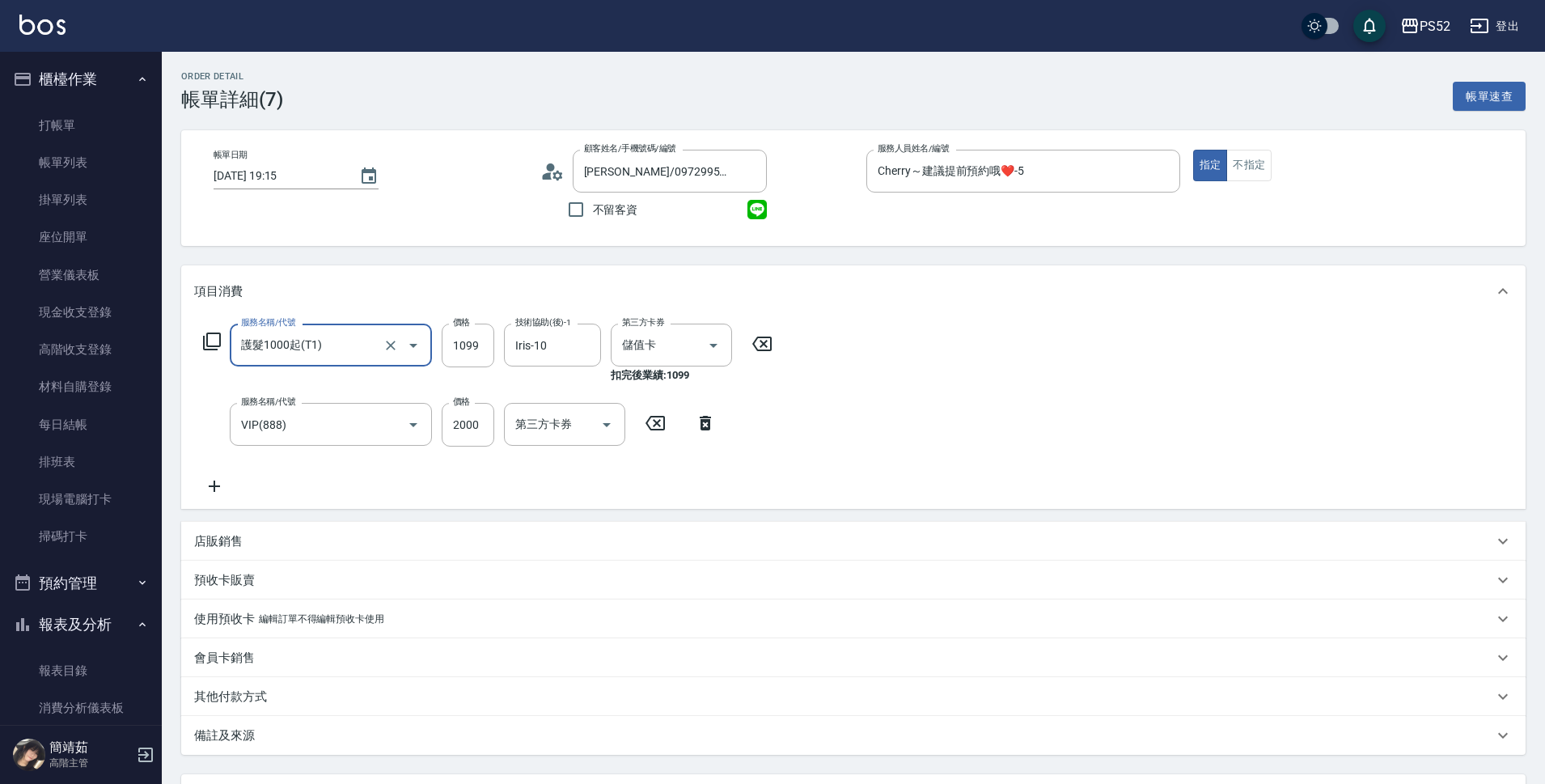
click at [789, 506] on div "服務名稱/代號 護髮1000起(T1) 服務名稱/代號 價格 1099 價格 技術協助(後)-1 Iris-10 技術協助(後)-1 第三方卡券 儲值卡 第三…" at bounding box center [853, 412] width 1344 height 192
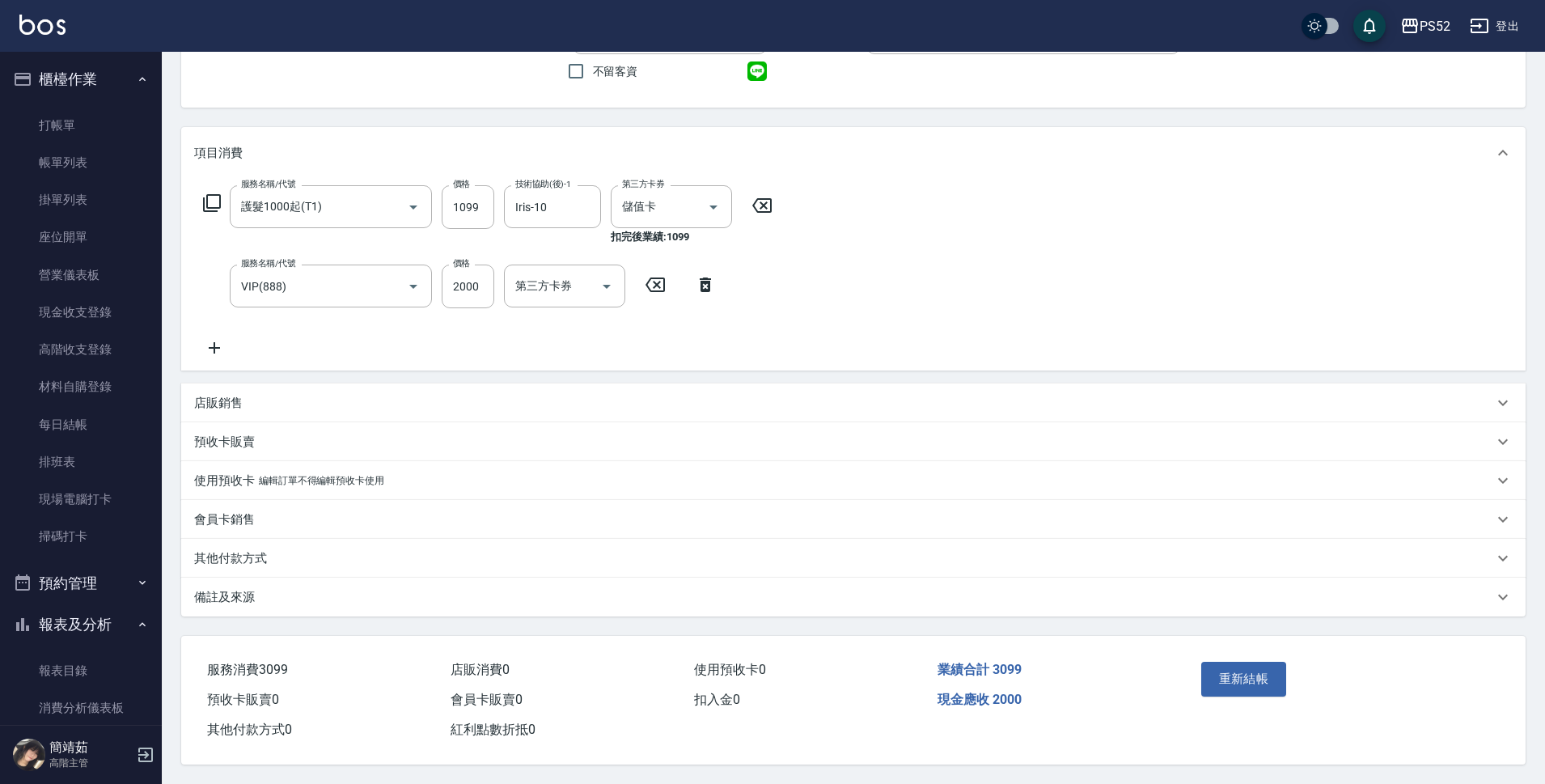
scroll to position [145, 0]
click at [1249, 669] on button "重新結帳" at bounding box center [1244, 679] width 85 height 34
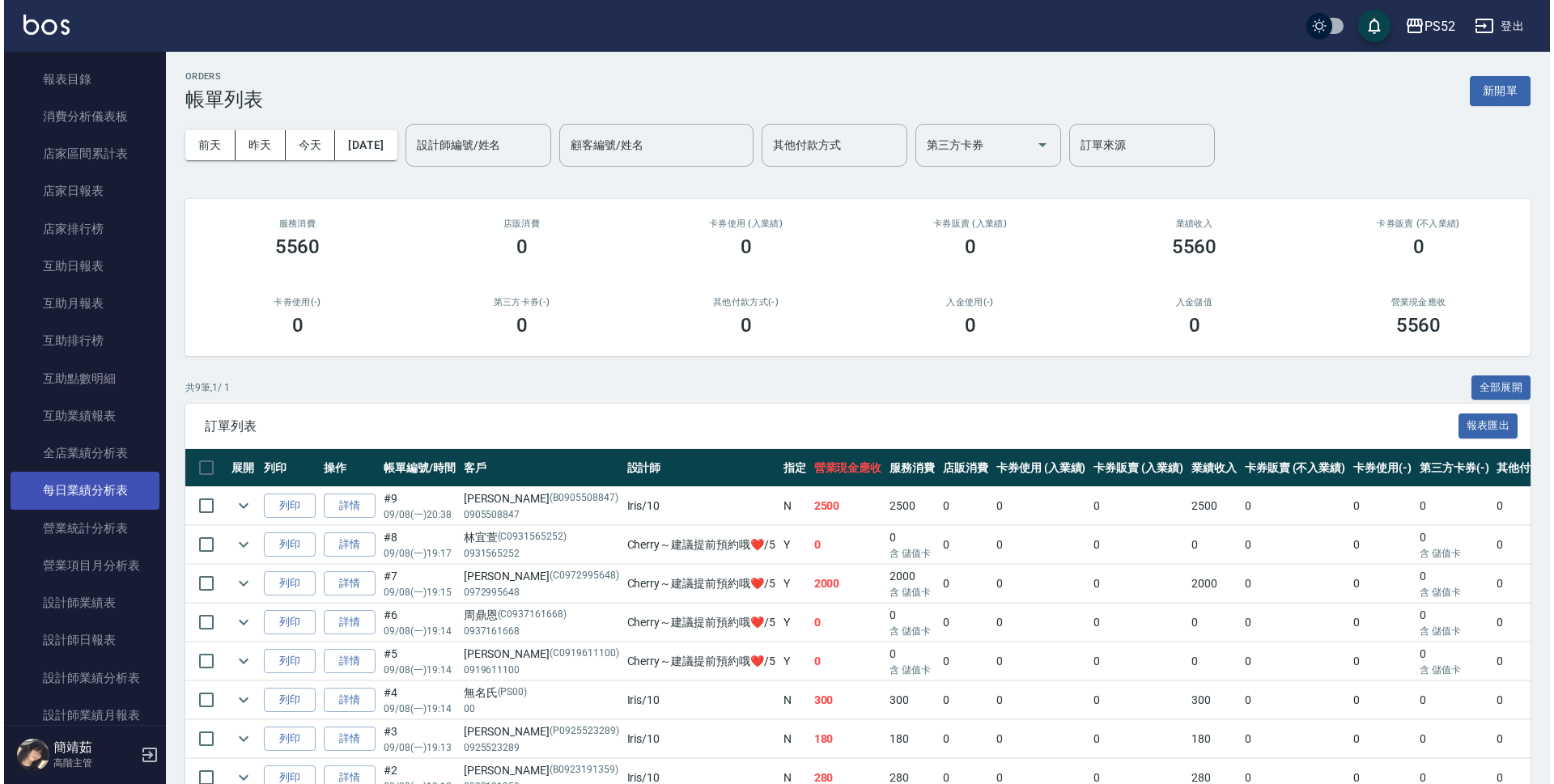
scroll to position [593, 0]
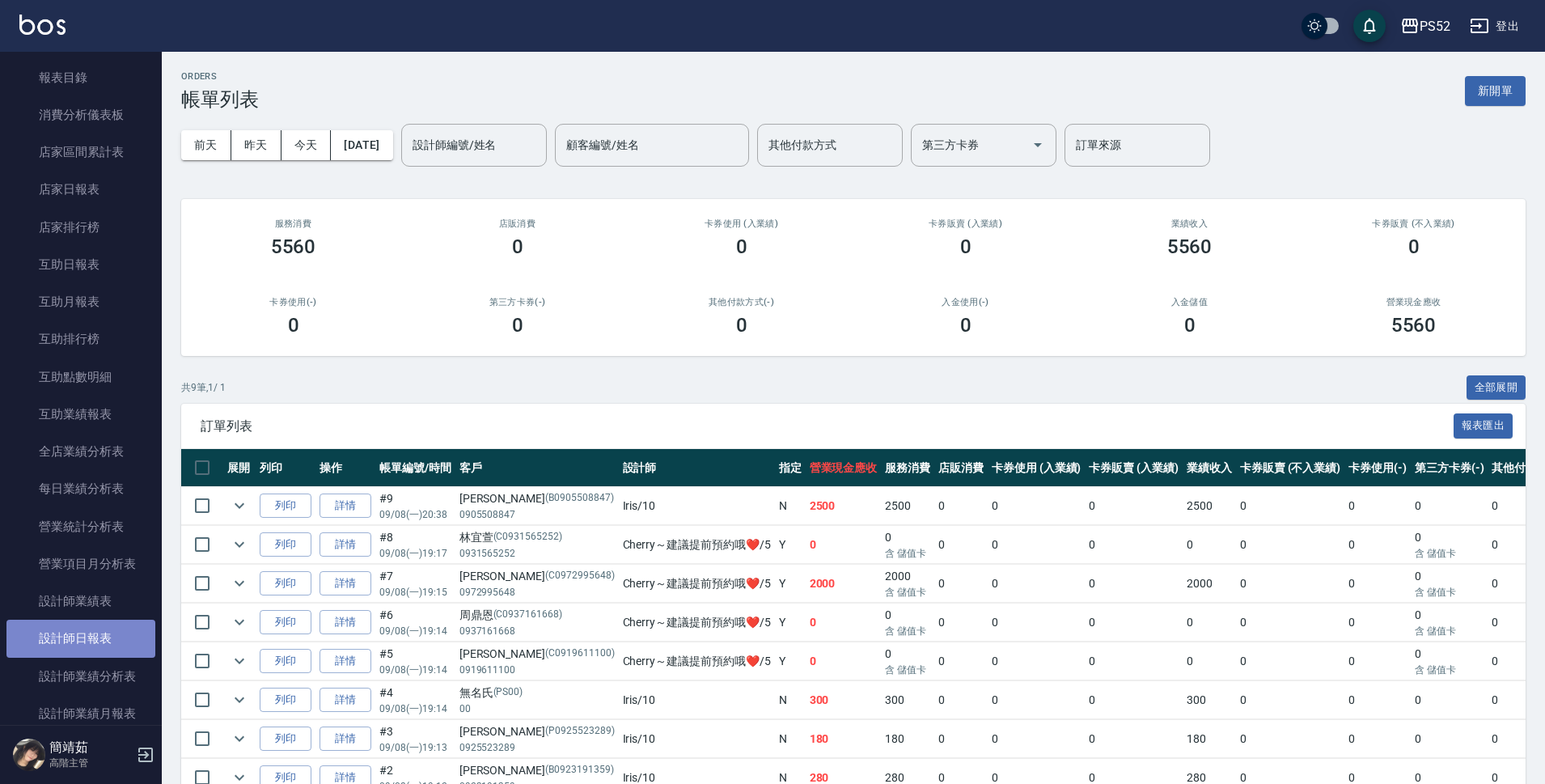
click at [85, 638] on link "設計師日報表" at bounding box center [80, 638] width 149 height 37
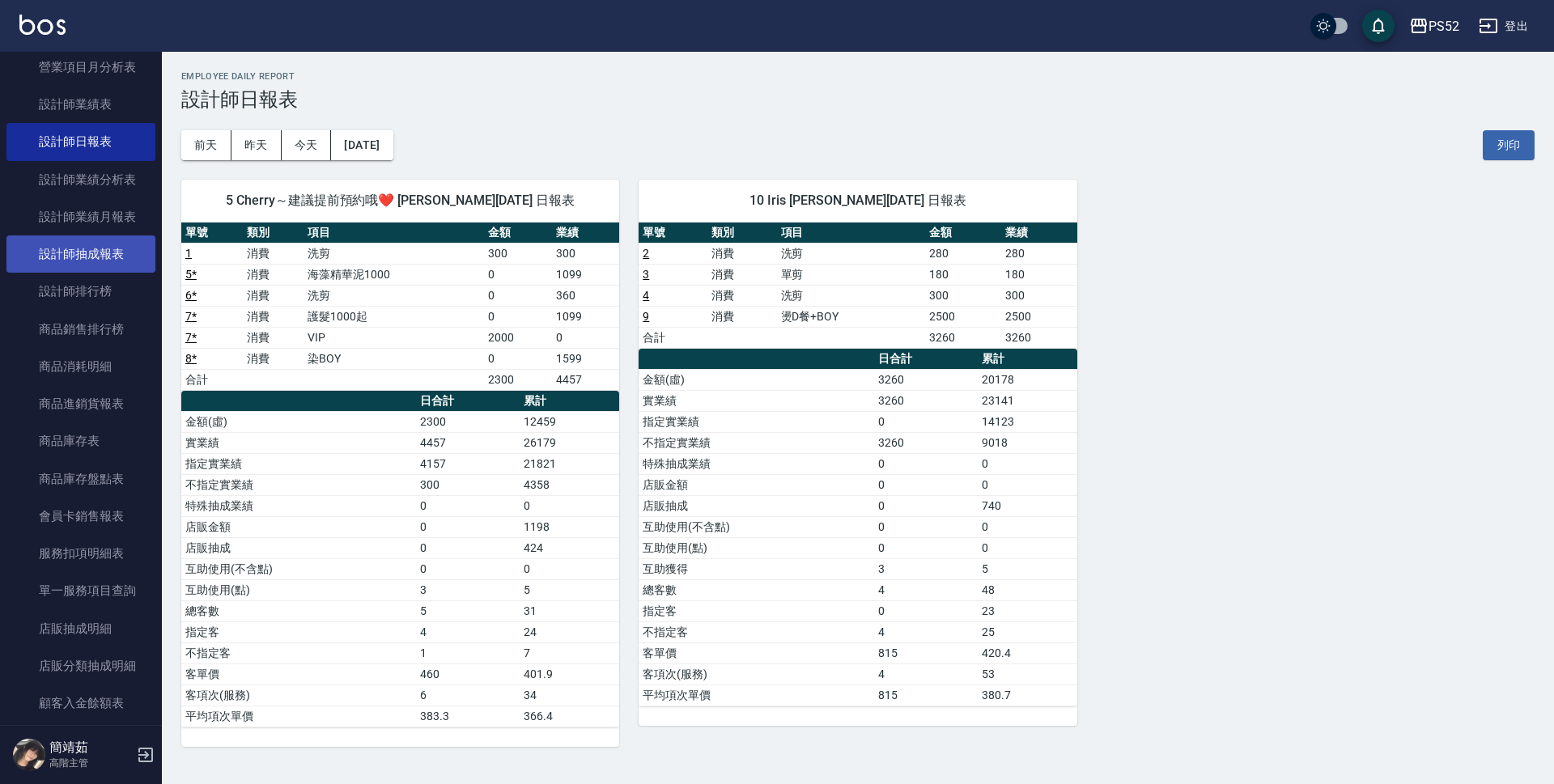
scroll to position [1106, 0]
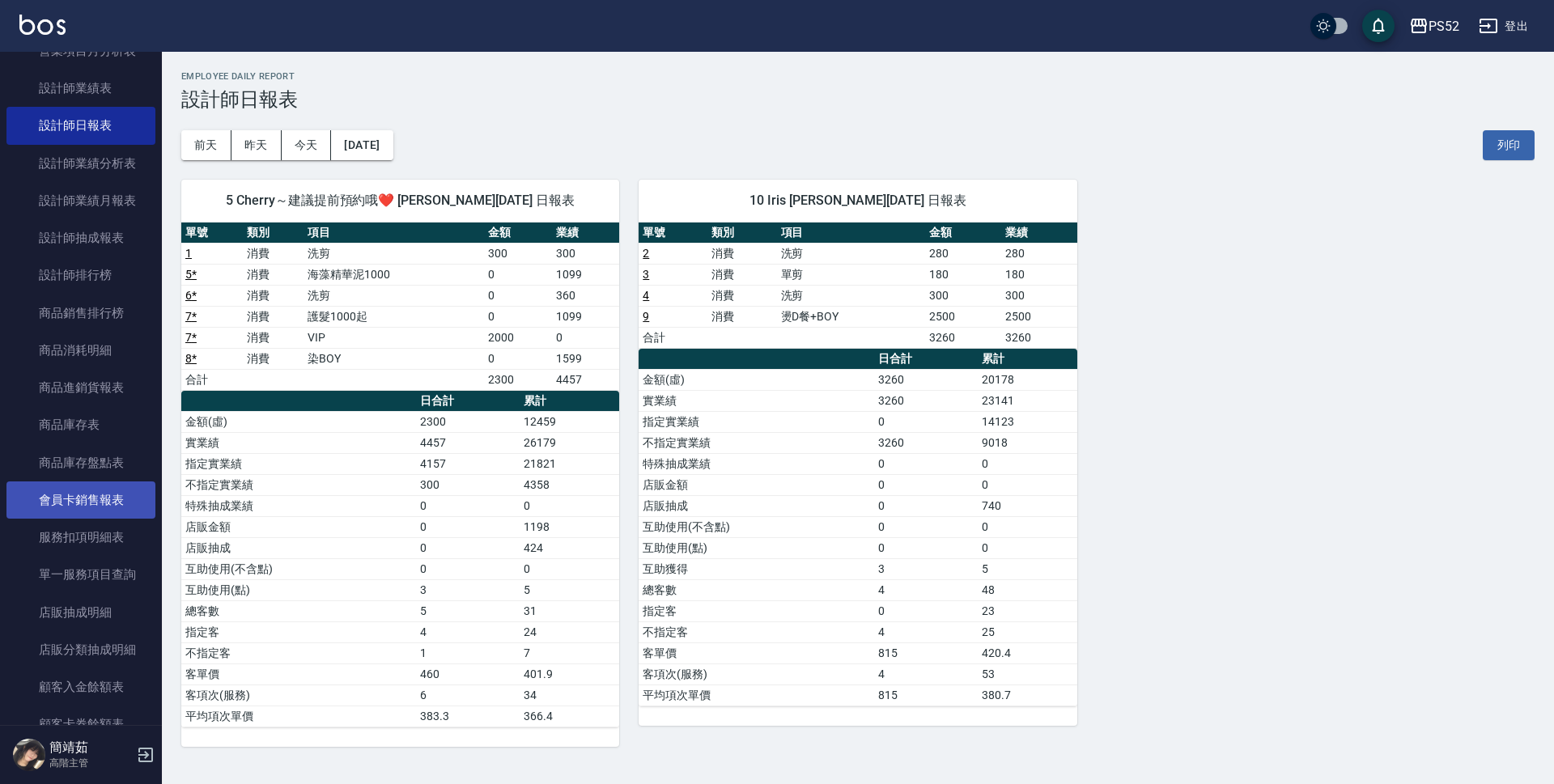
click at [113, 504] on link "會員卡銷售報表" at bounding box center [81, 499] width 149 height 37
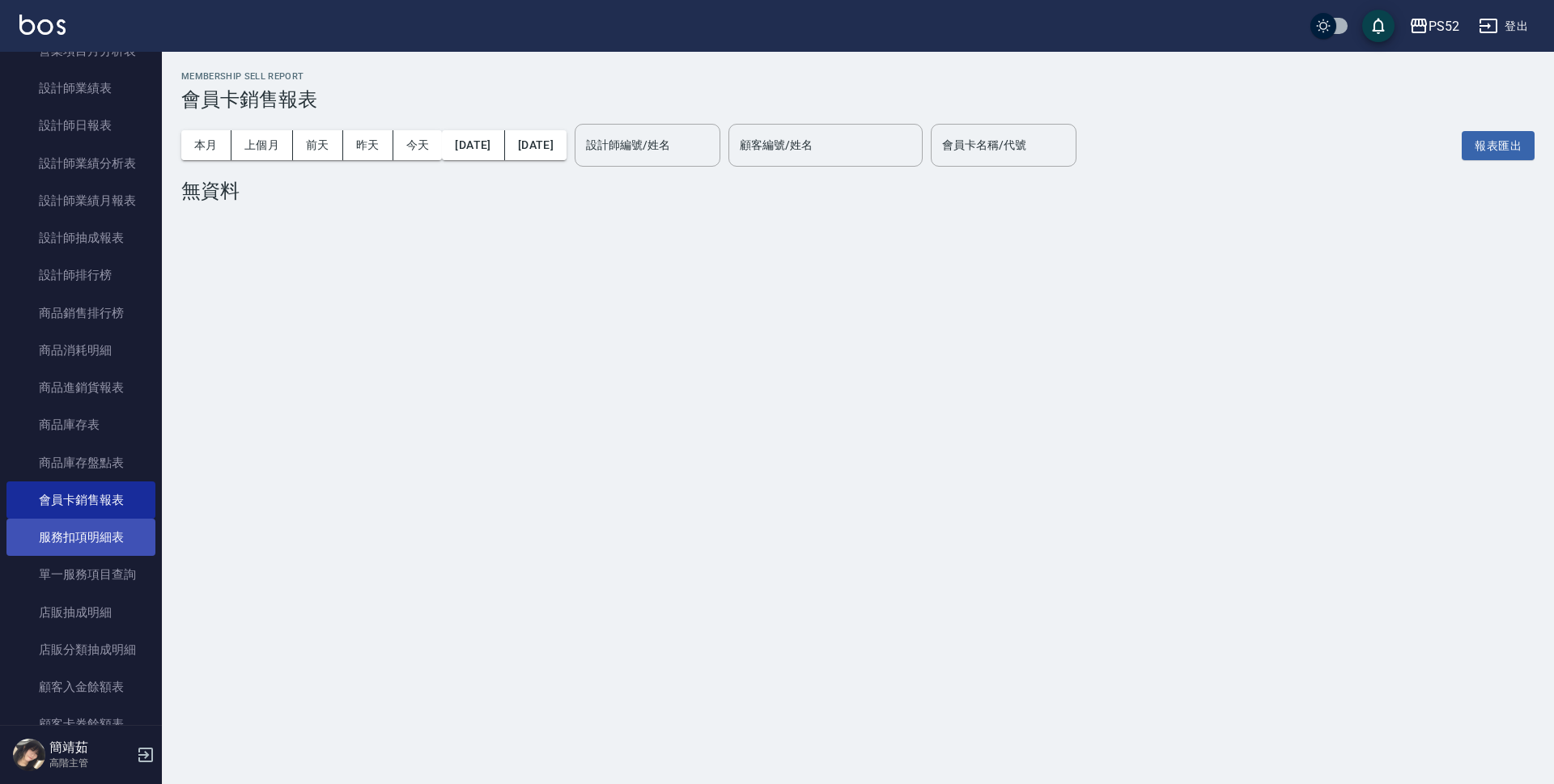
click at [113, 535] on link "服務扣項明細表" at bounding box center [81, 537] width 149 height 37
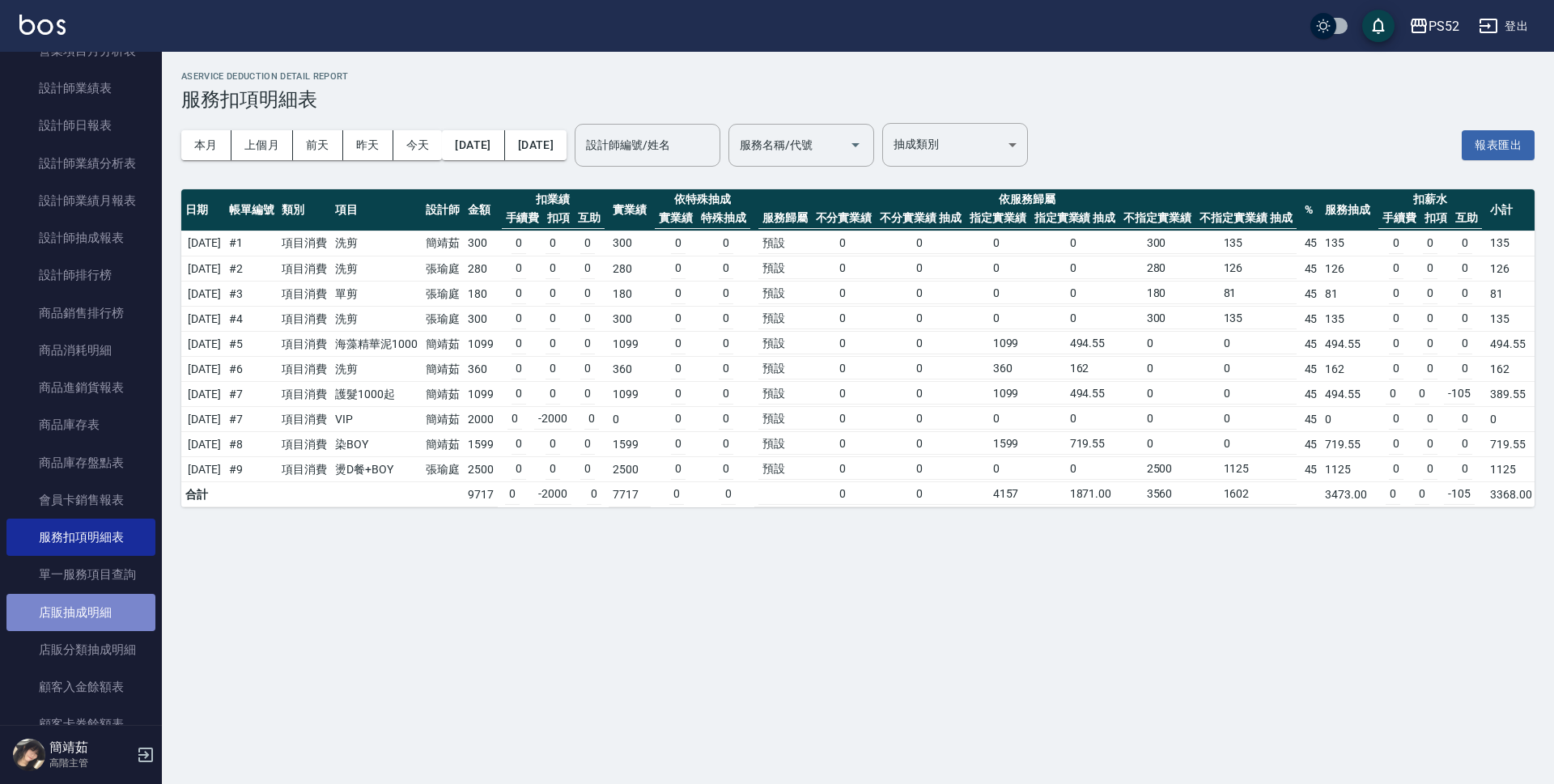
click at [98, 614] on link "店販抽成明細" at bounding box center [81, 612] width 149 height 37
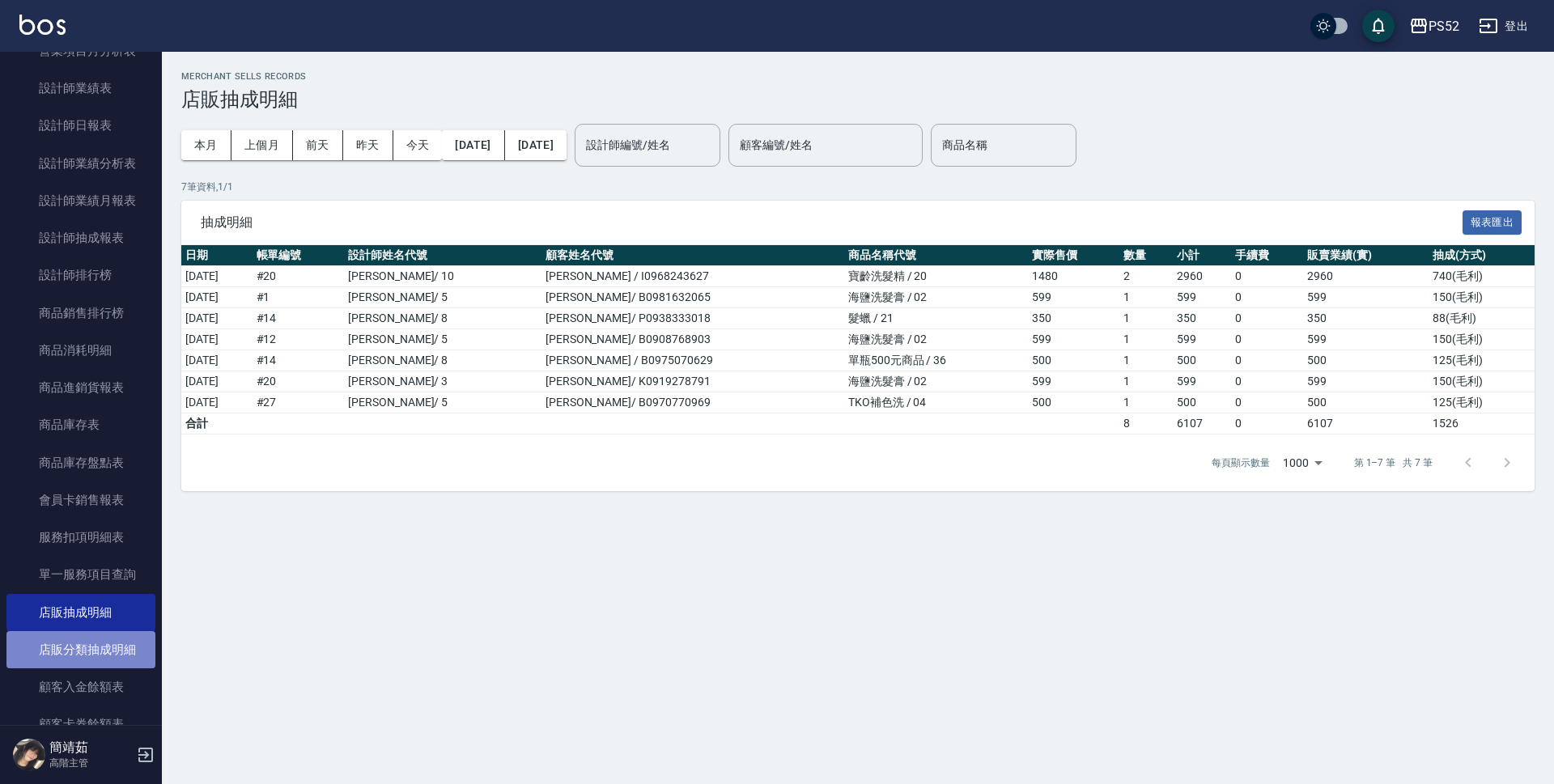
click at [117, 644] on link "店販分類抽成明細" at bounding box center [81, 649] width 149 height 37
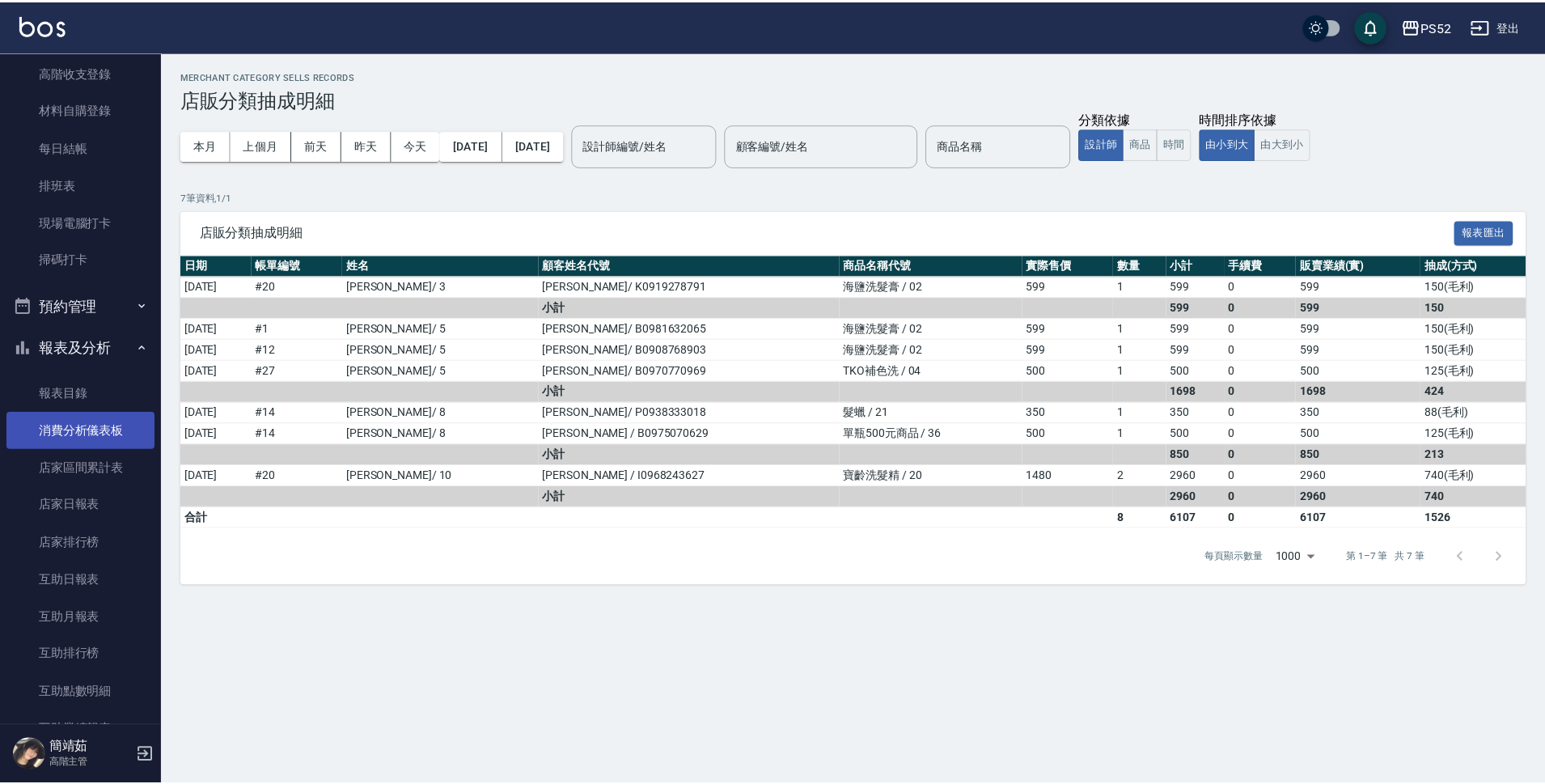
scroll to position [270, 0]
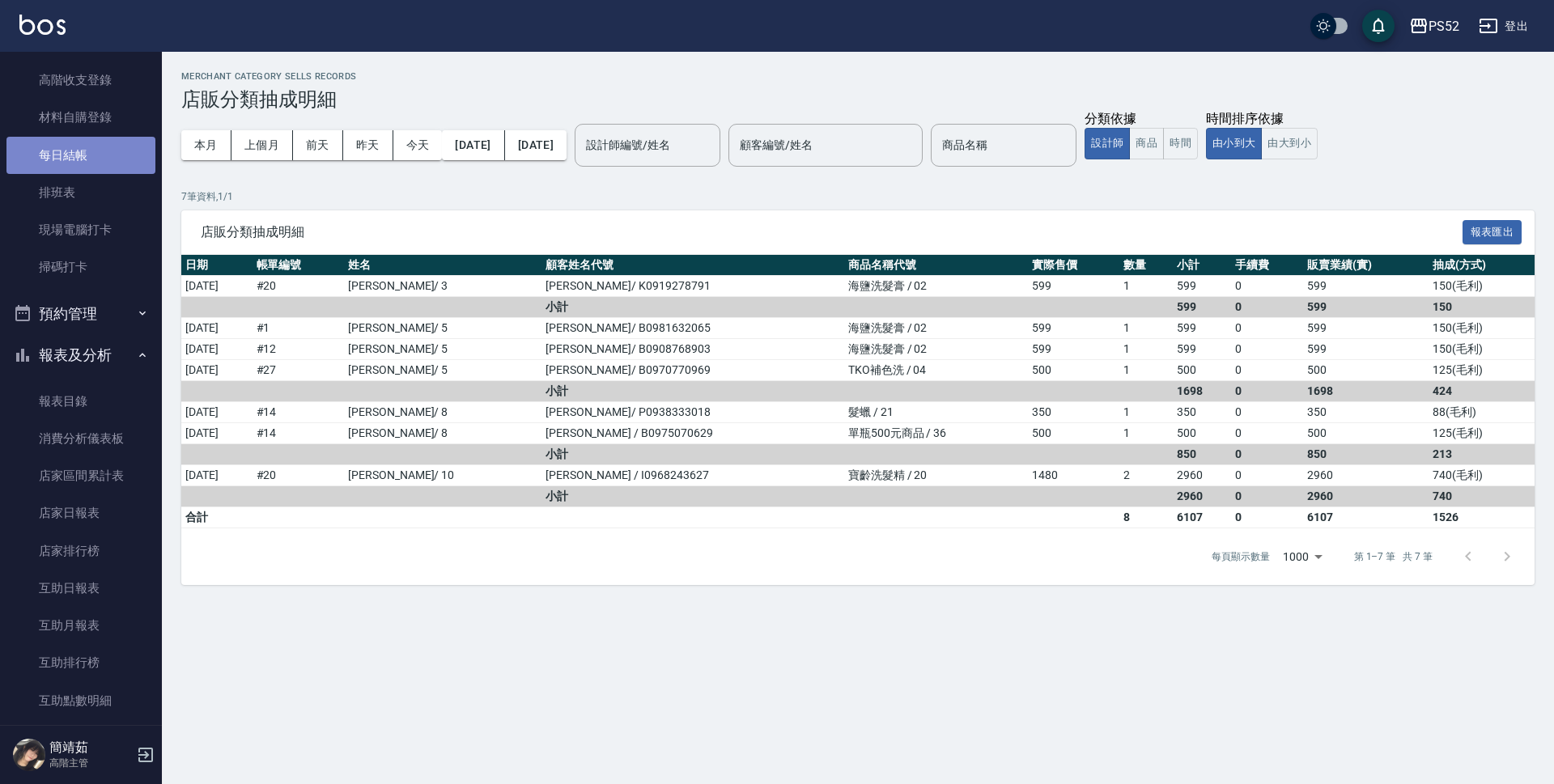
click at [110, 143] on link "每日結帳" at bounding box center [81, 155] width 149 height 37
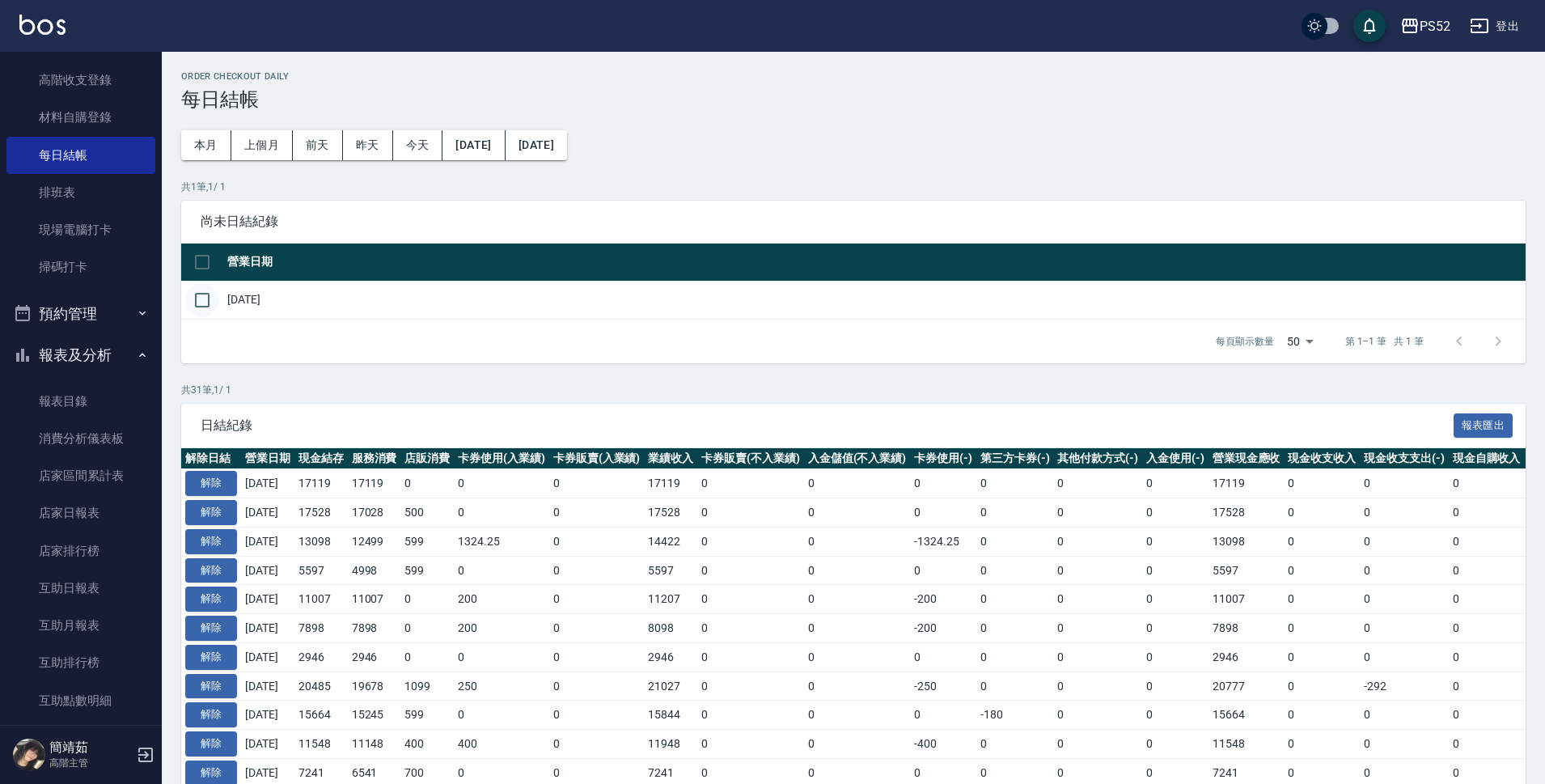
click at [207, 304] on input "checkbox" at bounding box center [202, 299] width 34 height 34
checkbox input "true"
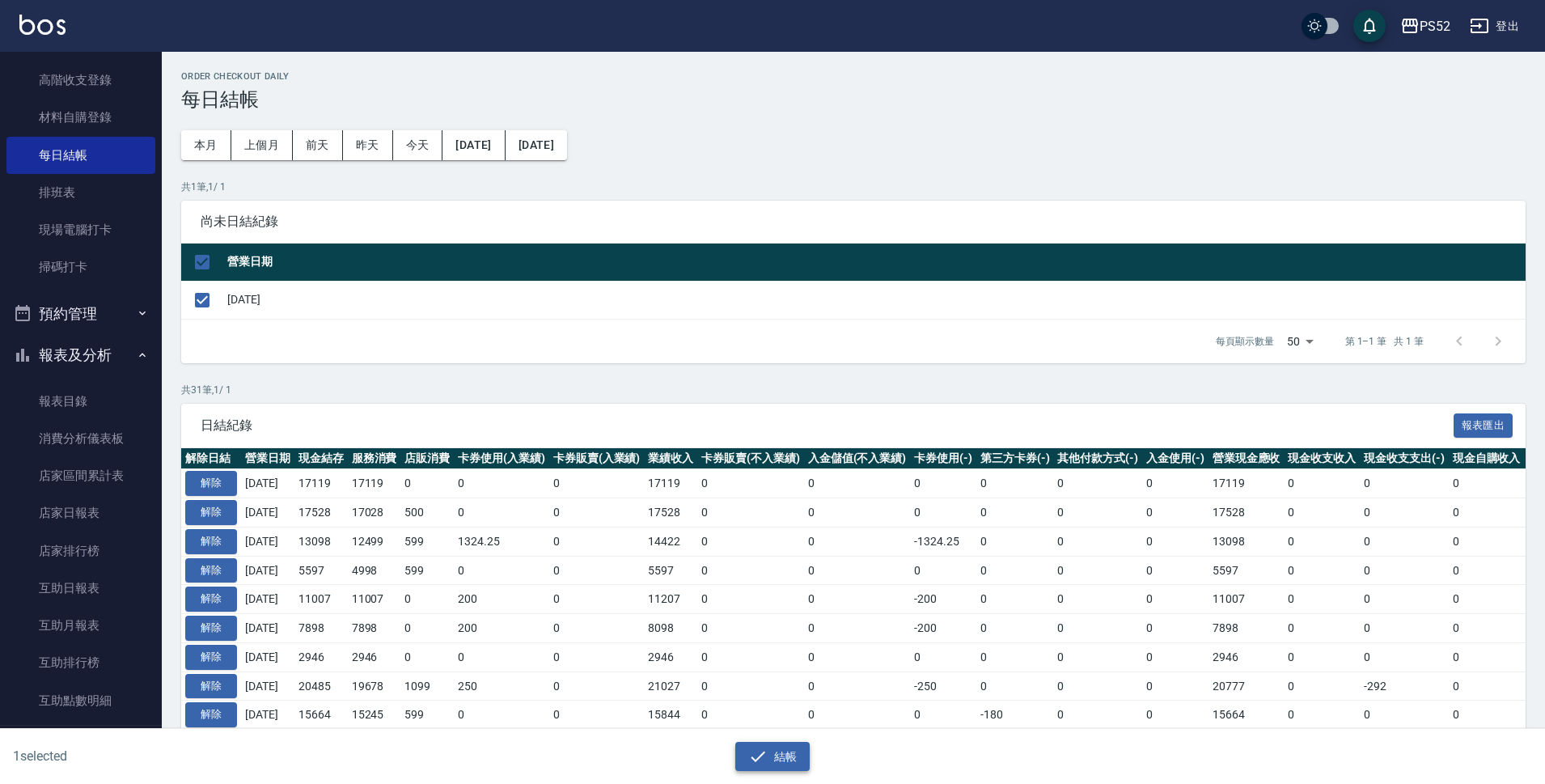
click at [770, 761] on button "結帳" at bounding box center [772, 757] width 76 height 30
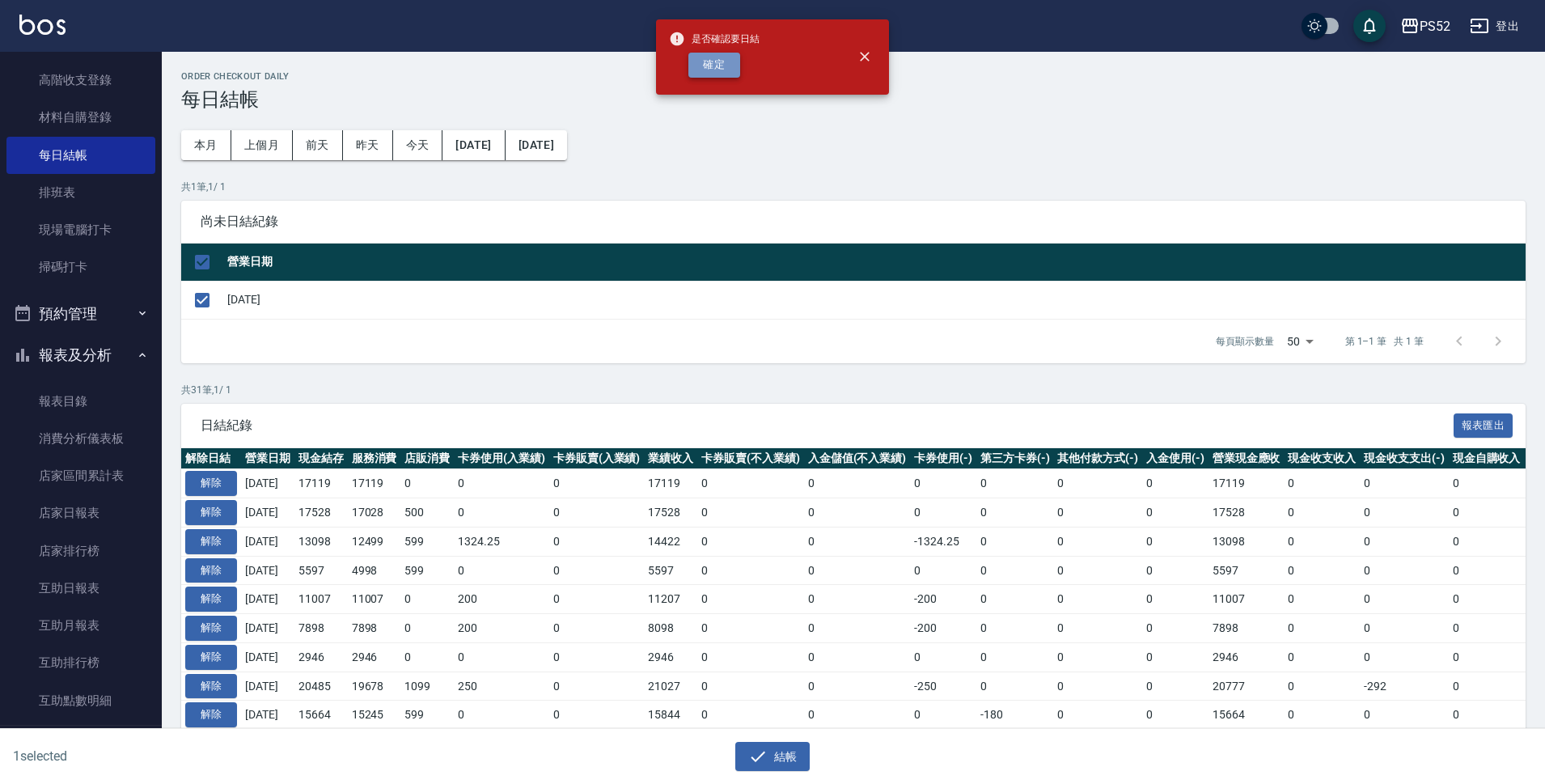
click at [704, 61] on button "確定" at bounding box center [714, 65] width 51 height 25
checkbox input "false"
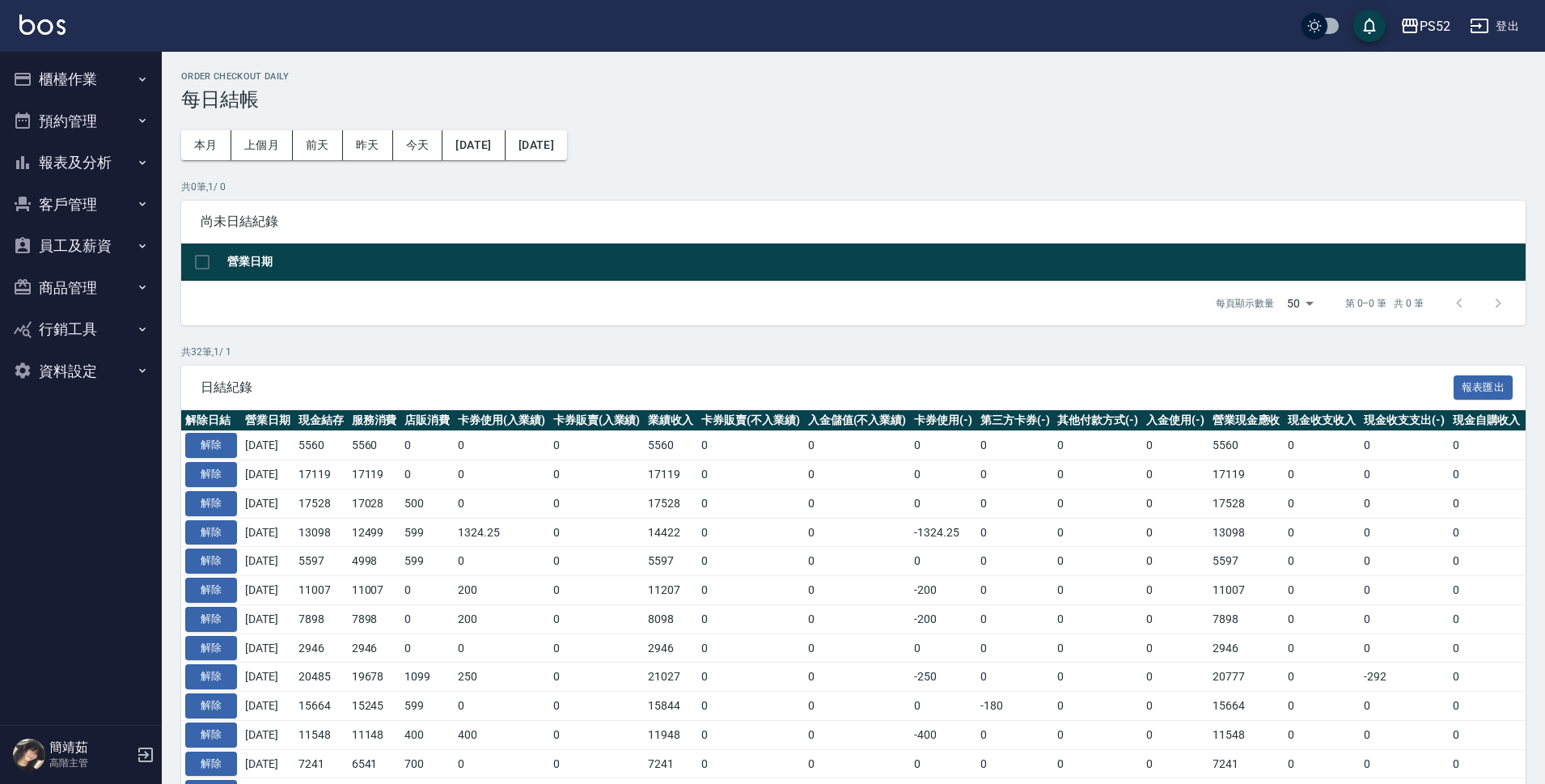
click at [80, 160] on button "報表及分析" at bounding box center [80, 163] width 149 height 42
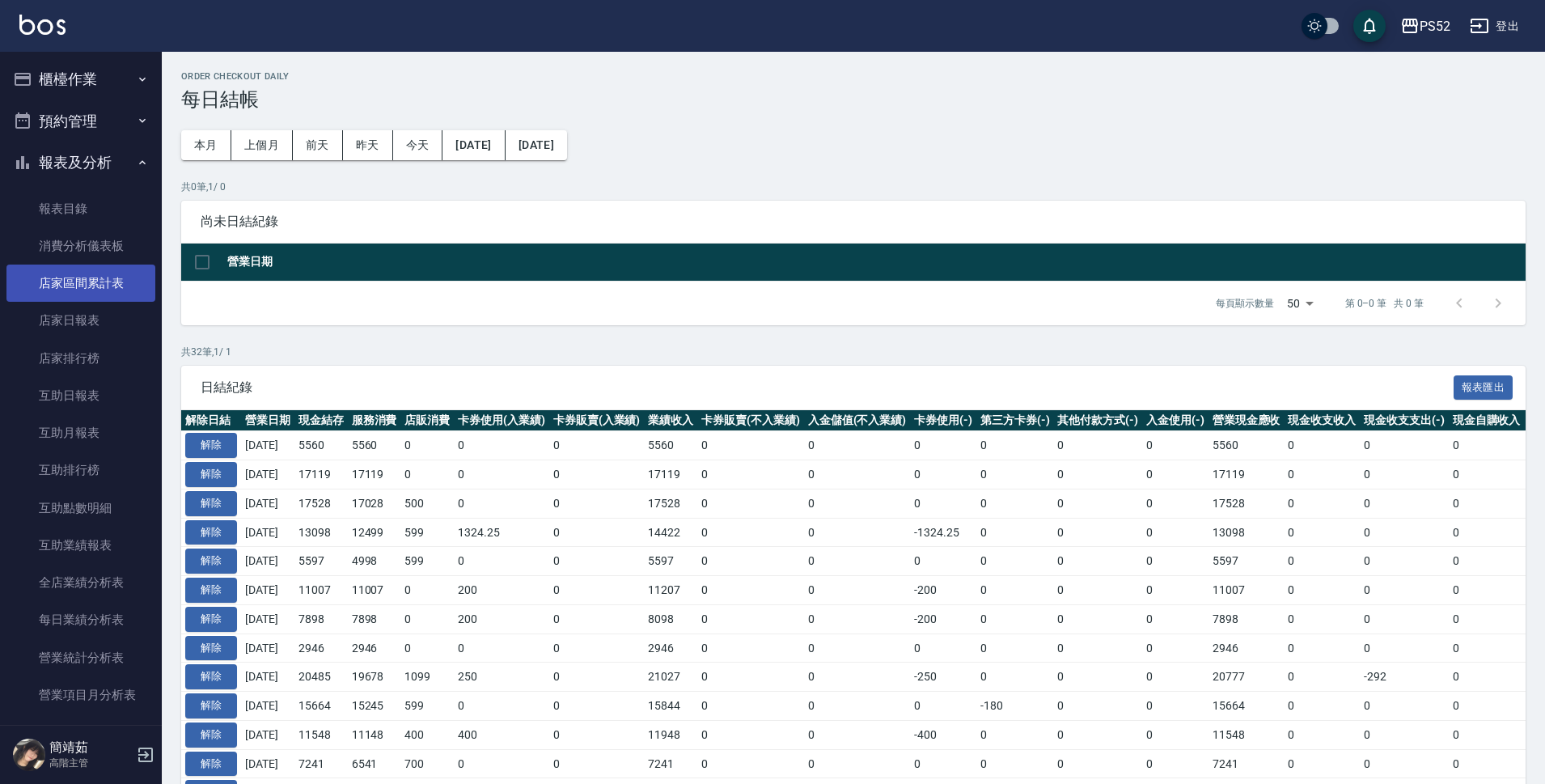
click at [90, 294] on link "店家區間累計表" at bounding box center [80, 283] width 149 height 37
